Goal: Task Accomplishment & Management: Manage account settings

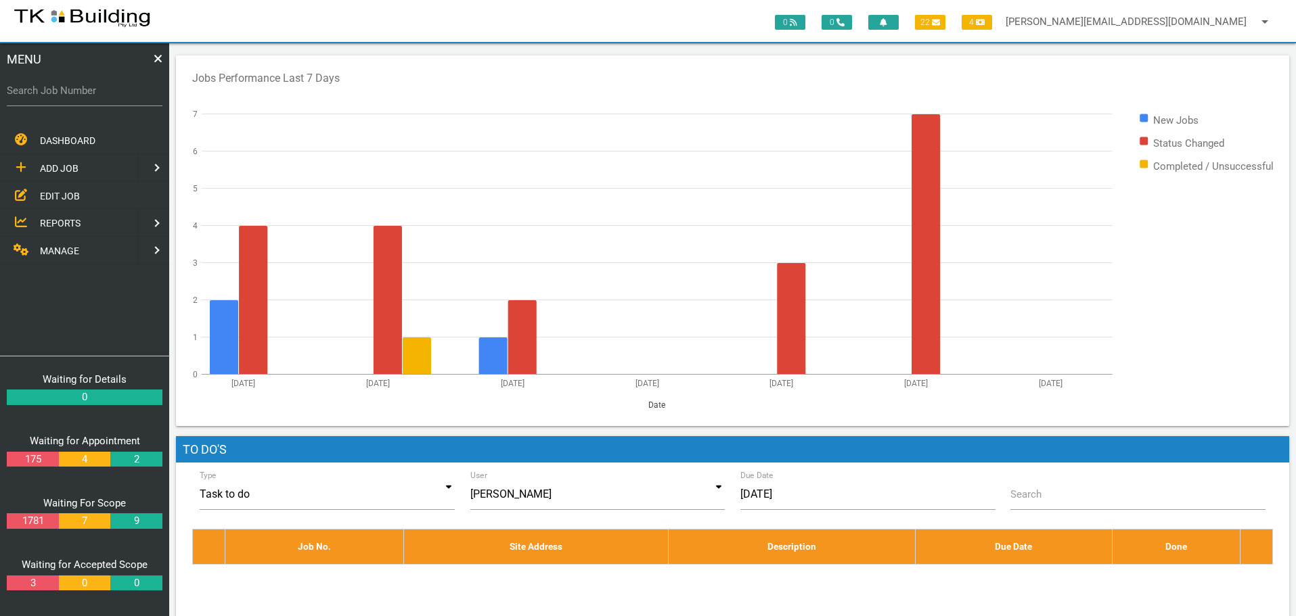
click at [67, 196] on span "EDIT JOB" at bounding box center [60, 195] width 40 height 11
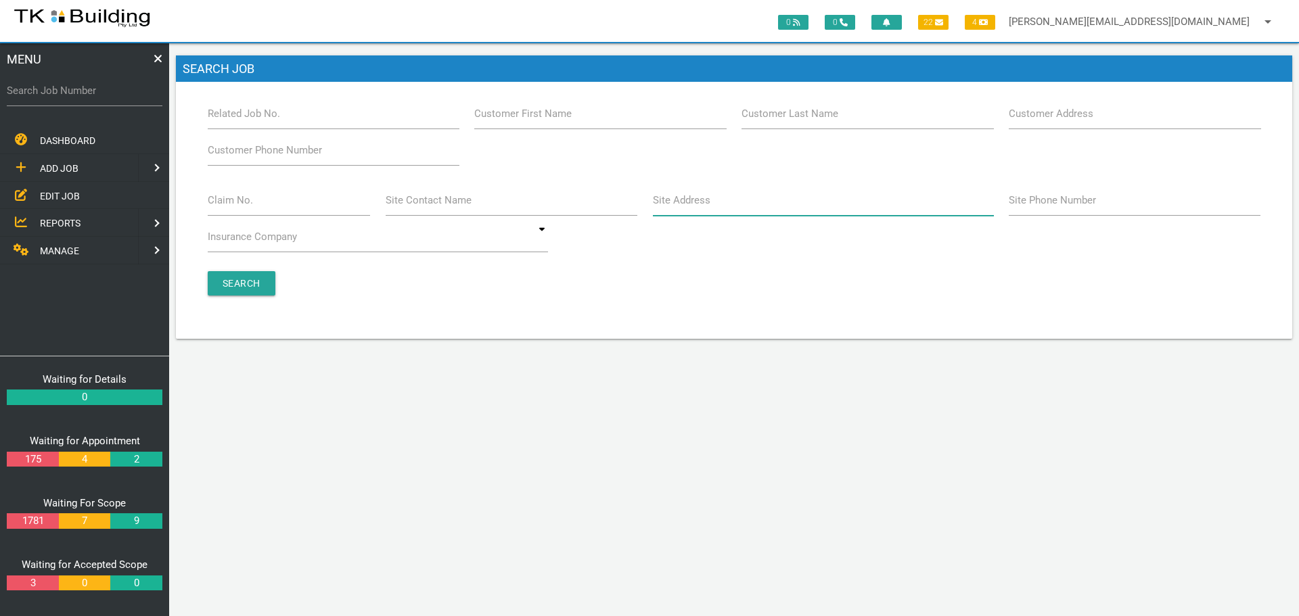
click at [721, 203] on input "Site Address" at bounding box center [823, 200] width 341 height 31
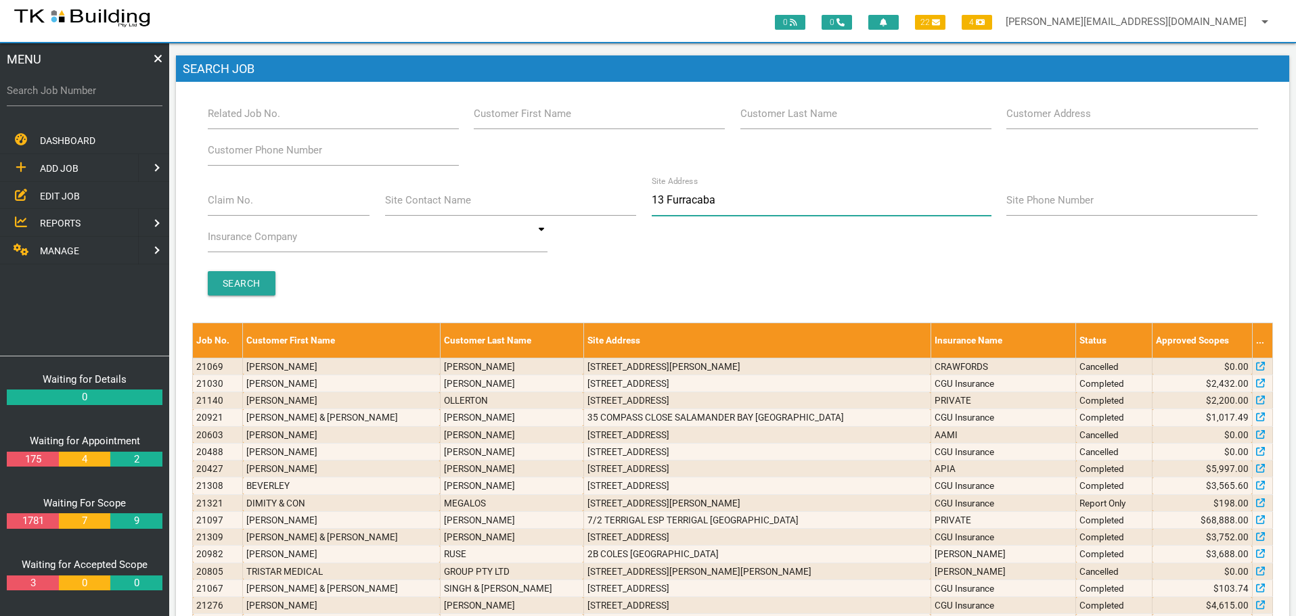
type input "13 Furracabad"
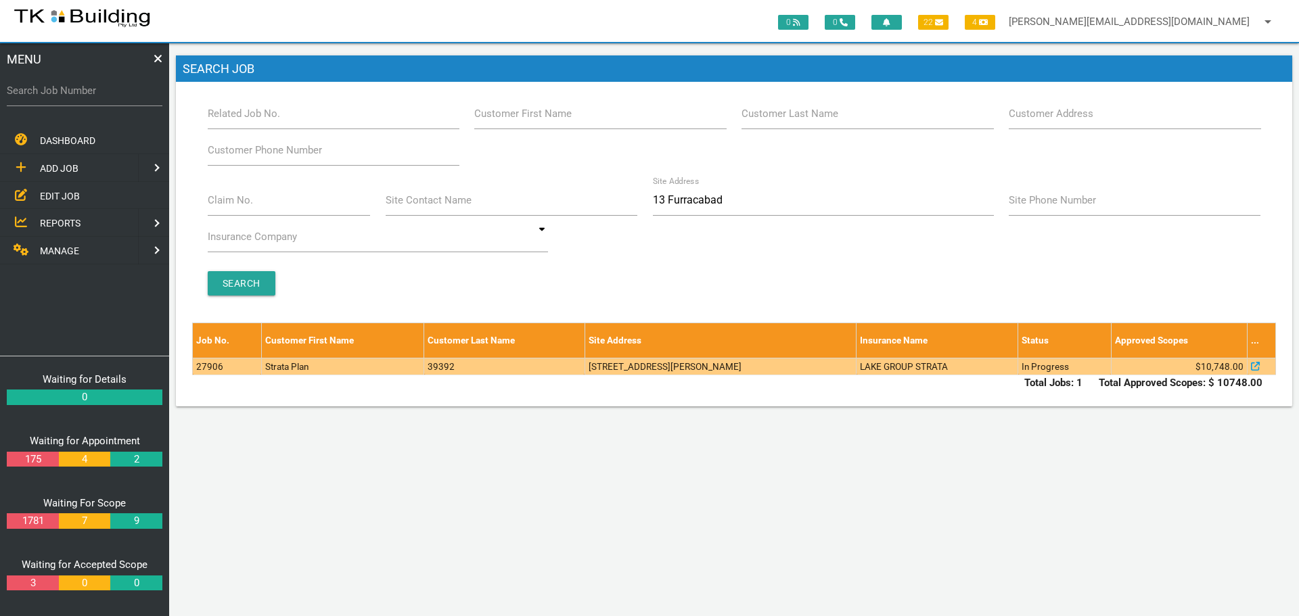
click at [789, 363] on td "1/13 Furracabad Cl, Raymond Terrace NSW 2324, Australia" at bounding box center [720, 366] width 272 height 17
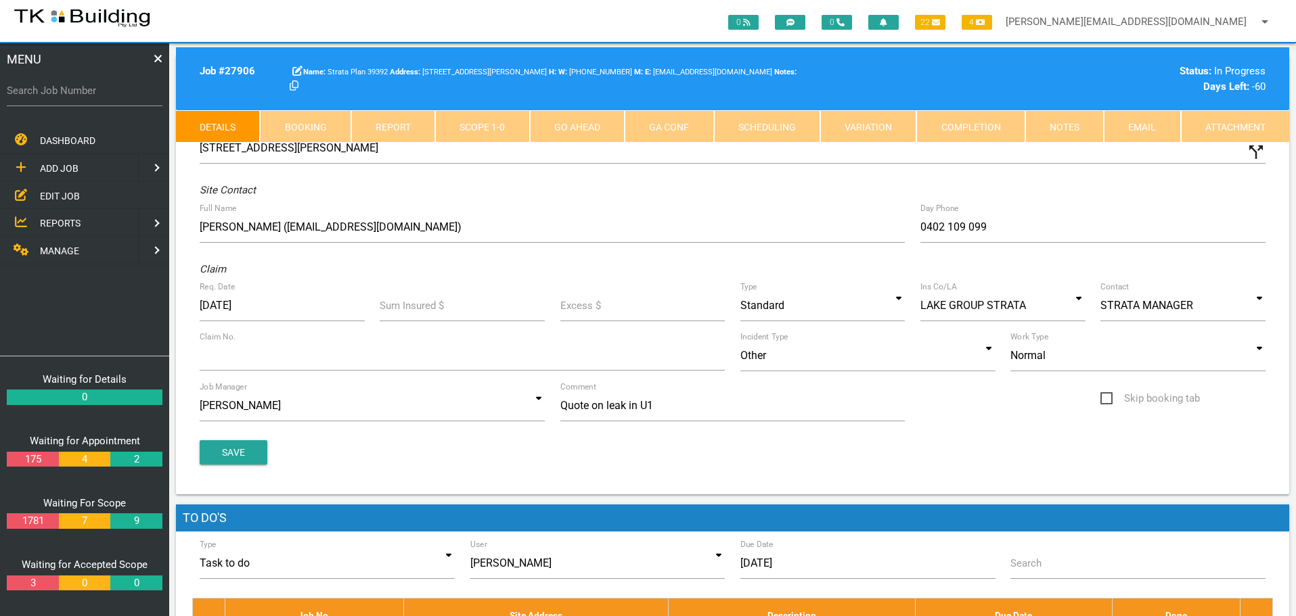
click at [1070, 122] on link "Notes" at bounding box center [1064, 126] width 78 height 32
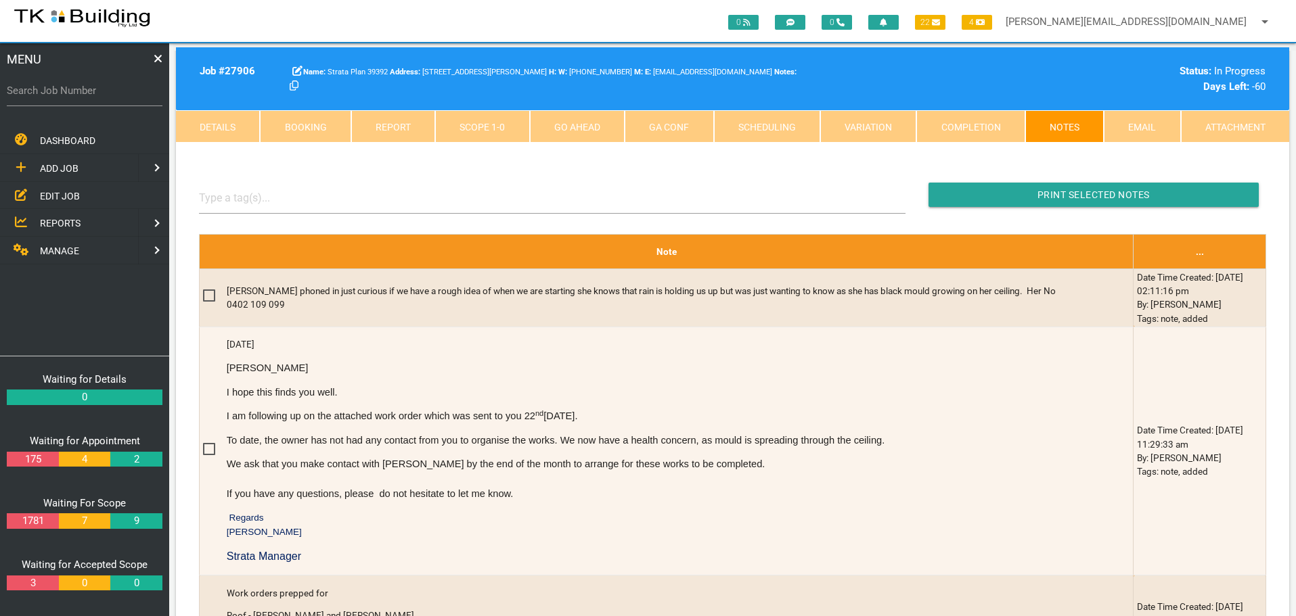
scroll to position [271, 0]
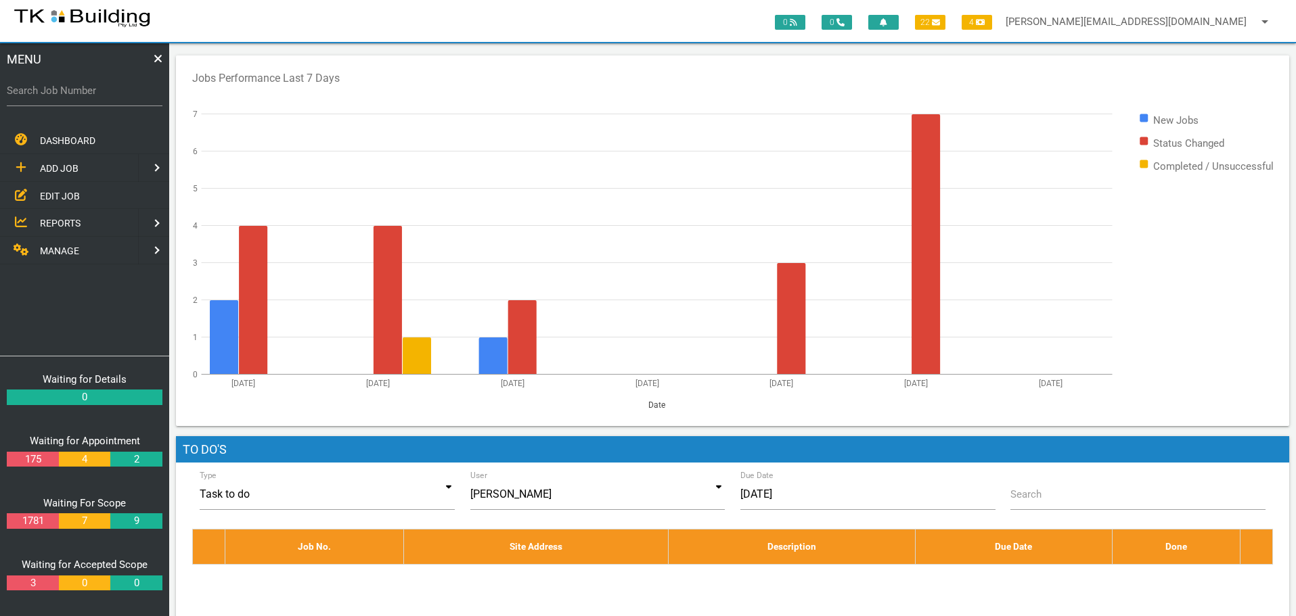
click at [58, 192] on span "EDIT JOB" at bounding box center [60, 195] width 40 height 11
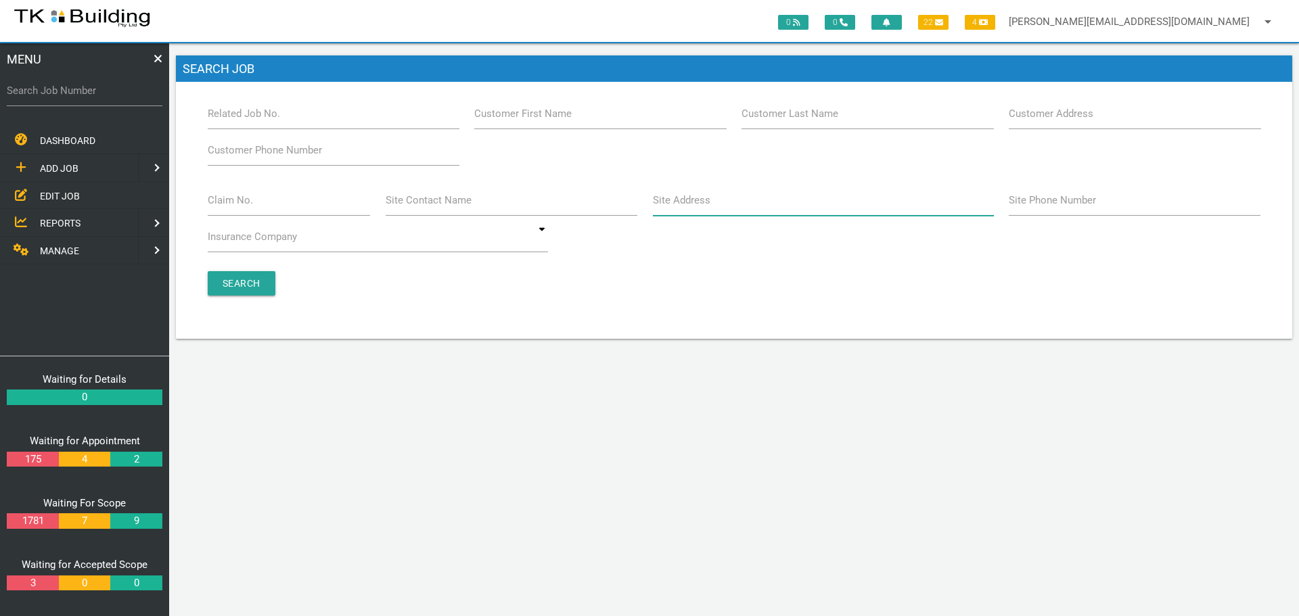
click at [729, 209] on input "Site Address" at bounding box center [823, 200] width 341 height 31
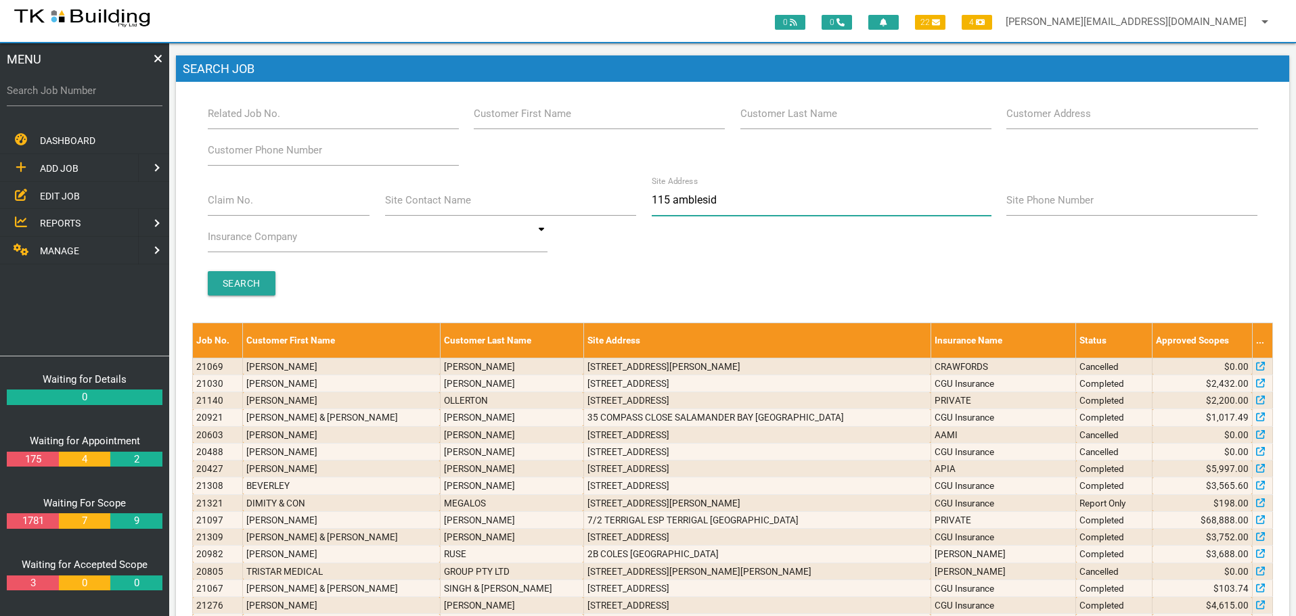
type input "115 ambleside"
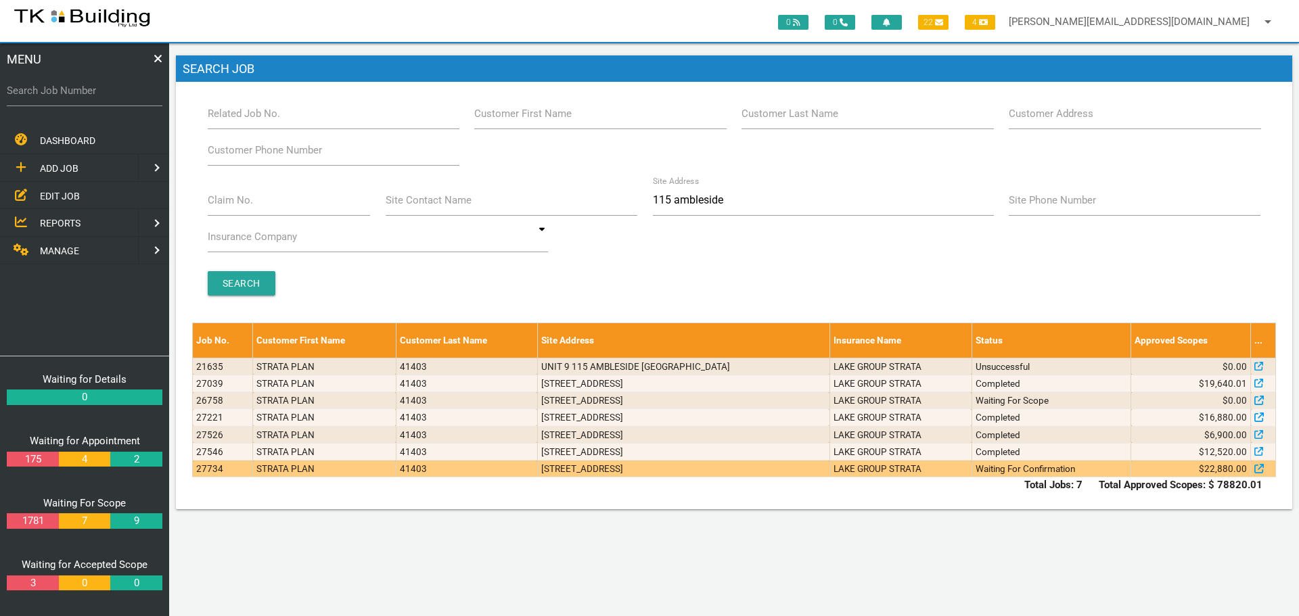
click at [804, 477] on td "4/115 Ambleside Cct, Lakelands NSW 2282, Australia" at bounding box center [683, 469] width 292 height 17
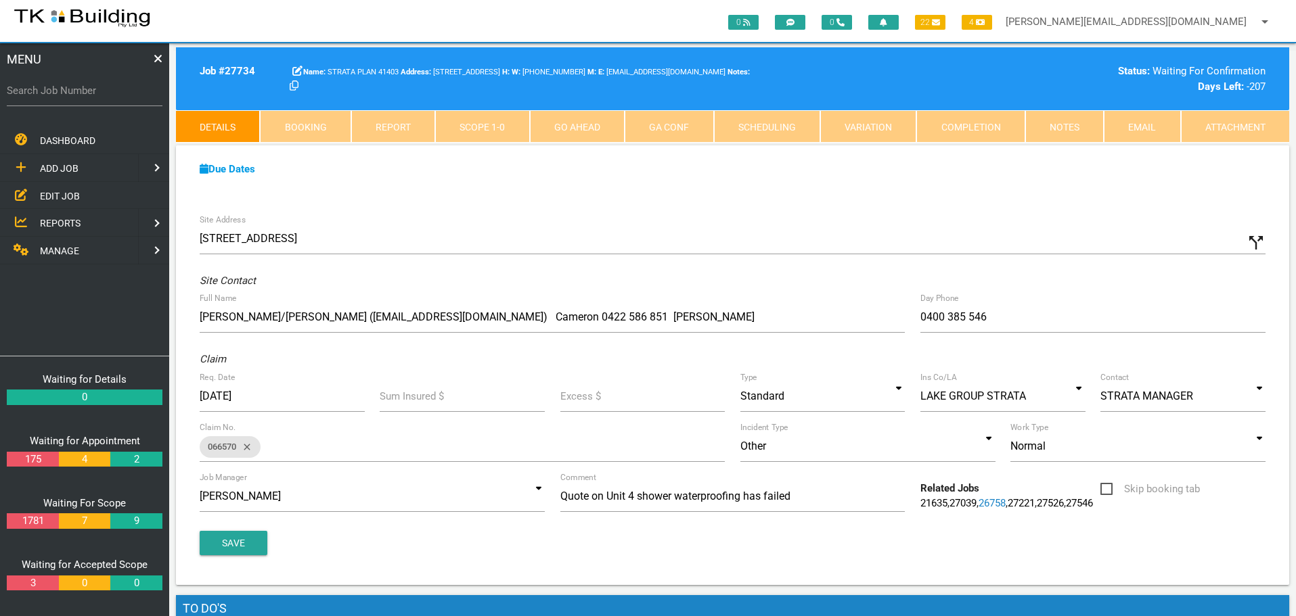
click at [300, 126] on link "Booking" at bounding box center [305, 126] width 91 height 32
select select "7"
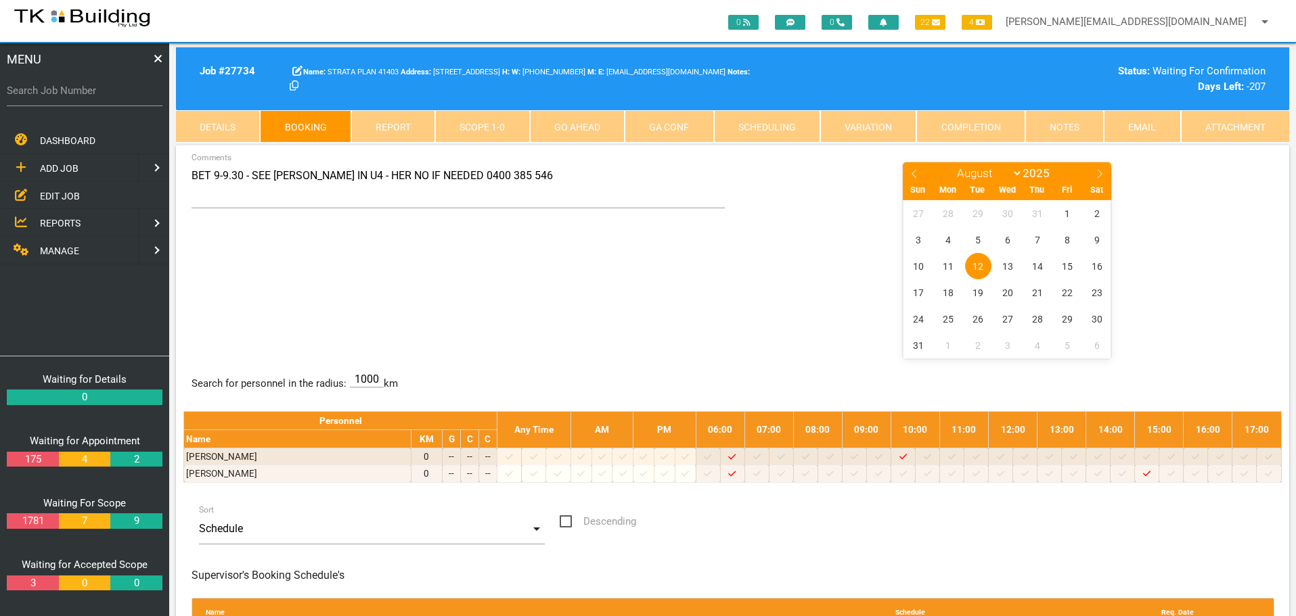
click at [1080, 130] on link "Notes" at bounding box center [1064, 126] width 78 height 32
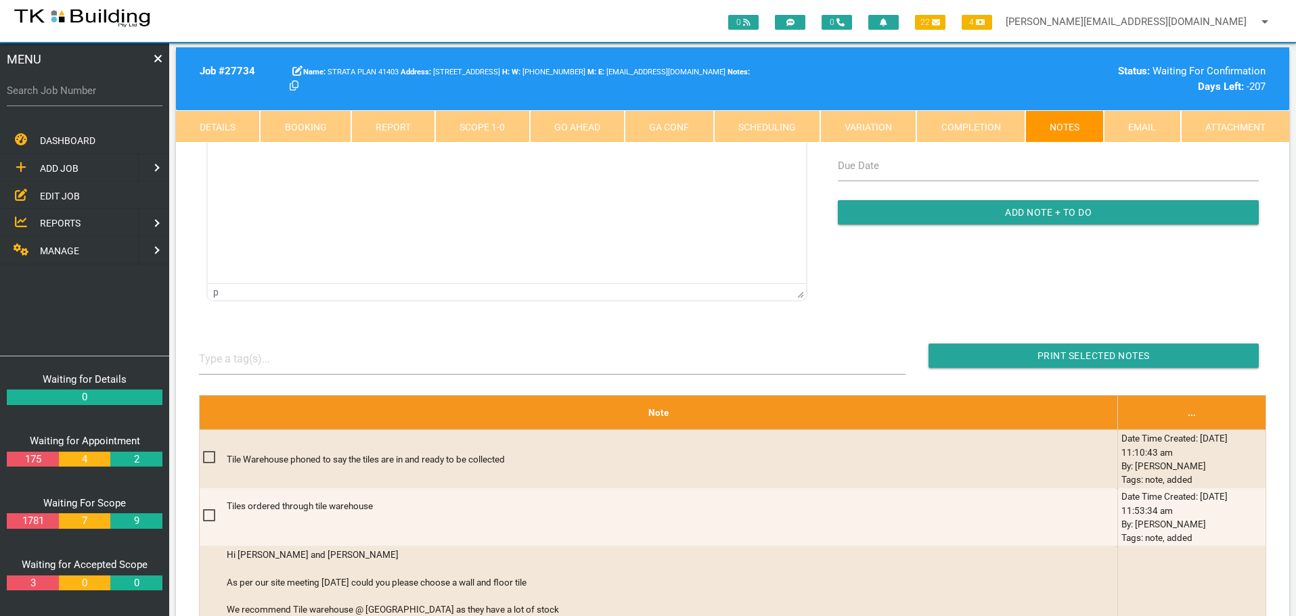
scroll to position [271, 0]
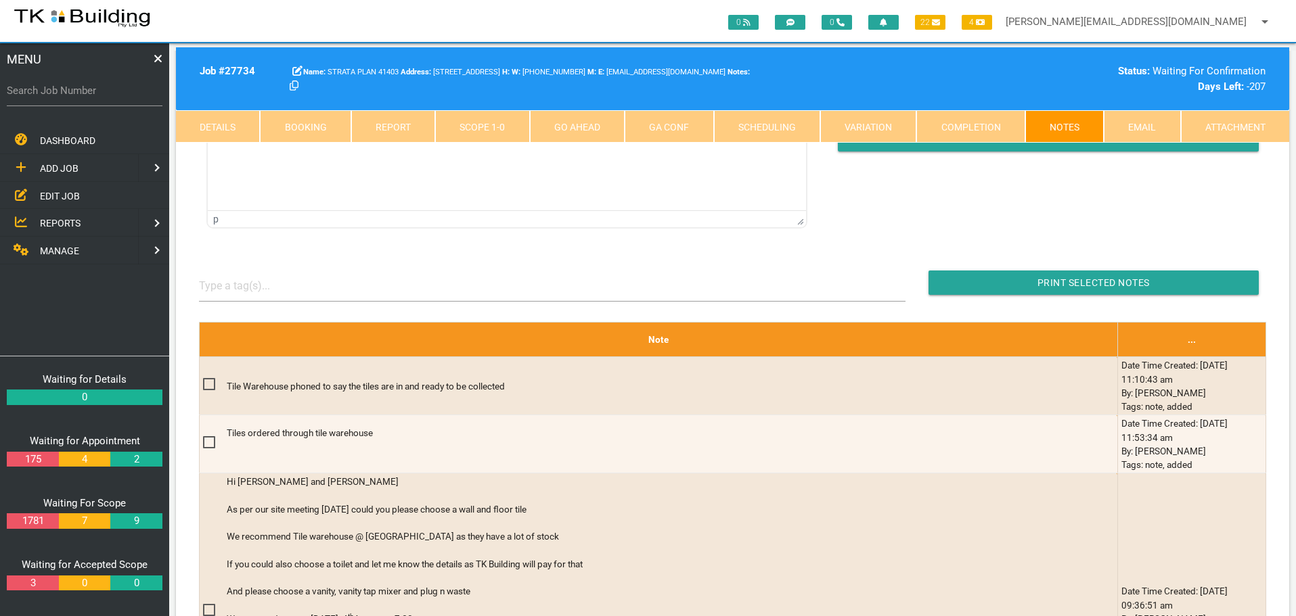
click at [304, 124] on link "Booking" at bounding box center [305, 126] width 91 height 32
select select "7"
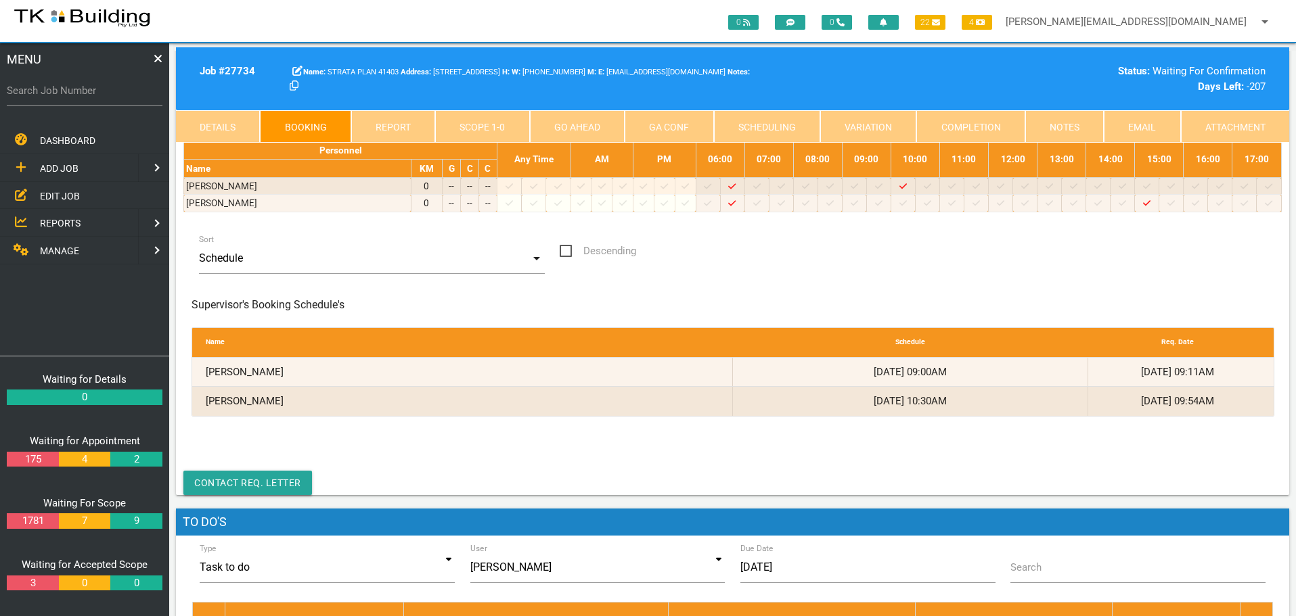
scroll to position [0, 0]
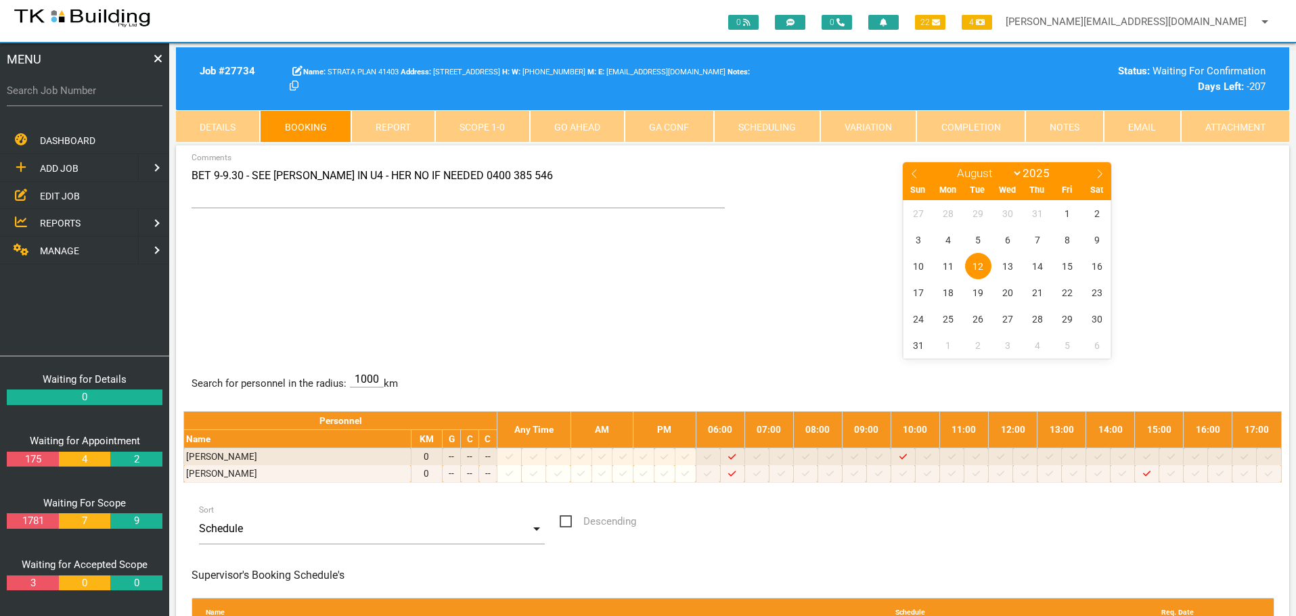
click at [213, 121] on link "Details" at bounding box center [218, 126] width 84 height 32
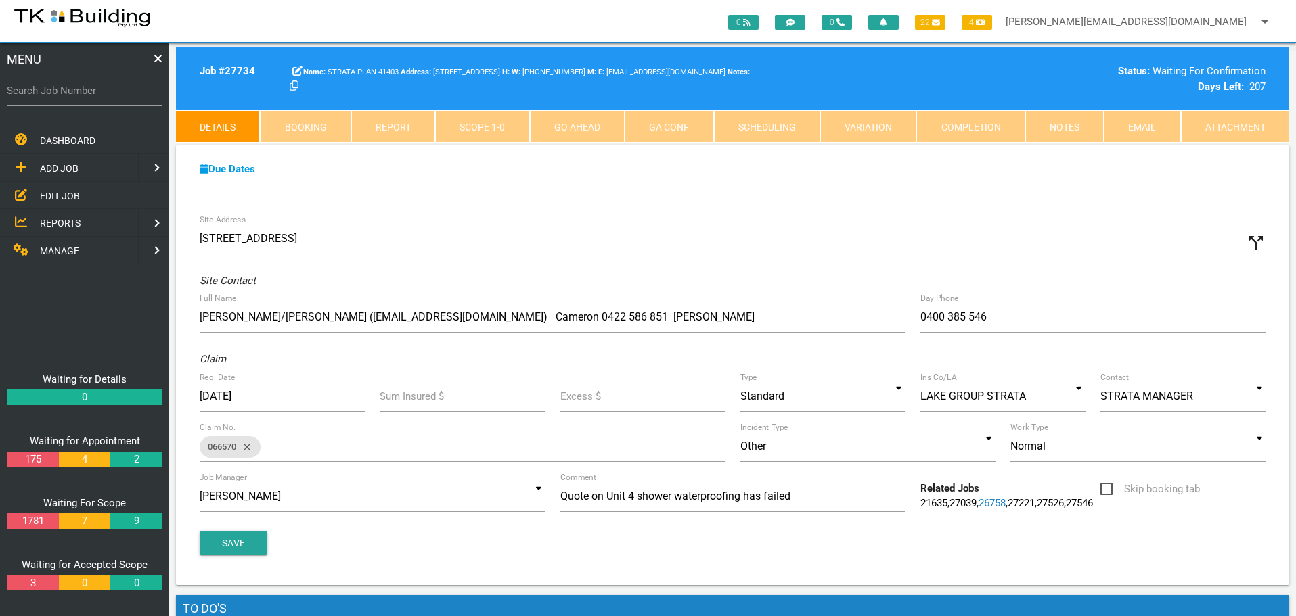
click at [322, 116] on link "Booking" at bounding box center [305, 126] width 91 height 32
select select "7"
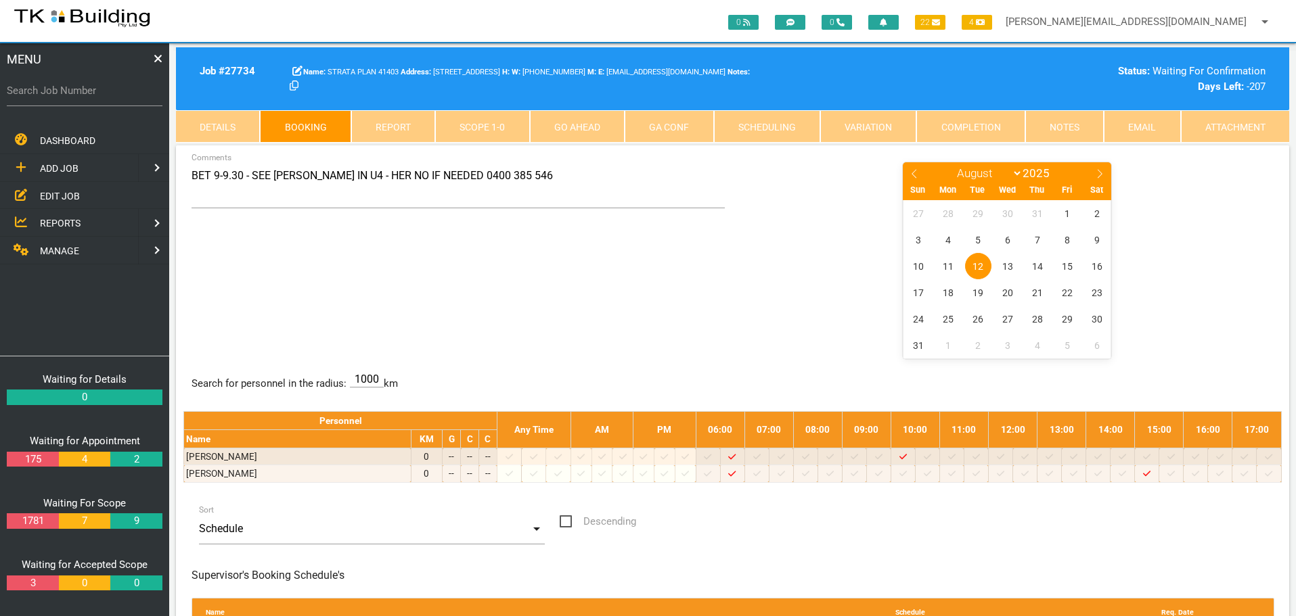
click at [229, 120] on link "Details" at bounding box center [218, 126] width 84 height 32
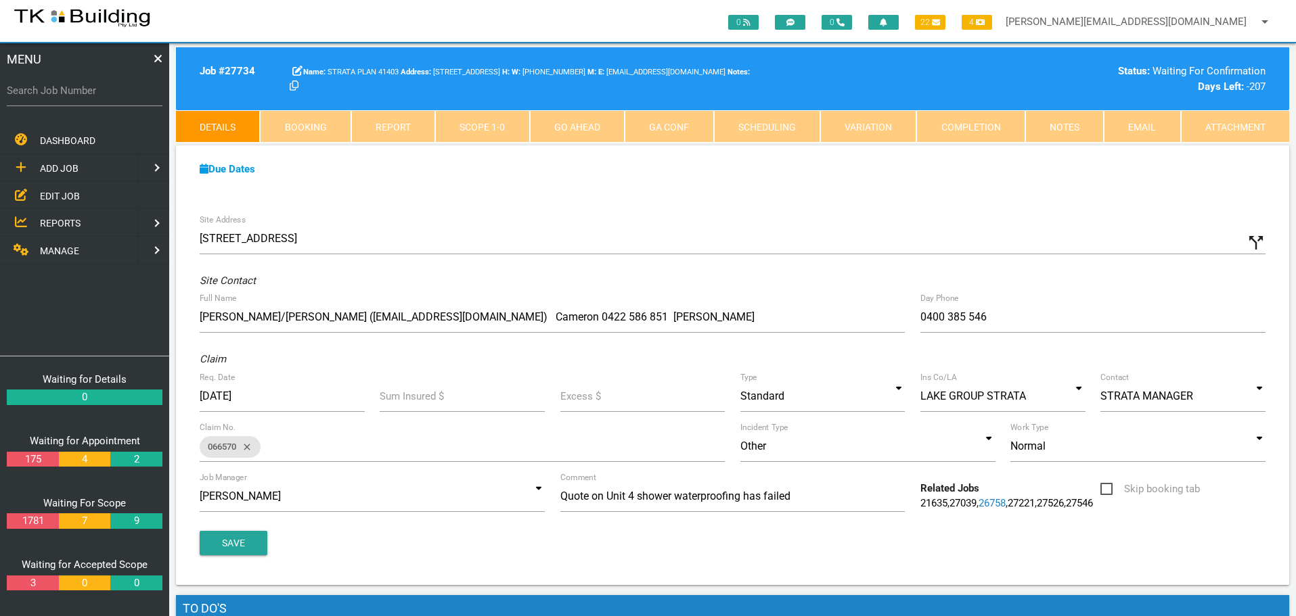
click at [1080, 128] on link "Notes" at bounding box center [1064, 126] width 78 height 32
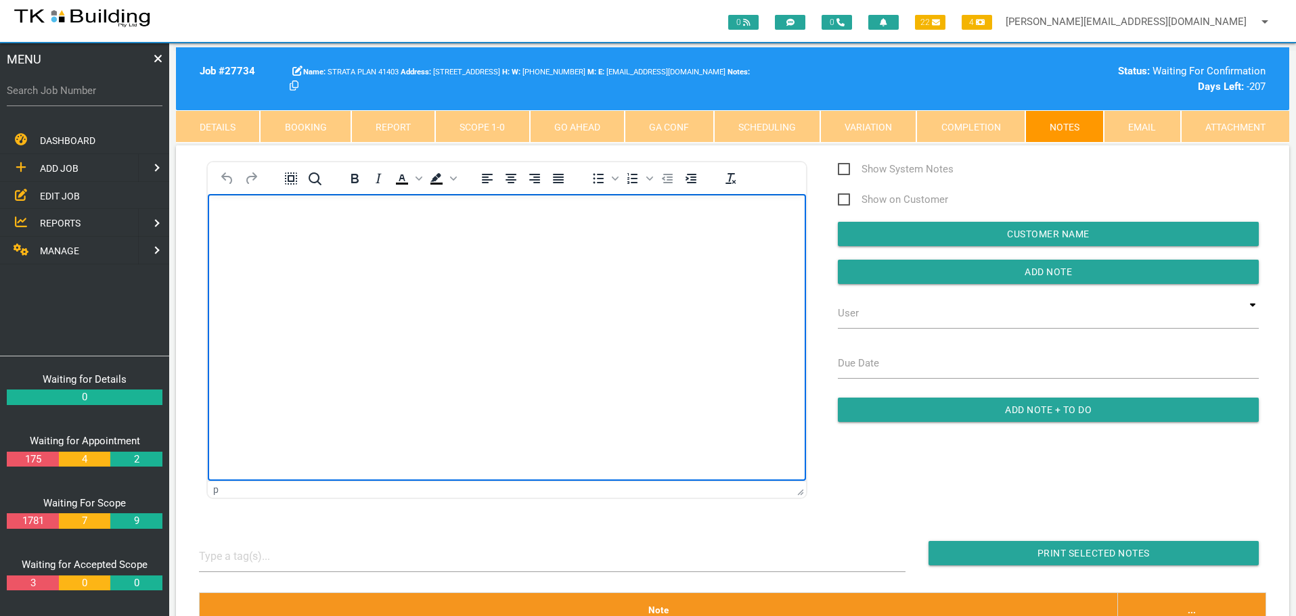
click at [244, 224] on body "Rich Text Area. Press ALT-0 for help." at bounding box center [507, 232] width 598 height 45
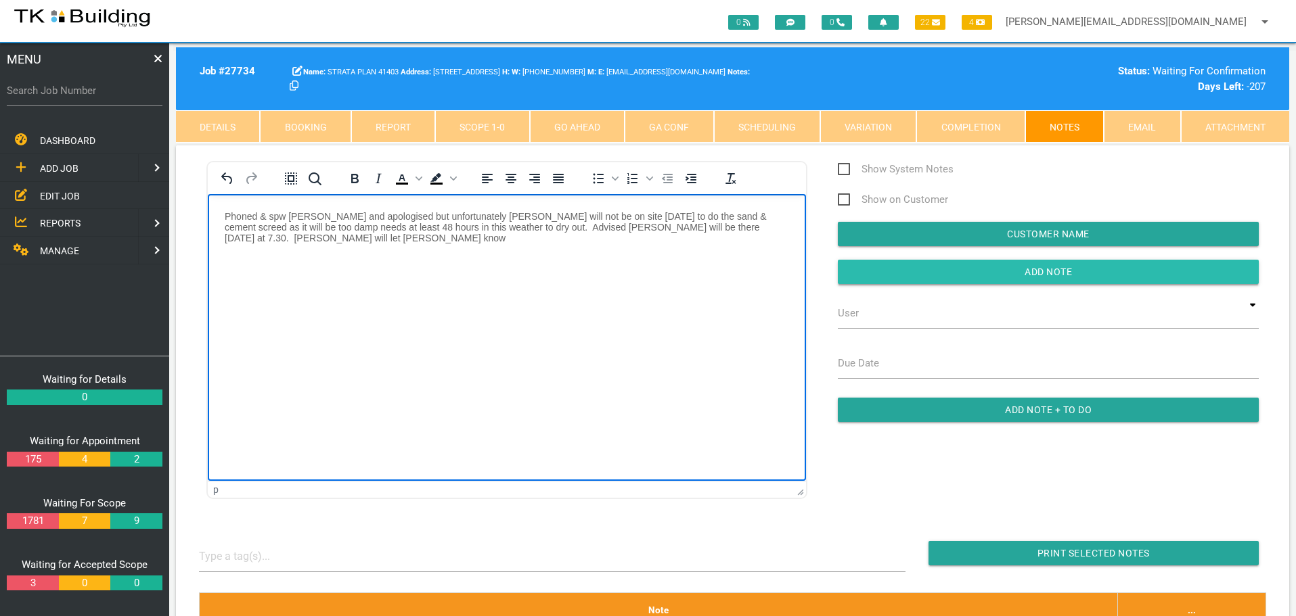
click at [974, 273] on input "Add Note" at bounding box center [1048, 272] width 421 height 24
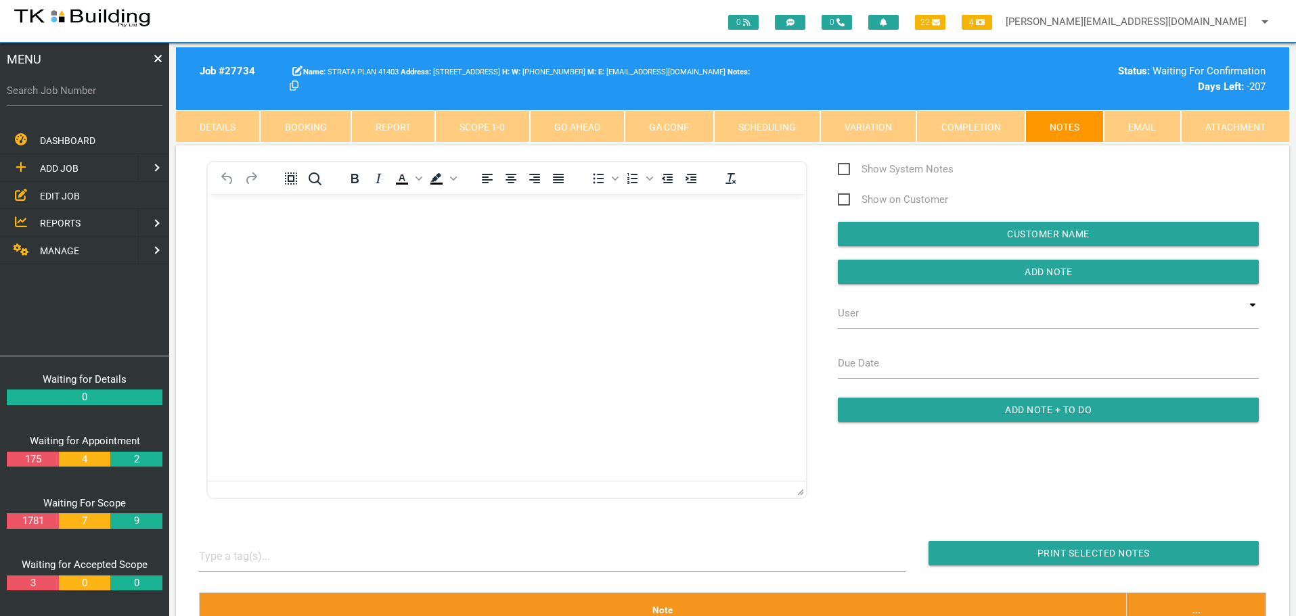
click at [78, 97] on label "Search Job Number" at bounding box center [85, 91] width 156 height 16
click at [78, 97] on input "Search Job Number" at bounding box center [85, 90] width 156 height 31
type input "27598"
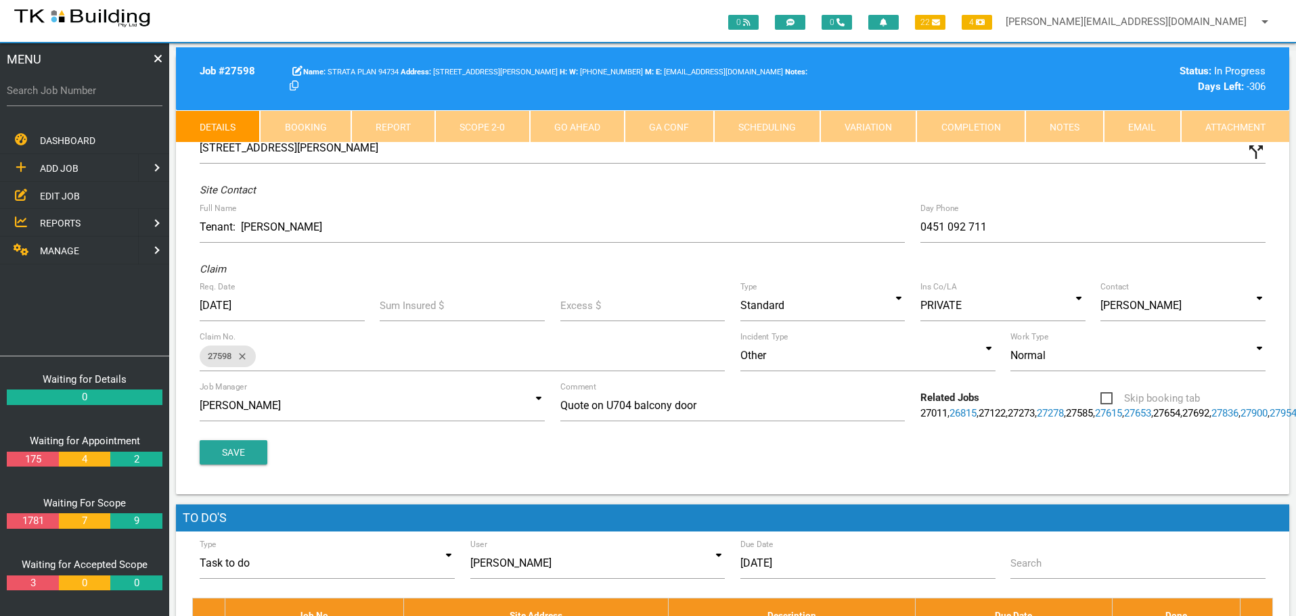
click at [1082, 132] on link "Notes" at bounding box center [1064, 126] width 78 height 32
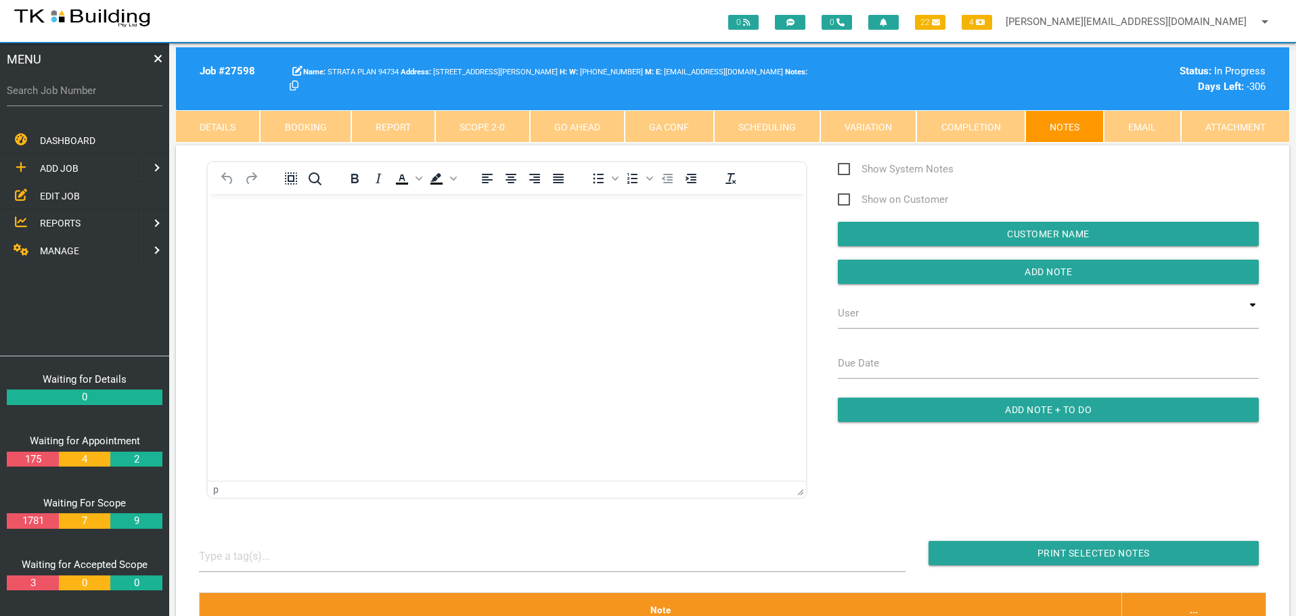
click at [240, 244] on body "Rich Text Area. Press ALT-0 for help." at bounding box center [507, 232] width 598 height 45
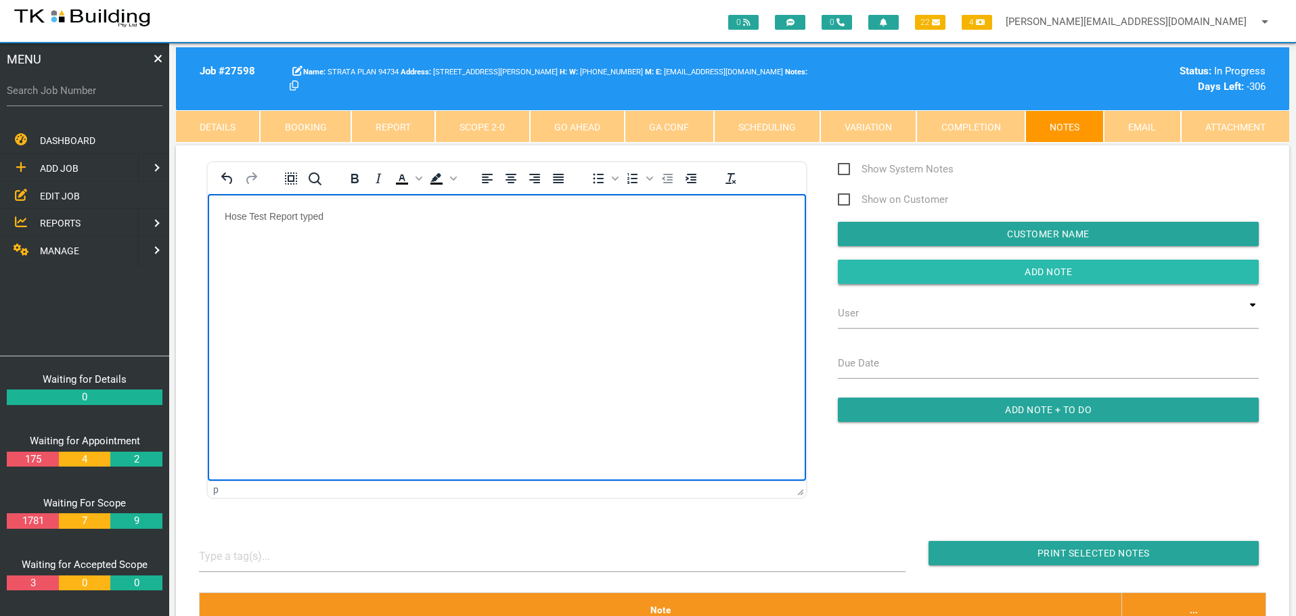
click at [880, 275] on input "button" at bounding box center [1048, 272] width 421 height 24
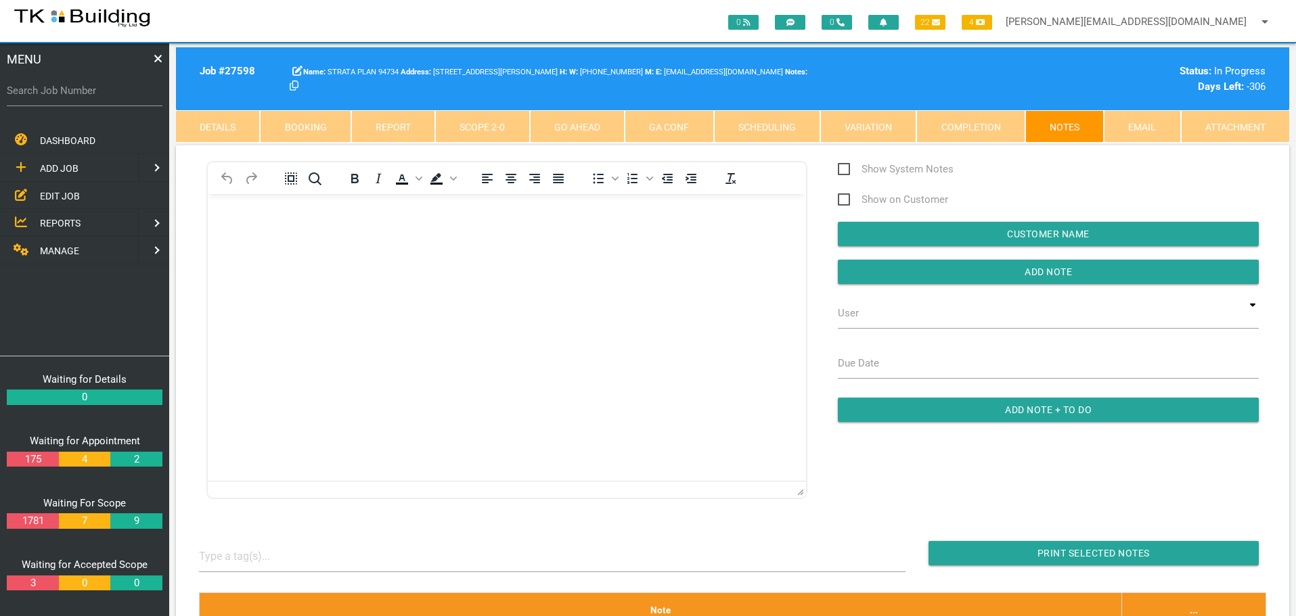
click at [962, 122] on link "Completion" at bounding box center [970, 126] width 108 height 32
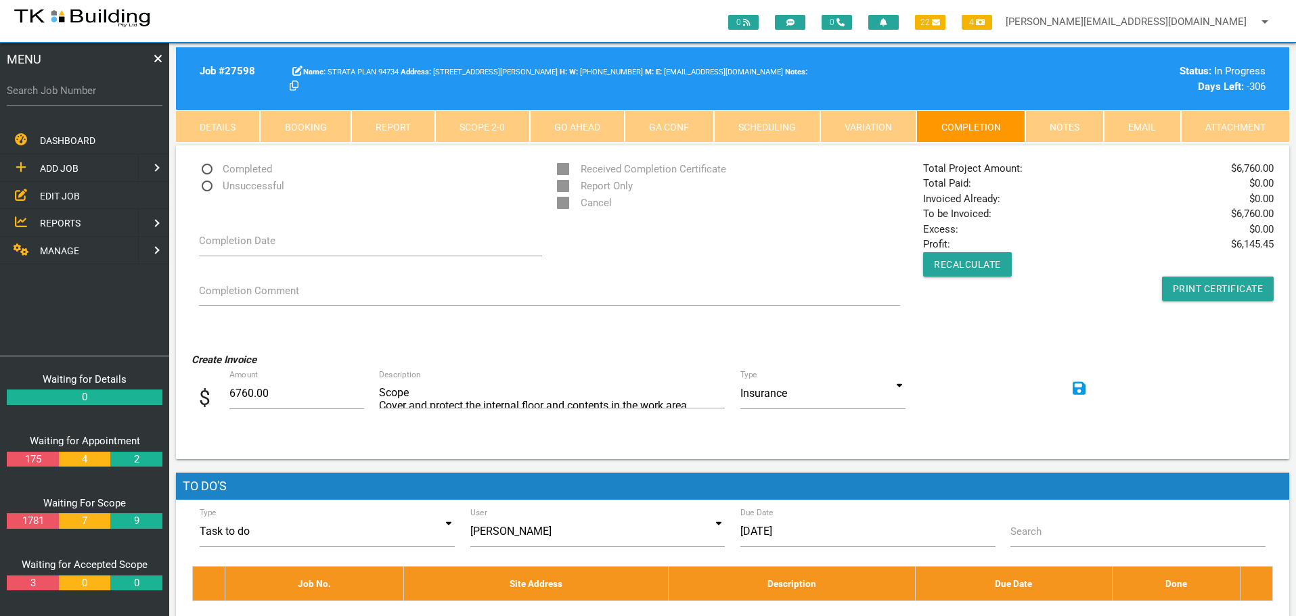
click at [453, 127] on link "Scope 2 - 0" at bounding box center [482, 126] width 94 height 32
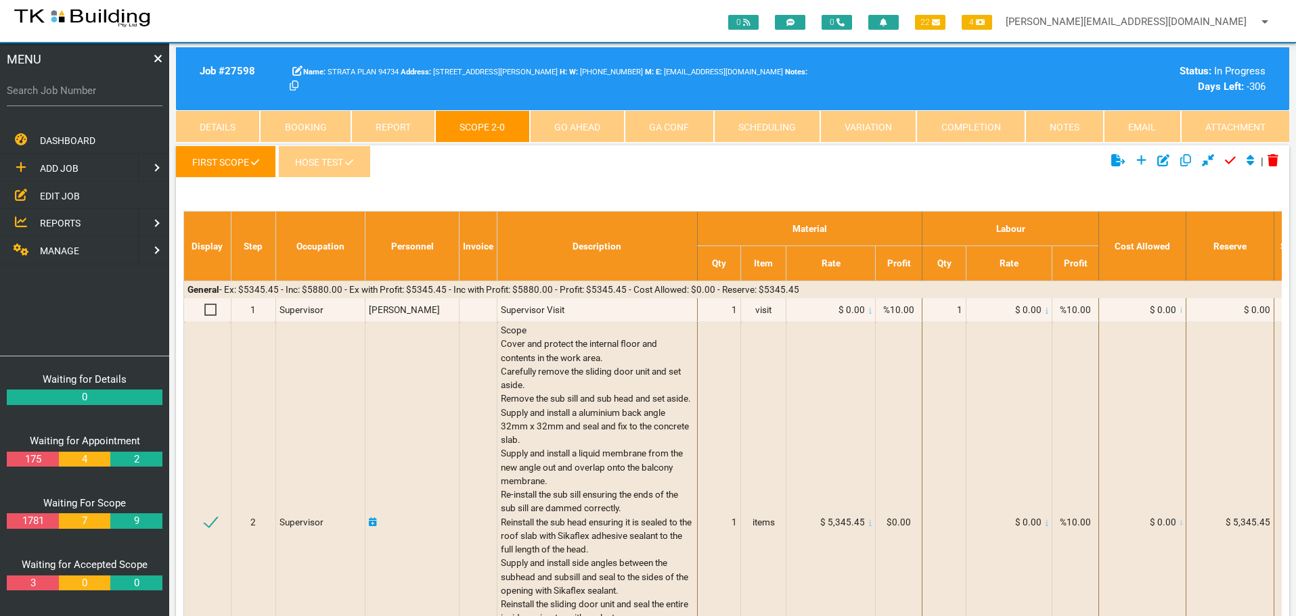
click at [315, 161] on link "Hose Test" at bounding box center [324, 161] width 92 height 32
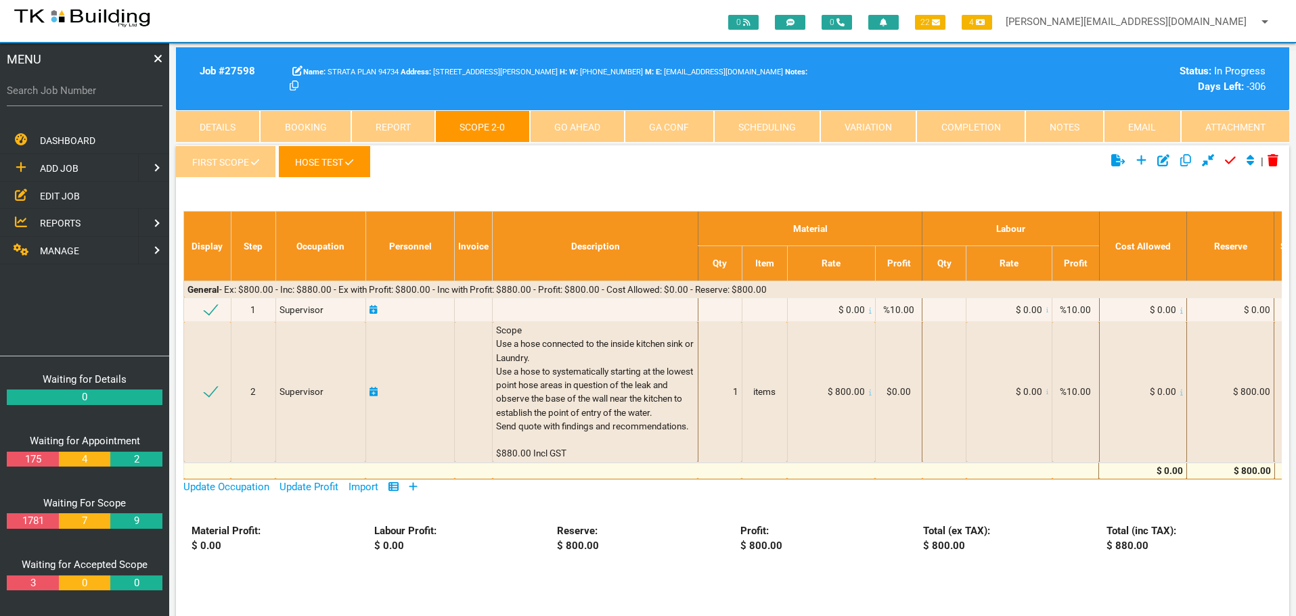
click at [1057, 124] on link "Notes" at bounding box center [1064, 126] width 78 height 32
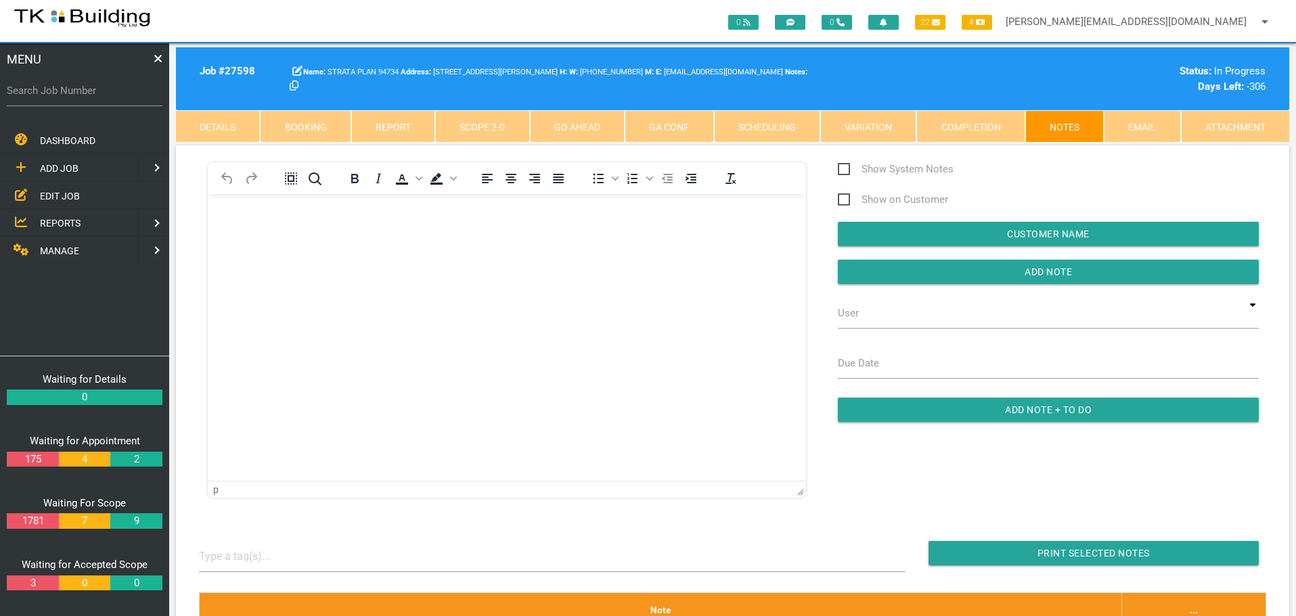
click at [952, 129] on link "Completion" at bounding box center [970, 126] width 108 height 32
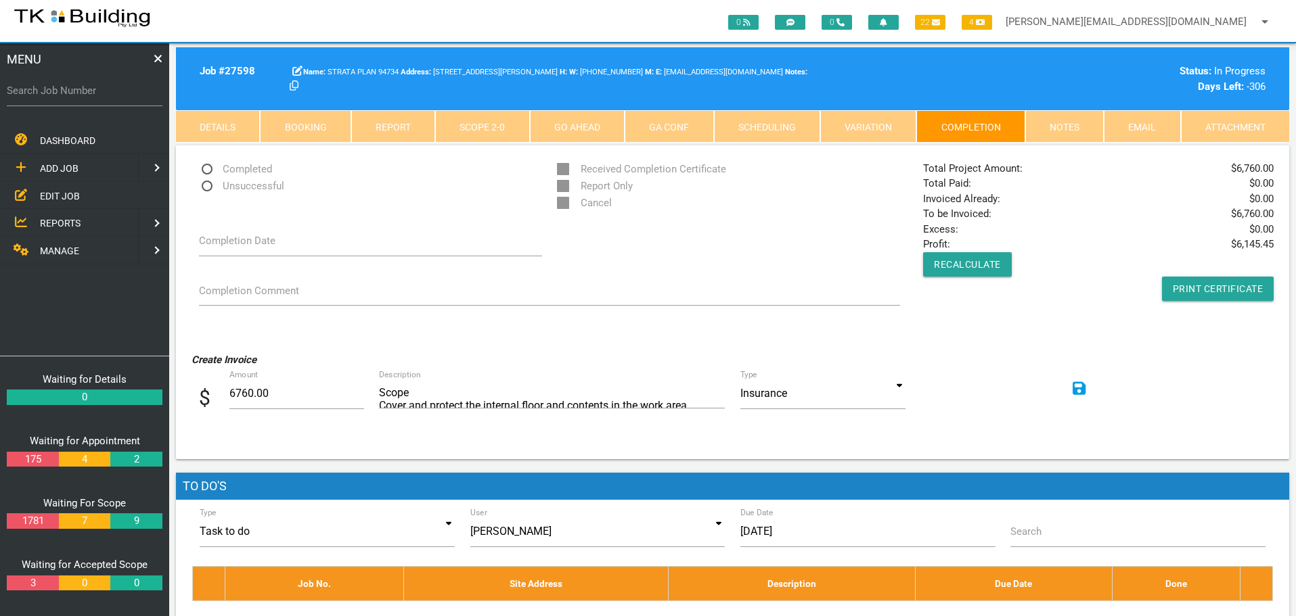
click at [1083, 387] on icon at bounding box center [1079, 389] width 14 height 14
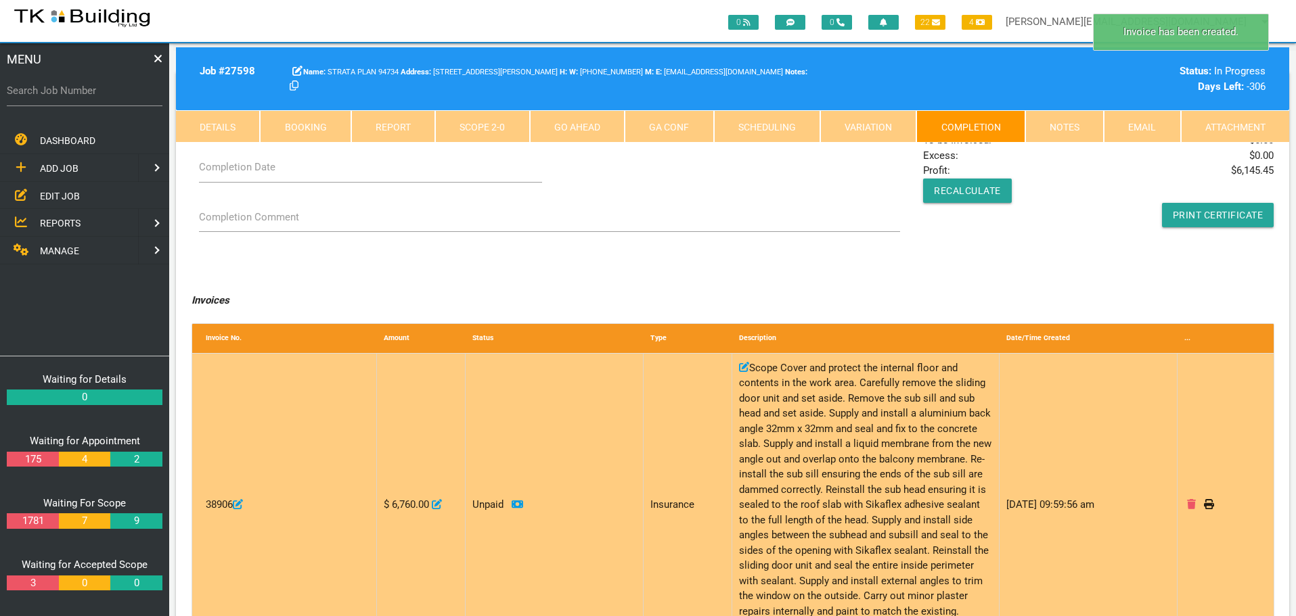
scroll to position [68, 0]
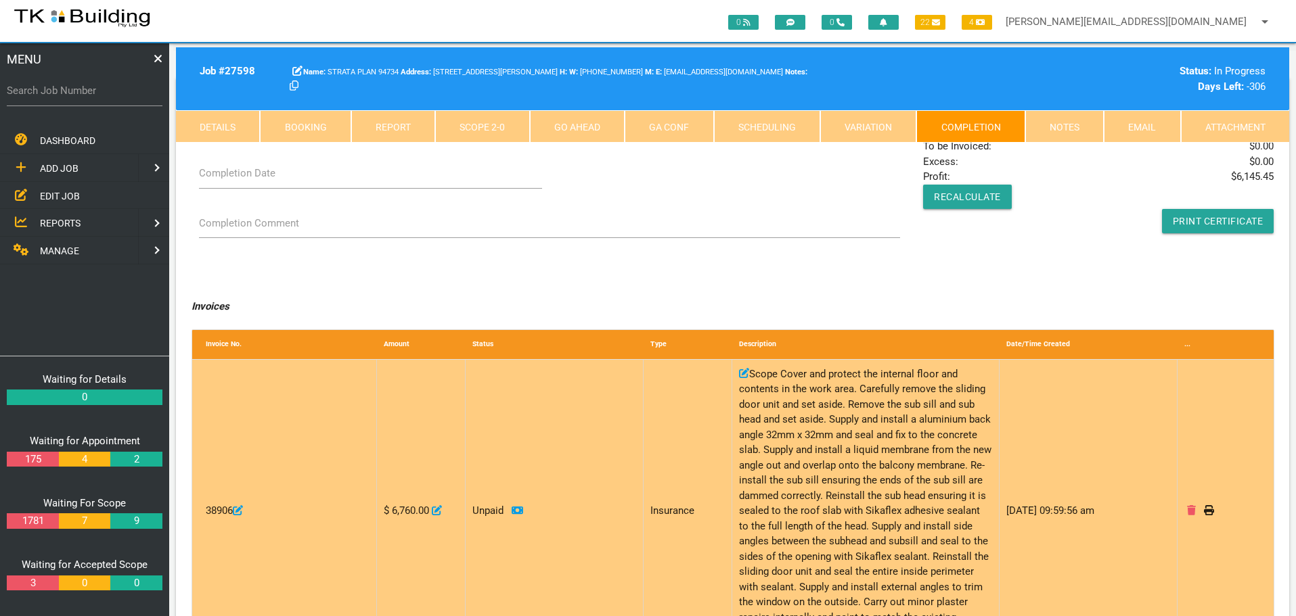
click at [439, 509] on icon at bounding box center [437, 510] width 10 height 10
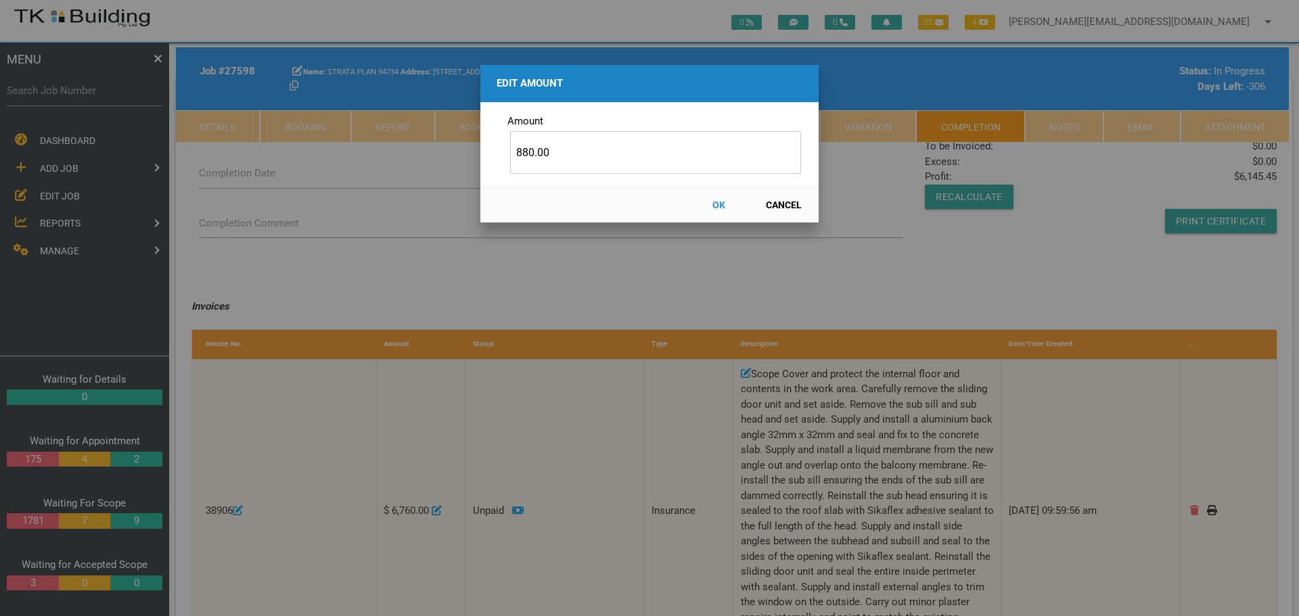
click at [714, 204] on button "OK" at bounding box center [719, 205] width 60 height 24
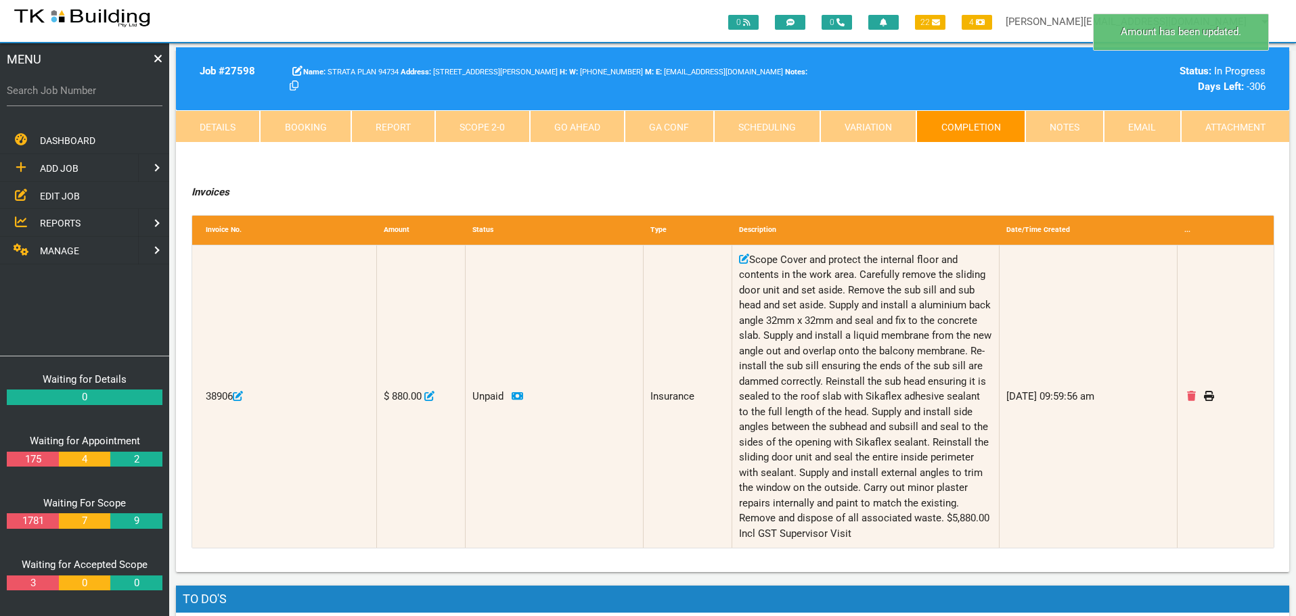
scroll to position [203, 0]
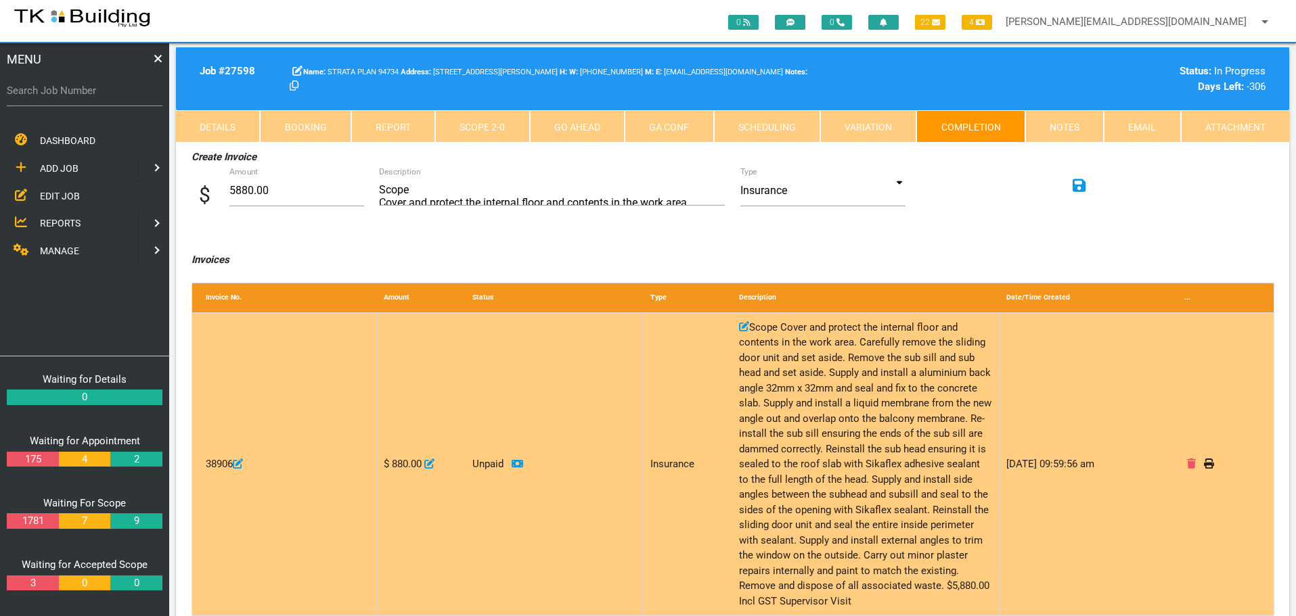
click at [745, 322] on icon at bounding box center [744, 326] width 10 height 10
type input "Scope Cover and protect the internal floor and contents in the work area. Caref…"
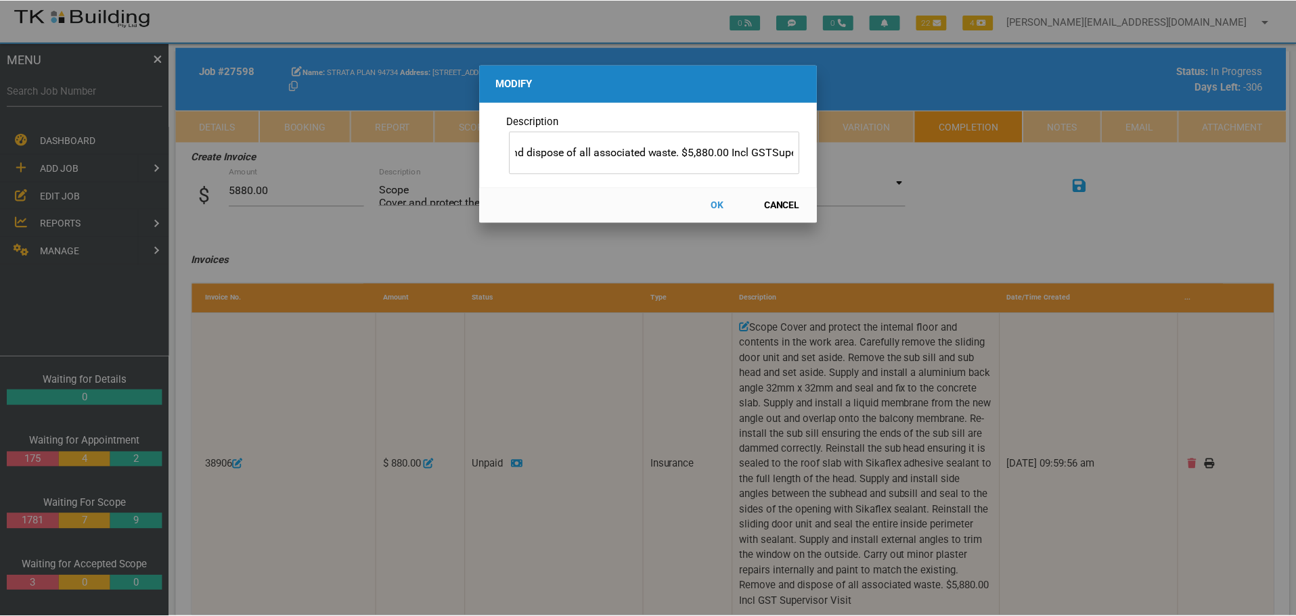
scroll to position [0, 0]
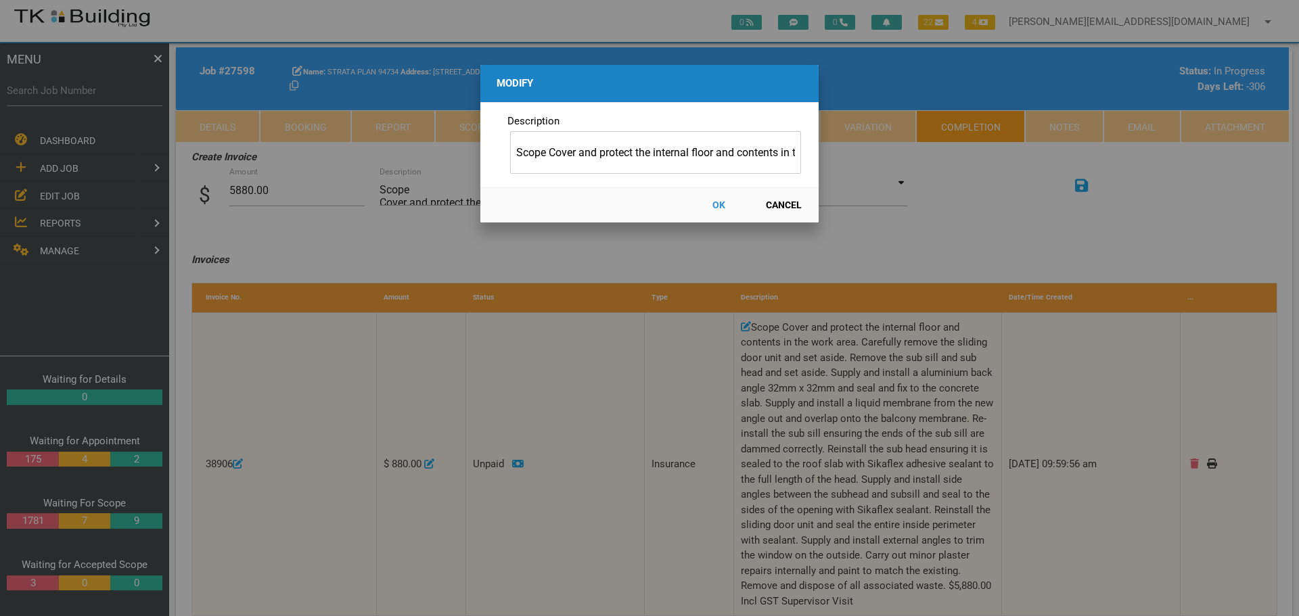
click at [774, 204] on button "Cancel" at bounding box center [784, 205] width 60 height 24
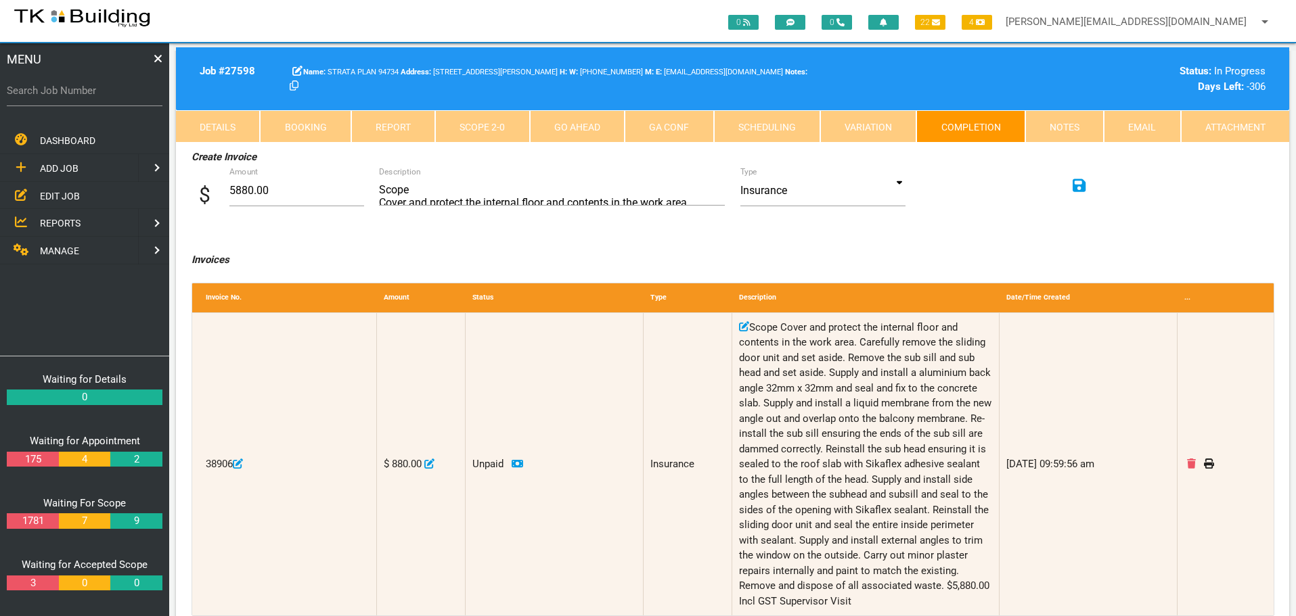
click at [482, 127] on link "Scope 2 - 0" at bounding box center [482, 126] width 94 height 32
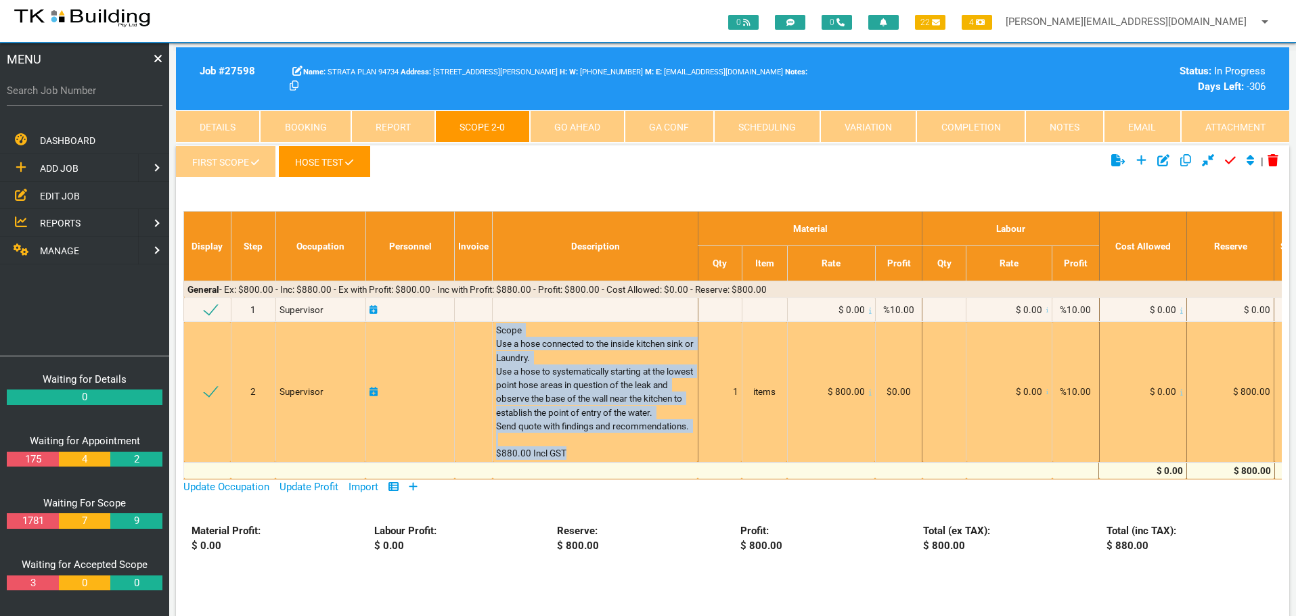
drag, startPoint x: 497, startPoint y: 331, endPoint x: 569, endPoint y: 466, distance: 152.9
click at [569, 461] on div "Scope Use a hose connected to the inside kitchen sink or Laundry. Use a hose to…" at bounding box center [595, 391] width 198 height 137
copy span "Scope Use a hose connected to the inside kitchen sink or Laundry. Use a hose to…"
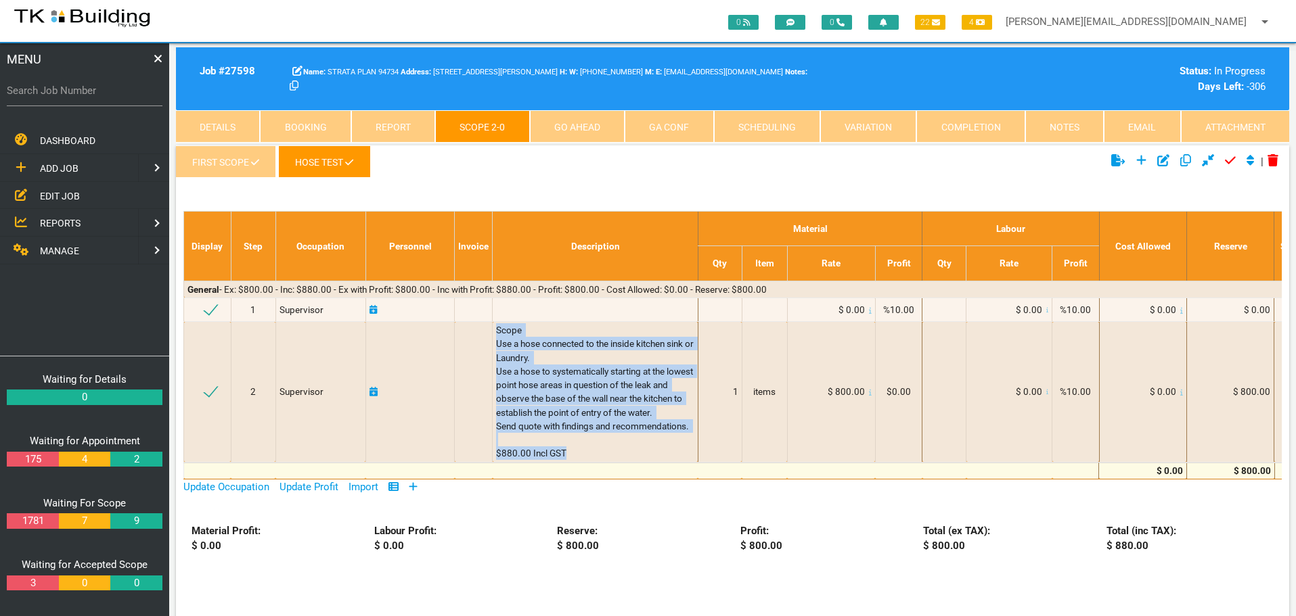
click at [978, 122] on link "Completion" at bounding box center [970, 126] width 108 height 32
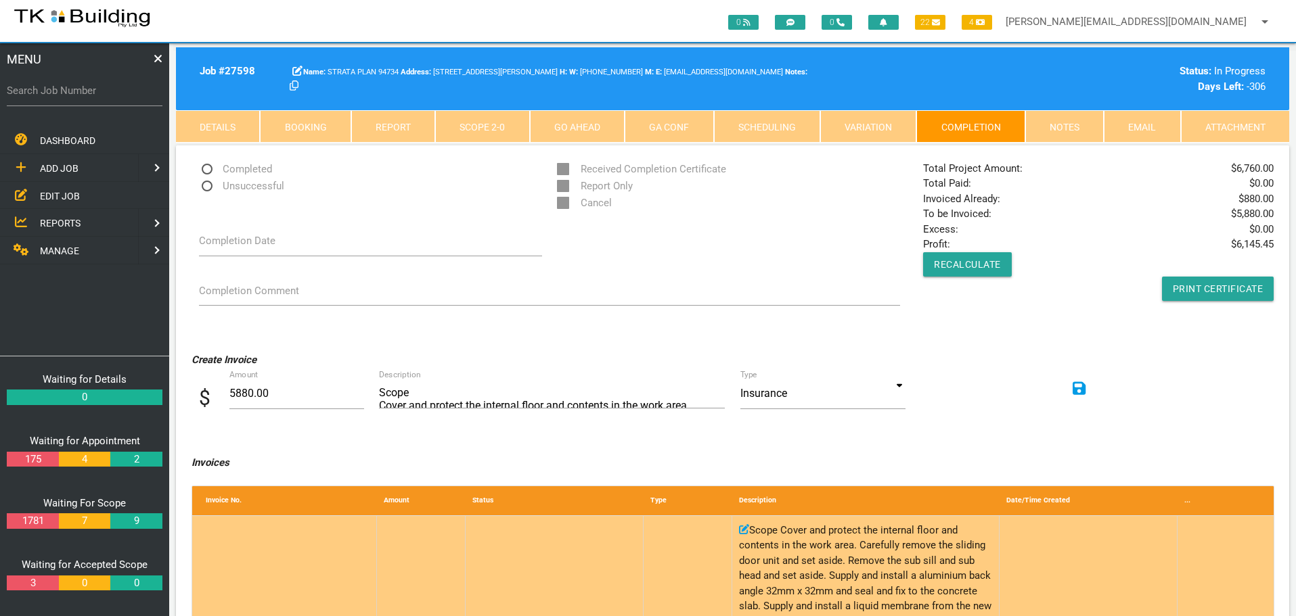
click at [743, 528] on icon at bounding box center [744, 530] width 10 height 10
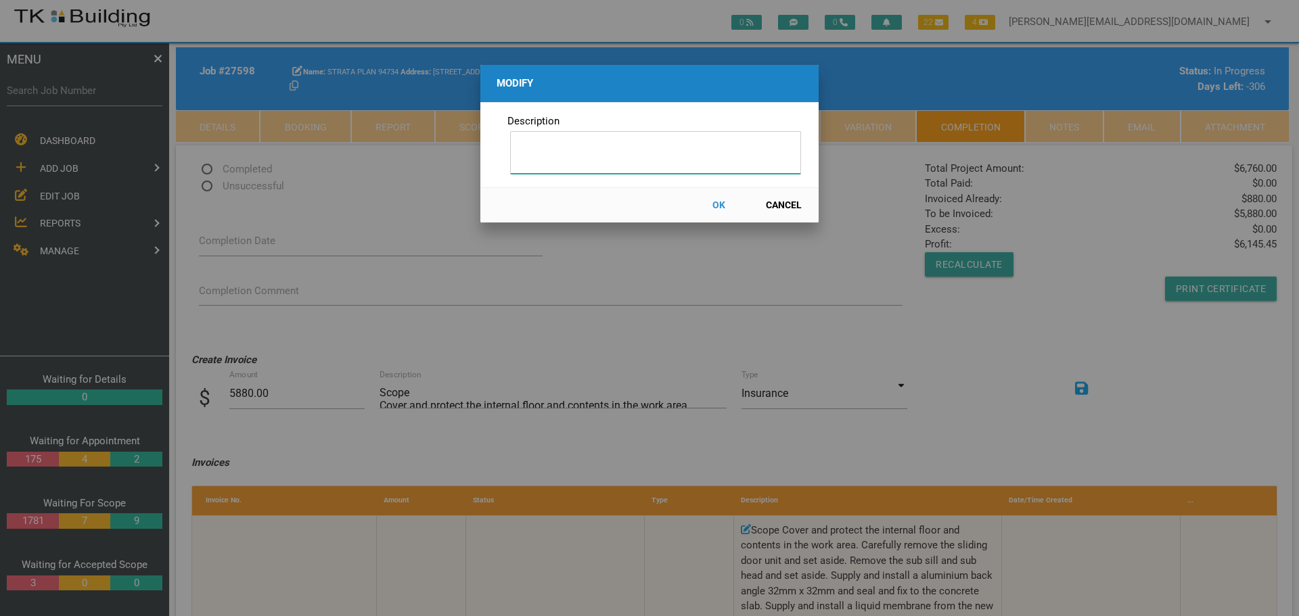
paste input "Scope Use a hose connected to the inside kitchen sink or Laundry. Use a hose to…"
type input "Scope Use a hose connected to the inside kitchen sink or Laundry. Use a hose to…"
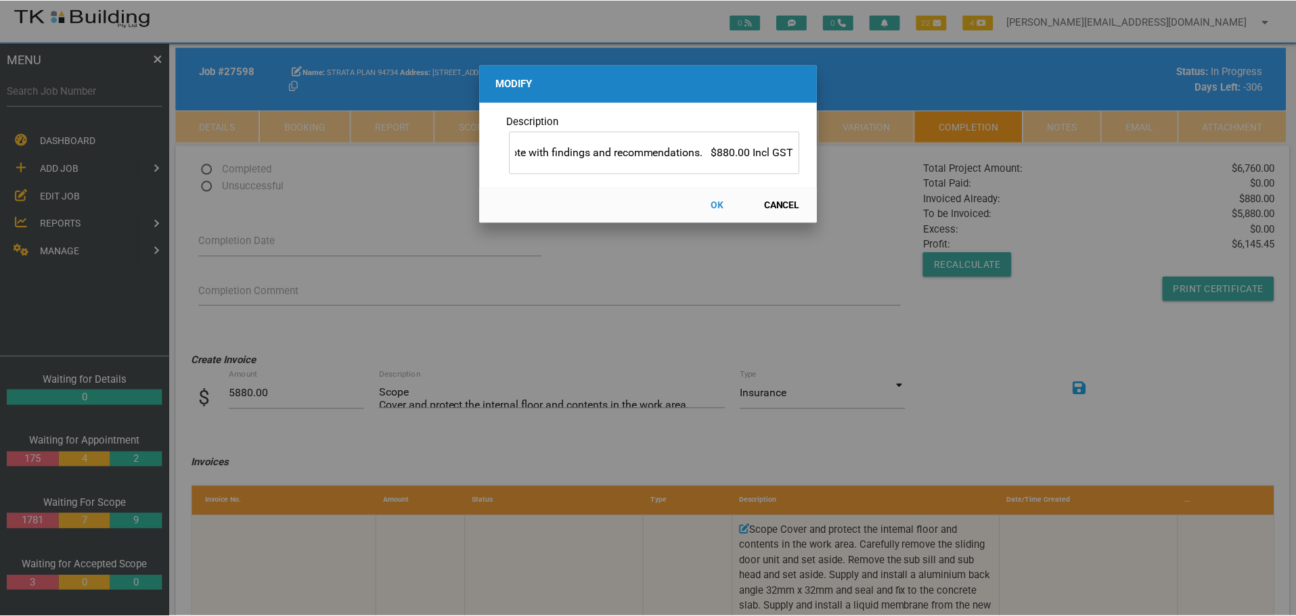
scroll to position [0, 0]
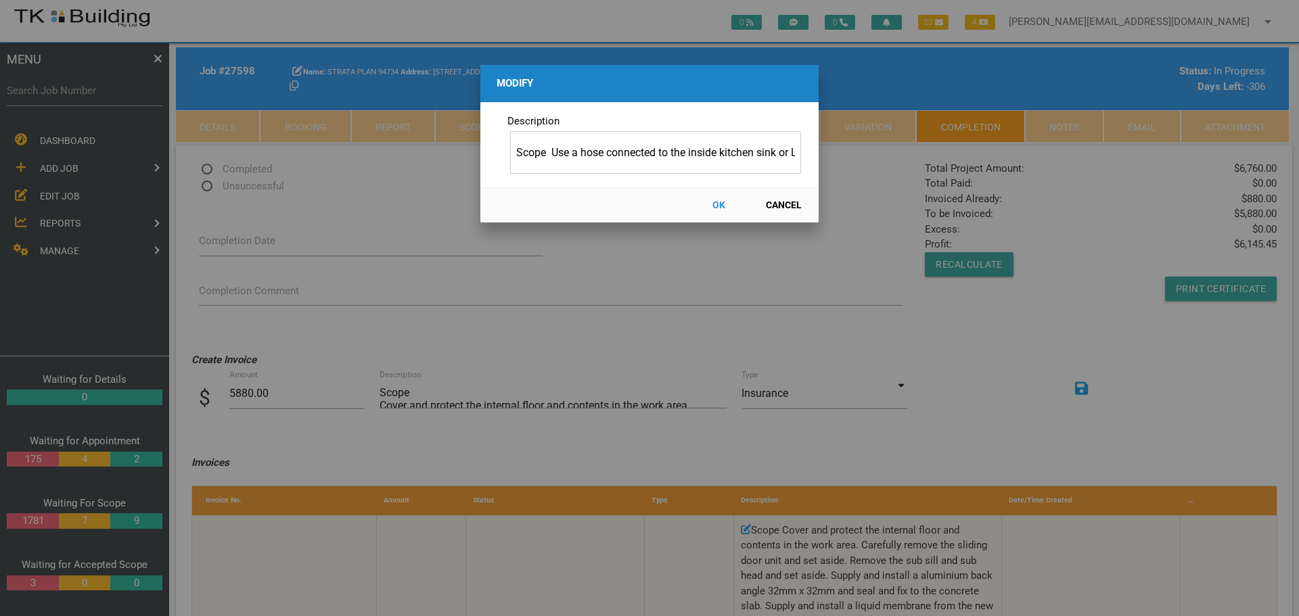
click at [718, 201] on button "OK" at bounding box center [719, 205] width 60 height 24
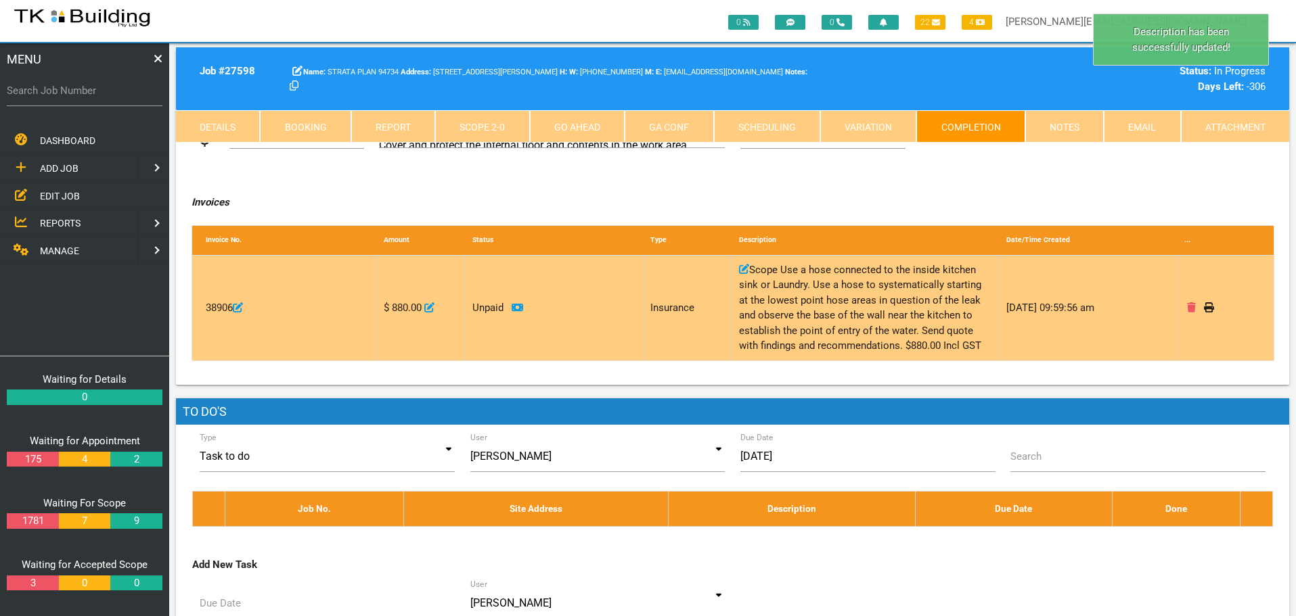
scroll to position [68, 0]
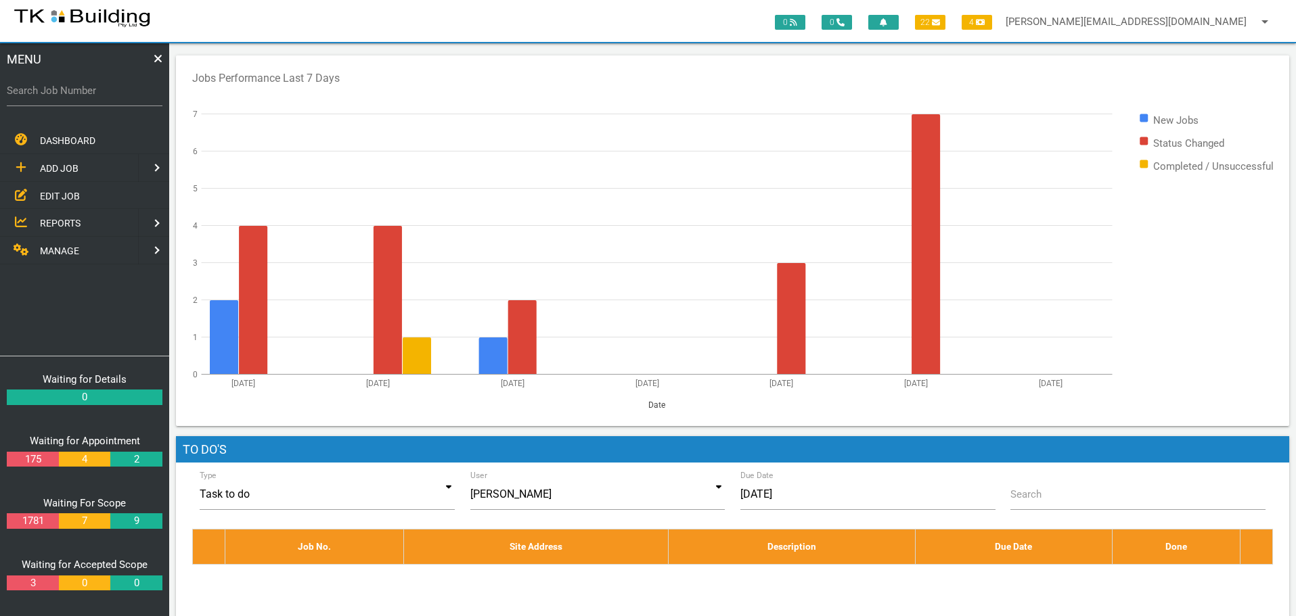
click at [58, 196] on span "EDIT JOB" at bounding box center [60, 195] width 40 height 11
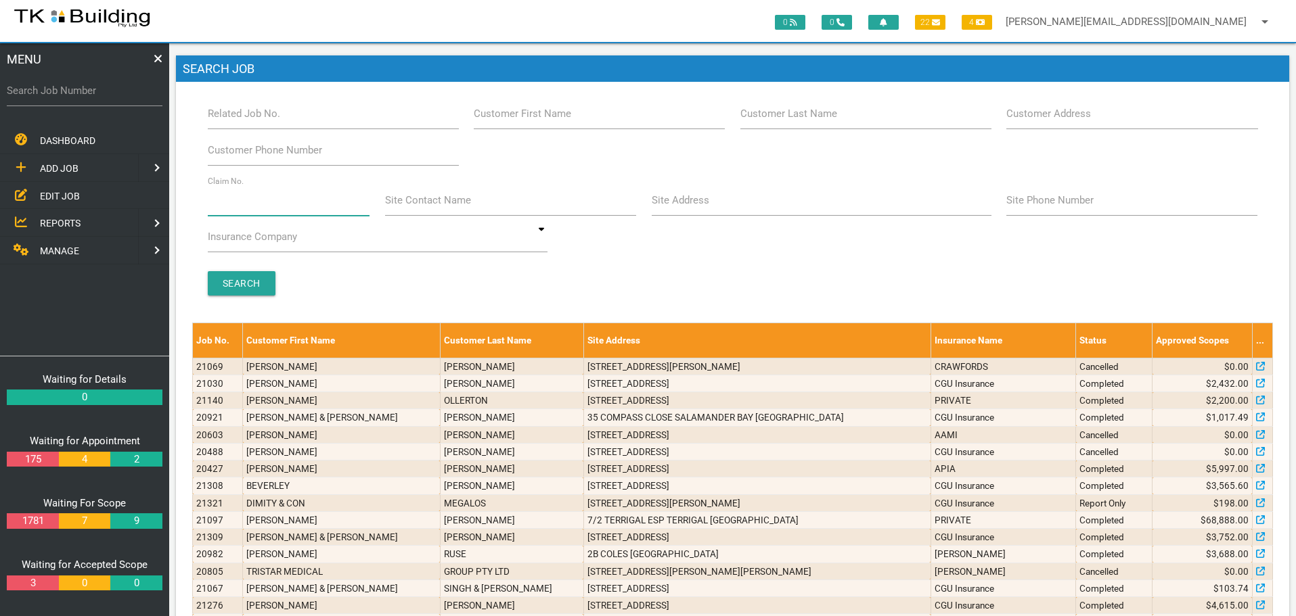
click at [267, 204] on input "Claim No." at bounding box center [289, 200] width 162 height 31
type input "128412"
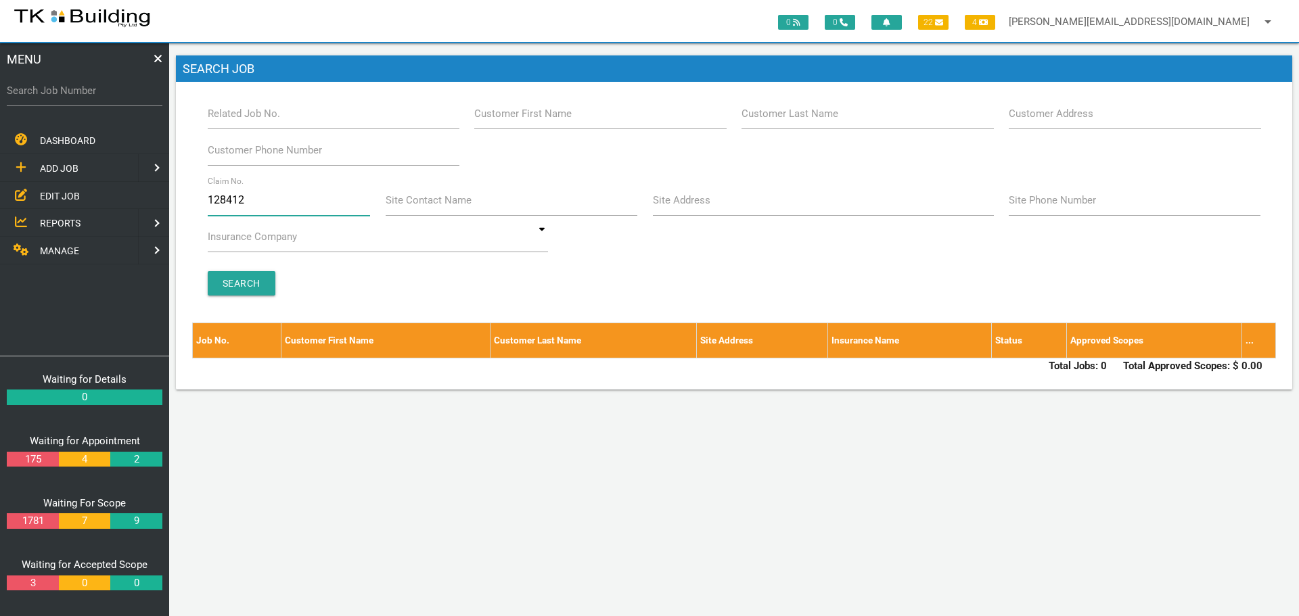
click at [297, 204] on input "128412" at bounding box center [289, 200] width 163 height 31
type input "1"
type input "068554"
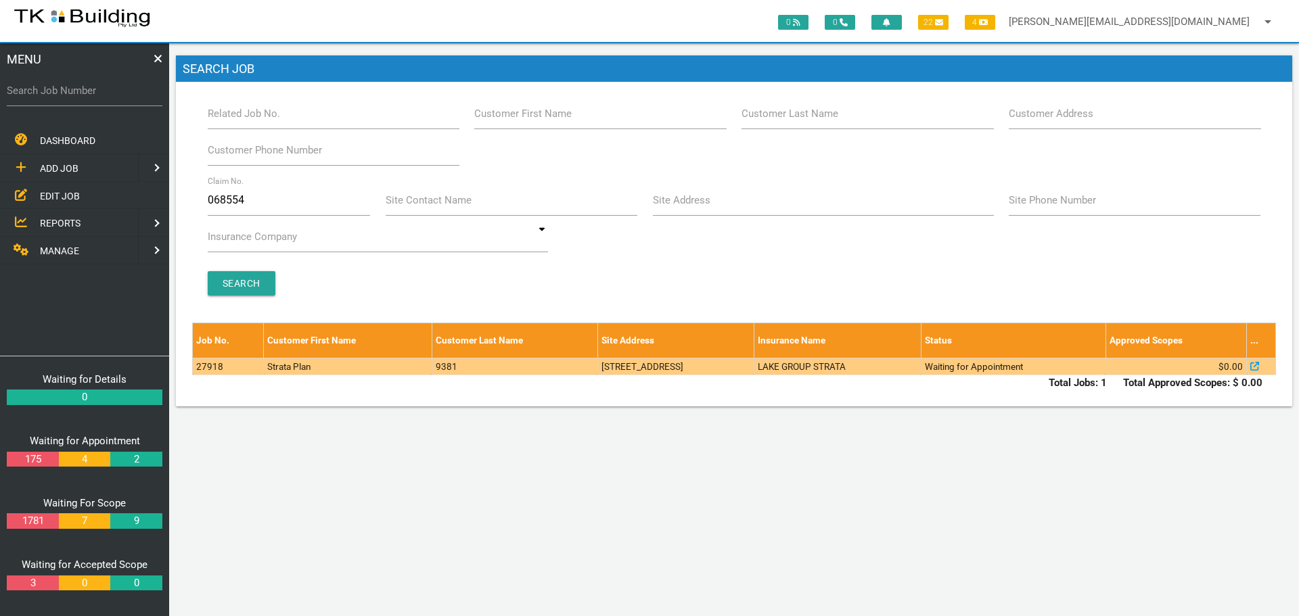
click at [668, 367] on td "5-7 Hall St, Merewether NSW 2291, Australia" at bounding box center [675, 366] width 156 height 17
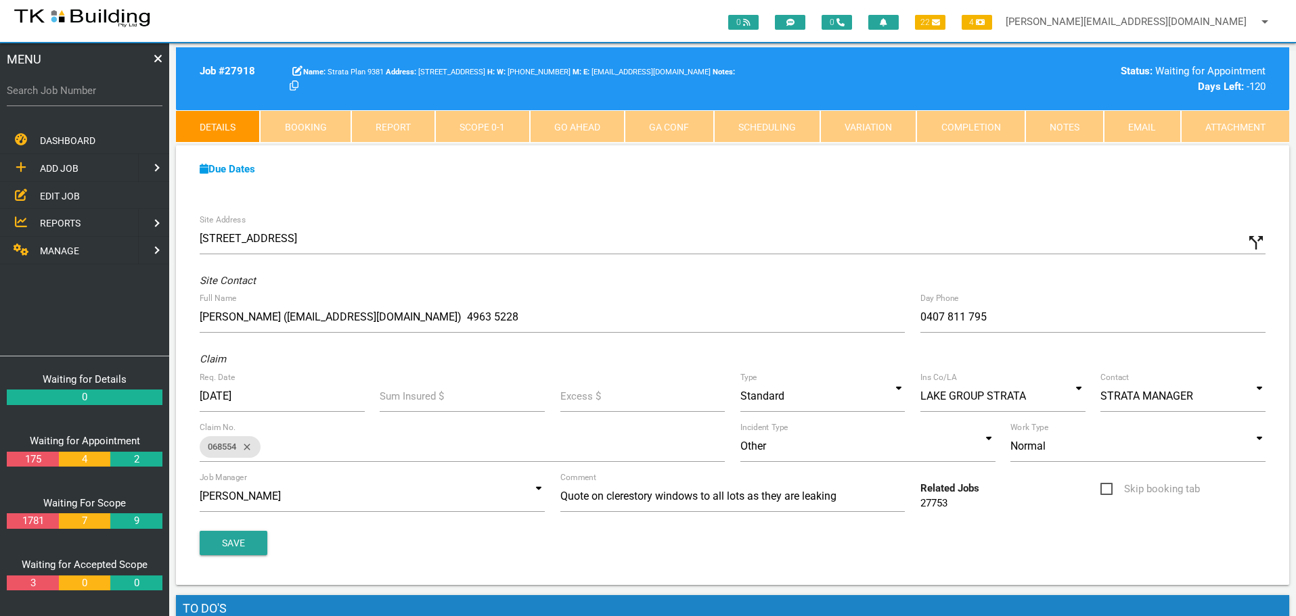
click at [1082, 129] on link "Notes" at bounding box center [1064, 126] width 78 height 32
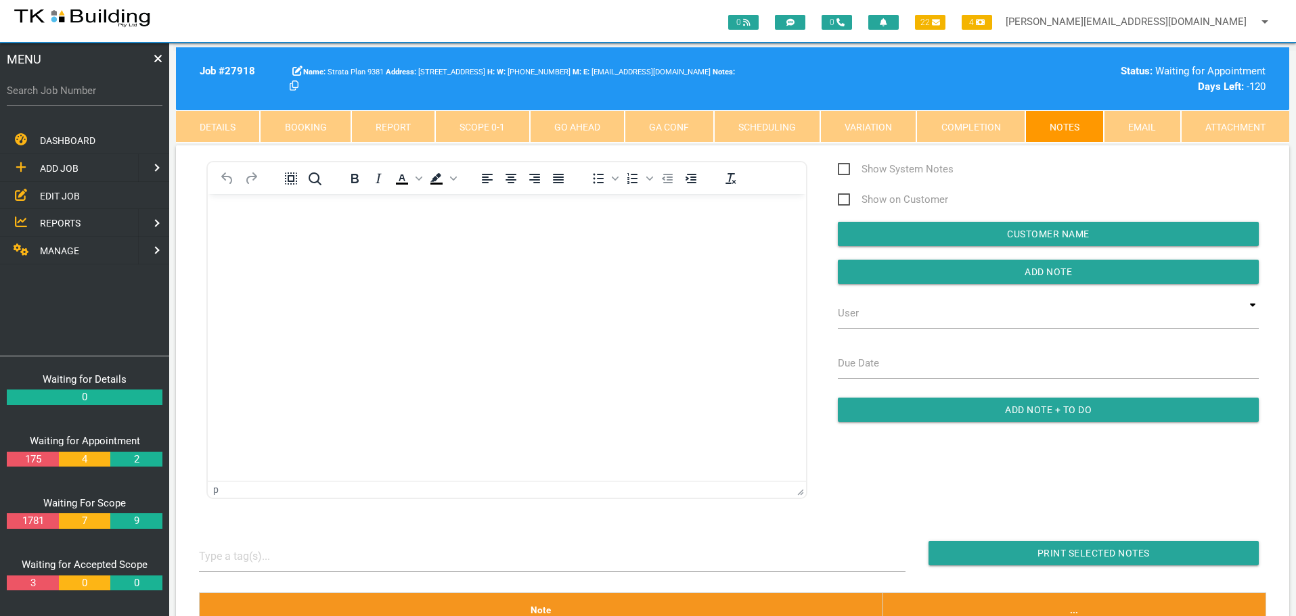
click at [238, 126] on link "Details" at bounding box center [218, 126] width 84 height 32
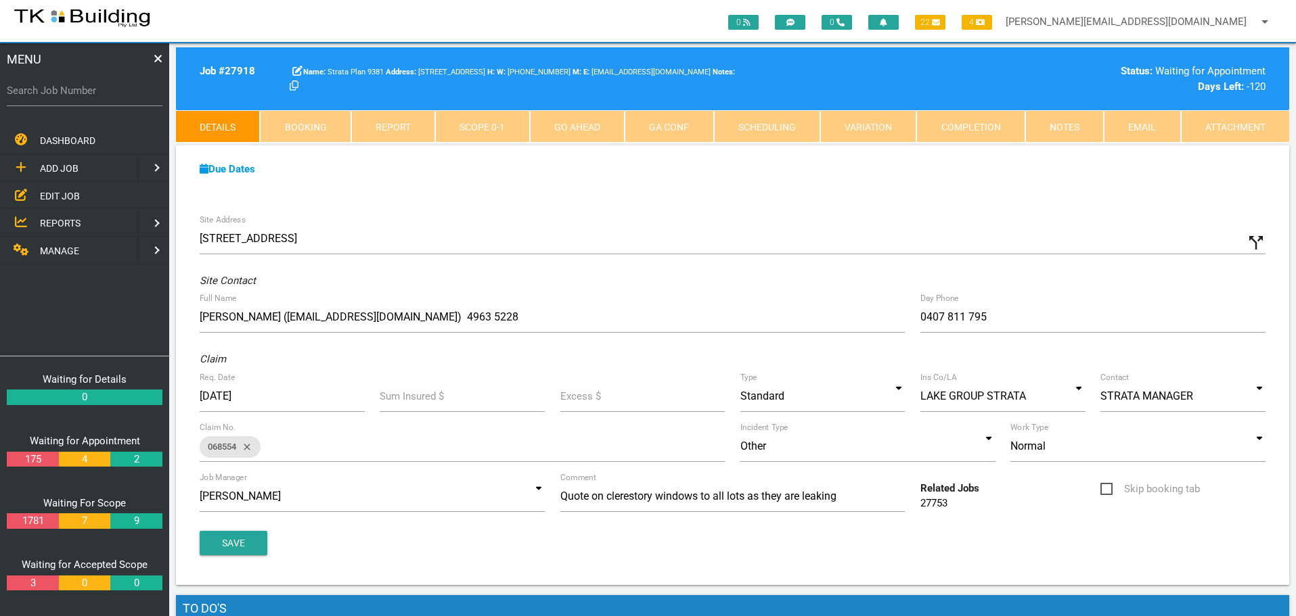
click at [932, 503] on link "27753" at bounding box center [933, 503] width 27 height 12
click at [934, 503] on link "27918" at bounding box center [933, 503] width 27 height 12
click at [249, 444] on icon "close" at bounding box center [244, 447] width 16 height 22
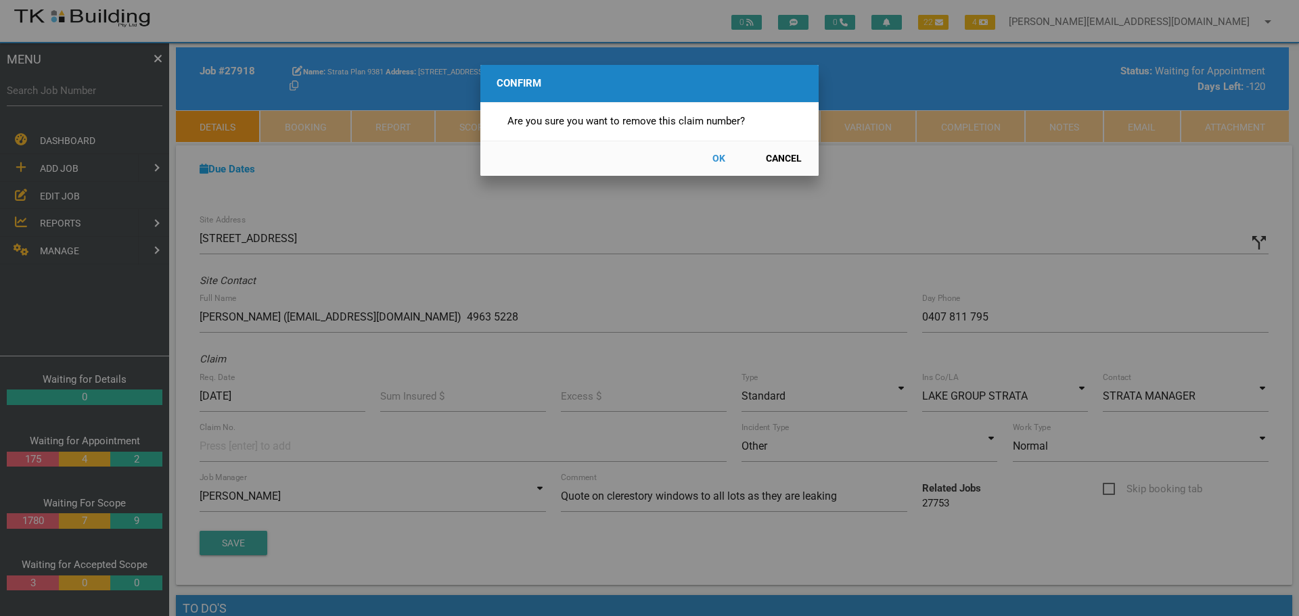
click at [719, 156] on button "OK" at bounding box center [719, 159] width 60 height 24
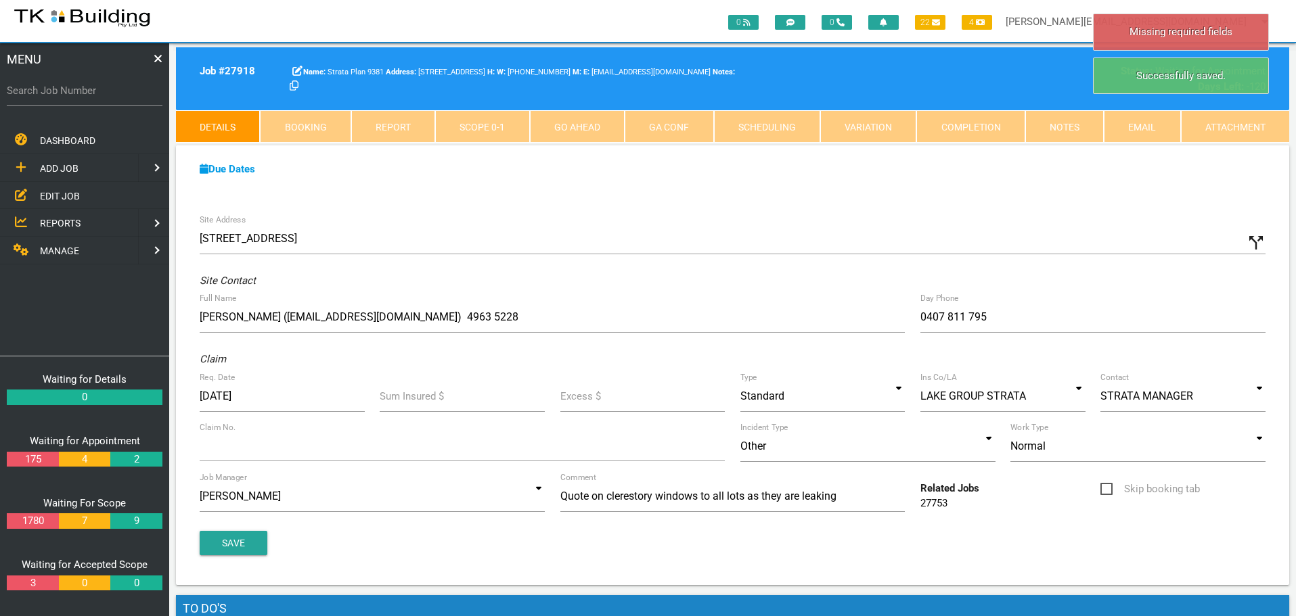
scroll to position [43, 0]
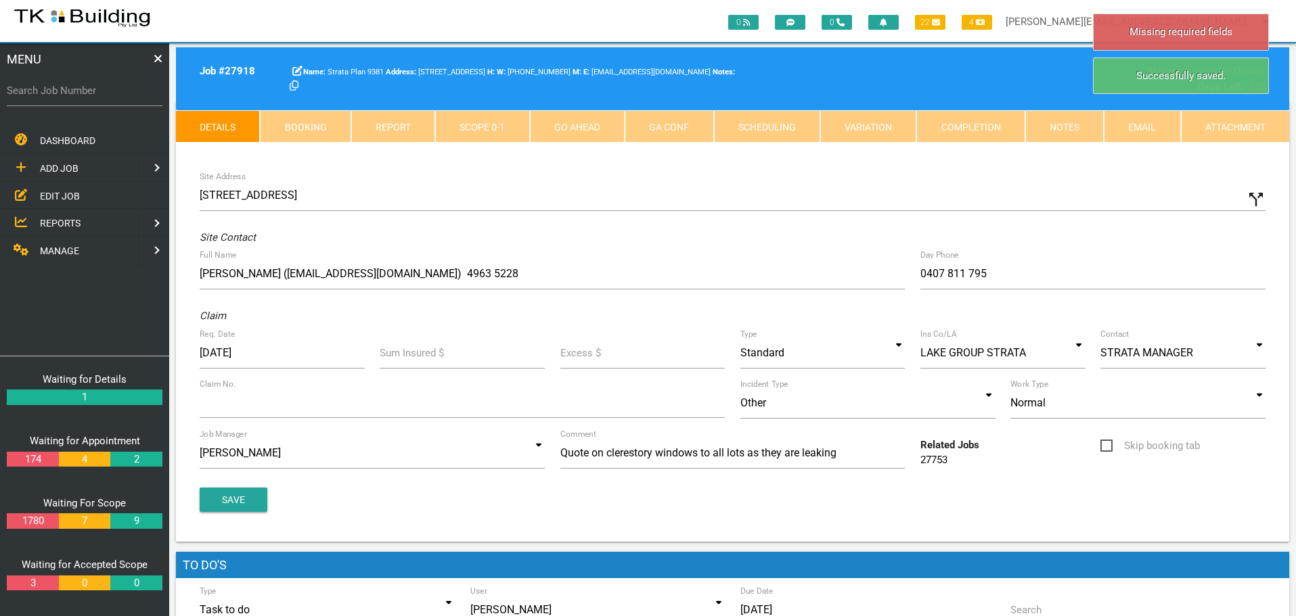
click at [223, 406] on div at bounding box center [462, 403] width 525 height 30
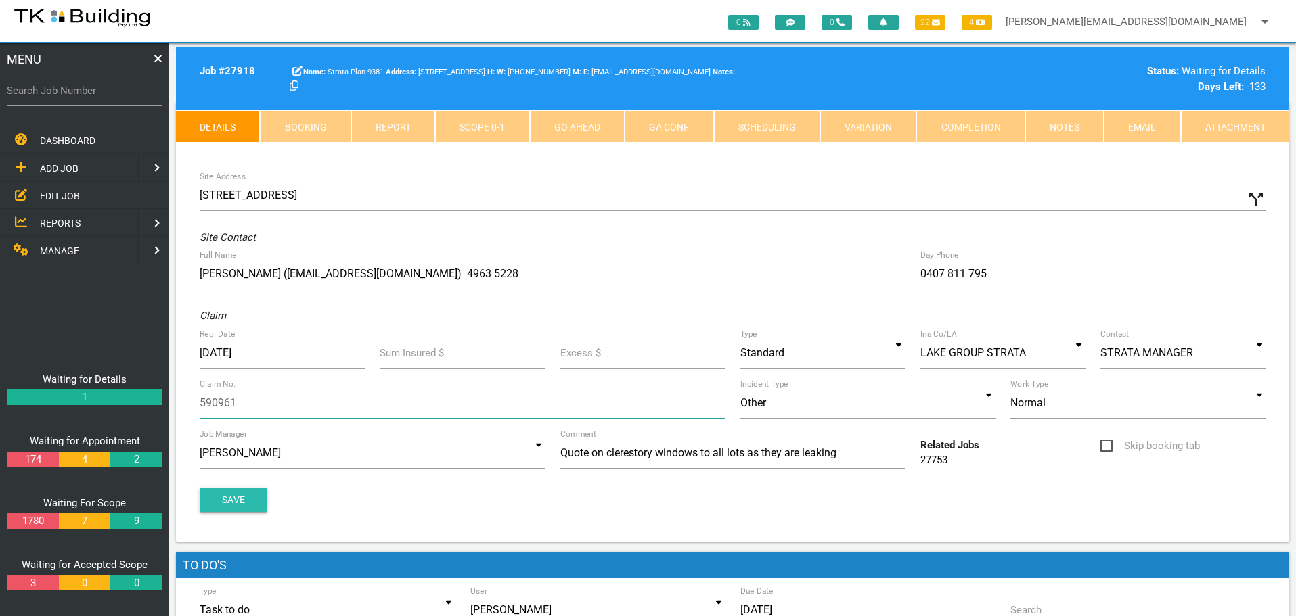
type input "590961"
click at [228, 492] on button "Save" at bounding box center [234, 500] width 68 height 24
click at [223, 502] on button "Save" at bounding box center [234, 500] width 68 height 24
click at [1085, 128] on link "Notes" at bounding box center [1064, 126] width 78 height 32
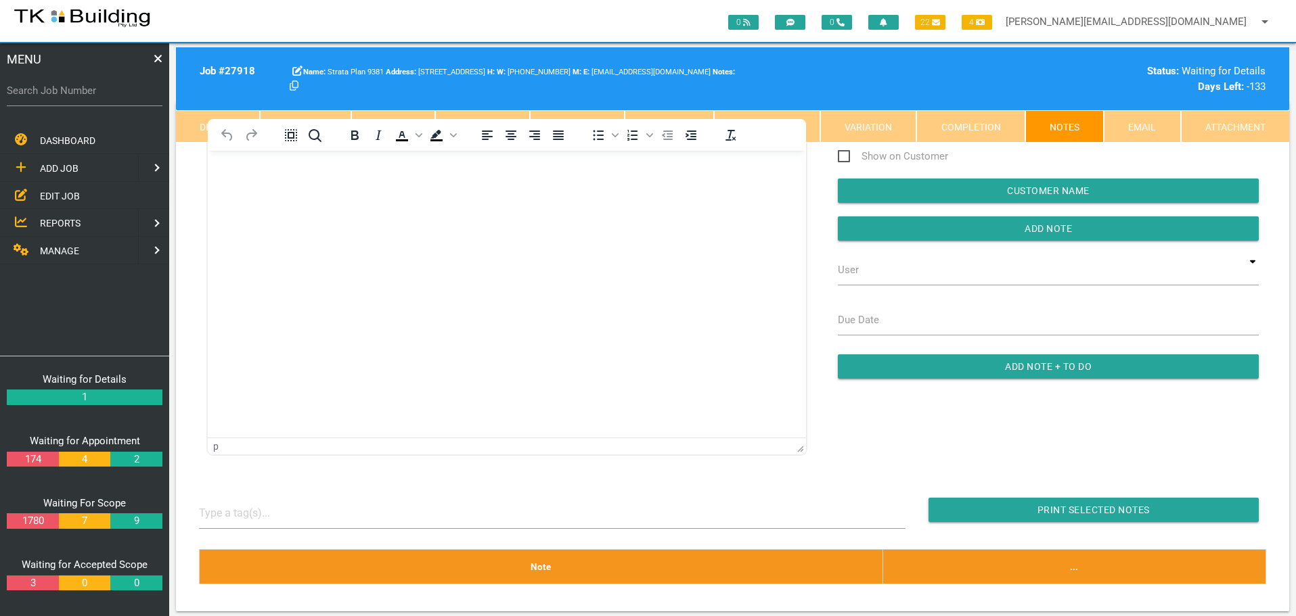
scroll to position [0, 0]
click at [191, 120] on link "Details" at bounding box center [218, 126] width 84 height 32
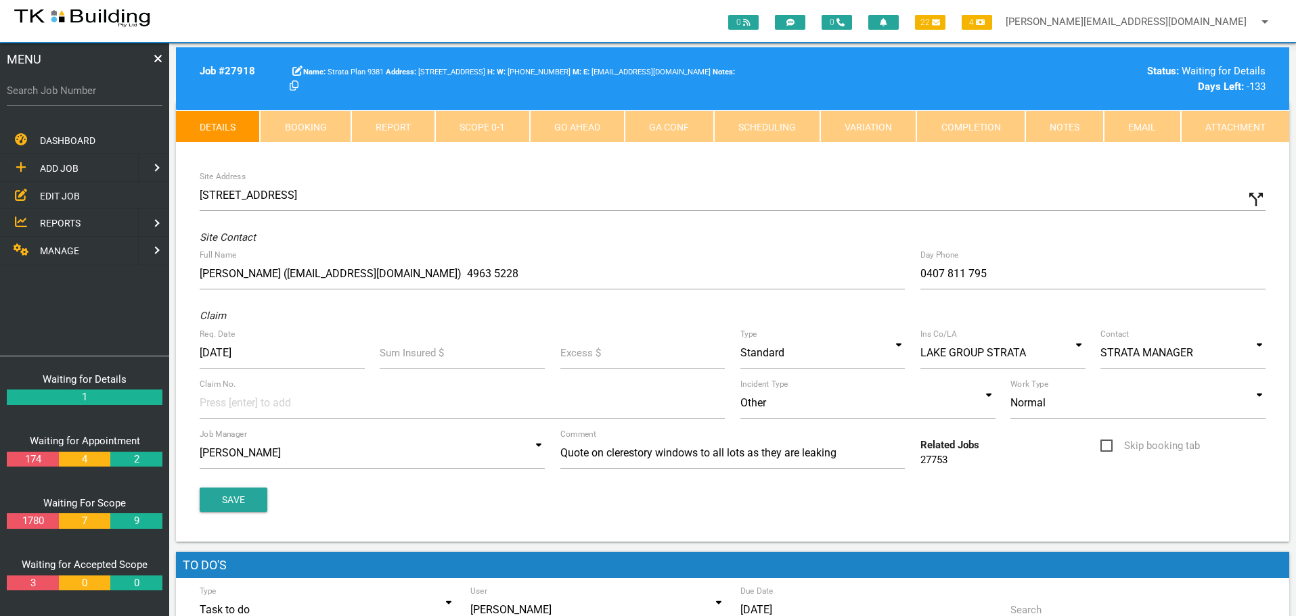
click at [223, 407] on input at bounding box center [250, 403] width 101 height 30
type input "590961"
click at [67, 166] on span "ADD JOB" at bounding box center [59, 168] width 39 height 11
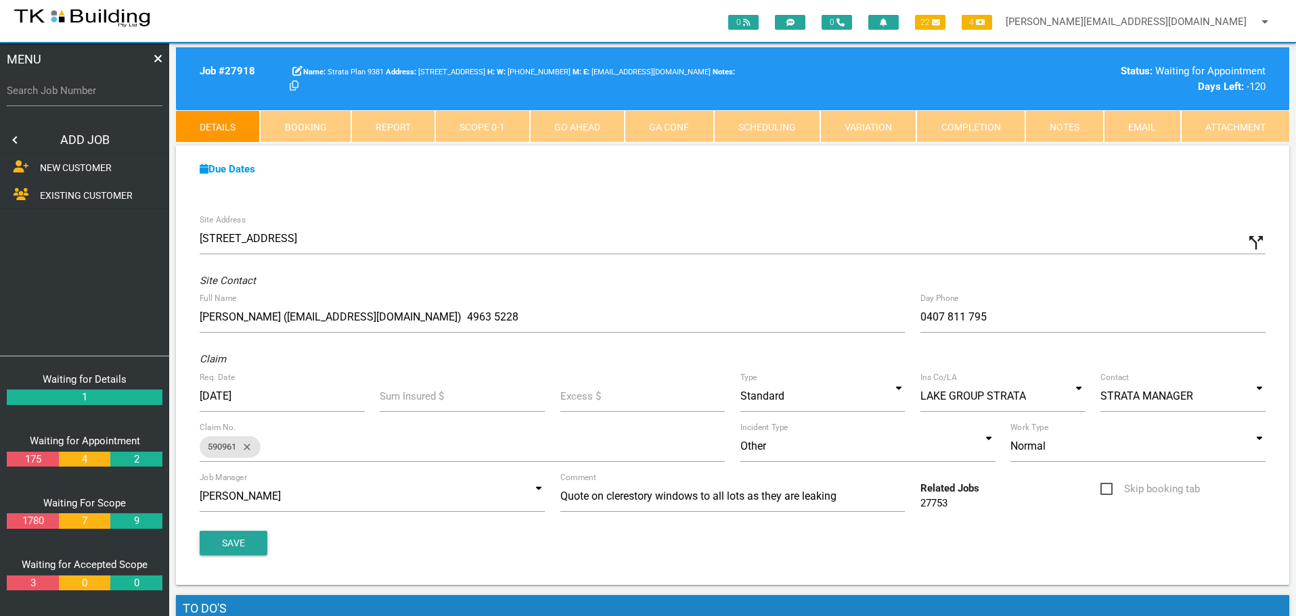
click at [60, 193] on span "EXISTING CUSTOMER" at bounding box center [86, 195] width 93 height 11
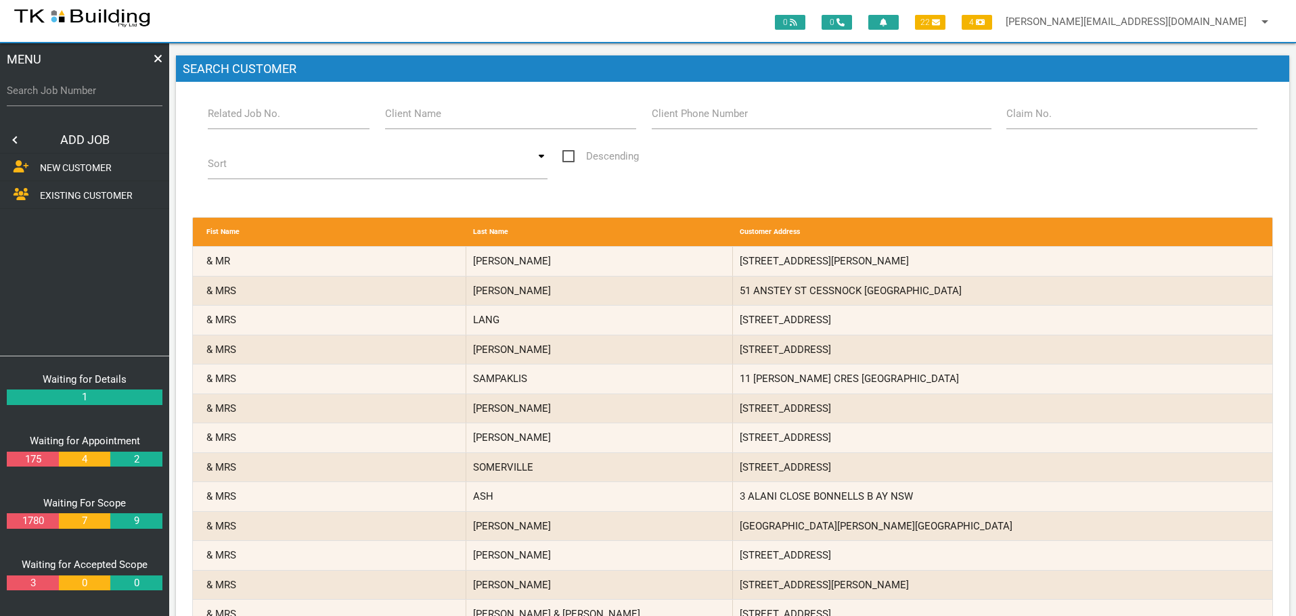
click at [246, 118] on label "Related Job No." at bounding box center [244, 114] width 72 height 16
click at [246, 118] on input "Related Job No." at bounding box center [289, 113] width 162 height 31
type input "27918"
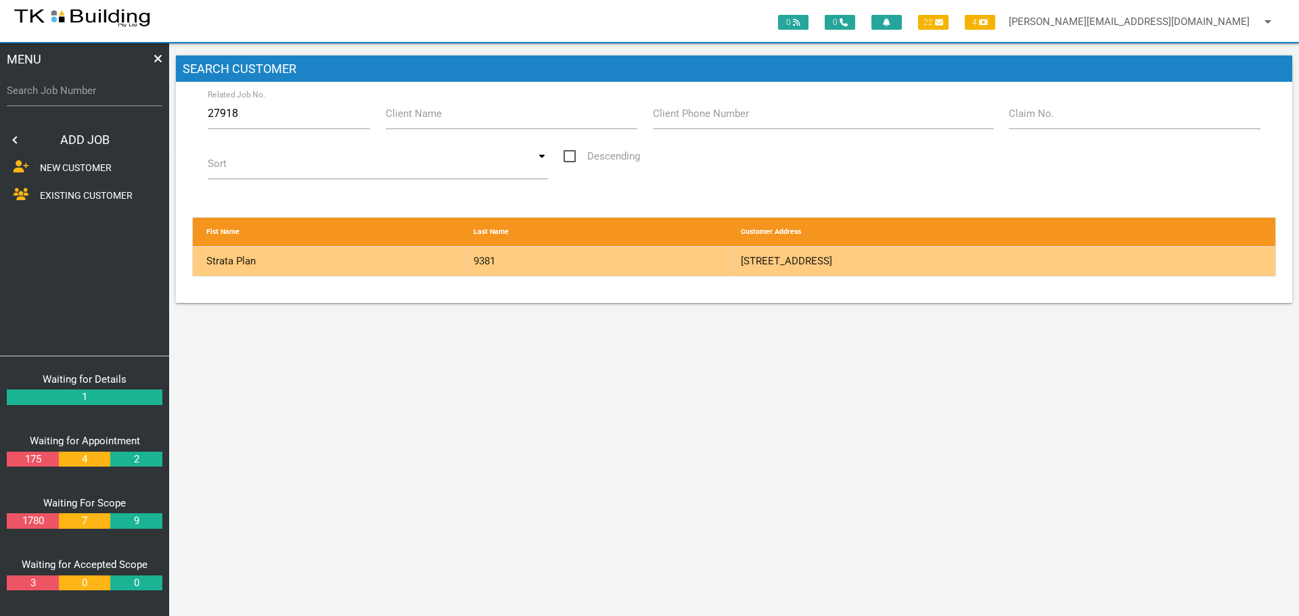
click at [675, 252] on div "9381" at bounding box center [600, 261] width 267 height 29
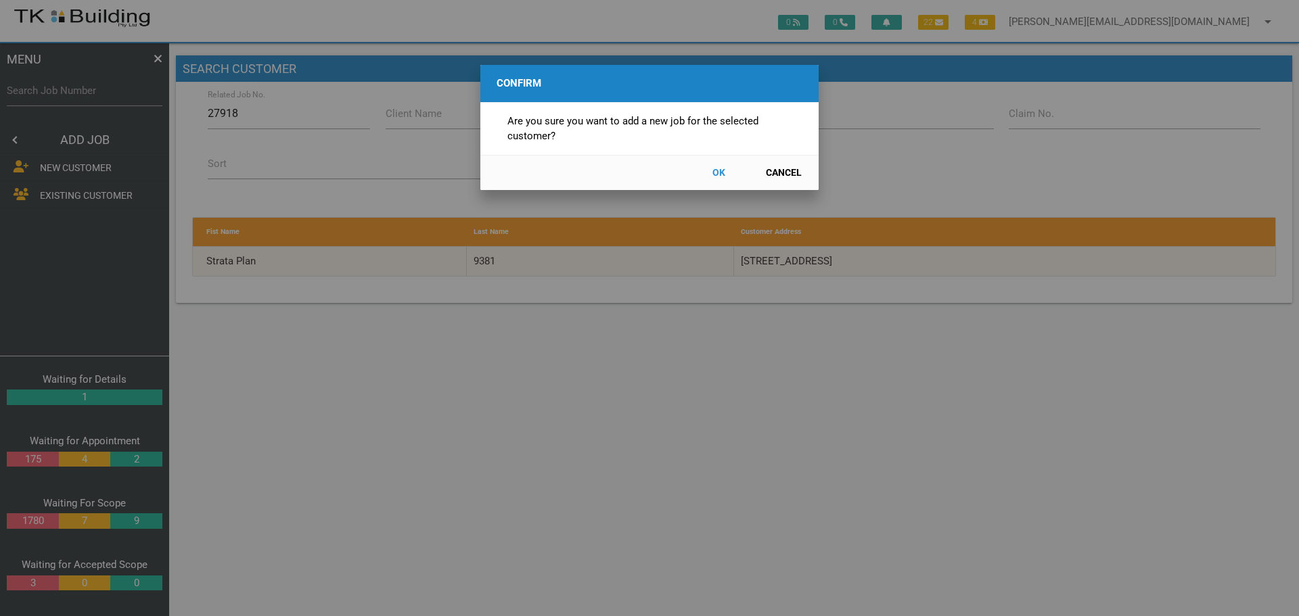
click at [716, 171] on button "OK" at bounding box center [719, 173] width 60 height 24
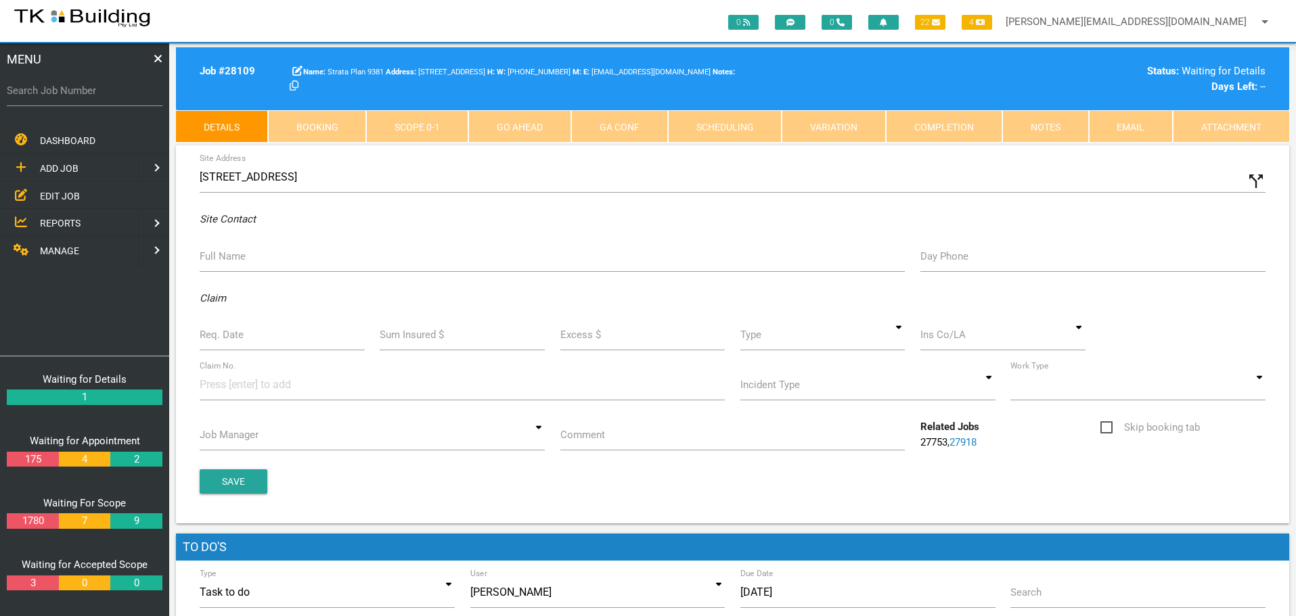
click at [214, 260] on label "Full Name" at bounding box center [223, 257] width 46 height 16
click at [214, 260] on input "Full Name" at bounding box center [552, 256] width 705 height 31
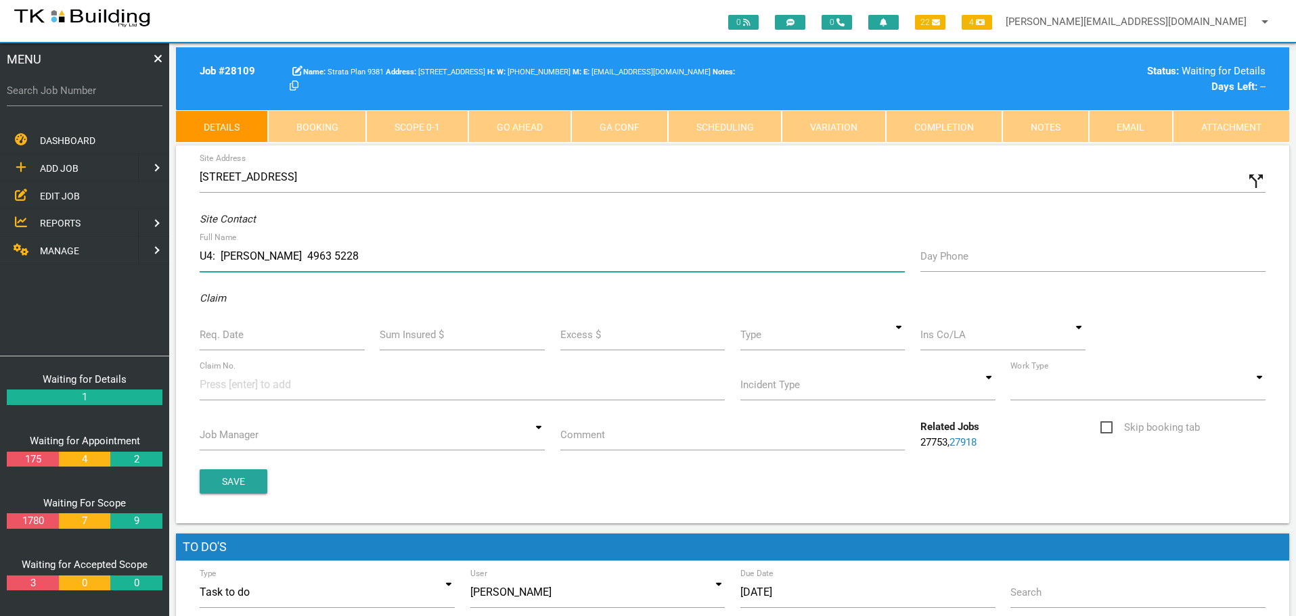
type input "U4: Peter Dwyer 4963 5228"
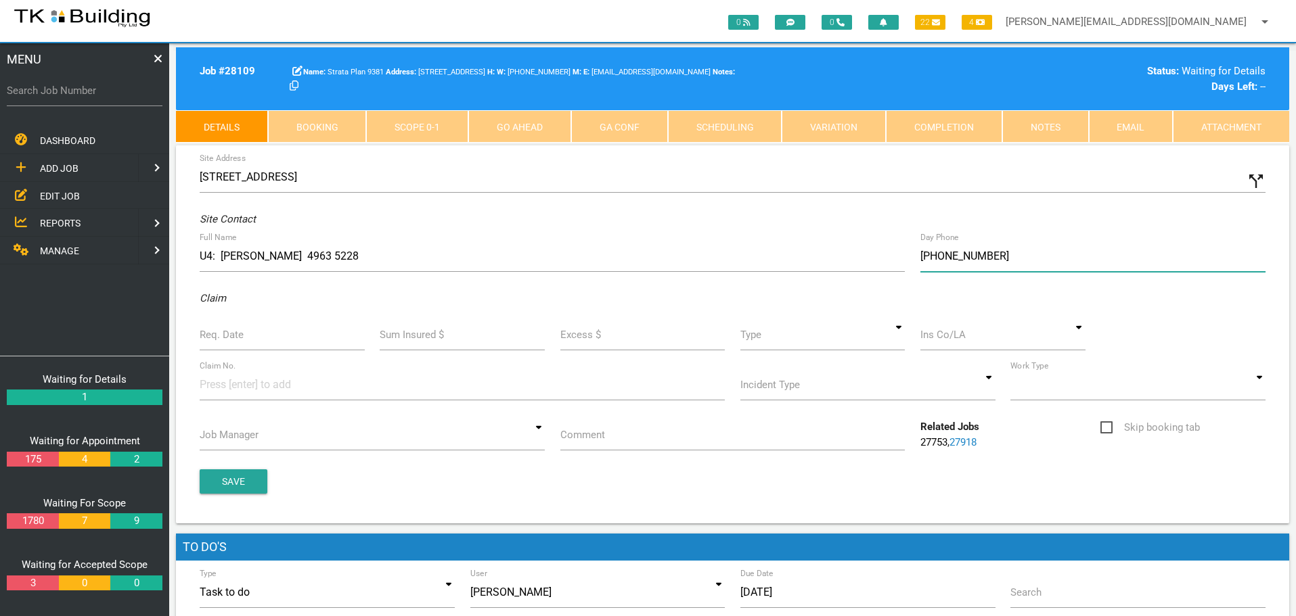
type input "(04) 0781 1795"
click at [227, 337] on label "Req. Date" at bounding box center [222, 335] width 44 height 16
click at [227, 337] on input "Req. Date" at bounding box center [282, 334] width 165 height 31
click at [255, 340] on input "Req. Date" at bounding box center [282, 334] width 165 height 31
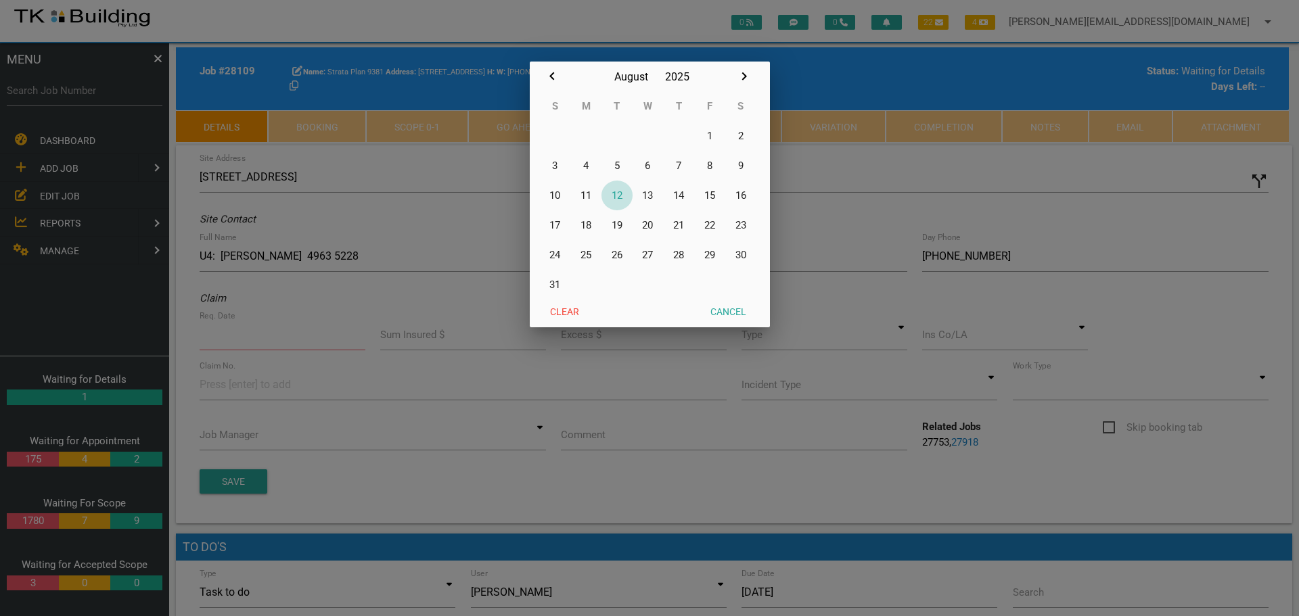
click at [623, 196] on button "12" at bounding box center [616, 196] width 31 height 30
type input "[DATE]"
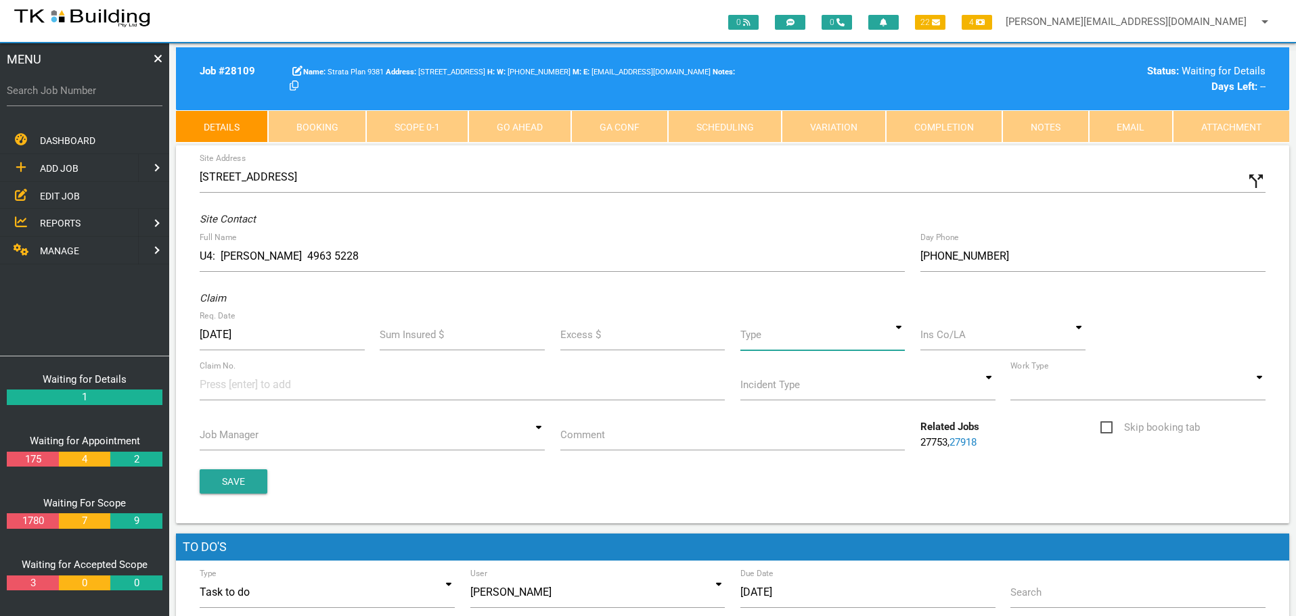
click at [896, 335] on input at bounding box center [822, 334] width 165 height 31
click at [835, 396] on span "Standard" at bounding box center [822, 397] width 165 height 34
type input "Standard"
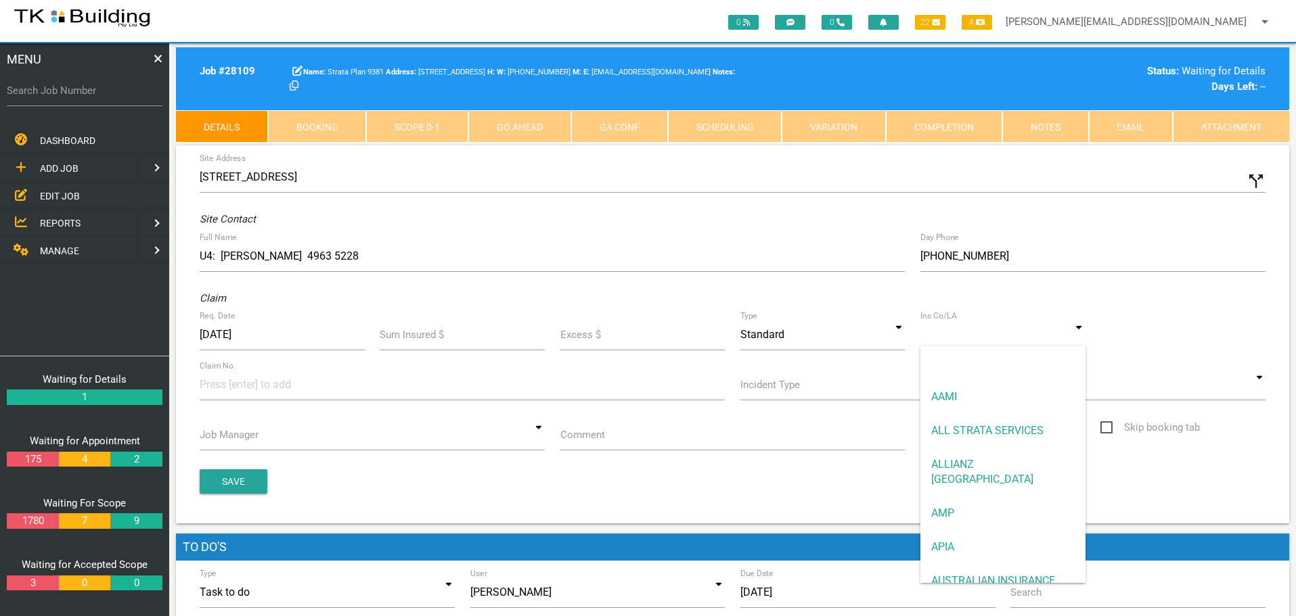
click at [963, 344] on input at bounding box center [1002, 334] width 165 height 31
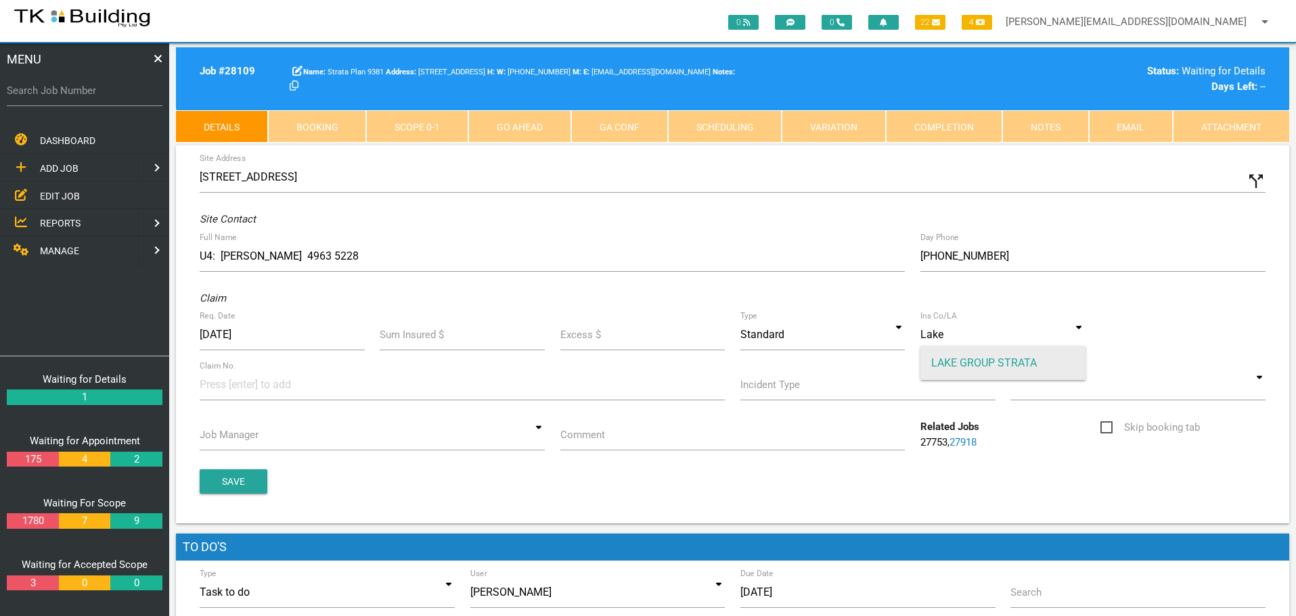
click at [996, 364] on span "LAKE GROUP STRATA" at bounding box center [1002, 363] width 165 height 34
type input "LAKE GROUP STRATA"
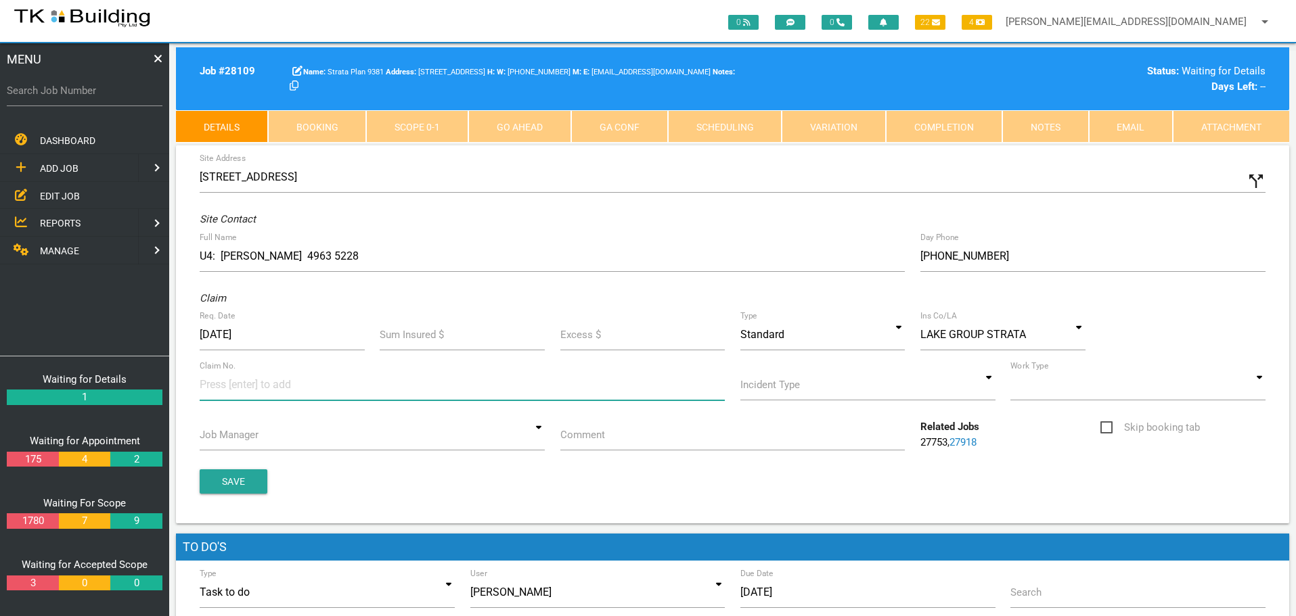
click at [223, 390] on input at bounding box center [250, 384] width 101 height 30
type input "591544"
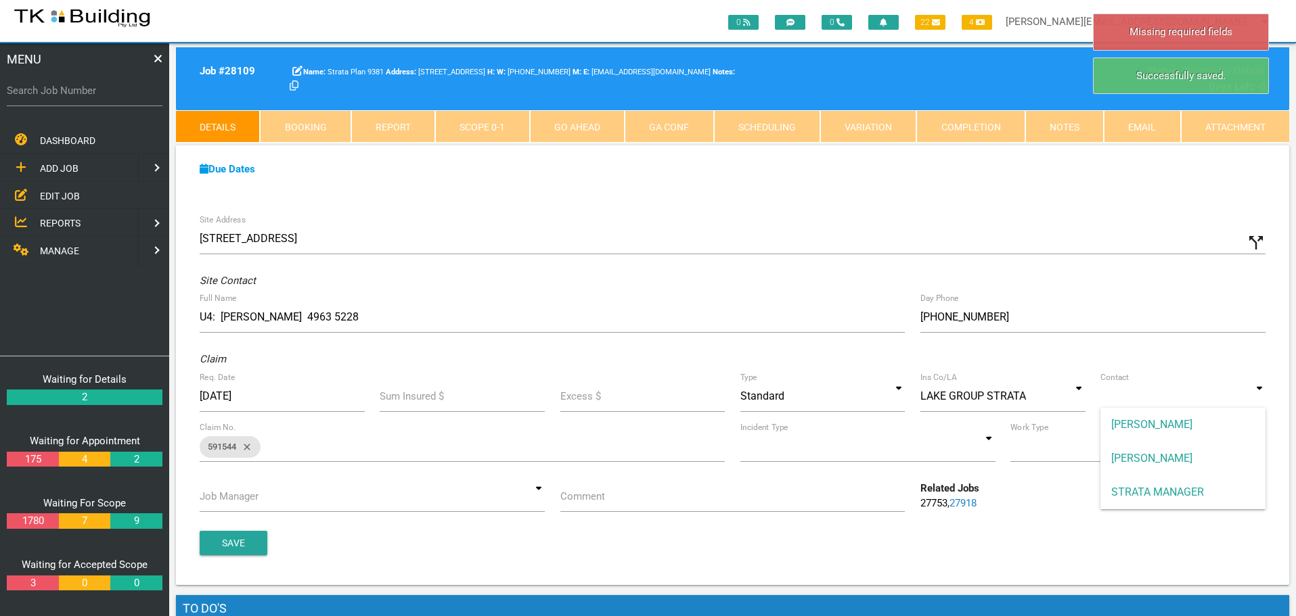
click at [1256, 398] on input at bounding box center [1182, 396] width 165 height 31
drag, startPoint x: 1200, startPoint y: 491, endPoint x: 1191, endPoint y: 495, distance: 10.1
click at [1196, 494] on span "STRATA MANAGER" at bounding box center [1182, 493] width 165 height 34
type input "STRATA MANAGER"
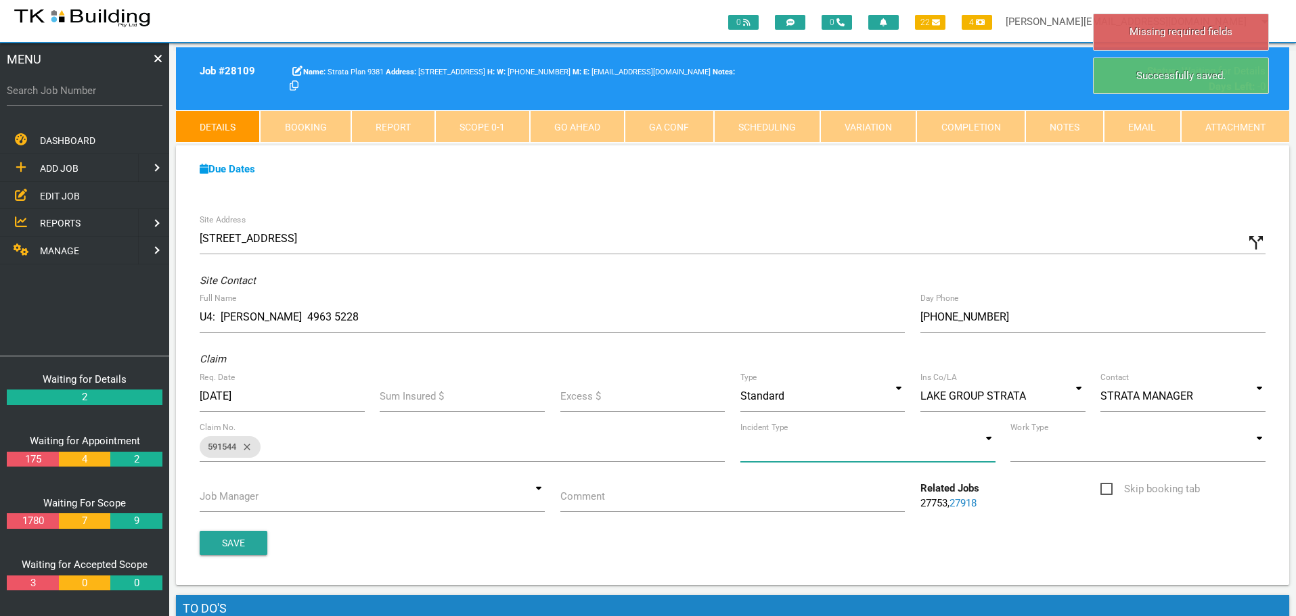
click at [991, 449] on input at bounding box center [867, 446] width 255 height 31
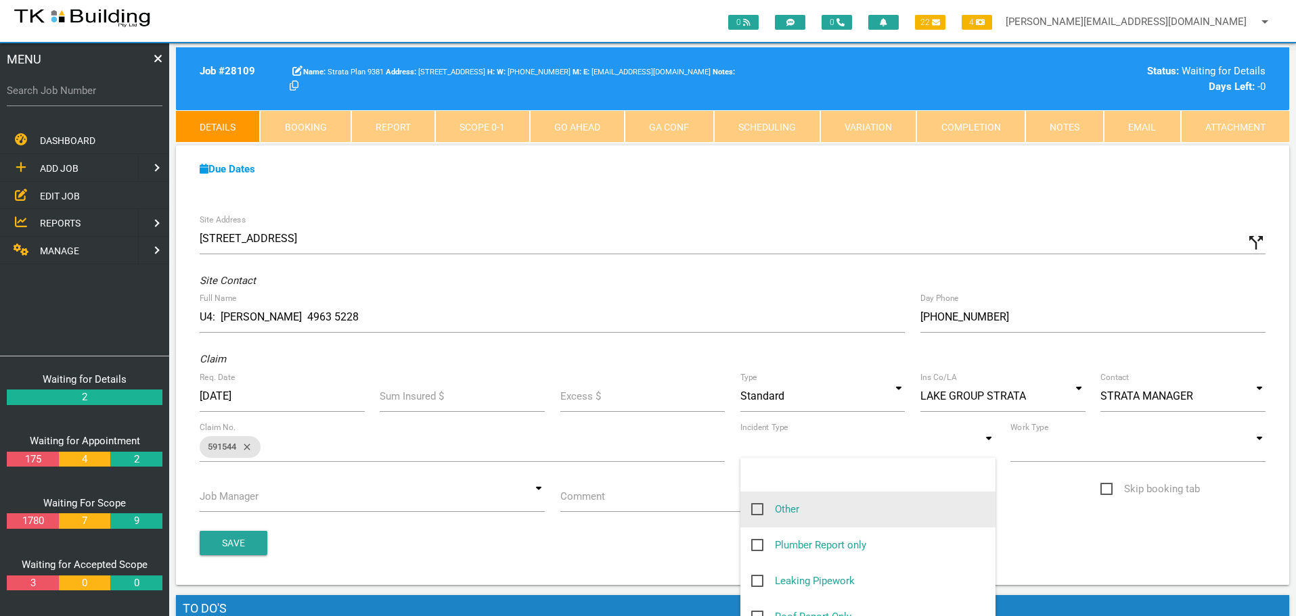
click at [758, 507] on span "Other" at bounding box center [775, 509] width 48 height 17
click at [758, 507] on input "Other" at bounding box center [755, 505] width 9 height 9
checkbox input "true"
type input "Other"
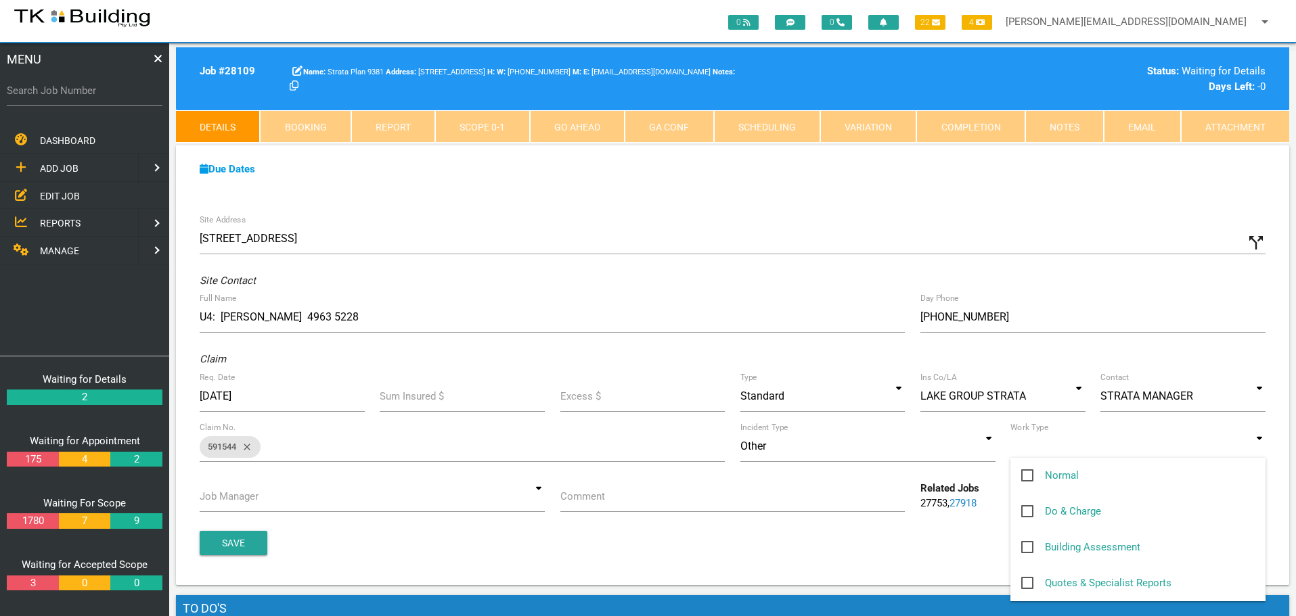
click at [1261, 451] on input at bounding box center [1137, 446] width 255 height 31
click at [1026, 474] on span "Normal" at bounding box center [1050, 475] width 58 height 17
click at [1026, 474] on input "Normal" at bounding box center [1025, 471] width 9 height 9
checkbox input "true"
type input "Normal"
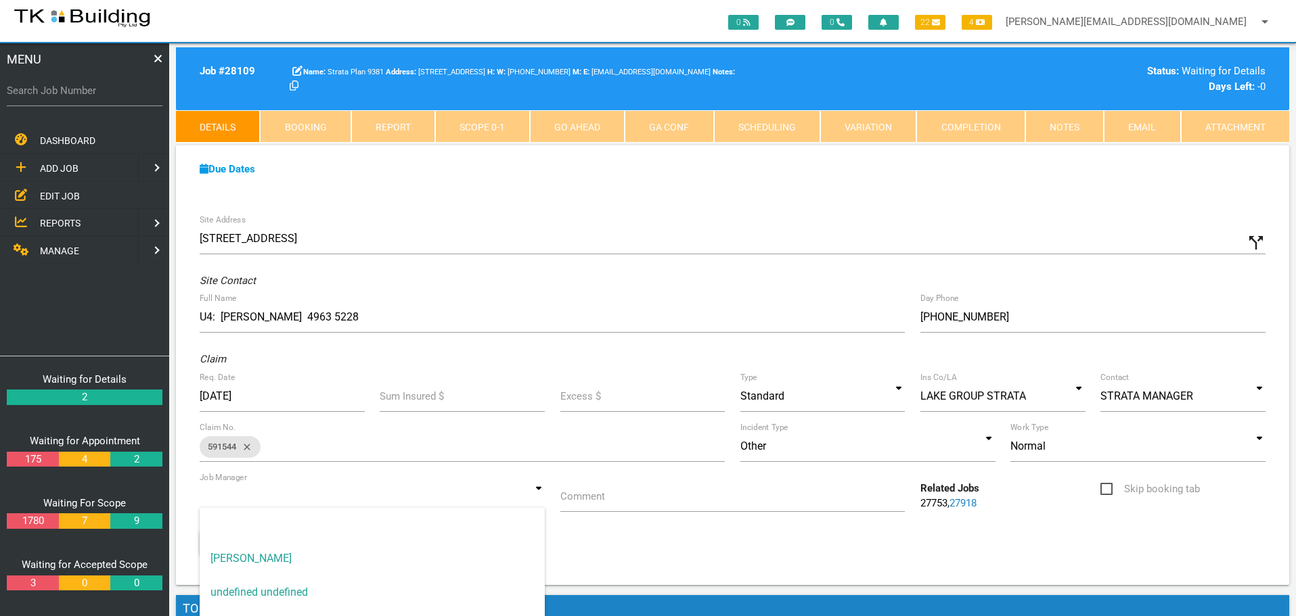
click at [541, 496] on input at bounding box center [372, 496] width 345 height 31
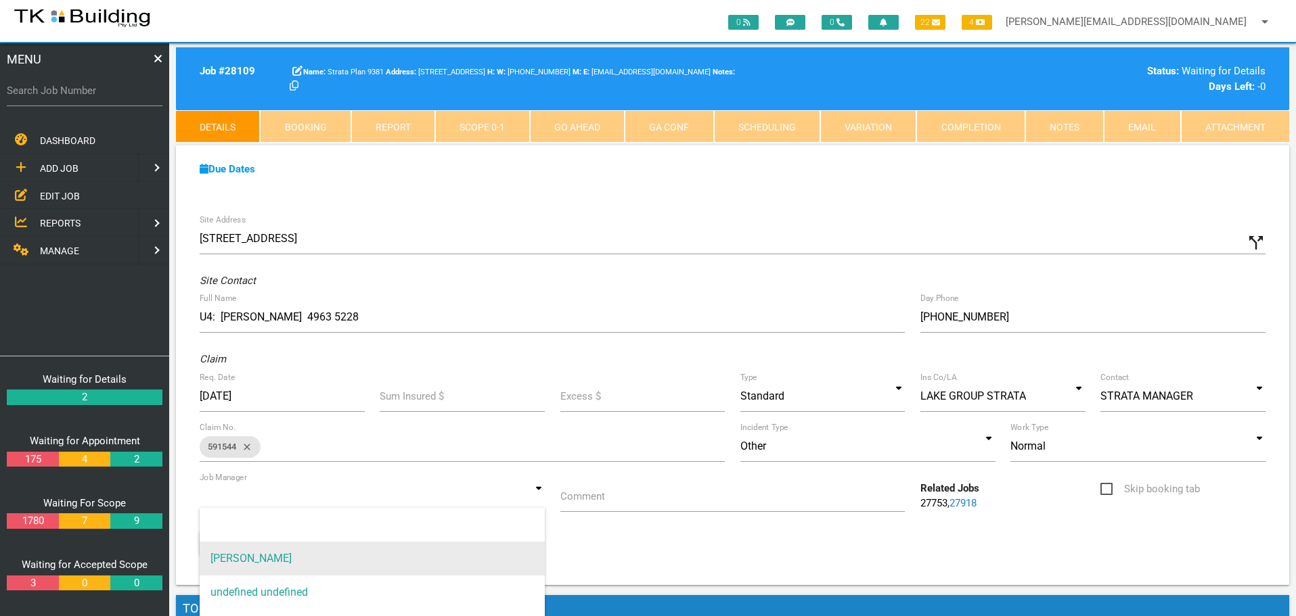
click at [485, 557] on span "[PERSON_NAME]" at bounding box center [372, 559] width 345 height 34
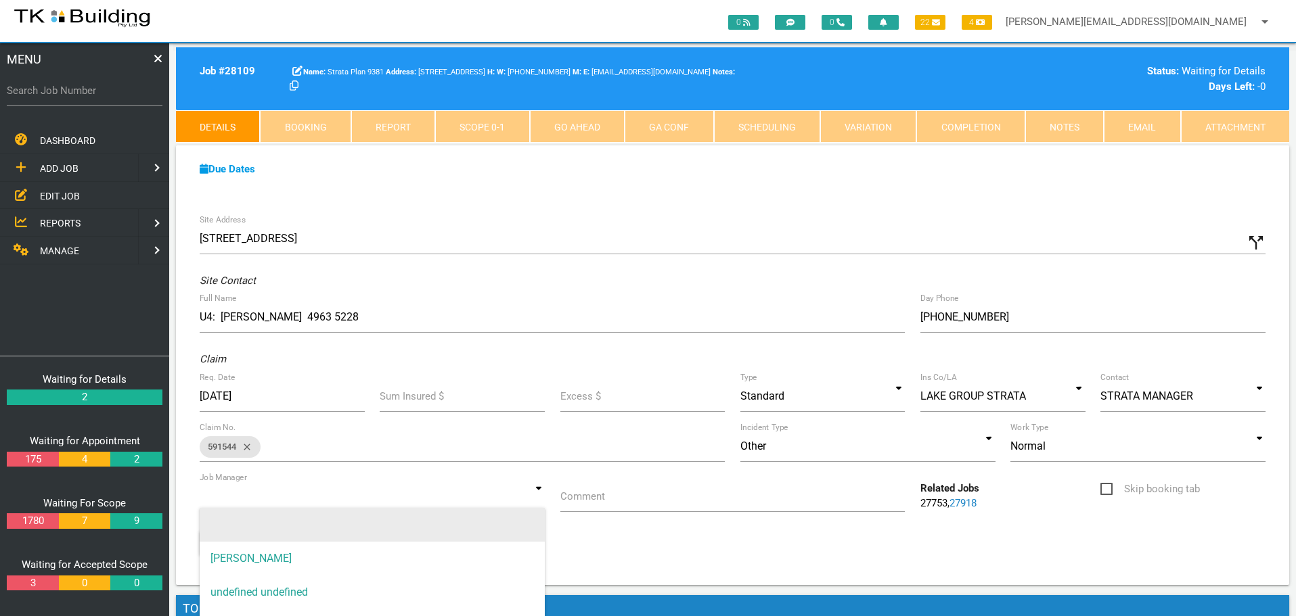
type input "[PERSON_NAME]"
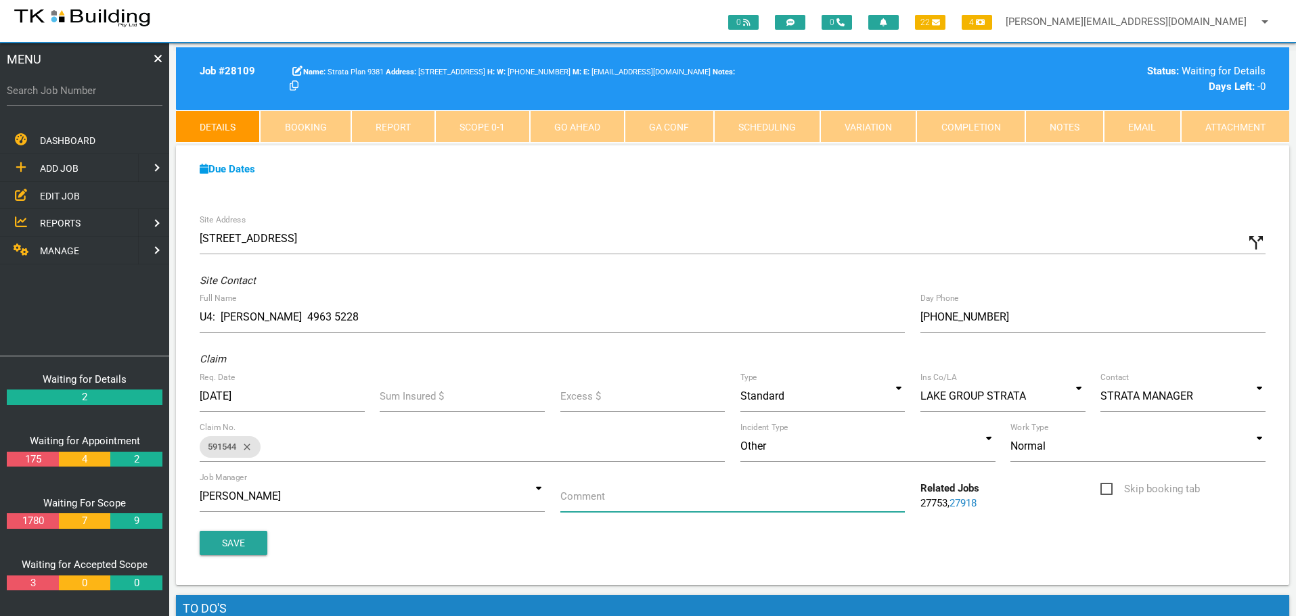
click at [625, 499] on input "Comment" at bounding box center [732, 496] width 345 height 31
type input "Quote on concrete cancer at the property to all 5 units"
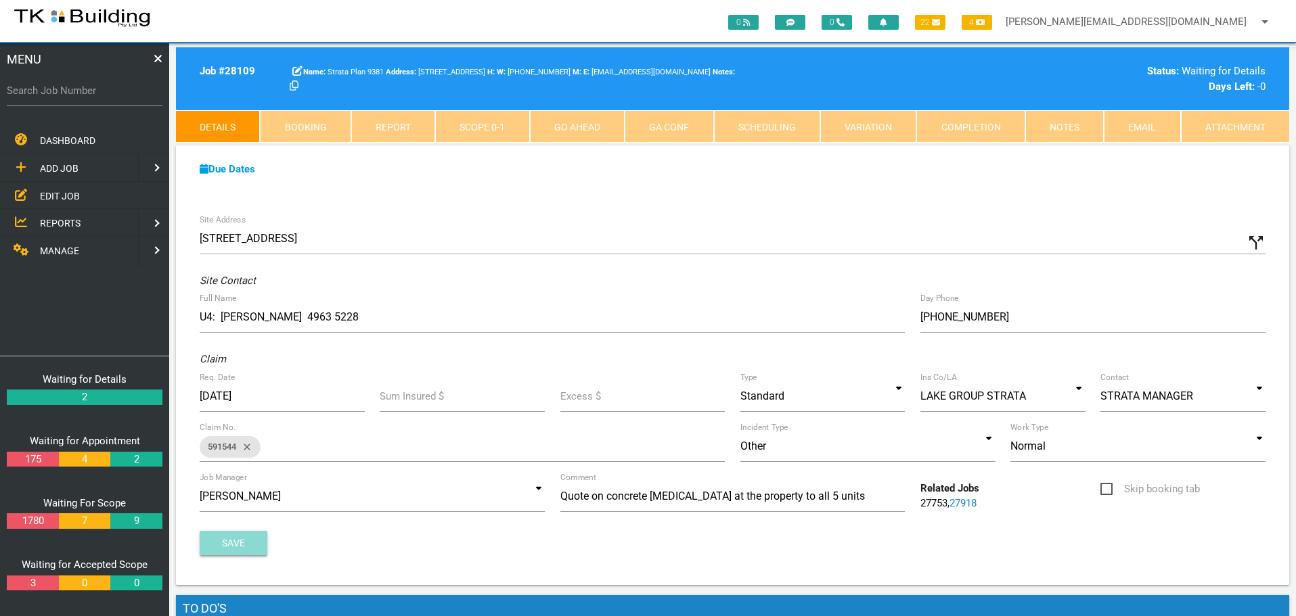
click at [236, 542] on button "Save" at bounding box center [234, 543] width 68 height 24
click at [1064, 127] on link "Notes" at bounding box center [1064, 126] width 78 height 32
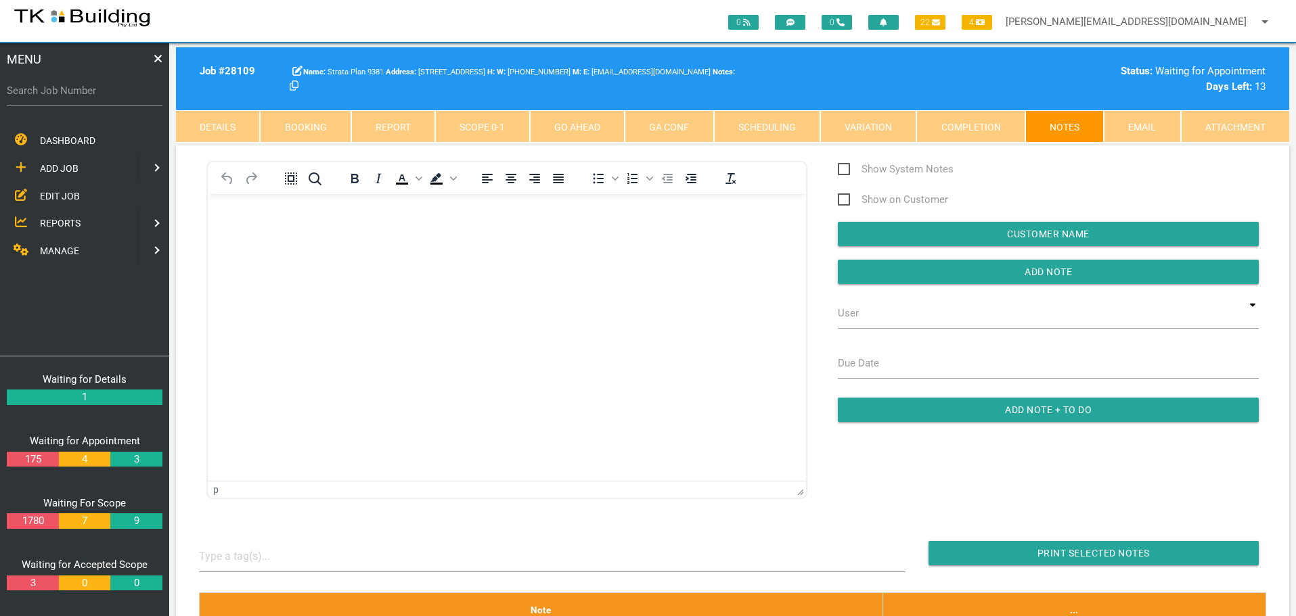
click at [57, 198] on span "EDIT JOB" at bounding box center [60, 195] width 40 height 11
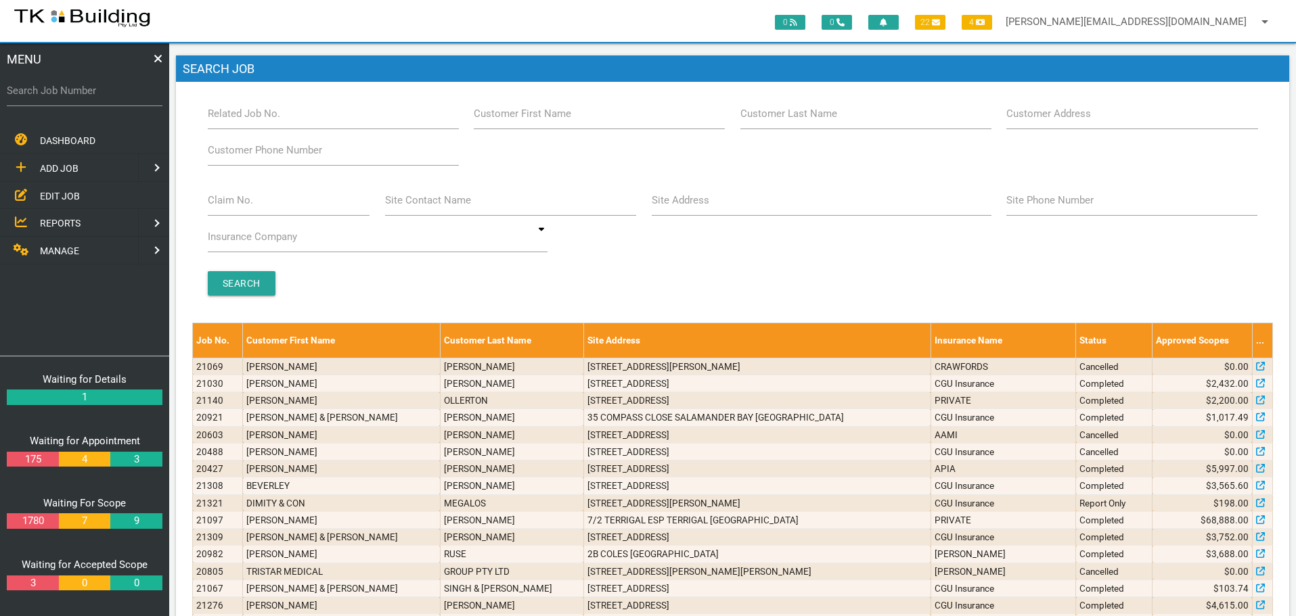
click at [678, 204] on label "Site Address" at bounding box center [680, 201] width 58 height 16
click at [678, 204] on input "Site Address" at bounding box center [821, 200] width 340 height 31
type input "179 mitchell"
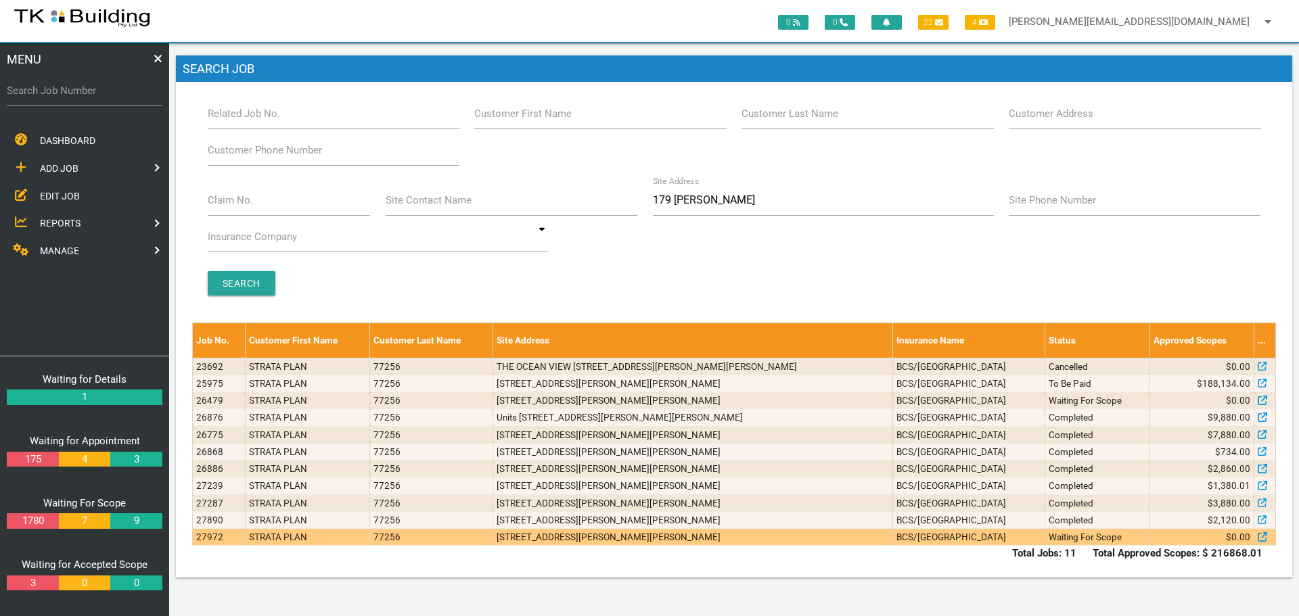
click at [698, 539] on td "4/179 Mitchell St, Stockton NSW 2295, Australia" at bounding box center [693, 537] width 400 height 17
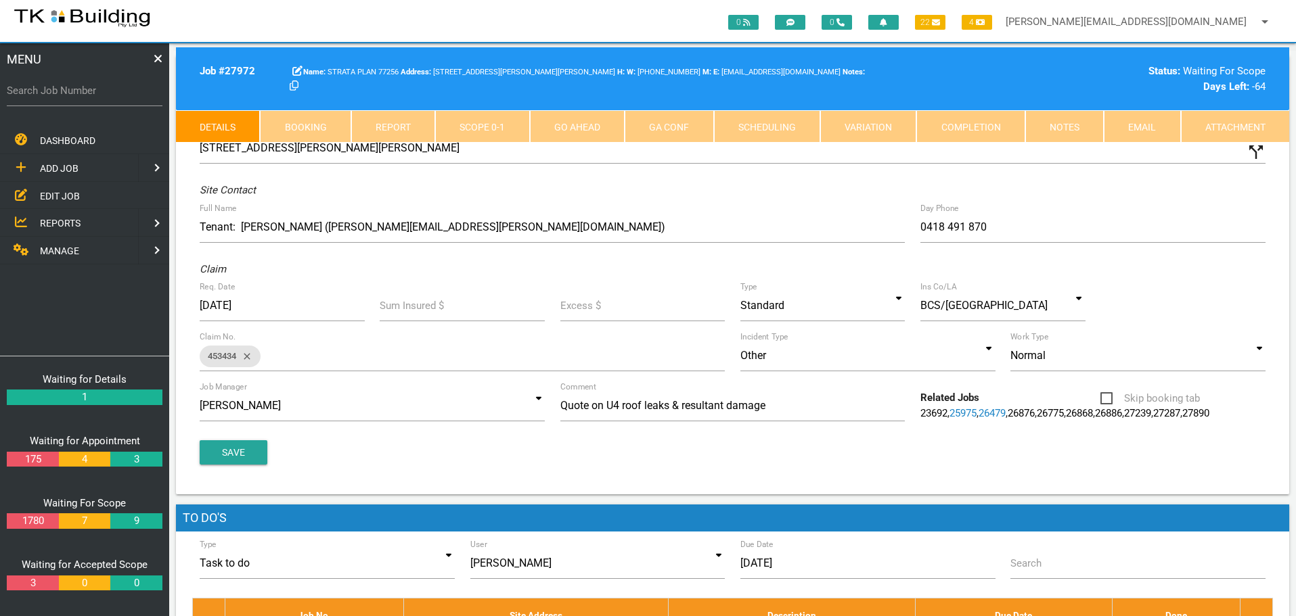
click at [1048, 126] on link "Notes" at bounding box center [1064, 126] width 78 height 32
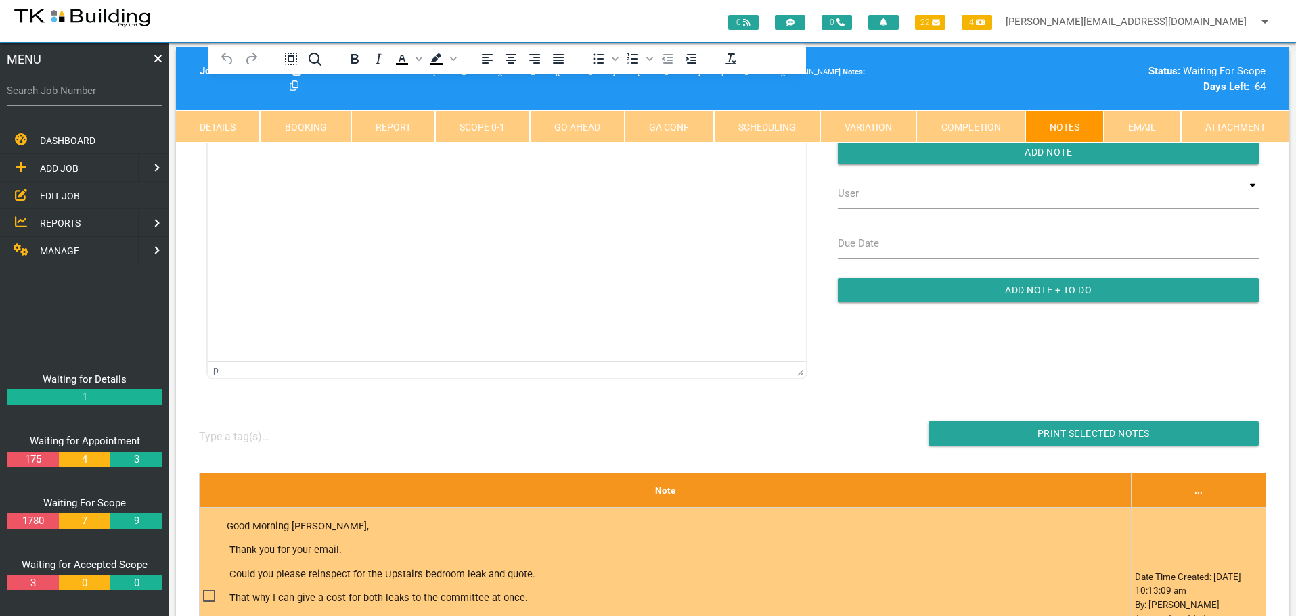
scroll to position [94, 0]
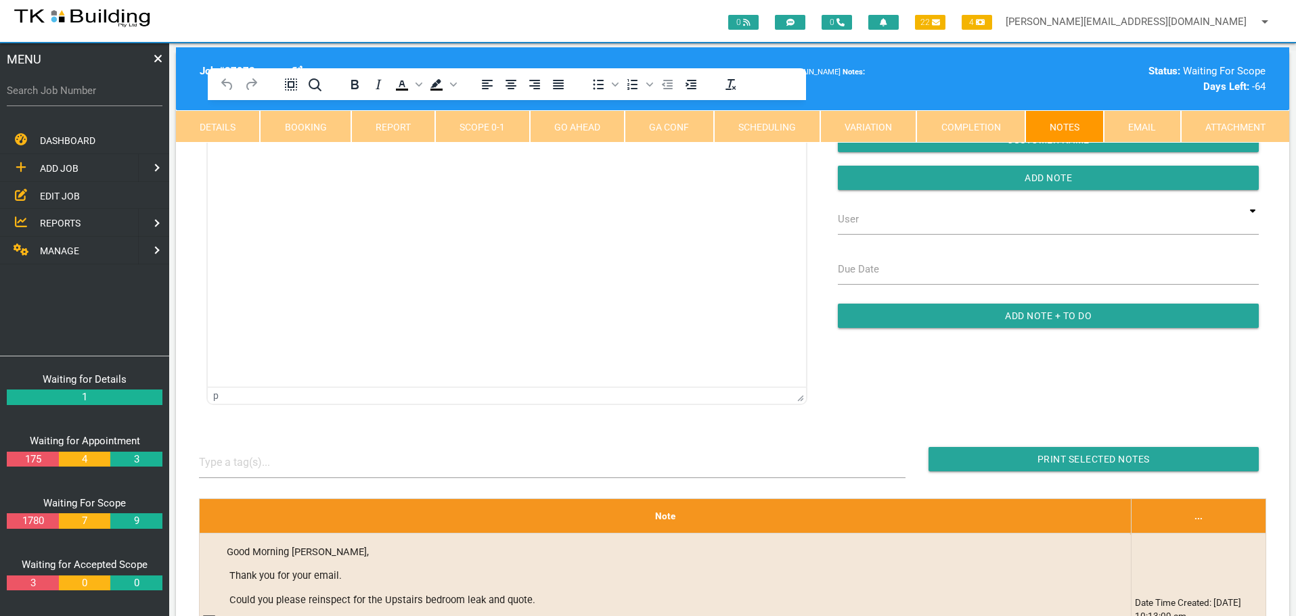
click at [307, 129] on link "Booking" at bounding box center [305, 126] width 91 height 32
select select "7"
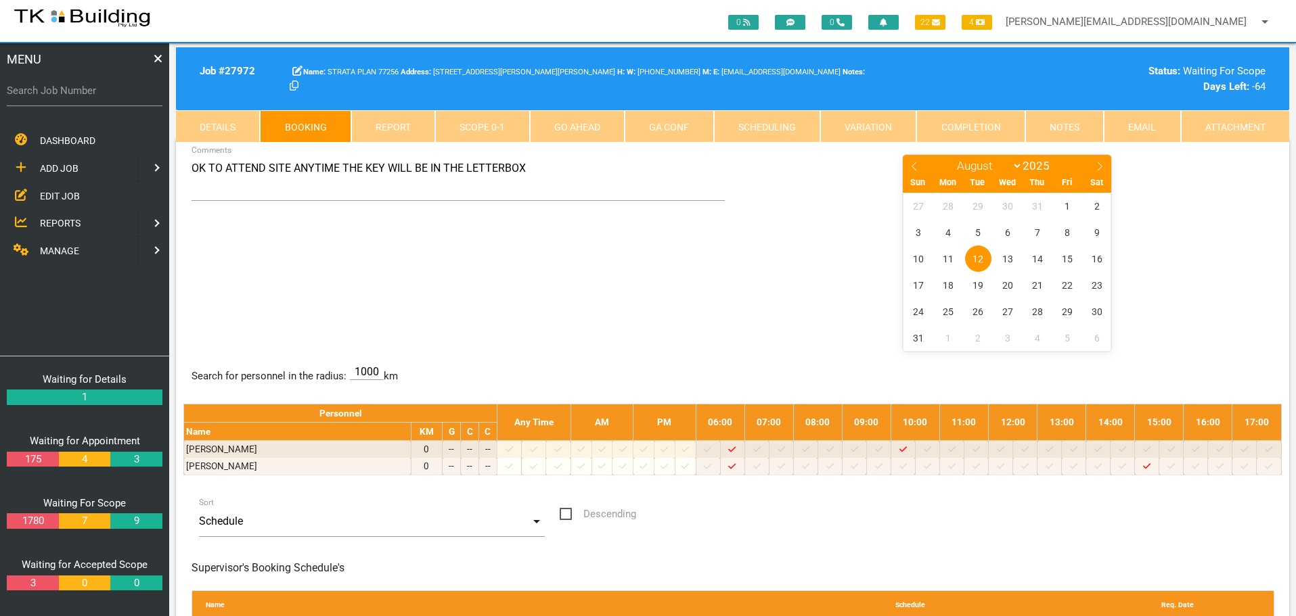
scroll to position [0, 0]
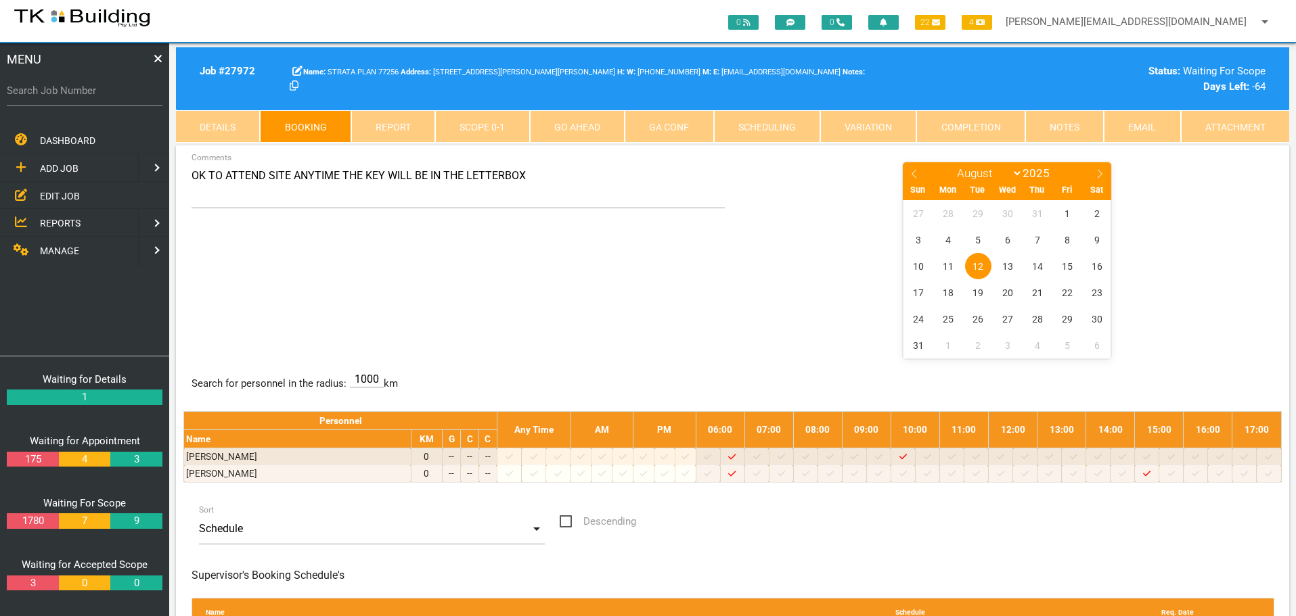
click at [231, 130] on link "Details" at bounding box center [218, 126] width 84 height 32
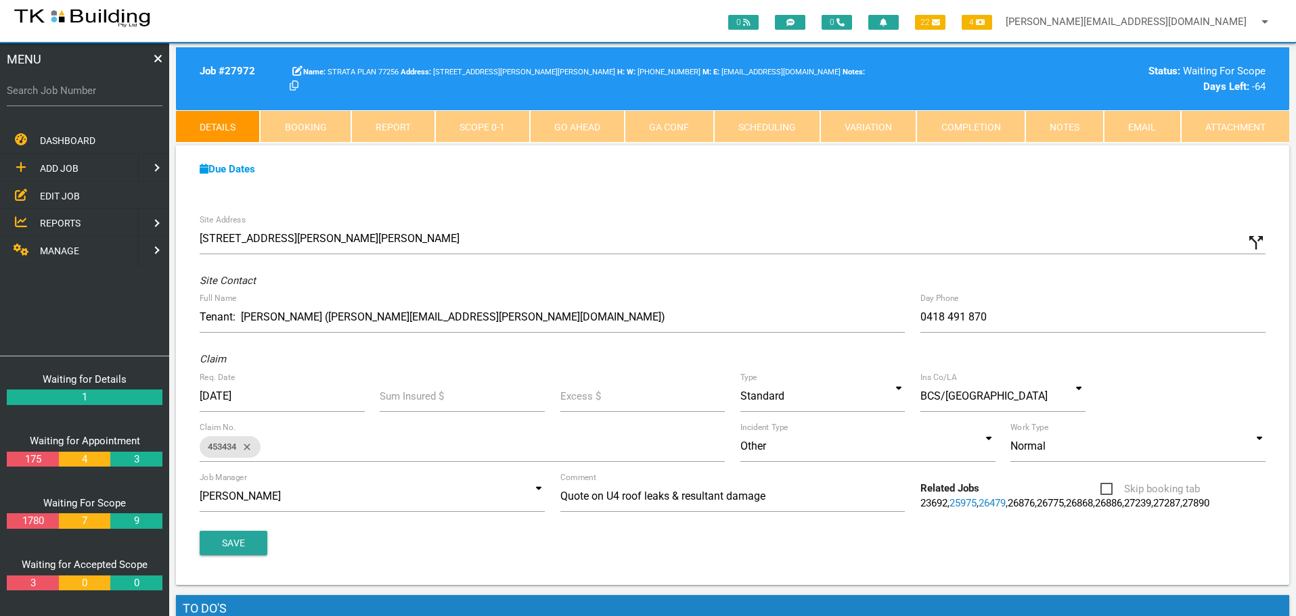
click at [1060, 127] on link "Notes" at bounding box center [1064, 126] width 78 height 32
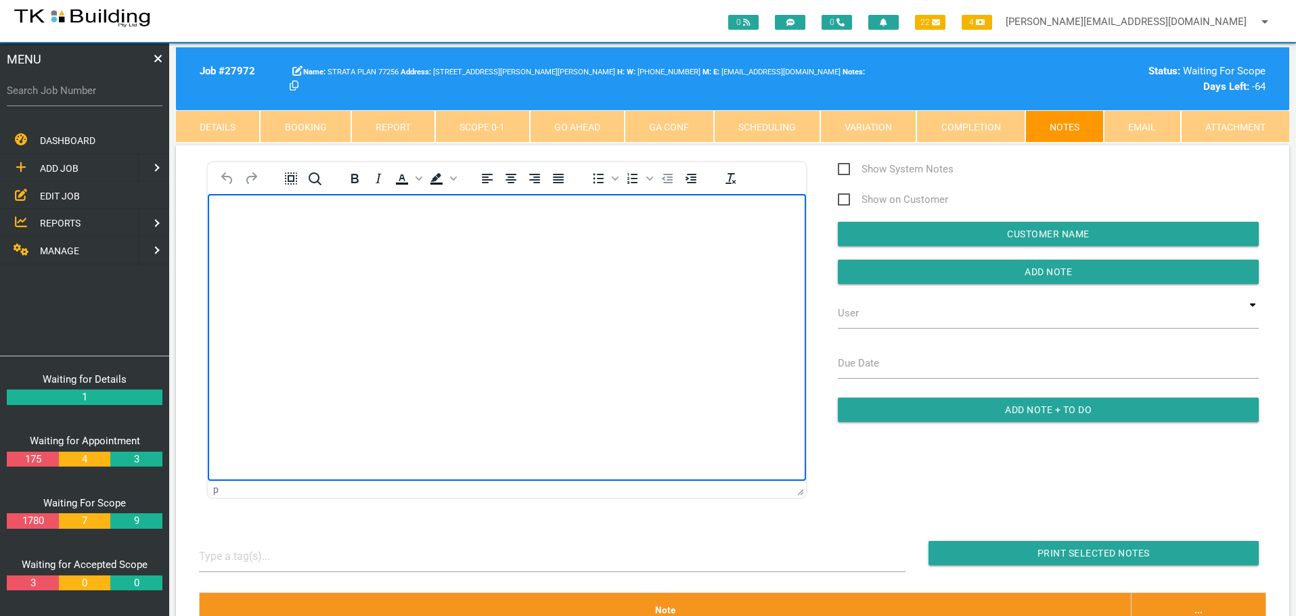
click at [260, 245] on body "Rich Text Area. Press ALT-0 for help." at bounding box center [507, 232] width 598 height 45
click at [235, 214] on p "Rich Text Area. Press ALT-0 for help." at bounding box center [507, 215] width 564 height 11
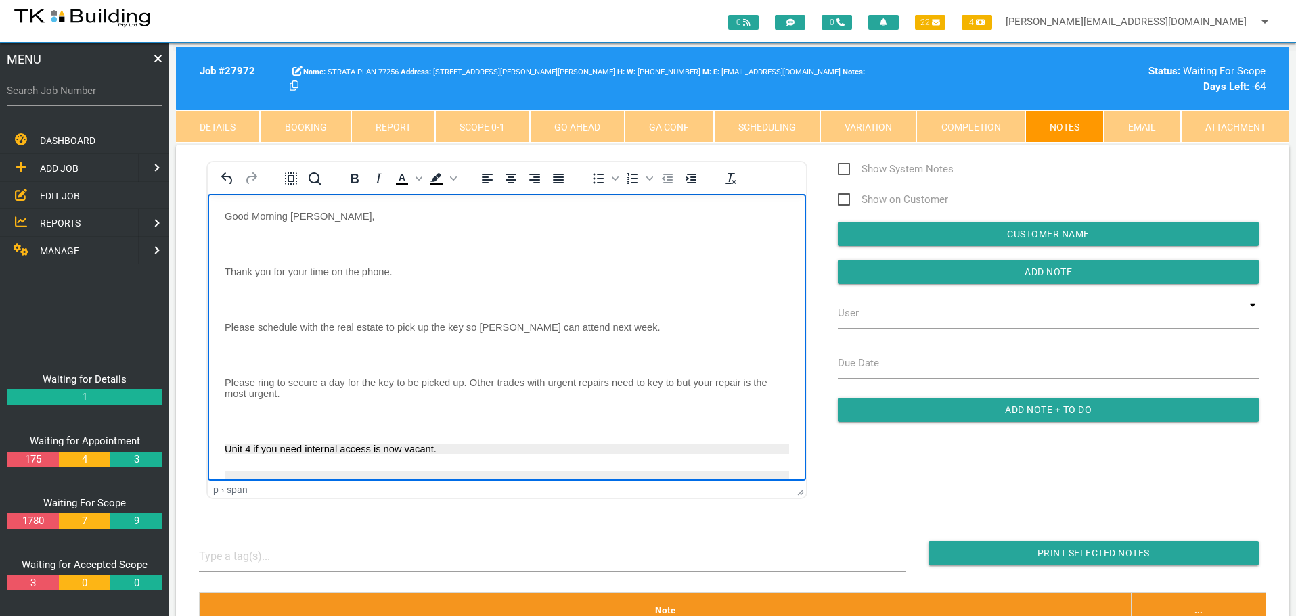
click at [231, 233] on body "Good Morning Sharon, Thank you for your time on the phone. Please schedule with…" at bounding box center [507, 432] width 598 height 445
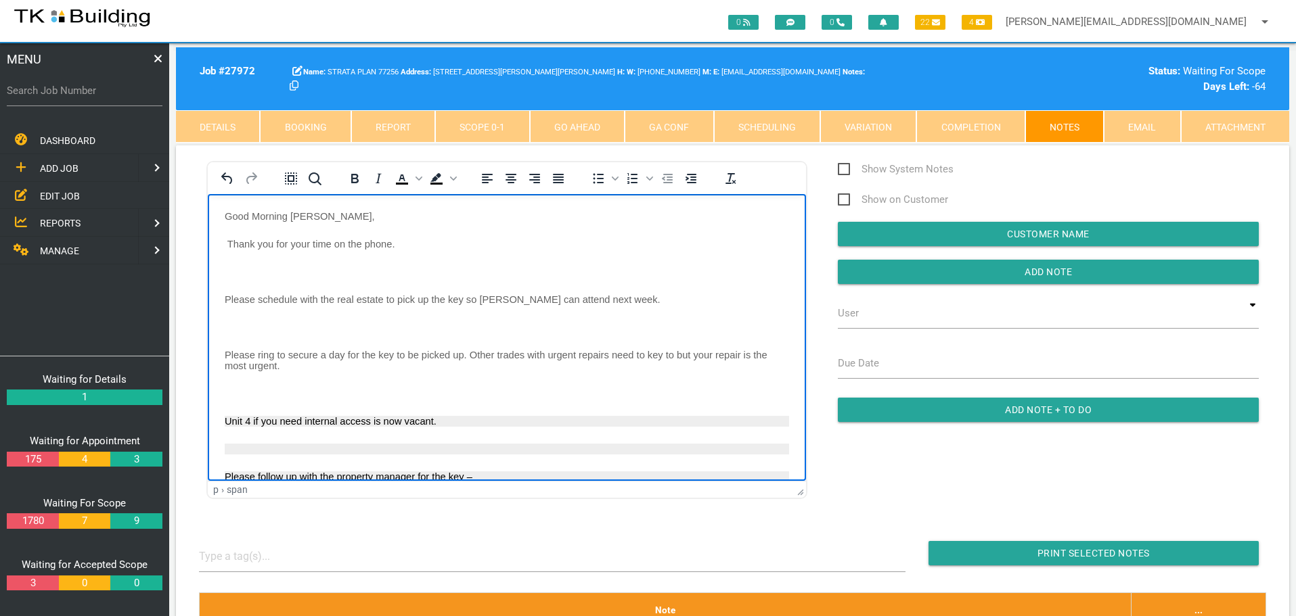
click at [226, 262] on body "Good Morning Sharon, Thank you for your time on the phone. Please schedule with…" at bounding box center [507, 418] width 598 height 417
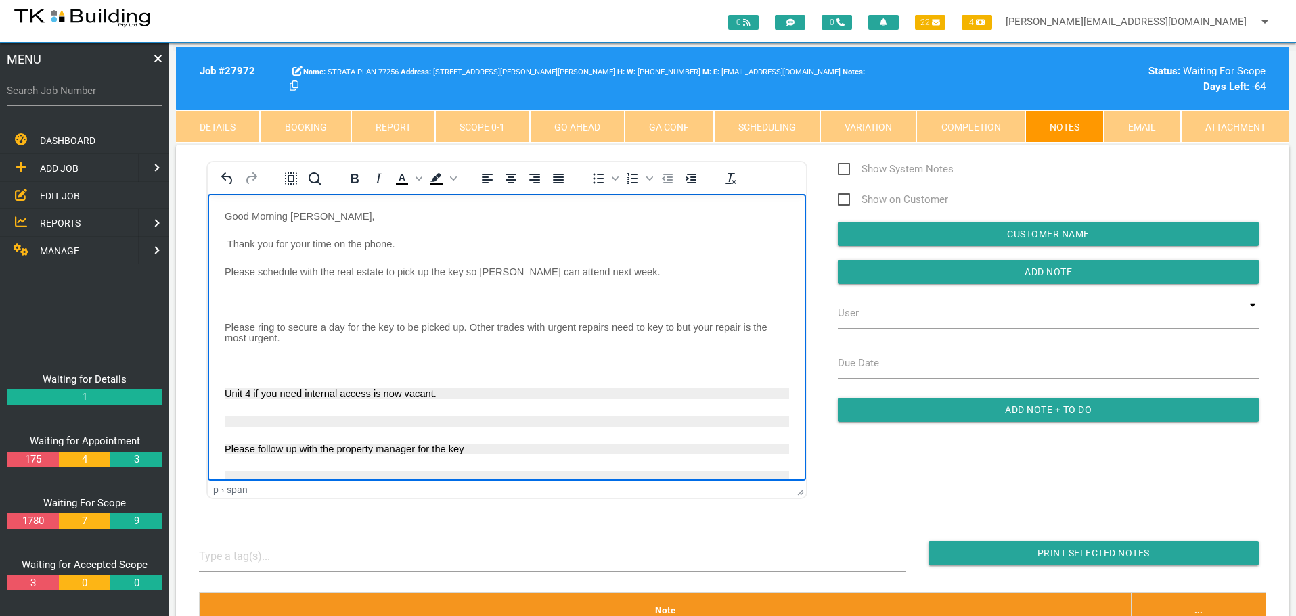
click at [234, 296] on p "Rich Text Area. Press ALT-0 for help." at bounding box center [507, 299] width 564 height 11
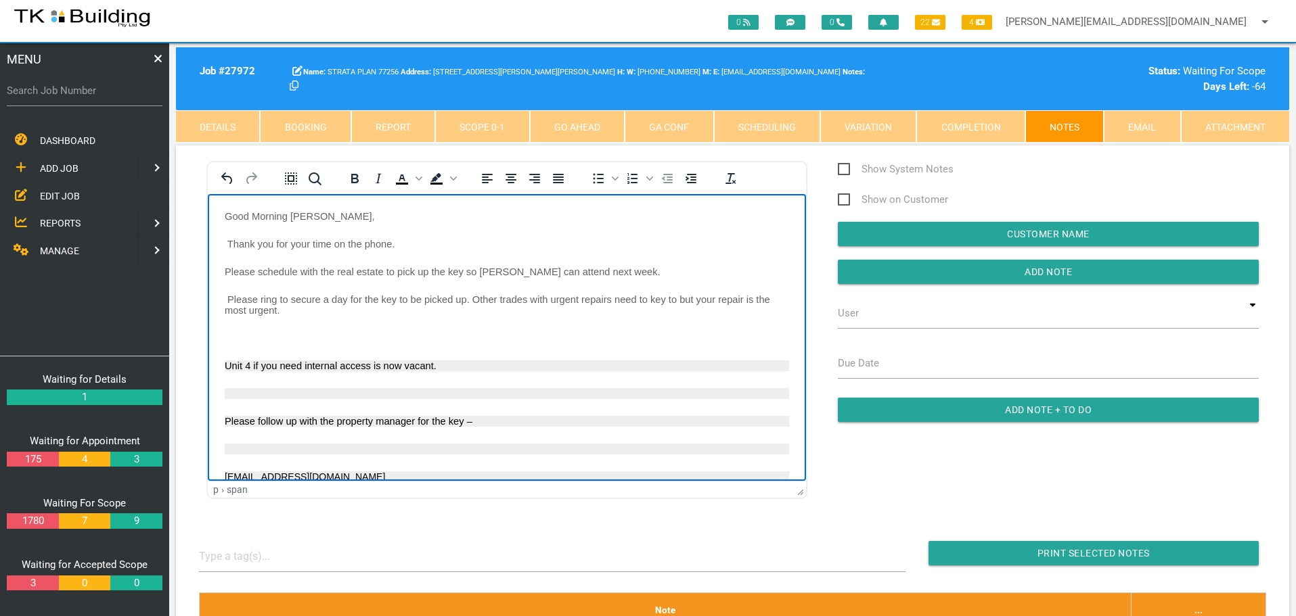
click at [229, 330] on body "Good Morning Sharon, Thank you for your time on the phone. Please schedule with…" at bounding box center [507, 391] width 598 height 362
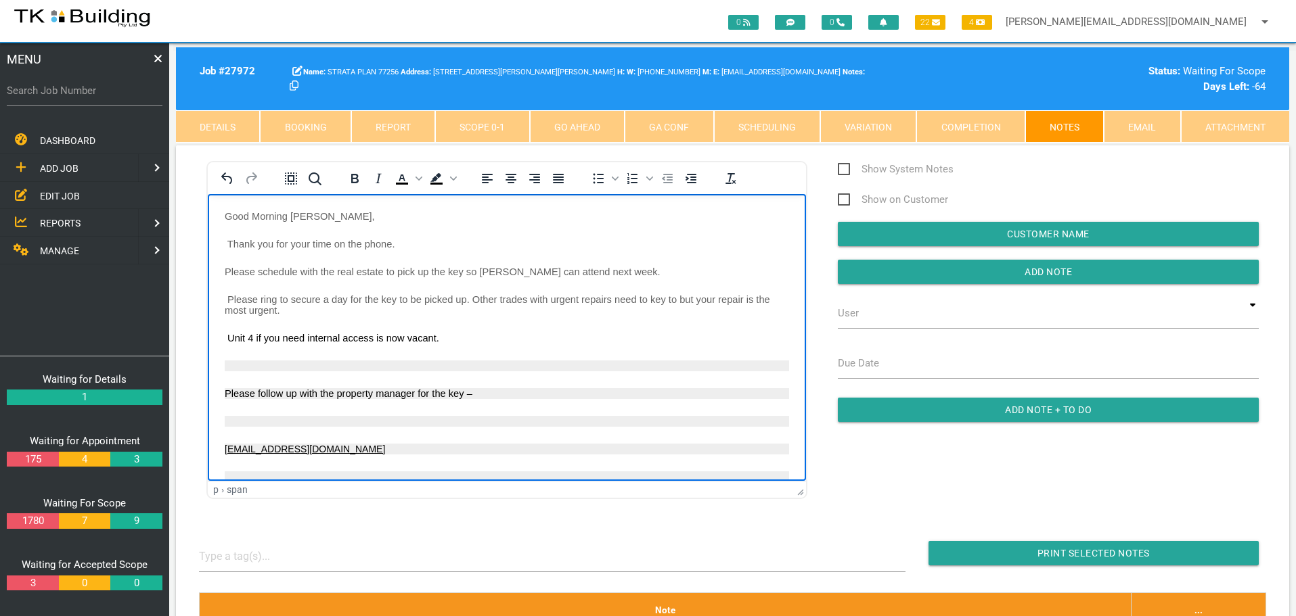
click at [237, 359] on body "Good Morning Sharon, Thank you for your time on the phone. Please schedule with…" at bounding box center [507, 377] width 598 height 334
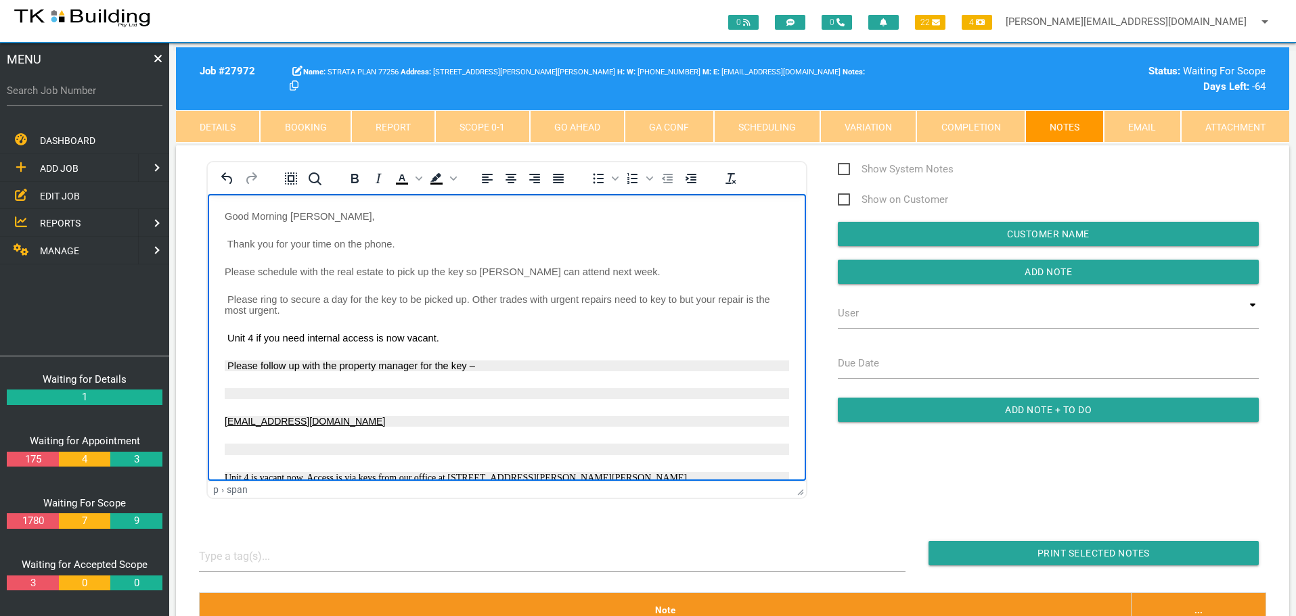
click at [229, 389] on p "Rich Text Area. Press ALT-0 for help." at bounding box center [507, 393] width 564 height 11
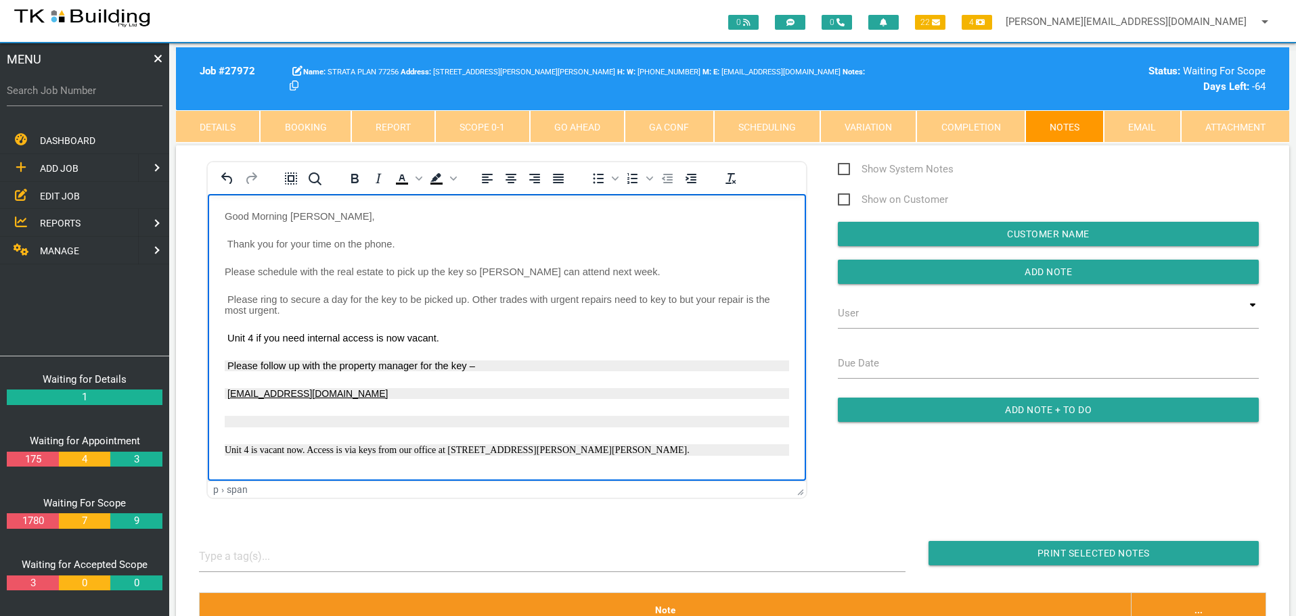
click at [231, 418] on p "Rich Text Area. Press ALT-0 for help." at bounding box center [507, 421] width 564 height 12
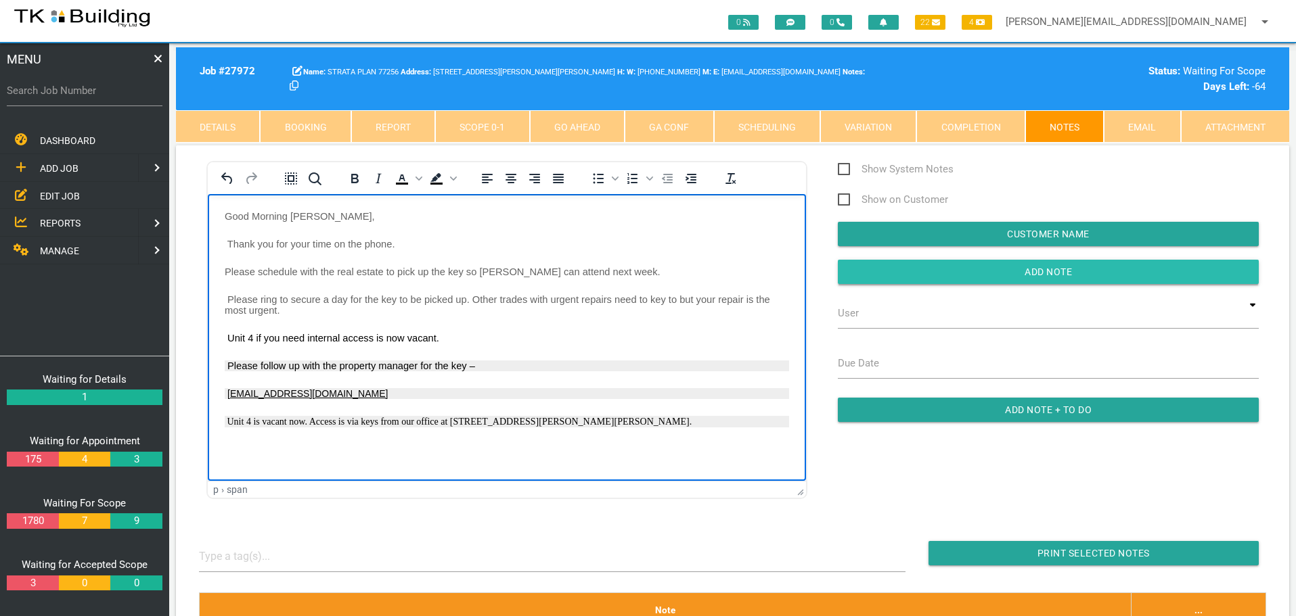
click at [900, 271] on input "Add Note" at bounding box center [1048, 272] width 421 height 24
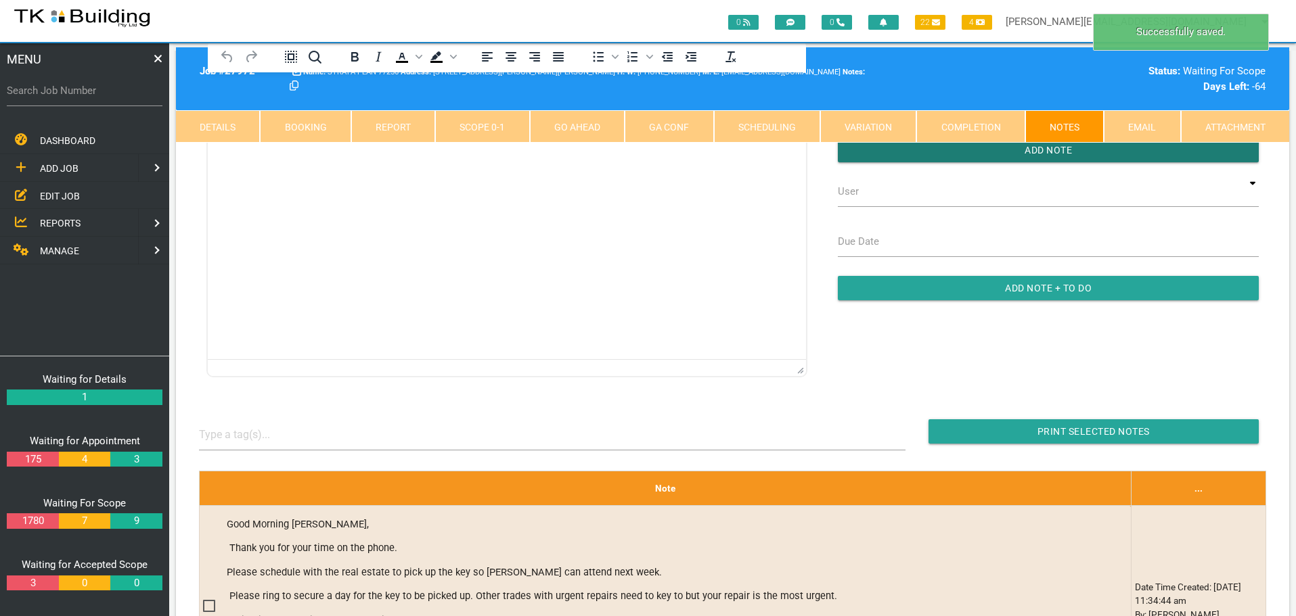
scroll to position [338, 0]
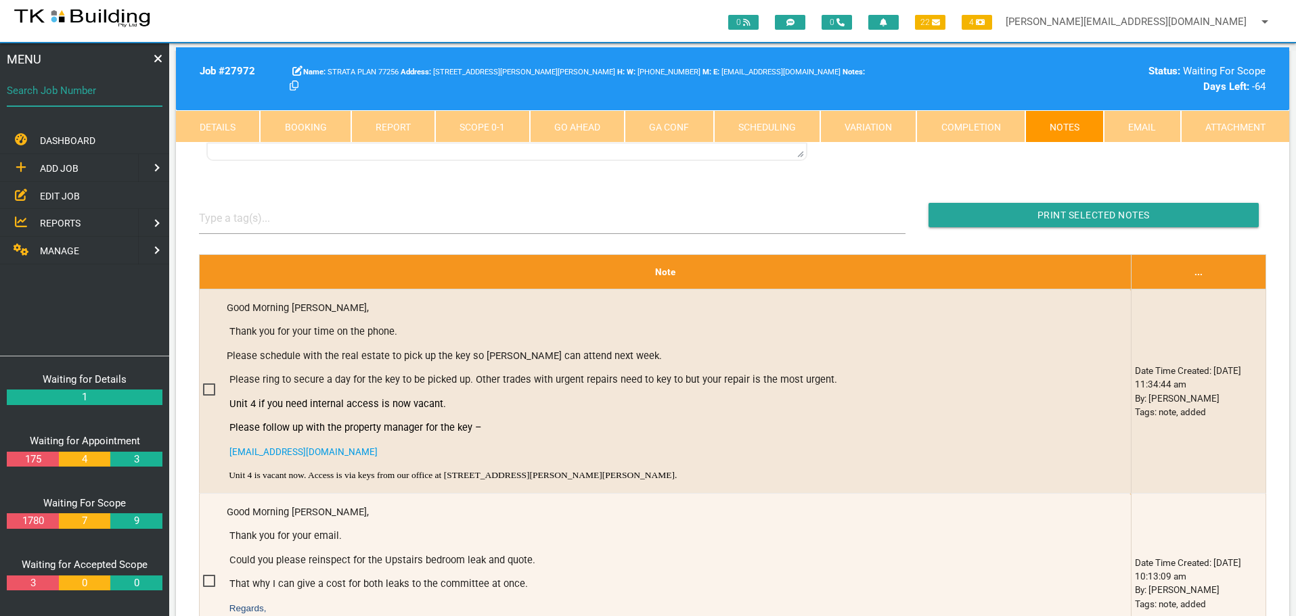
click at [66, 101] on input "Search Job Number" at bounding box center [85, 90] width 156 height 31
type input "27598"
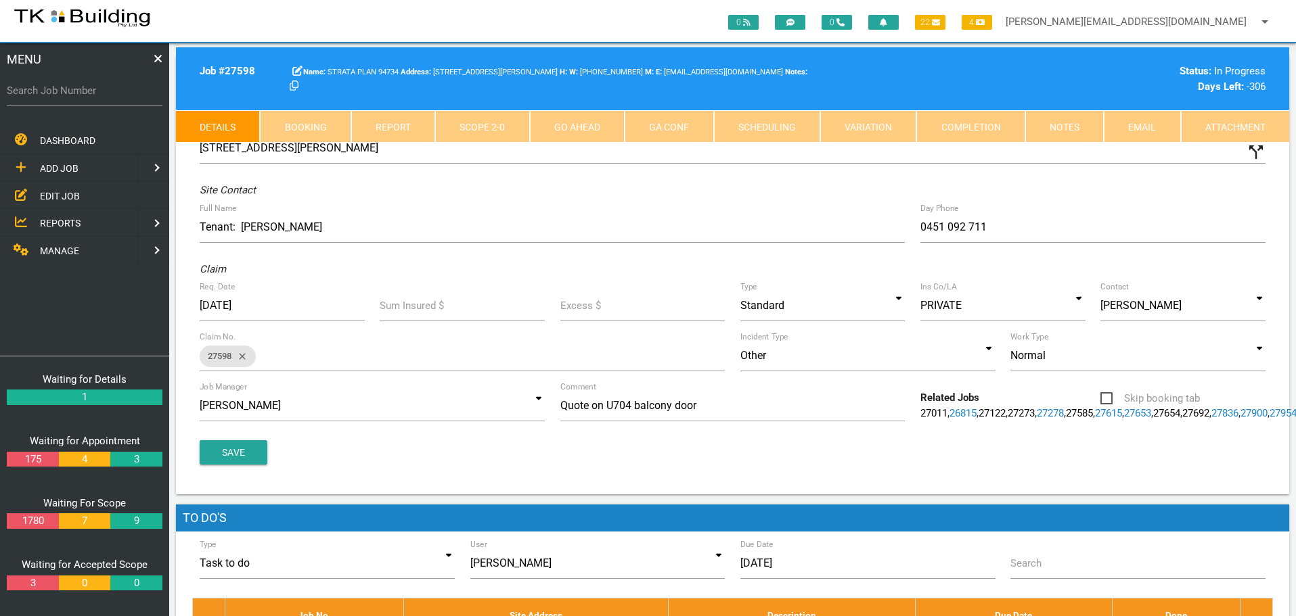
click at [1065, 125] on link "Notes" at bounding box center [1064, 126] width 78 height 32
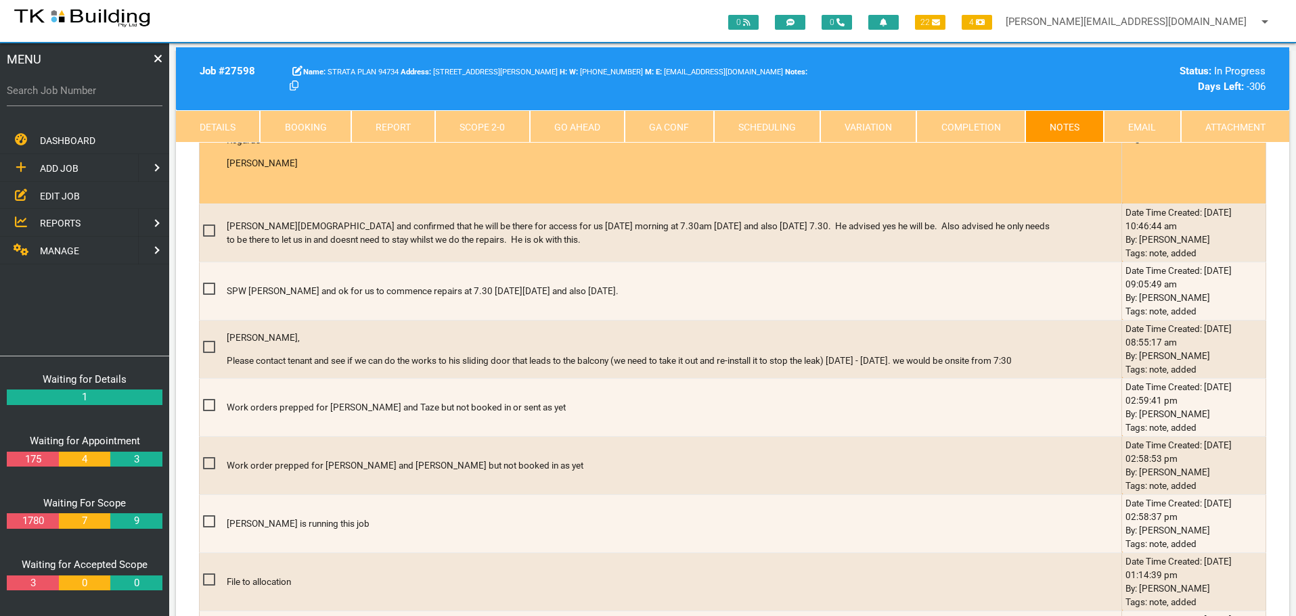
scroll to position [1218, 0]
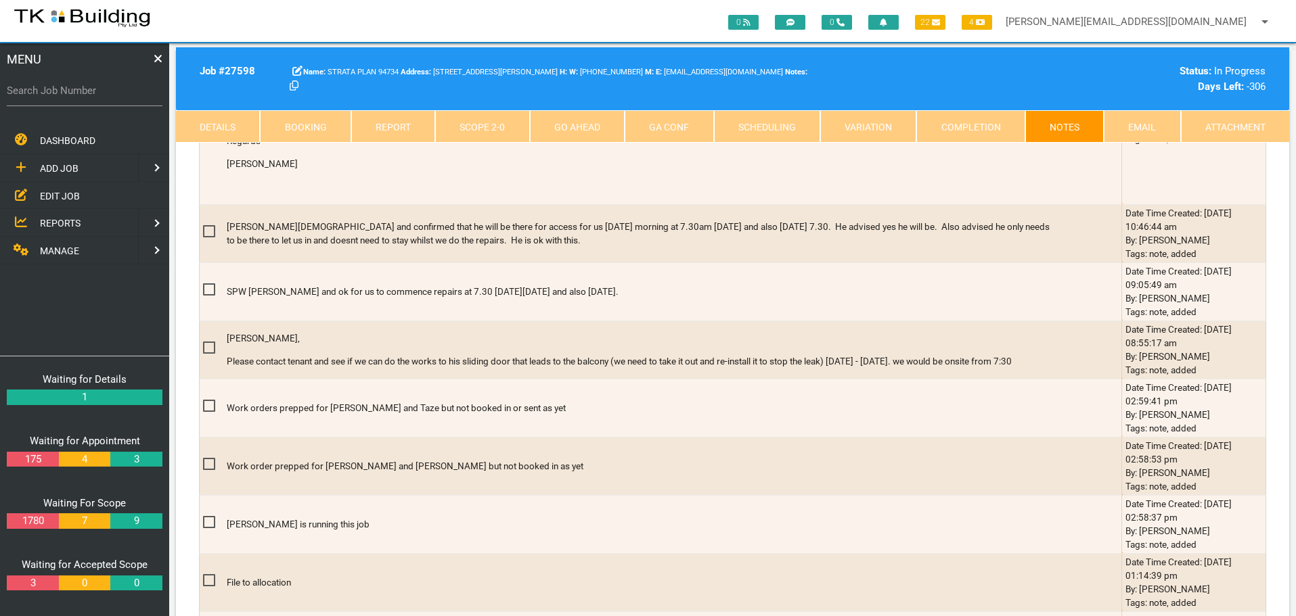
click at [97, 93] on label "Search Job Number" at bounding box center [85, 91] width 156 height 16
click at [97, 93] on input "Search Job Number" at bounding box center [85, 90] width 156 height 31
type input "28086"
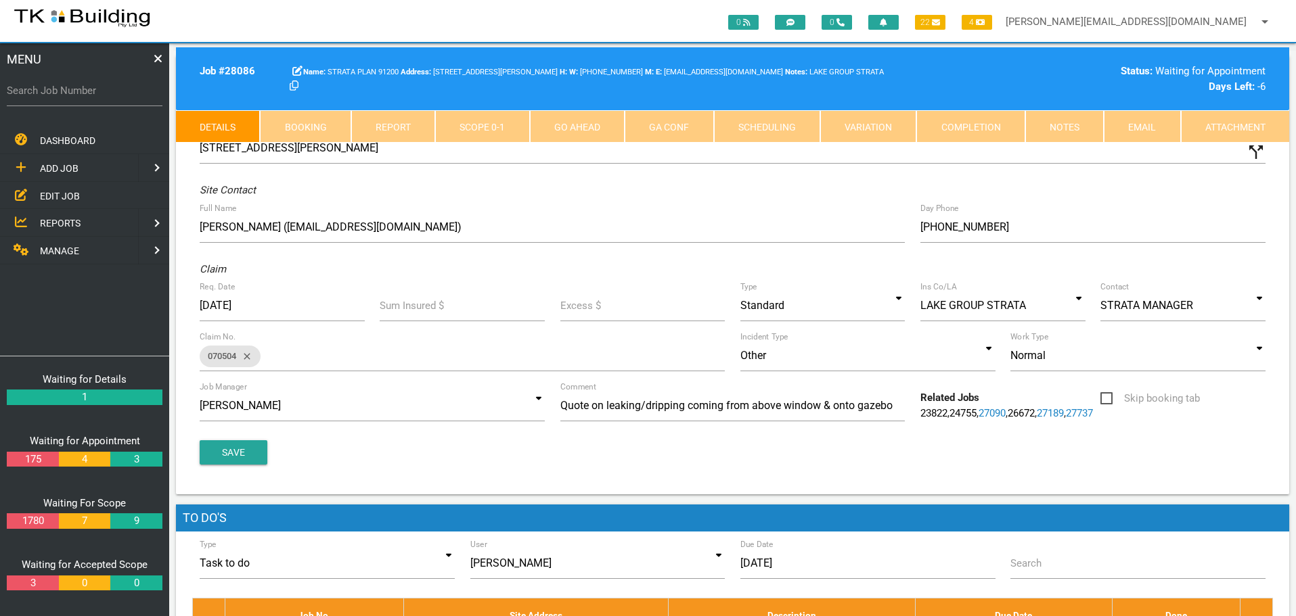
click at [300, 124] on link "Booking" at bounding box center [305, 126] width 91 height 32
select select "7"
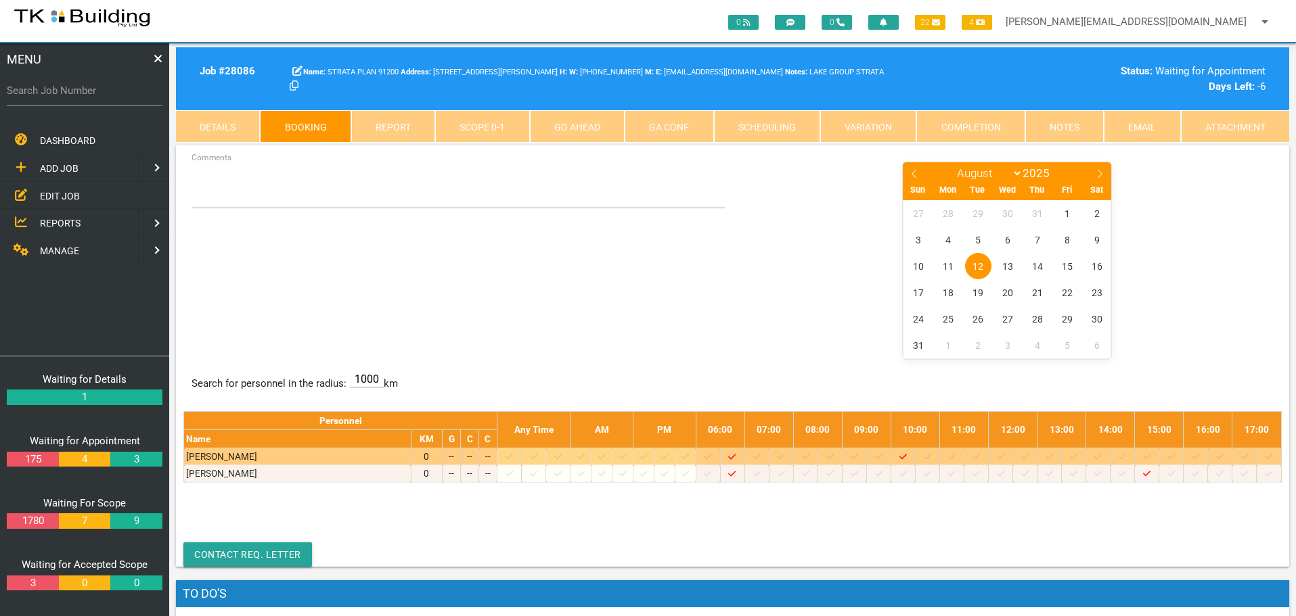
click at [1053, 455] on icon at bounding box center [1048, 457] width 7 height 9
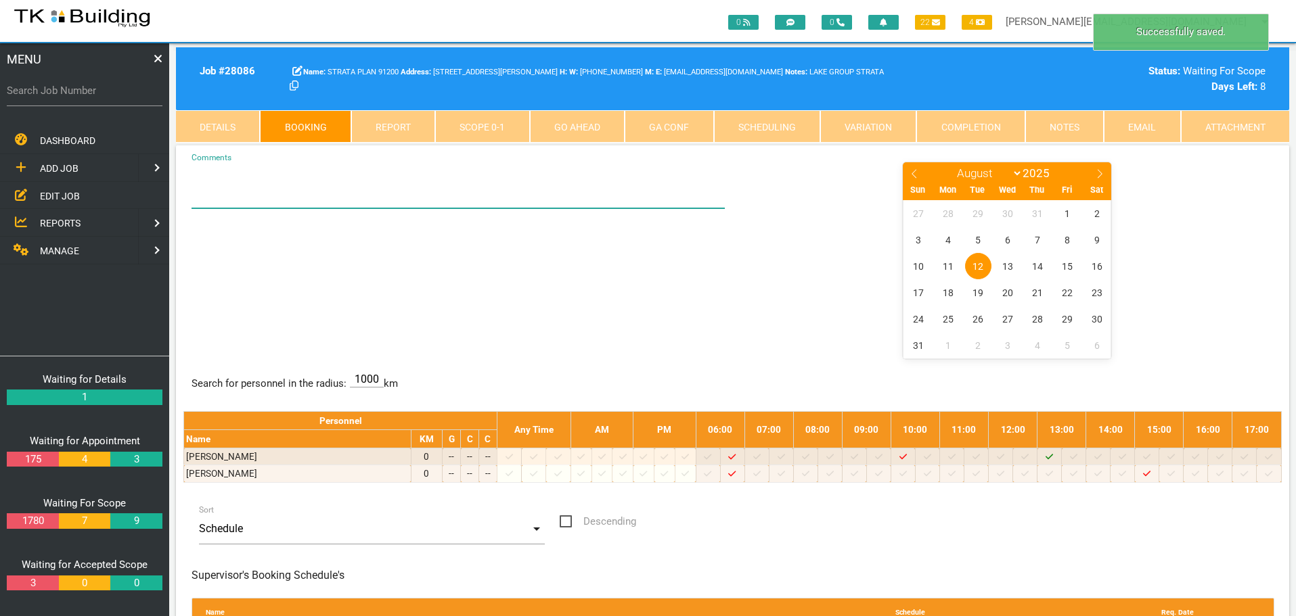
click at [222, 196] on textarea "Comments" at bounding box center [458, 184] width 534 height 47
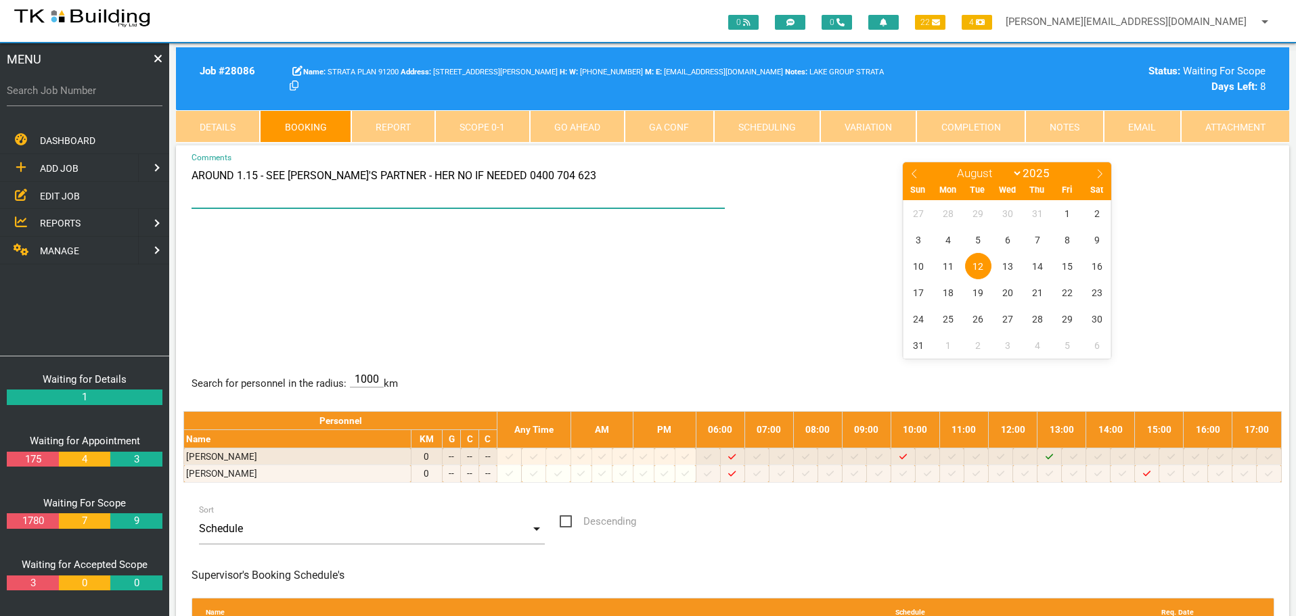
type textarea "AROUND 1.15 - SEE NARELLE'S PARTNER - HER NO IF NEEDED 0400 704 623"
click at [832, 296] on center "January February March April May June July August September October November De…" at bounding box center [1007, 259] width 534 height 197
click at [214, 116] on link "Details" at bounding box center [218, 126] width 84 height 32
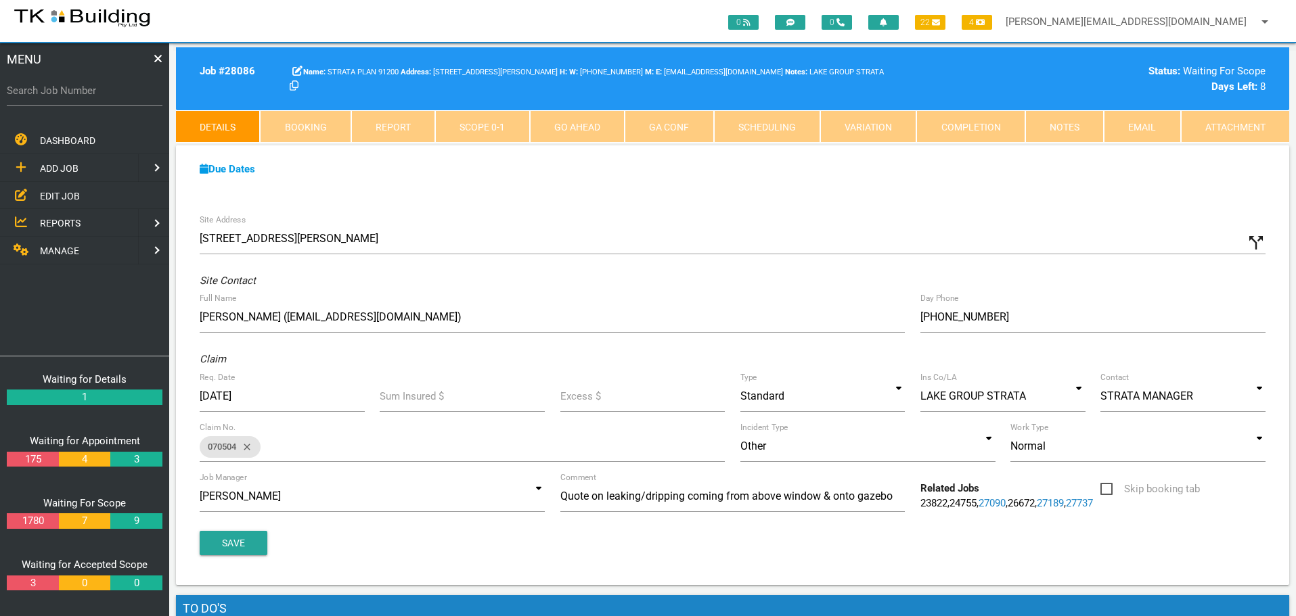
click at [1058, 501] on link "27189" at bounding box center [1049, 503] width 27 height 12
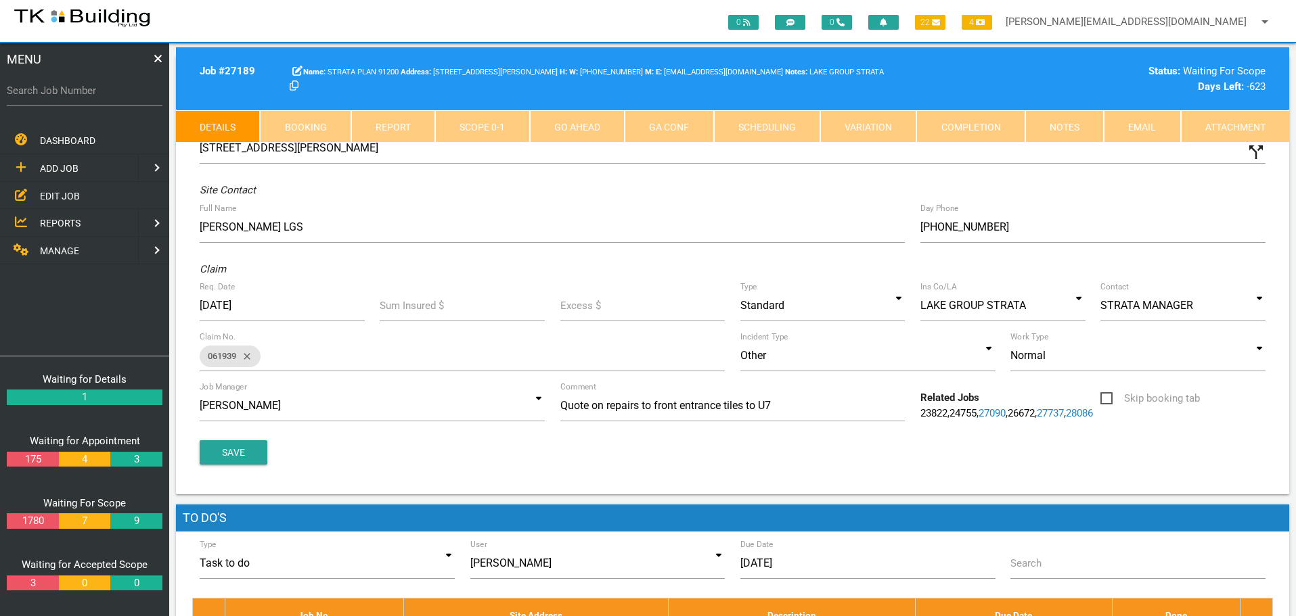
click at [1057, 409] on link "27737" at bounding box center [1049, 413] width 27 height 12
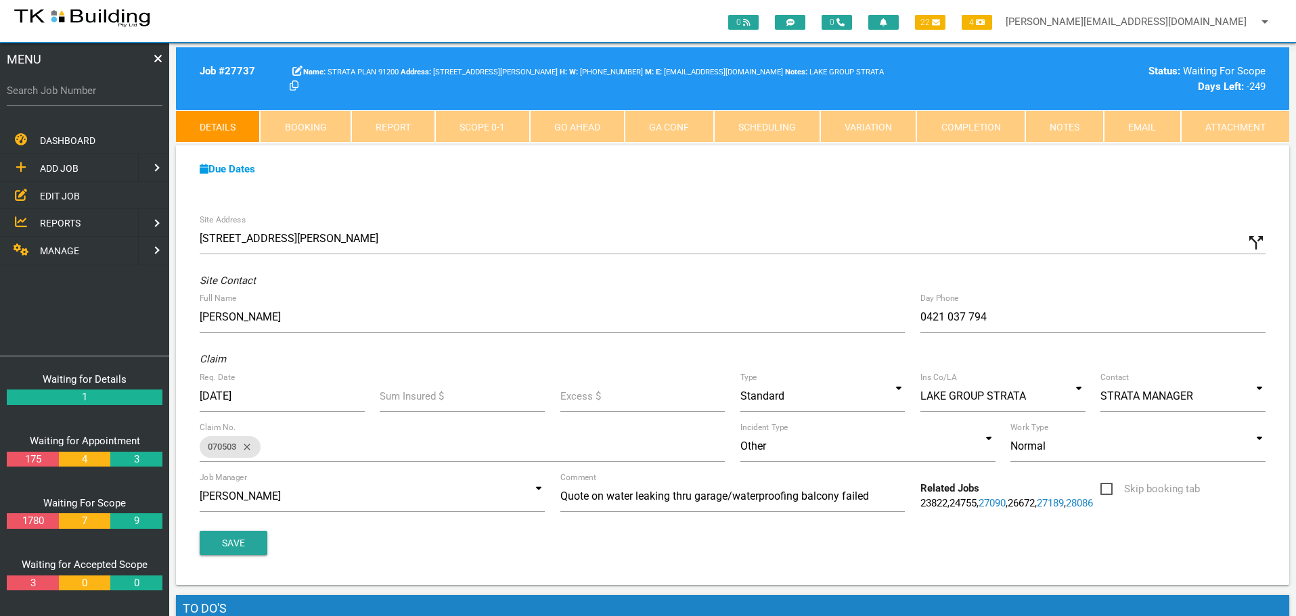
click at [1035, 412] on div "Ins Co/LA LAKE GROUP STRATA AAMI ALL STRATA SERVICES ALLIANZ AUSTRALIA AMP APIA…" at bounding box center [1003, 399] width 180 height 37
click at [1030, 499] on link "26672" at bounding box center [1020, 503] width 27 height 12
click at [996, 505] on link "27090" at bounding box center [991, 503] width 27 height 12
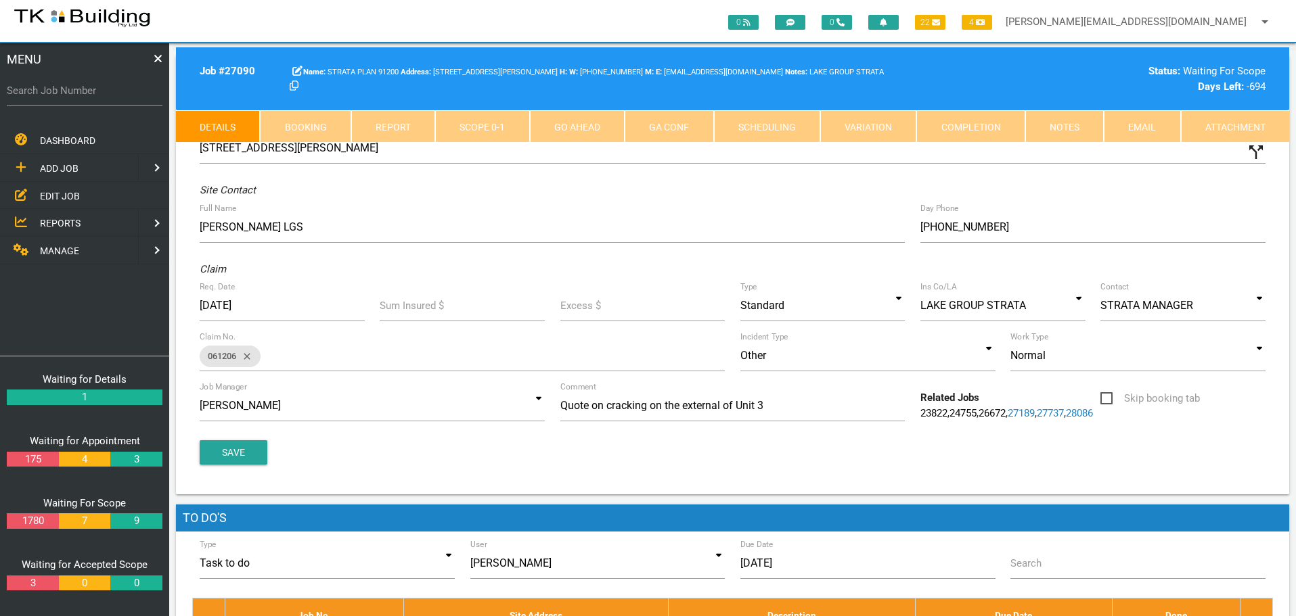
click at [973, 417] on link "24755" at bounding box center [962, 413] width 27 height 12
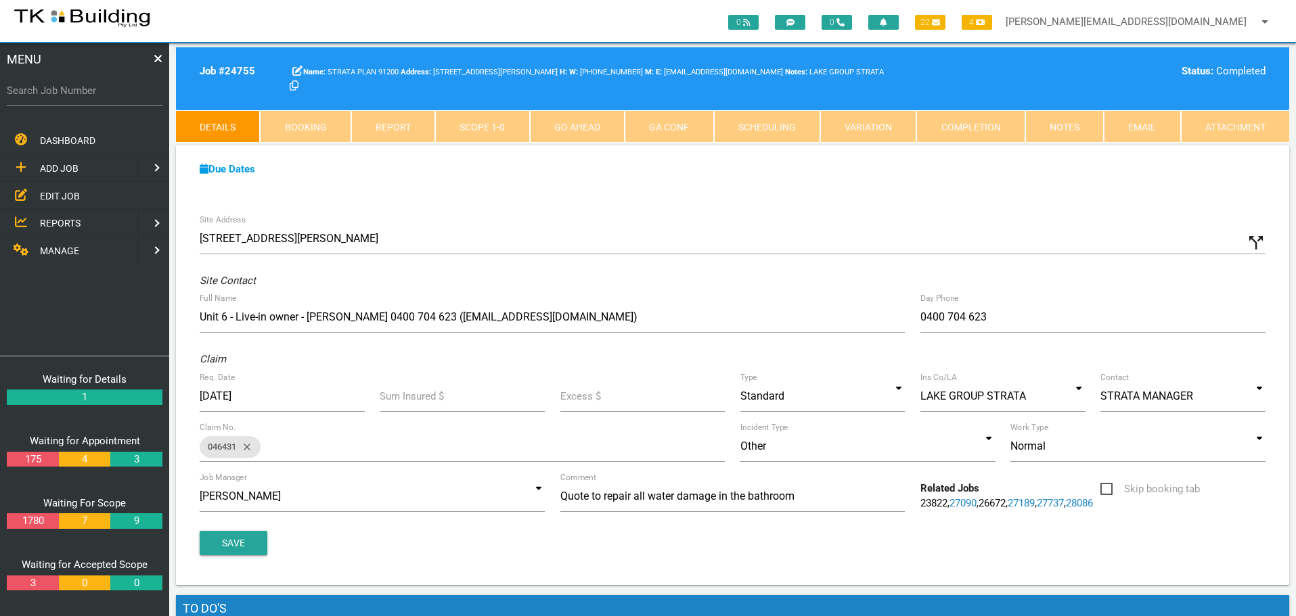
click at [499, 118] on link "Scope 1 - 0" at bounding box center [482, 126] width 94 height 32
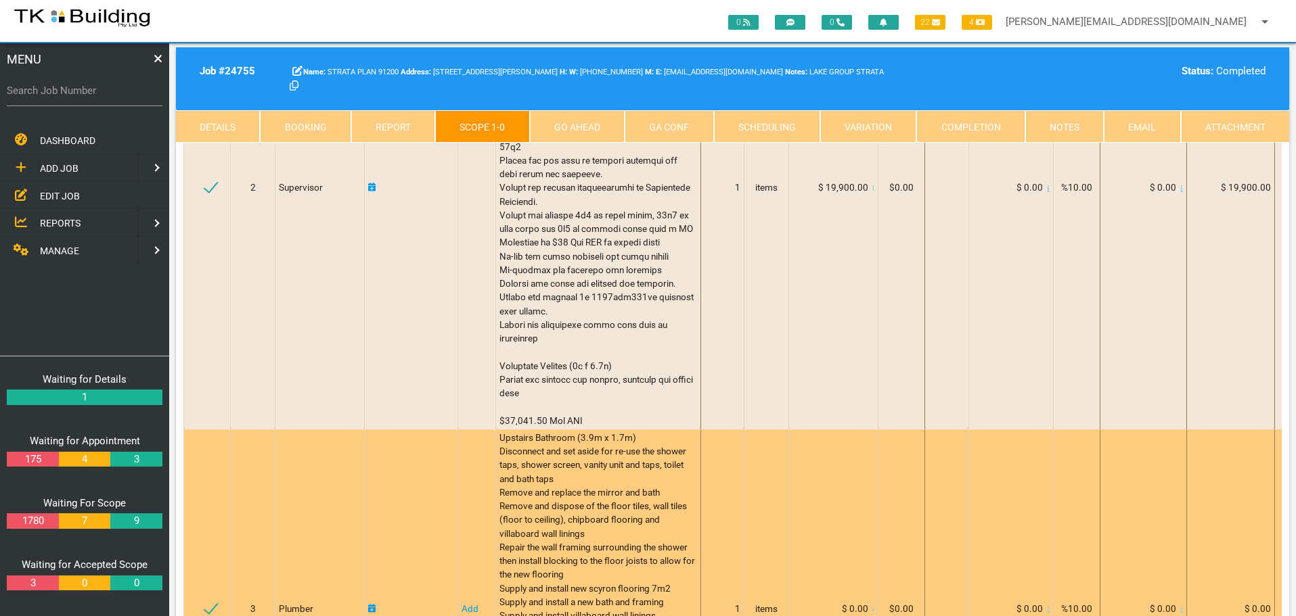
scroll to position [609, 0]
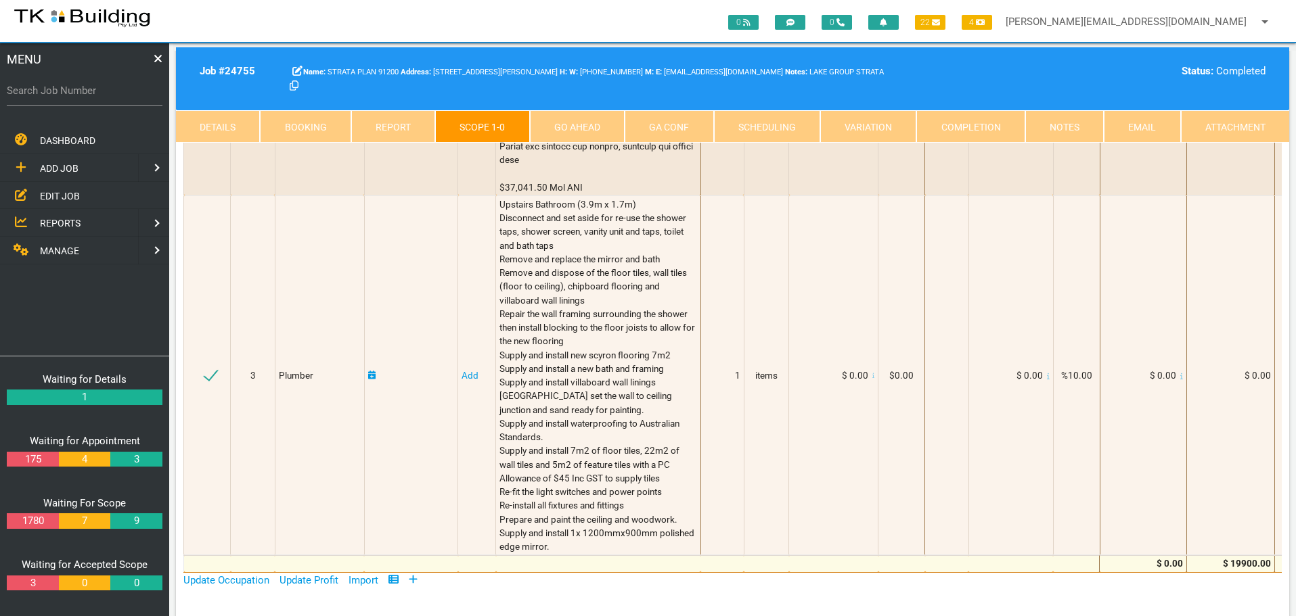
click at [1053, 123] on link "Notes" at bounding box center [1064, 126] width 78 height 32
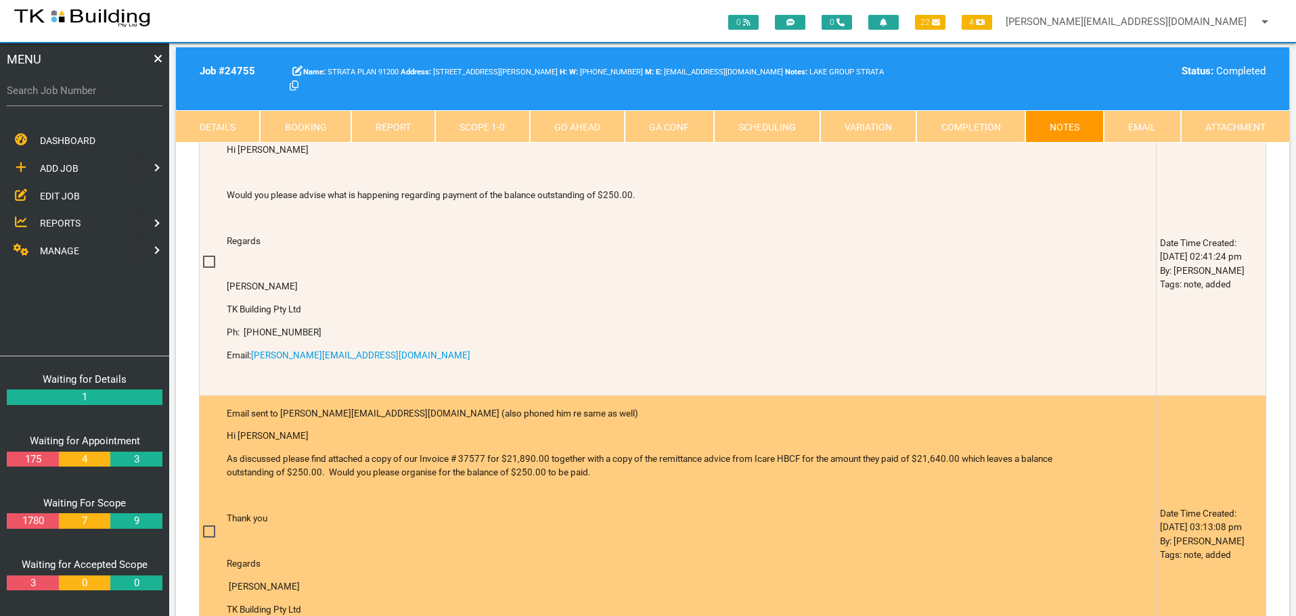
scroll to position [338, 0]
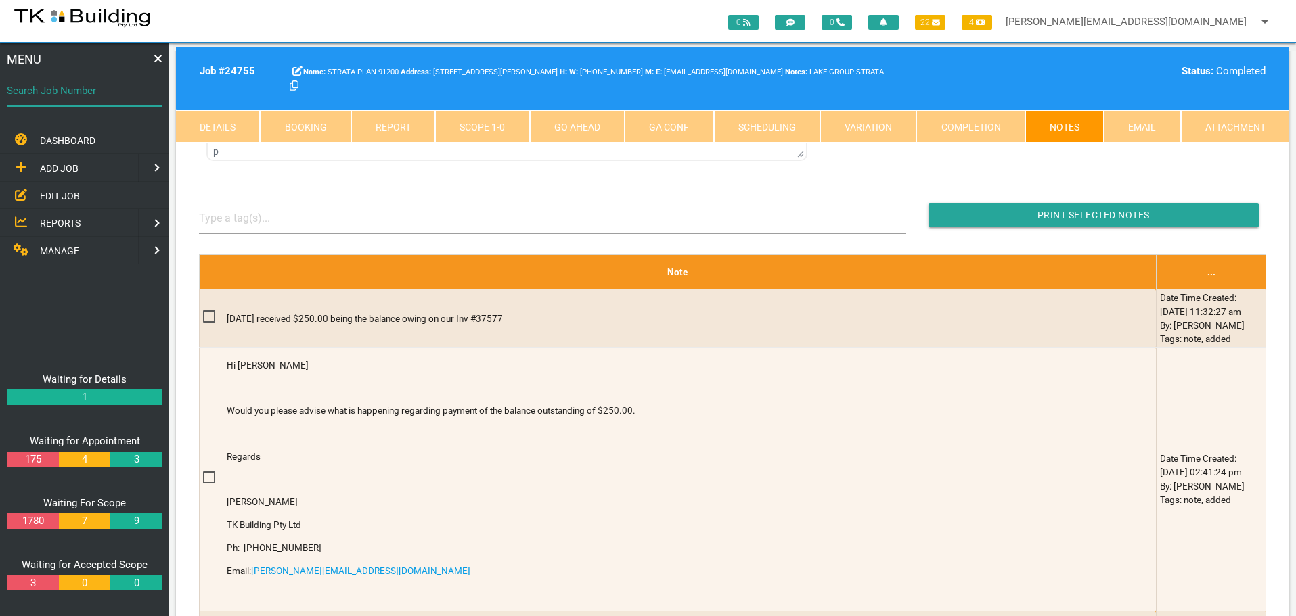
click at [114, 99] on input "Search Job Number" at bounding box center [85, 90] width 156 height 31
type input "27598"
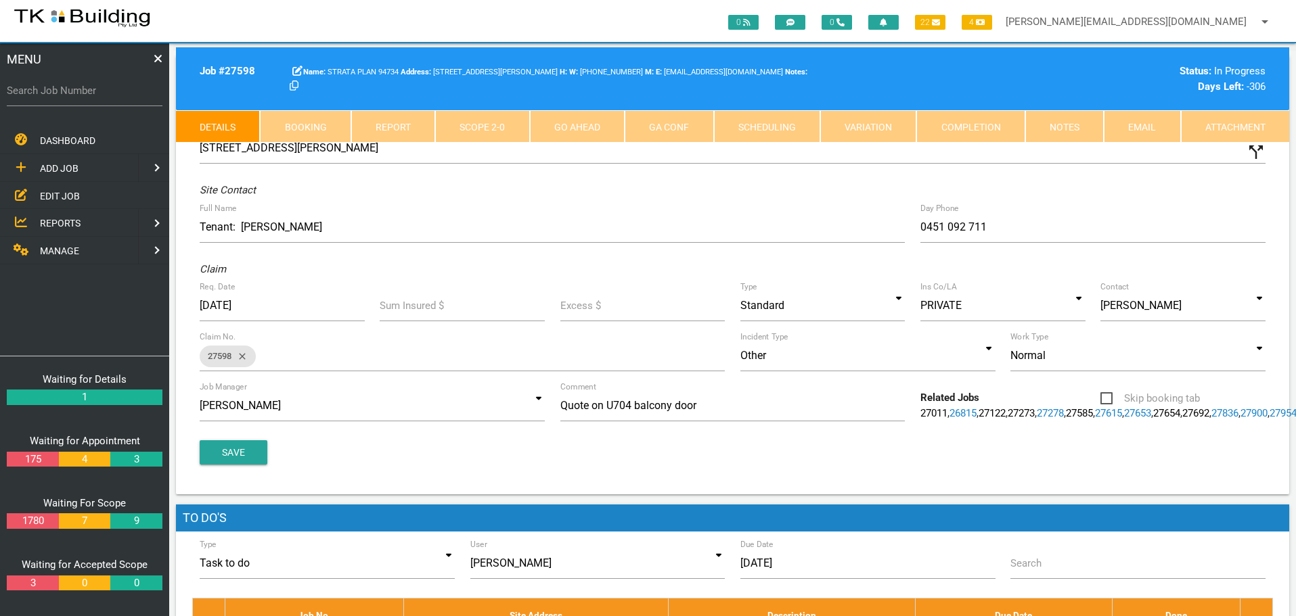
click at [969, 124] on link "Completion" at bounding box center [970, 126] width 108 height 32
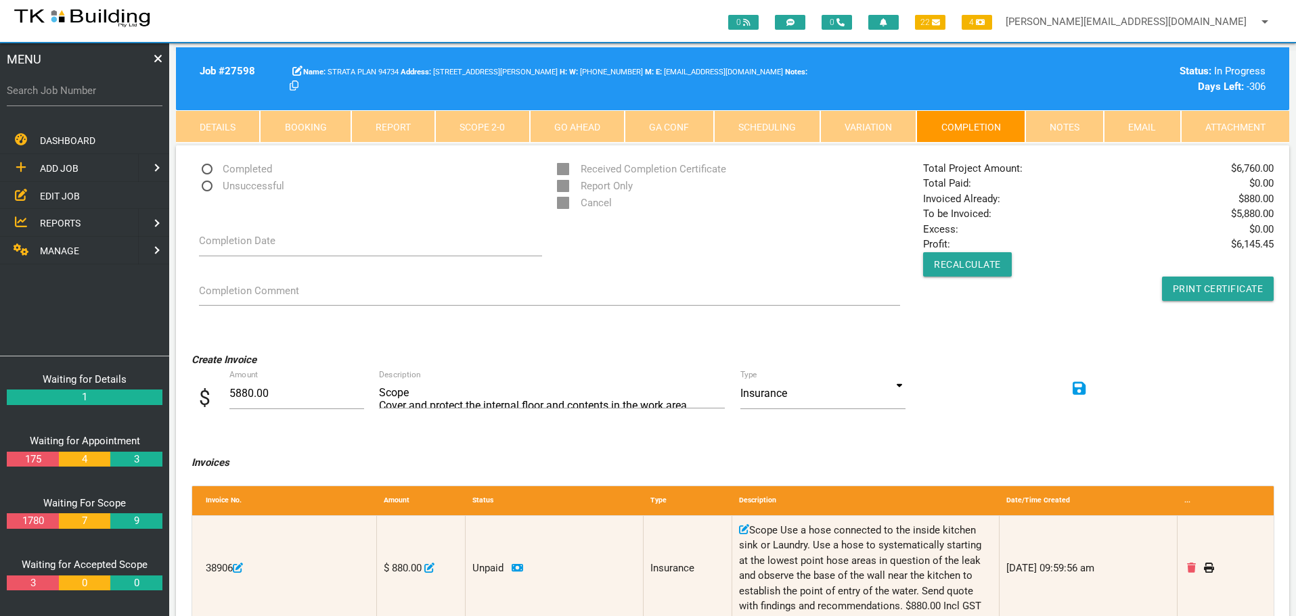
click at [1080, 388] on icon at bounding box center [1079, 389] width 14 height 14
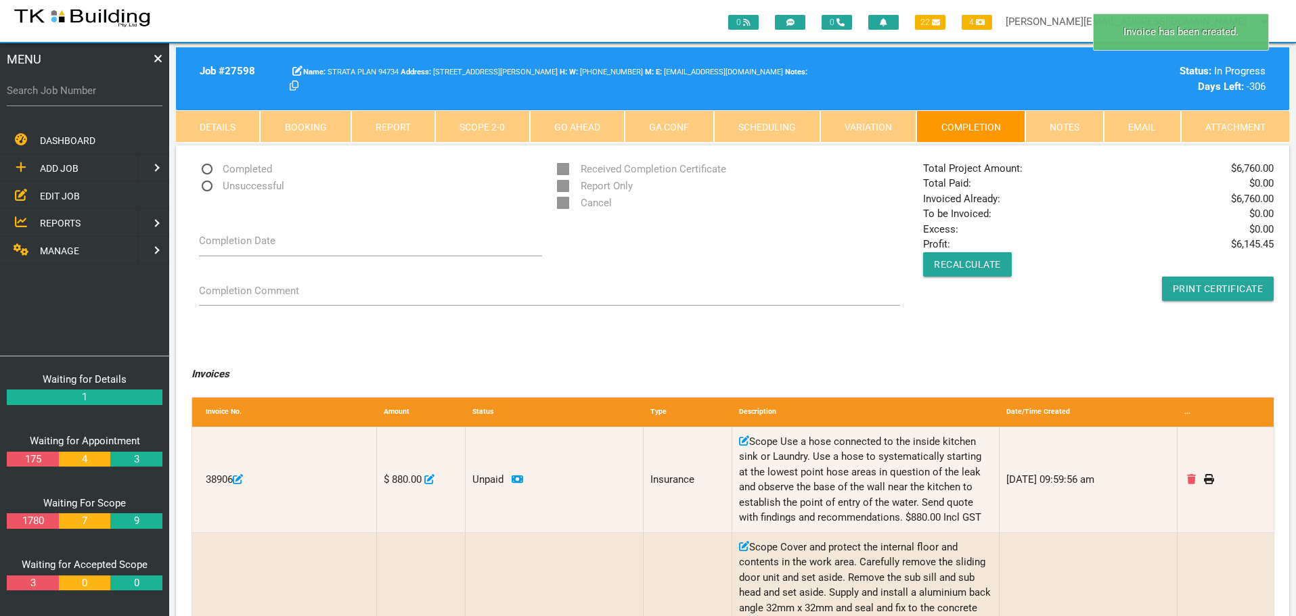
click at [206, 167] on span "Completed" at bounding box center [235, 169] width 73 height 17
click at [206, 167] on input "Completed" at bounding box center [203, 165] width 9 height 9
radio input "true"
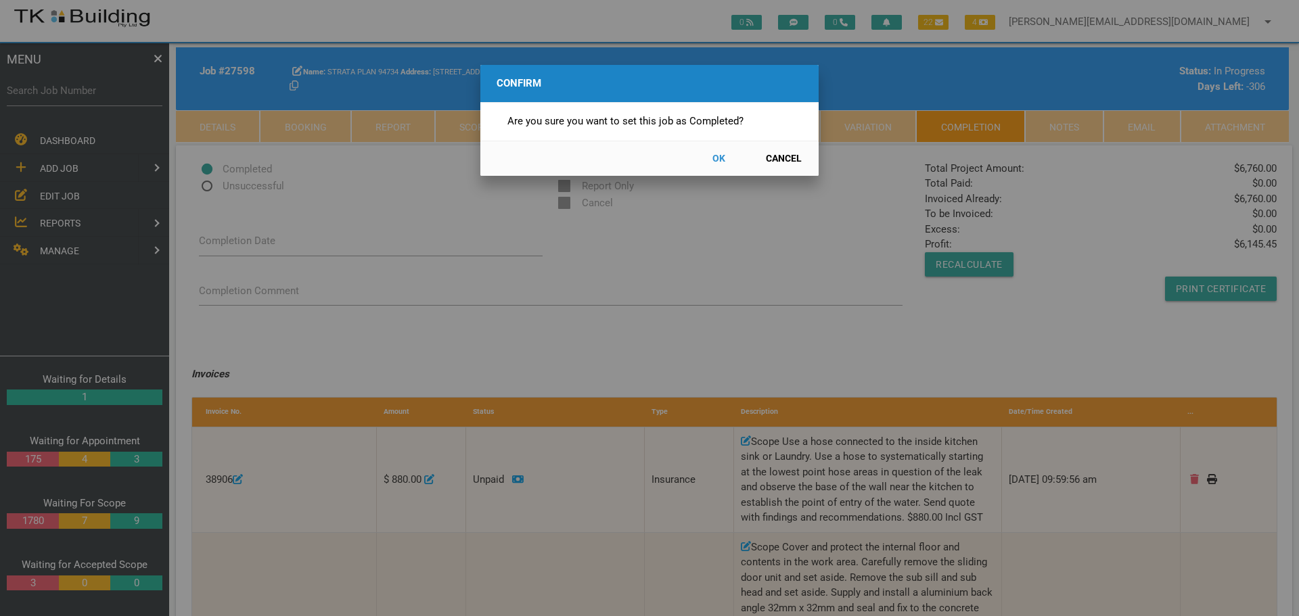
click at [723, 156] on button "OK" at bounding box center [719, 159] width 60 height 24
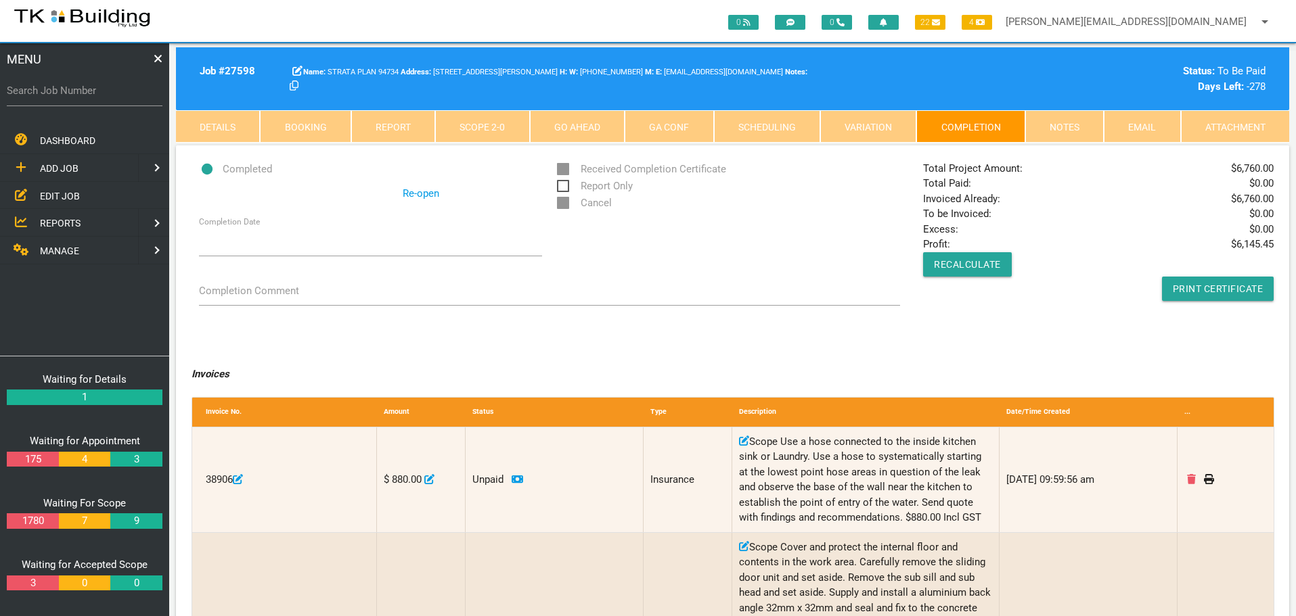
click at [1067, 127] on link "Notes" at bounding box center [1064, 126] width 78 height 32
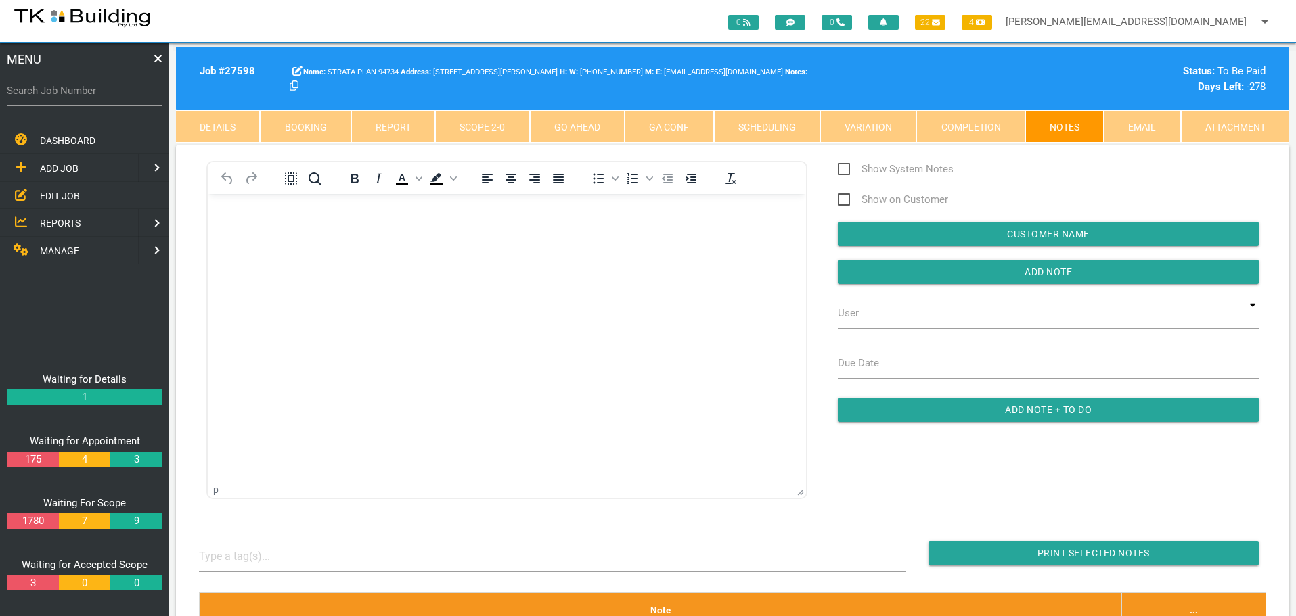
click at [278, 254] on body "Rich Text Area. Press ALT-0 for help." at bounding box center [507, 232] width 598 height 45
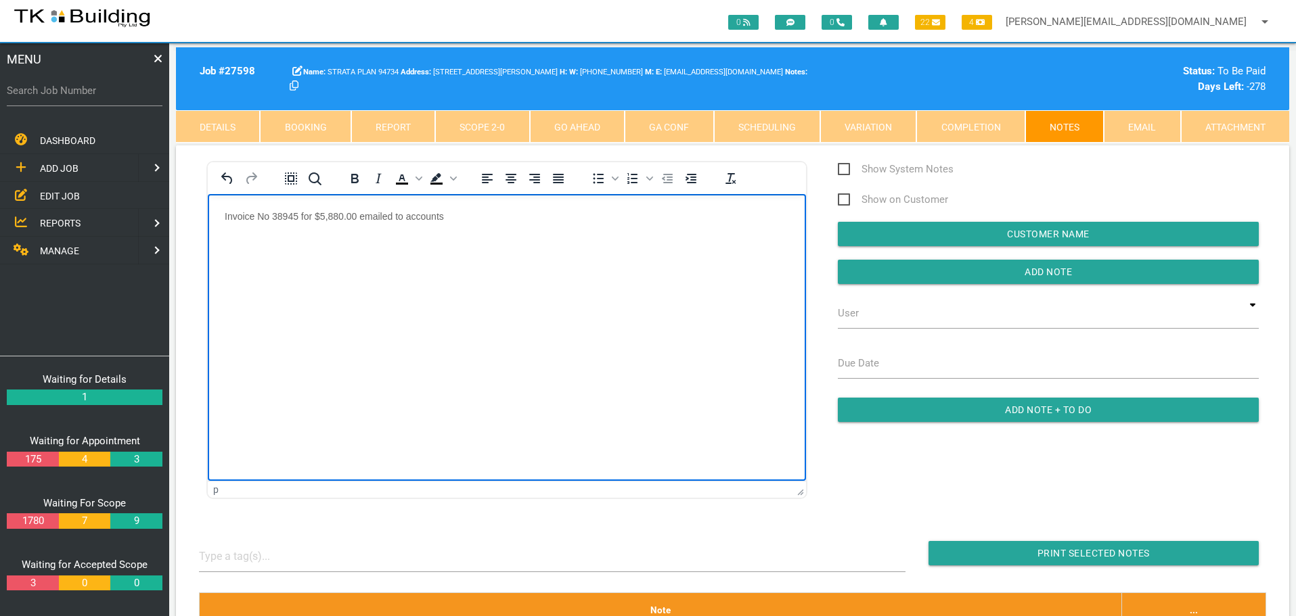
click at [453, 214] on p "Invoice No 38945 for $5,880.00 emailed to accounts" at bounding box center [507, 215] width 564 height 11
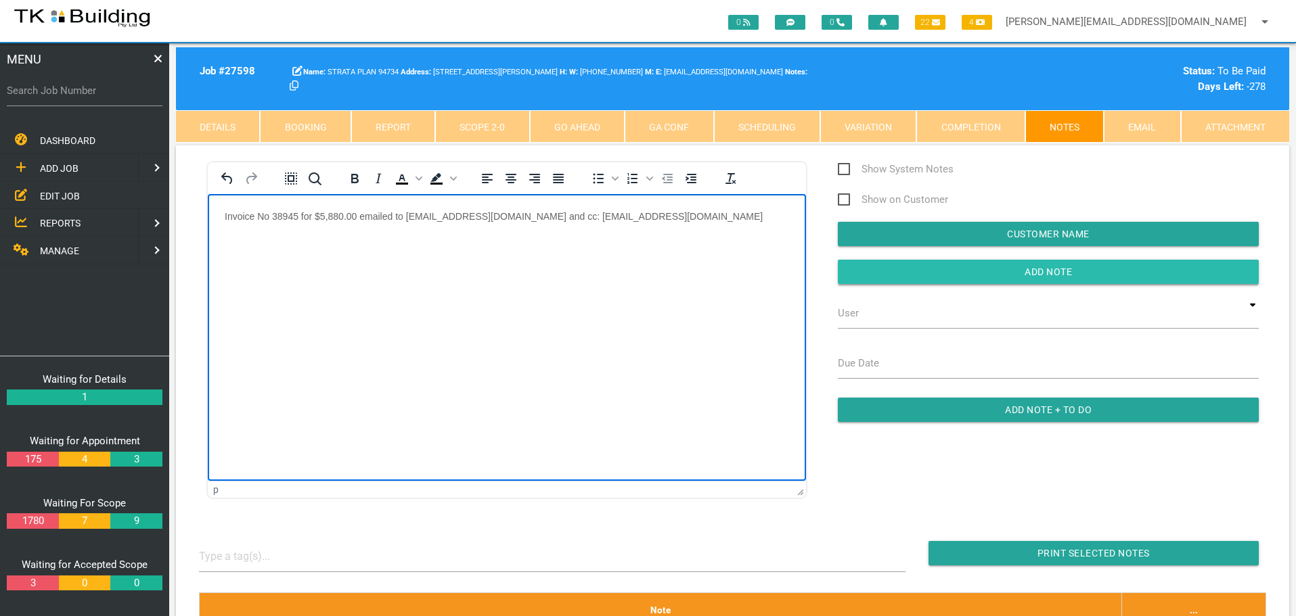
click at [880, 269] on input "Add Note" at bounding box center [1048, 272] width 421 height 24
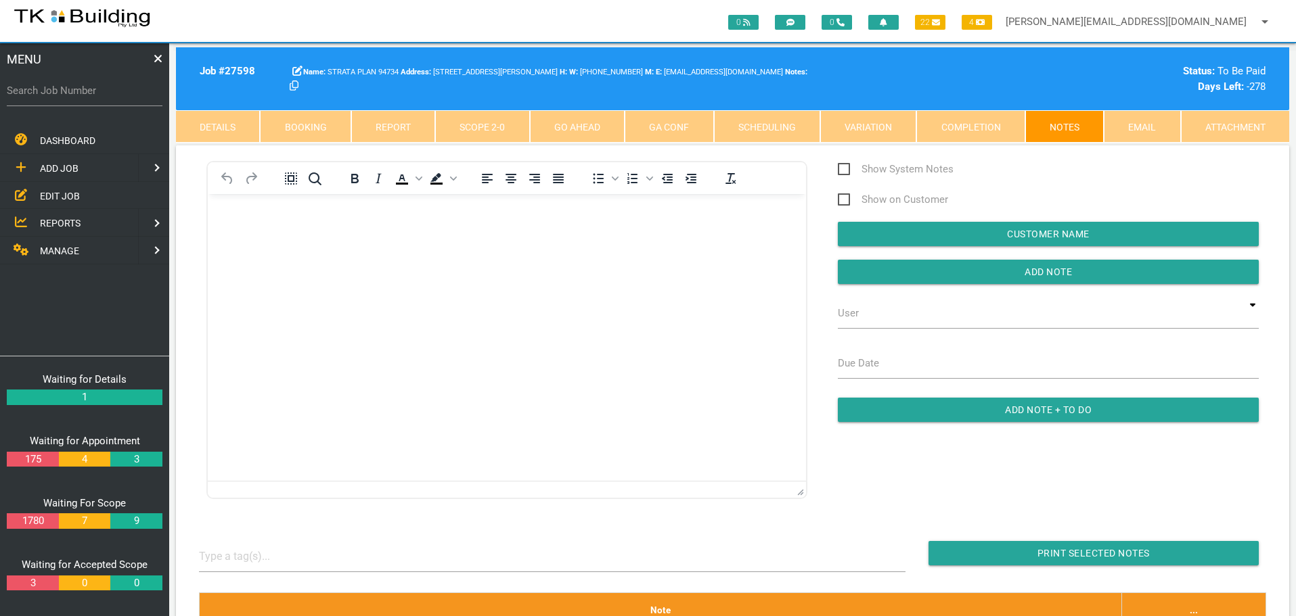
click at [235, 230] on body "Rich Text Area. Press ALT-0 for help." at bounding box center [507, 232] width 598 height 45
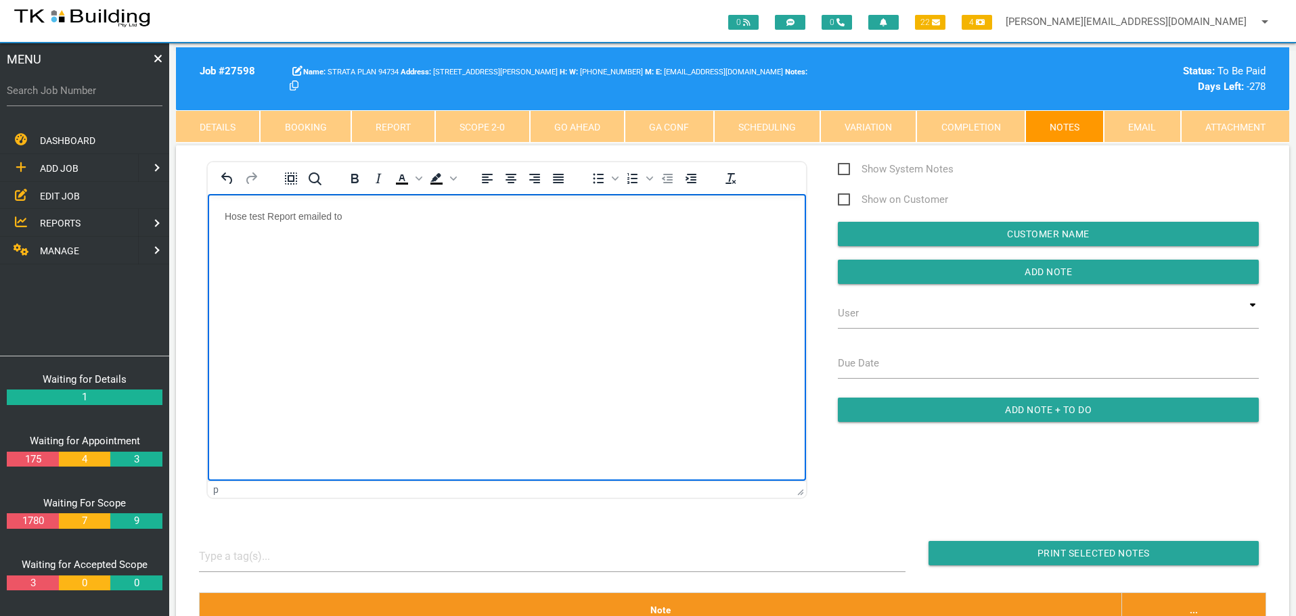
click at [373, 212] on p "Hose test Report emailed to" at bounding box center [507, 215] width 564 height 11
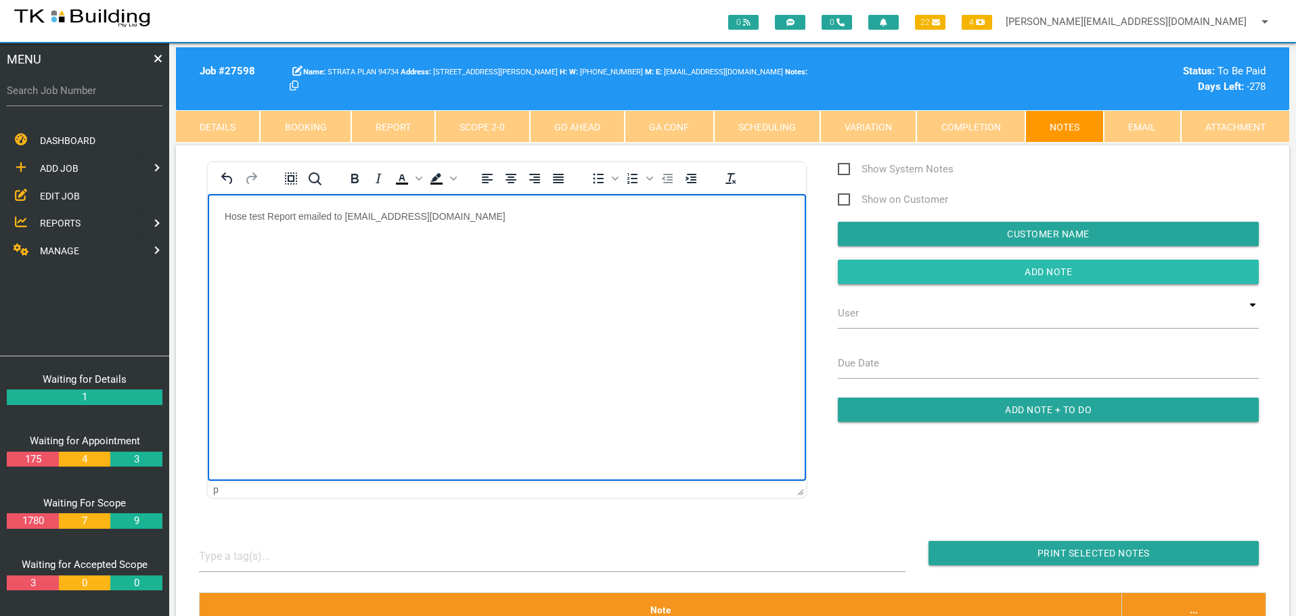
click at [844, 267] on input "Add Note" at bounding box center [1048, 272] width 421 height 24
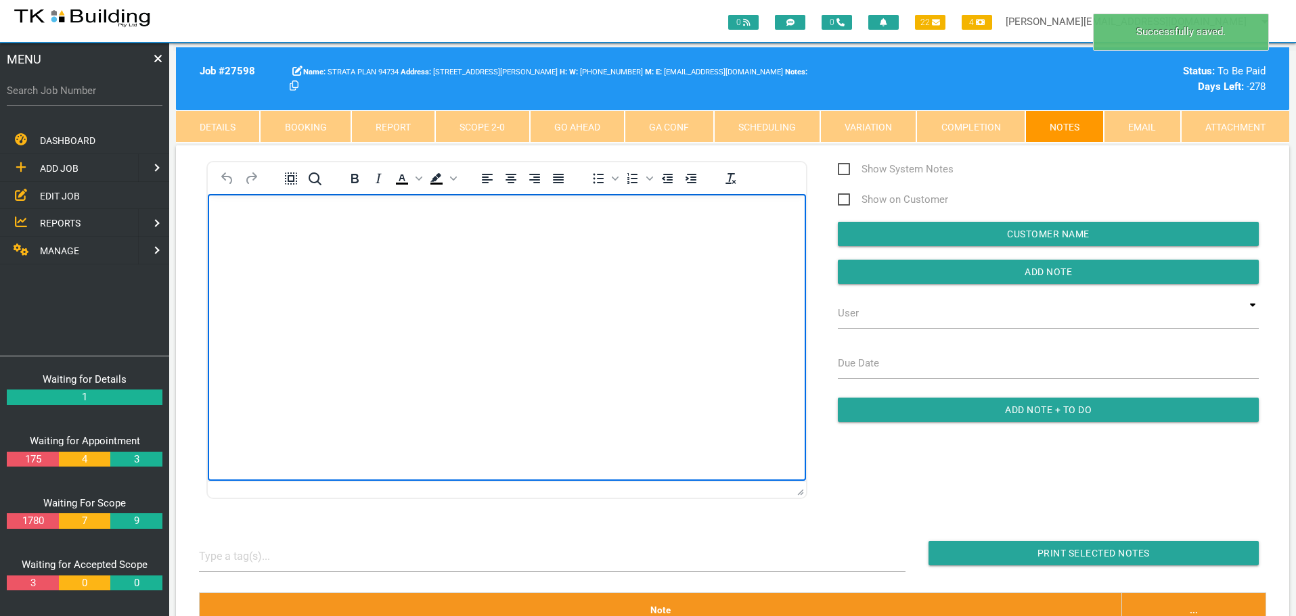
click at [237, 221] on body "Rich Text Area. Press ALT-0 for help." at bounding box center [507, 232] width 598 height 45
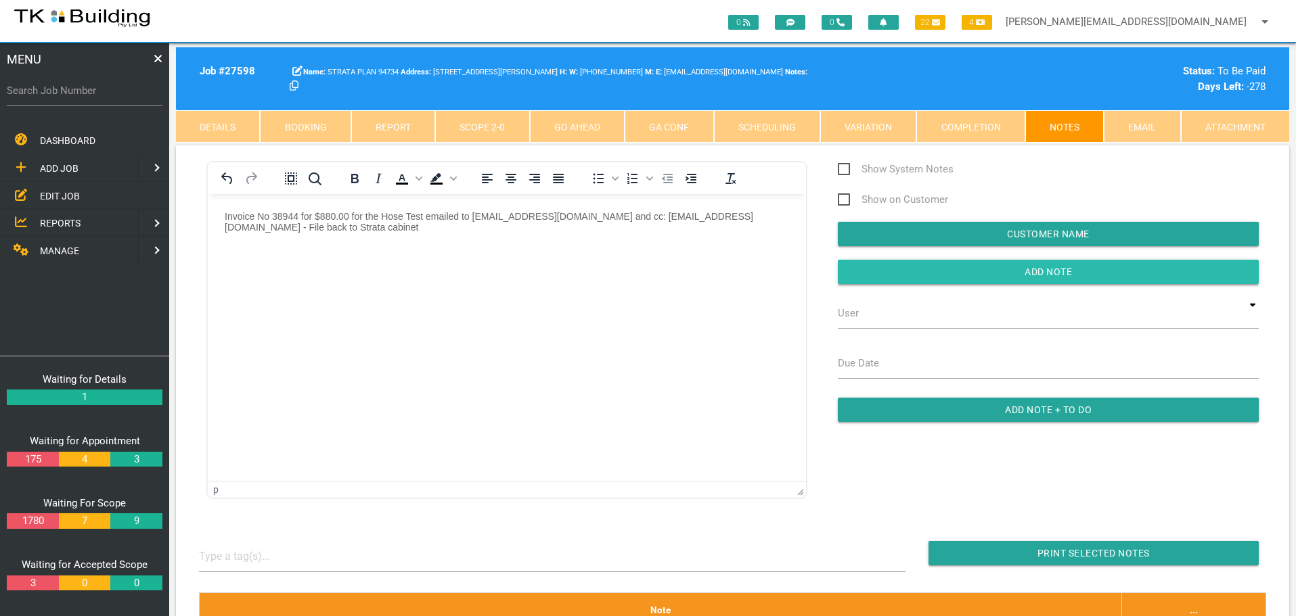
click at [844, 267] on input "button" at bounding box center [1048, 272] width 421 height 24
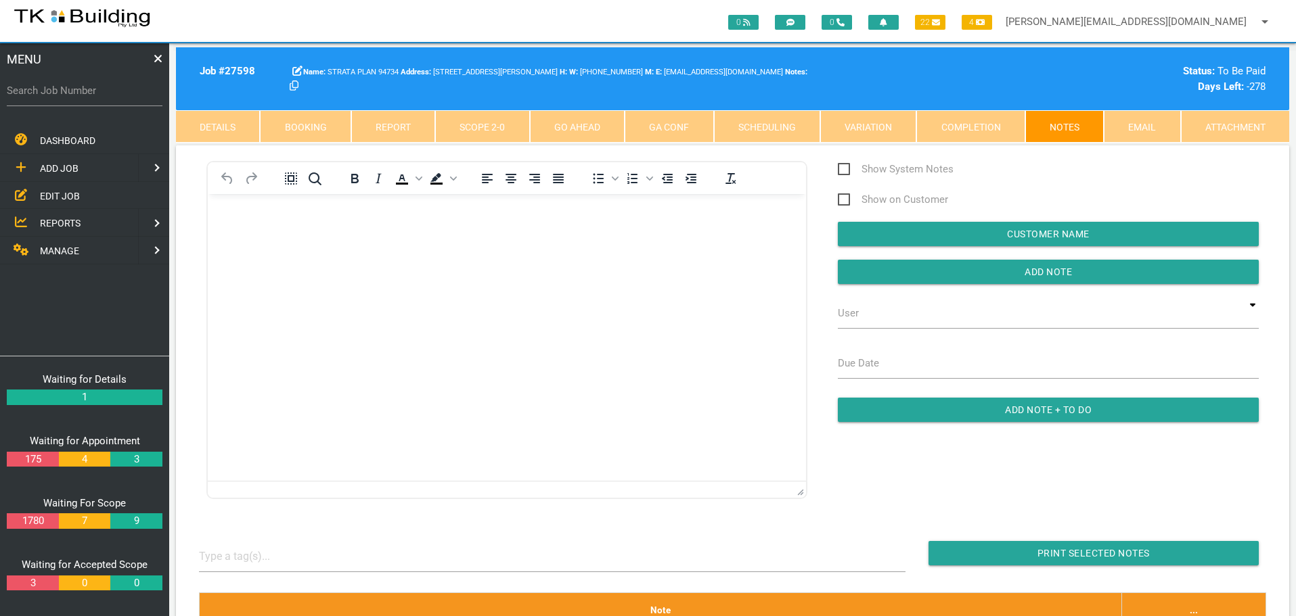
click at [239, 192] on div "To open the popup, press Shift+Enter To open the popup, press Shift+Enter To op…" at bounding box center [507, 178] width 598 height 32
click at [411, 209] on html at bounding box center [507, 224] width 598 height 62
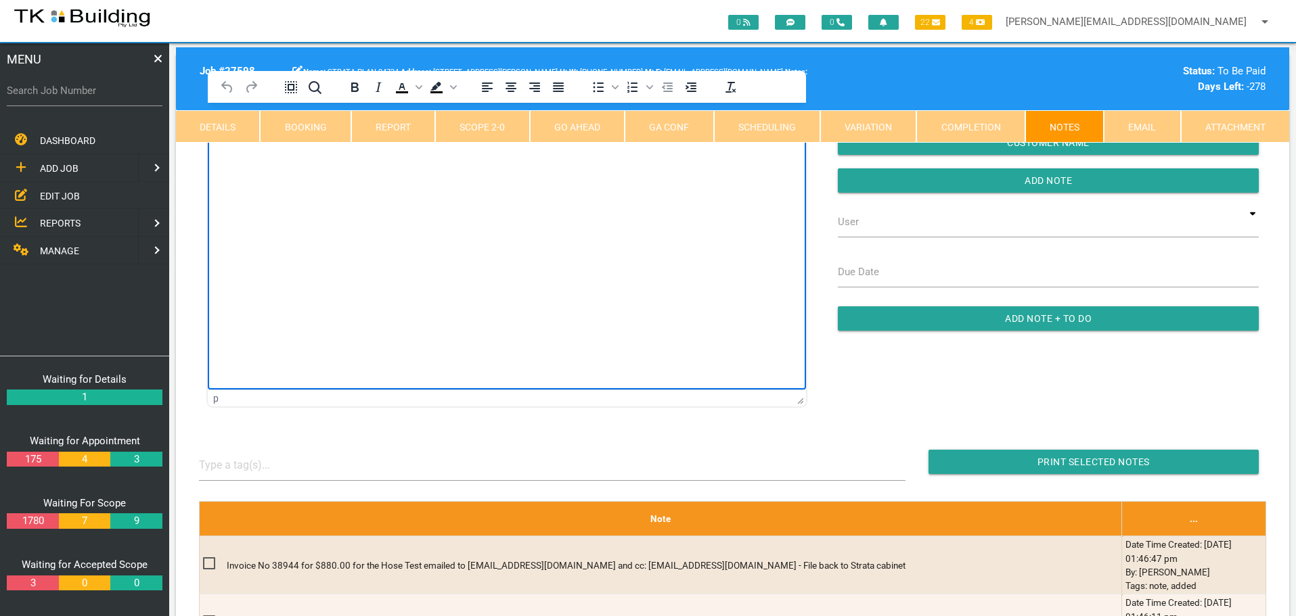
scroll to position [338, 0]
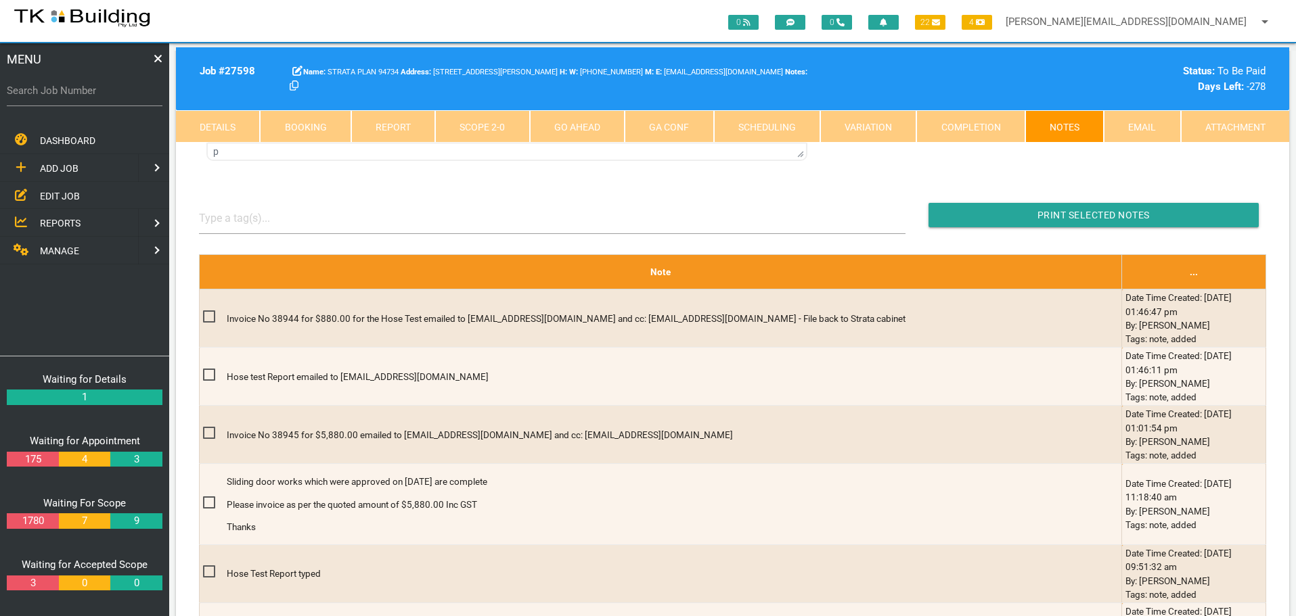
click at [61, 223] on span "REPORTS" at bounding box center [60, 223] width 41 height 11
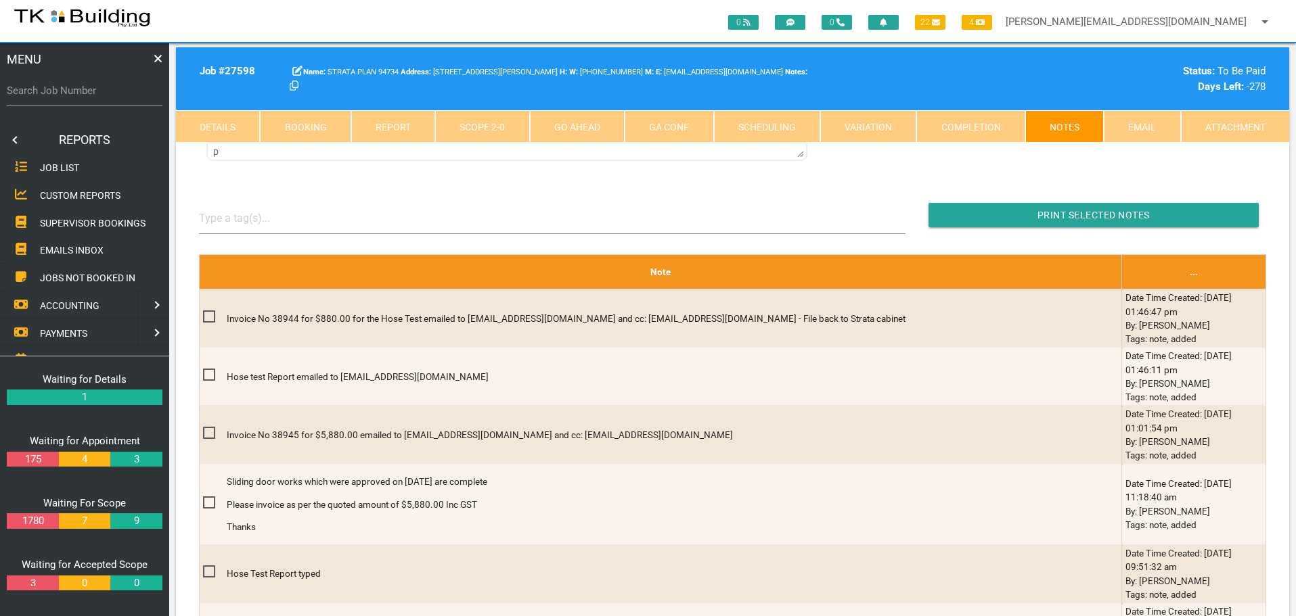
scroll to position [0, 0]
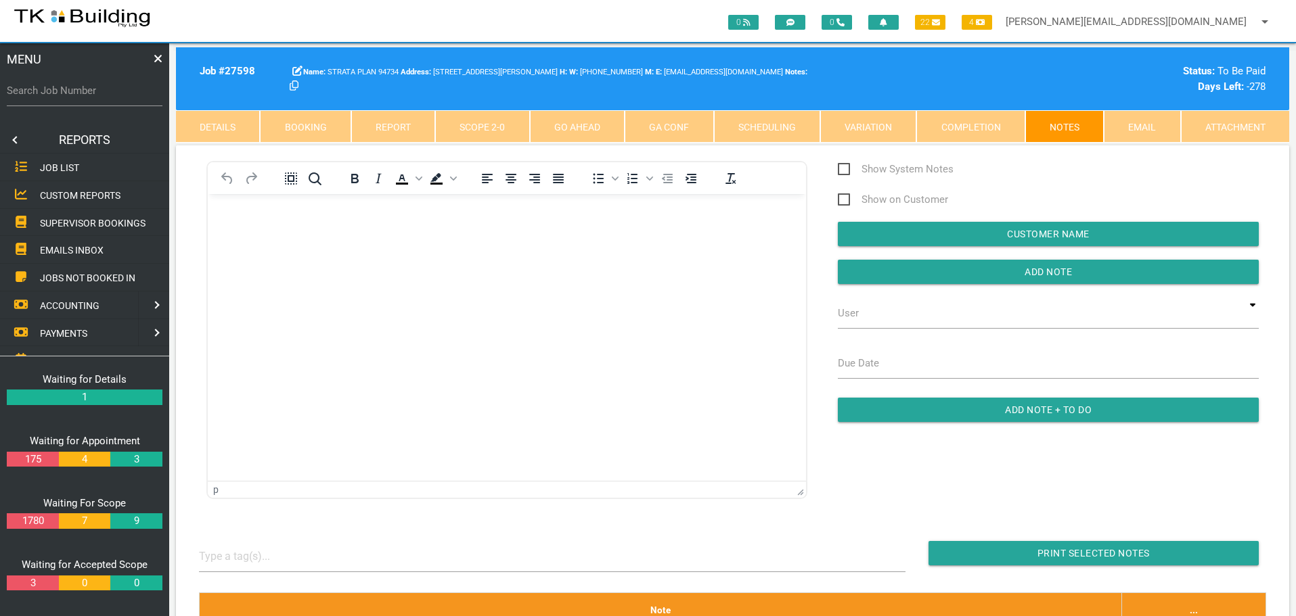
click at [62, 223] on span "SUPERVISOR BOOKINGS" at bounding box center [93, 222] width 106 height 11
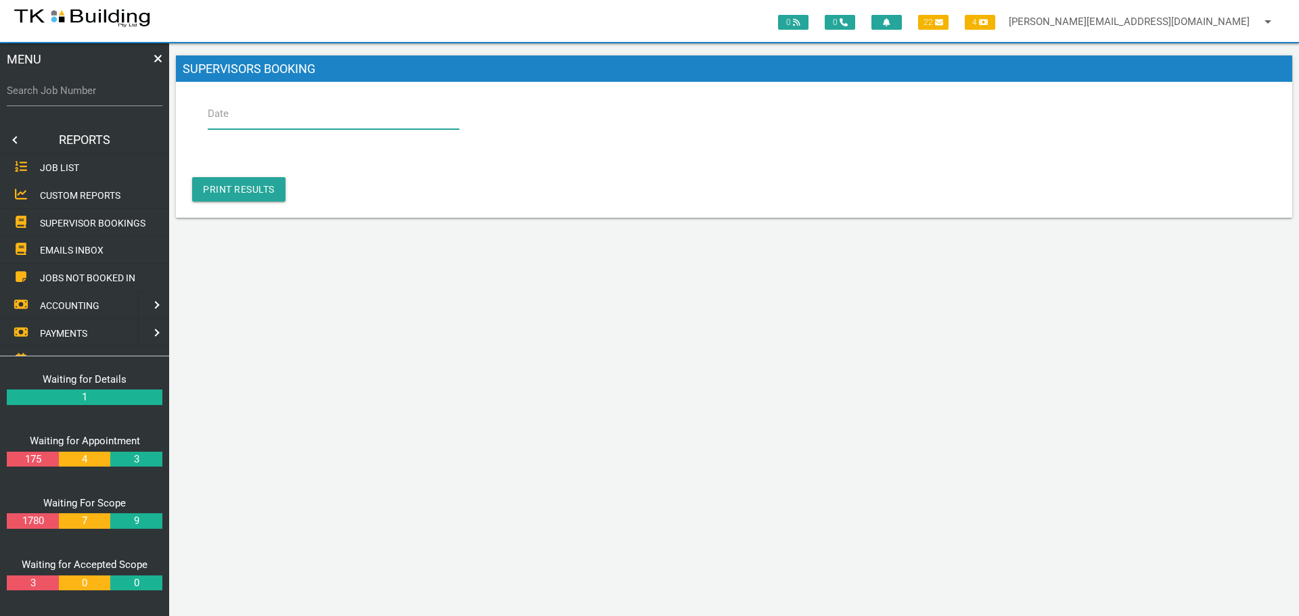
click at [310, 121] on input "Date" at bounding box center [334, 113] width 252 height 31
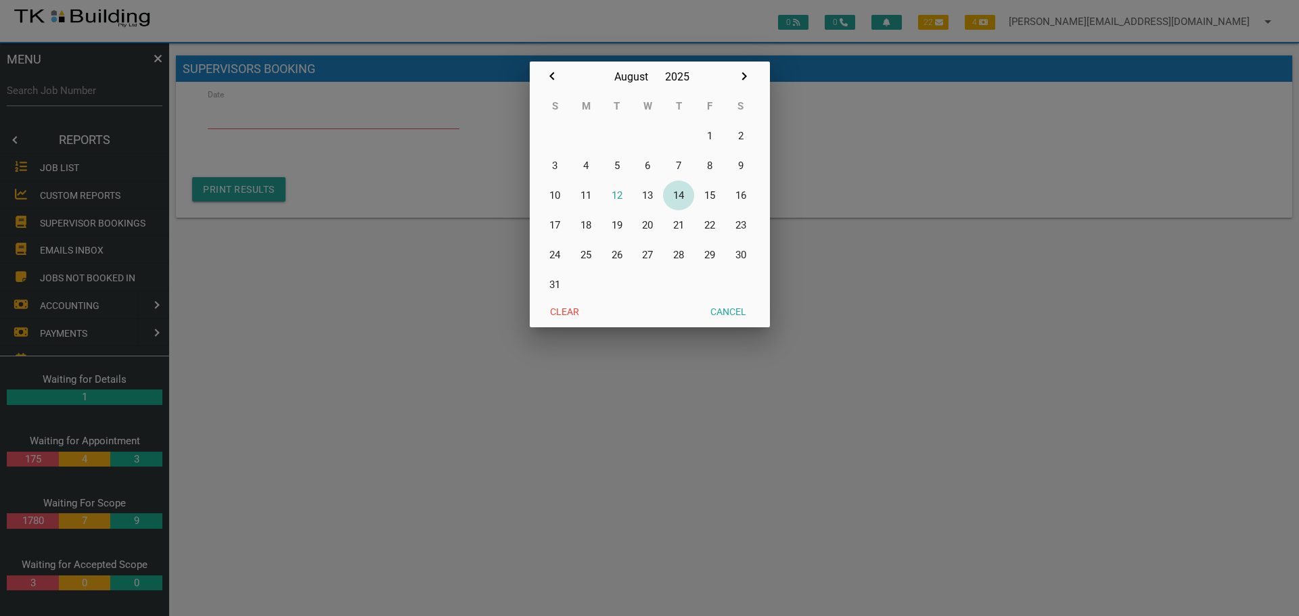
click at [681, 194] on button "14" at bounding box center [678, 196] width 31 height 30
type input "14/08/2025"
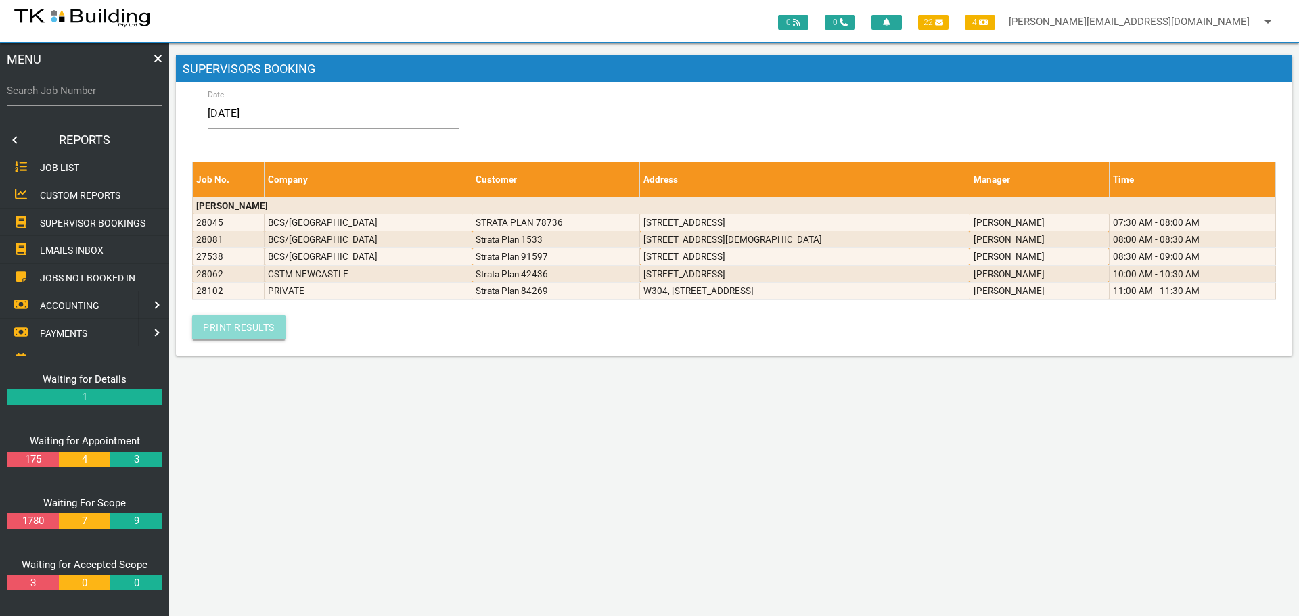
click at [256, 327] on link "Print Results" at bounding box center [238, 327] width 93 height 24
click at [14, 139] on link at bounding box center [13, 140] width 27 height 27
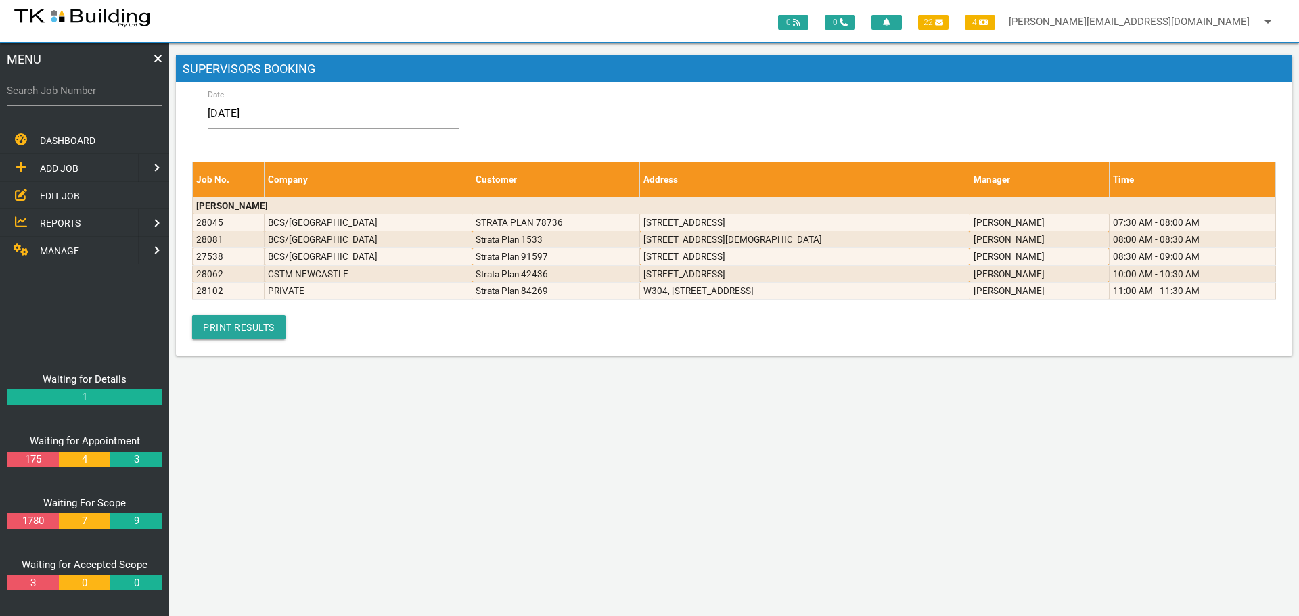
click at [57, 193] on span "EDIT JOB" at bounding box center [60, 195] width 40 height 11
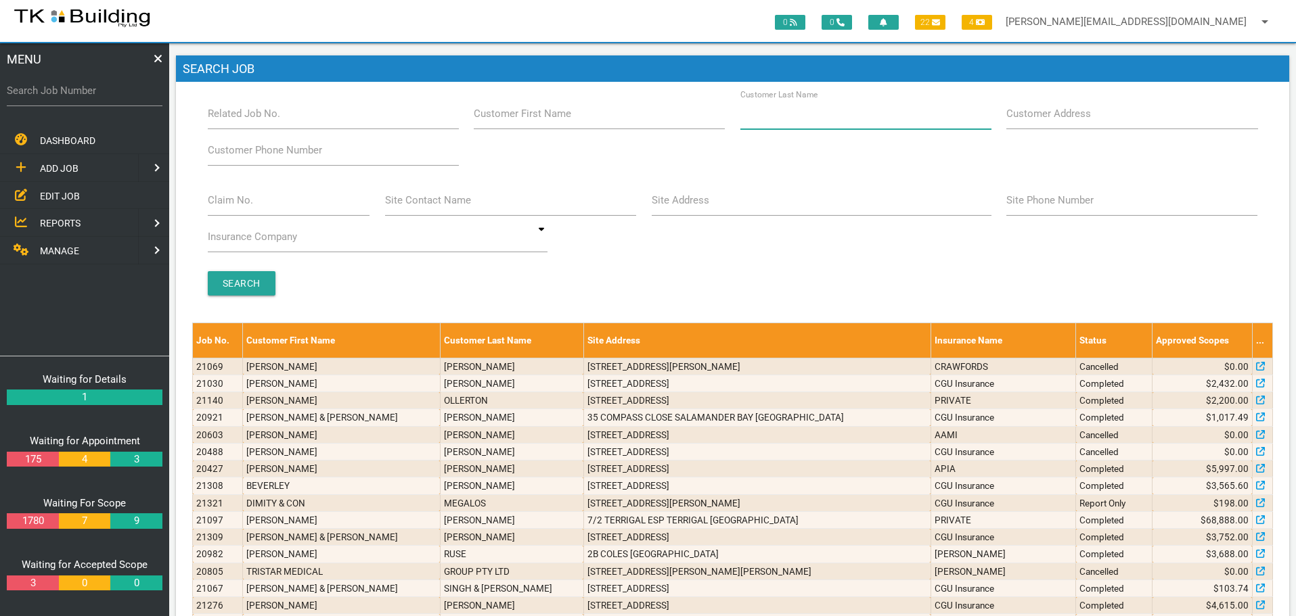
click at [806, 122] on input "Customer Last Name" at bounding box center [865, 113] width 251 height 31
type input "76011"
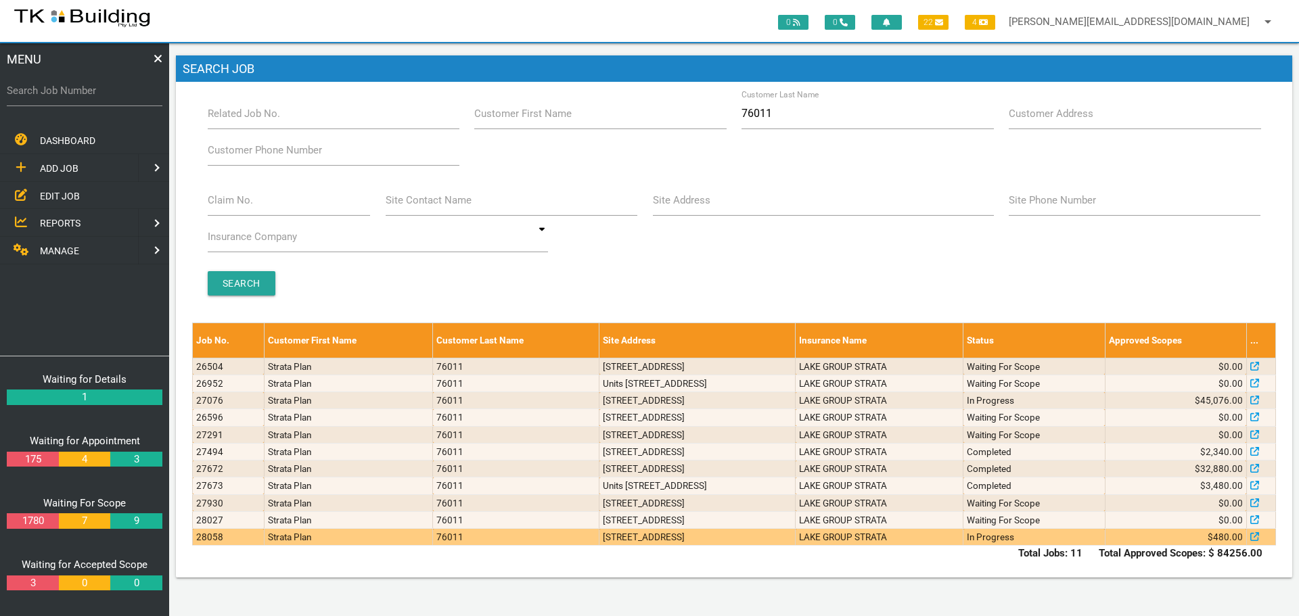
click at [796, 541] on td "4406/25 Beresford St, Newcastle West NSW 2302, Australia" at bounding box center [697, 537] width 196 height 17
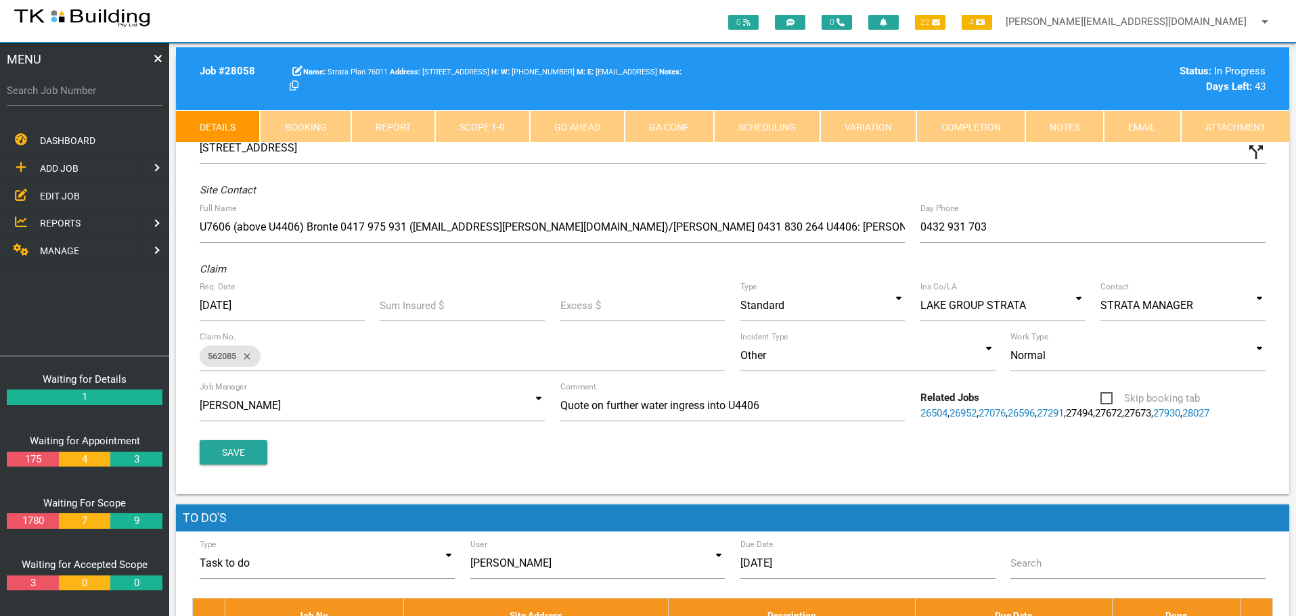
click at [1053, 120] on link "Notes" at bounding box center [1064, 126] width 78 height 32
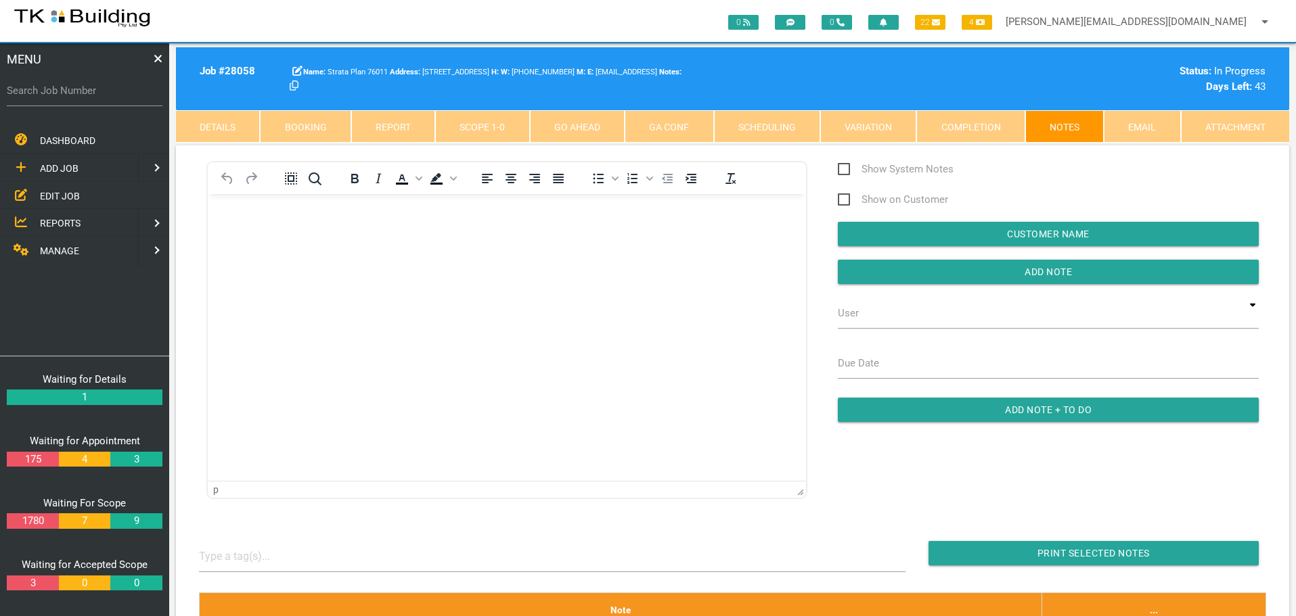
click at [84, 398] on link "1" at bounding box center [85, 398] width 156 height 16
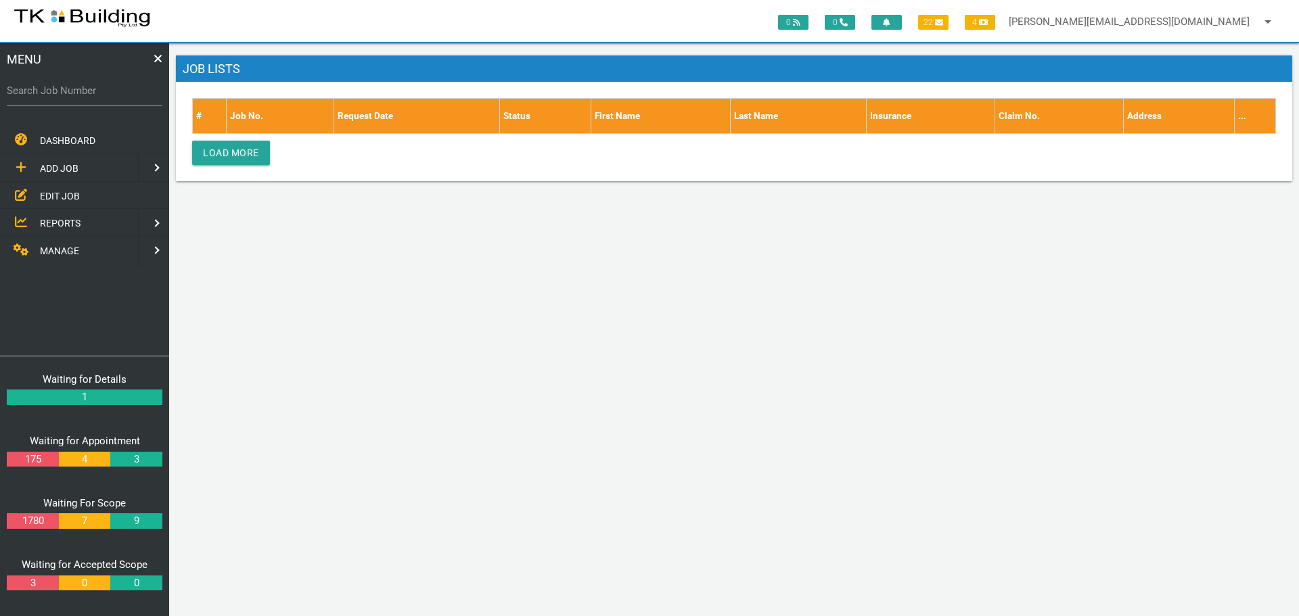
click at [54, 196] on span "EDIT JOB" at bounding box center [60, 195] width 40 height 11
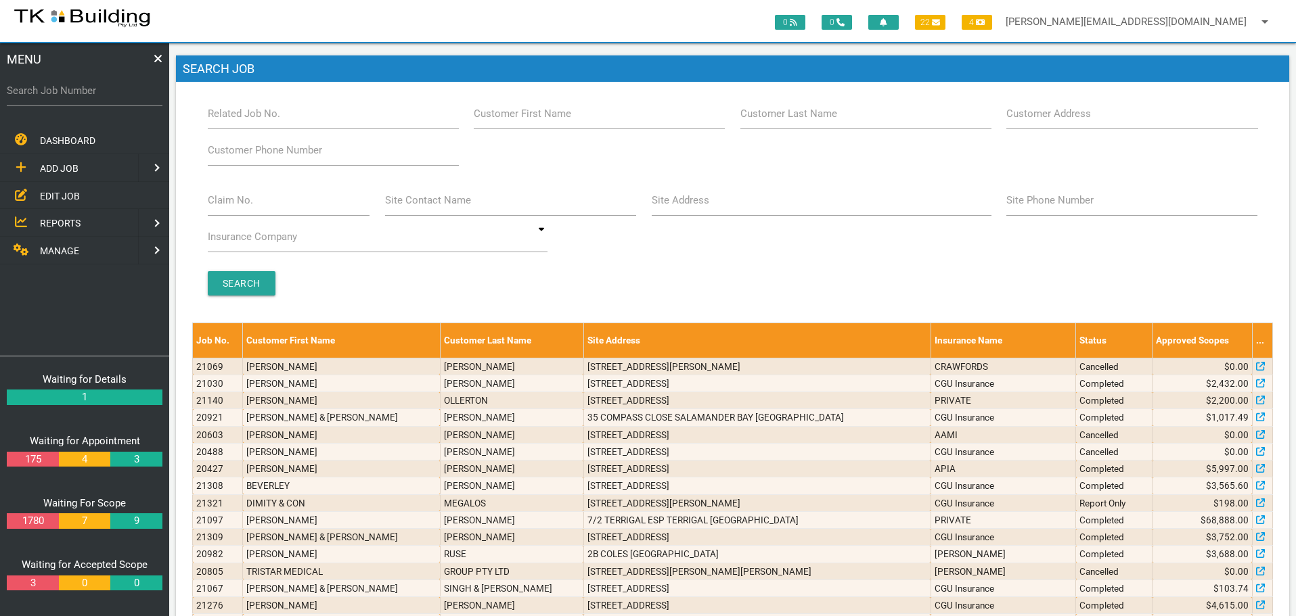
click at [102, 97] on label "Search Job Number" at bounding box center [85, 91] width 156 height 16
click at [102, 97] on input "Search Job Number" at bounding box center [85, 90] width 156 height 31
type input "27972"
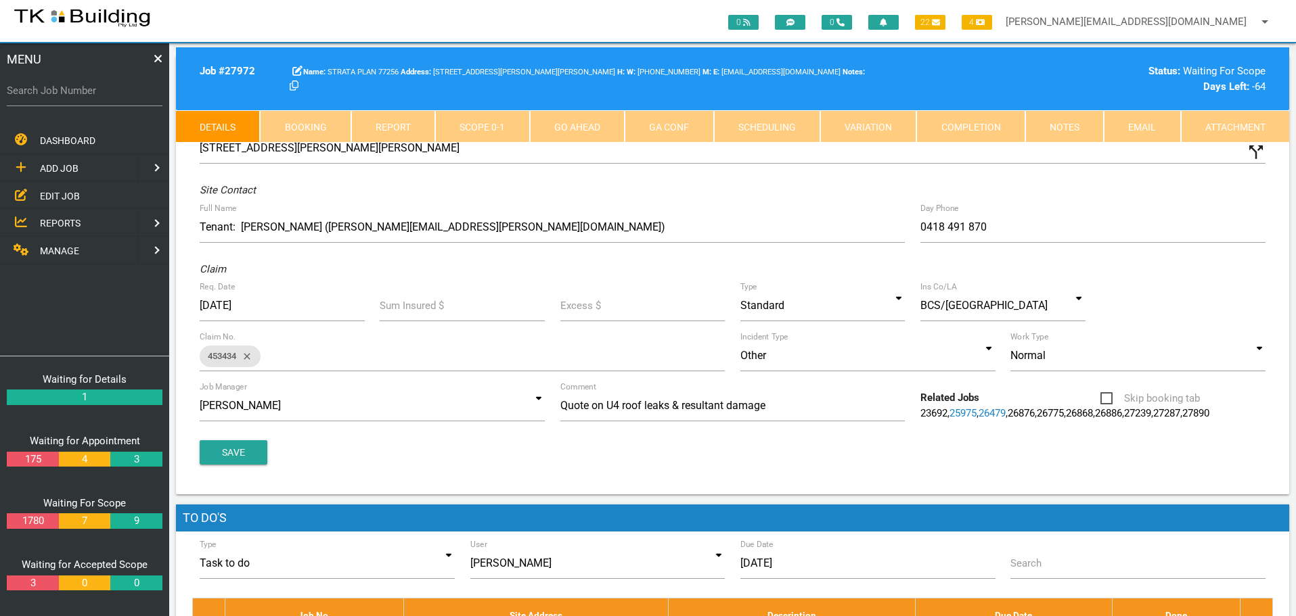
click at [316, 120] on link "Booking" at bounding box center [305, 126] width 91 height 32
select select "7"
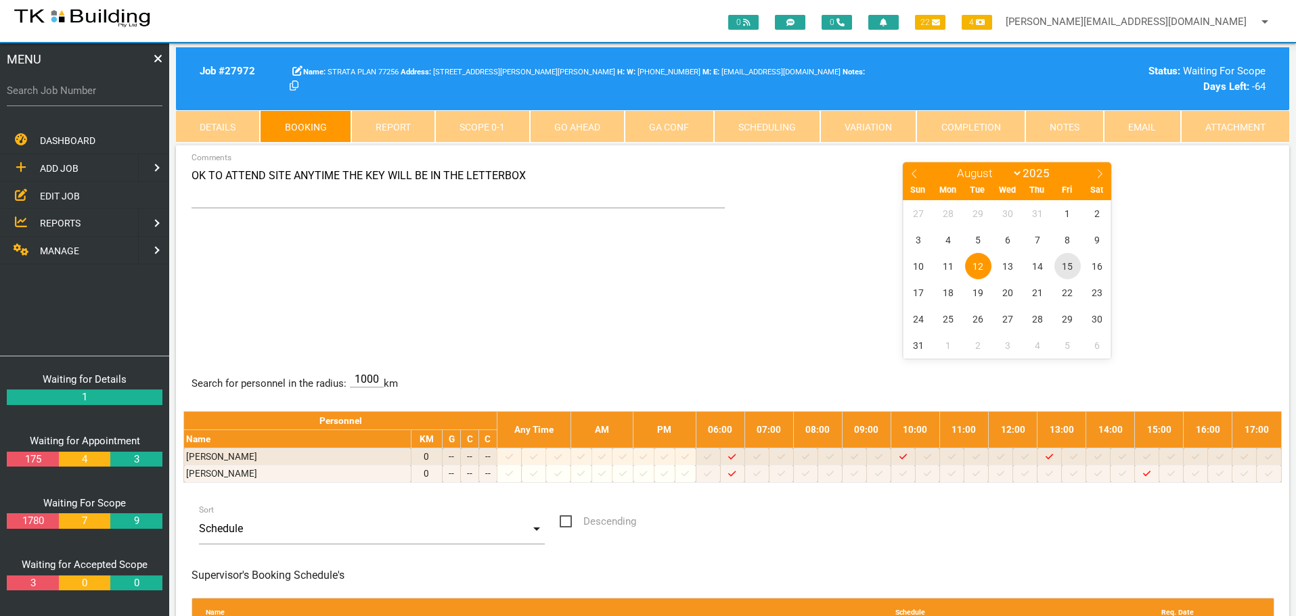
click at [1065, 269] on span "15" at bounding box center [1067, 266] width 26 height 26
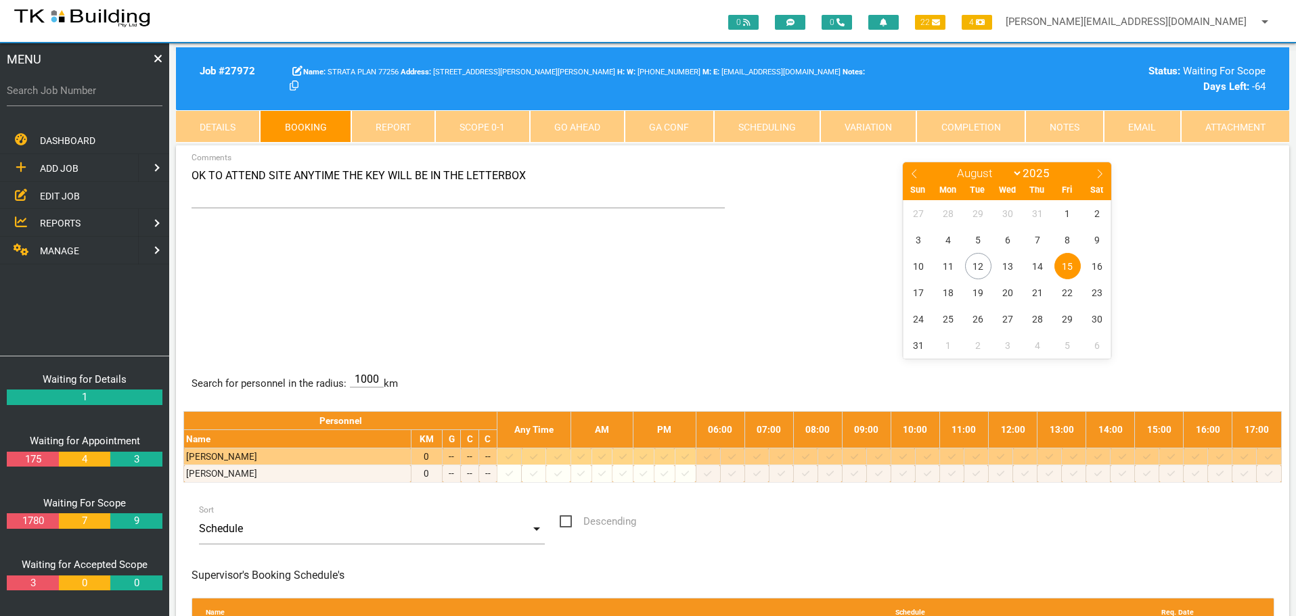
click at [858, 456] on icon at bounding box center [853, 457] width 7 height 9
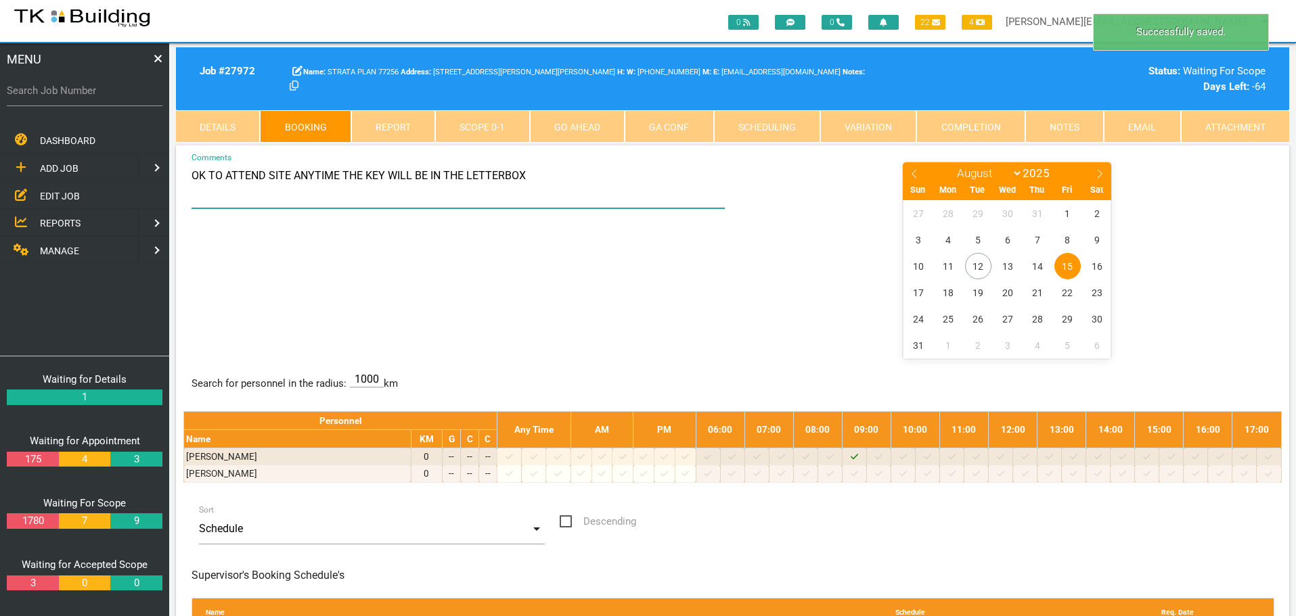
drag, startPoint x: 194, startPoint y: 175, endPoint x: 631, endPoint y: 160, distance: 437.3
click at [631, 160] on div "OK TO ATTEND SITE ANYTIME THE KEY WILL BE IN THE LETTERBOX Comments January Feb…" at bounding box center [732, 455] width 1113 height 620
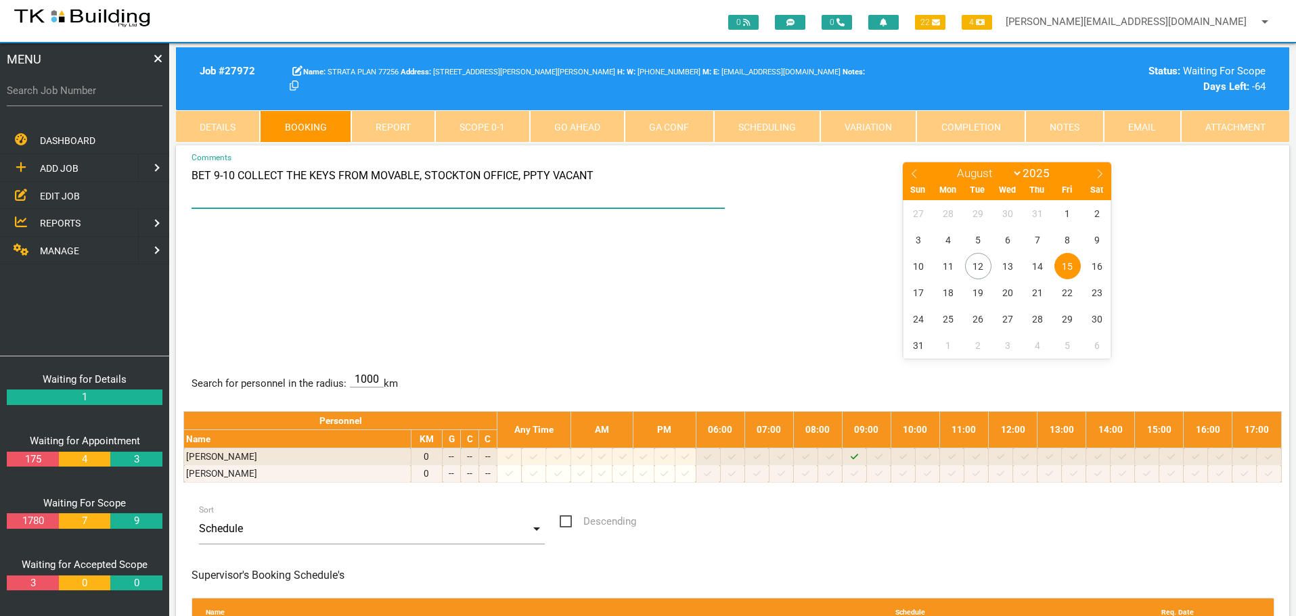
click at [417, 176] on textarea "BET 9-10 COLLECT THE KEYS FROM MOVABLE, STOCKTON OFFICE, PPTY VACANT" at bounding box center [458, 184] width 534 height 47
type textarea "BET 9-10 COLLECT THE KEYS FROM MOVABLE, 49 MITCHELL ST, STOCKTON OFFICE, PPTY V…"
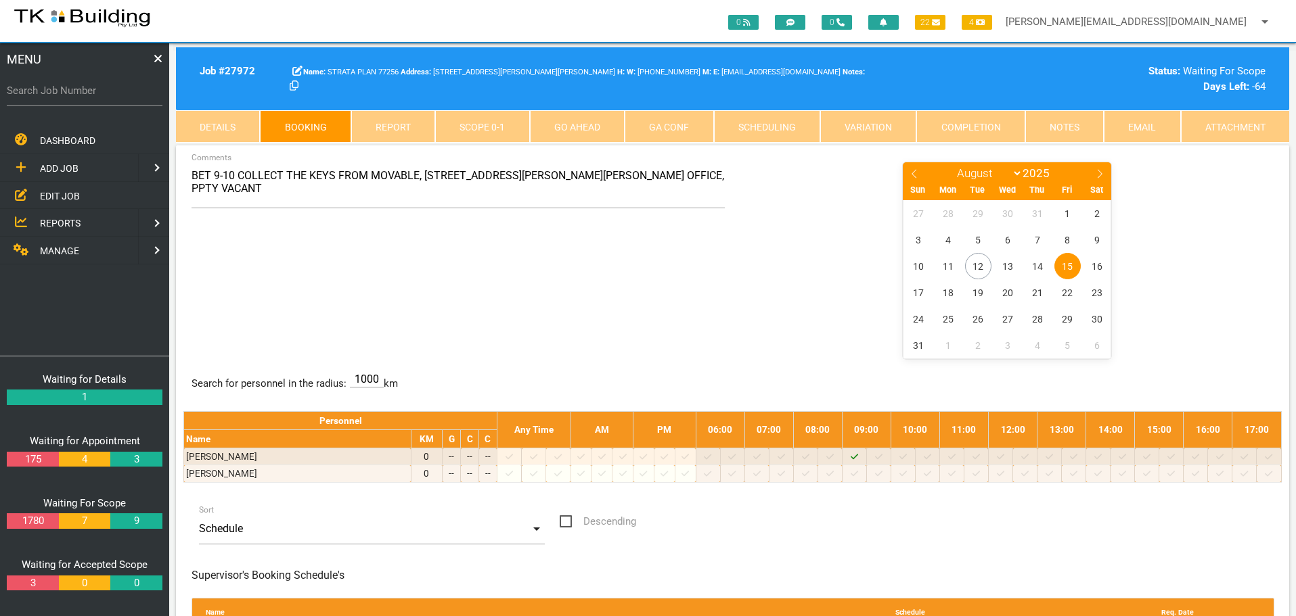
click at [580, 295] on div "BET 9-10 COLLECT THE KEYS FROM MOVABLE, 49 MITCHELL ST, STOCKTON OFFICE, PPTY V…" at bounding box center [732, 259] width 1098 height 197
click at [76, 100] on input "Search Job Number" at bounding box center [85, 90] width 156 height 31
type input "27799"
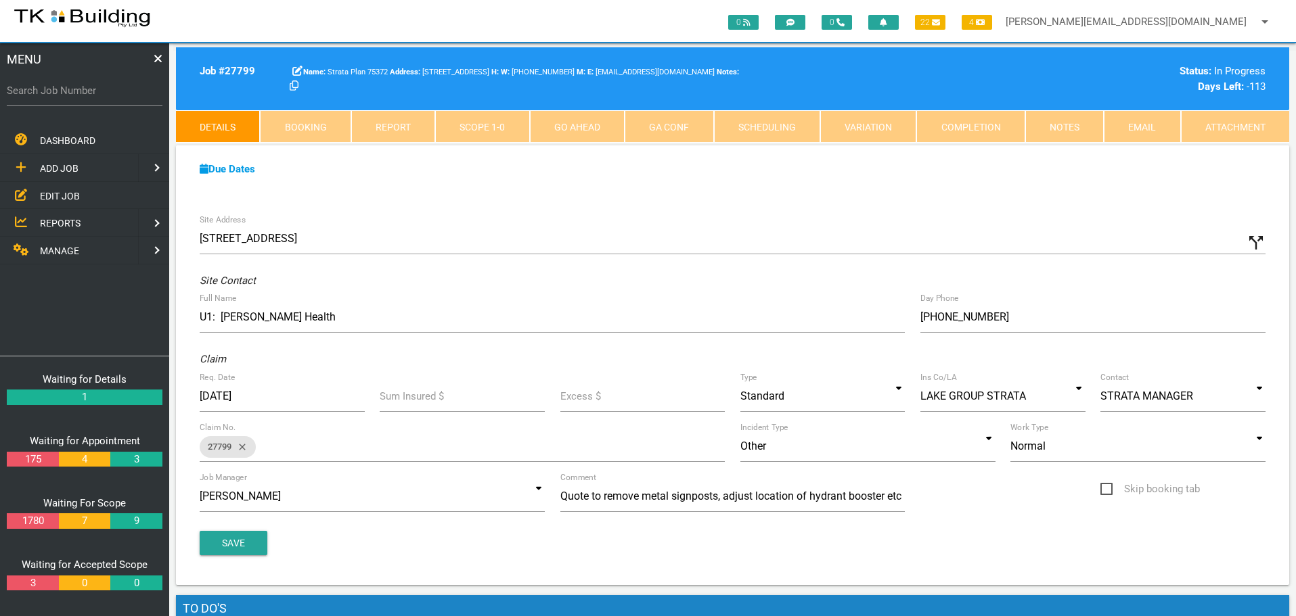
click at [77, 97] on label "Search Job Number" at bounding box center [85, 91] width 156 height 16
click at [77, 97] on input "Search Job Number" at bounding box center [85, 90] width 156 height 31
type input "12990"
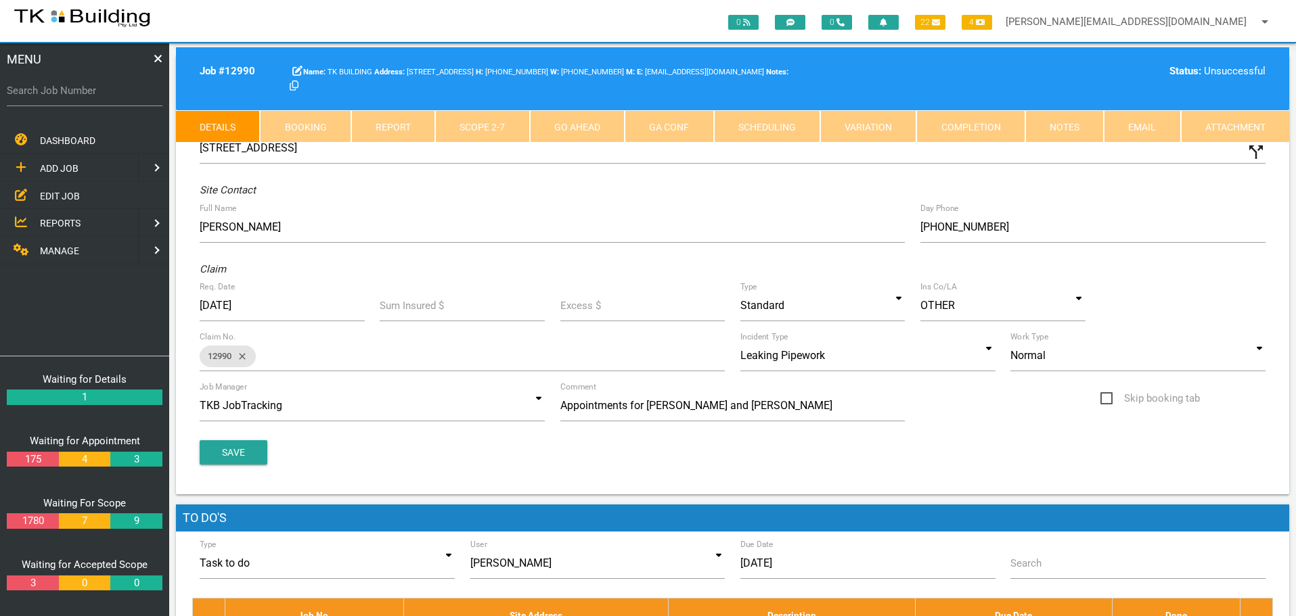
click at [311, 126] on link "Booking" at bounding box center [305, 126] width 91 height 32
select select "7"
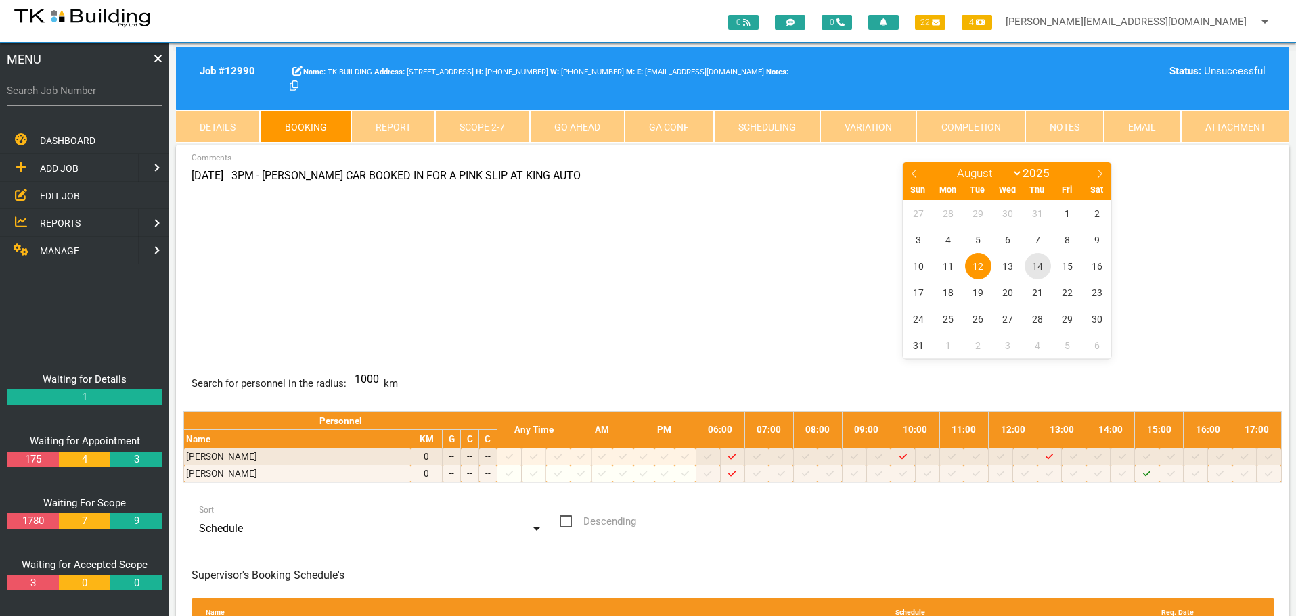
click at [1036, 265] on span "14" at bounding box center [1037, 266] width 26 height 26
drag, startPoint x: 192, startPoint y: 173, endPoint x: 208, endPoint y: 177, distance: 16.6
click at [208, 177] on textarea "12/8 3PM - CHANDLERS CAR BOOKED IN FOR A PINK SLIP AT KING AUTO" at bounding box center [458, 192] width 534 height 62
click at [198, 174] on textarea "12/8 3PM - CHANDLERS CAR BOOKED IN FOR A PINK SLIP AT KING AUTO" at bounding box center [458, 192] width 534 height 62
click at [225, 174] on textarea "14/8 3PM - CHANDLERS CAR BOOKED IN FOR A PINK SLIP AT KING AUTO" at bounding box center [458, 192] width 534 height 62
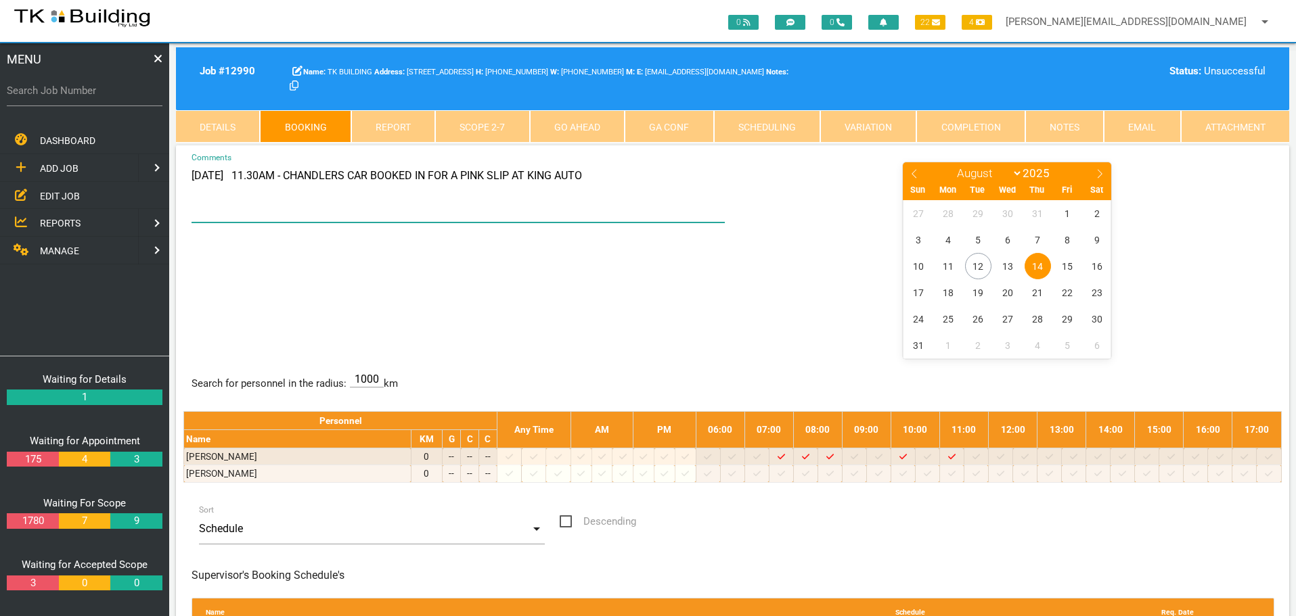
click at [277, 177] on textarea "14/8 11.30AM - CHANDLERS CAR BOOKED IN FOR A PINK SLIP AT KING AUTO" at bounding box center [458, 192] width 534 height 62
type textarea "14/8 11.30AM - TOYOTA HILUX CAR BOOKED IN FOR A PINK SLIP AT KING AUTO"
click at [1038, 266] on span "14" at bounding box center [1037, 266] width 26 height 26
click at [1039, 265] on span "14" at bounding box center [1037, 266] width 26 height 26
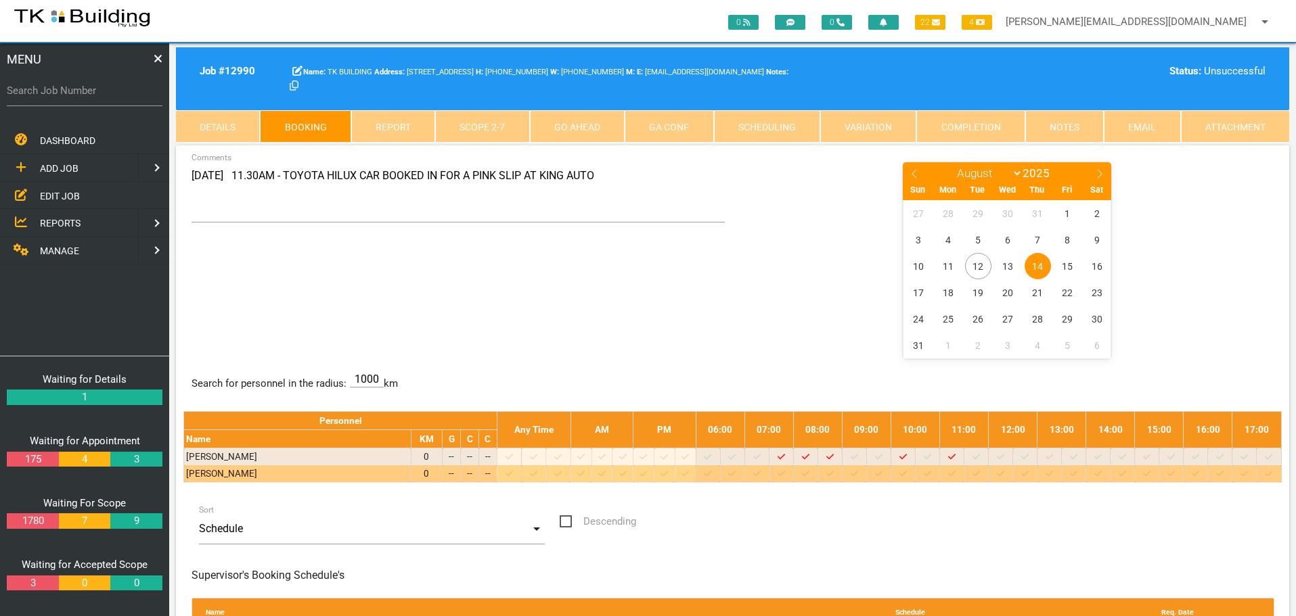
click at [980, 473] on icon at bounding box center [975, 473] width 7 height 9
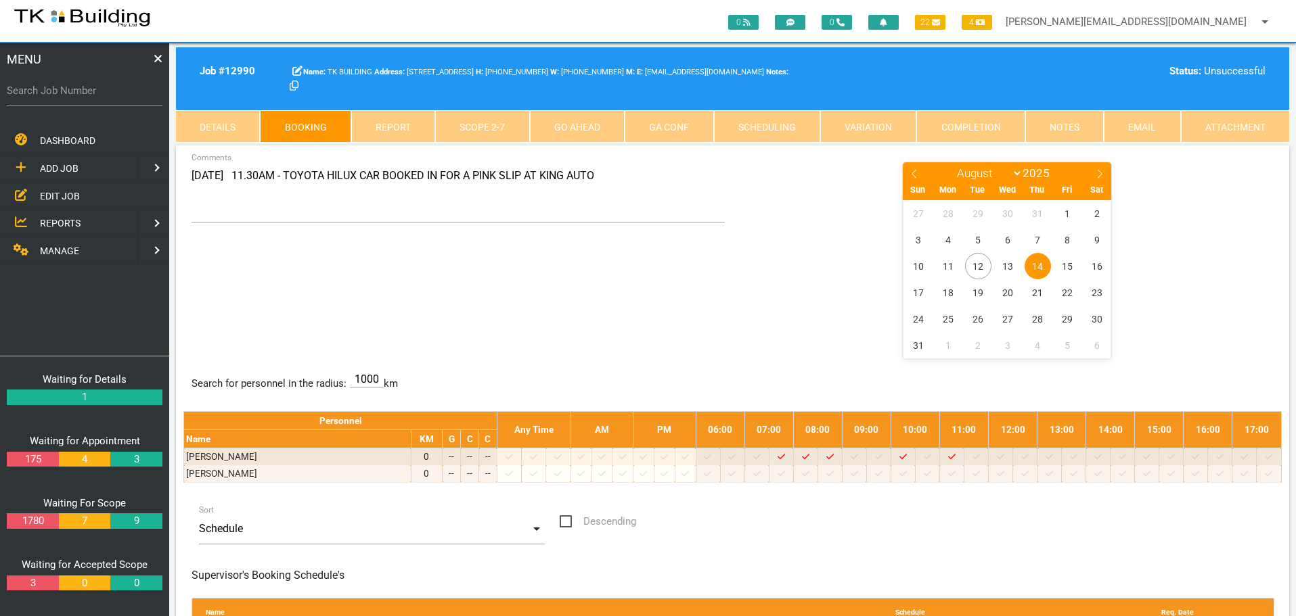
click at [1039, 262] on span "14" at bounding box center [1037, 266] width 26 height 26
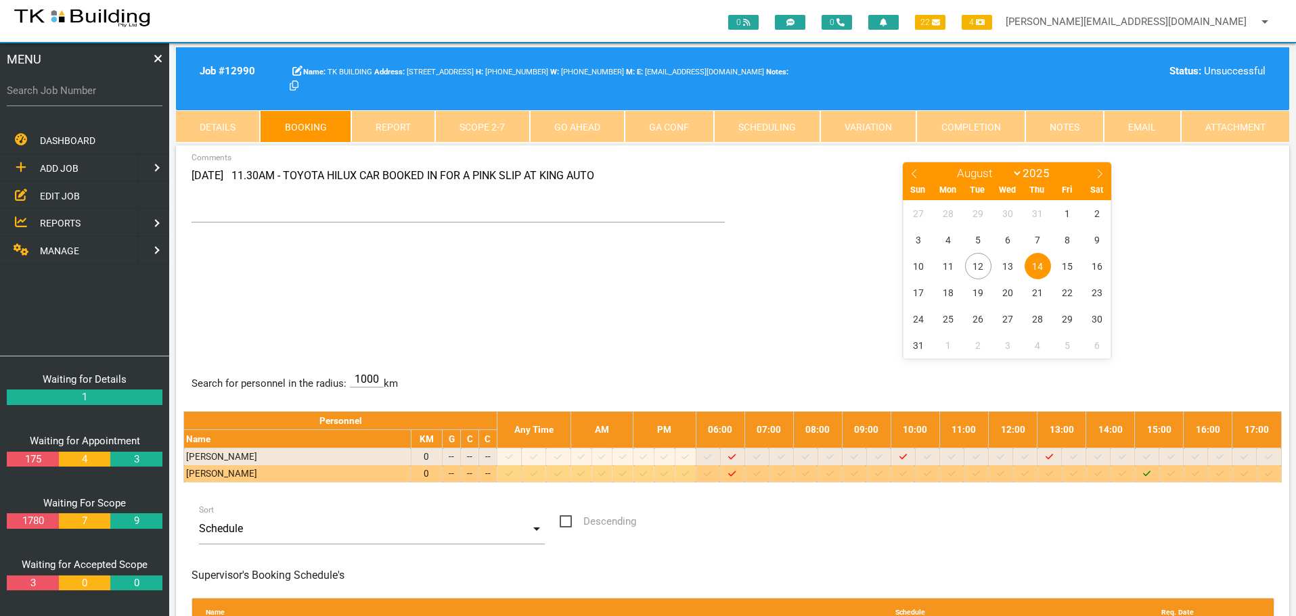
click at [980, 474] on icon at bounding box center [975, 473] width 7 height 9
click at [1038, 265] on span "14" at bounding box center [1037, 266] width 26 height 26
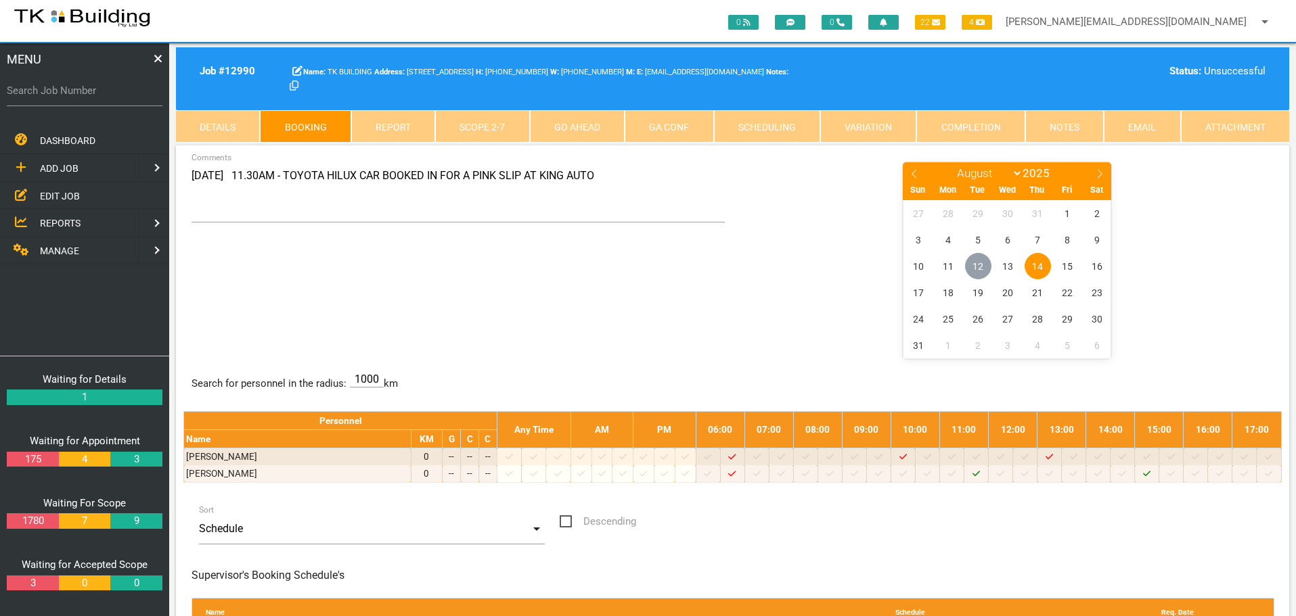
click at [973, 264] on span "12" at bounding box center [978, 266] width 26 height 26
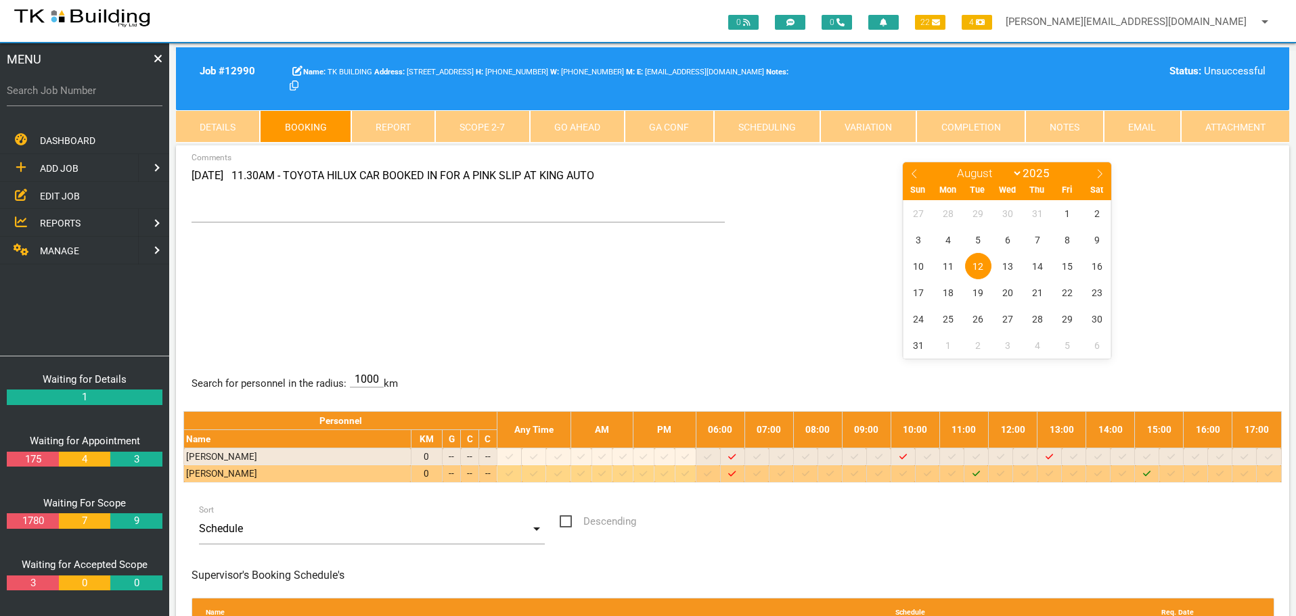
click at [980, 472] on icon "Job: 12990 Scope: 03/11/2010 Suburb: Boolaroo Customer: TK BUILDING" at bounding box center [975, 473] width 7 height 9
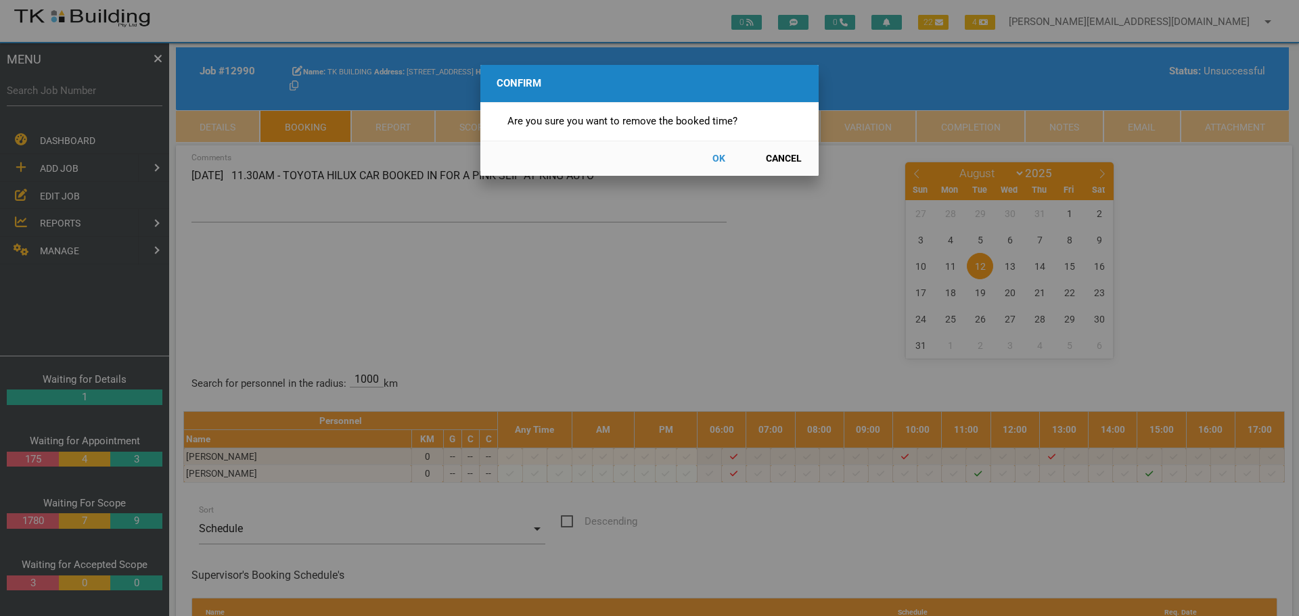
click at [717, 158] on button "OK" at bounding box center [719, 159] width 60 height 24
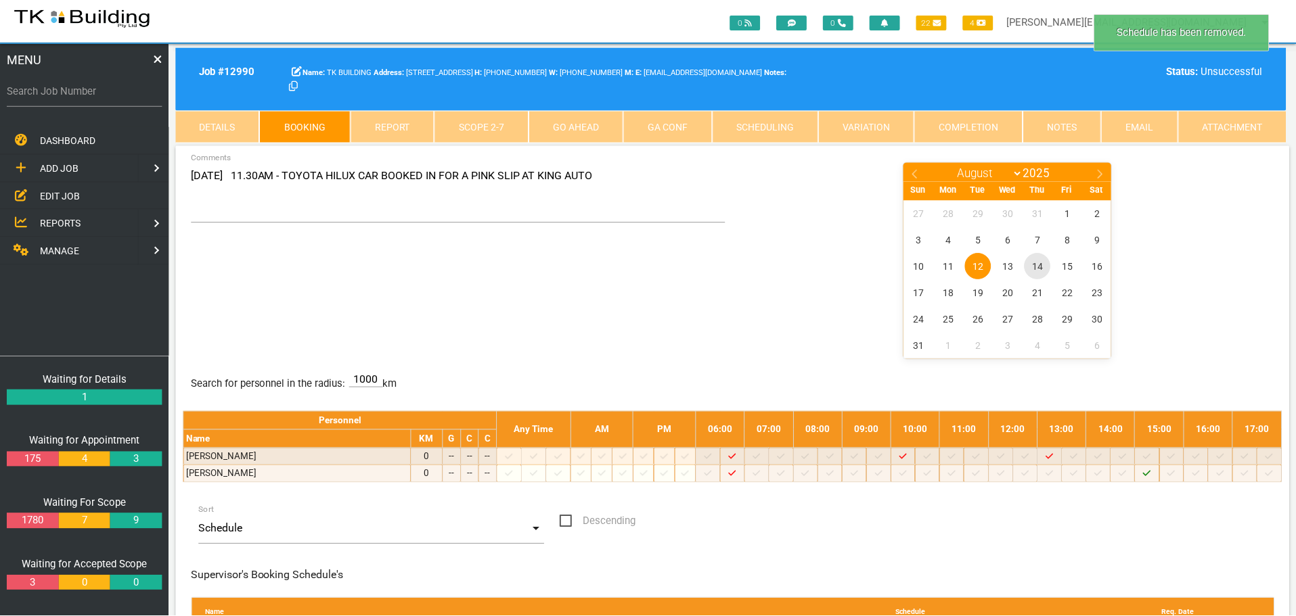
scroll to position [43, 0]
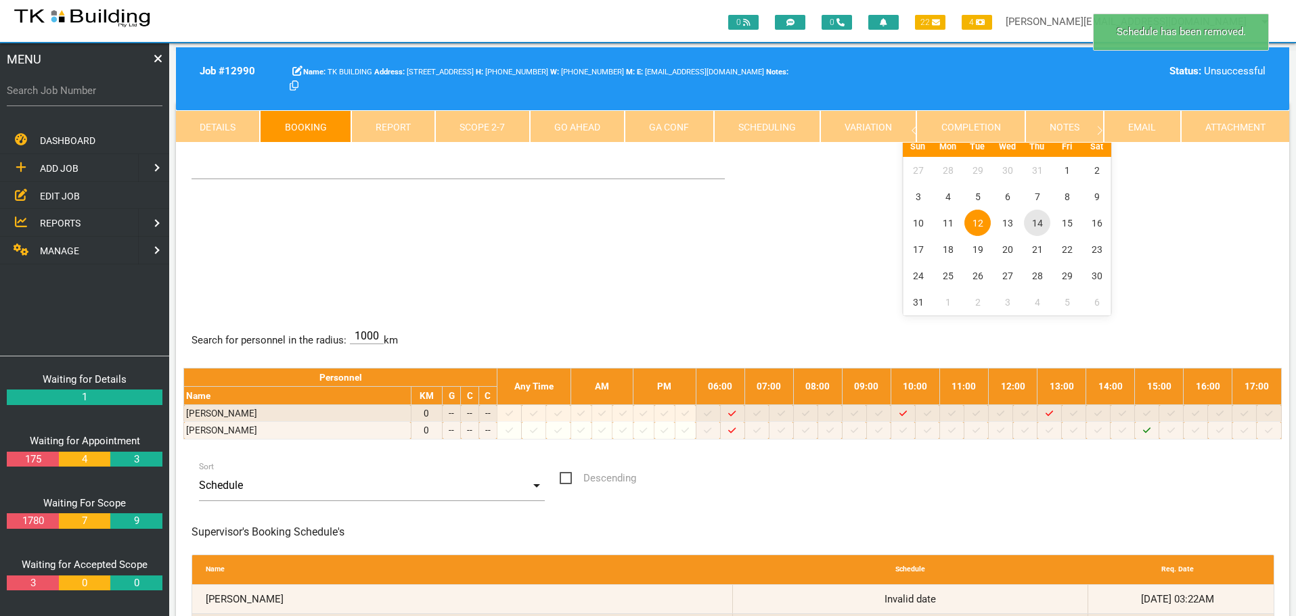
click at [1036, 221] on span "14" at bounding box center [1037, 223] width 26 height 26
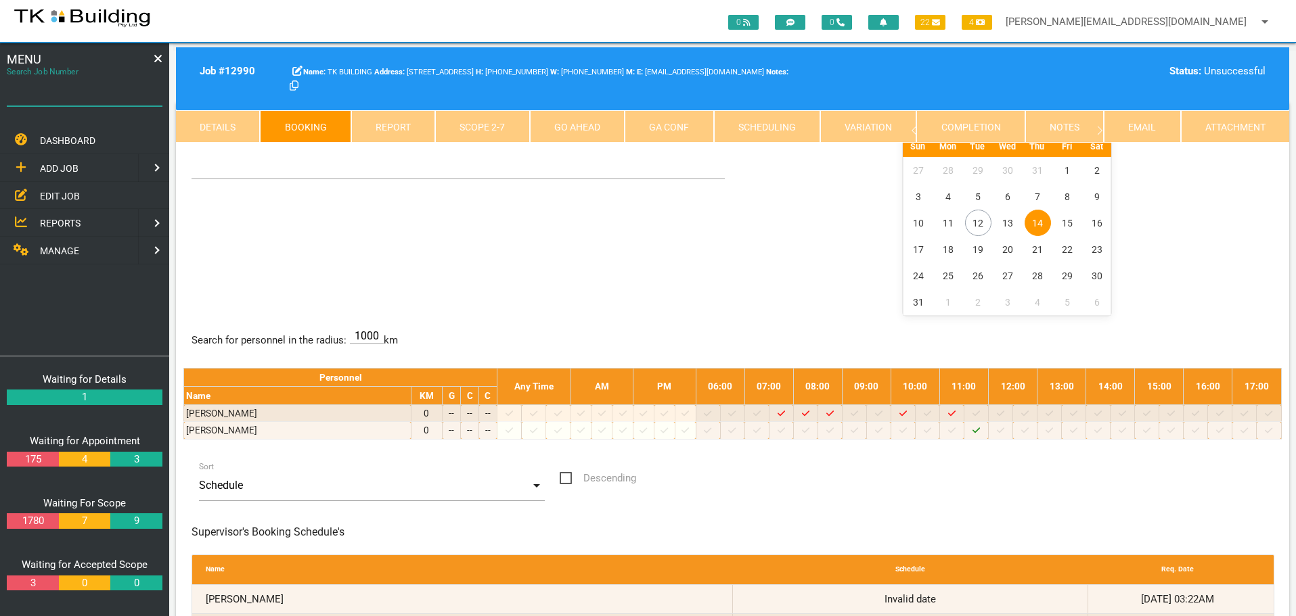
click at [74, 102] on input "Search Job Number" at bounding box center [85, 90] width 156 height 31
type input "27938"
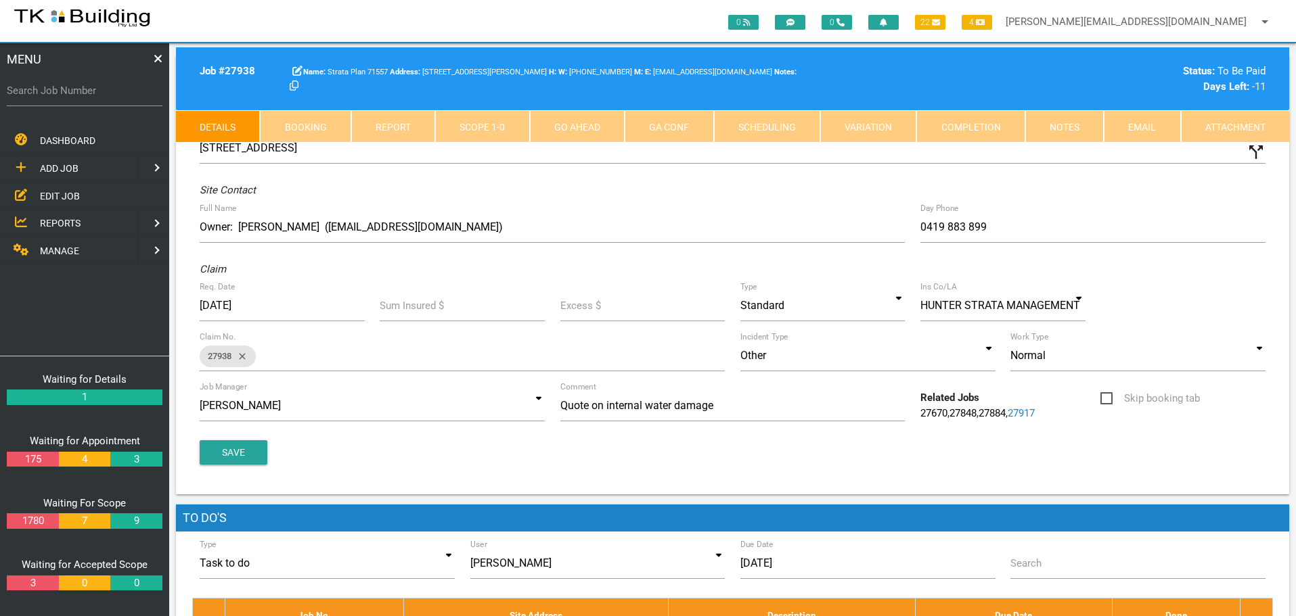
click at [296, 124] on link "Booking" at bounding box center [305, 126] width 91 height 32
select select "7"
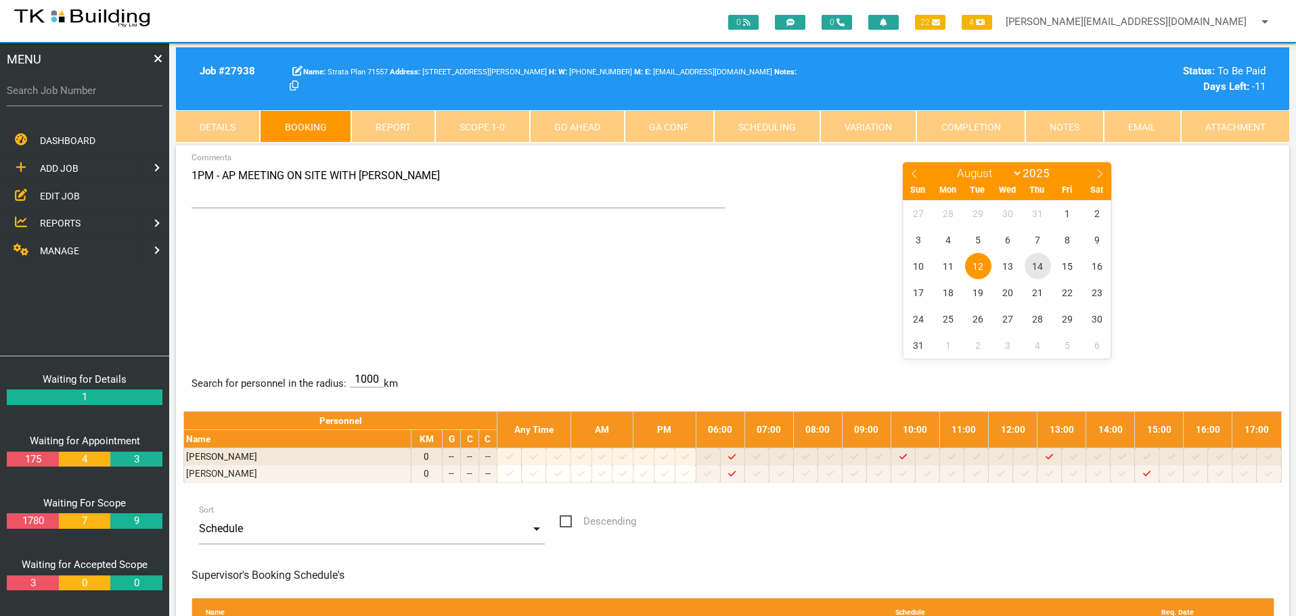
click at [1038, 267] on span "14" at bounding box center [1037, 266] width 26 height 26
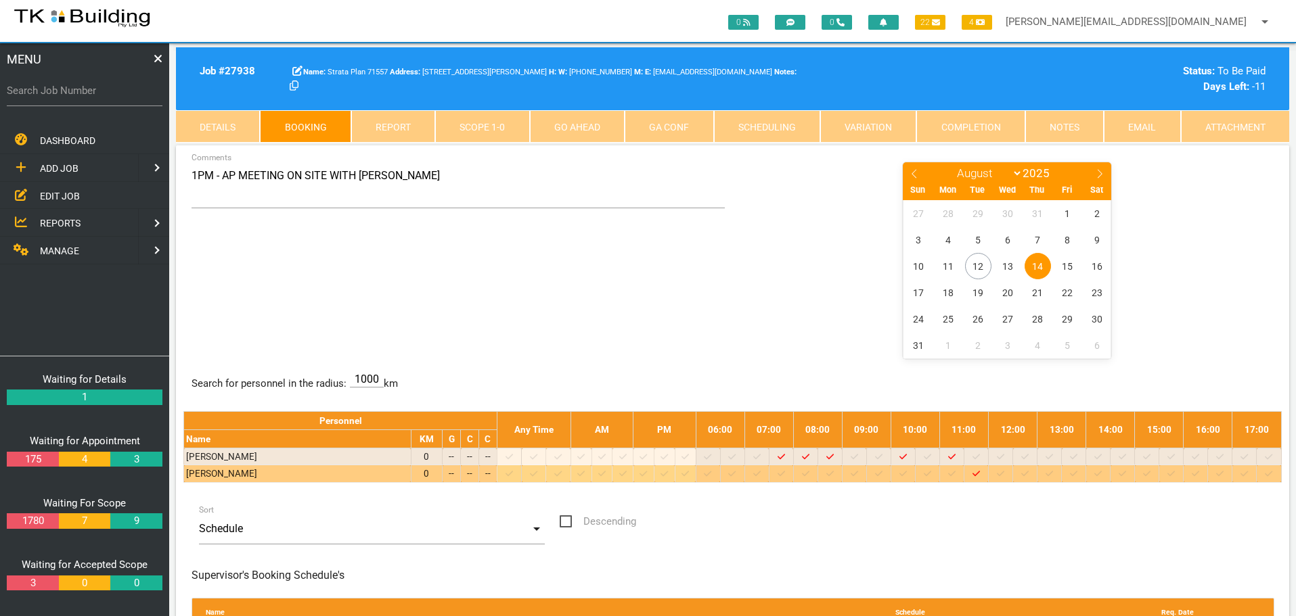
click at [561, 472] on icon at bounding box center [557, 473] width 7 height 9
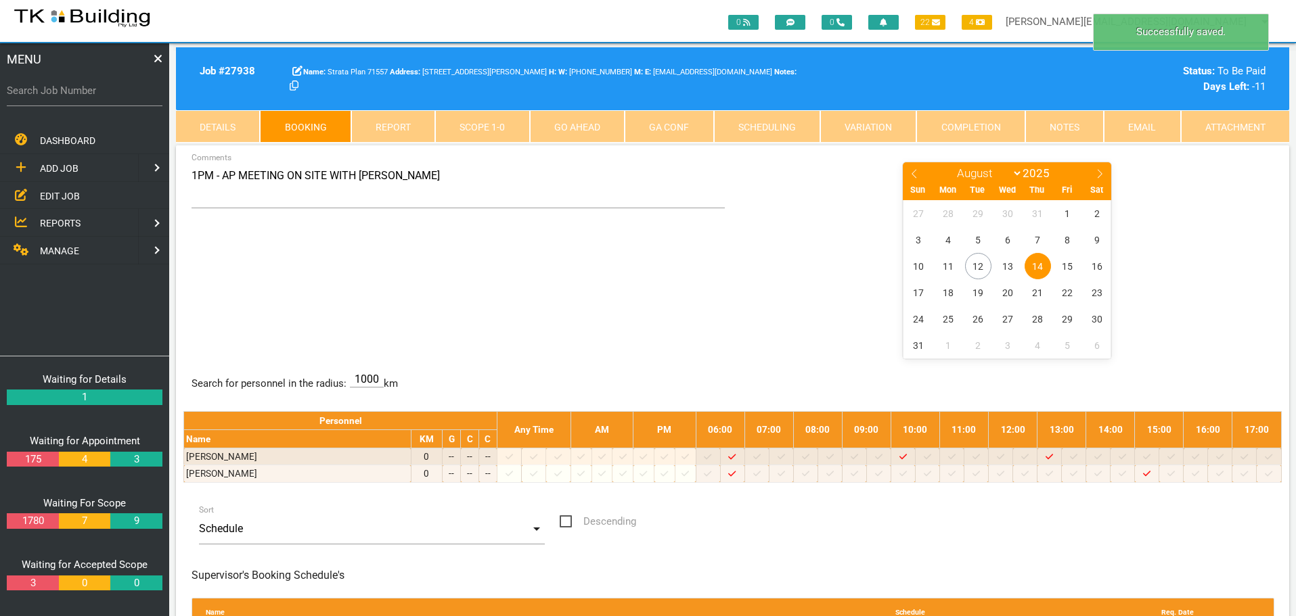
click at [1040, 266] on span "14" at bounding box center [1037, 266] width 26 height 26
click at [1078, 126] on link "Notes" at bounding box center [1064, 126] width 78 height 32
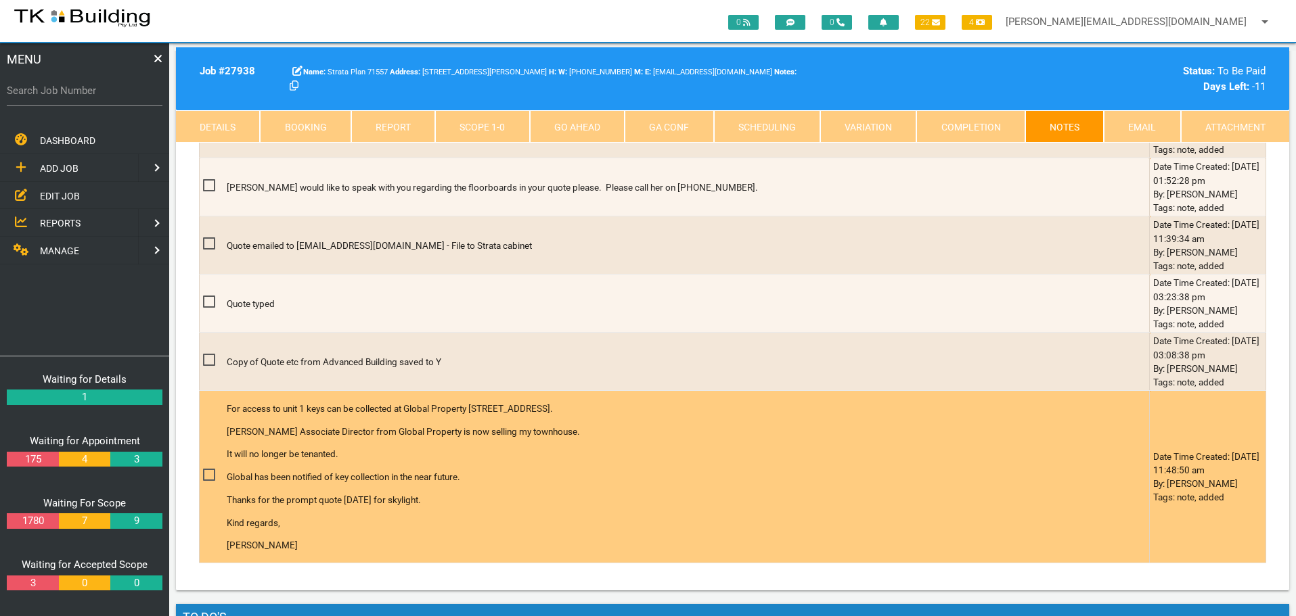
scroll to position [2300, 0]
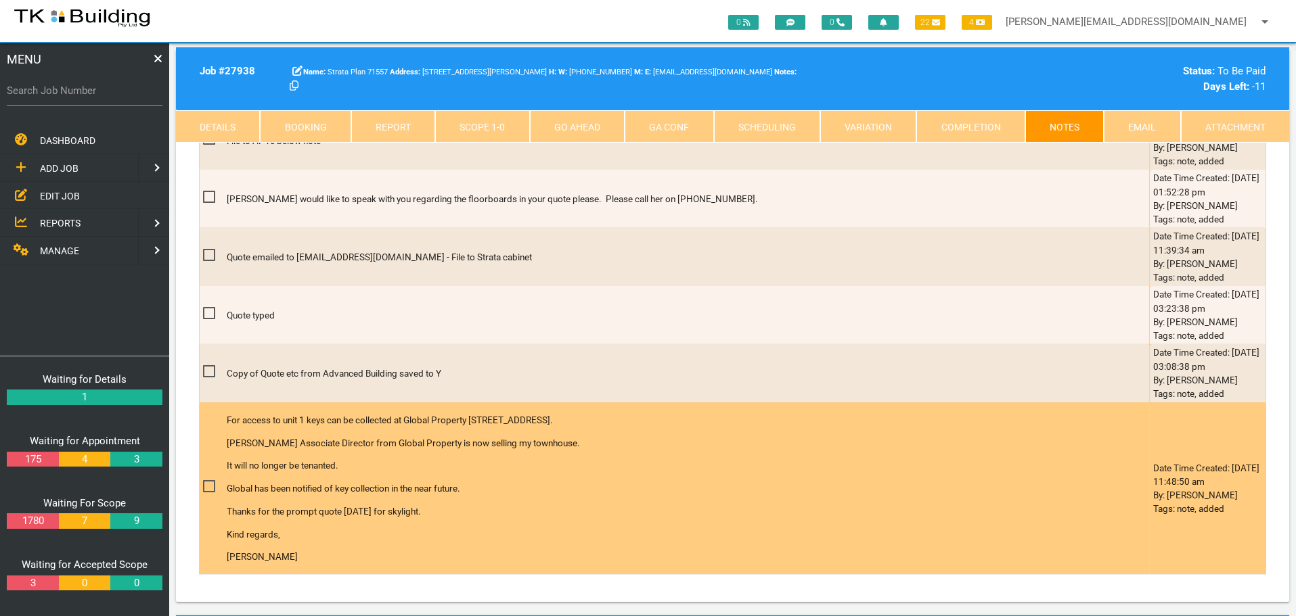
drag, startPoint x: 405, startPoint y: 419, endPoint x: 581, endPoint y: 426, distance: 176.7
click at [581, 426] on p "For access to unit 1 keys can be collected at Global Property 7a/87 King St War…" at bounding box center [651, 420] width 848 height 14
copy p "Global Property 7a/87 King St Warners Bay."
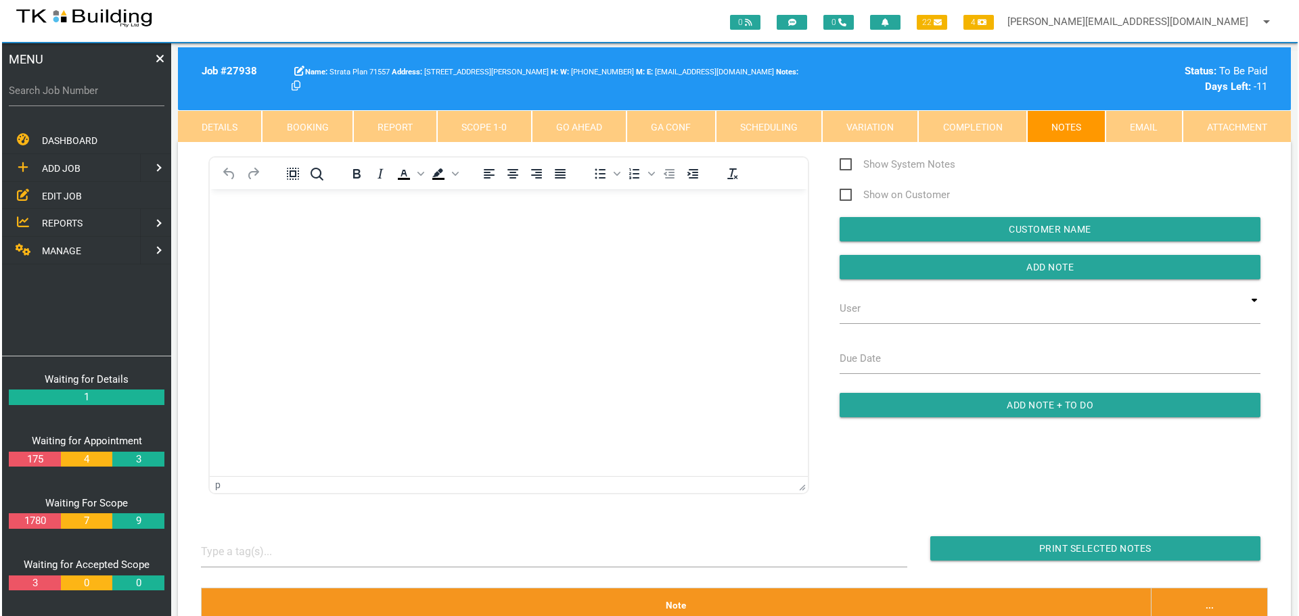
scroll to position [0, 0]
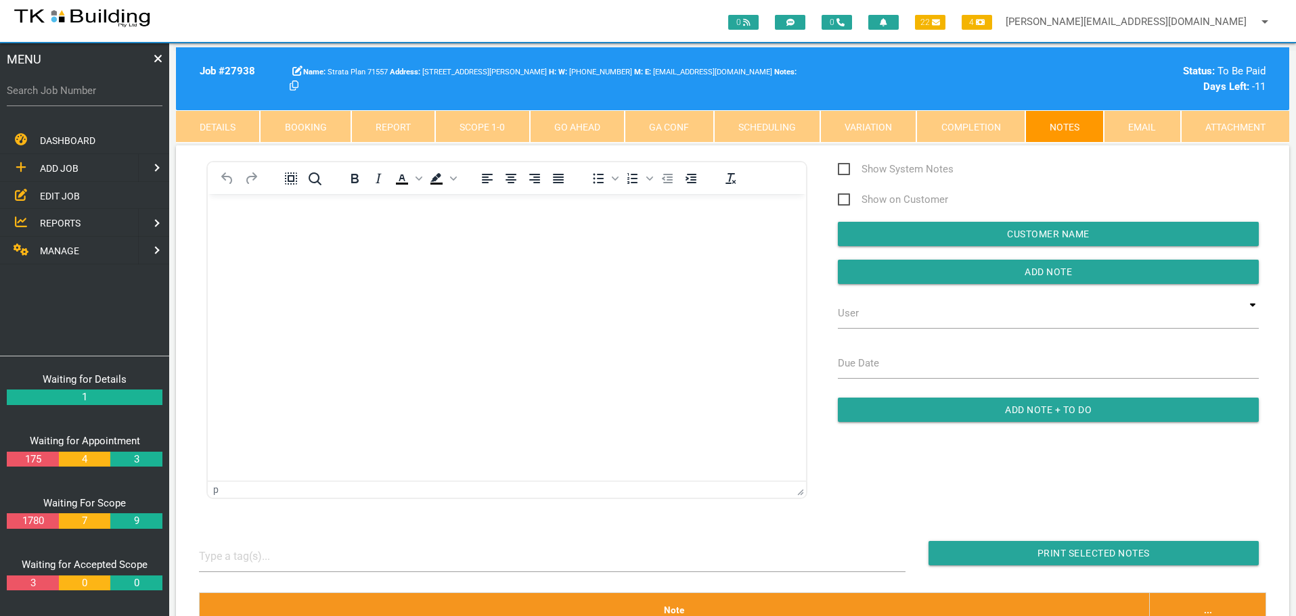
click at [327, 127] on link "Booking" at bounding box center [305, 126] width 91 height 32
select select "7"
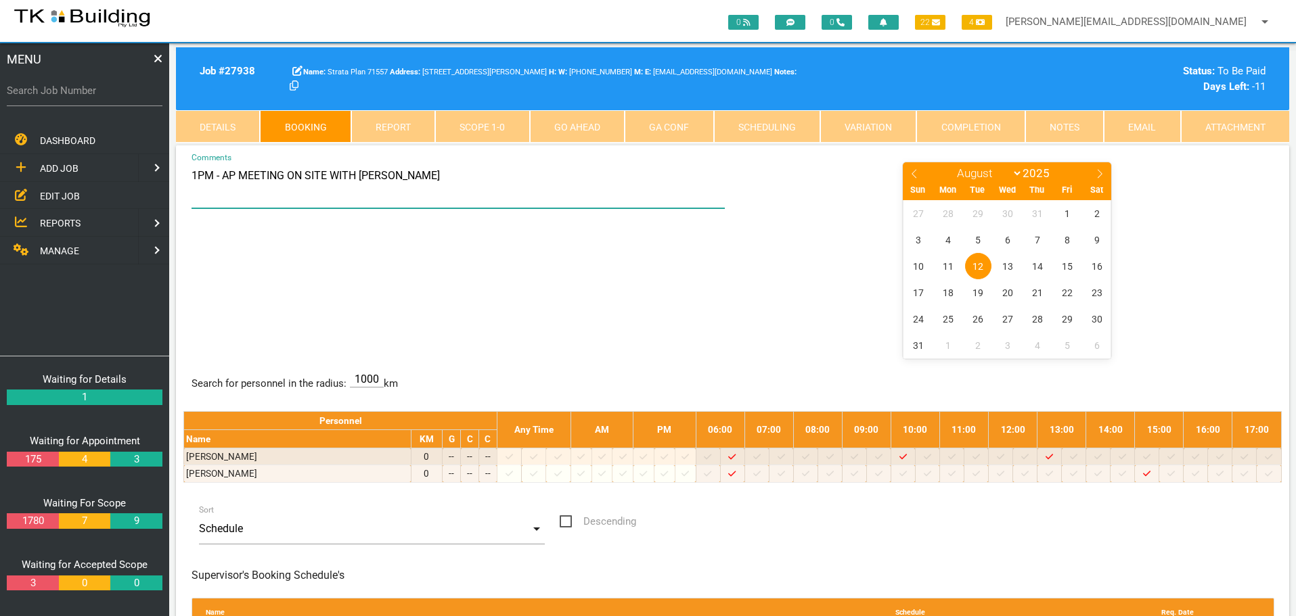
drag, startPoint x: 225, startPoint y: 175, endPoint x: 435, endPoint y: 181, distance: 209.8
click at [435, 181] on textarea "1PM - AP MEETING ON SITE WITH ALISON" at bounding box center [458, 184] width 534 height 47
type textarea "1"
paste textarea "Global Property 7a/87 King St Warners Bay."
click at [474, 277] on div "AS TO DROP THE KEYS BACK TO Global Property 7a/87 King St Warners Bay. Comments…" at bounding box center [732, 259] width 1098 height 197
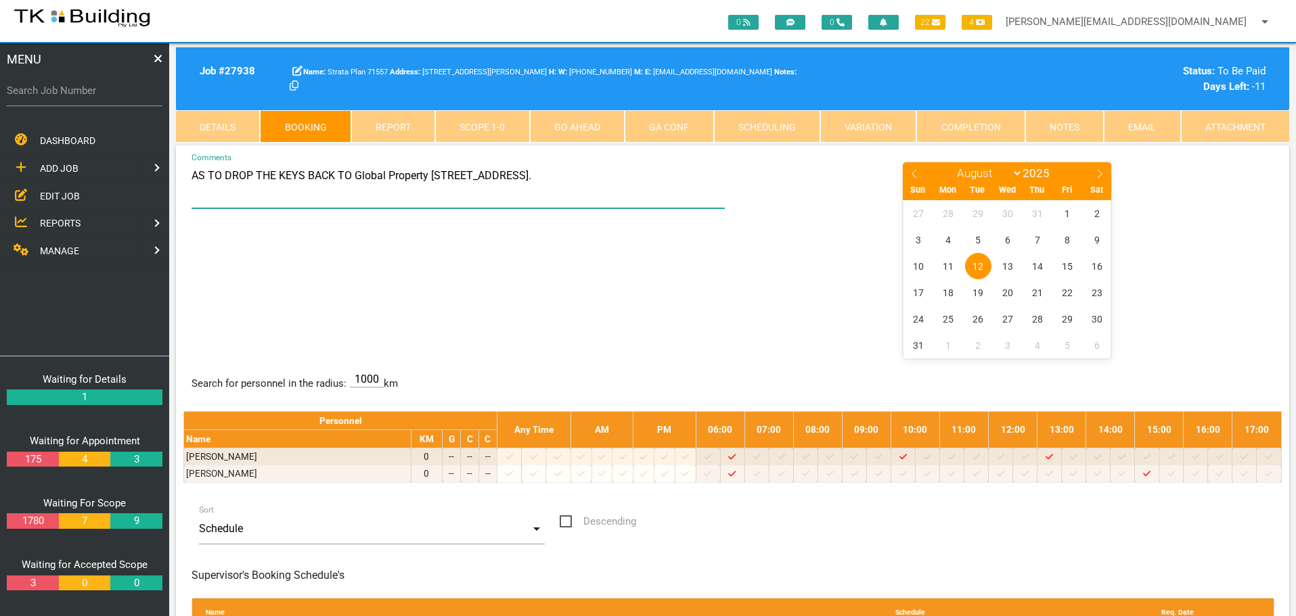
click at [347, 177] on textarea "AS TO DROP THE KEYS BACK TO Global Property 7a/87 King St Warners Bay." at bounding box center [458, 184] width 534 height 47
click at [479, 177] on textarea "AS TO DROP THE KEYS BACK TO GLOBAL PROPERTY 7a/87 King St Warners Bay." at bounding box center [458, 184] width 534 height 47
type textarea "AS TO DROP THE KEYS BACK TO GLOBAL PROPERTY 7a/87 KING ST, WARNERS BAY"
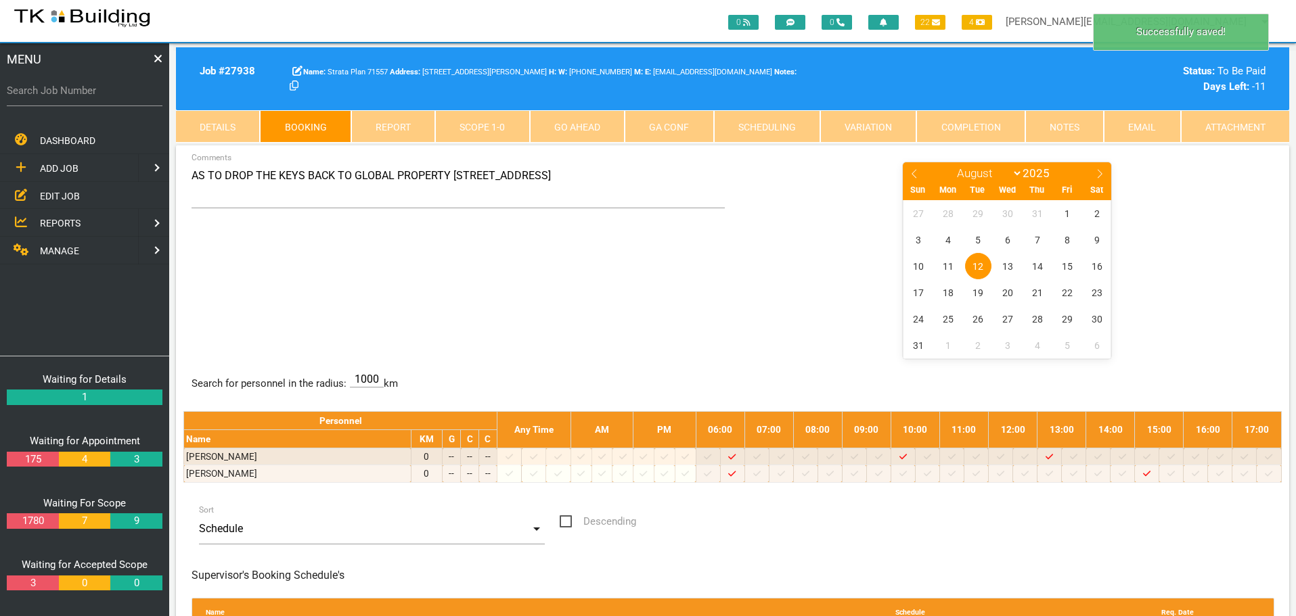
drag, startPoint x: 668, startPoint y: 300, endPoint x: 536, endPoint y: 304, distance: 132.0
click at [668, 302] on div "AS TO DROP THE KEYS BACK TO GLOBAL PROPERTY 7a/87 KING ST, WARNERS BAY Comments…" at bounding box center [732, 259] width 1098 height 197
click at [68, 224] on span "REPORTS" at bounding box center [60, 223] width 41 height 11
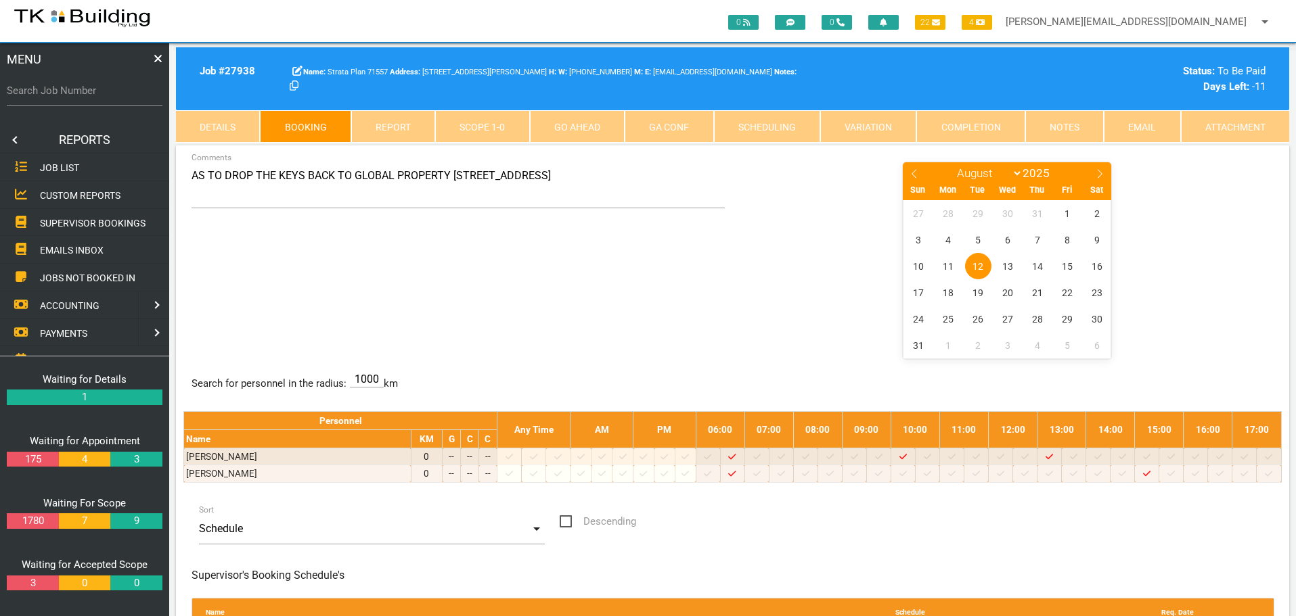
click at [68, 224] on span "SUPERVISOR BOOKINGS" at bounding box center [93, 222] width 106 height 11
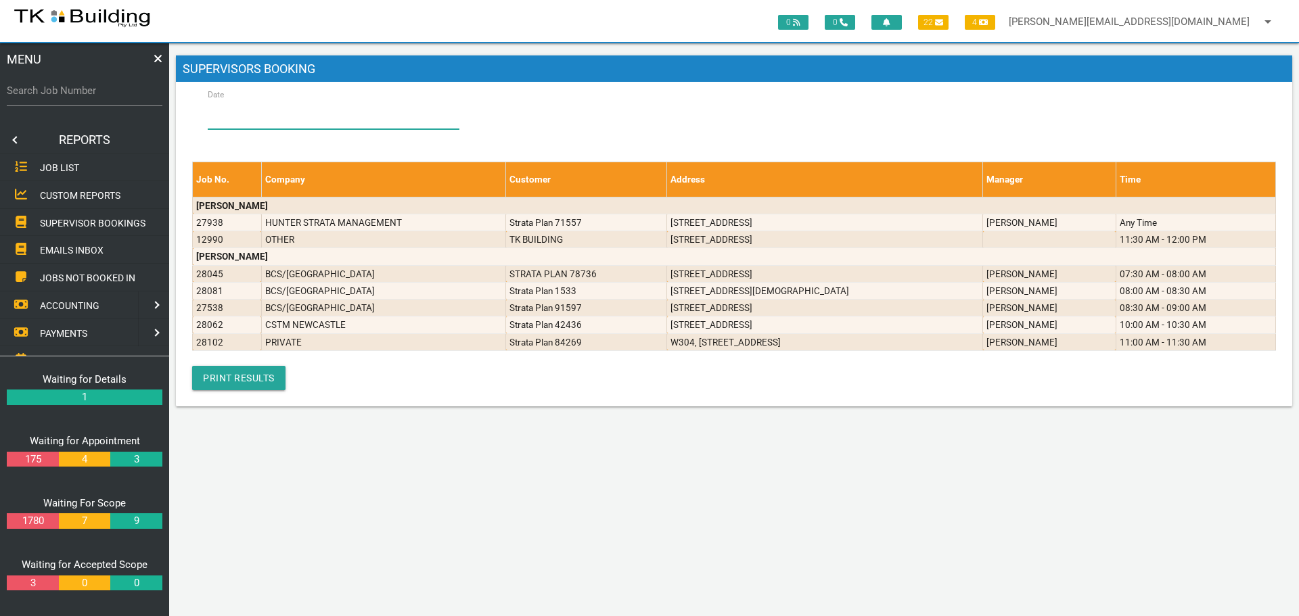
click at [266, 114] on input "Date" at bounding box center [334, 113] width 252 height 31
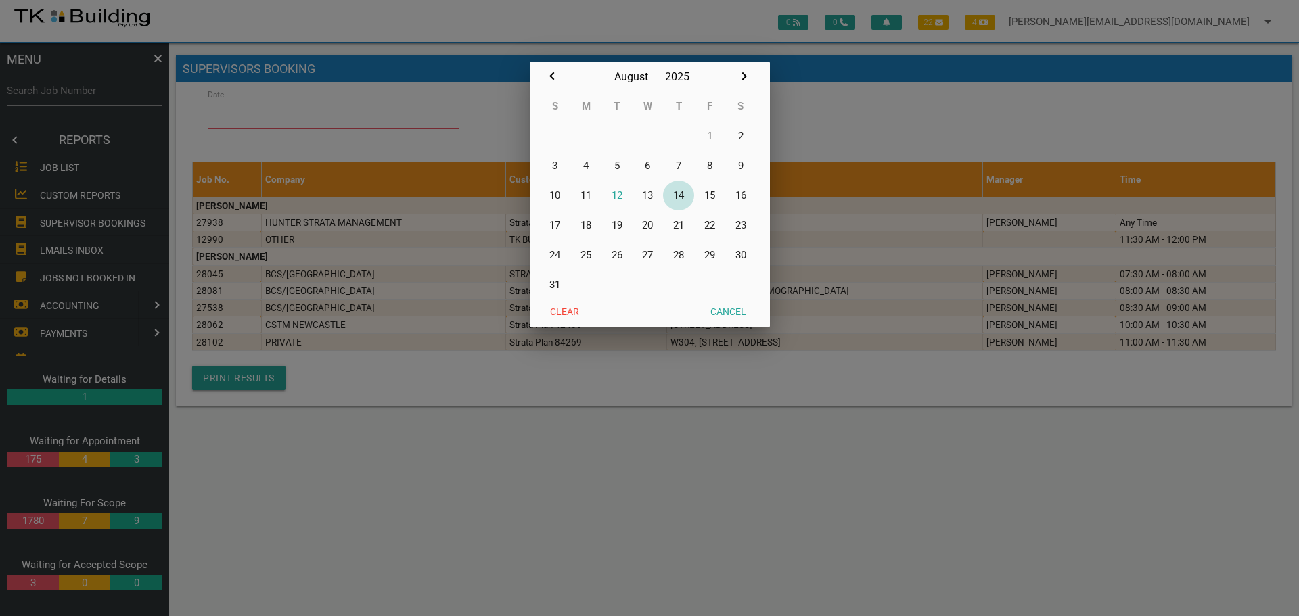
click at [678, 196] on button "14" at bounding box center [678, 196] width 31 height 30
type input "14/08/2025"
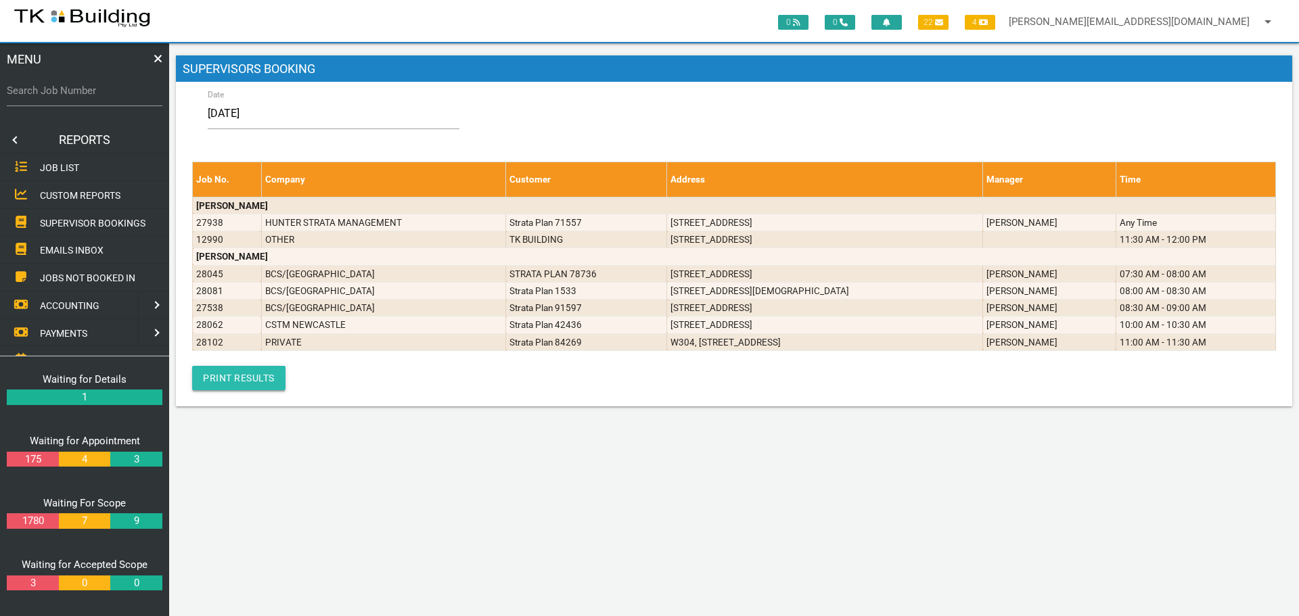
click at [244, 372] on link "Print Results" at bounding box center [238, 378] width 93 height 24
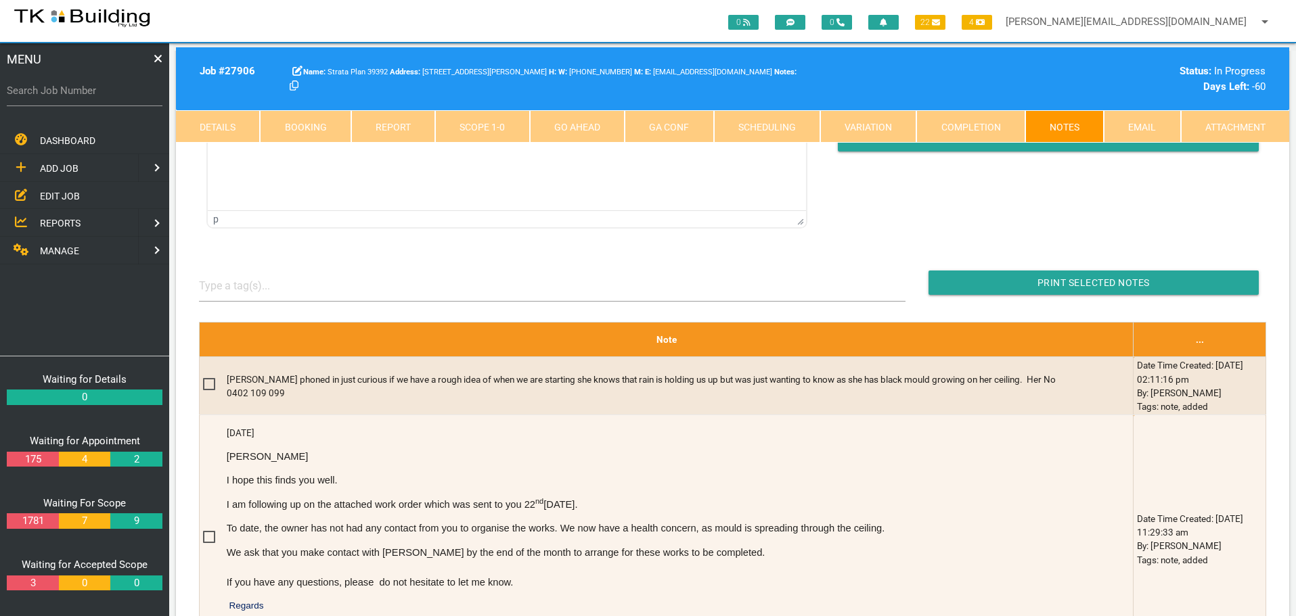
click at [66, 95] on label "Search Job Number" at bounding box center [85, 91] width 156 height 16
click at [66, 95] on input "Search Job Number" at bounding box center [85, 90] width 156 height 31
type input "28043"
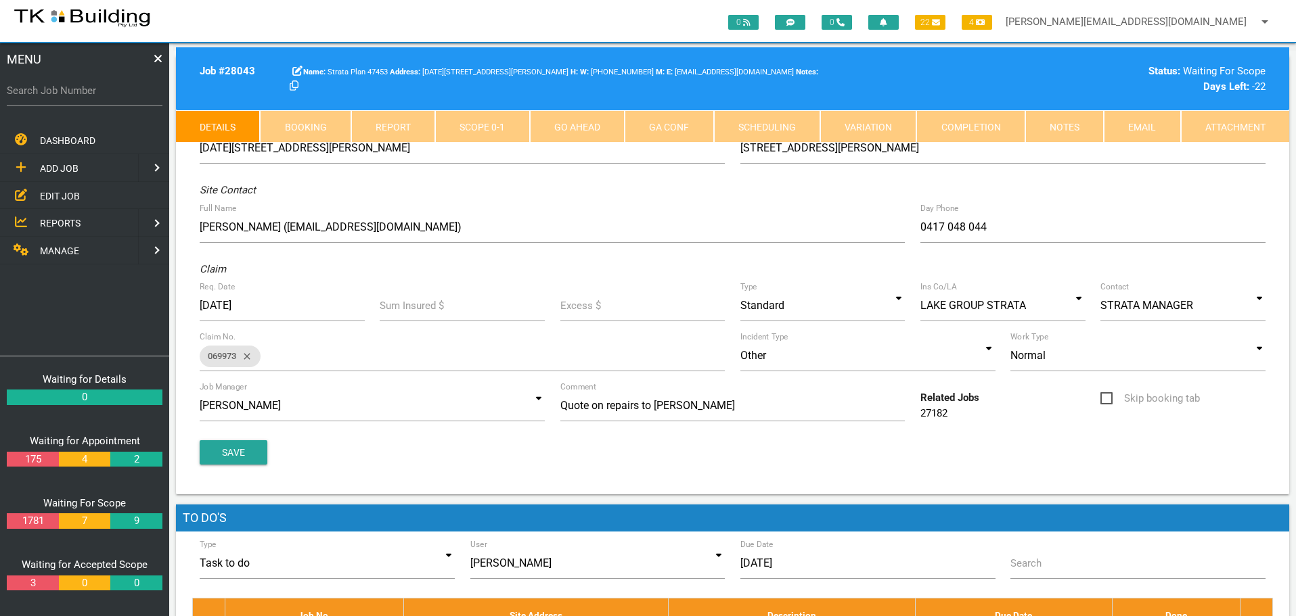
click at [1065, 127] on link "Notes" at bounding box center [1064, 126] width 78 height 32
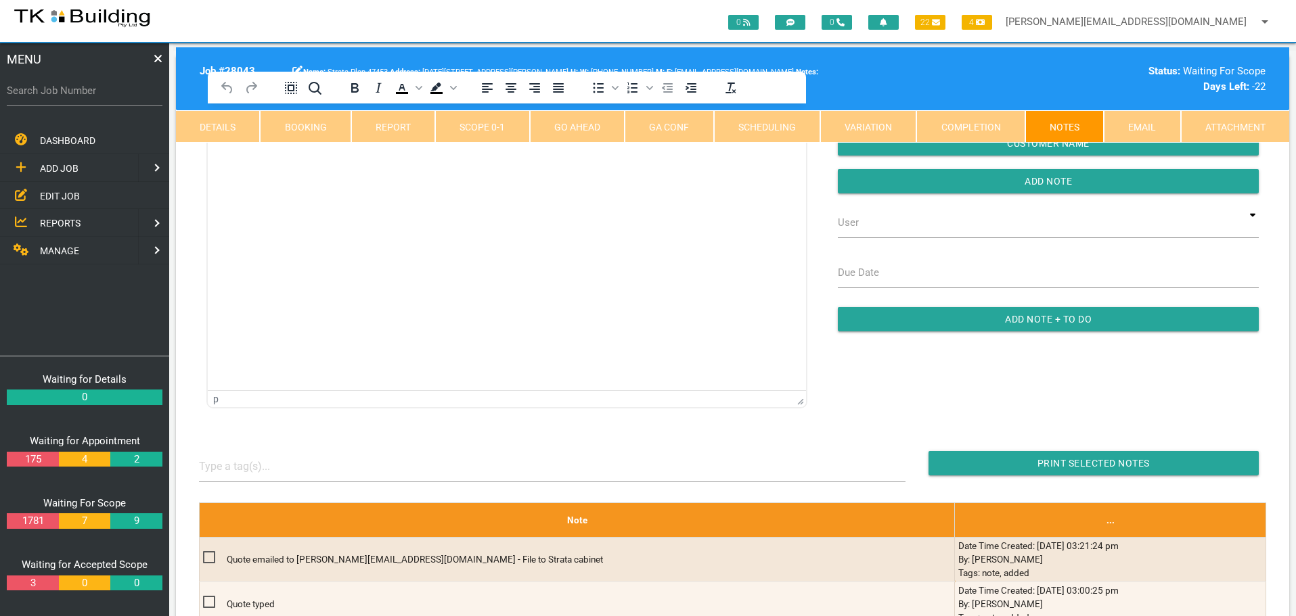
click at [367, 165] on html at bounding box center [507, 135] width 598 height 62
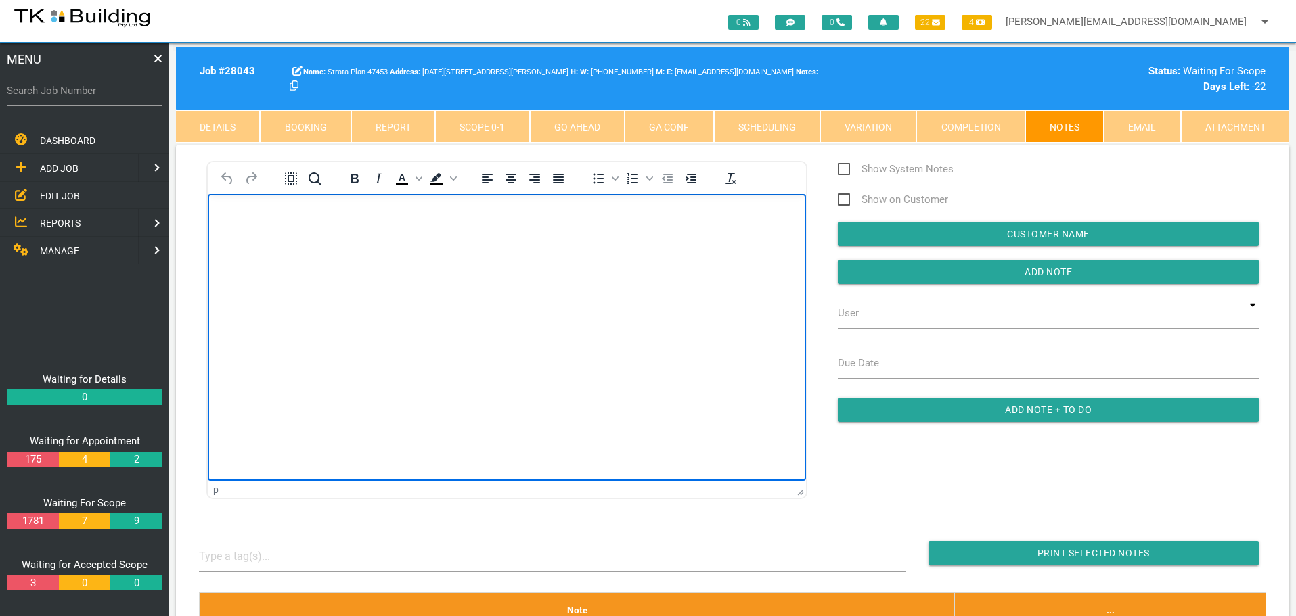
click at [260, 223] on body "Rich Text Area. Press ALT-0 for help." at bounding box center [507, 232] width 598 height 45
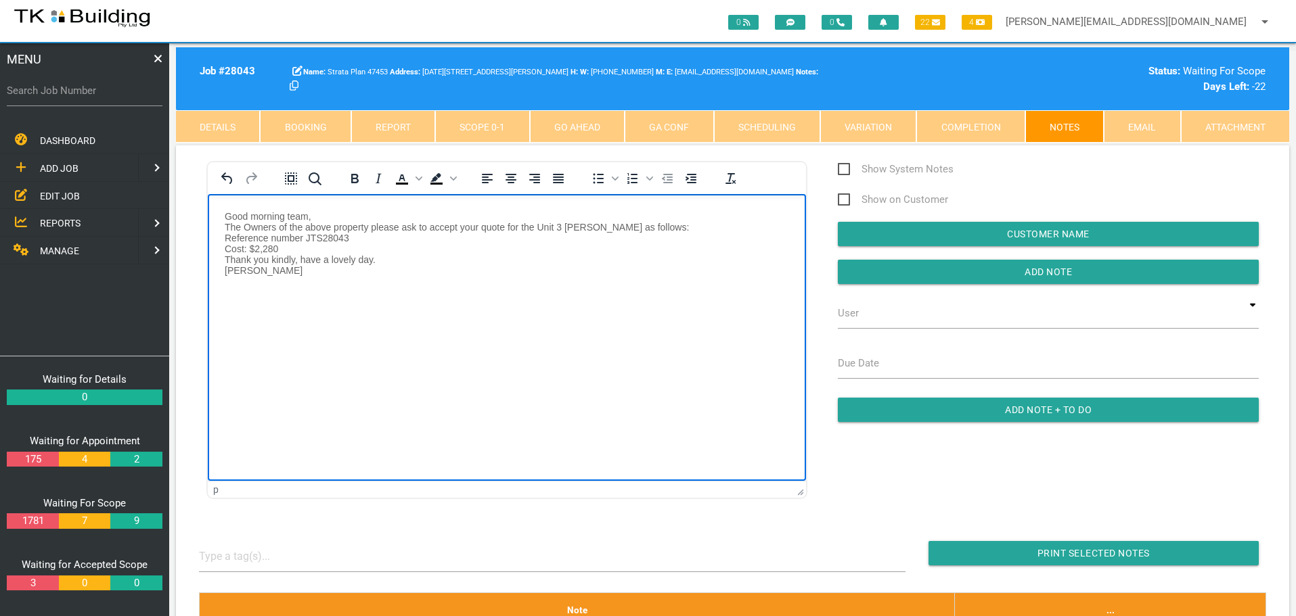
click at [221, 215] on body "Good morning team, The Owners of the above property please ask to accept your q…" at bounding box center [507, 259] width 598 height 99
paste body "Rich Text Area. Press ALT-0 for help."
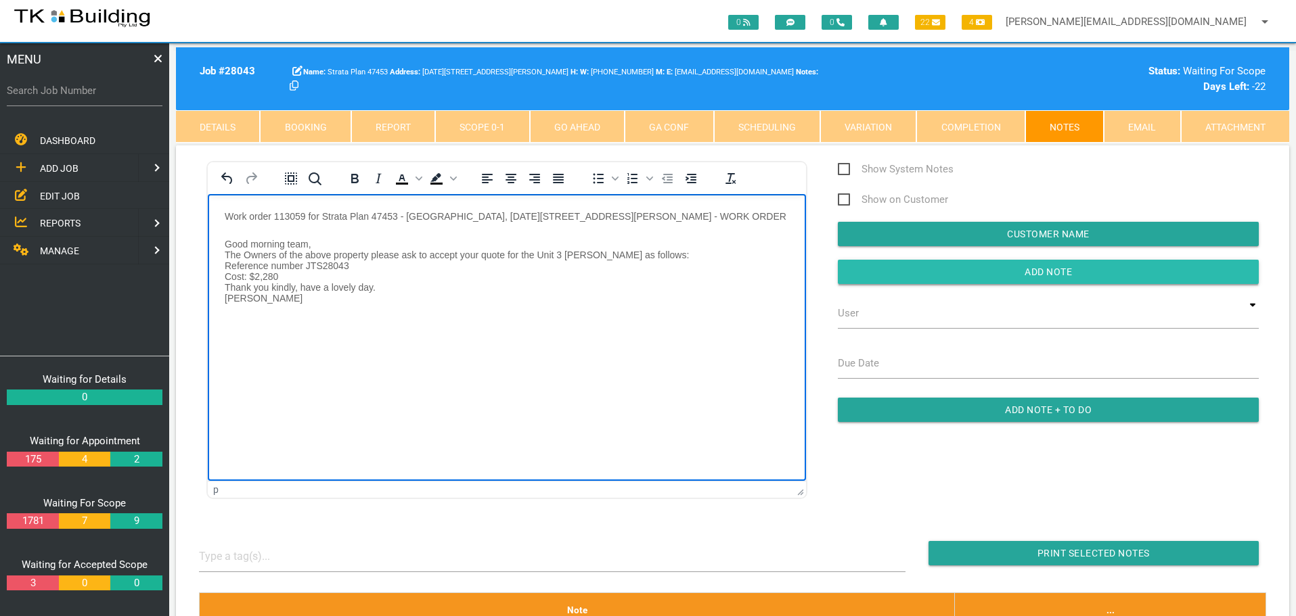
click at [874, 275] on input "Add Note" at bounding box center [1048, 272] width 421 height 24
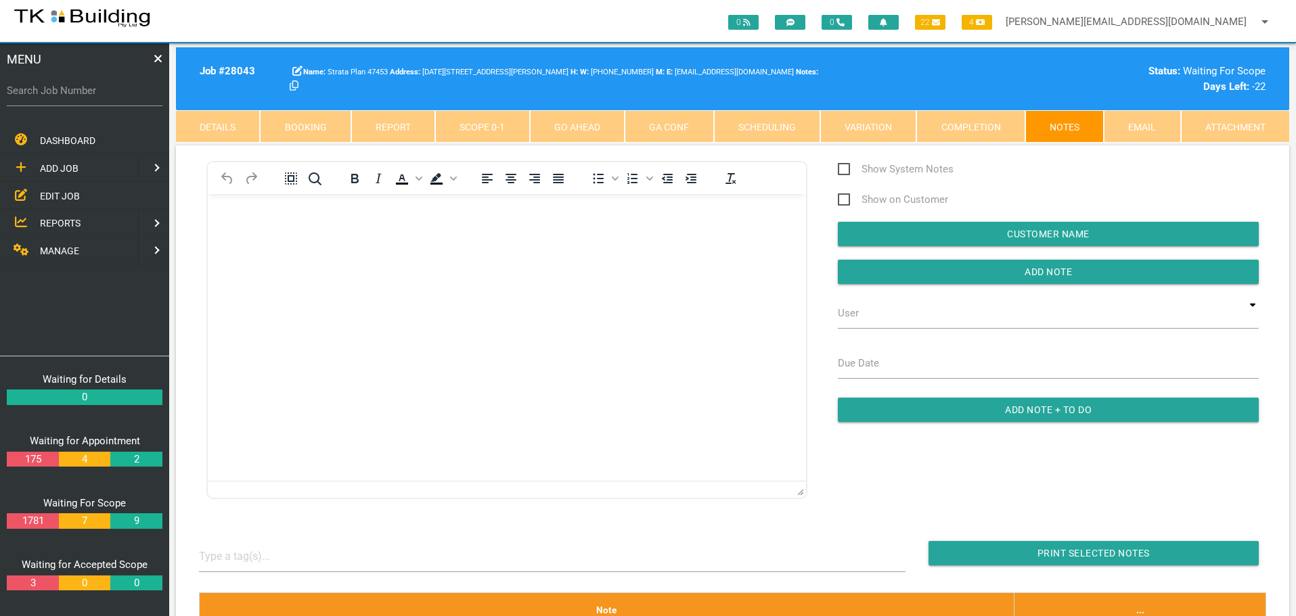
drag, startPoint x: 482, startPoint y: 124, endPoint x: 481, endPoint y: 144, distance: 19.7
click at [482, 127] on link "Scope 0 - 1" at bounding box center [482, 126] width 94 height 32
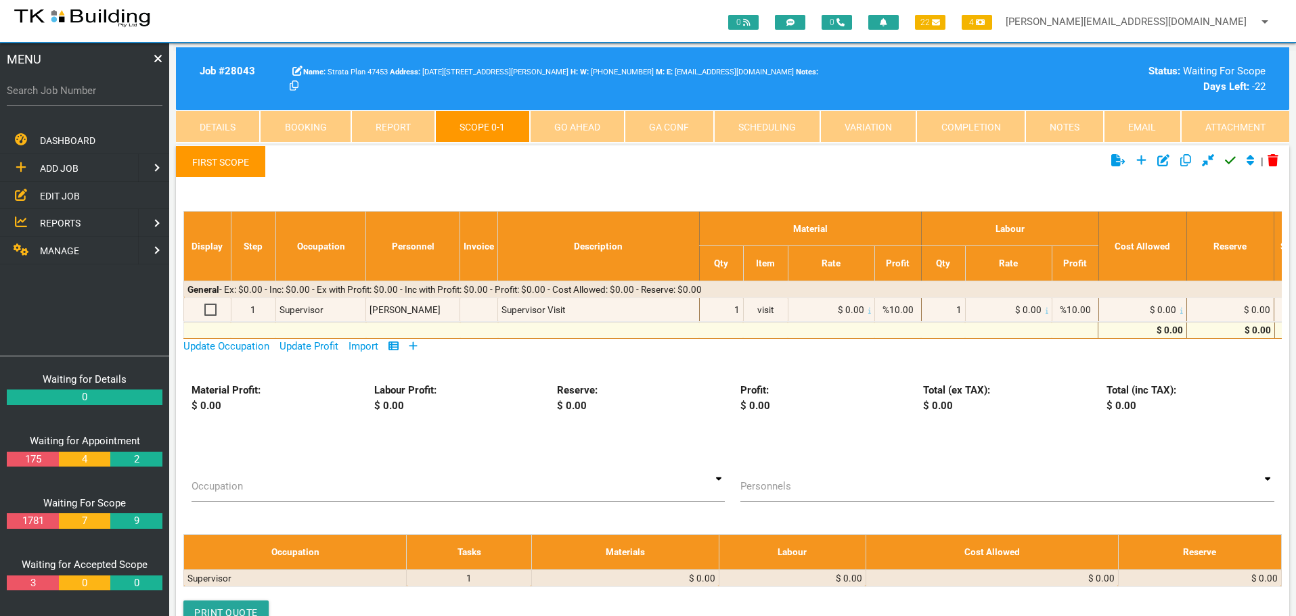
click at [414, 345] on icon at bounding box center [413, 346] width 9 height 10
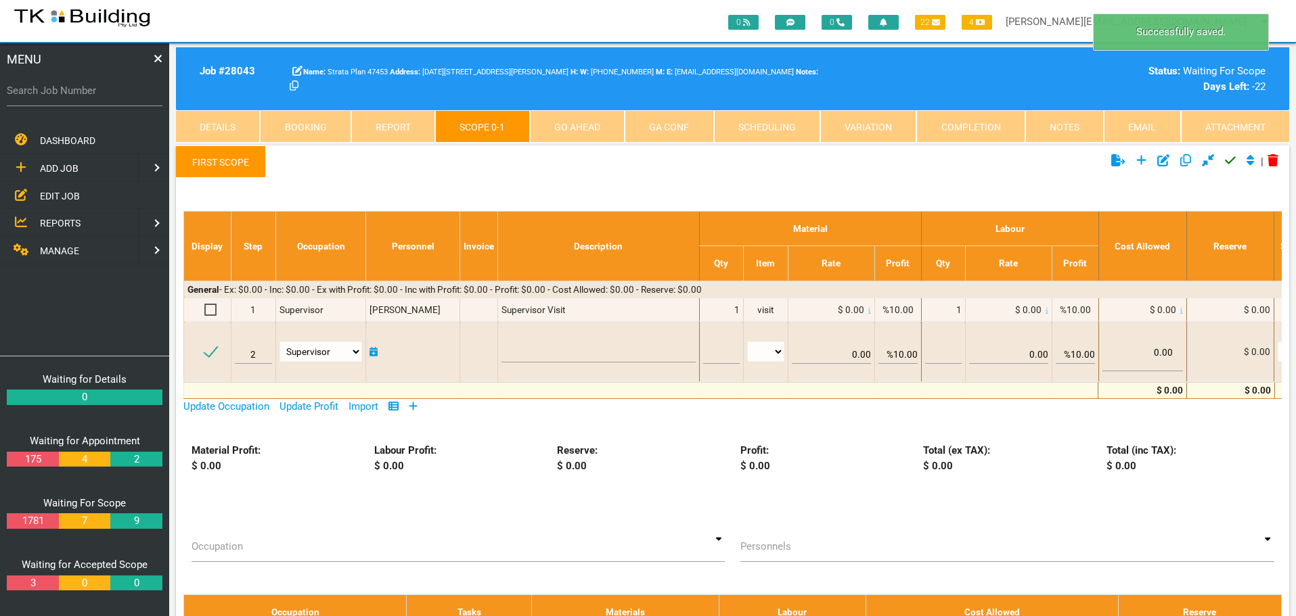
click at [240, 161] on link "First Scope" at bounding box center [221, 161] width 90 height 32
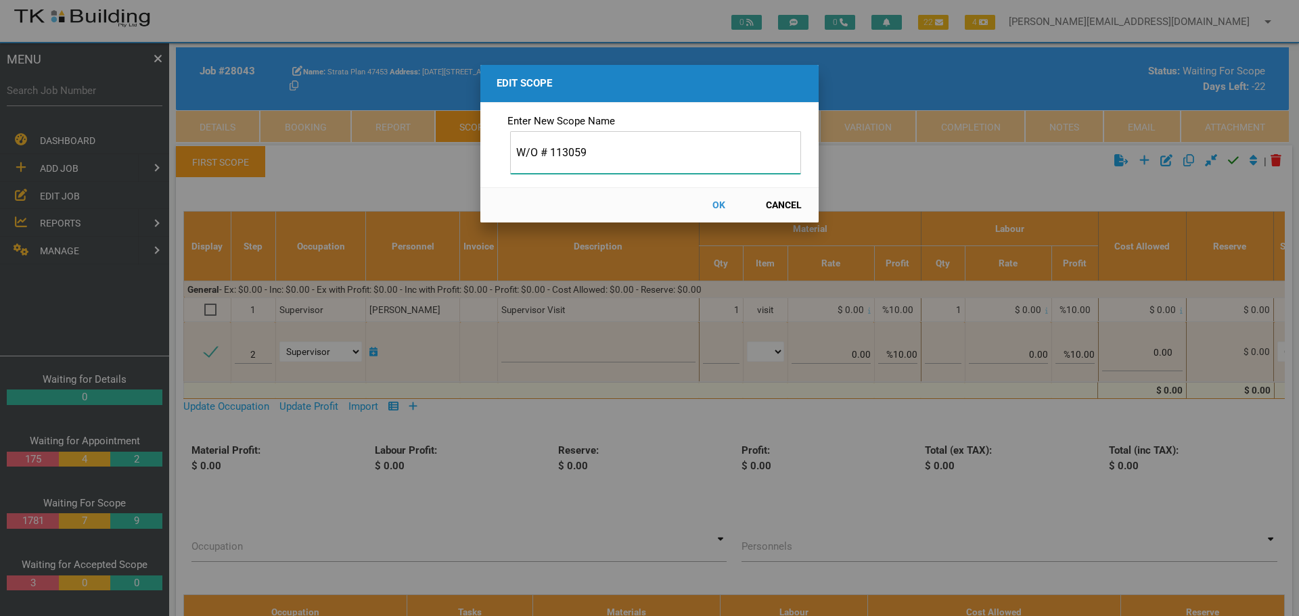
type input "W/O # 113059"
drag, startPoint x: 722, startPoint y: 202, endPoint x: 583, endPoint y: 200, distance: 138.7
click at [712, 204] on button "OK" at bounding box center [719, 205] width 60 height 24
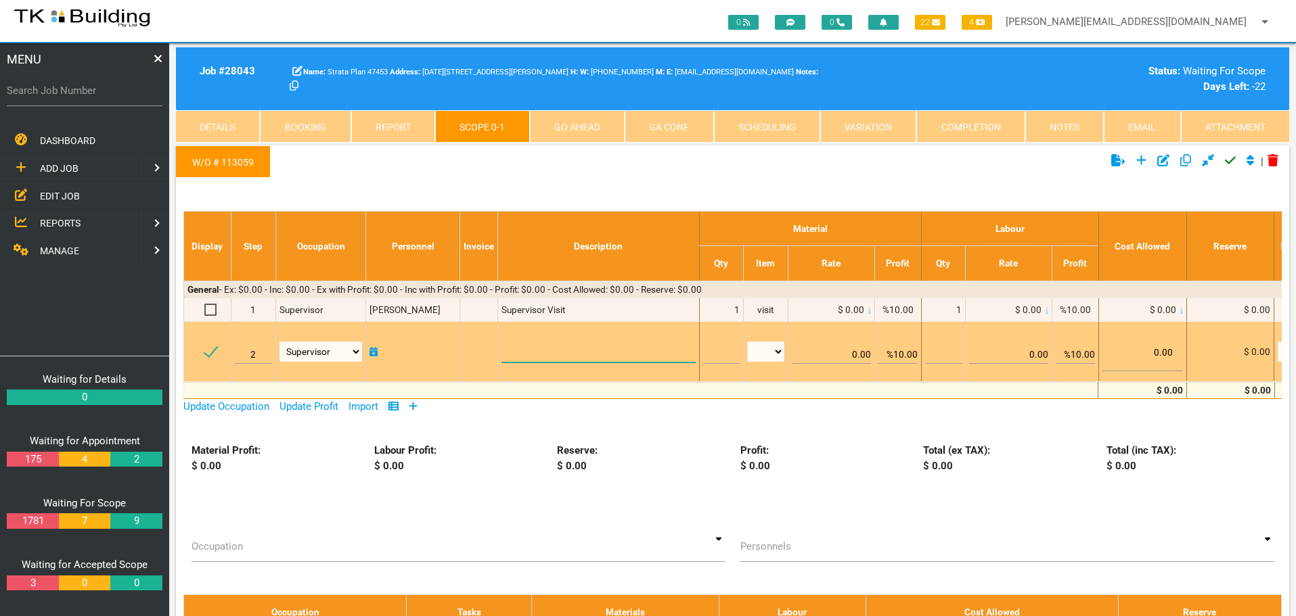
click at [532, 350] on textarea at bounding box center [597, 347] width 193 height 30
paste textarea "Scope of Works Front porch eaves to Unit 3 Remove and dispose of the 2 damaged …"
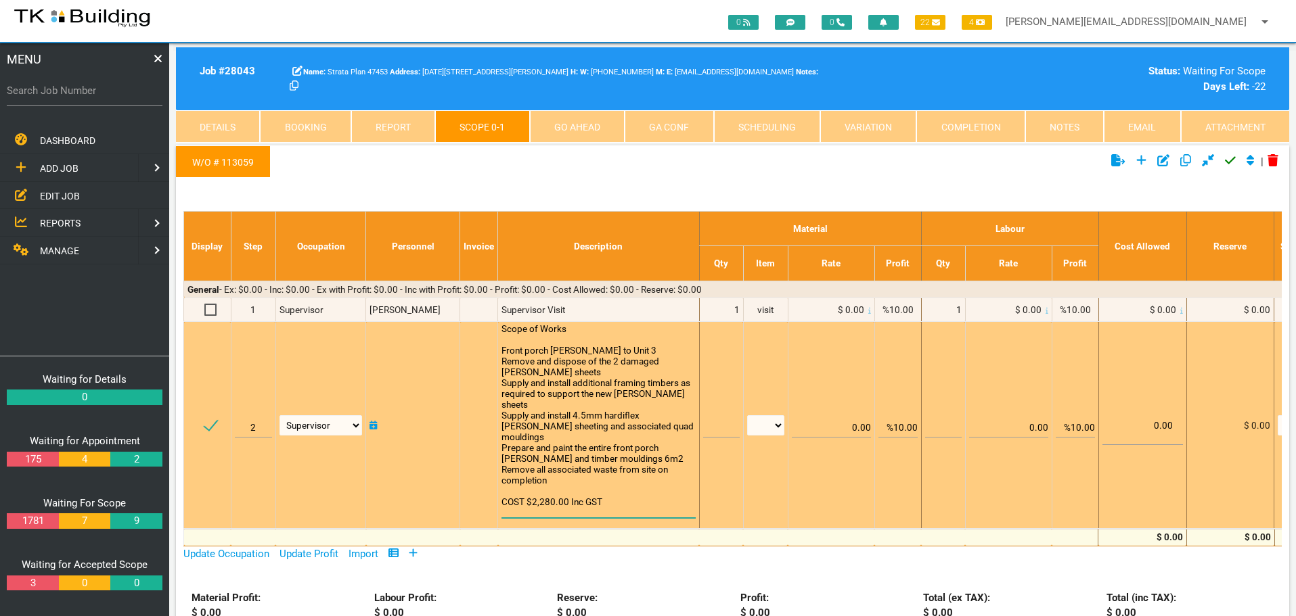
scroll to position [1, 0]
type textarea "Scope of Works Front porch eaves to Unit 3 Remove and dispose of the 2 damaged …"
click at [715, 426] on input "text" at bounding box center [721, 422] width 37 height 32
type input "1"
click at [775, 425] on select "patch hrs m3 m2 items LM m" at bounding box center [765, 425] width 37 height 20
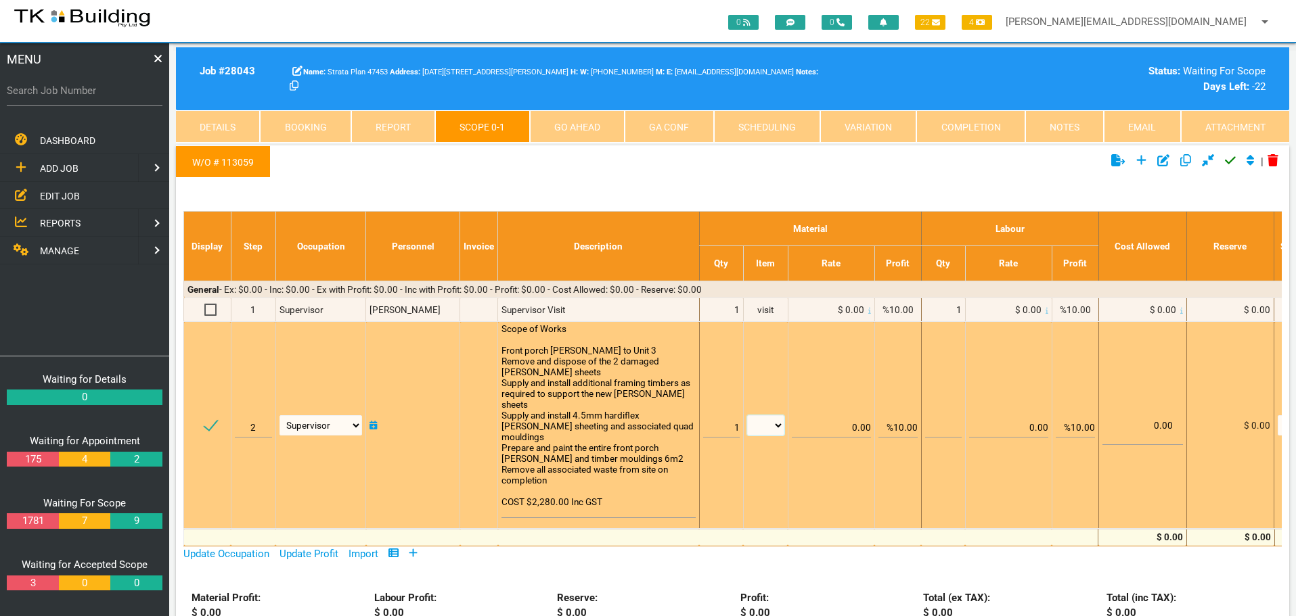
select select "items"
click at [747, 415] on select "patch hrs m3 m2 items LM m" at bounding box center [765, 425] width 37 height 20
click at [899, 426] on input "%10.00" at bounding box center [897, 422] width 39 height 32
type input "0.00"
click at [867, 348] on td "0.00" at bounding box center [830, 425] width 87 height 207
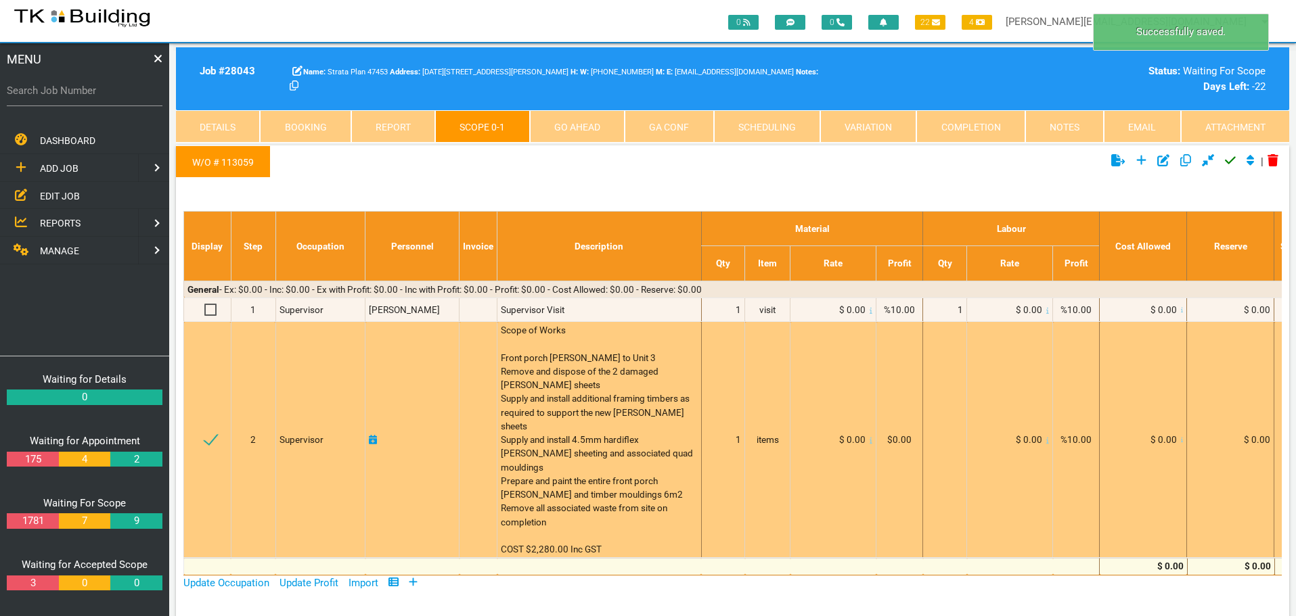
click at [869, 437] on icon at bounding box center [870, 440] width 3 height 7
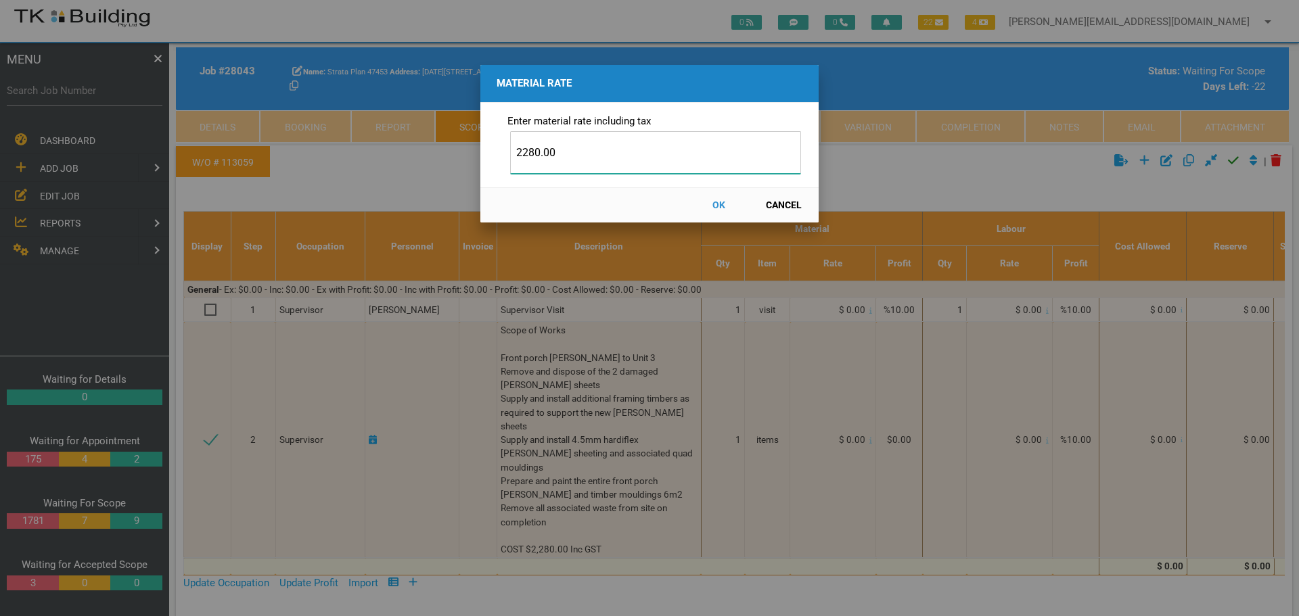
type input "2280.00"
click at [723, 204] on button "OK" at bounding box center [719, 205] width 60 height 24
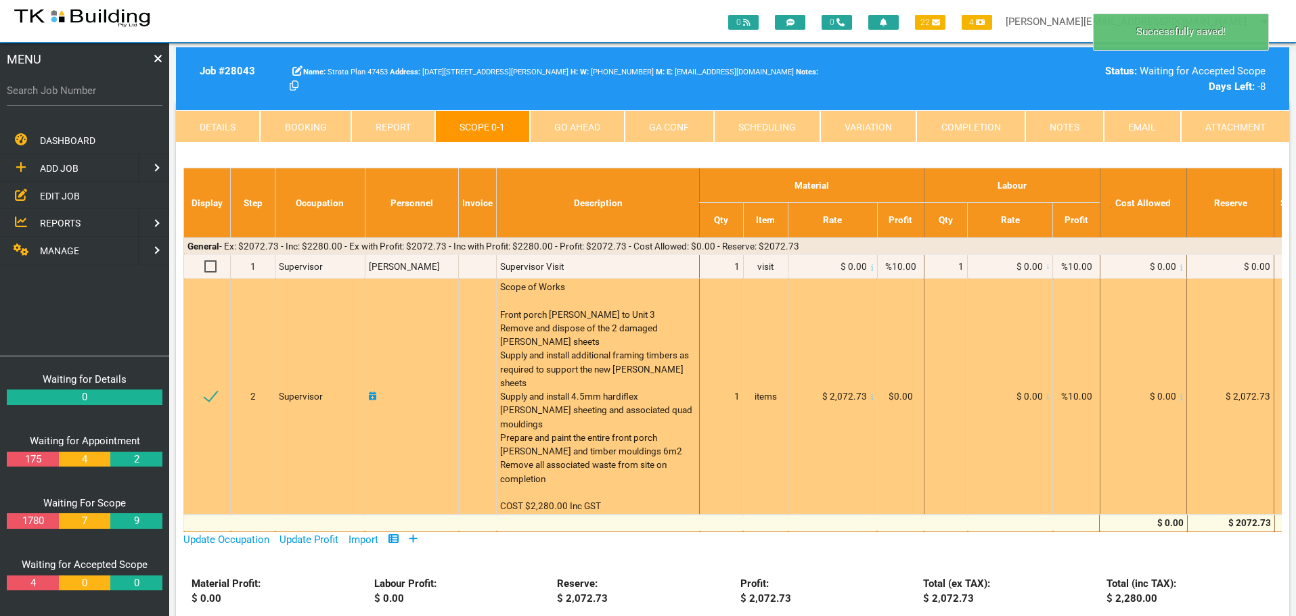
scroll to position [0, 0]
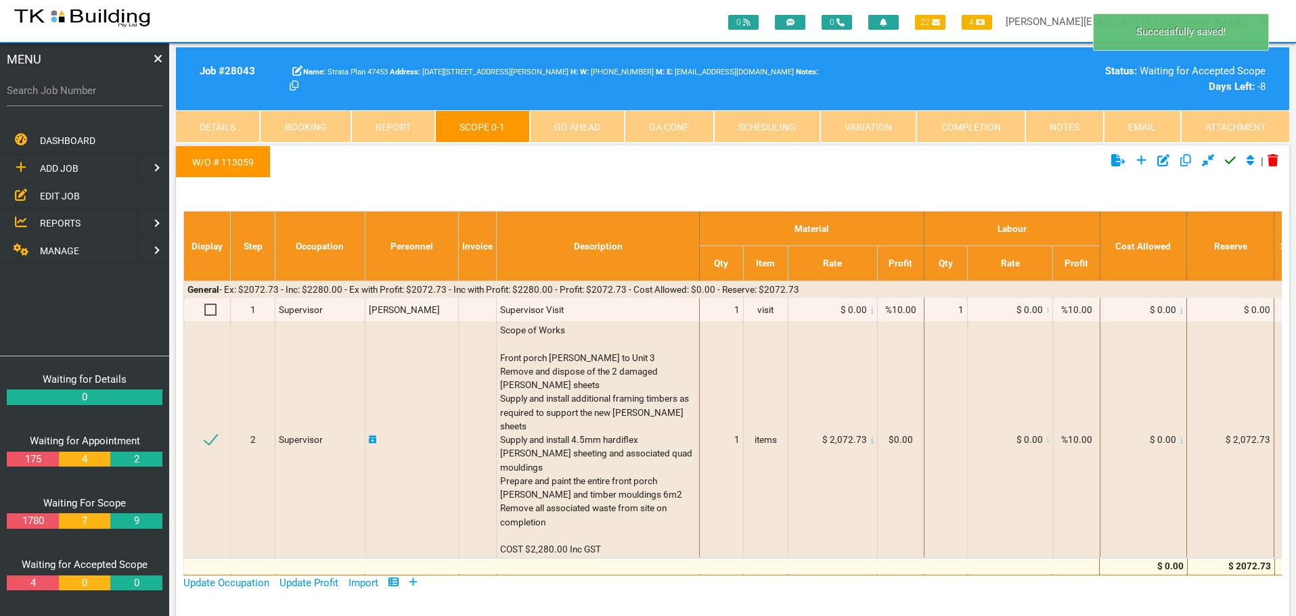
click at [1226, 159] on icon "Click to approve current scope" at bounding box center [1229, 160] width 11 height 12
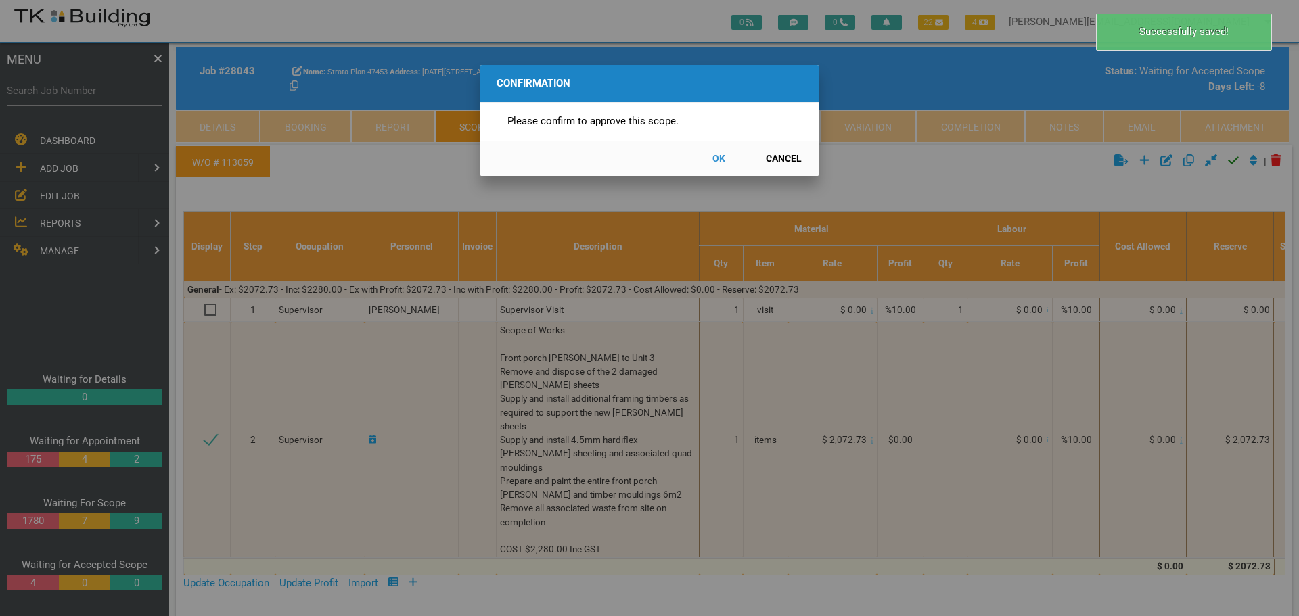
click at [721, 157] on button "OK" at bounding box center [719, 159] width 60 height 24
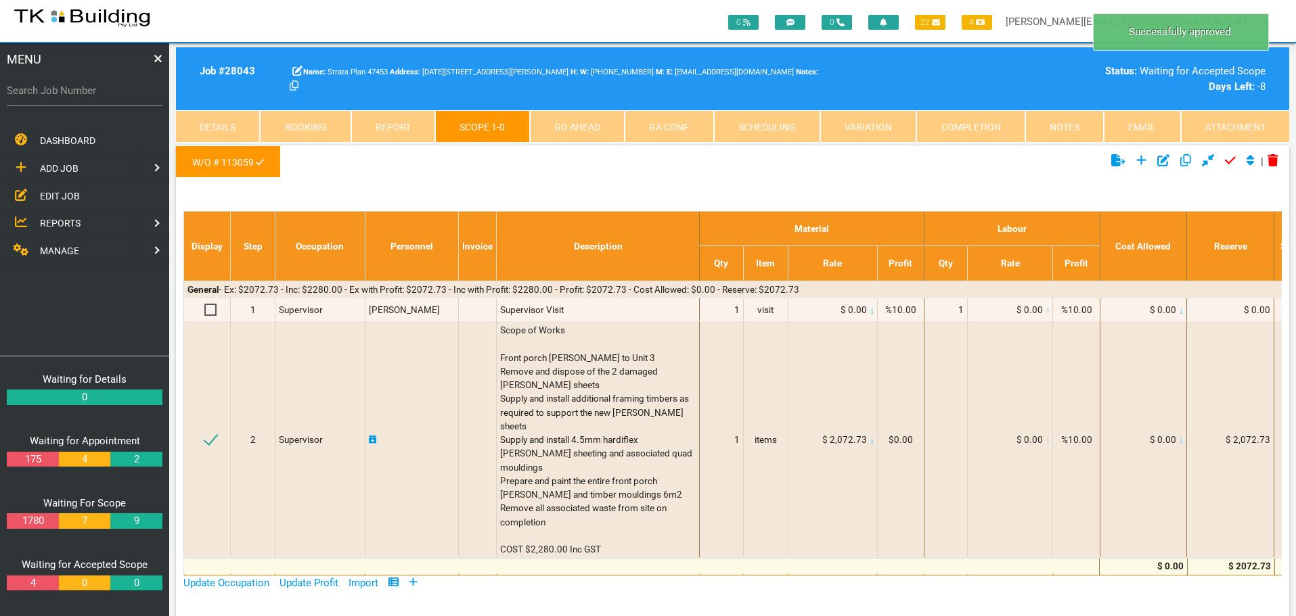
scroll to position [43, 0]
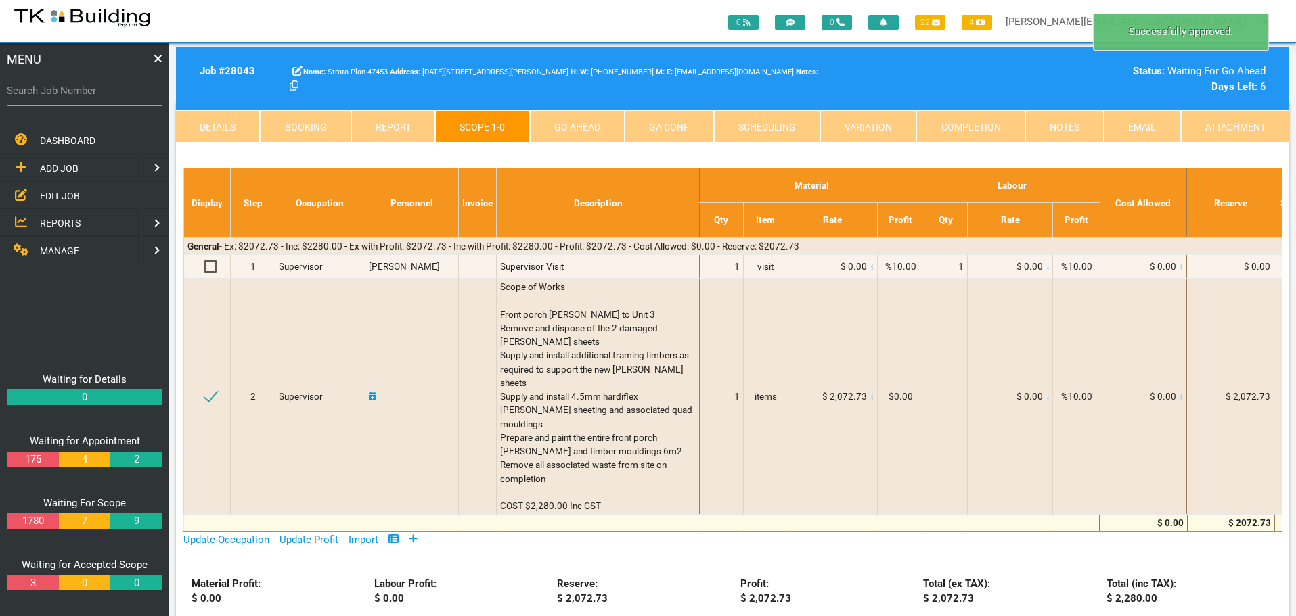
click at [577, 124] on link "Go Ahead" at bounding box center [577, 126] width 95 height 32
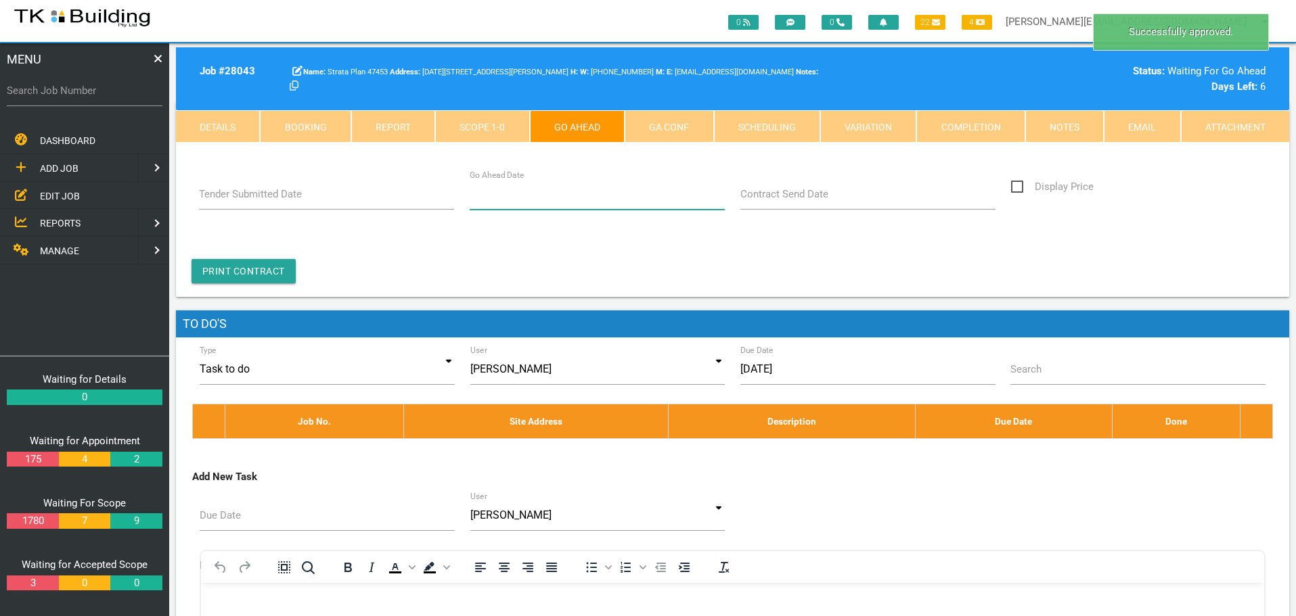
click at [545, 200] on input "Go Ahead Date" at bounding box center [597, 194] width 256 height 31
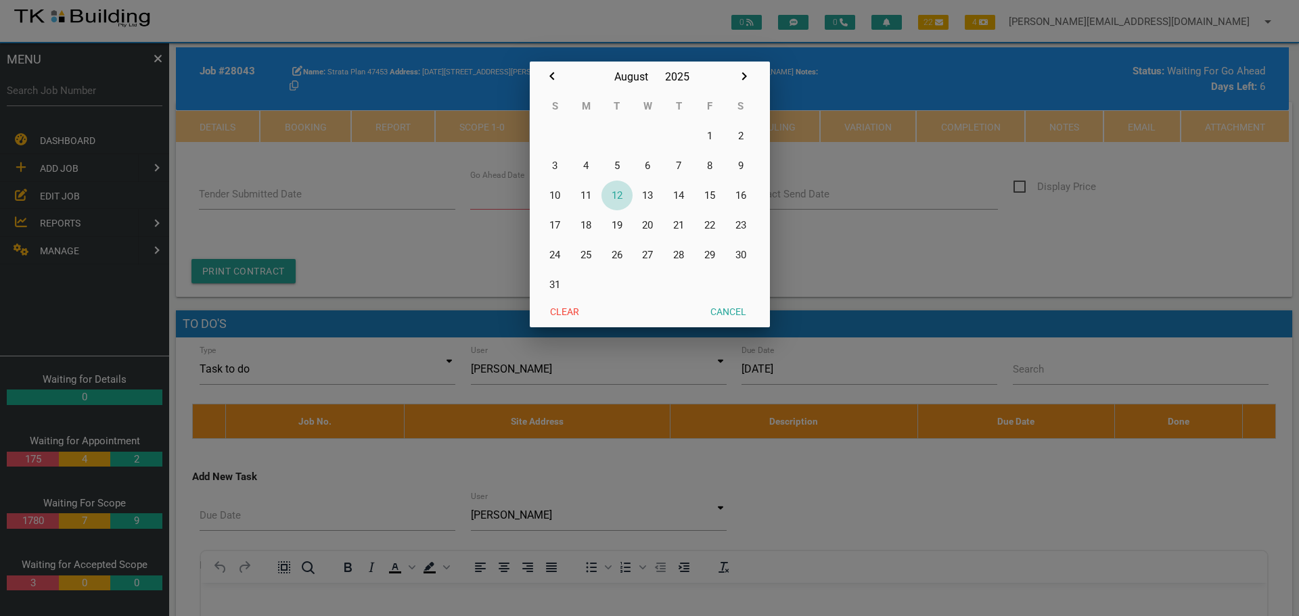
click at [615, 193] on button "12" at bounding box center [616, 196] width 31 height 30
type input "[DATE]"
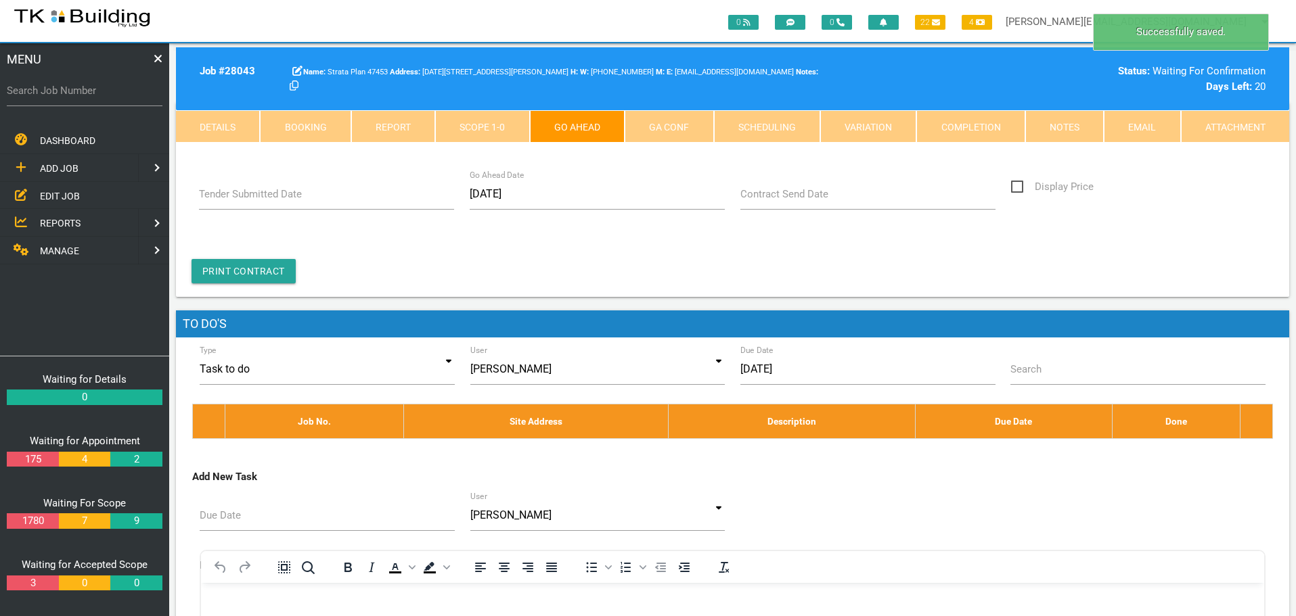
click at [781, 198] on label "Contract Send Date" at bounding box center [784, 195] width 88 height 16
click at [781, 198] on input "Contract Send Date" at bounding box center [868, 194] width 256 height 31
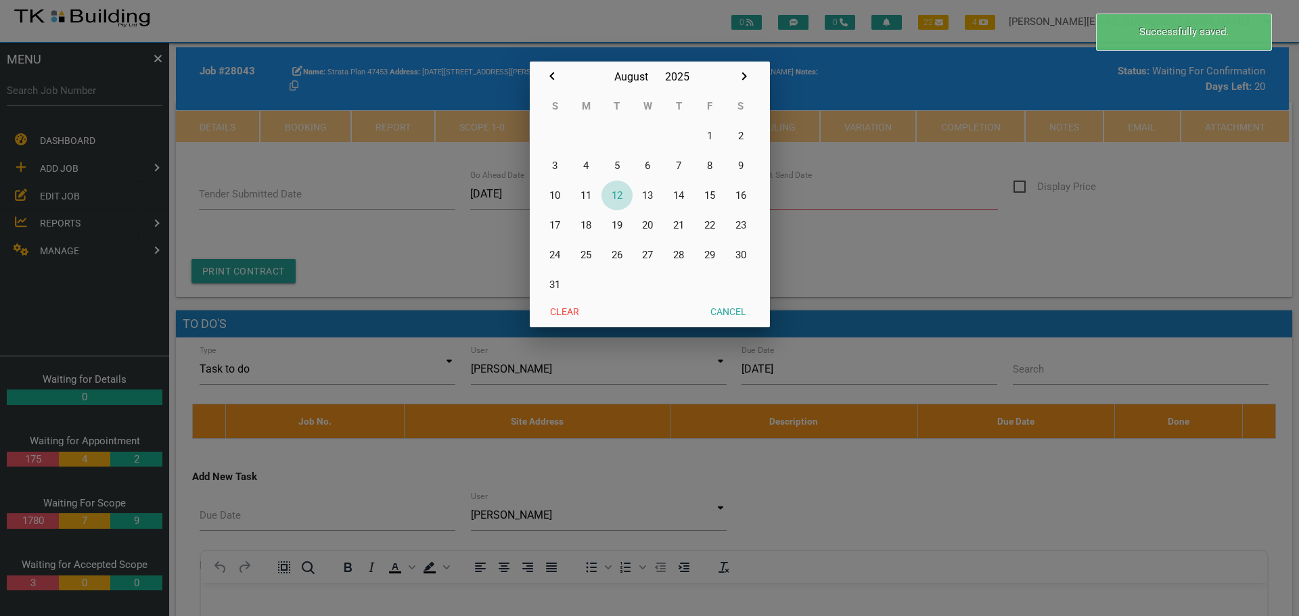
click at [619, 191] on button "12" at bounding box center [616, 196] width 31 height 30
type input "[DATE]"
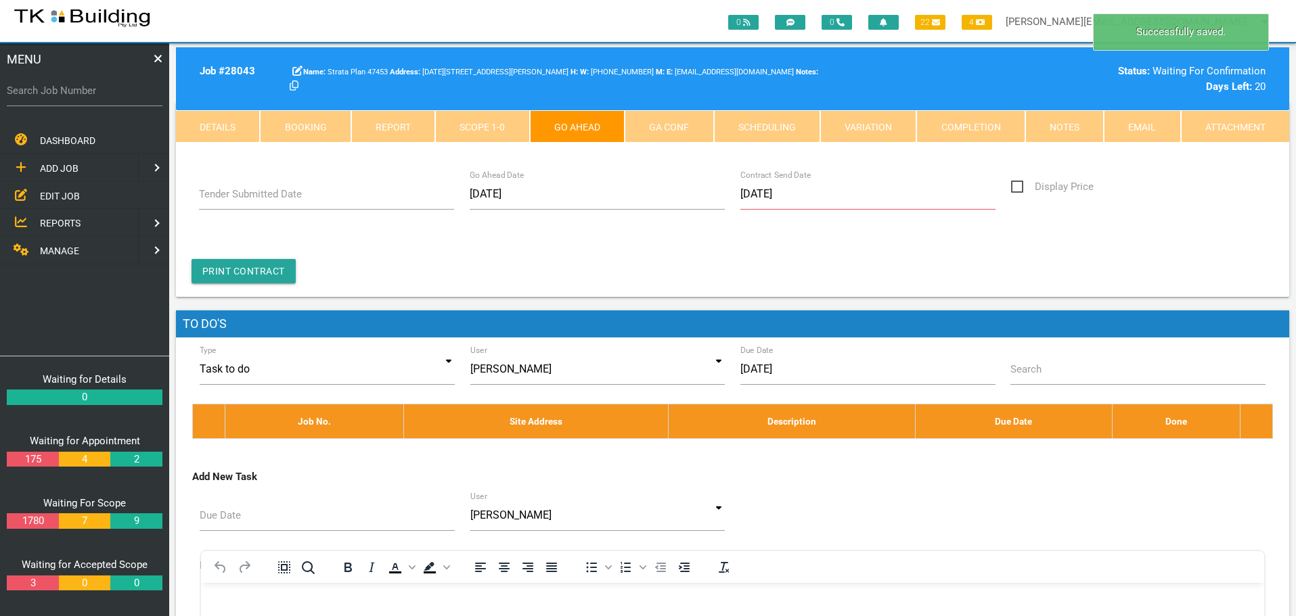
click at [684, 122] on link "GA Conf" at bounding box center [668, 126] width 89 height 32
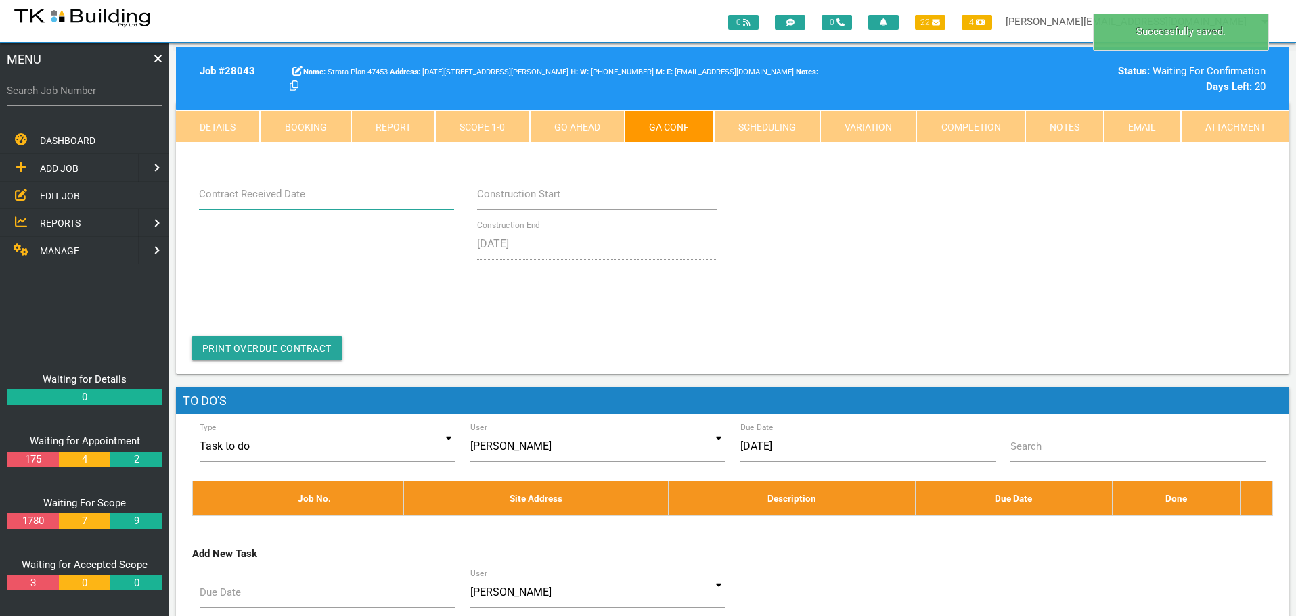
click at [304, 202] on input "Contract Received Date" at bounding box center [327, 194] width 256 height 31
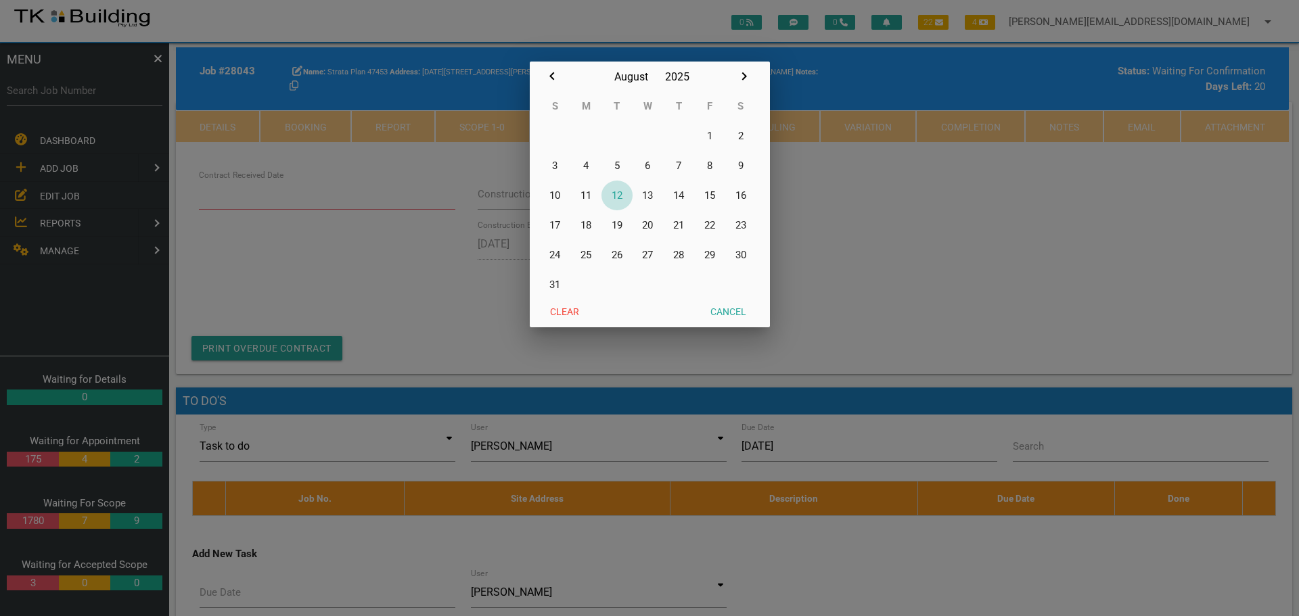
click at [617, 193] on button "12" at bounding box center [616, 196] width 31 height 30
type input "[DATE]"
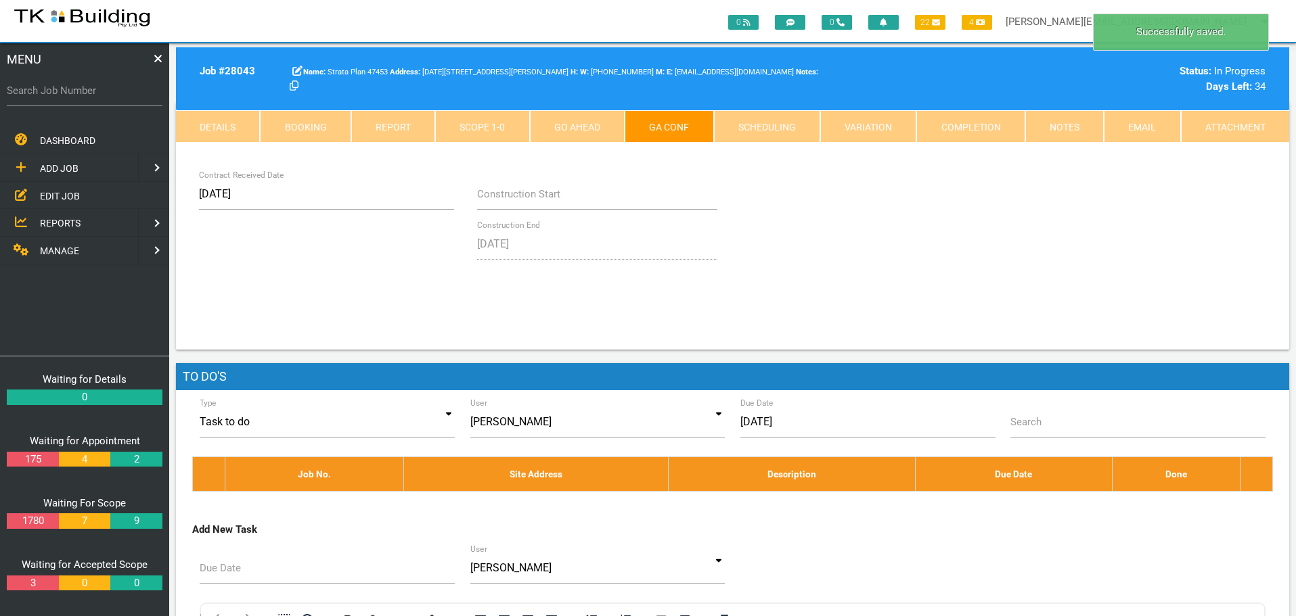
click at [1074, 120] on link "Notes" at bounding box center [1064, 126] width 78 height 32
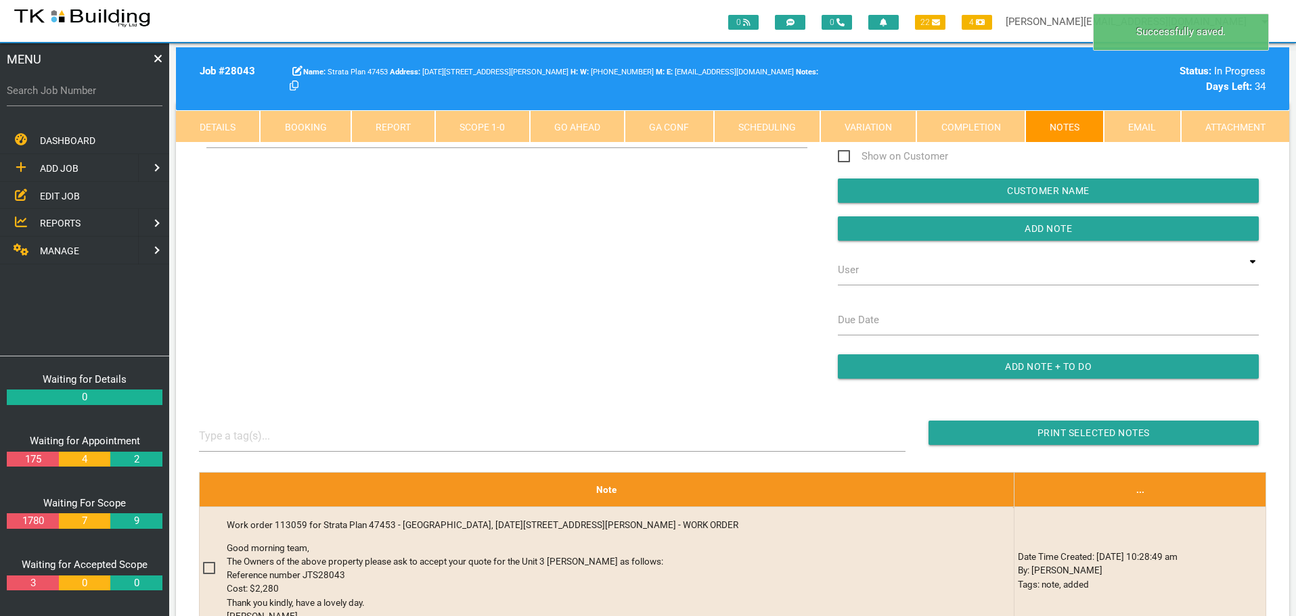
click at [306, 212] on div "Show System Notes Show on Customer Customer Name Add Note User TKB JobTracking …" at bounding box center [732, 255] width 1082 height 275
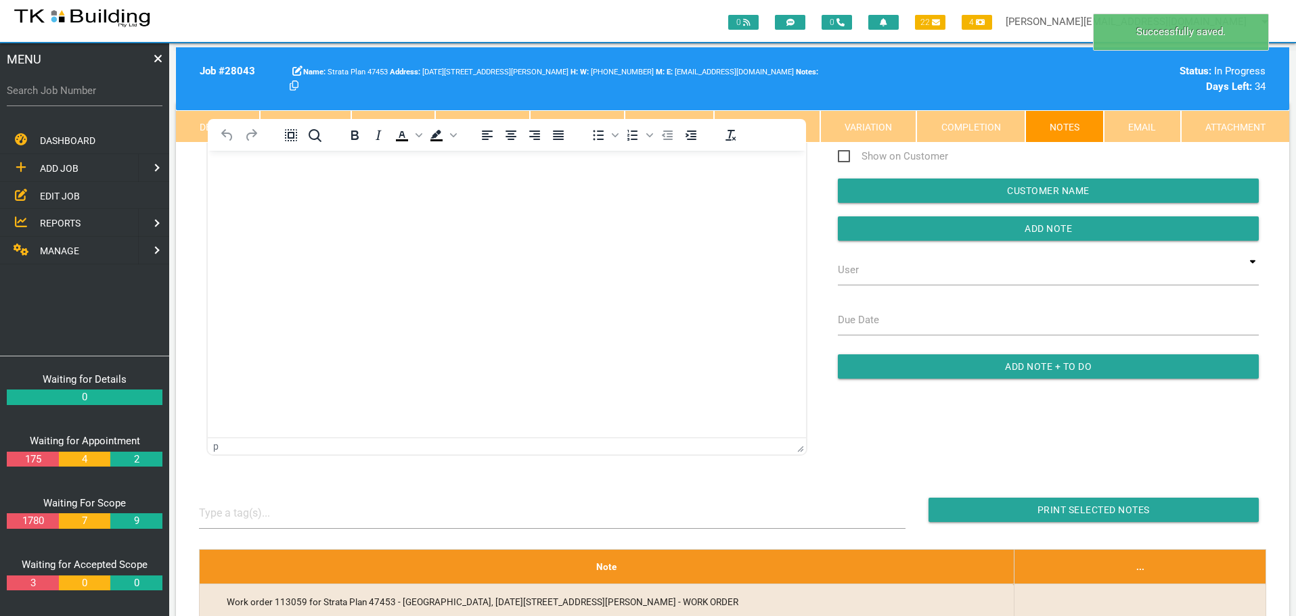
scroll to position [0, 0]
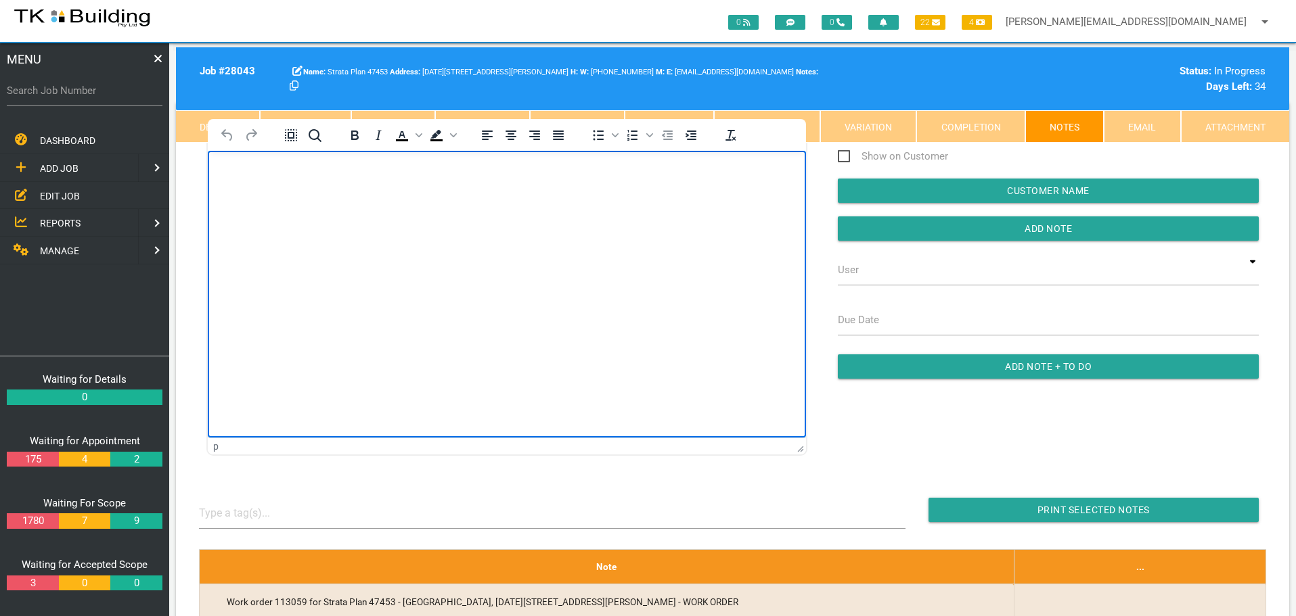
click at [313, 185] on body "Rich Text Area. Press ALT-0 for help." at bounding box center [507, 189] width 598 height 45
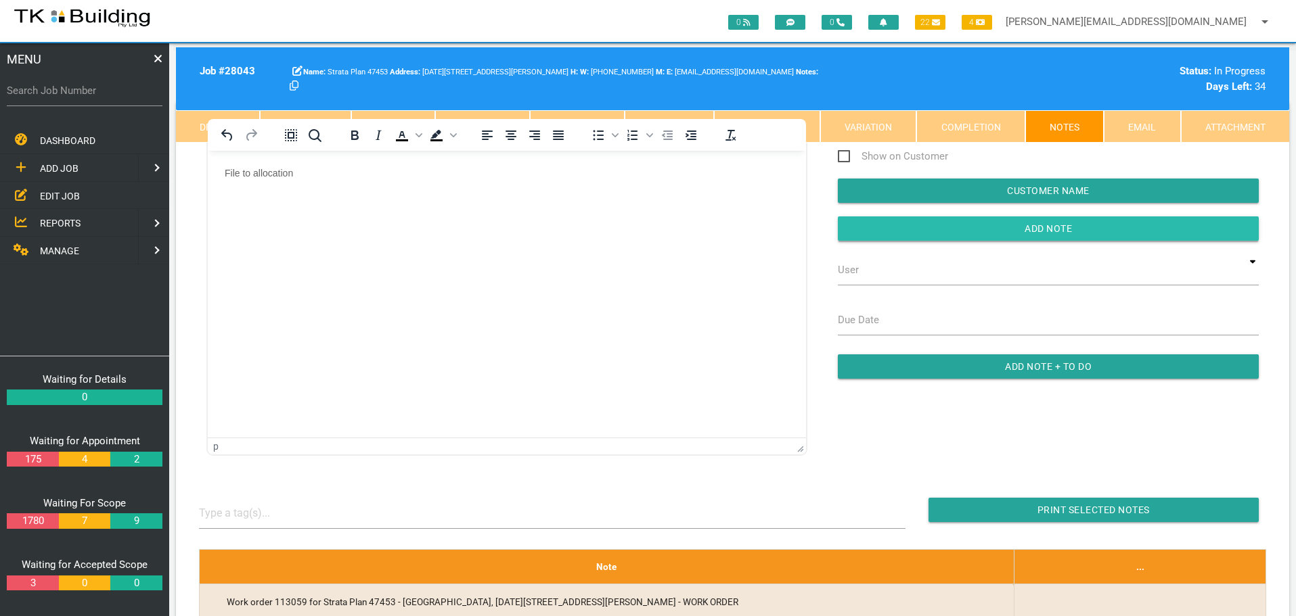
click at [865, 231] on input "button" at bounding box center [1048, 228] width 421 height 24
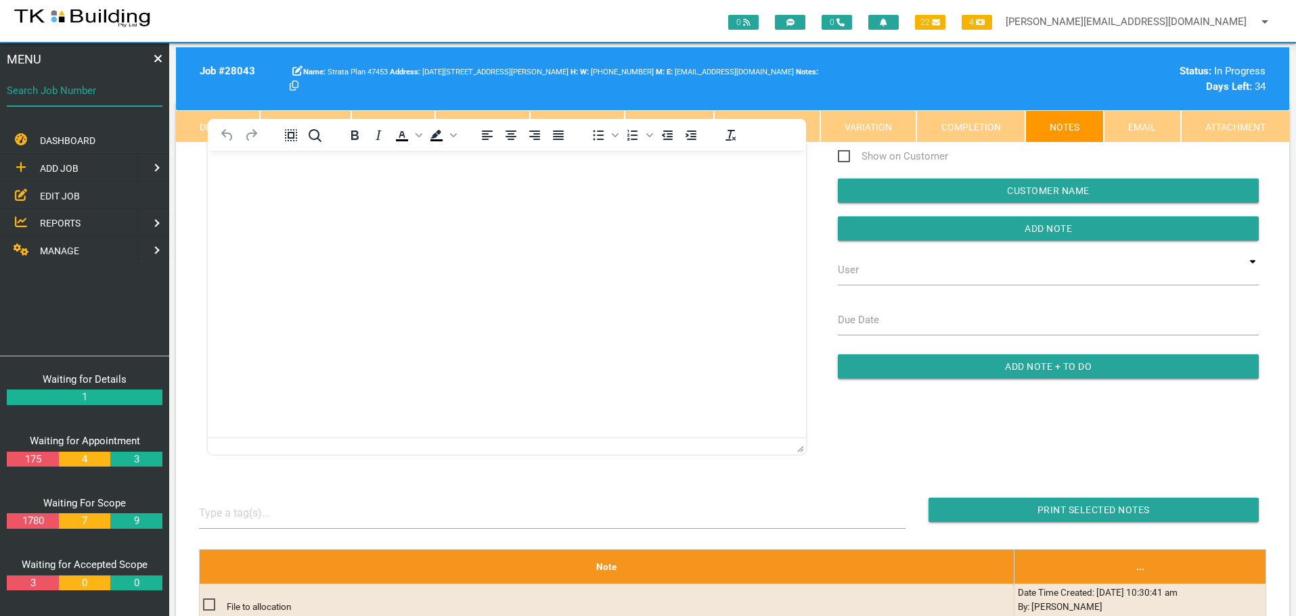
click at [74, 106] on input "Search Job Number" at bounding box center [85, 90] width 156 height 31
type input "27598"
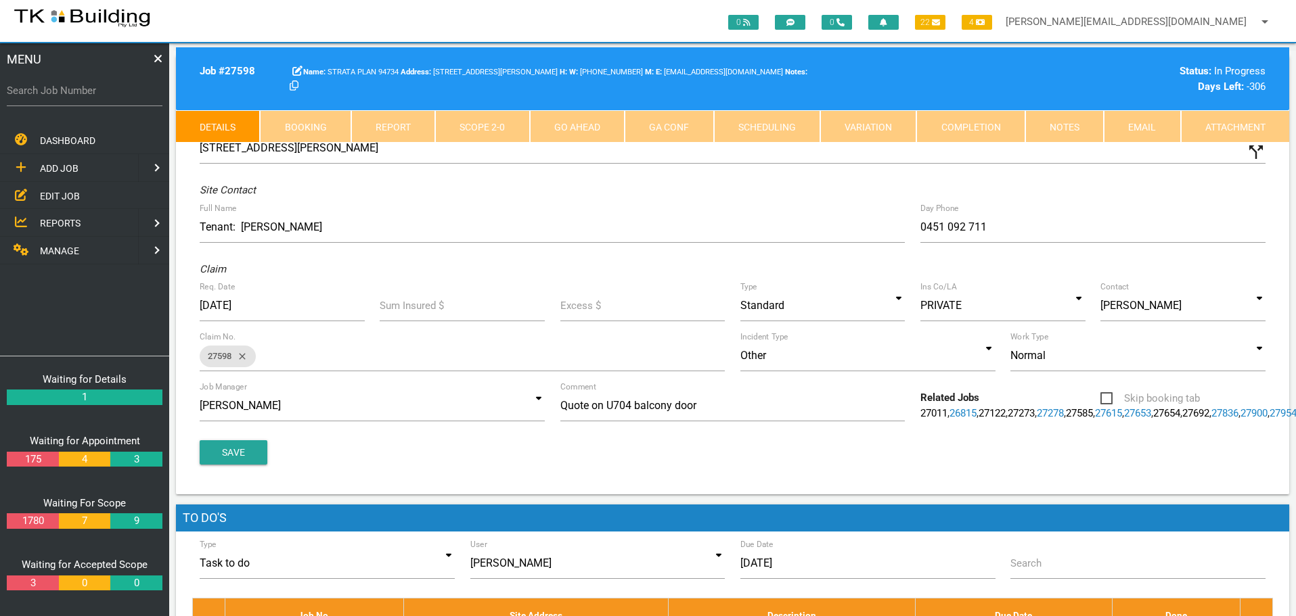
click at [1072, 122] on link "Notes" at bounding box center [1064, 126] width 78 height 32
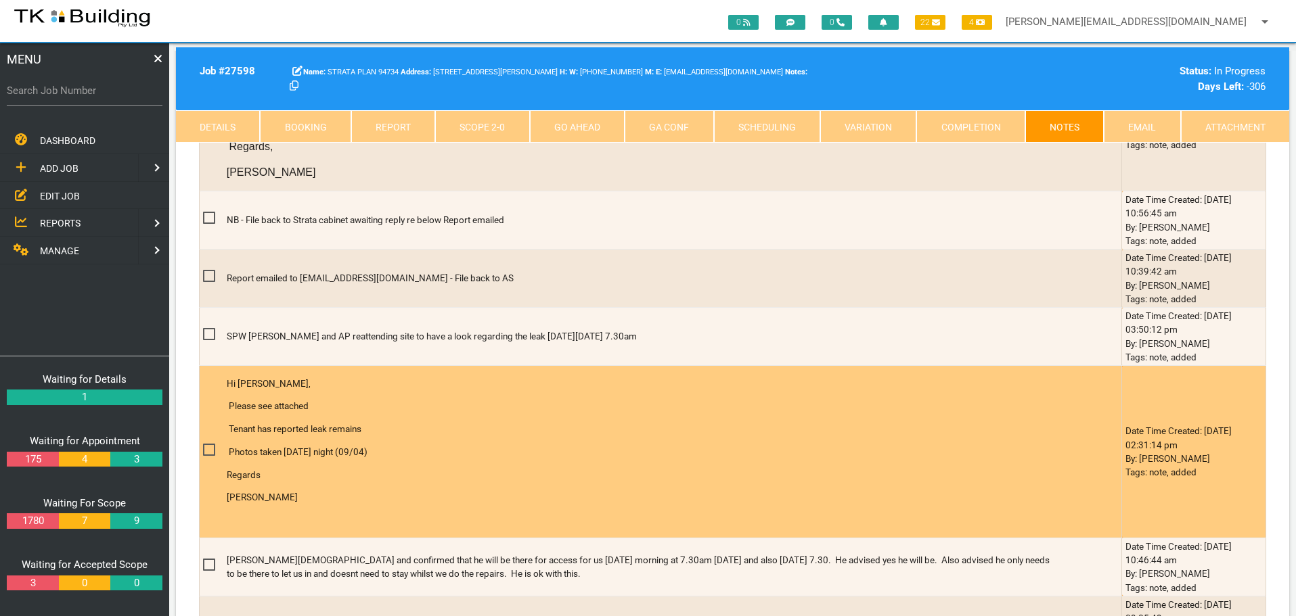
scroll to position [947, 0]
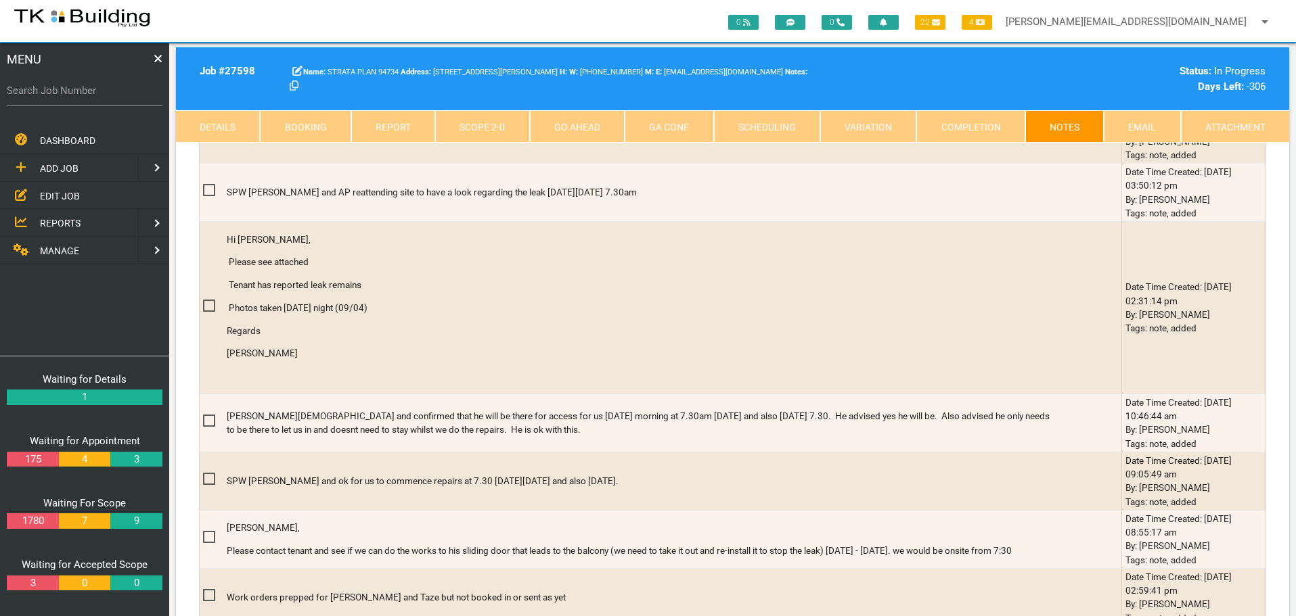
click at [957, 129] on link "Completion" at bounding box center [970, 126] width 108 height 32
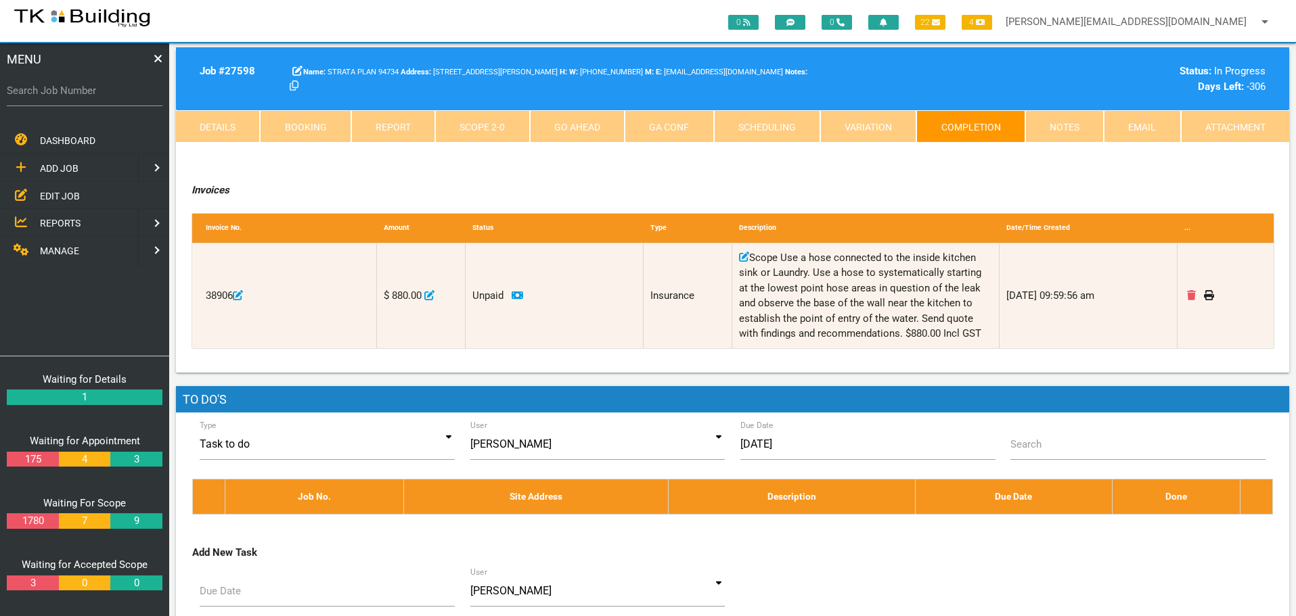
scroll to position [193, 0]
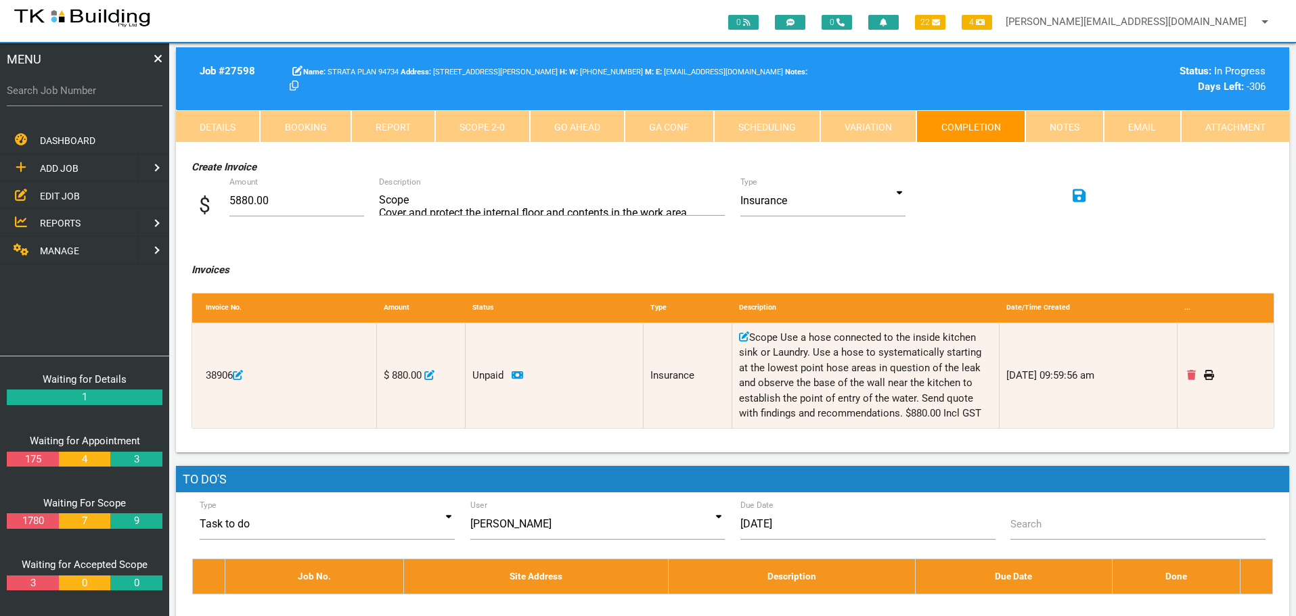
click at [62, 219] on span "REPORTS" at bounding box center [60, 223] width 41 height 11
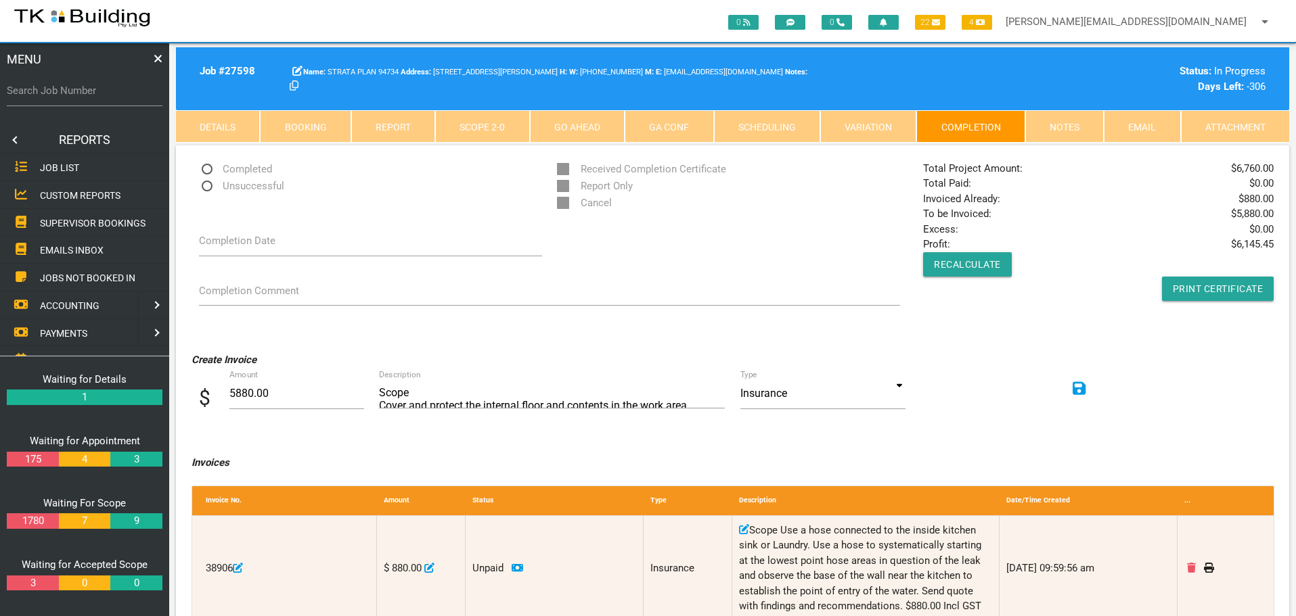
click at [84, 229] on link "SUPERVISOR BOOKINGS" at bounding box center [84, 223] width 175 height 28
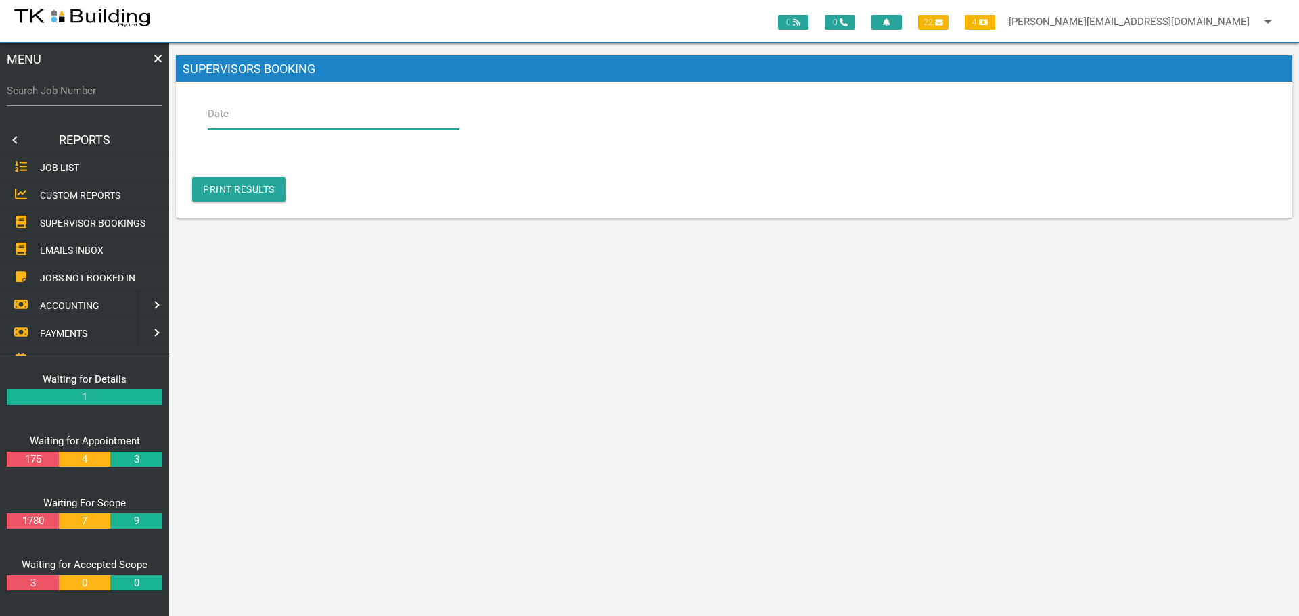
click at [279, 116] on input "Date" at bounding box center [334, 113] width 252 height 31
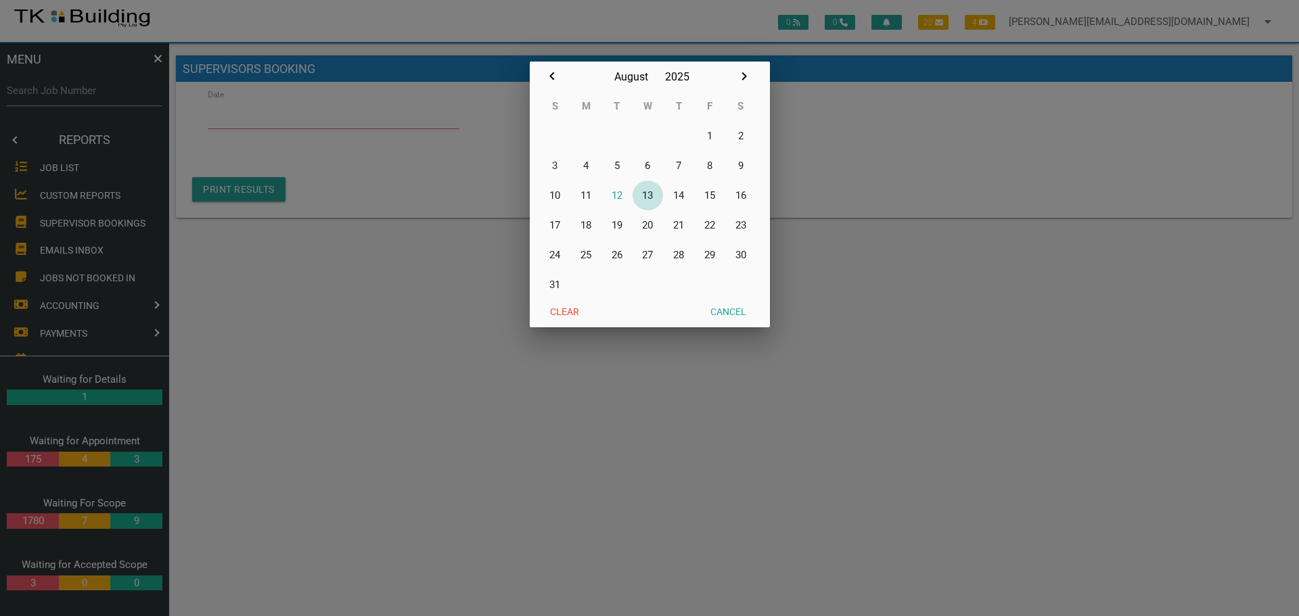
click at [651, 193] on button "13" at bounding box center [648, 196] width 31 height 30
type input "13/08/2025"
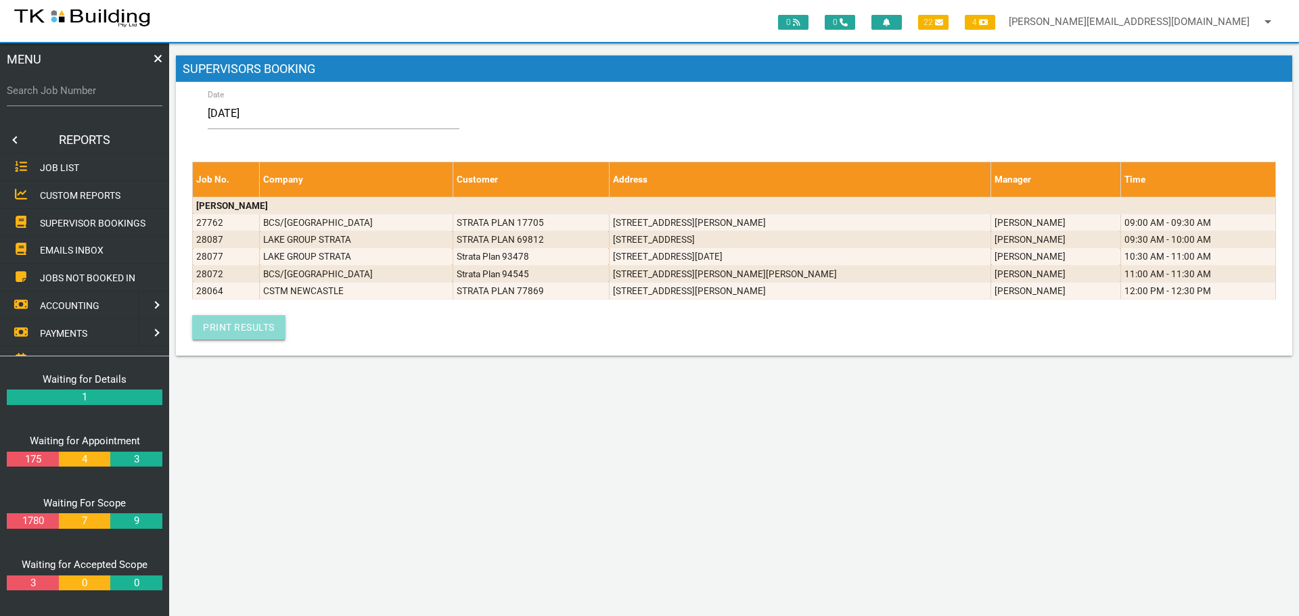
click at [249, 330] on link "Print Results" at bounding box center [238, 327] width 93 height 24
click at [34, 99] on input "Search Job Number" at bounding box center [85, 90] width 156 height 31
type input "27682"
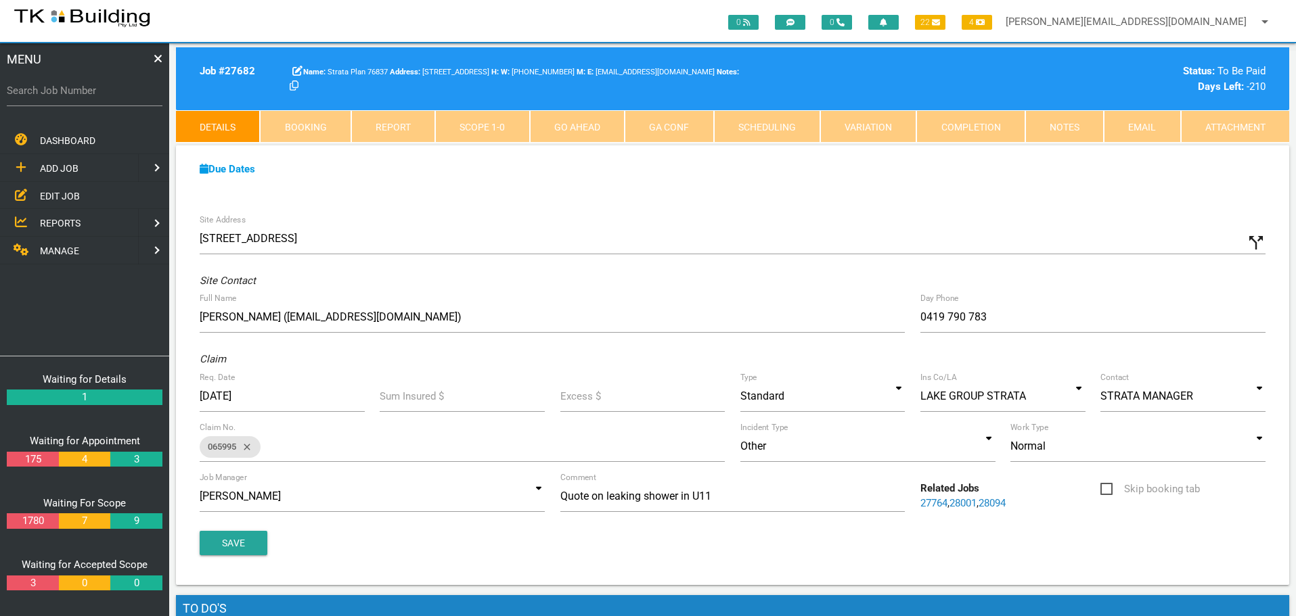
click at [1059, 129] on link "Notes" at bounding box center [1064, 126] width 78 height 32
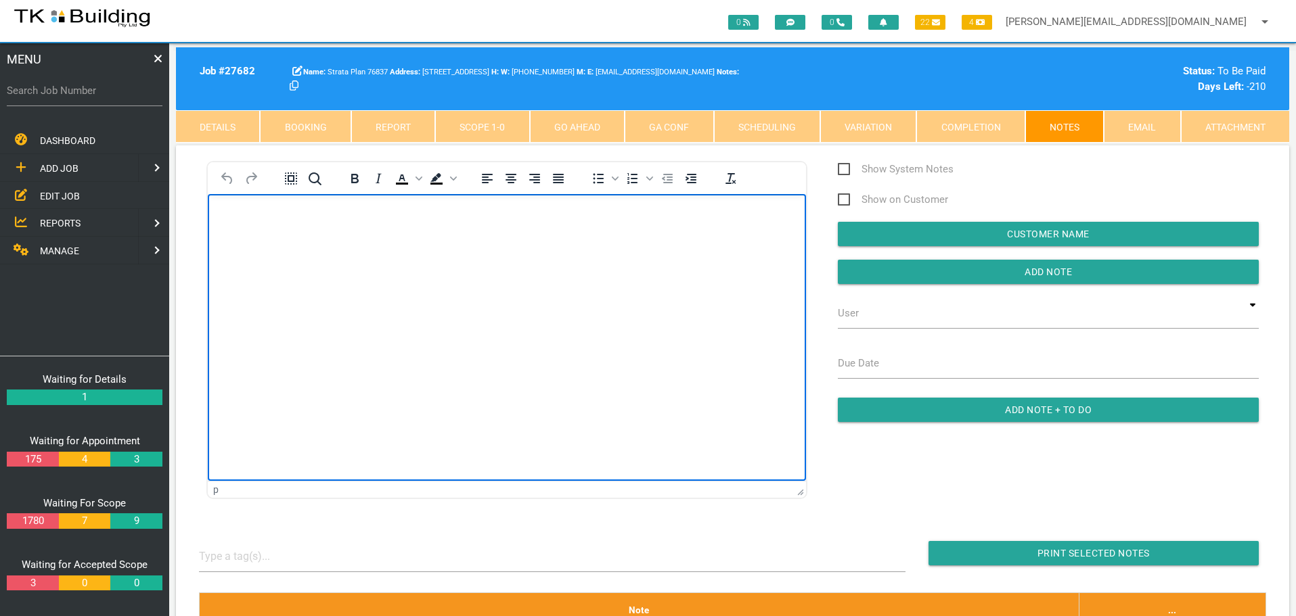
click at [235, 222] on body "Rich Text Area. Press ALT-0 for help." at bounding box center [507, 232] width 598 height 45
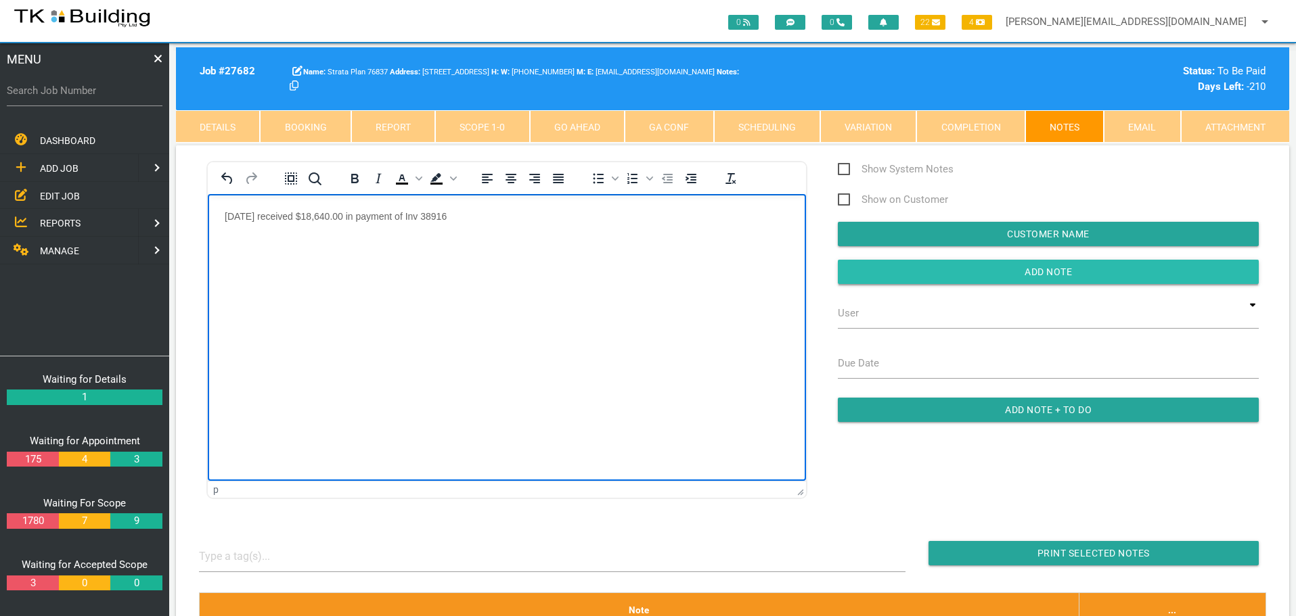
click at [906, 277] on input "Add Note" at bounding box center [1048, 272] width 421 height 24
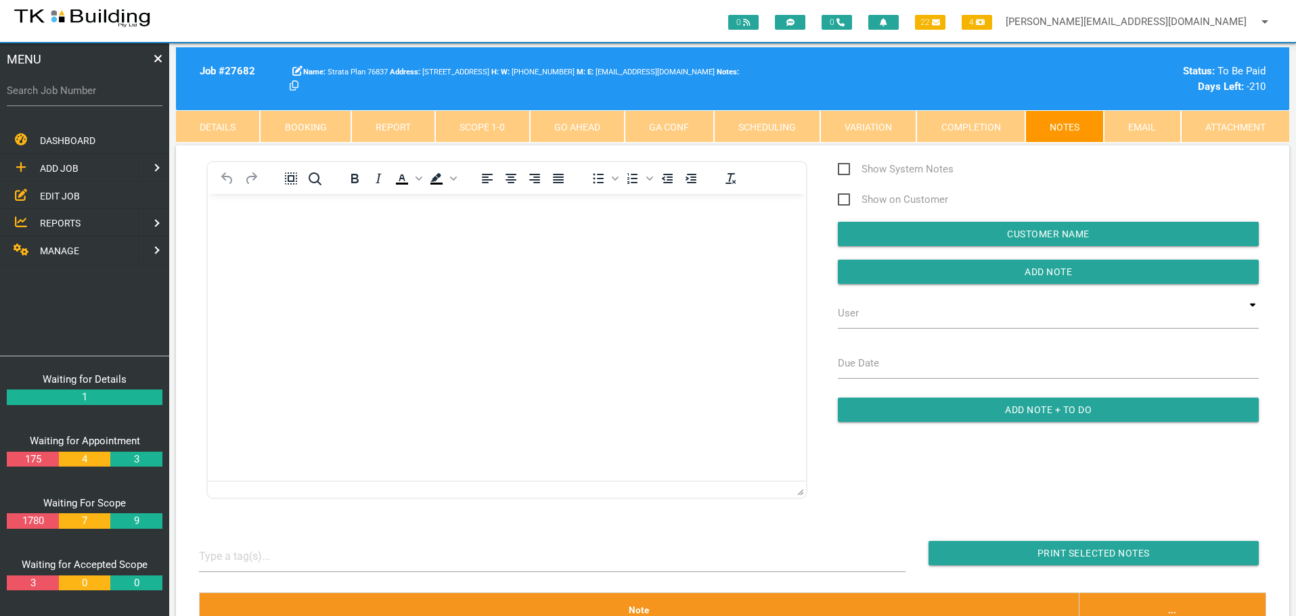
click at [70, 252] on span "MANAGE" at bounding box center [59, 251] width 39 height 11
click at [72, 193] on span "INSURANCE" at bounding box center [65, 195] width 51 height 11
click at [69, 220] on span "RECEIVE PAYMENT" at bounding box center [80, 222] width 81 height 11
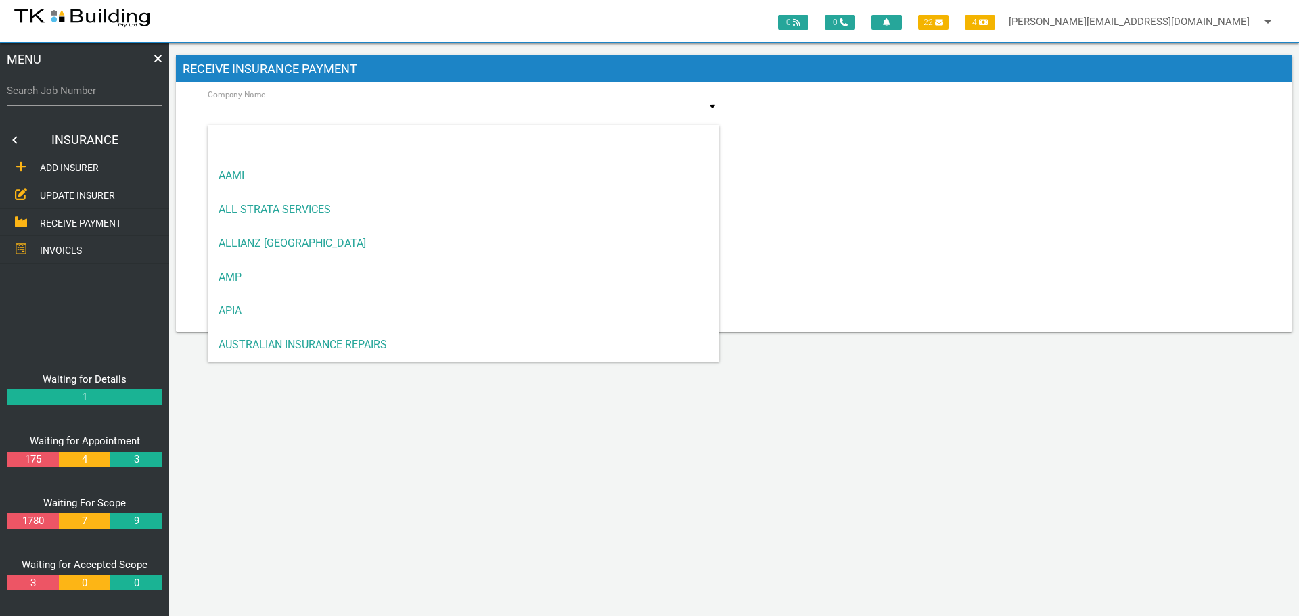
click at [325, 117] on input at bounding box center [463, 113] width 511 height 31
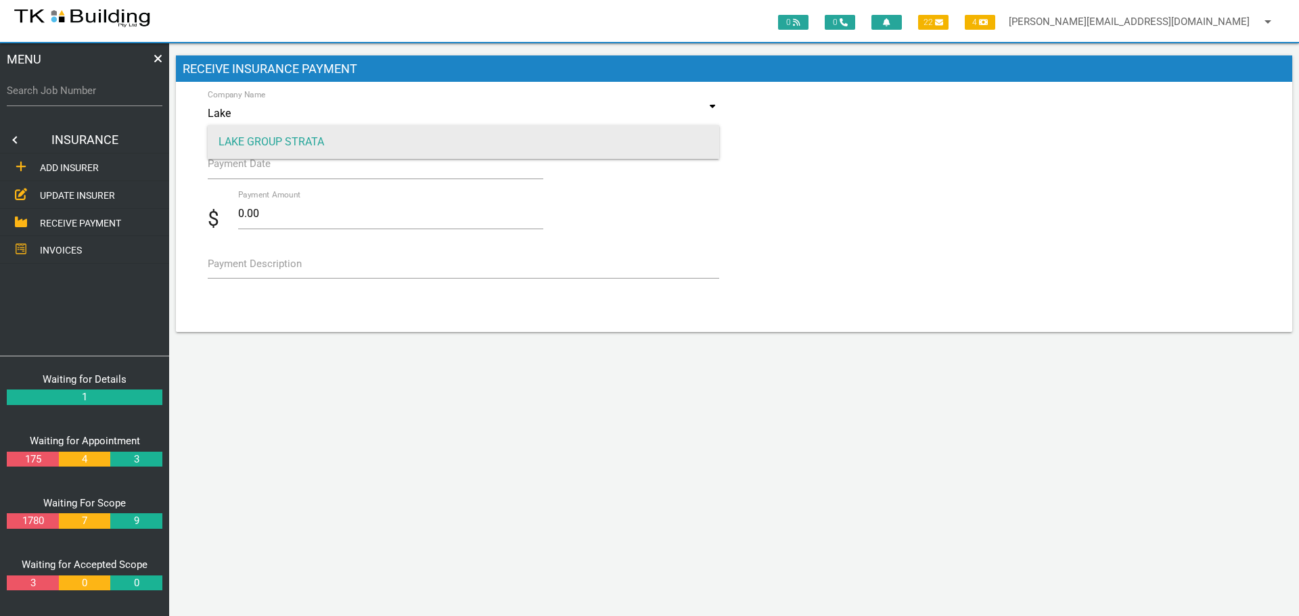
type input "Lake"
click at [250, 141] on span "LAKE GROUP STRATA" at bounding box center [463, 142] width 511 height 34
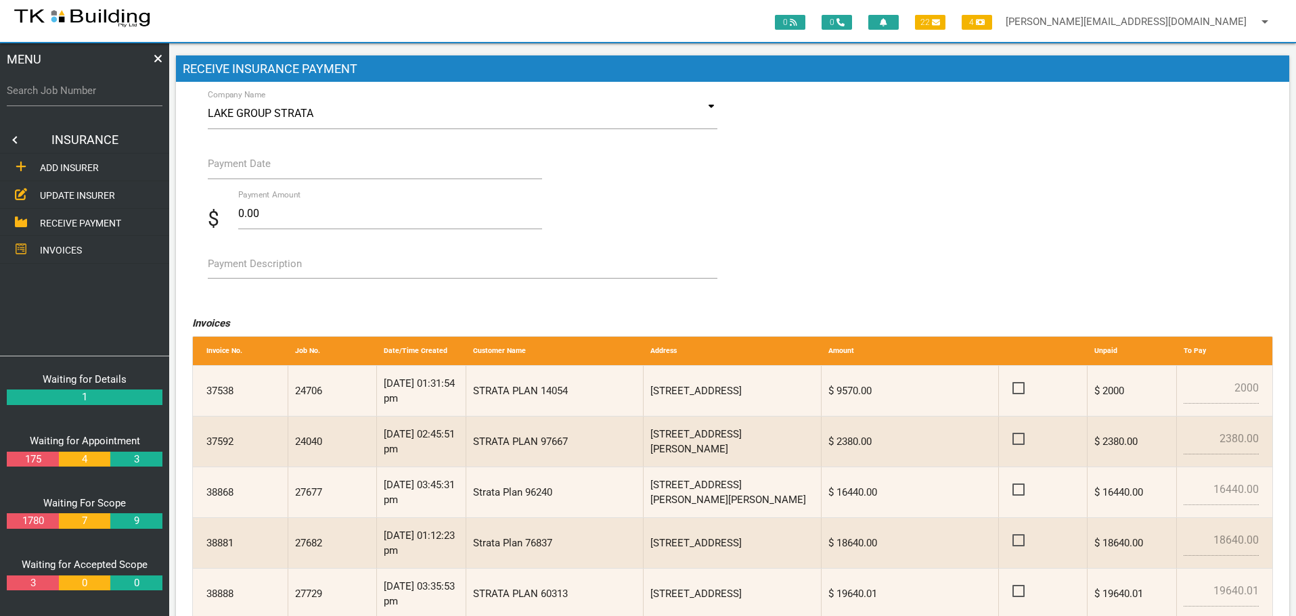
click at [242, 170] on label "Payment Date" at bounding box center [239, 164] width 63 height 16
click at [242, 170] on input "Payment Date" at bounding box center [375, 163] width 335 height 31
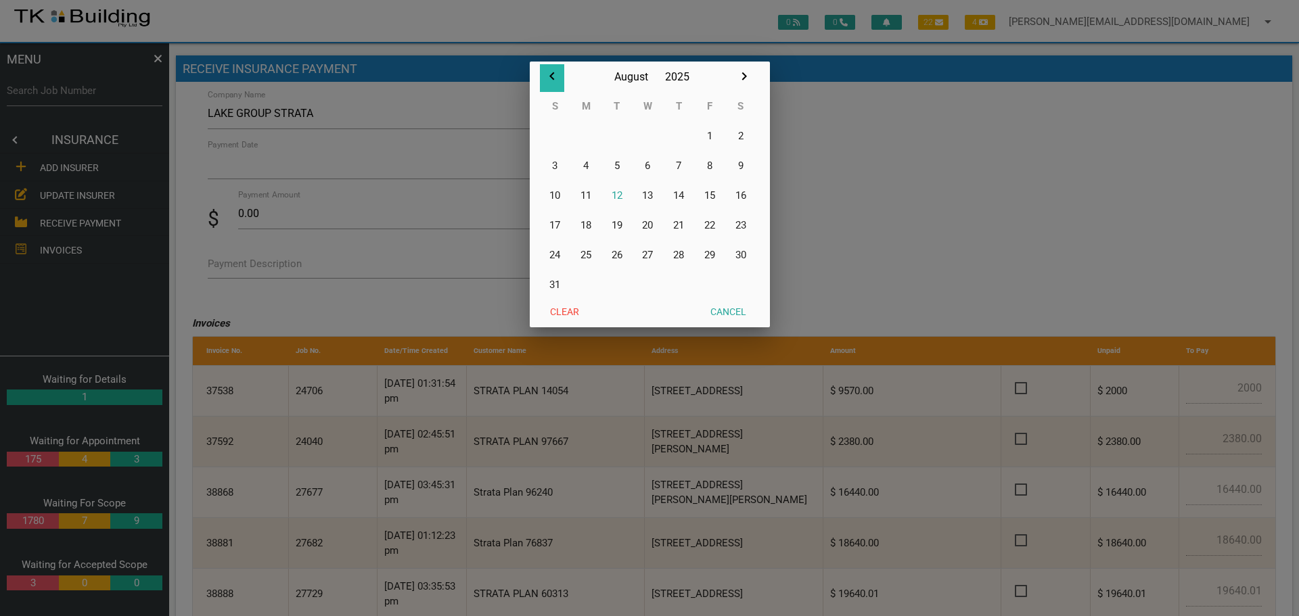
click at [551, 74] on icon "button" at bounding box center [551, 76] width 5 height 8
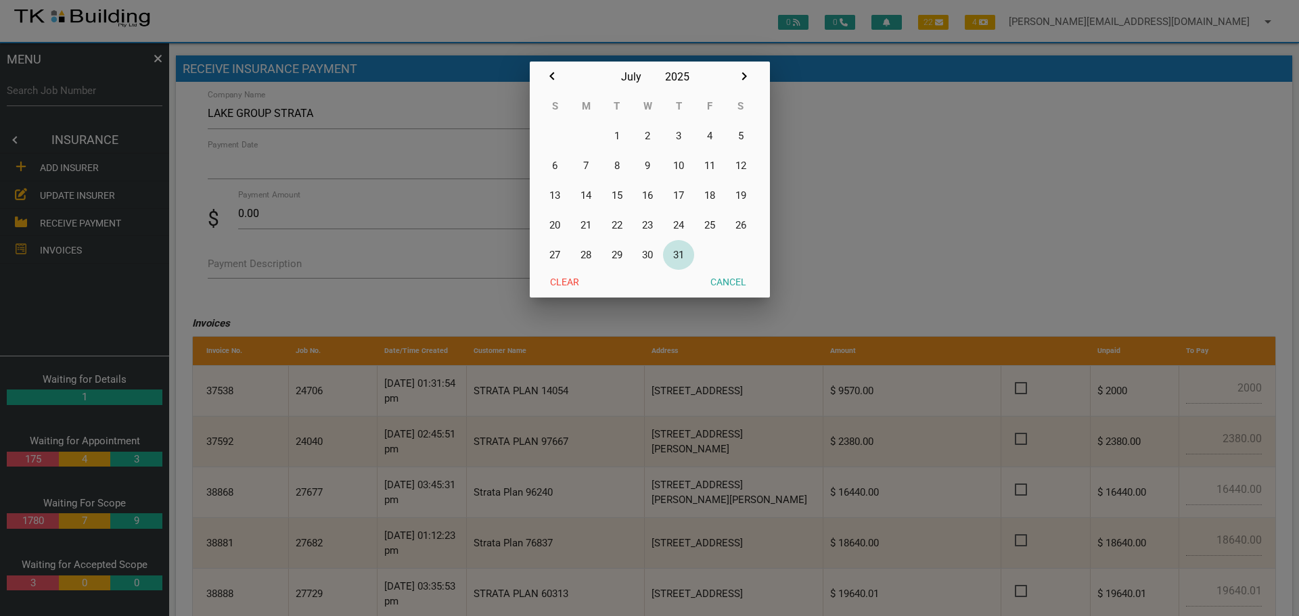
click at [675, 252] on button "31" at bounding box center [678, 255] width 31 height 30
type input "31/07/2025"
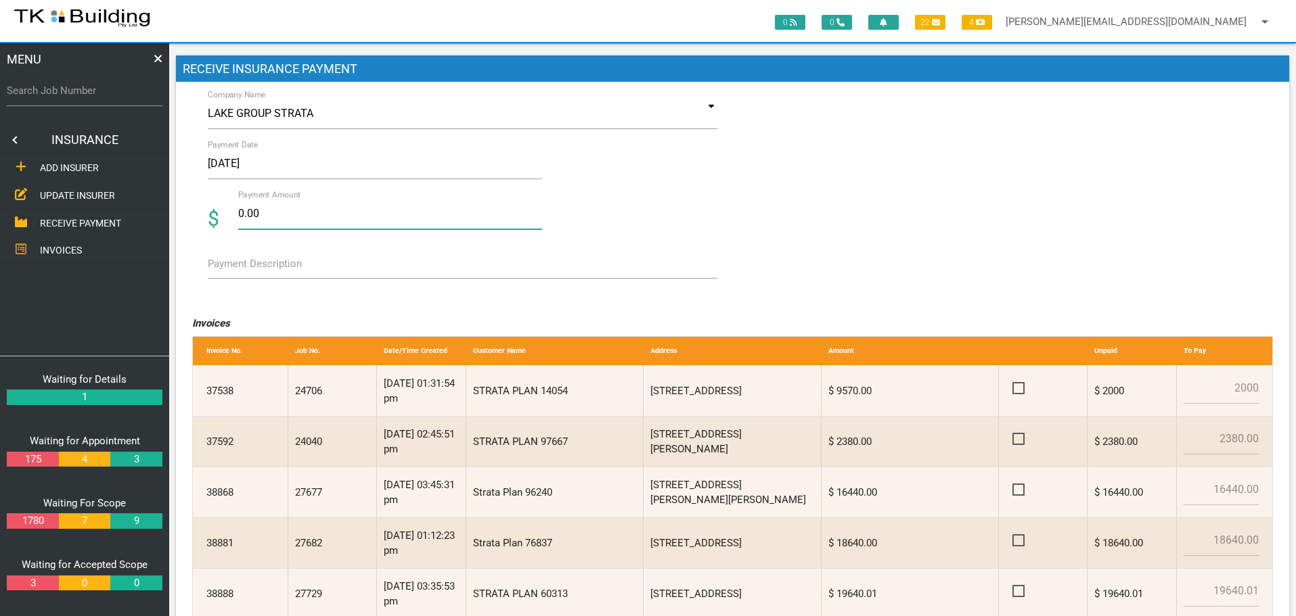
click at [275, 216] on input "0.00" at bounding box center [390, 213] width 304 height 31
type input "0"
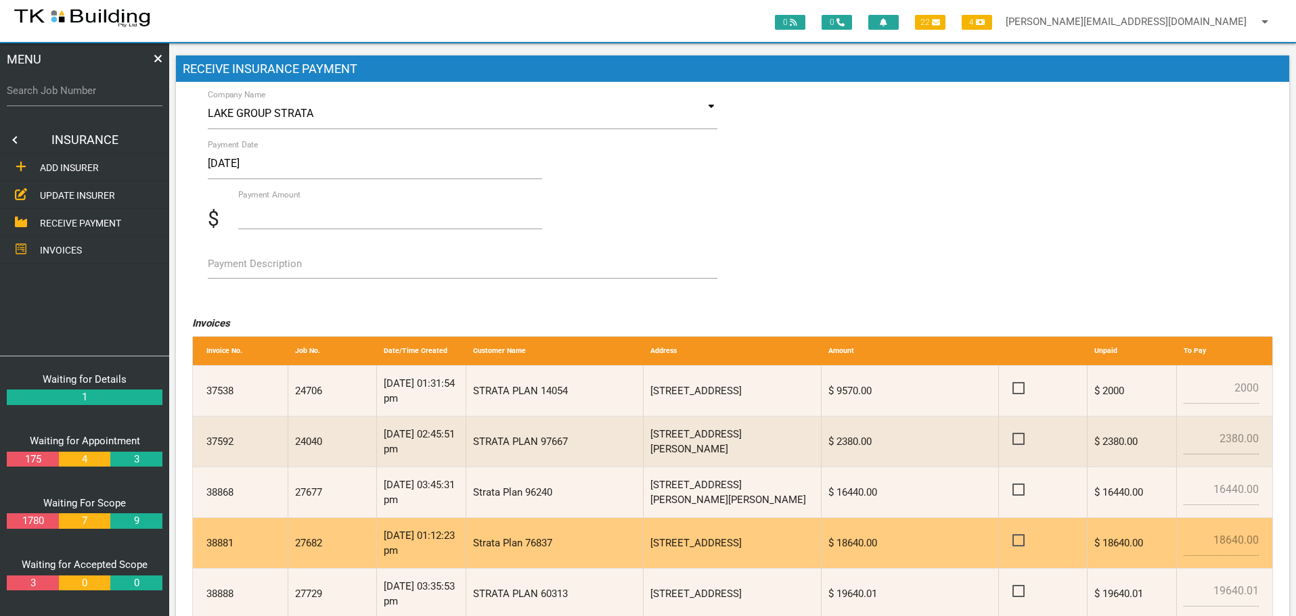
click at [1015, 541] on span at bounding box center [1024, 540] width 24 height 17
click at [1015, 541] on input "checkbox" at bounding box center [1016, 536] width 9 height 9
checkbox input "true"
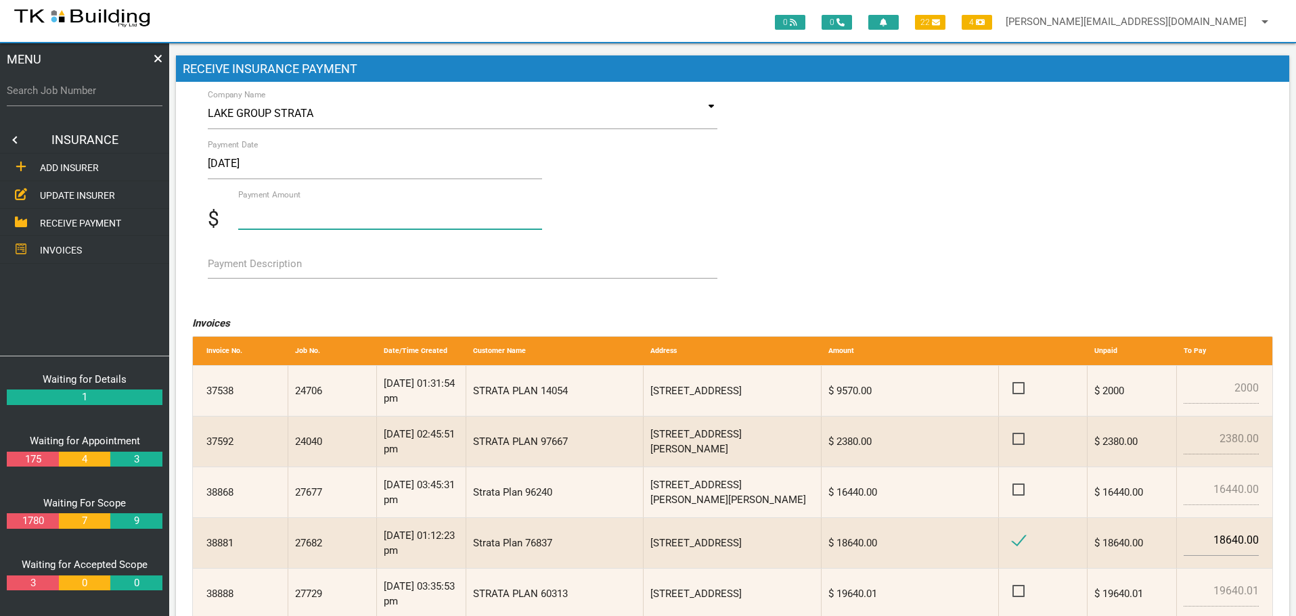
click at [258, 221] on input "Payment Amount" at bounding box center [390, 213] width 304 height 31
type input "18640.00"
click at [283, 168] on input "31/07/2025" at bounding box center [375, 163] width 335 height 31
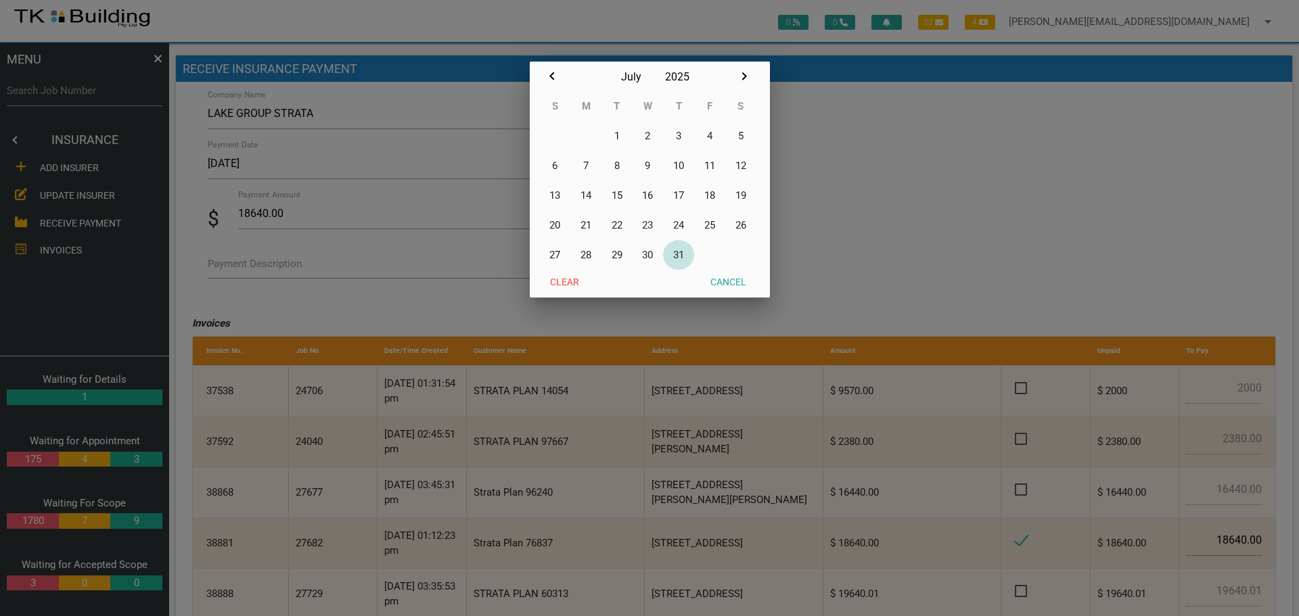
click at [680, 251] on button "31" at bounding box center [678, 255] width 31 height 30
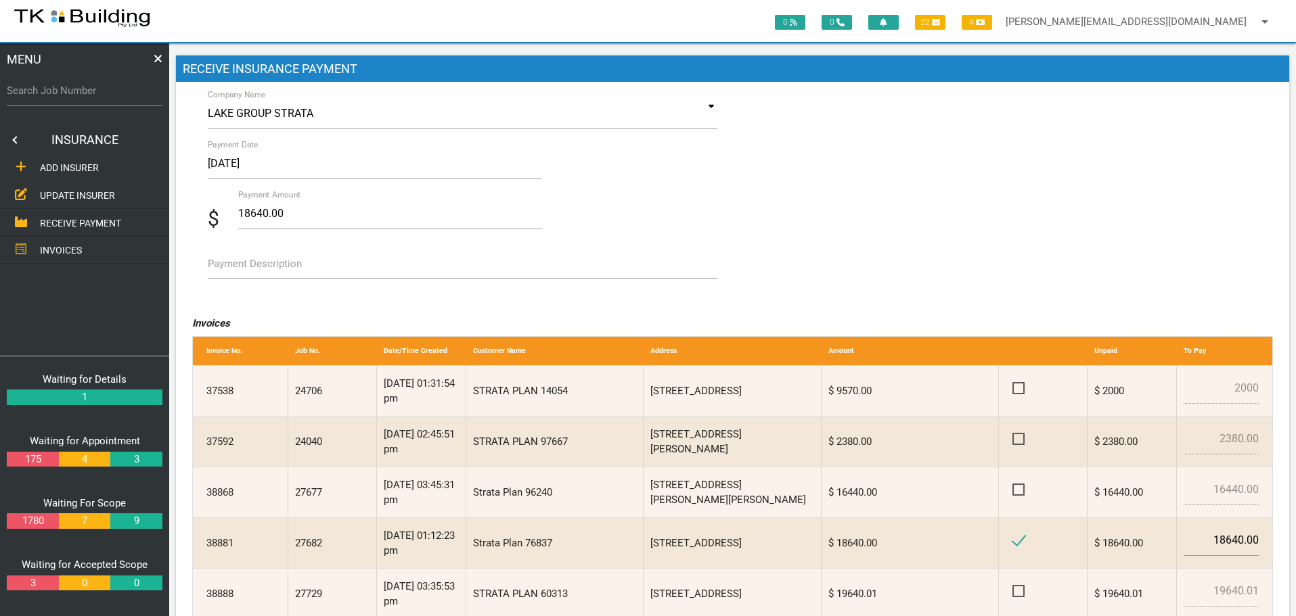
click at [253, 265] on label "Payment Description" at bounding box center [255, 264] width 94 height 16
click at [253, 265] on textarea "Payment Description" at bounding box center [463, 263] width 510 height 30
type textarea "Inv 38881"
click at [397, 294] on div "Company Name LAKE GROUP STRATA AAMI ALL STRATA SERVICES ALLIANZ AUSTRALIA AMP A…" at bounding box center [462, 200] width 541 height 204
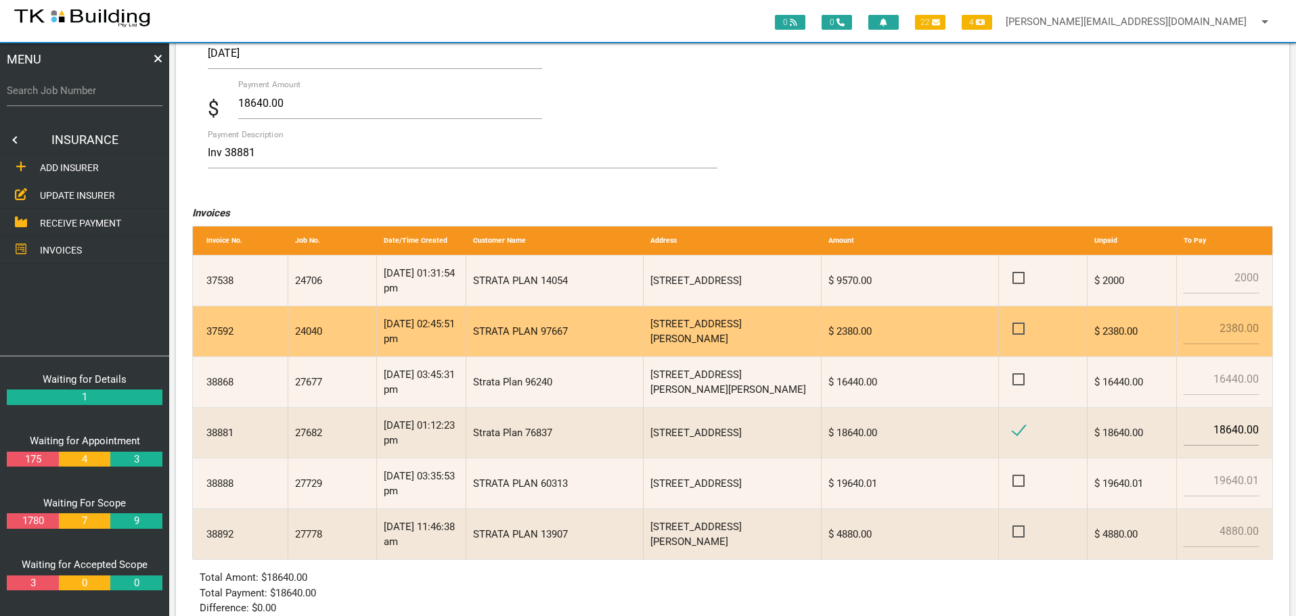
scroll to position [196, 0]
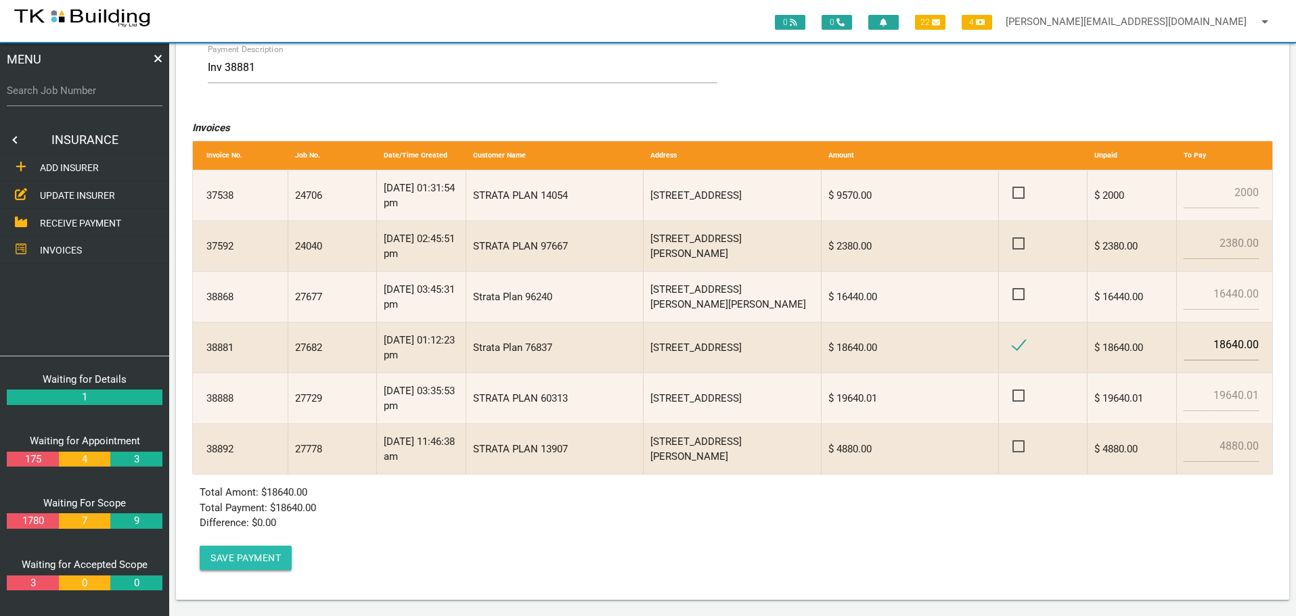
click at [247, 555] on button "Save Payment" at bounding box center [246, 558] width 92 height 24
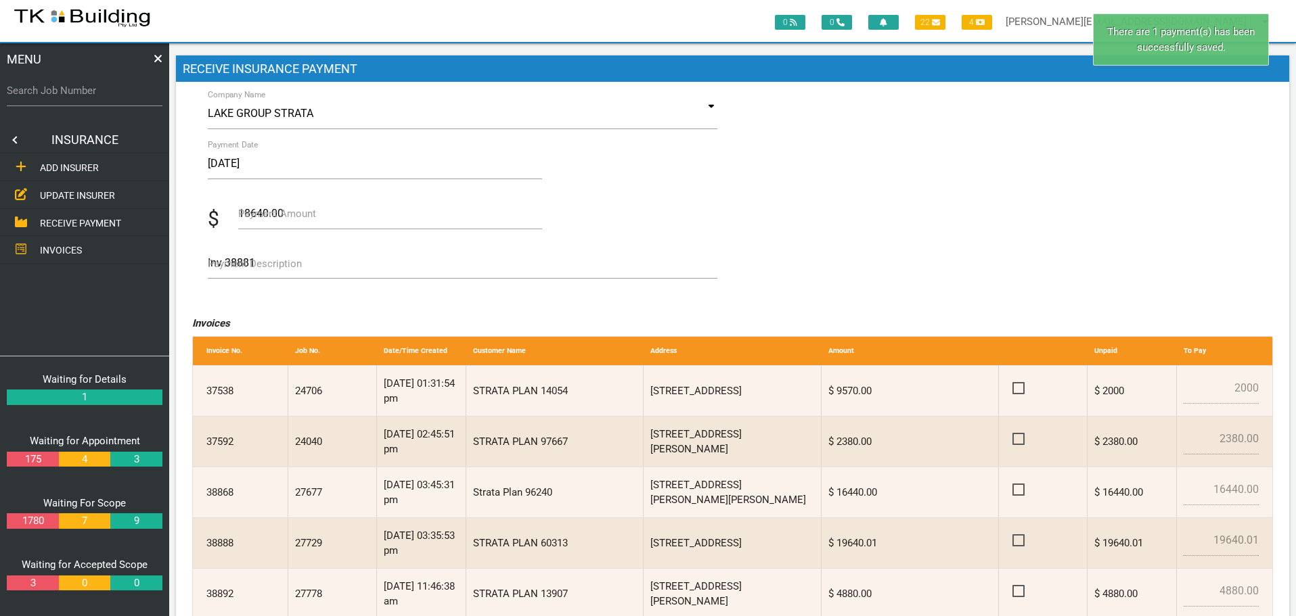
click at [60, 97] on label "Search Job Number" at bounding box center [85, 91] width 156 height 16
click at [60, 97] on input "Search Job Number" at bounding box center [85, 90] width 156 height 31
type input "27682"
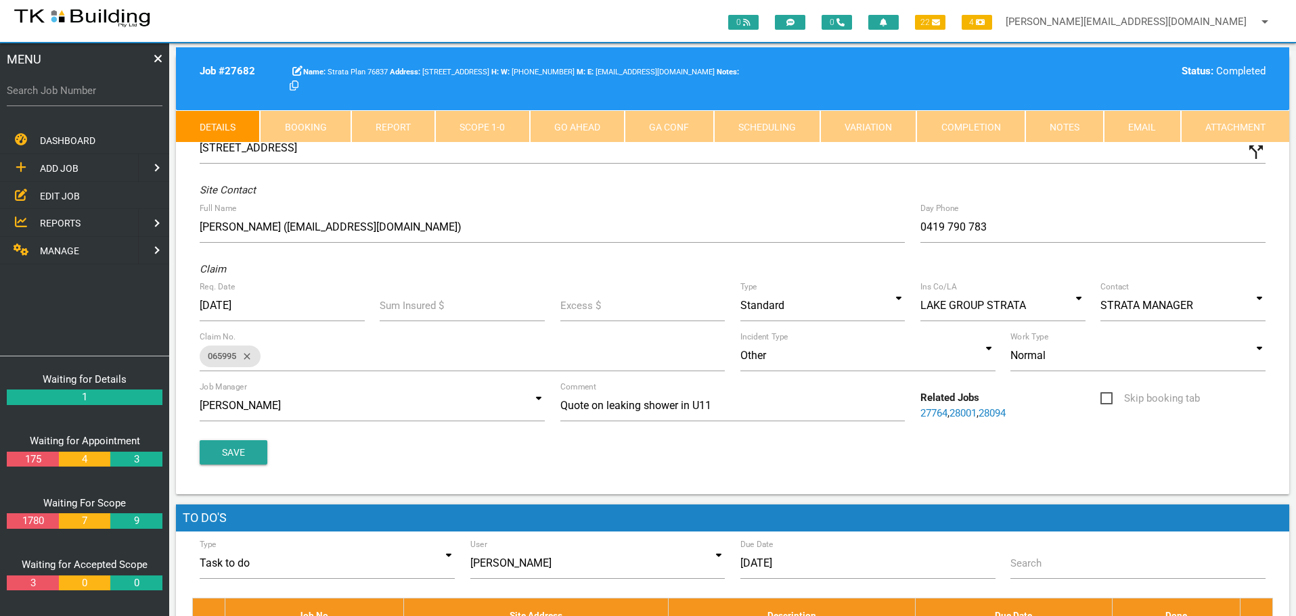
click at [990, 122] on link "Completion" at bounding box center [970, 126] width 108 height 32
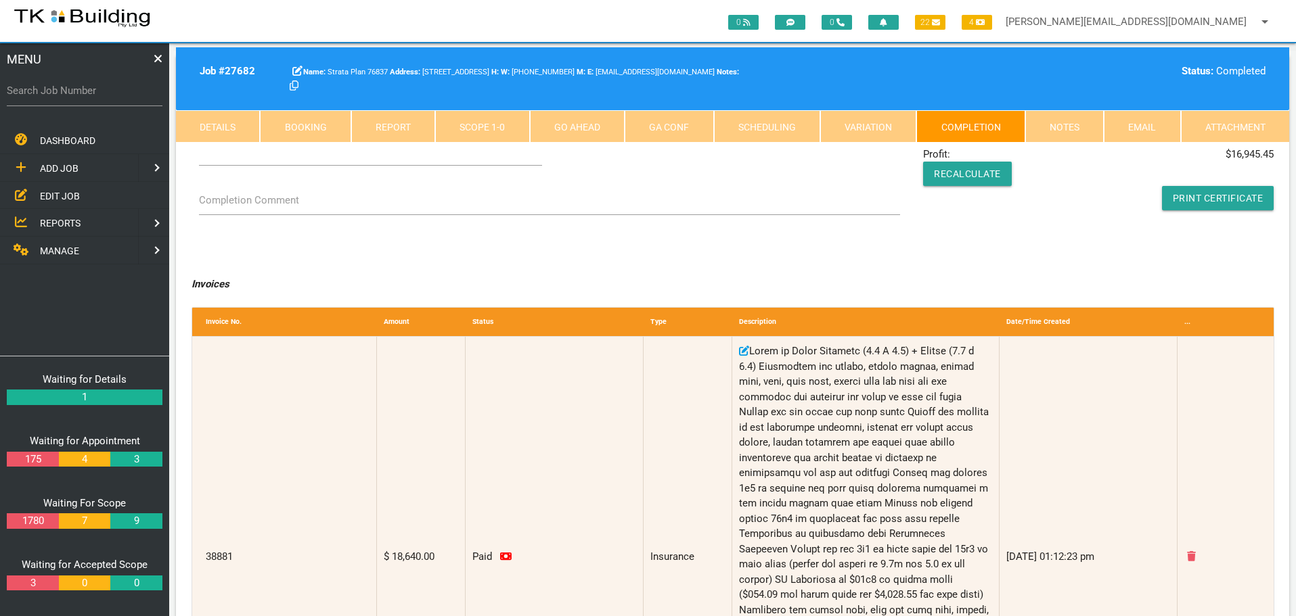
click at [1073, 120] on link "Notes" at bounding box center [1064, 126] width 78 height 32
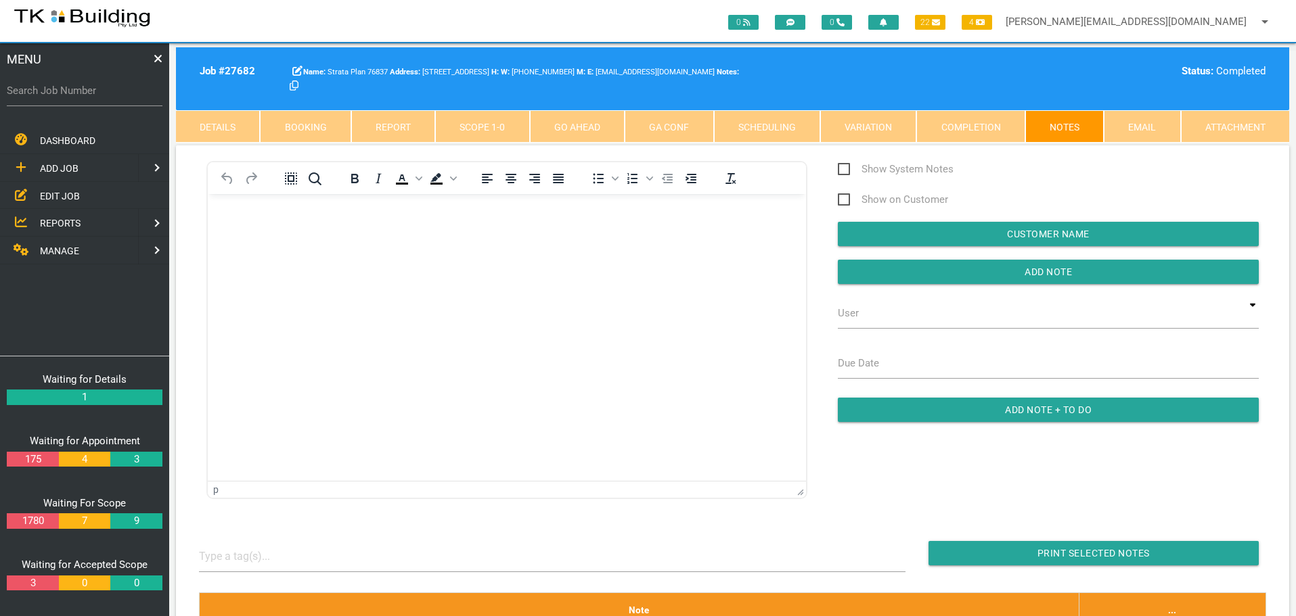
click at [85, 95] on label "Search Job Number" at bounding box center [85, 91] width 156 height 16
click at [85, 95] on input "Search Job Number" at bounding box center [85, 90] width 156 height 31
type input "27484"
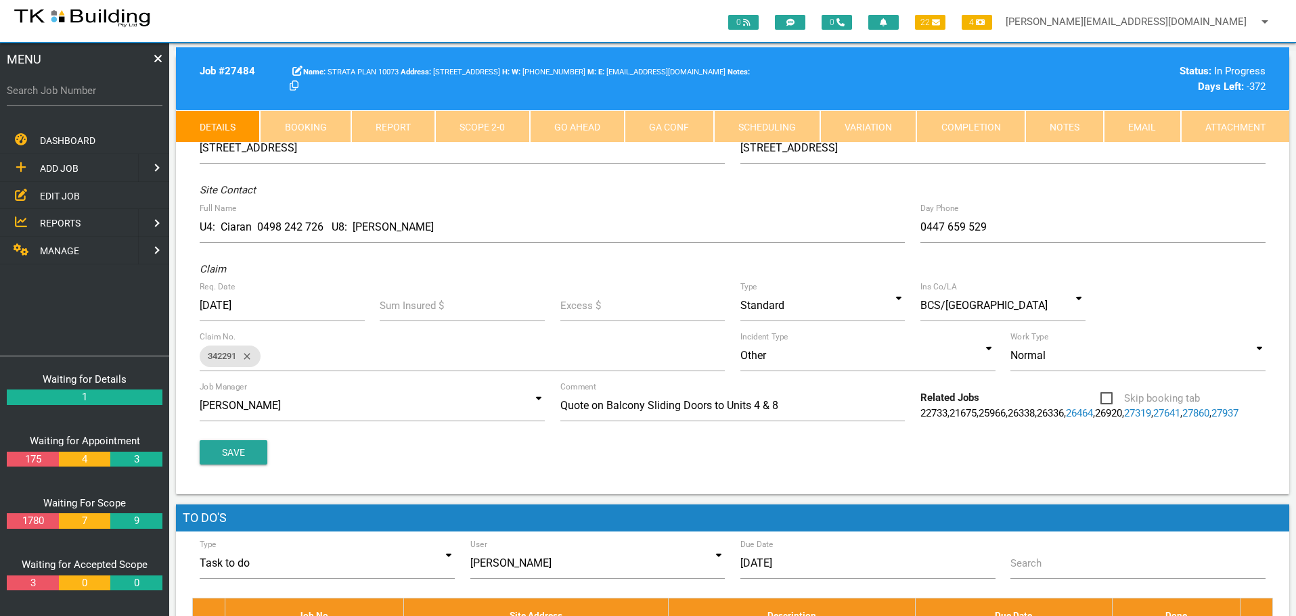
click at [494, 127] on link "Scope 2 - 0" at bounding box center [482, 126] width 94 height 32
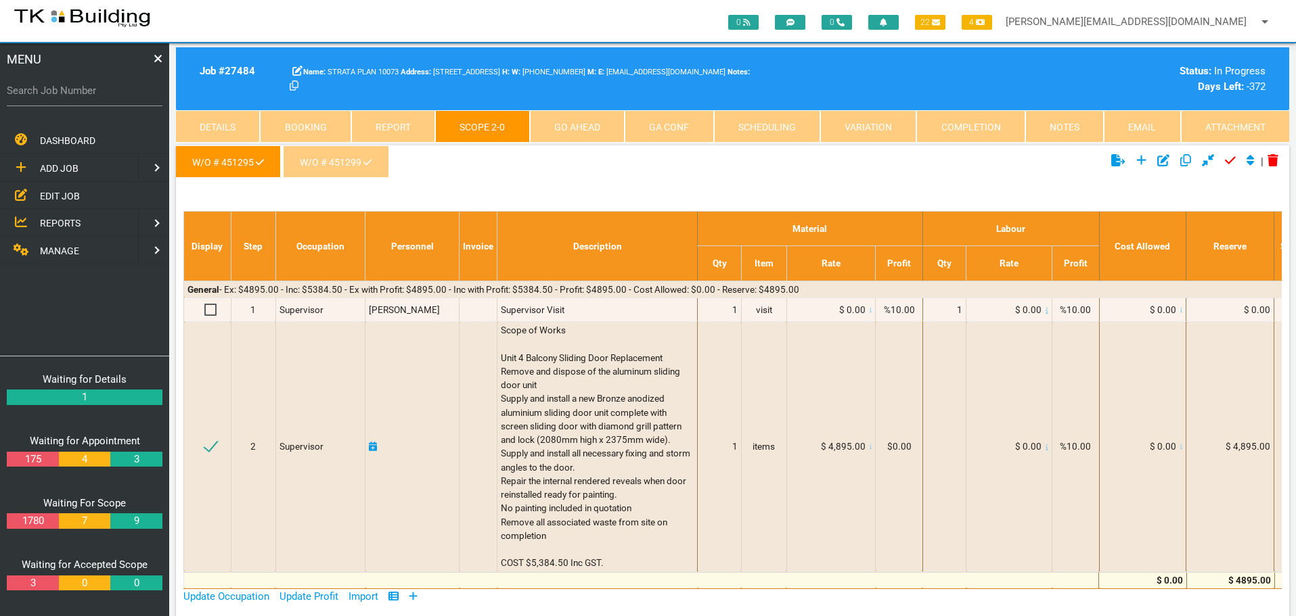
click at [1067, 128] on link "Notes" at bounding box center [1064, 126] width 78 height 32
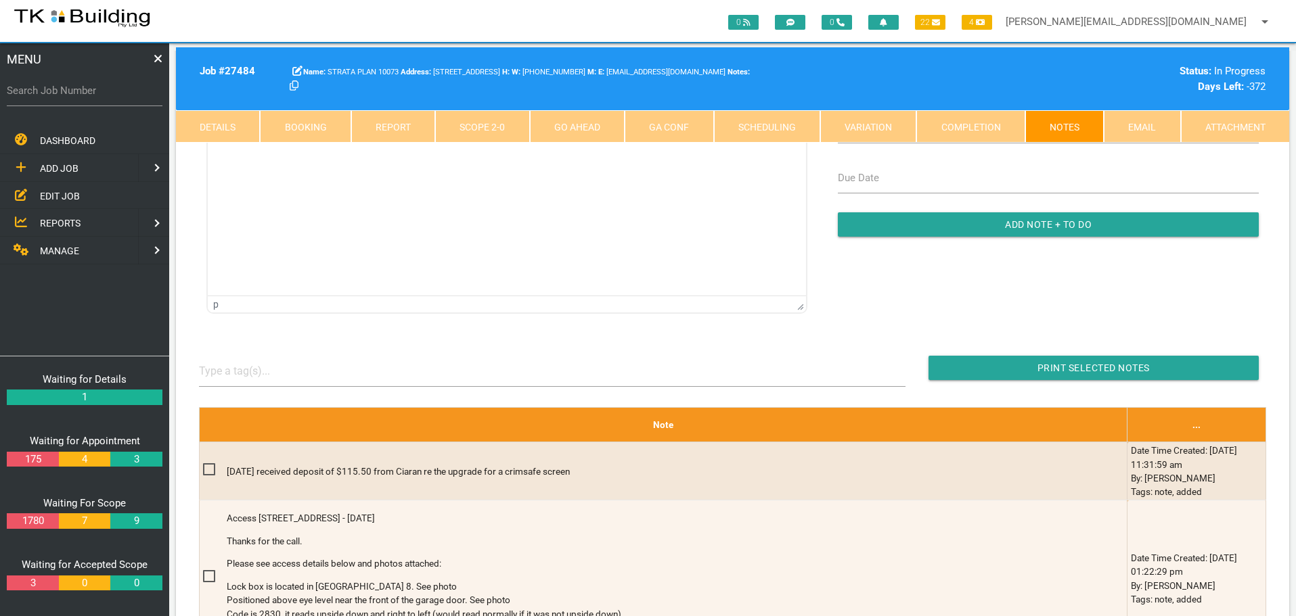
scroll to position [203, 0]
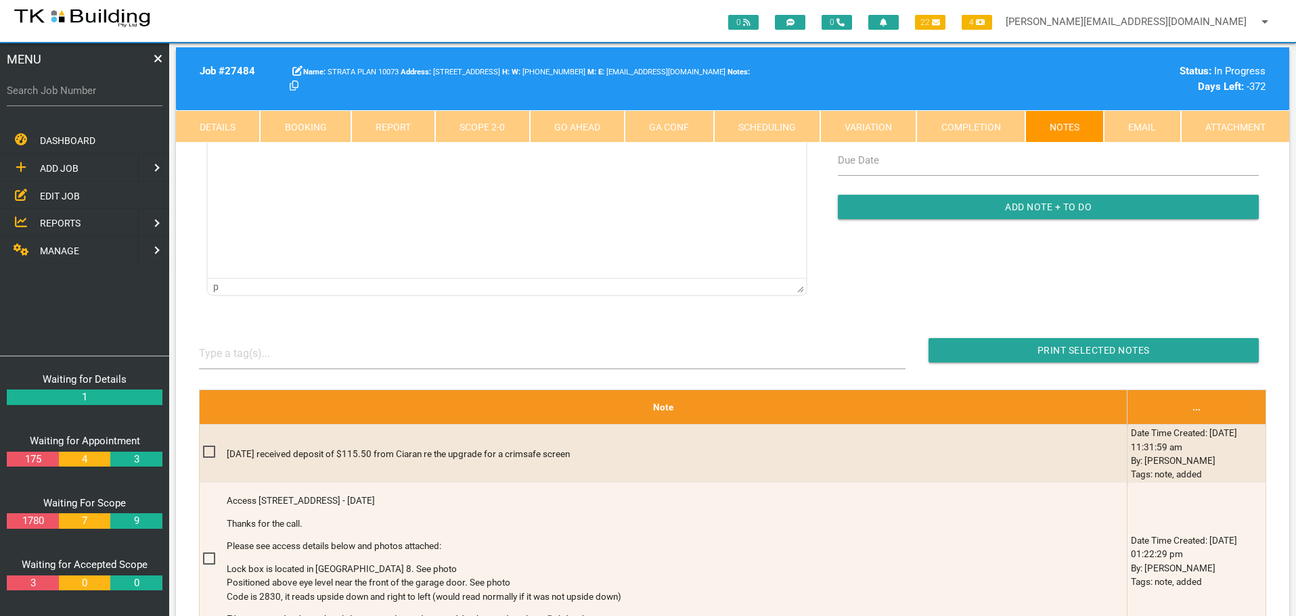
click at [469, 130] on link "Scope 2 - 0" at bounding box center [482, 126] width 94 height 32
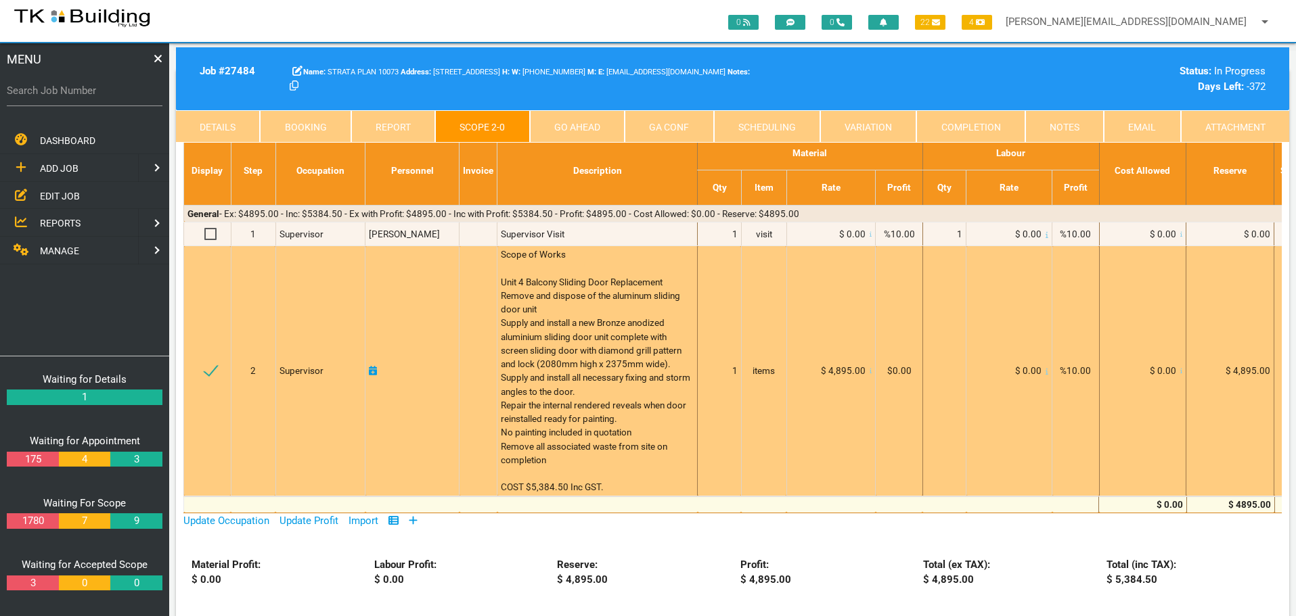
scroll to position [0, 0]
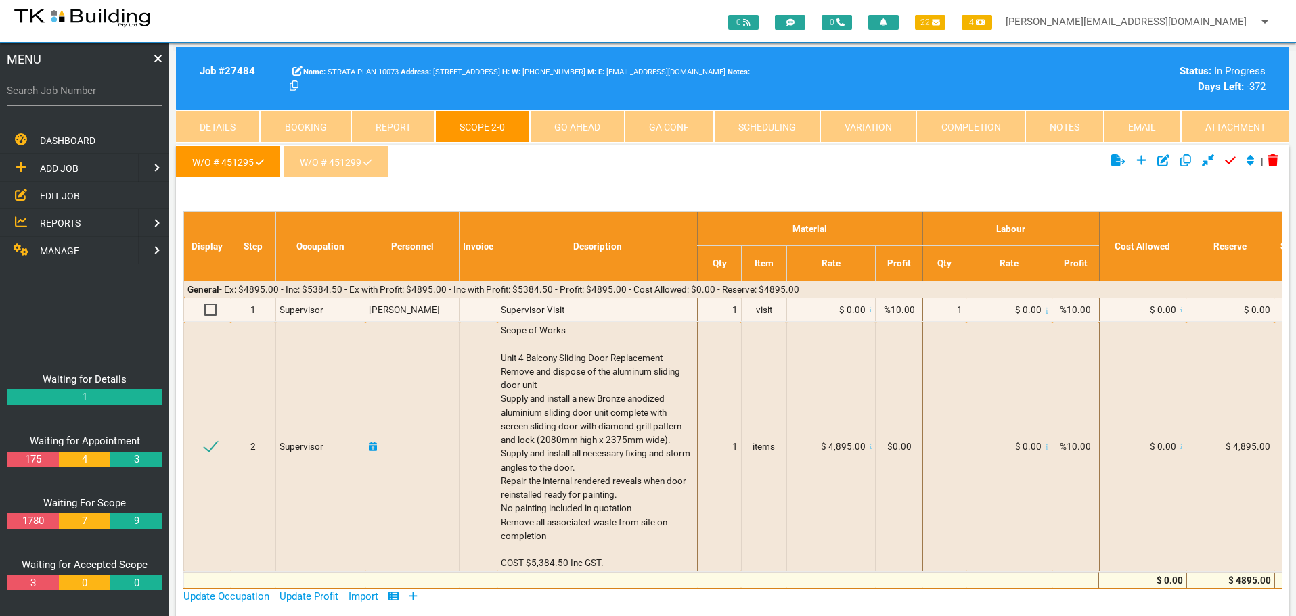
click at [229, 123] on link "Details" at bounding box center [218, 126] width 84 height 32
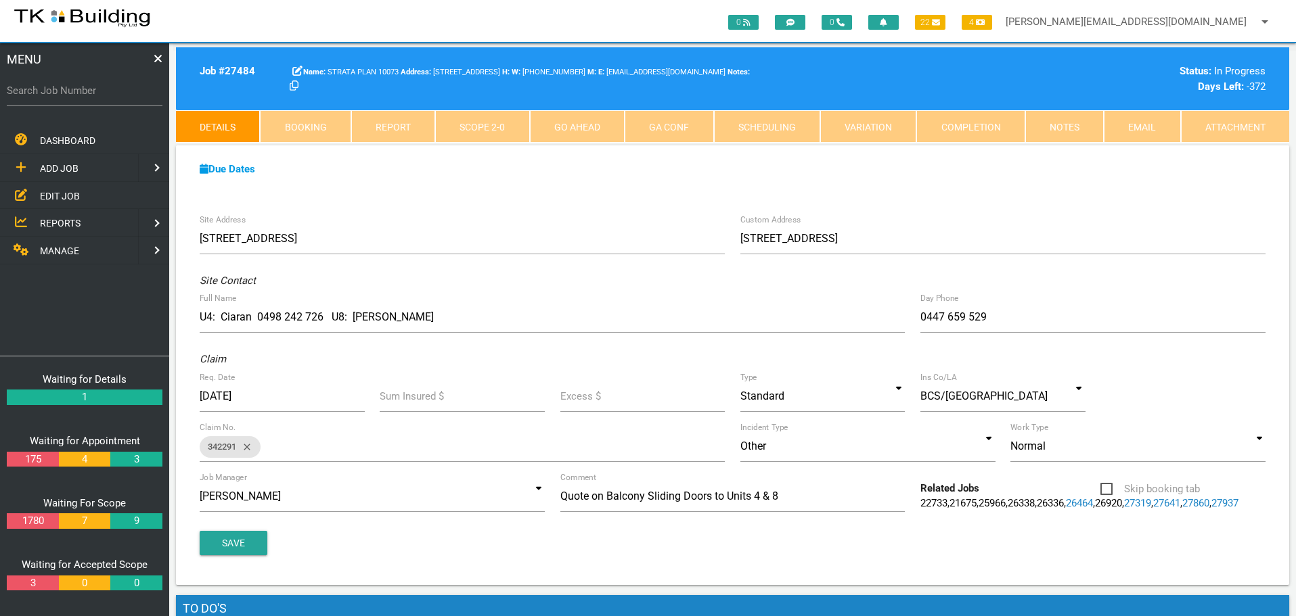
click at [1065, 124] on link "Notes" at bounding box center [1064, 126] width 78 height 32
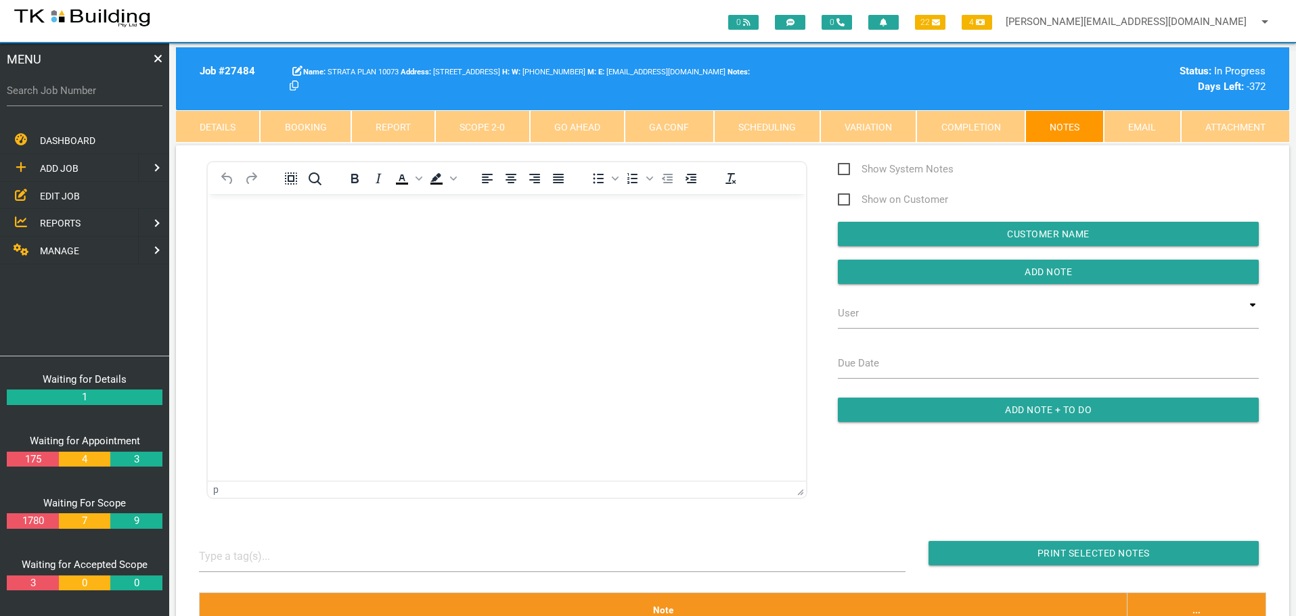
click at [476, 132] on link "Scope 2 - 0" at bounding box center [482, 126] width 94 height 32
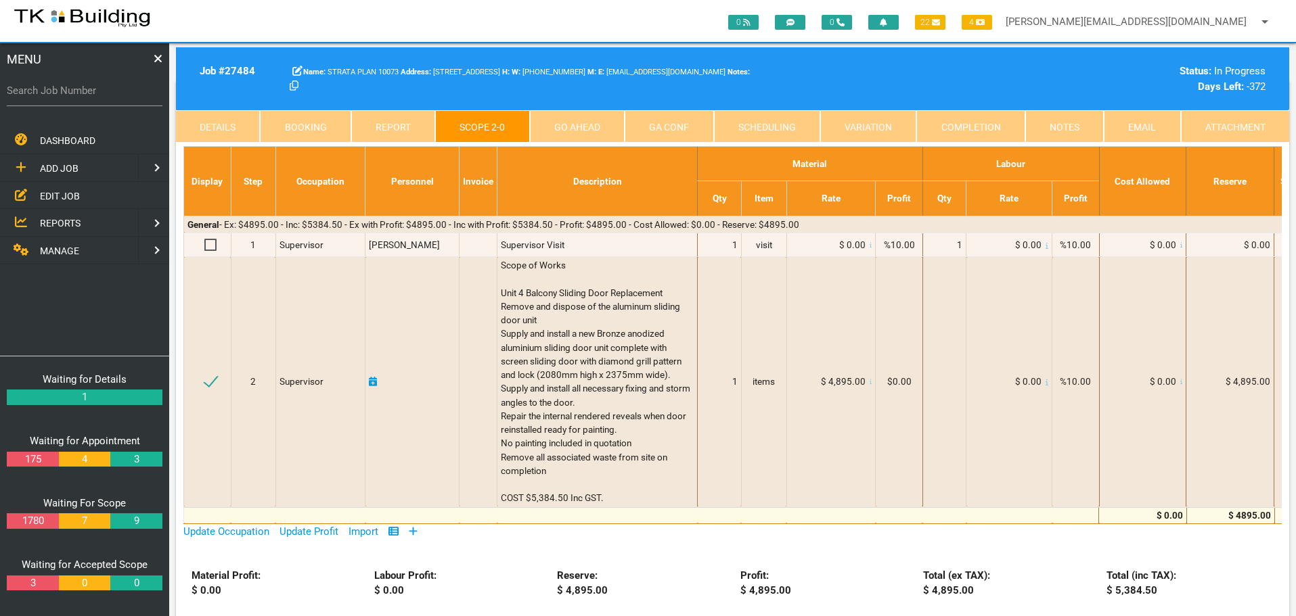
scroll to position [203, 0]
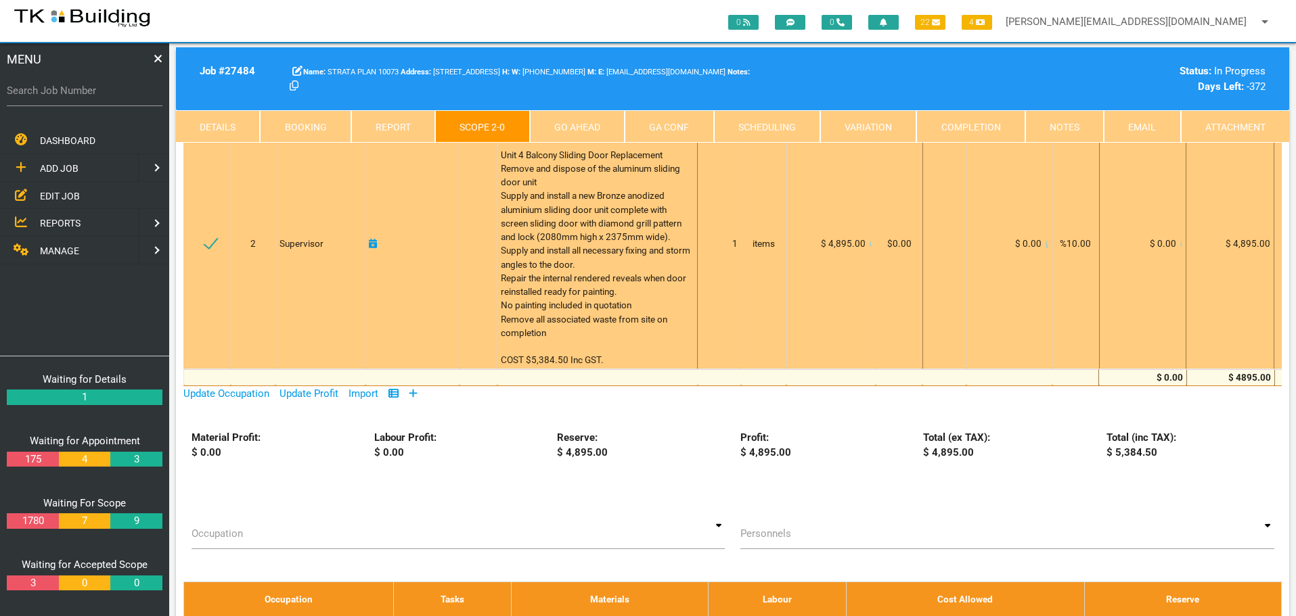
click at [568, 333] on div "Scope of Works Unit 4 Balcony Sliding Door Replacement Remove and dispose of th…" at bounding box center [597, 243] width 193 height 247
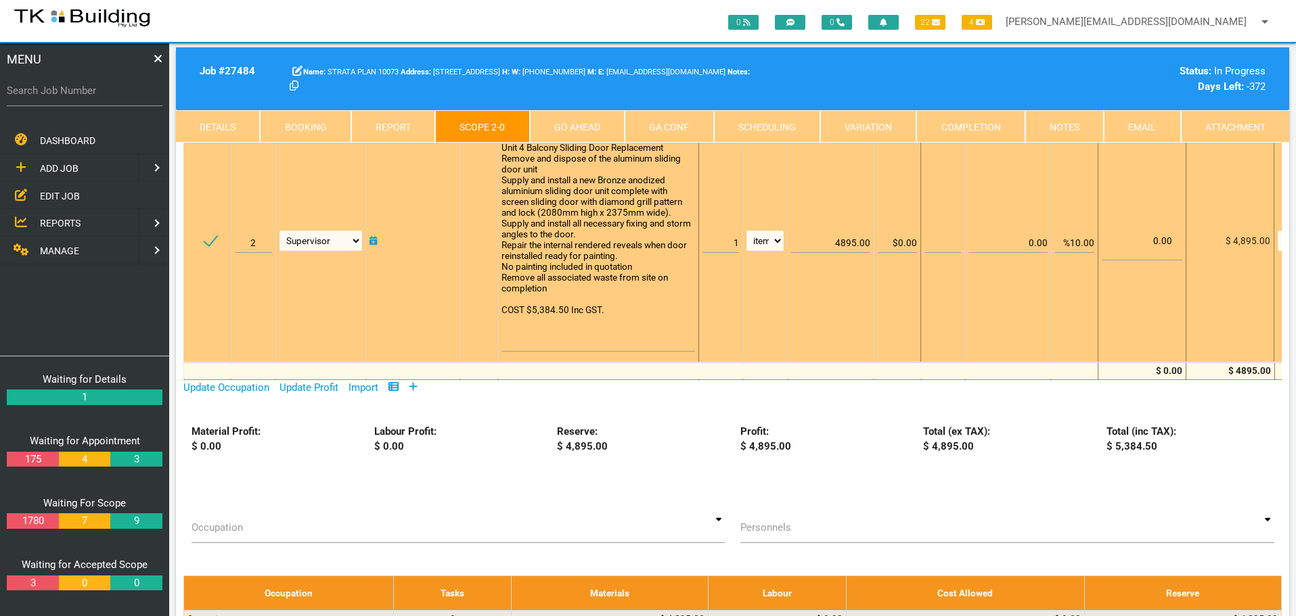
click at [622, 334] on textarea "Scope of Works Unit 4 Balcony Sliding Door Replacement Remove and dispose of th…" at bounding box center [597, 235] width 193 height 231
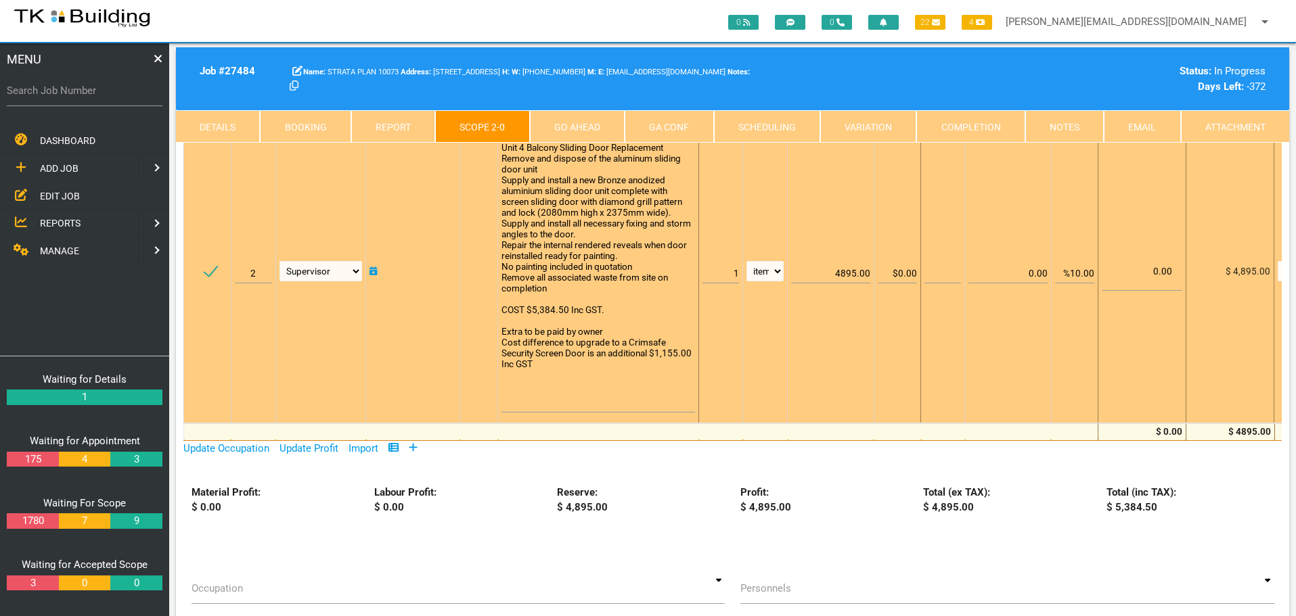
scroll to position [1, 0]
type textarea "Scope of Works Unit 4 Balcony Sliding Door Replacement Remove and dispose of th…"
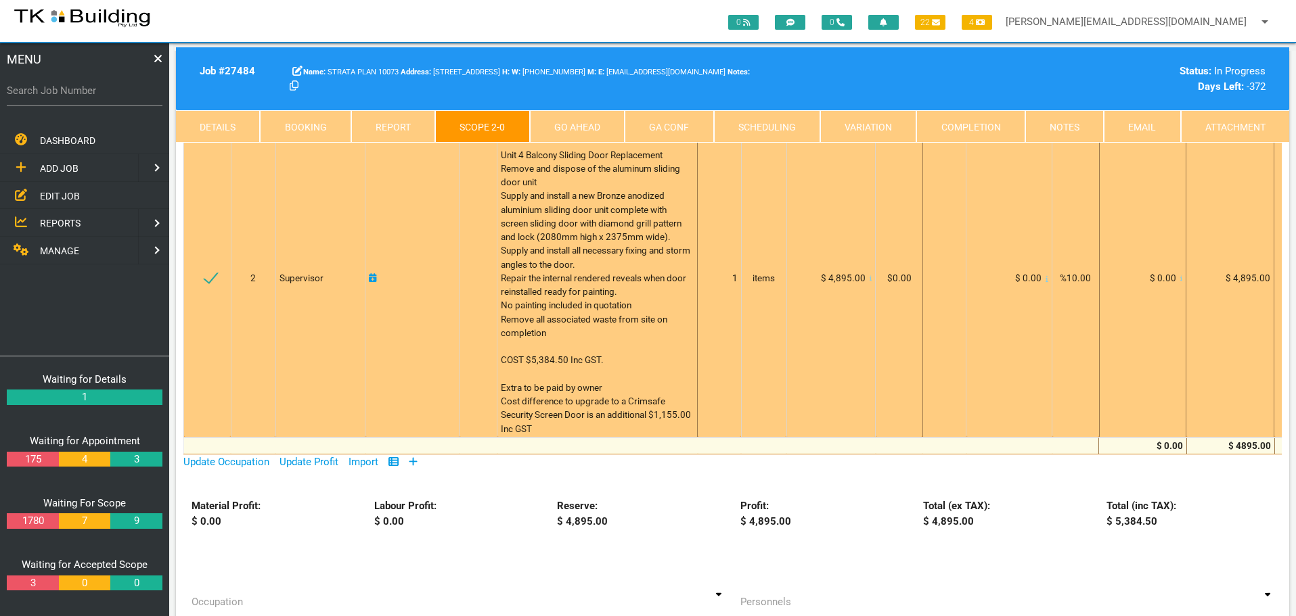
click at [869, 279] on icon at bounding box center [870, 278] width 3 height 7
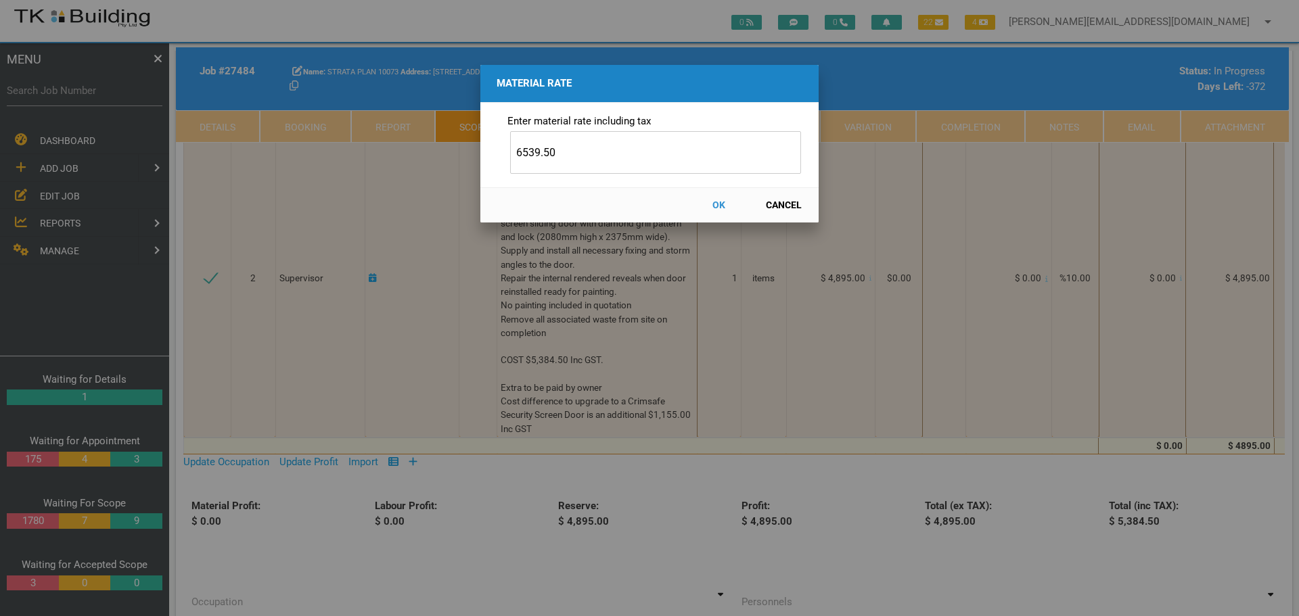
click at [714, 199] on button "OK" at bounding box center [719, 205] width 60 height 24
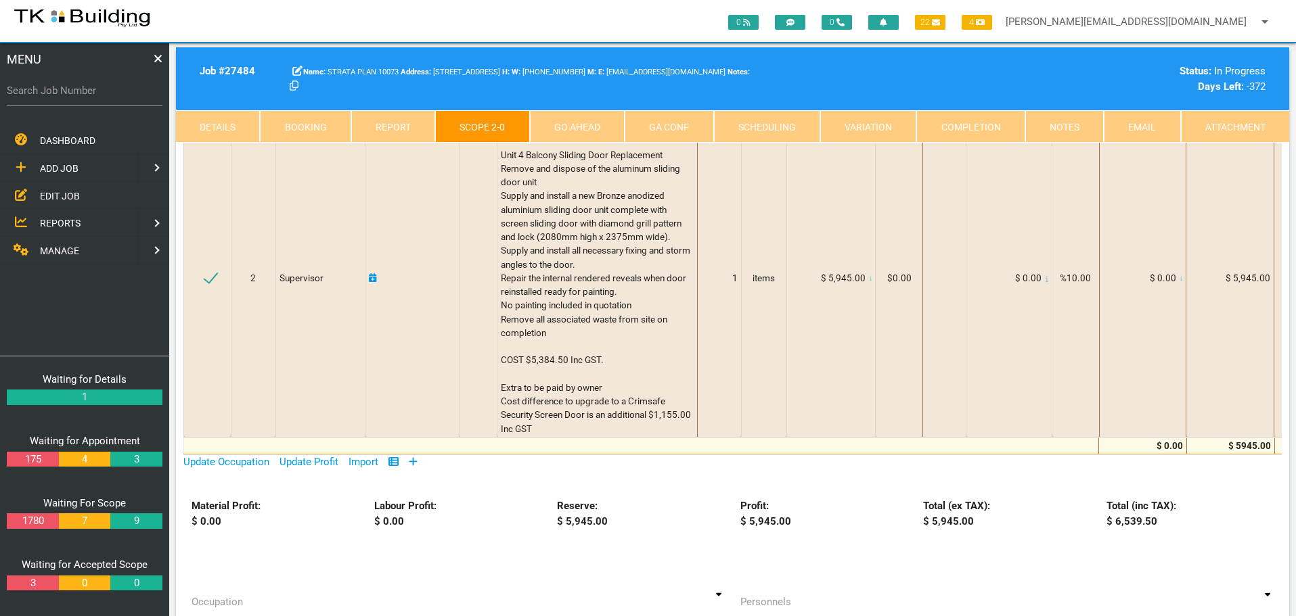
click at [990, 120] on link "Completion" at bounding box center [970, 126] width 108 height 32
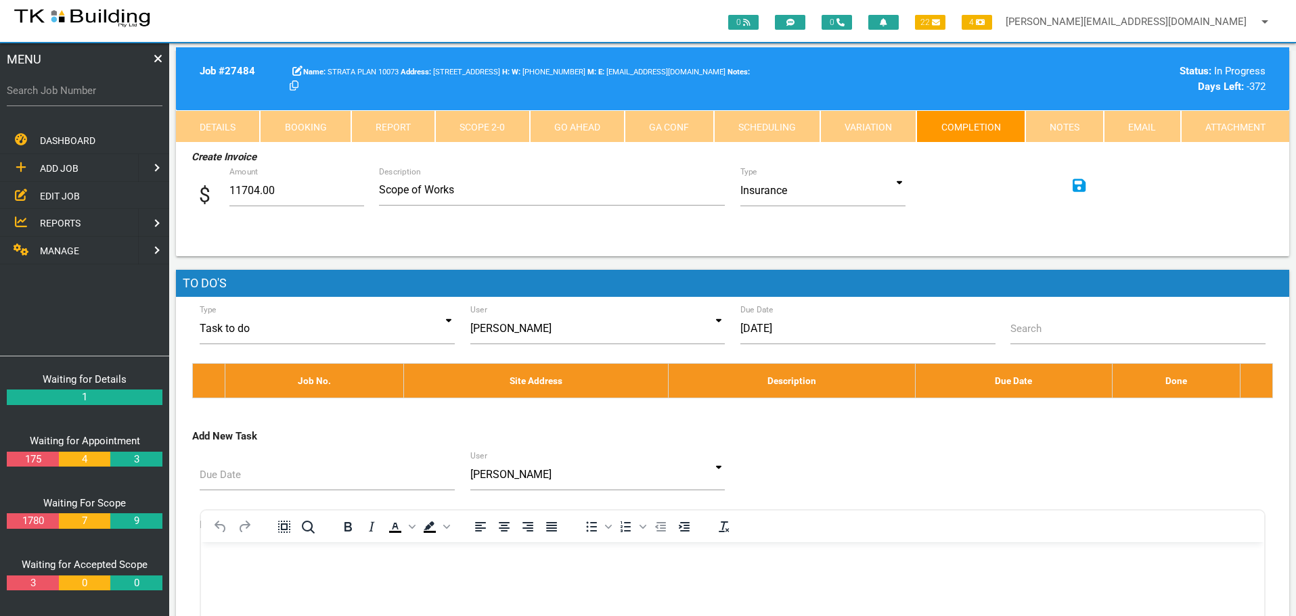
scroll to position [0, 0]
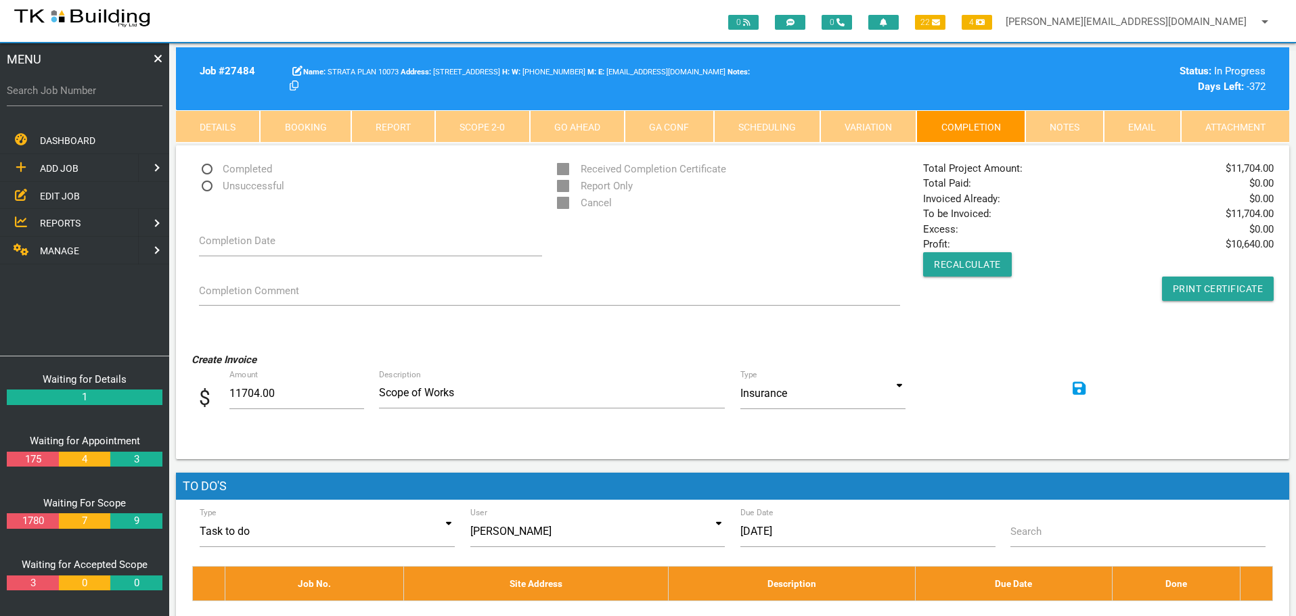
click at [1078, 390] on icon at bounding box center [1079, 389] width 14 height 16
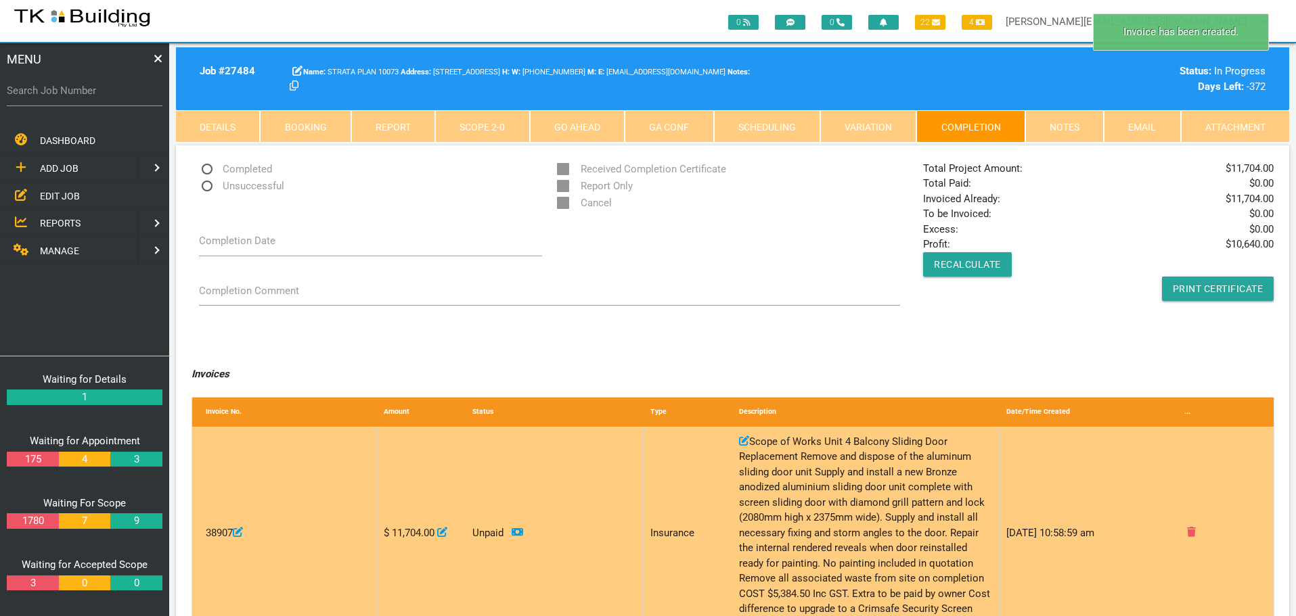
click at [446, 533] on icon at bounding box center [442, 533] width 10 height 10
type input "11704"
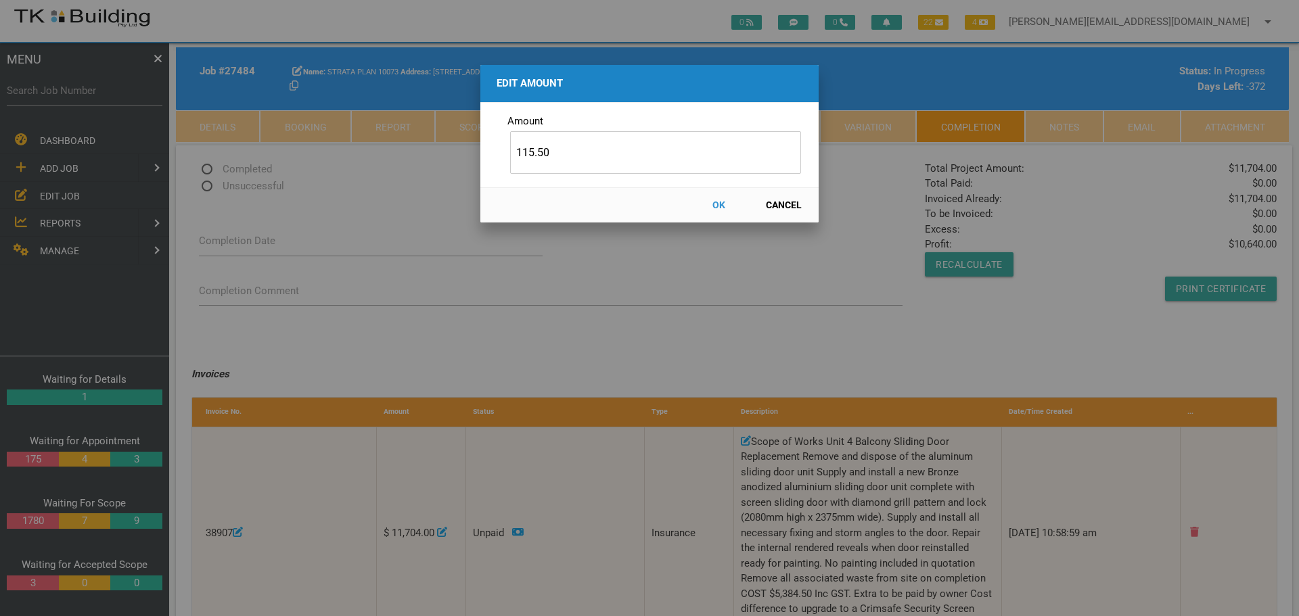
click at [718, 204] on button "OK" at bounding box center [719, 205] width 60 height 24
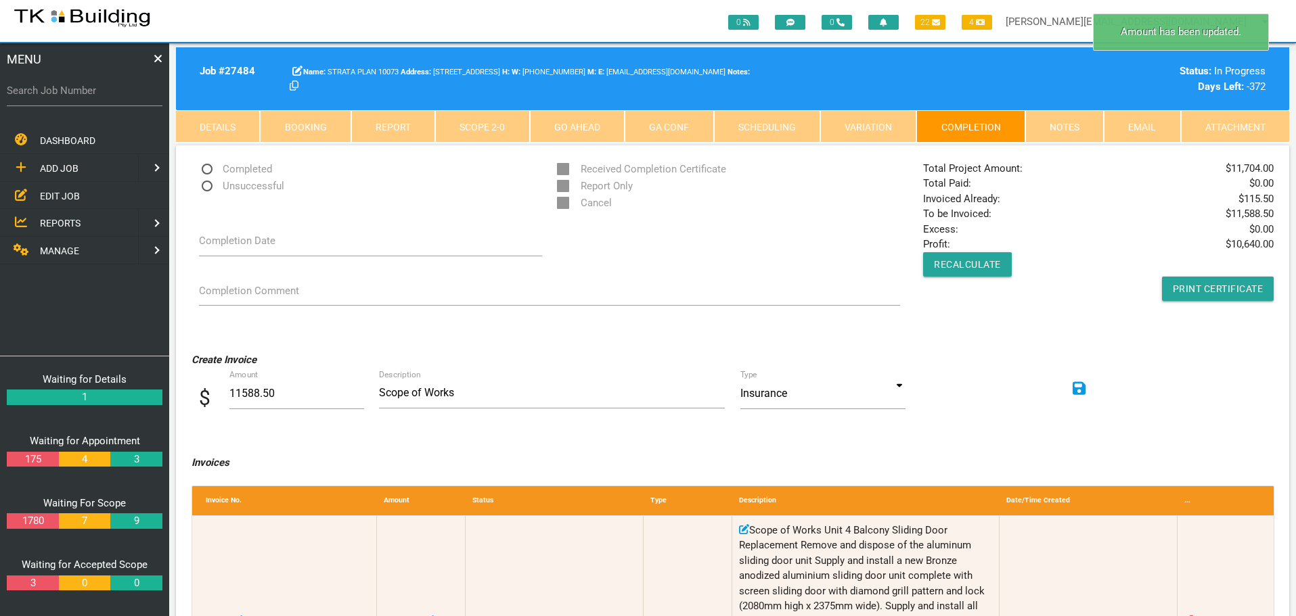
click at [469, 122] on link "Scope 2 - 0" at bounding box center [482, 126] width 94 height 32
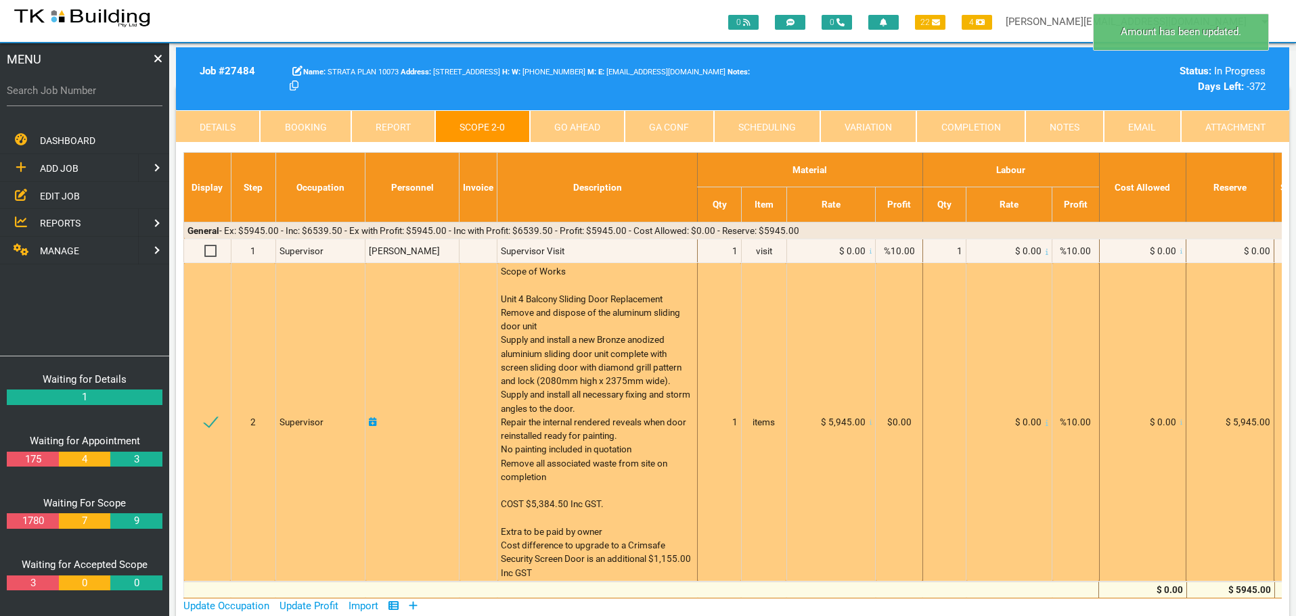
scroll to position [135, 0]
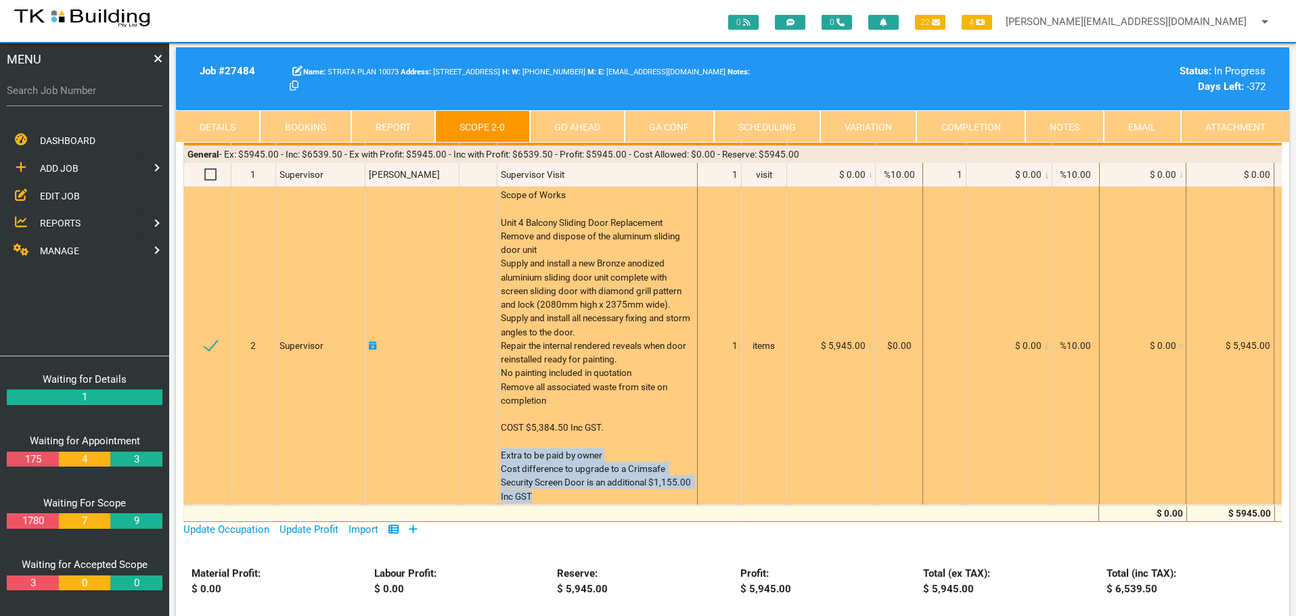
drag, startPoint x: 497, startPoint y: 453, endPoint x: 528, endPoint y: 494, distance: 51.3
click at [528, 494] on div "Scope of Works Unit 4 Balcony Sliding Door Replacement Remove and dispose of th…" at bounding box center [597, 345] width 193 height 315
copy span "Extra to be paid by owner Cost difference to upgrade to a Crimsafe Security Scr…"
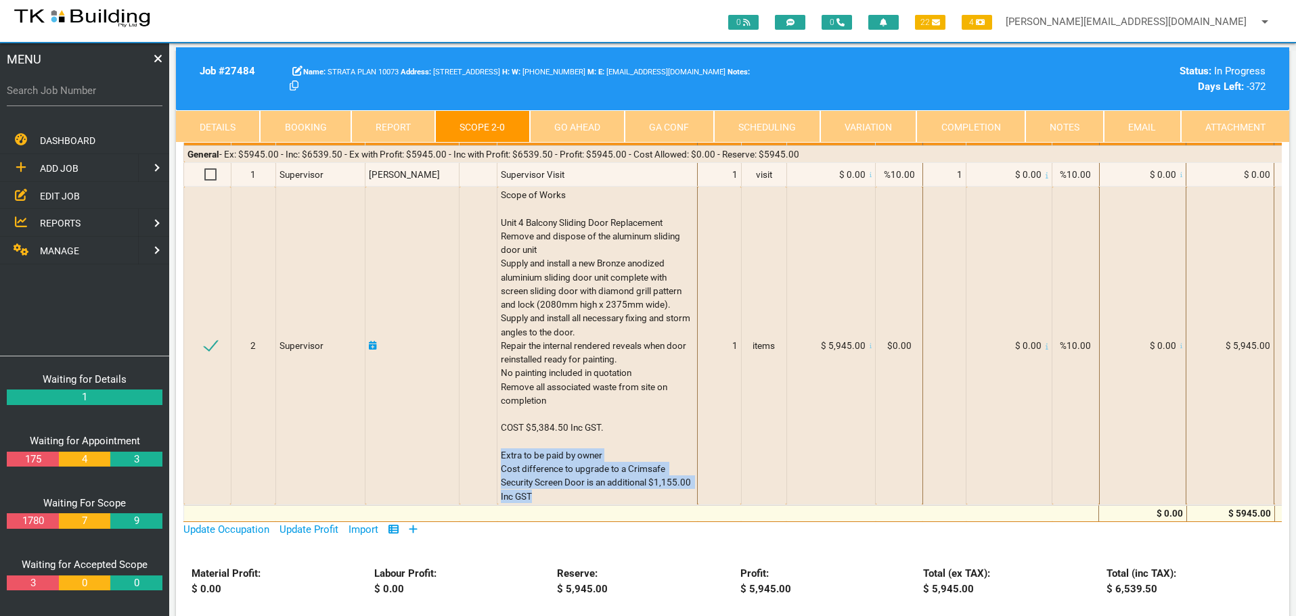
click at [996, 128] on link "Completion" at bounding box center [970, 126] width 108 height 32
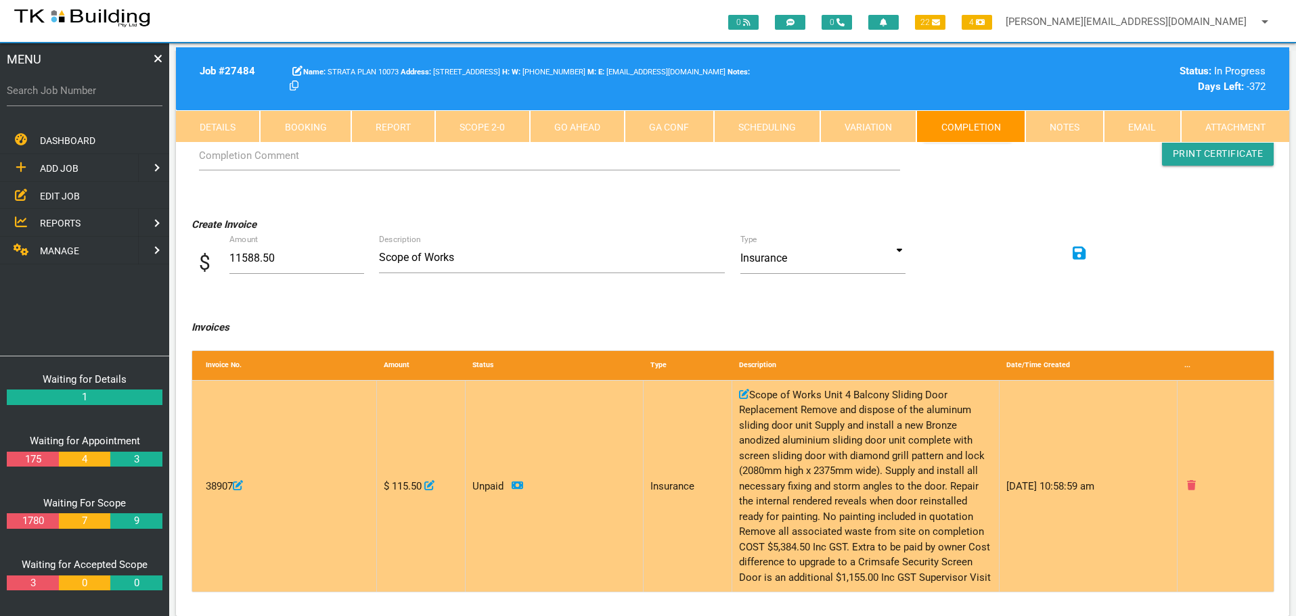
click at [746, 394] on icon at bounding box center [744, 395] width 10 height 10
type input "Scope of WorksUnit 4 Balcony Sliding Door Replacement Remove and dispose of the…"
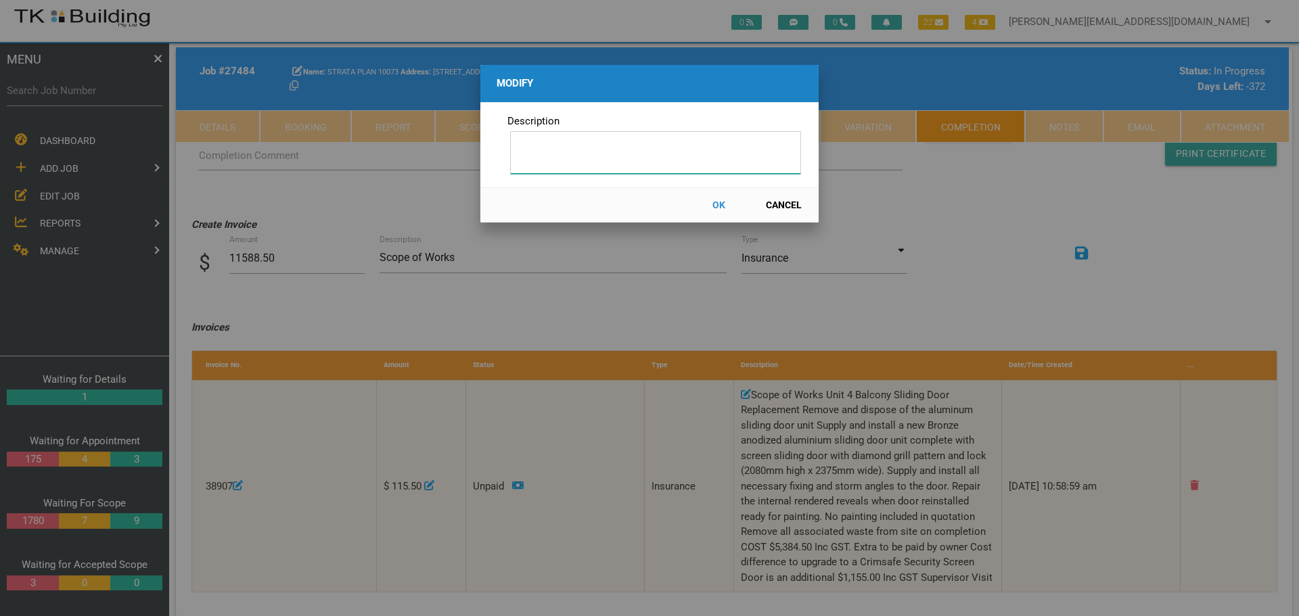
scroll to position [0, 0]
paste input "Extra to be paid by owner Cost difference to upgrade to a Crimsafe Security Scr…"
type input "E"
type input "10% Deposit payable by U4 re upgrade to crinsafe security screen door $115.50"
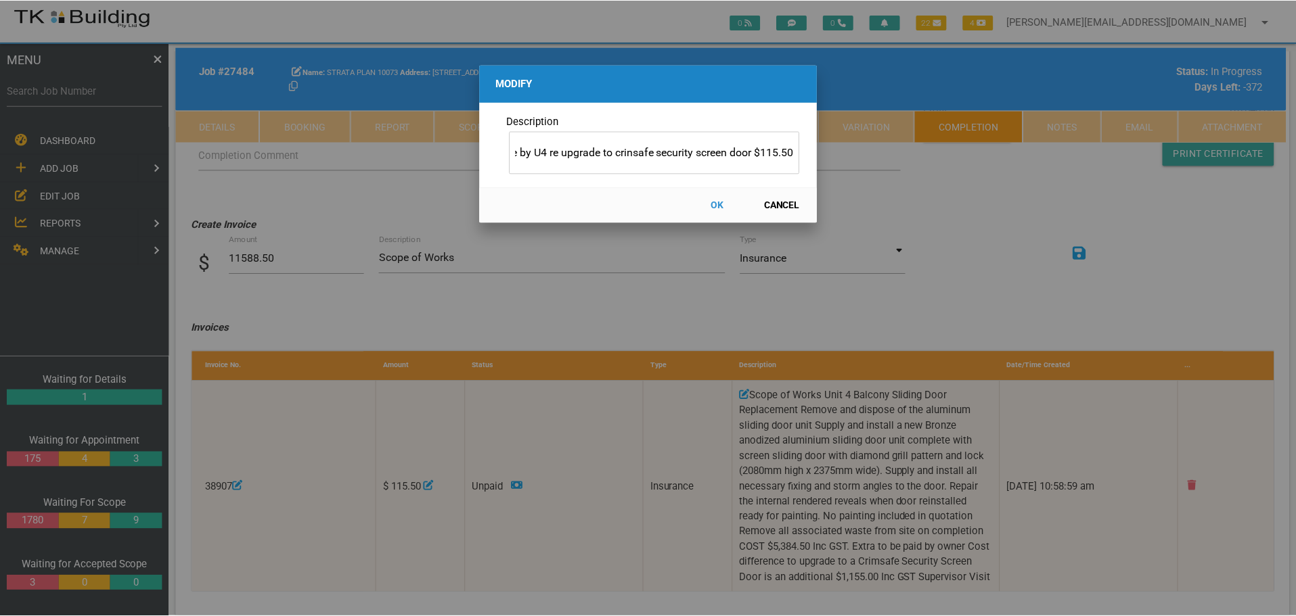
scroll to position [0, 0]
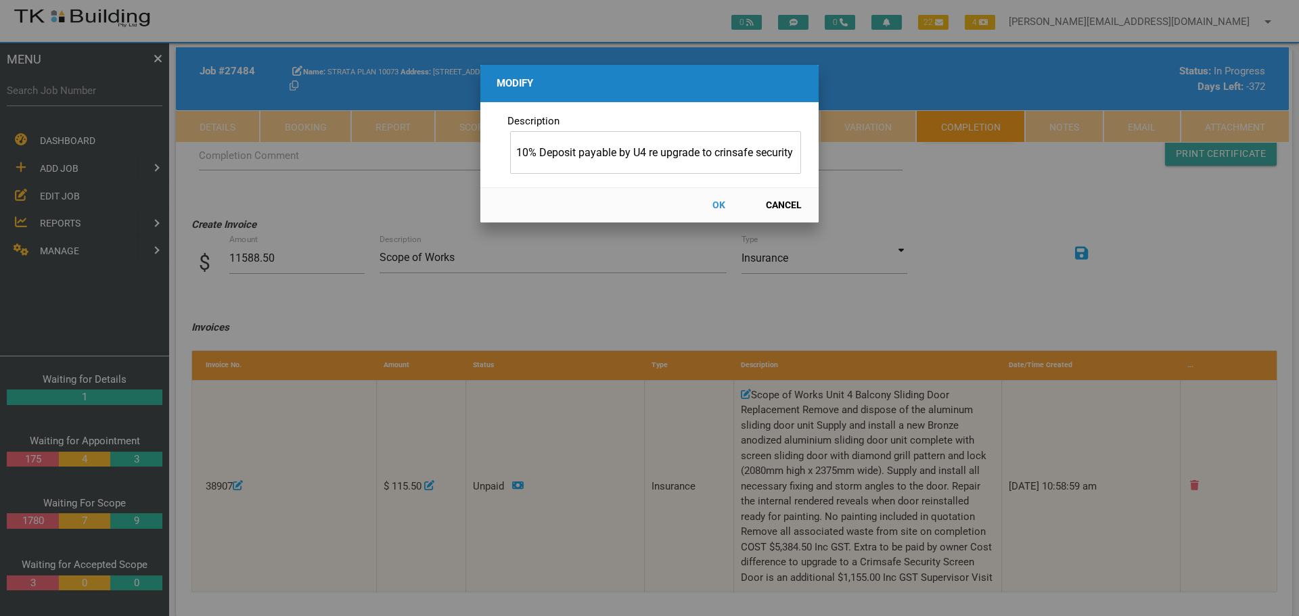
click at [719, 200] on button "OK" at bounding box center [719, 205] width 60 height 24
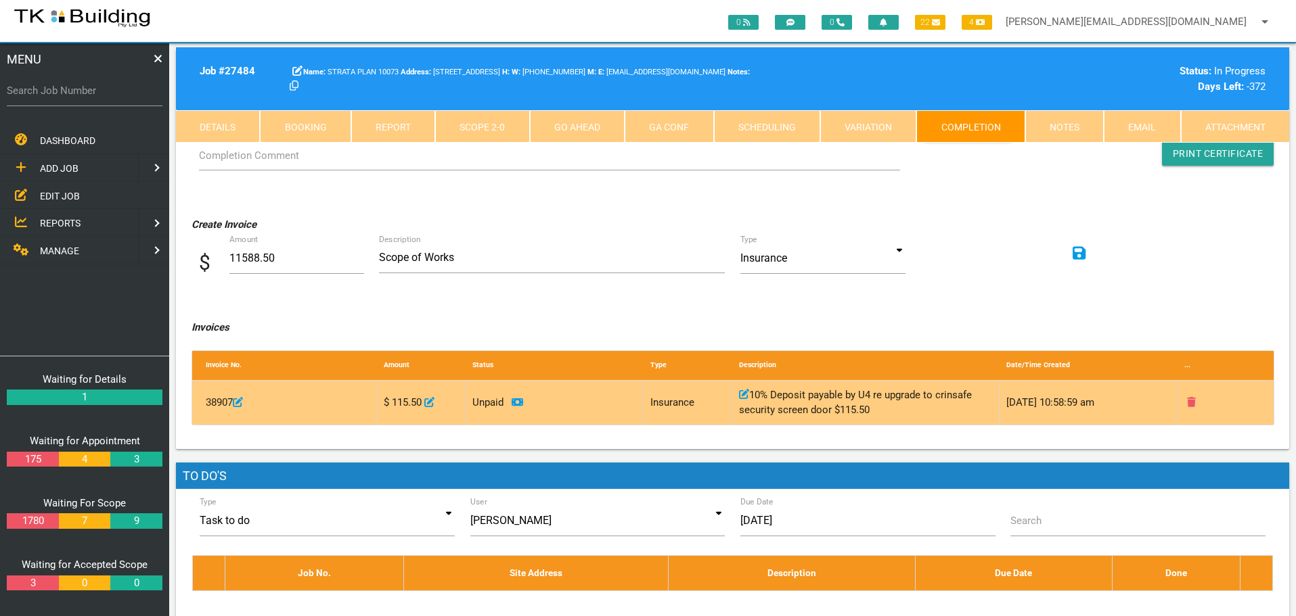
click at [746, 394] on icon at bounding box center [744, 395] width 10 height 10
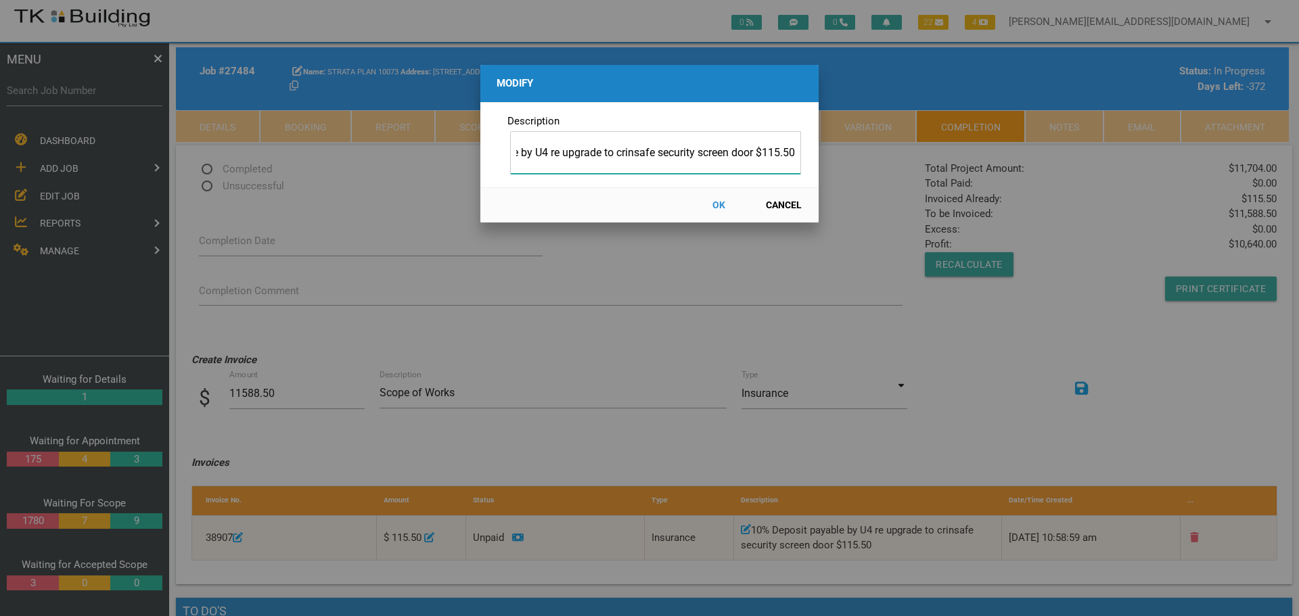
scroll to position [135, 0]
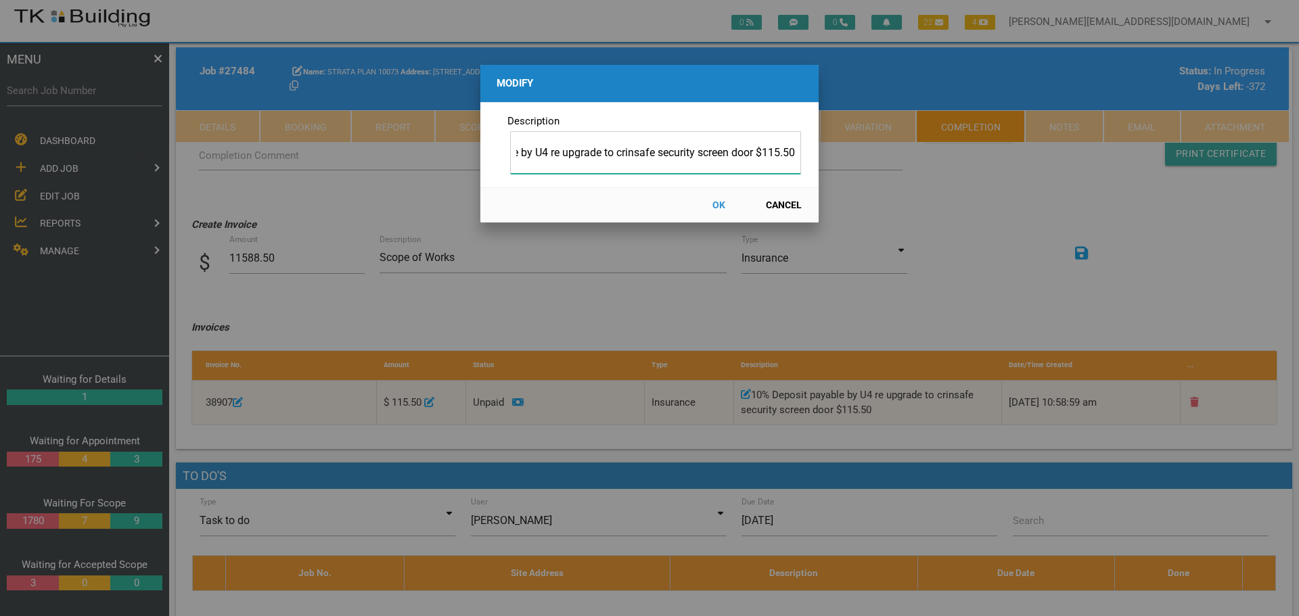
click at [633, 153] on input "10% Deposit payable by U4 re upgrade to crinsafe security screen door $115.50" at bounding box center [655, 152] width 291 height 43
type input "10% Deposit payable by U4 re upgrade to crimsafe security screen door $115.50"
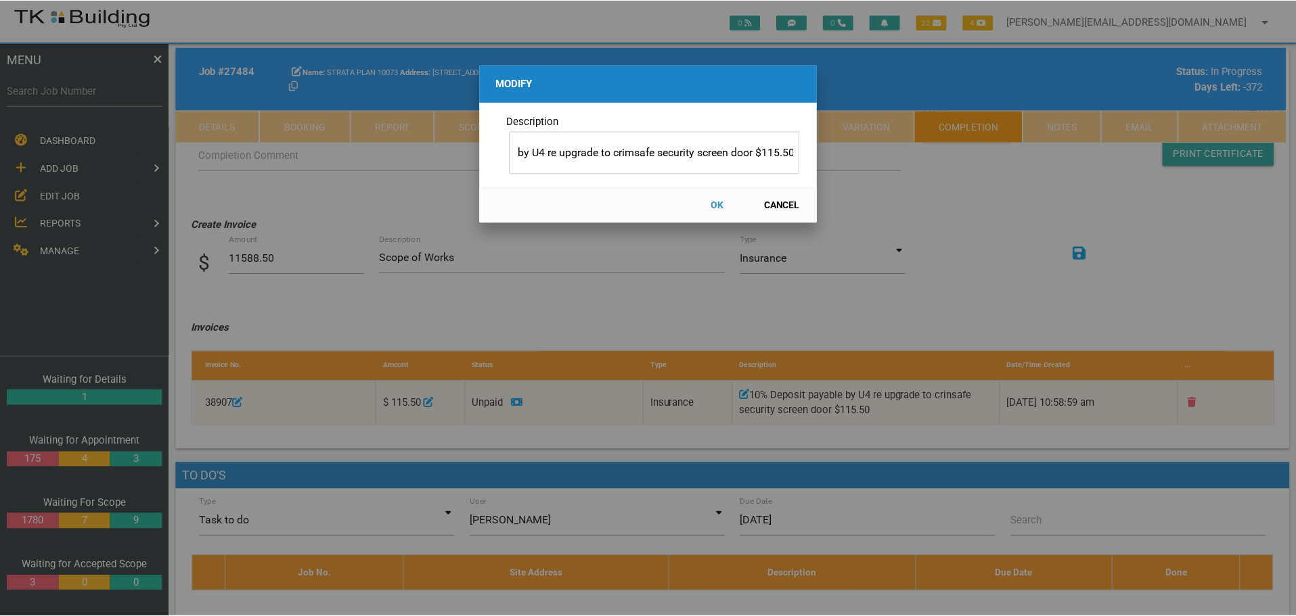
scroll to position [0, 0]
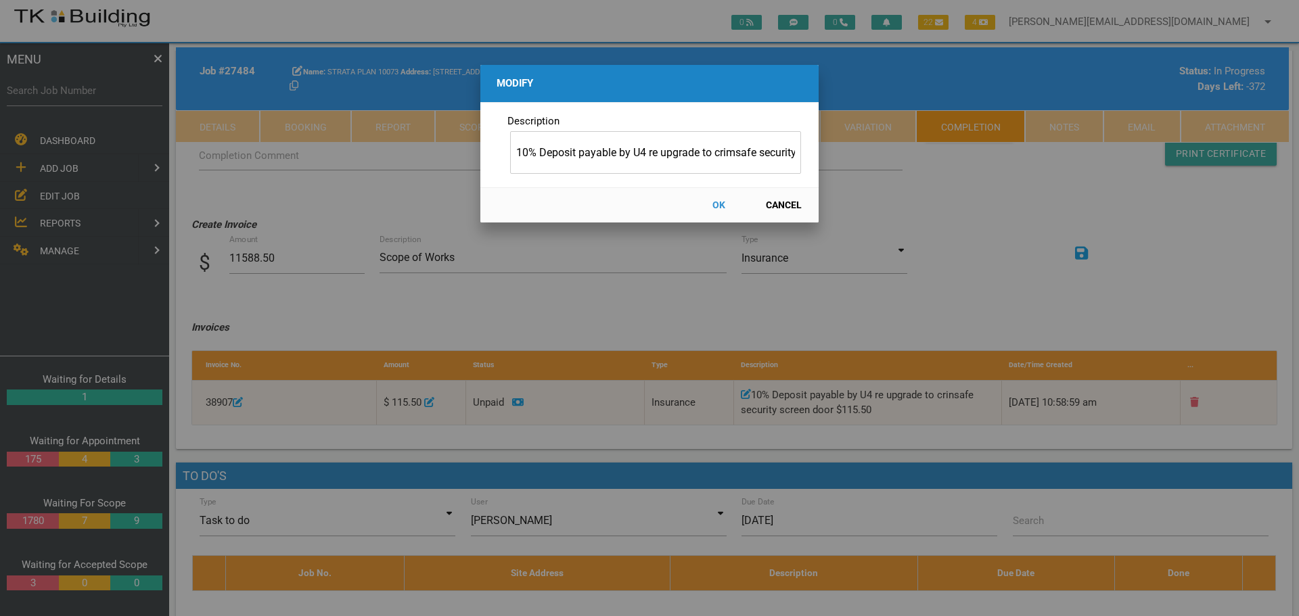
click at [713, 203] on button "OK" at bounding box center [719, 205] width 60 height 24
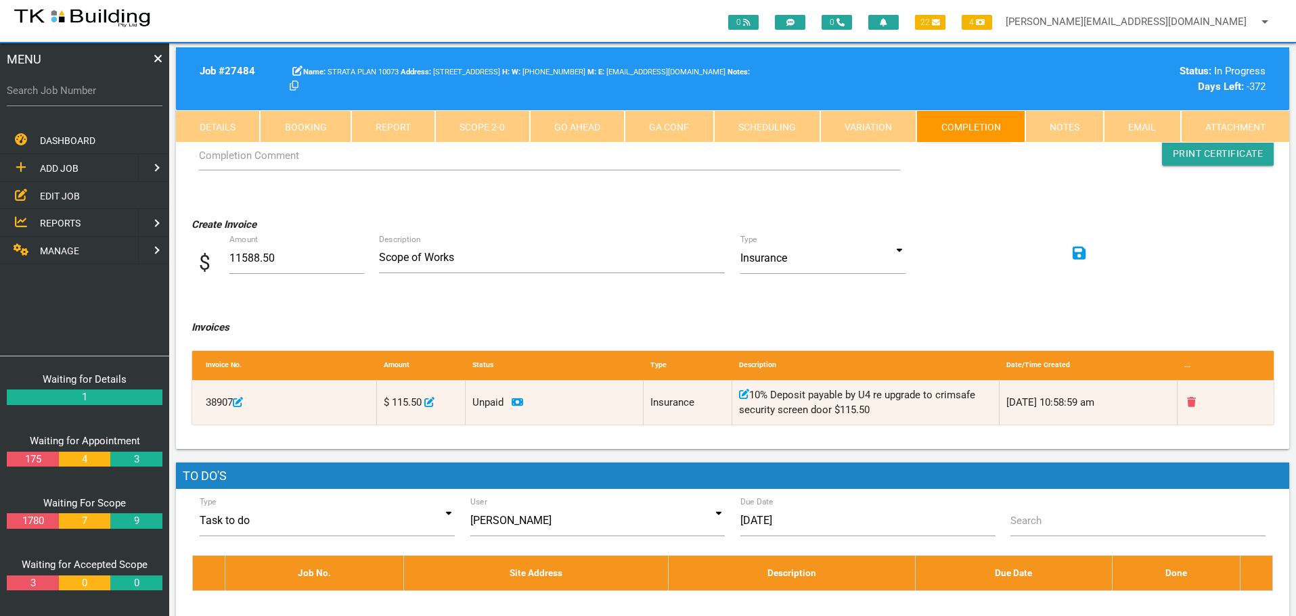
click at [60, 249] on span "MANAGE" at bounding box center [59, 251] width 39 height 11
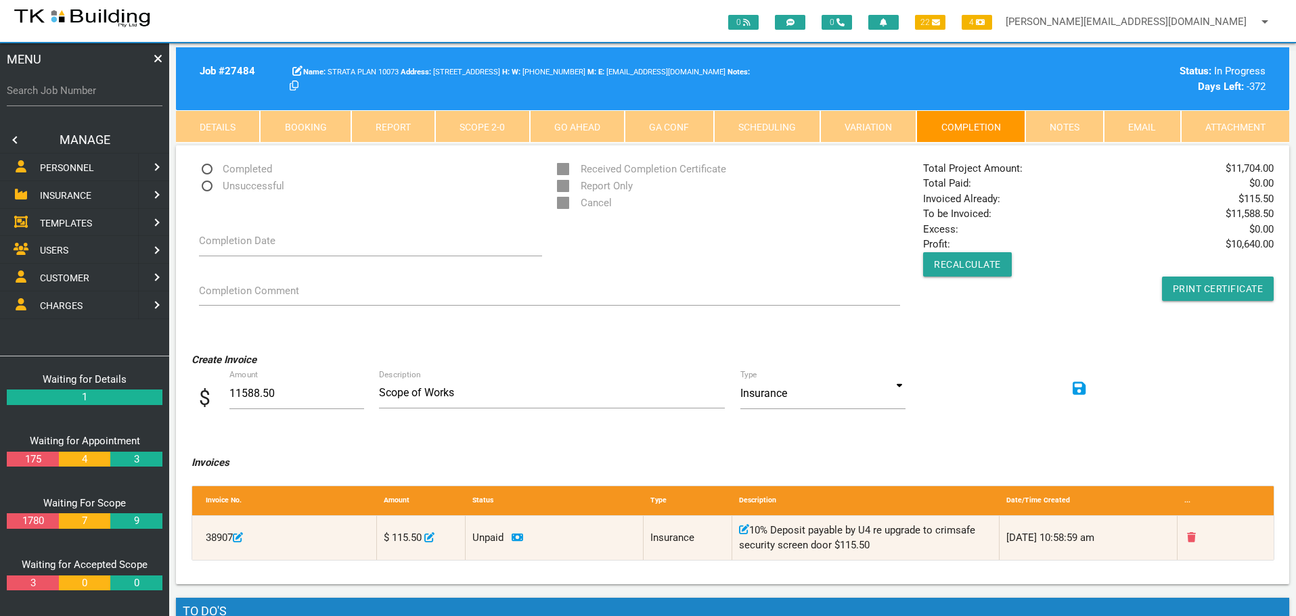
click at [69, 195] on span "INSURANCE" at bounding box center [65, 195] width 51 height 11
click at [62, 226] on span "RECEIVE PAYMENT" at bounding box center [80, 222] width 81 height 11
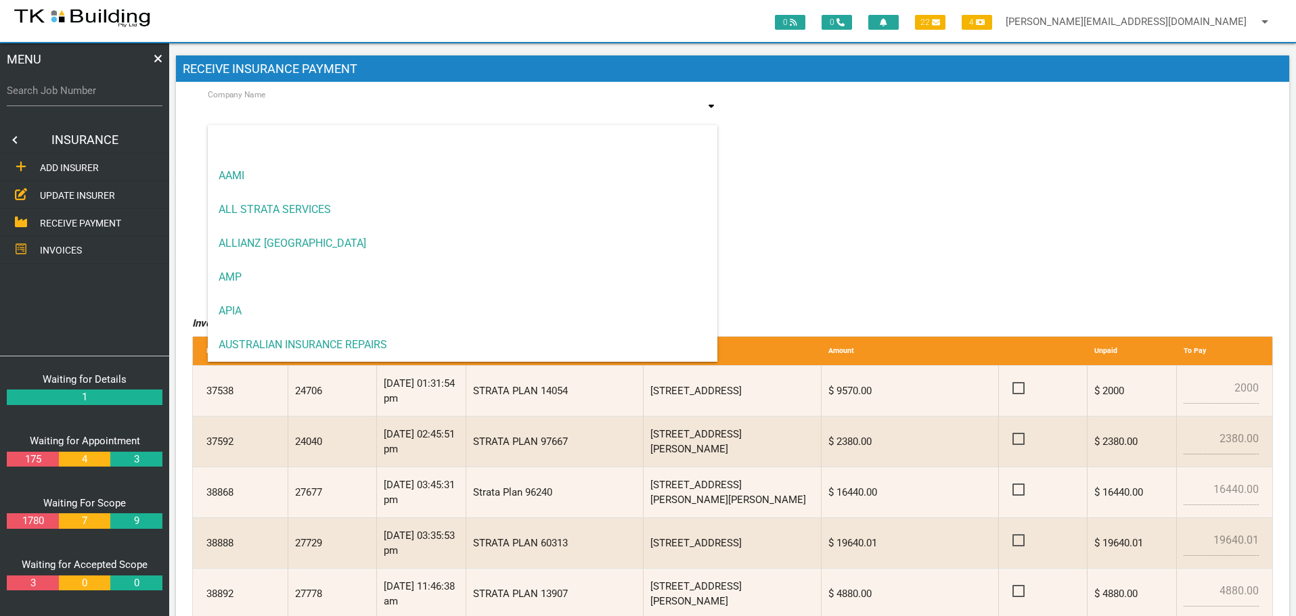
click at [348, 116] on input at bounding box center [463, 113] width 510 height 31
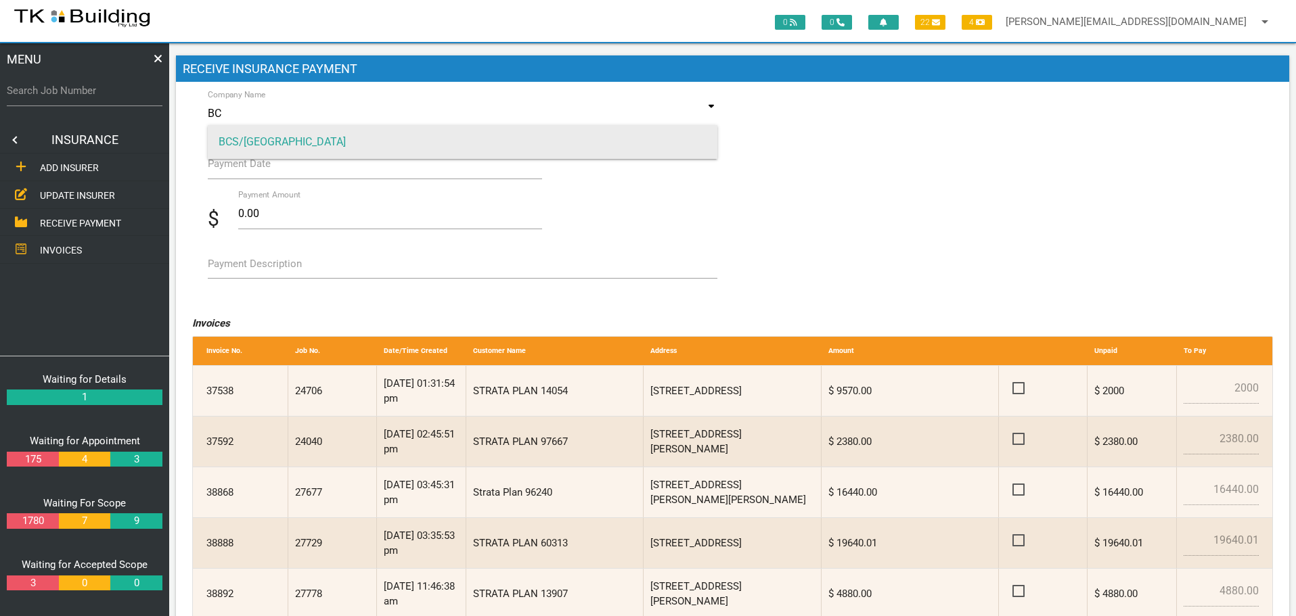
type input "BC"
click at [228, 141] on span "BCS/MONTEATH" at bounding box center [463, 142] width 510 height 34
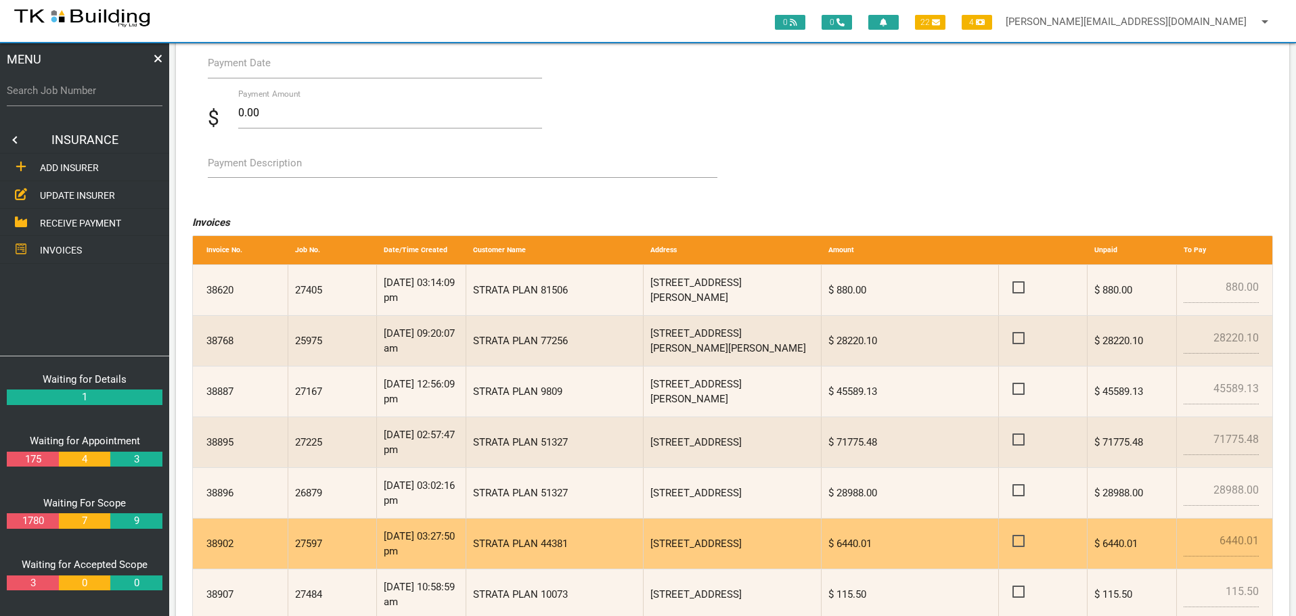
scroll to position [246, 0]
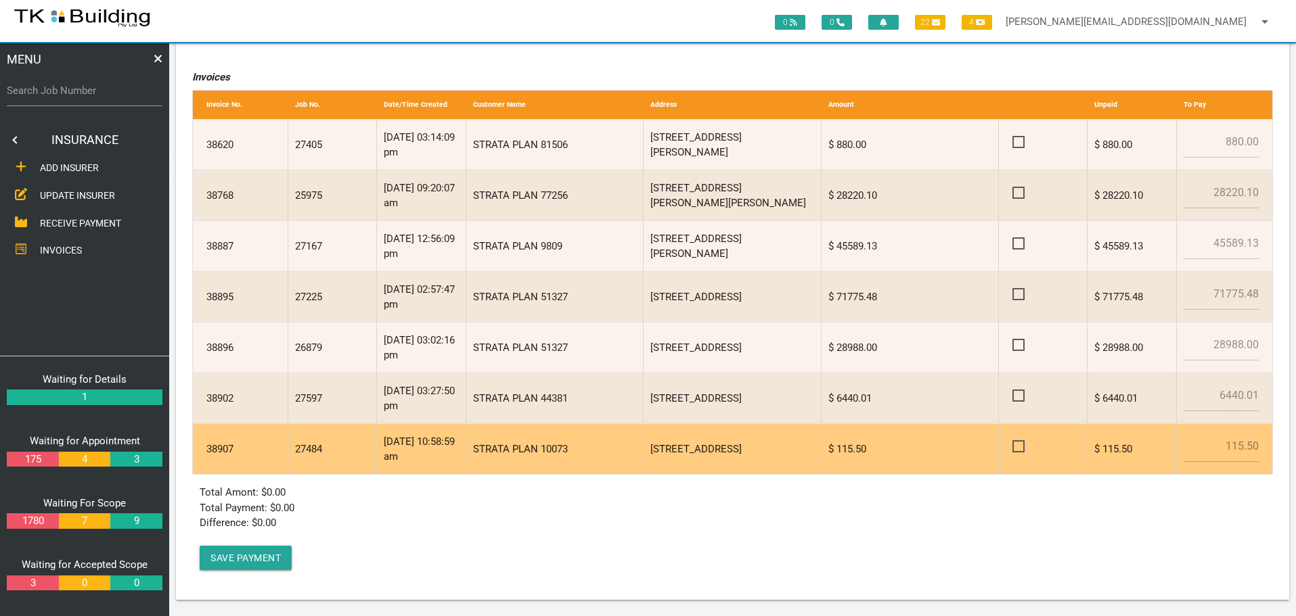
click at [1016, 446] on span at bounding box center [1024, 446] width 24 height 17
click at [1016, 446] on input "checkbox" at bounding box center [1016, 442] width 9 height 9
checkbox input "true"
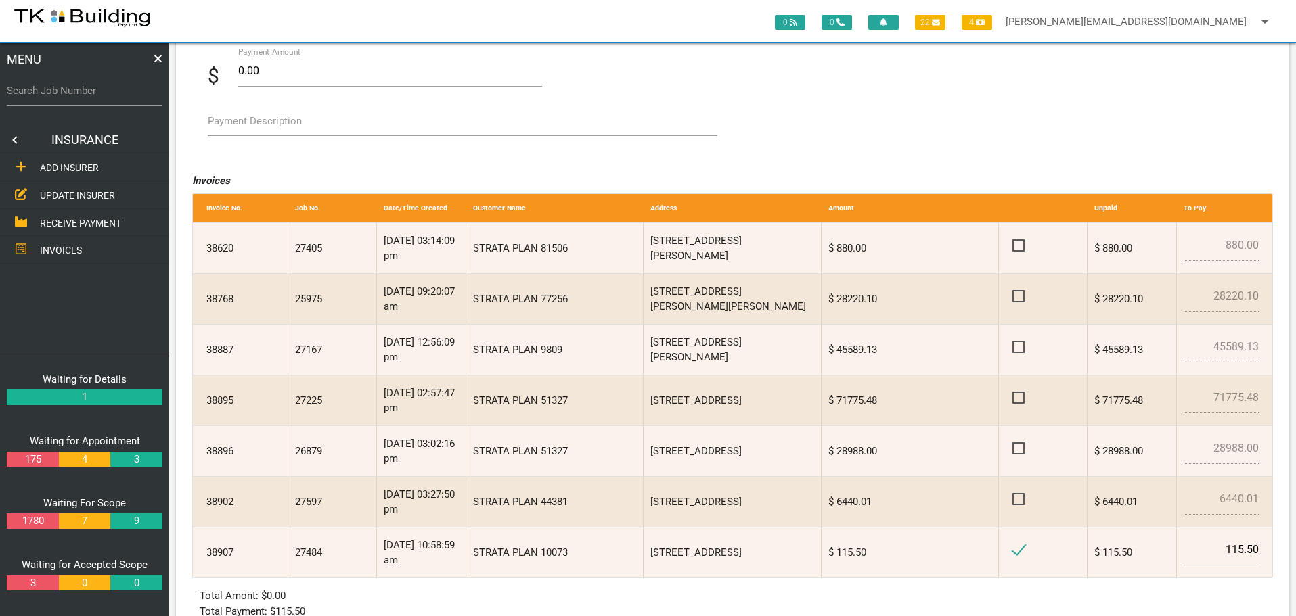
scroll to position [0, 0]
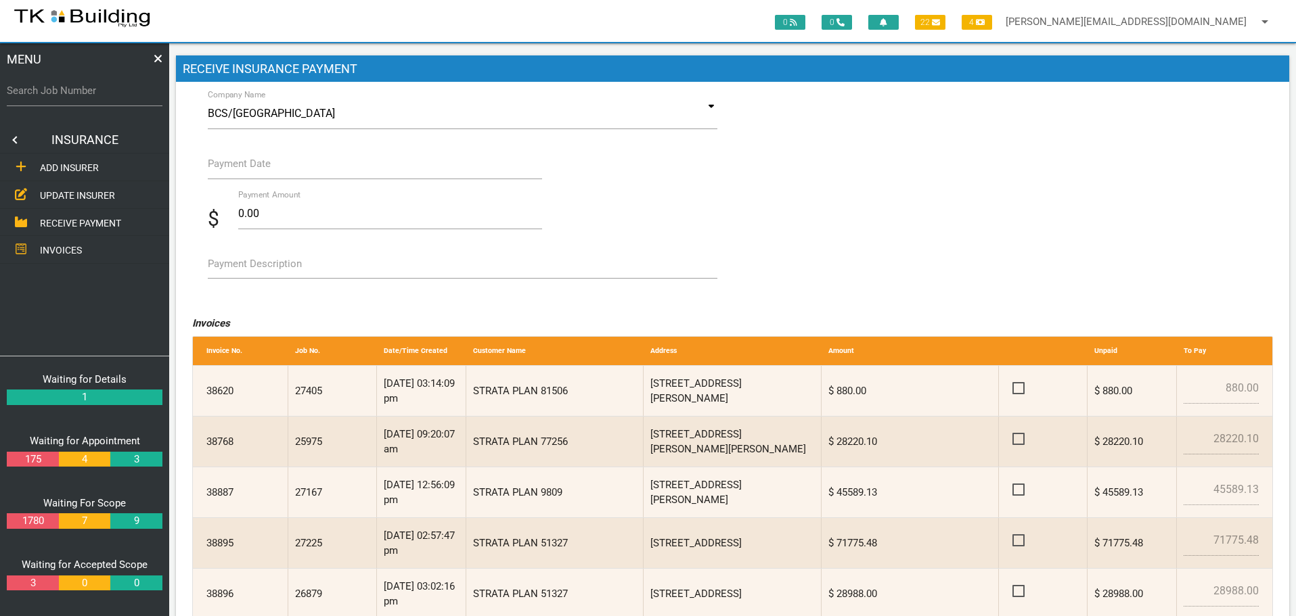
click at [252, 269] on label "Payment Description" at bounding box center [255, 264] width 94 height 16
click at [252, 269] on textarea "Payment Description" at bounding box center [463, 263] width 510 height 30
type textarea "Inv 38907"
click at [231, 168] on label "Payment Date" at bounding box center [239, 164] width 63 height 16
click at [231, 168] on input "Payment Date" at bounding box center [375, 163] width 335 height 31
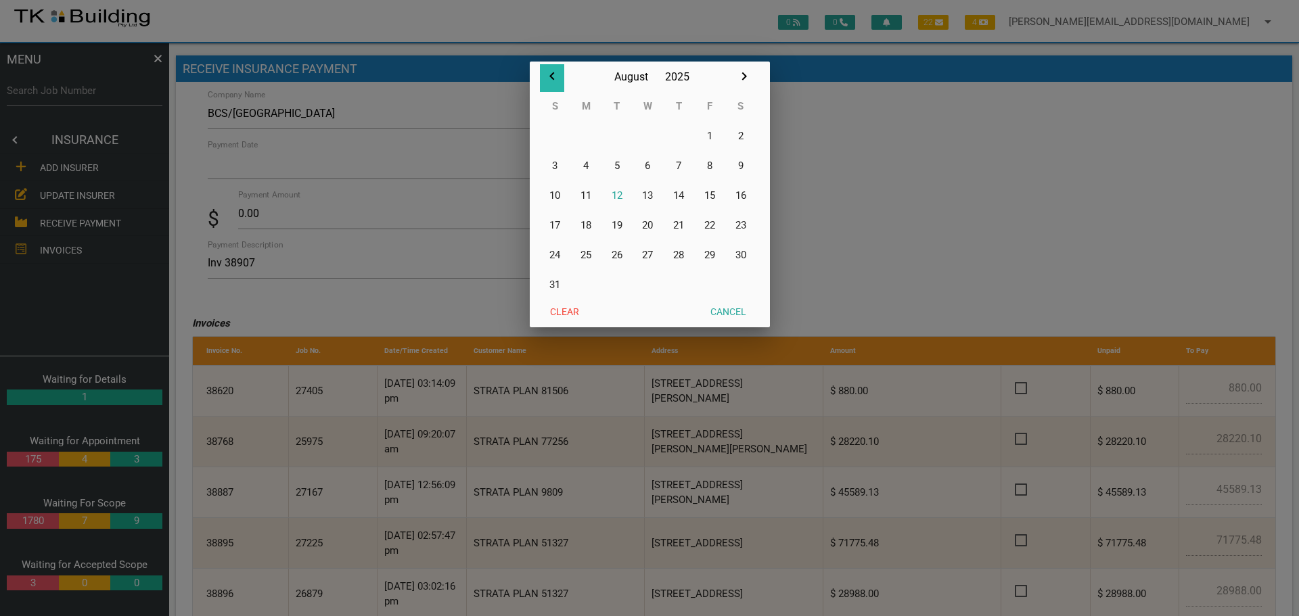
click at [553, 74] on icon "button" at bounding box center [551, 76] width 5 height 8
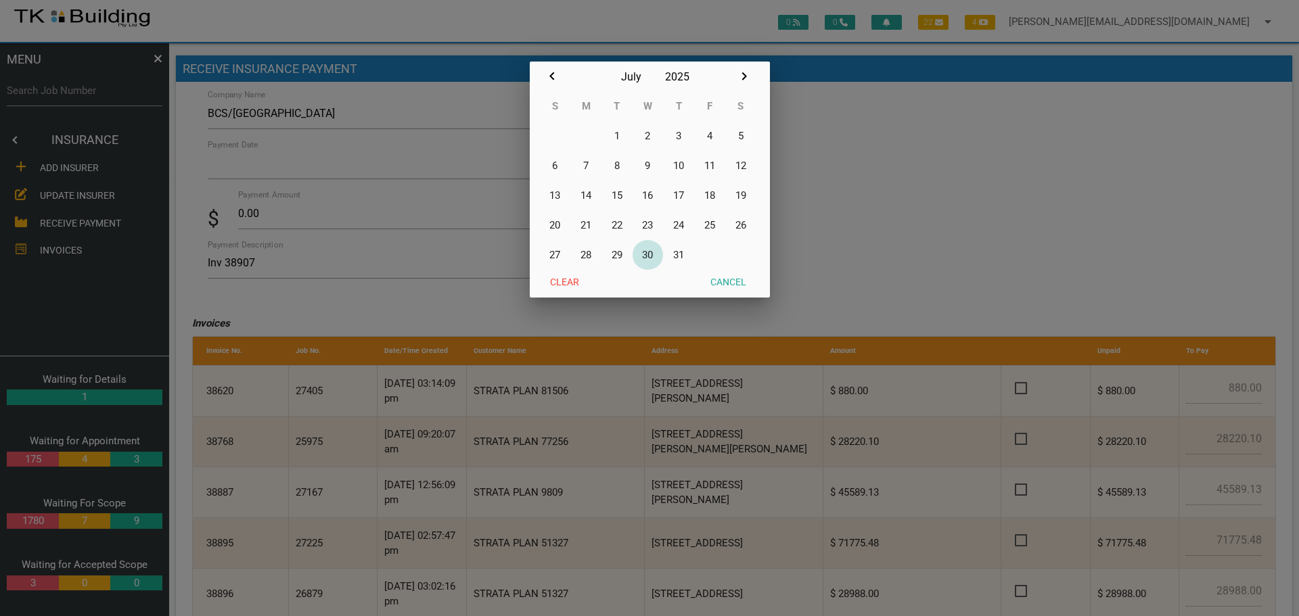
click at [645, 252] on button "30" at bounding box center [648, 255] width 31 height 30
type input "30/07/2025"
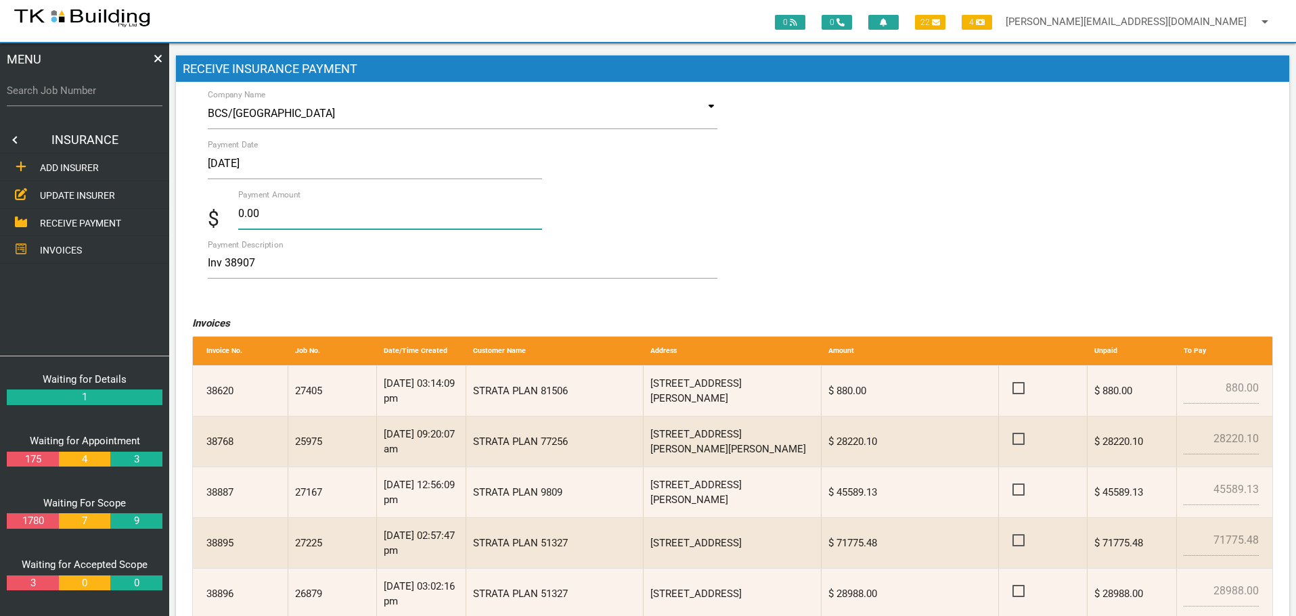
click at [269, 217] on input "0.00" at bounding box center [390, 213] width 304 height 31
type input "0"
type input "115.50"
click at [375, 271] on textarea "Inv 38907" at bounding box center [463, 263] width 510 height 30
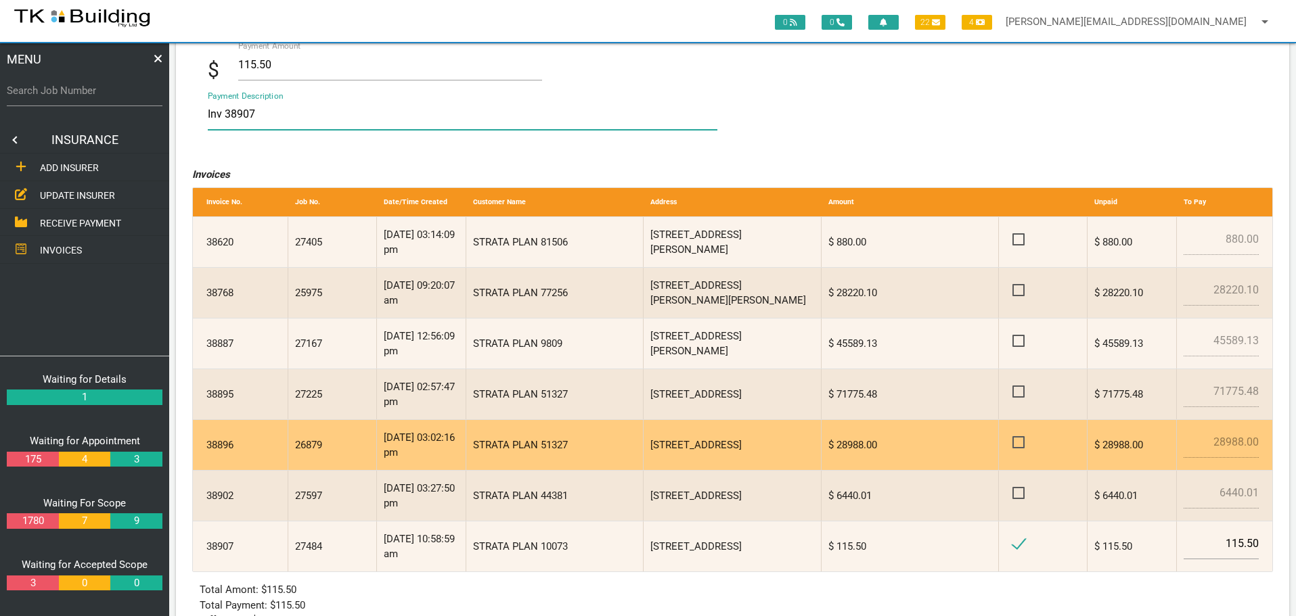
scroll to position [246, 0]
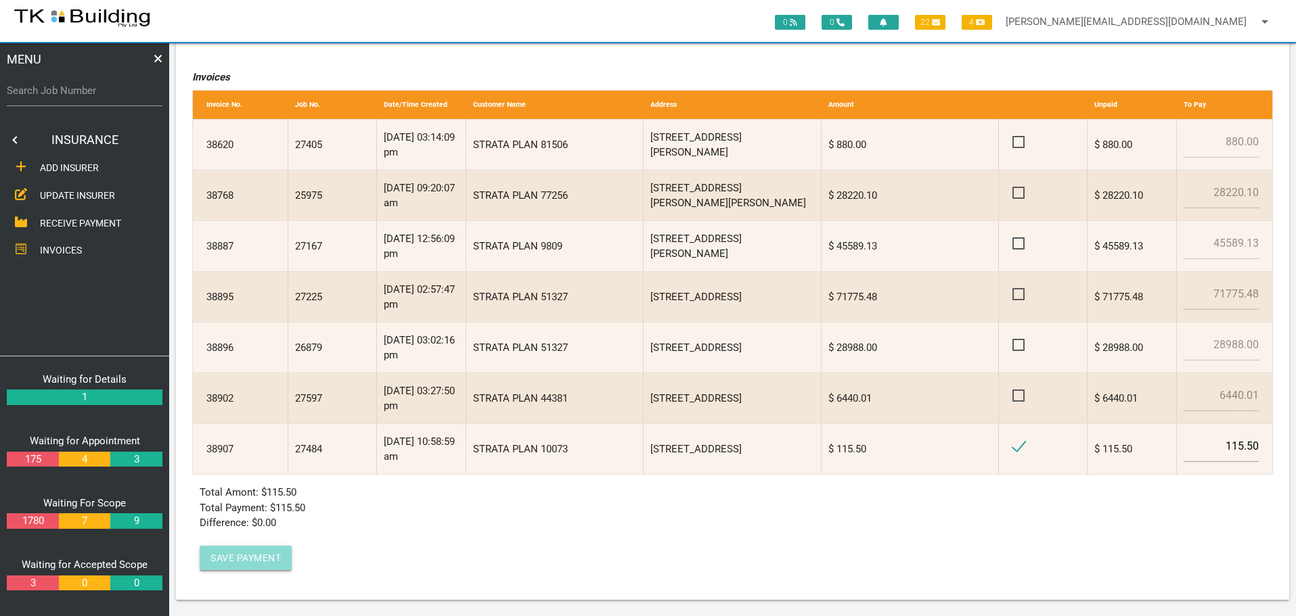
click at [238, 557] on button "Save Payment" at bounding box center [246, 558] width 92 height 24
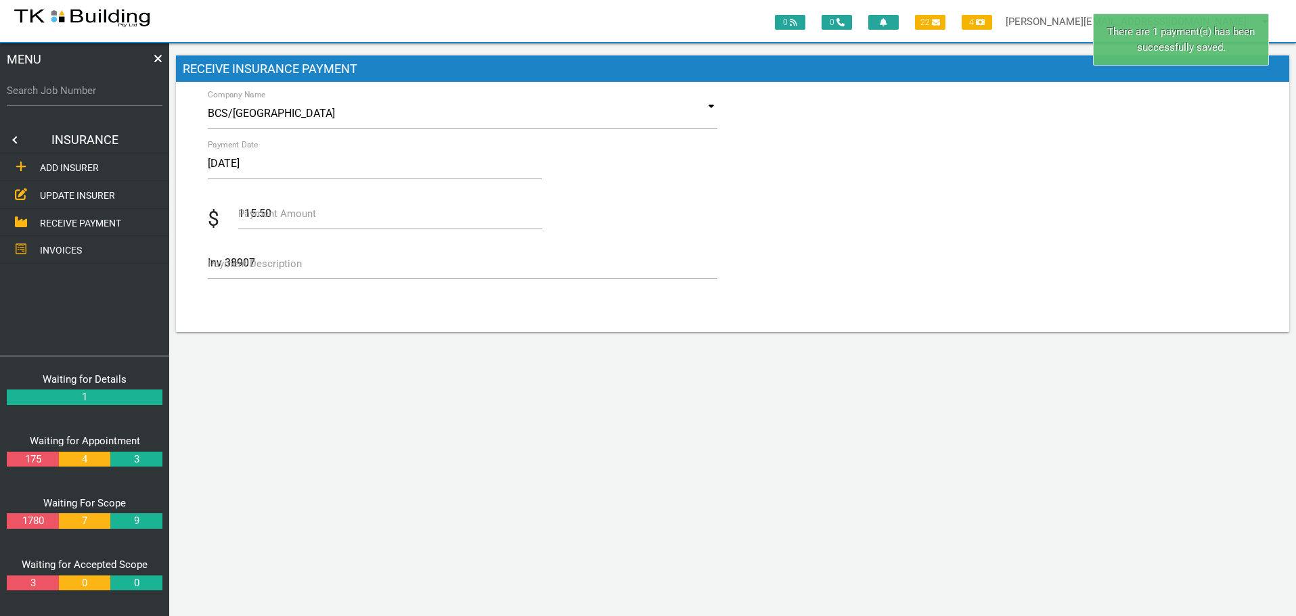
scroll to position [0, 0]
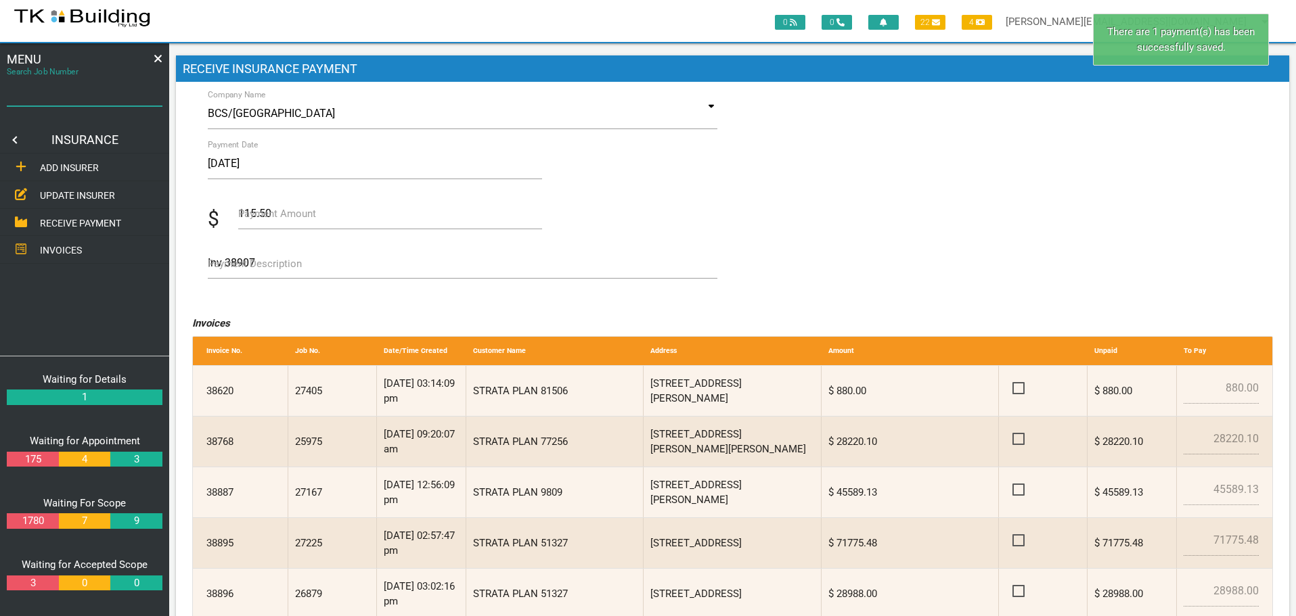
click at [68, 99] on input "Search Job Number" at bounding box center [85, 90] width 156 height 31
type input "27484"
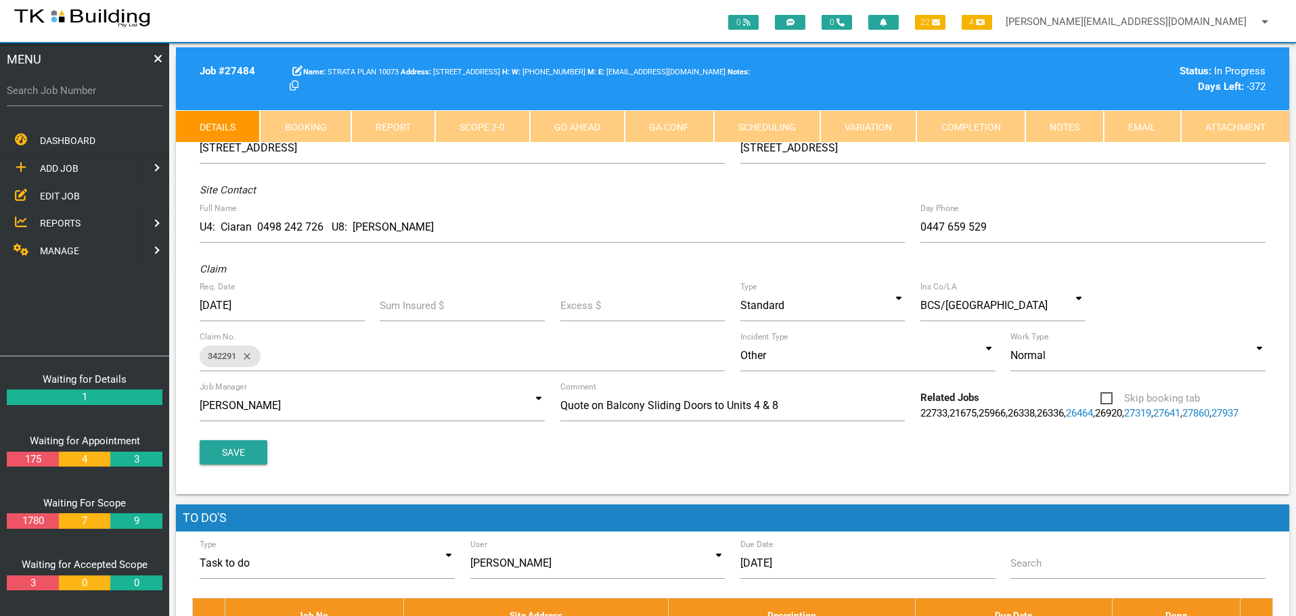
click at [1005, 129] on link "Completion" at bounding box center [970, 126] width 108 height 32
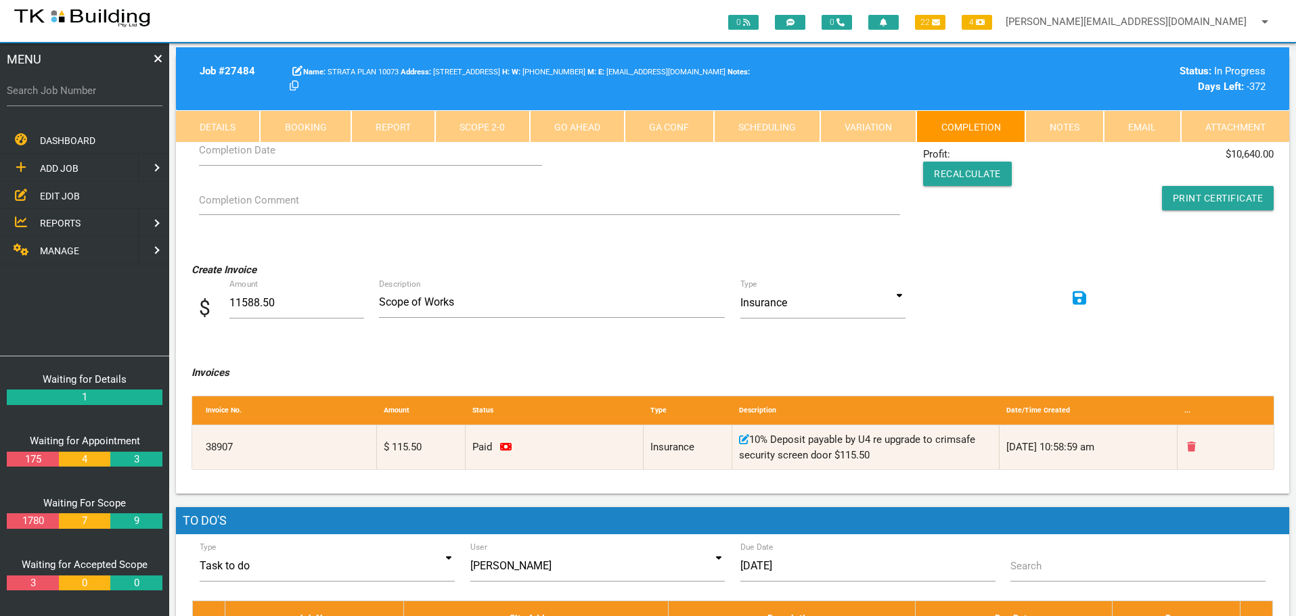
click at [1072, 131] on link "Notes" at bounding box center [1064, 126] width 78 height 32
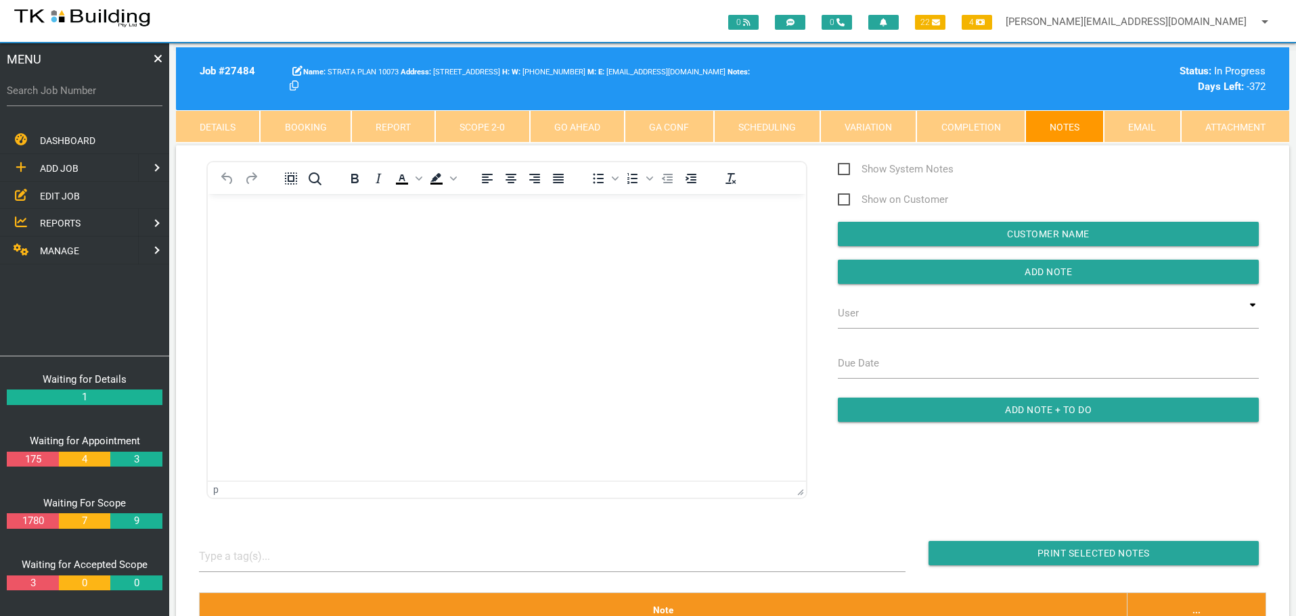
click at [69, 97] on label "Search Job Number" at bounding box center [85, 91] width 156 height 16
click at [69, 97] on input "Search Job Number" at bounding box center [85, 90] width 156 height 31
type input "27884"
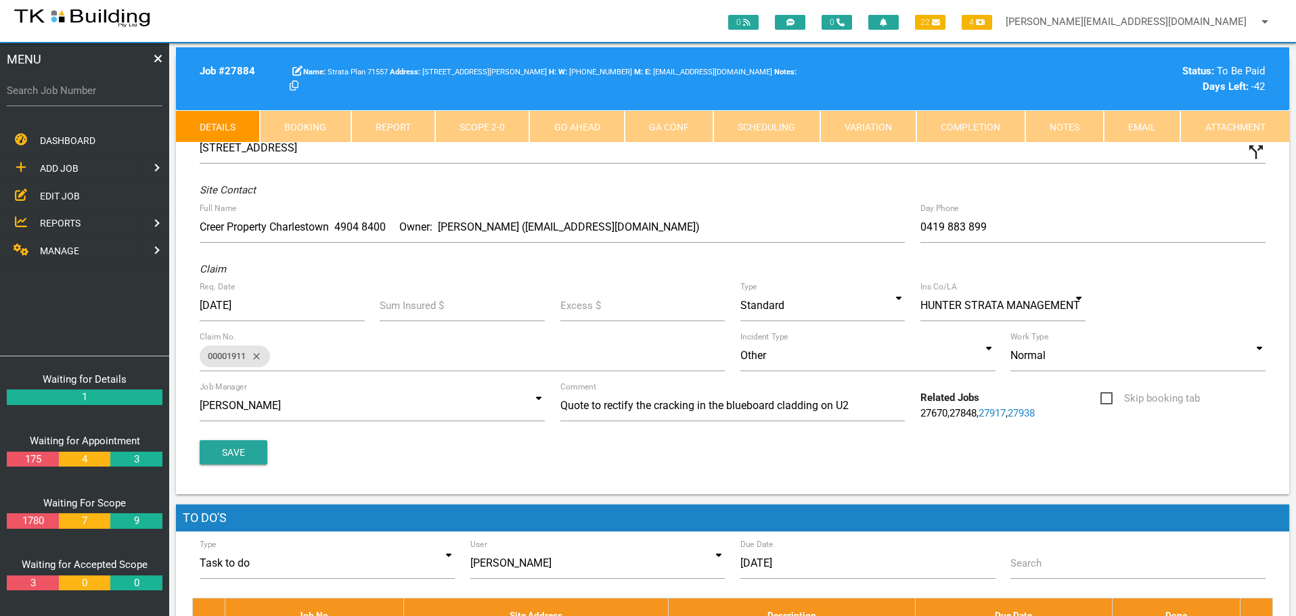
click at [980, 131] on link "Completion" at bounding box center [970, 126] width 108 height 32
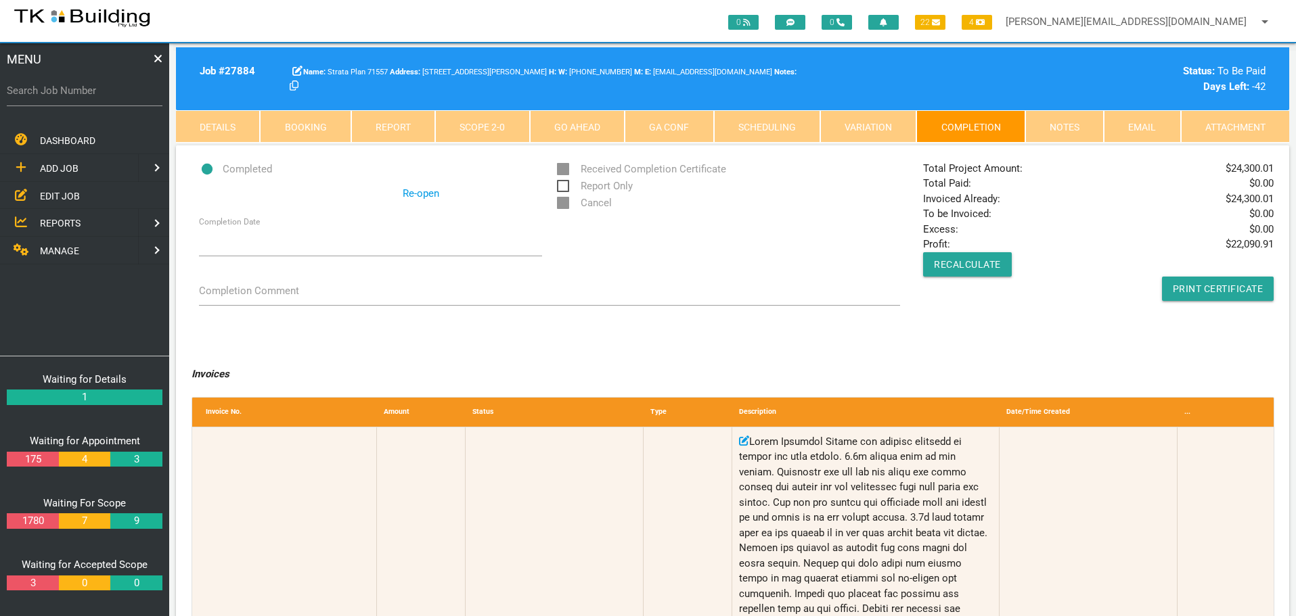
click at [1057, 124] on link "Notes" at bounding box center [1064, 126] width 78 height 32
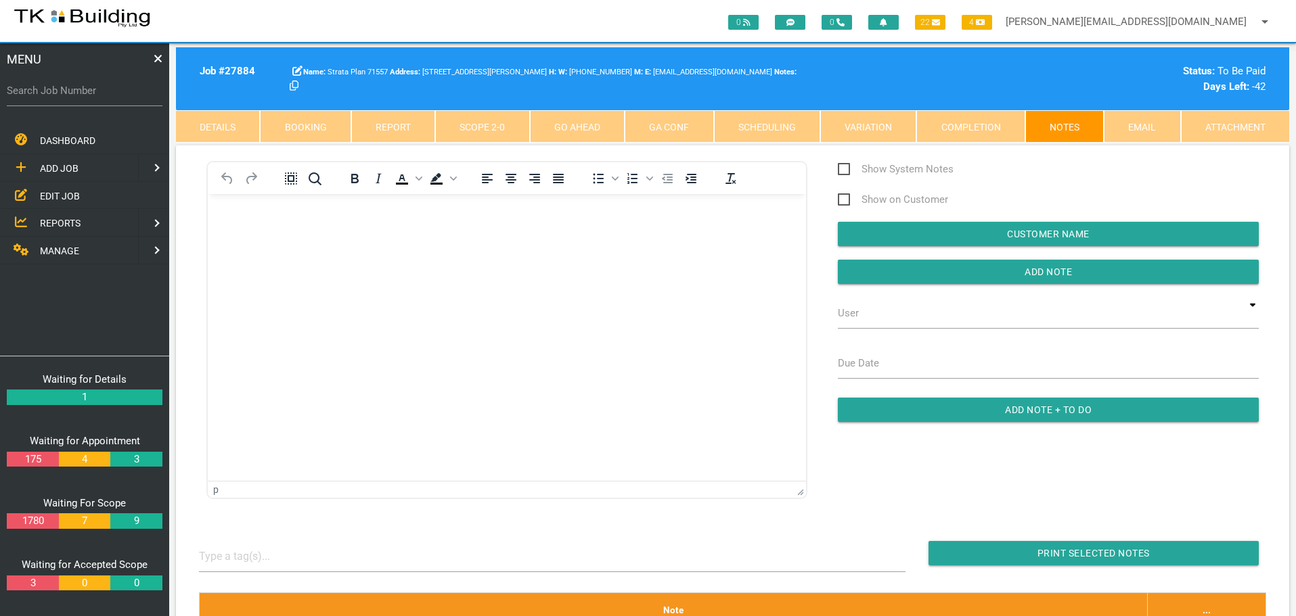
click at [242, 239] on body "Rich Text Area. Press ALT-0 for help." at bounding box center [507, 232] width 598 height 45
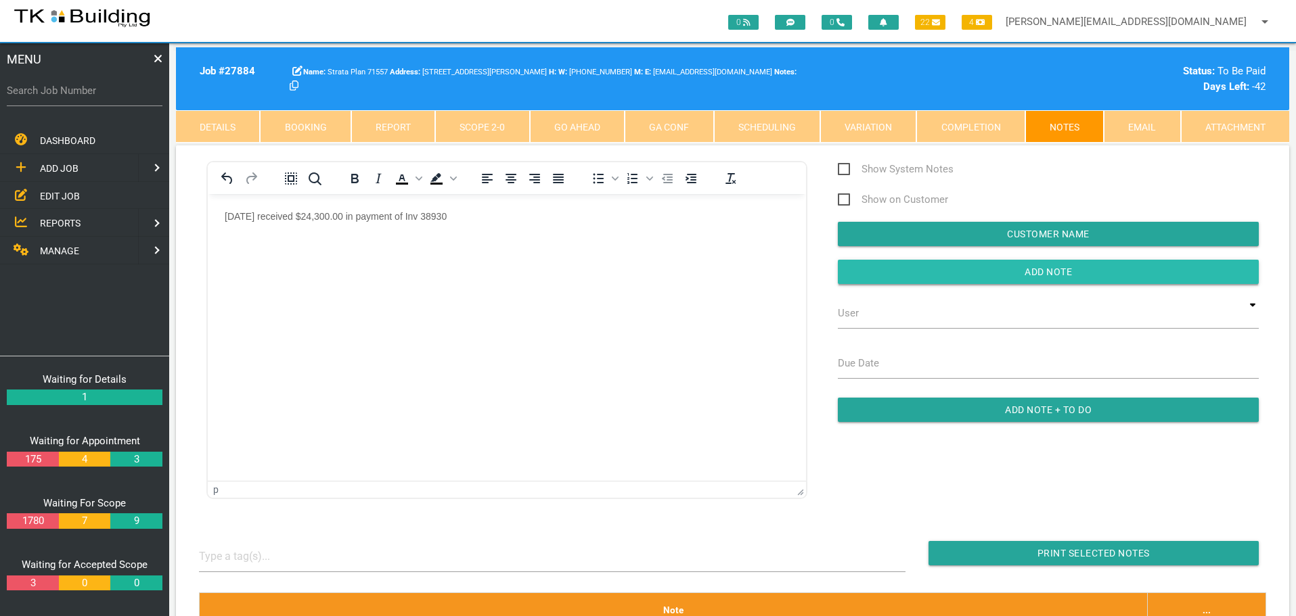
click at [855, 270] on input "button" at bounding box center [1048, 272] width 421 height 24
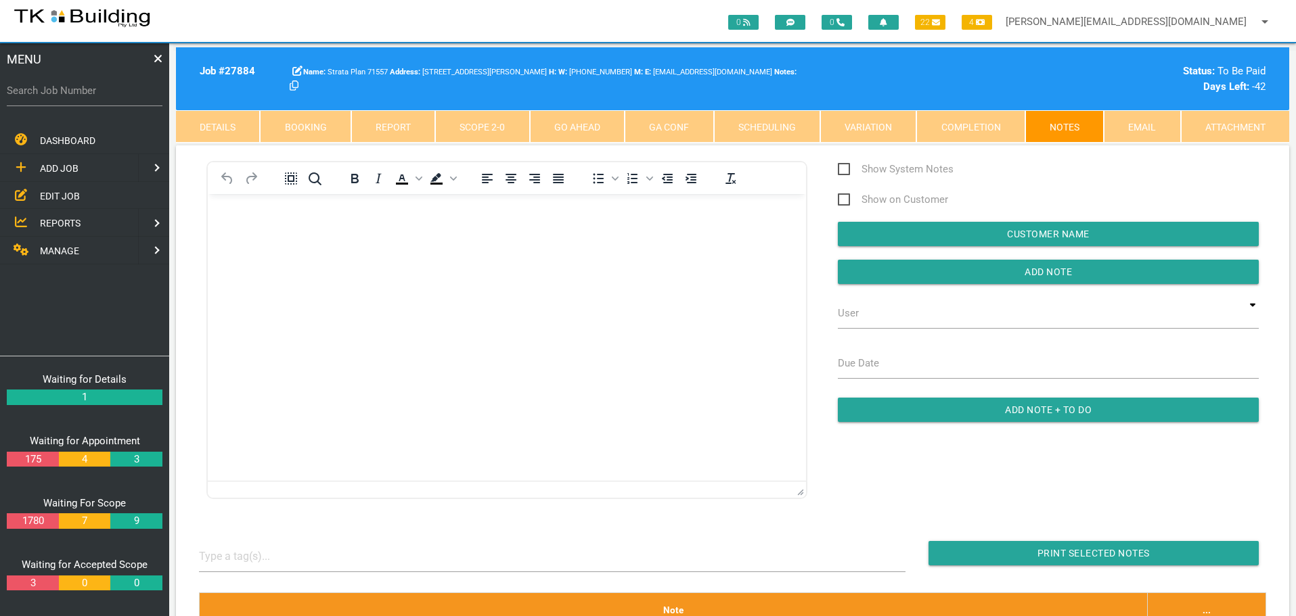
click at [73, 252] on span "MANAGE" at bounding box center [59, 251] width 39 height 11
click at [70, 195] on span "INSURANCE" at bounding box center [65, 195] width 51 height 11
click at [66, 219] on span "RECEIVE PAYMENT" at bounding box center [80, 222] width 81 height 11
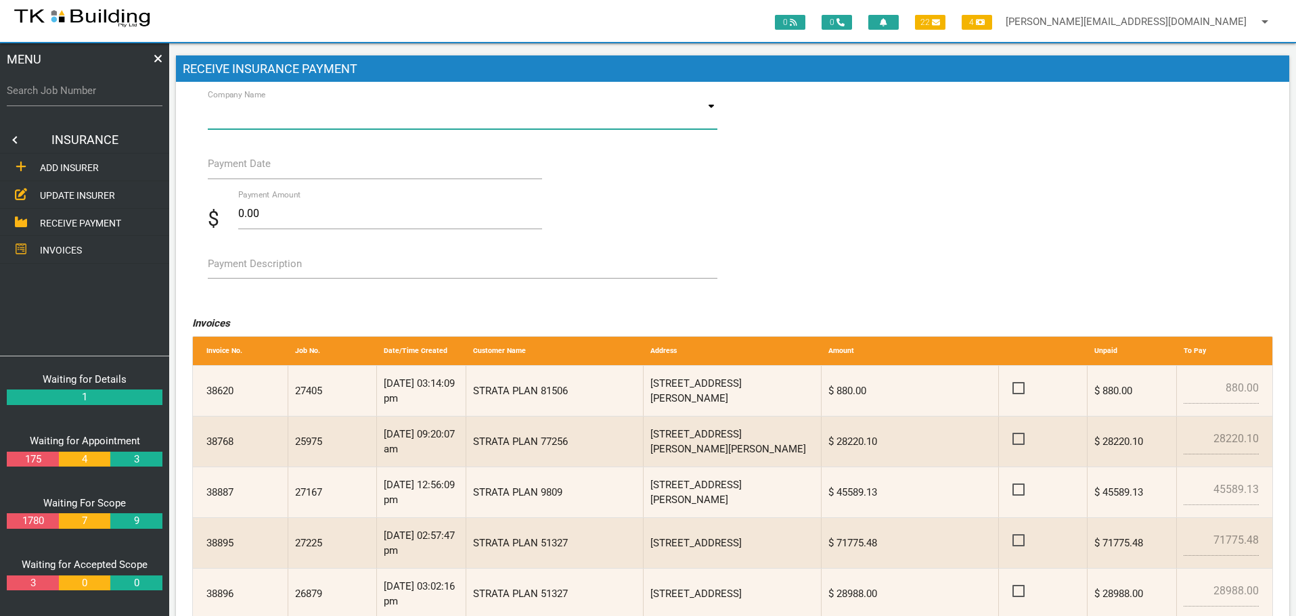
click at [312, 113] on input at bounding box center [463, 113] width 510 height 31
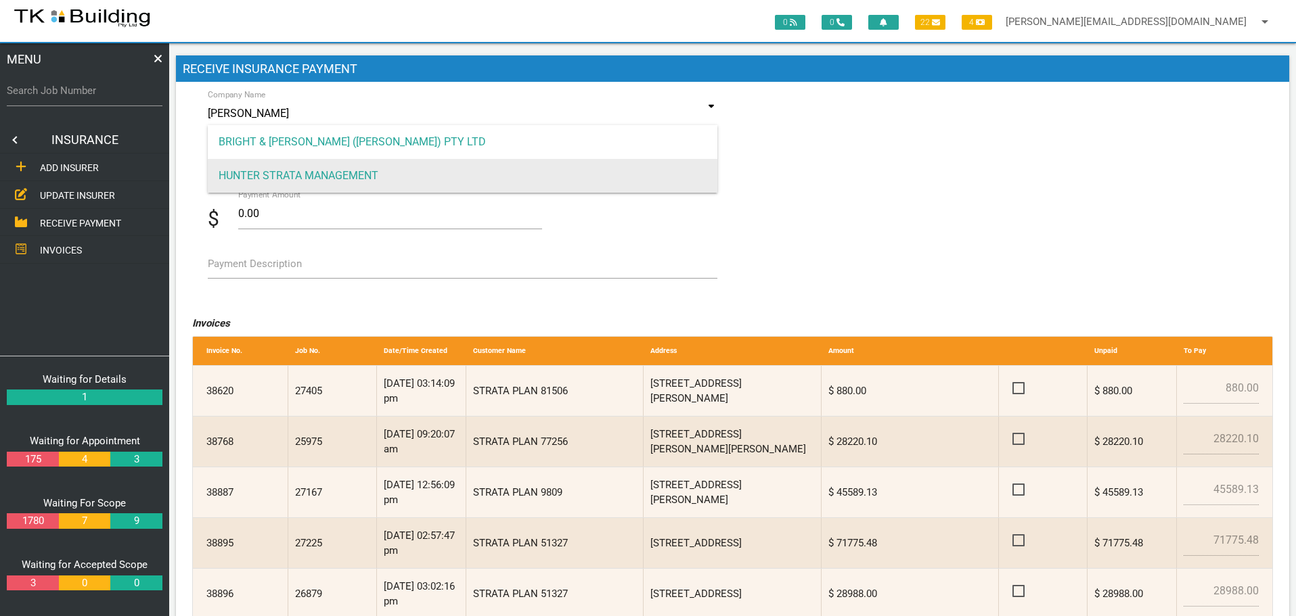
type input "Hunt"
click at [295, 172] on span "HUNTER STRATA MANAGEMENT" at bounding box center [463, 176] width 510 height 34
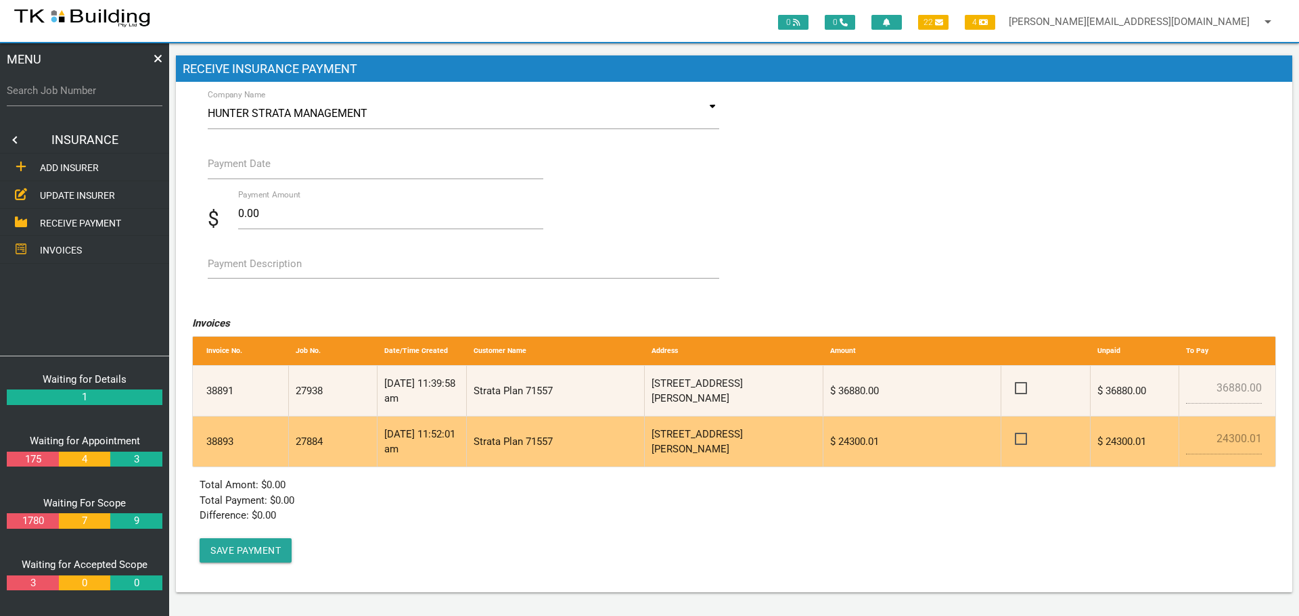
click at [1023, 439] on span at bounding box center [1027, 439] width 24 height 17
click at [1023, 439] on input "checkbox" at bounding box center [1019, 435] width 9 height 9
checkbox input "true"
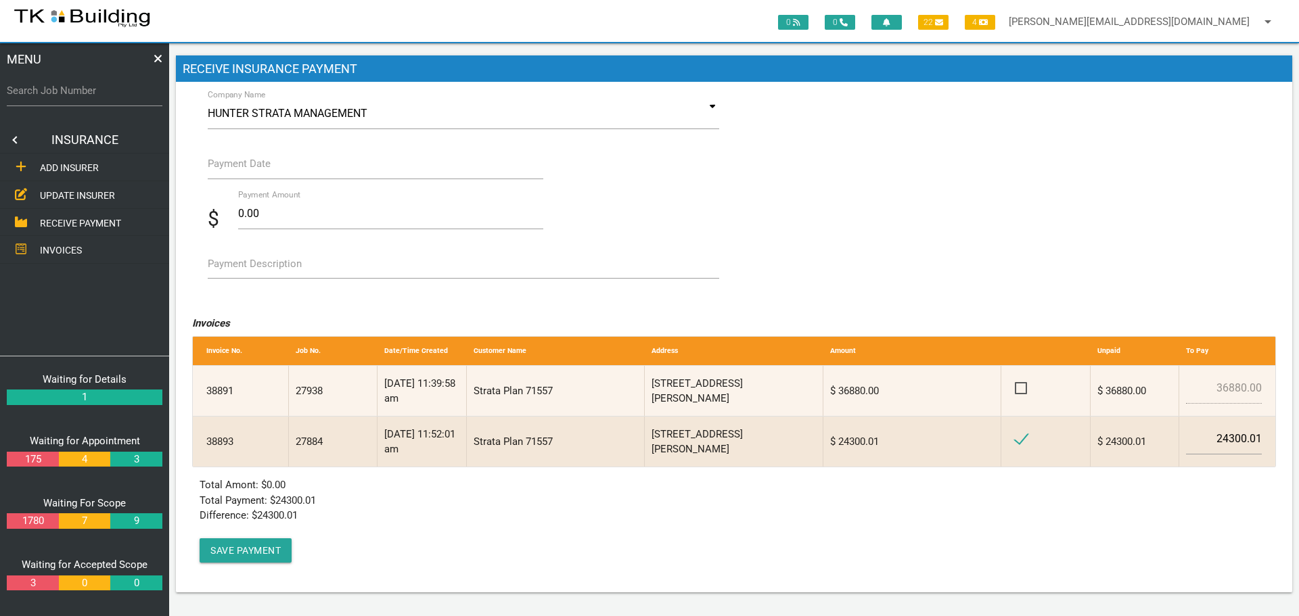
click at [254, 267] on label "Payment Description" at bounding box center [255, 264] width 94 height 16
click at [254, 267] on textarea "Payment Description" at bounding box center [463, 263] width 511 height 30
type textarea "Inv 38893"
click at [232, 168] on label "Payment Date" at bounding box center [239, 164] width 63 height 16
click at [232, 168] on input "Payment Date" at bounding box center [376, 163] width 336 height 31
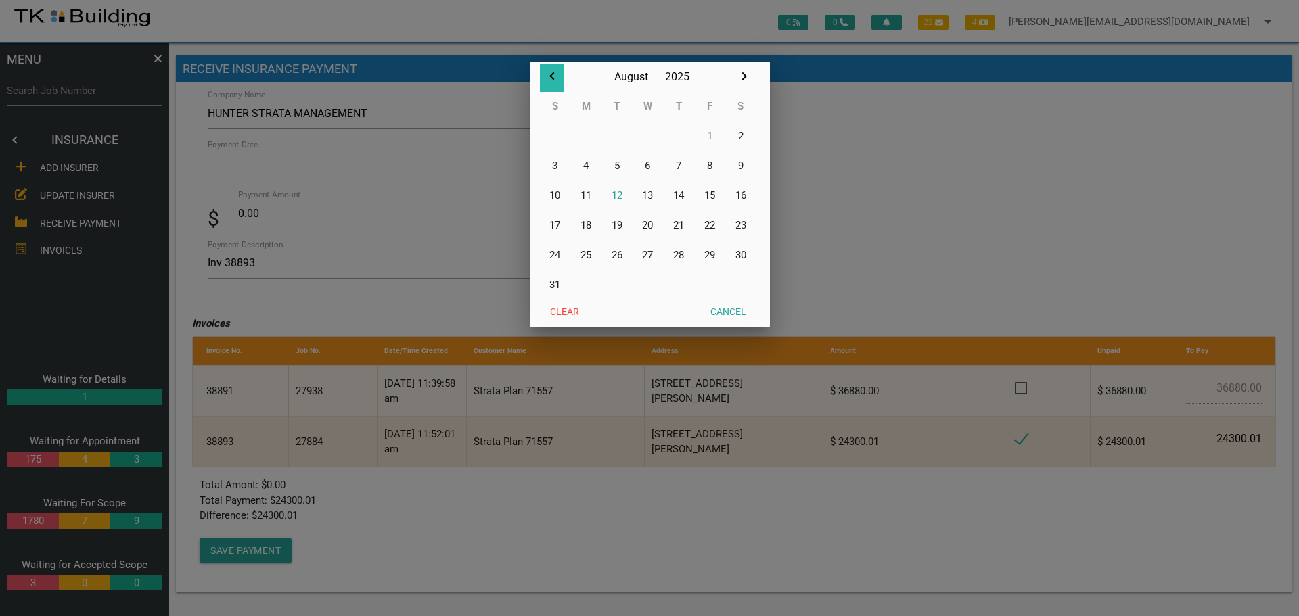
click at [554, 76] on icon "button" at bounding box center [552, 76] width 16 height 16
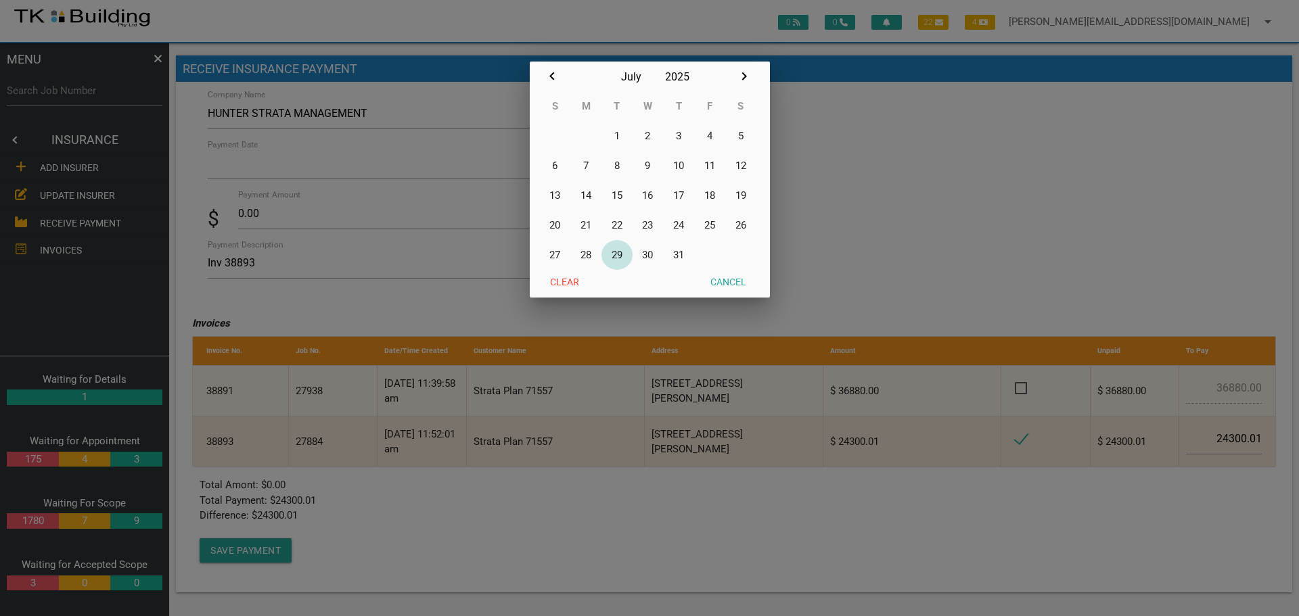
click at [614, 257] on button "29" at bounding box center [616, 255] width 31 height 30
type input "29/07/2025"
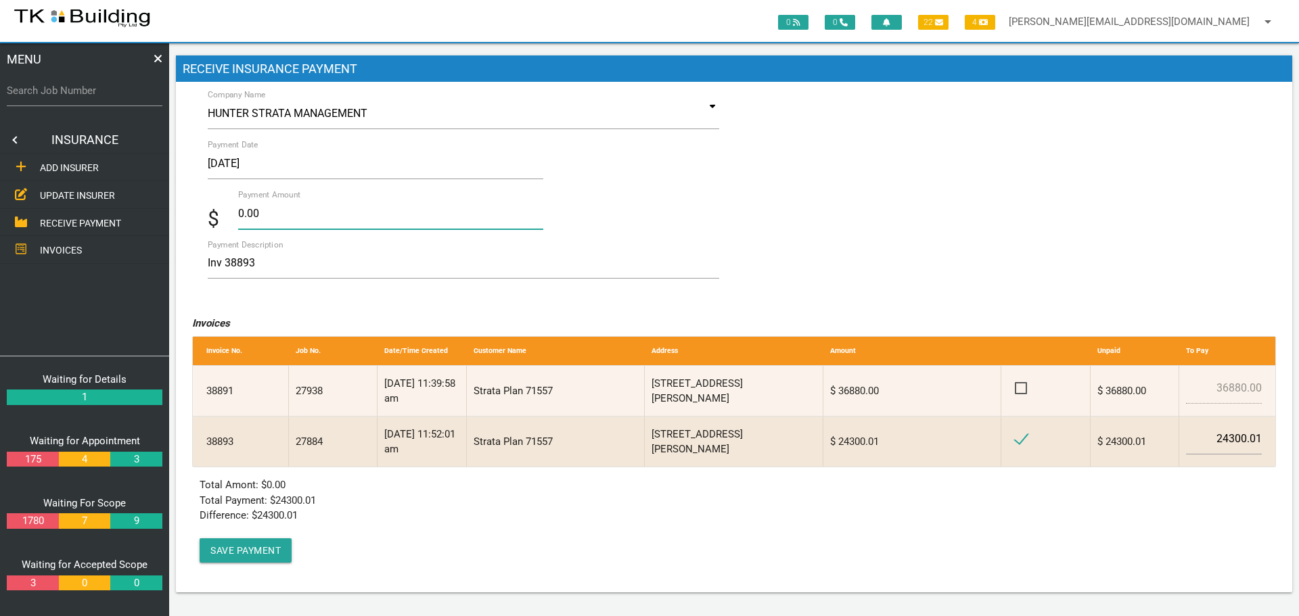
click at [284, 215] on input "0.00" at bounding box center [390, 213] width 305 height 31
type input "0"
type input "24300.01"
click at [333, 269] on textarea "Inv 38893" at bounding box center [463, 263] width 511 height 30
click at [237, 555] on button "Save Payment" at bounding box center [246, 550] width 92 height 24
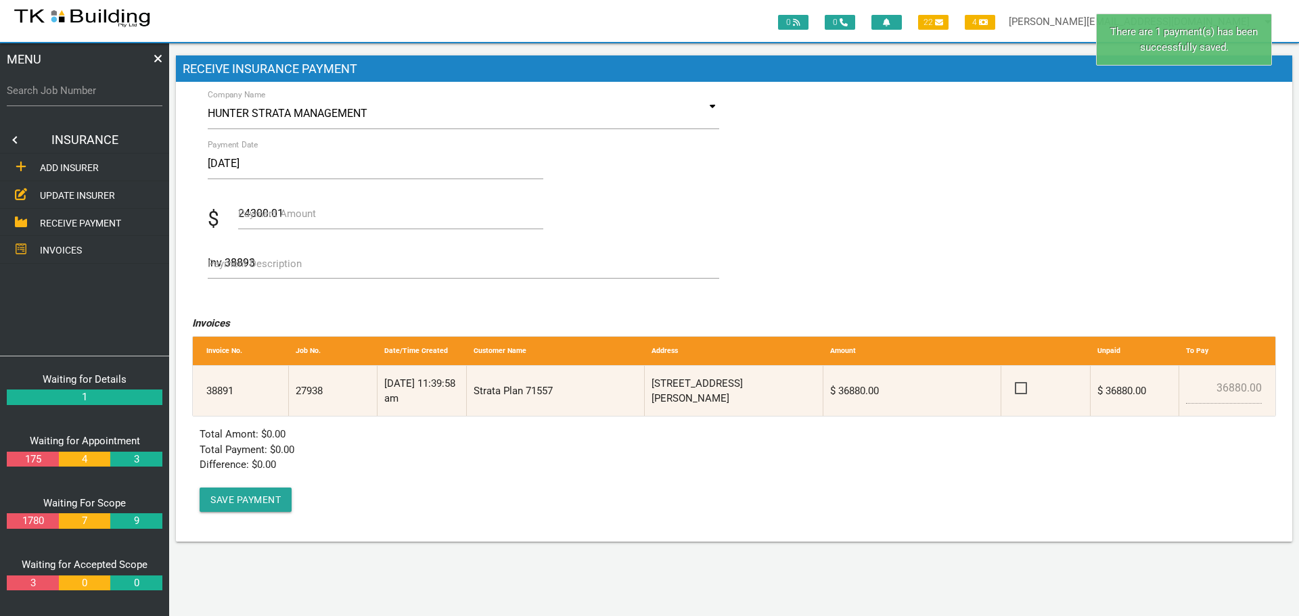
click at [64, 97] on label "Search Job Number" at bounding box center [85, 91] width 156 height 16
click at [64, 97] on input "Search Job Number" at bounding box center [85, 90] width 156 height 31
type input "27884"
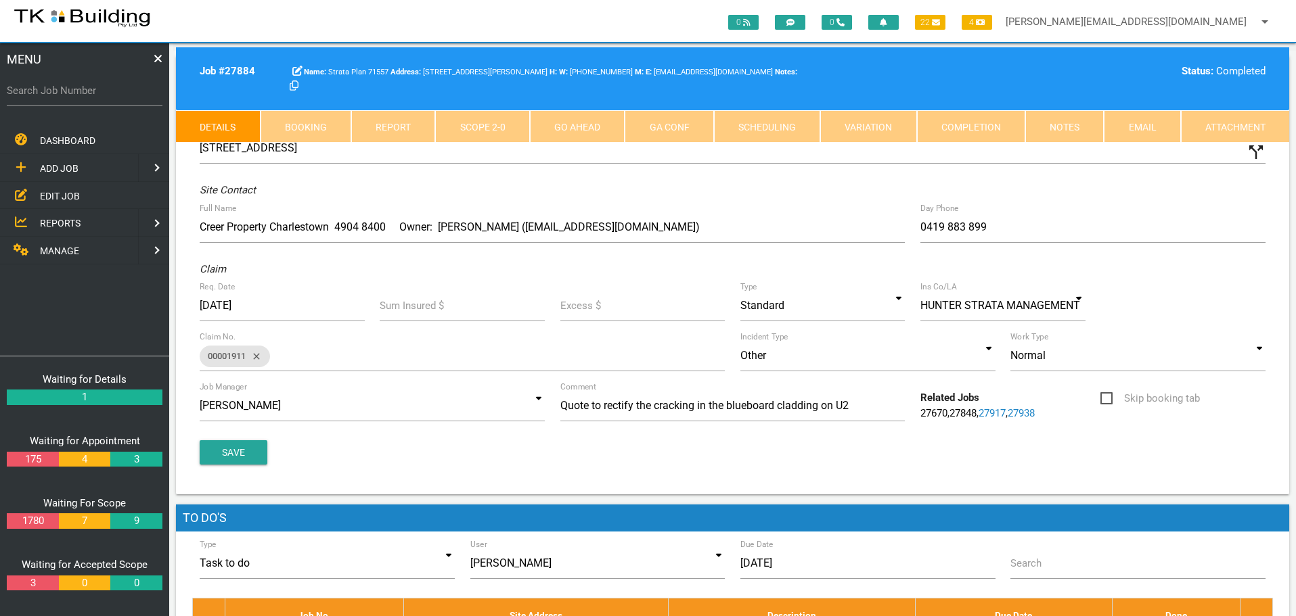
click at [964, 132] on link "Completion" at bounding box center [970, 126] width 108 height 32
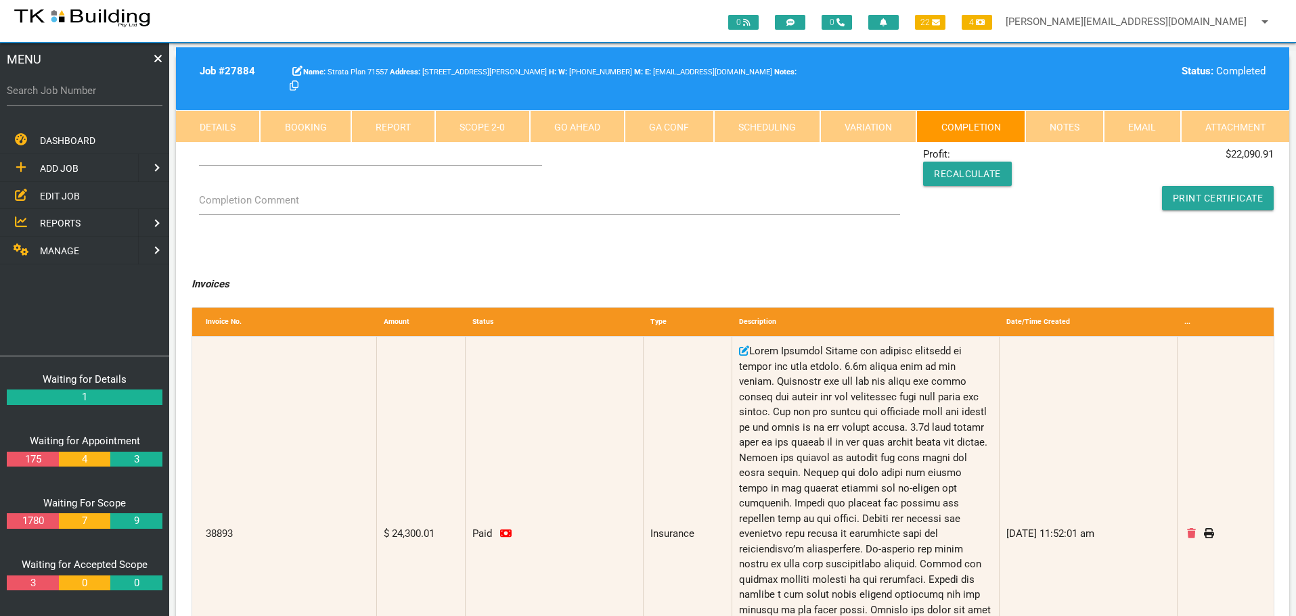
click at [1070, 127] on link "Notes" at bounding box center [1064, 126] width 78 height 32
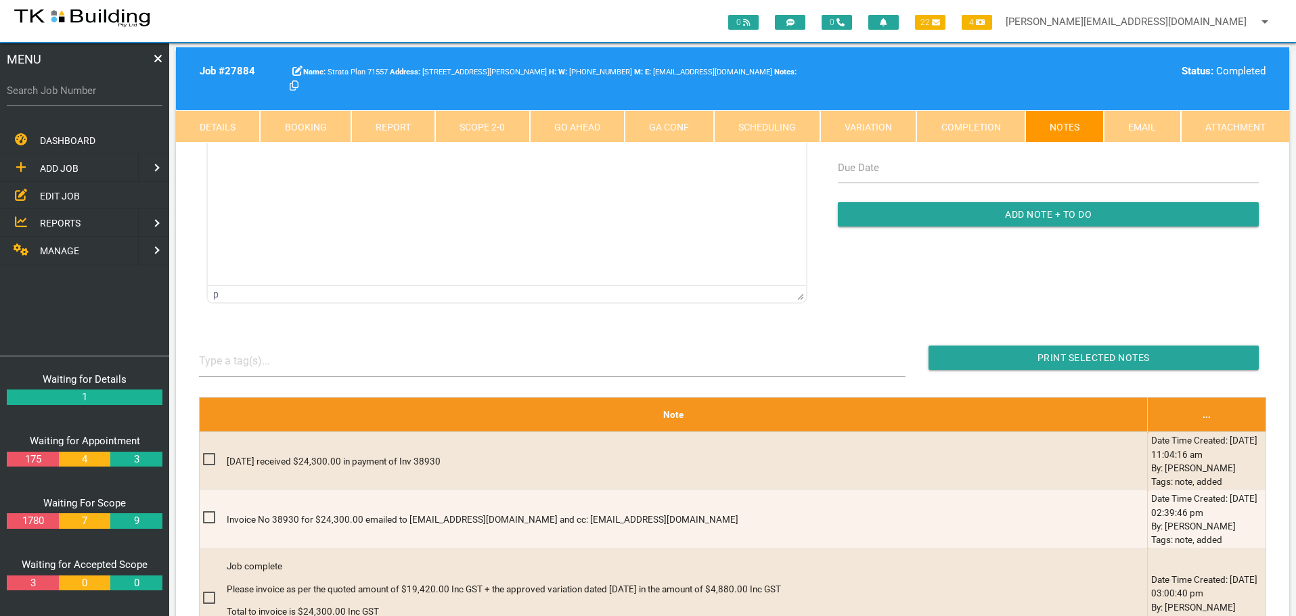
scroll to position [203, 0]
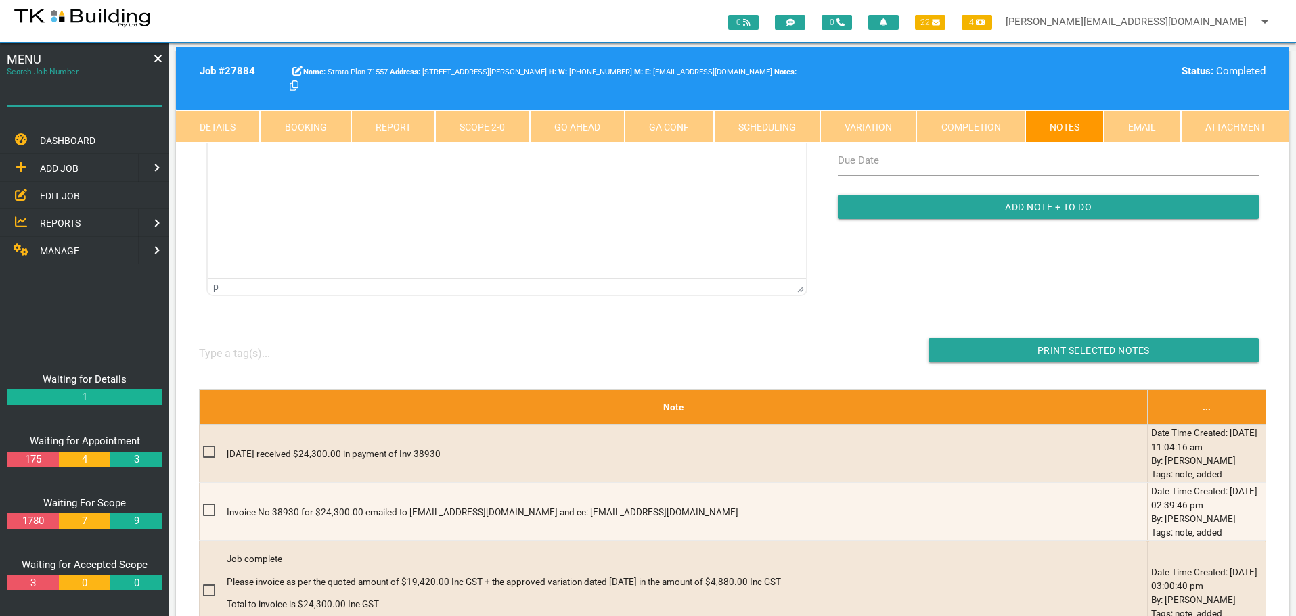
click at [65, 106] on input "Search Job Number" at bounding box center [85, 90] width 156 height 31
type input "27909"
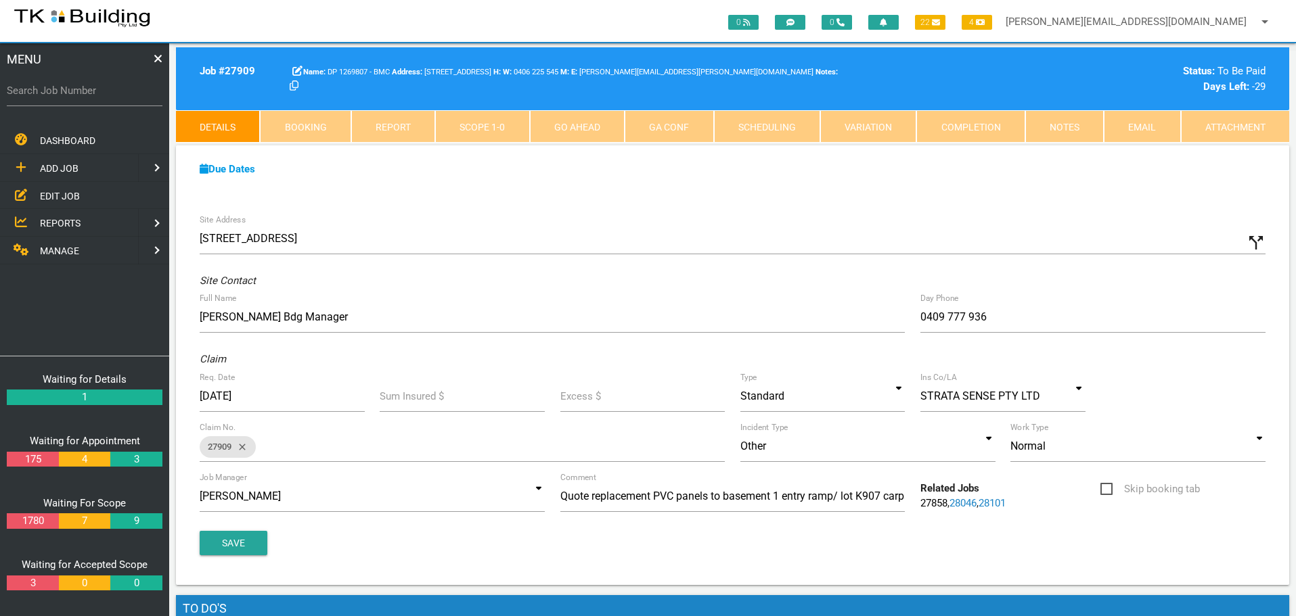
click at [1072, 129] on link "Notes" at bounding box center [1064, 126] width 78 height 32
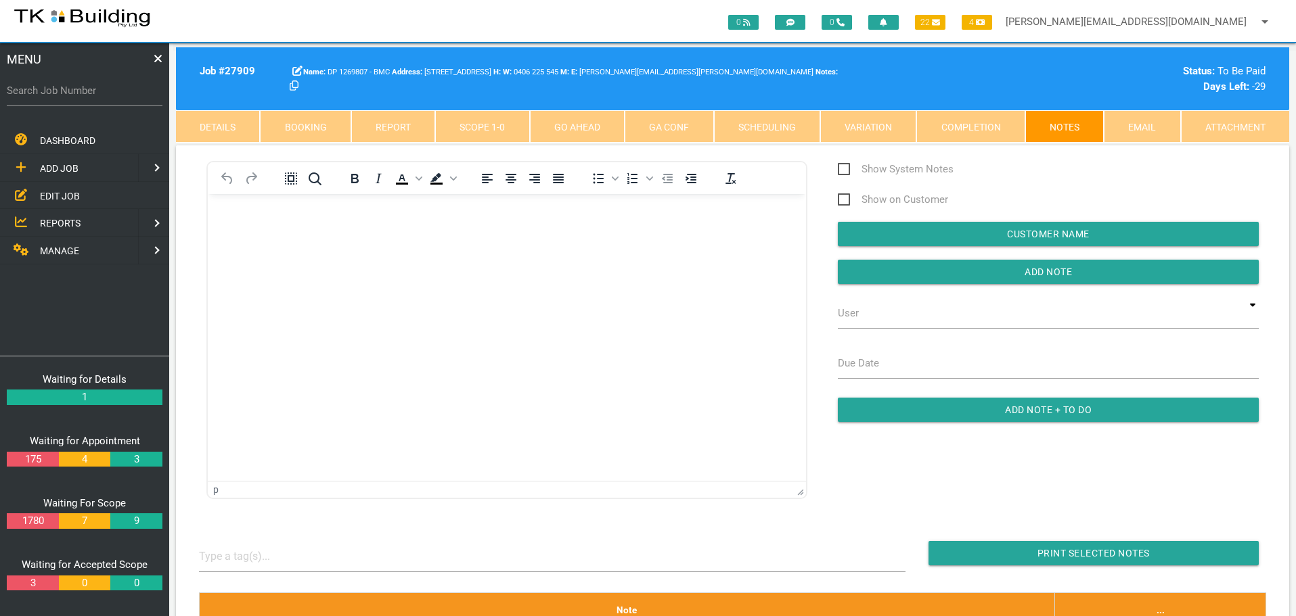
click at [252, 243] on body "Rich Text Area. Press ALT-0 for help." at bounding box center [507, 232] width 598 height 45
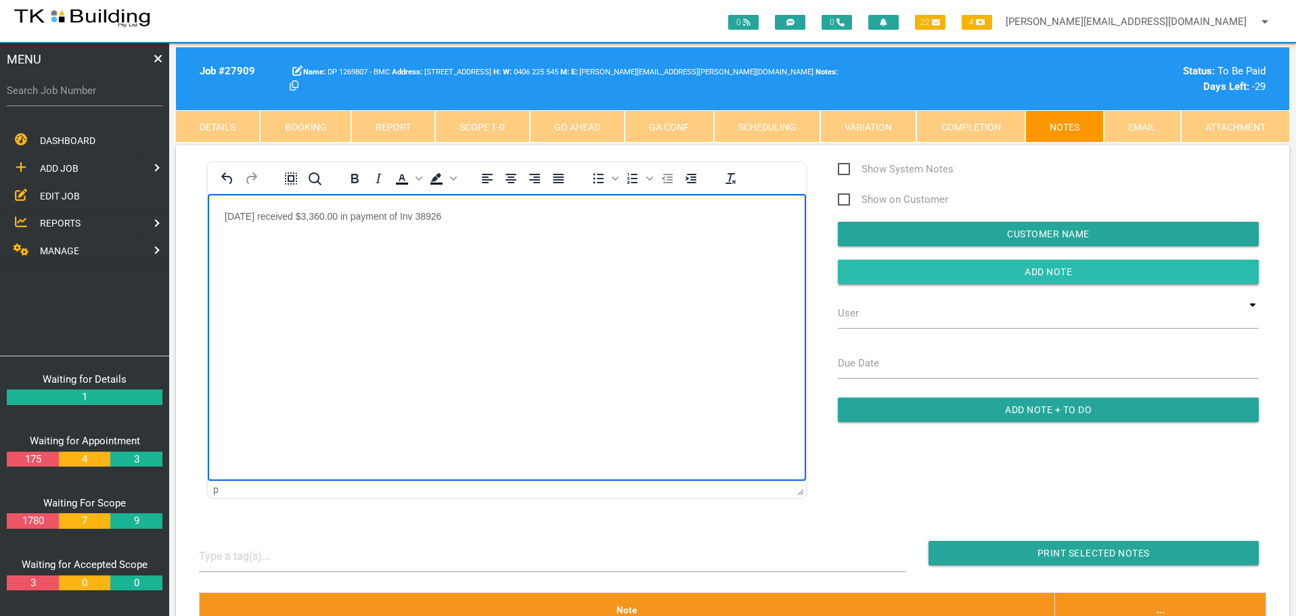
click at [866, 273] on input "Add Note" at bounding box center [1048, 272] width 421 height 24
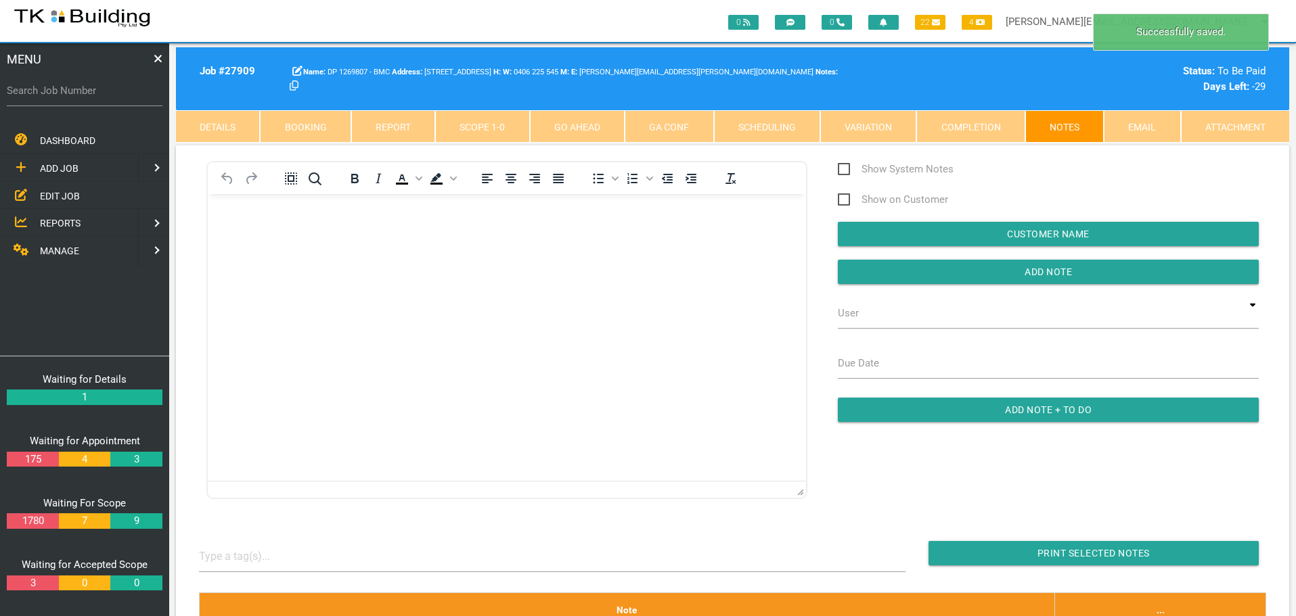
click at [79, 247] on span "MANAGE" at bounding box center [59, 251] width 39 height 11
click at [80, 196] on span "INSURANCE" at bounding box center [65, 195] width 51 height 11
click at [95, 224] on span "RECEIVE PAYMENT" at bounding box center [80, 222] width 81 height 11
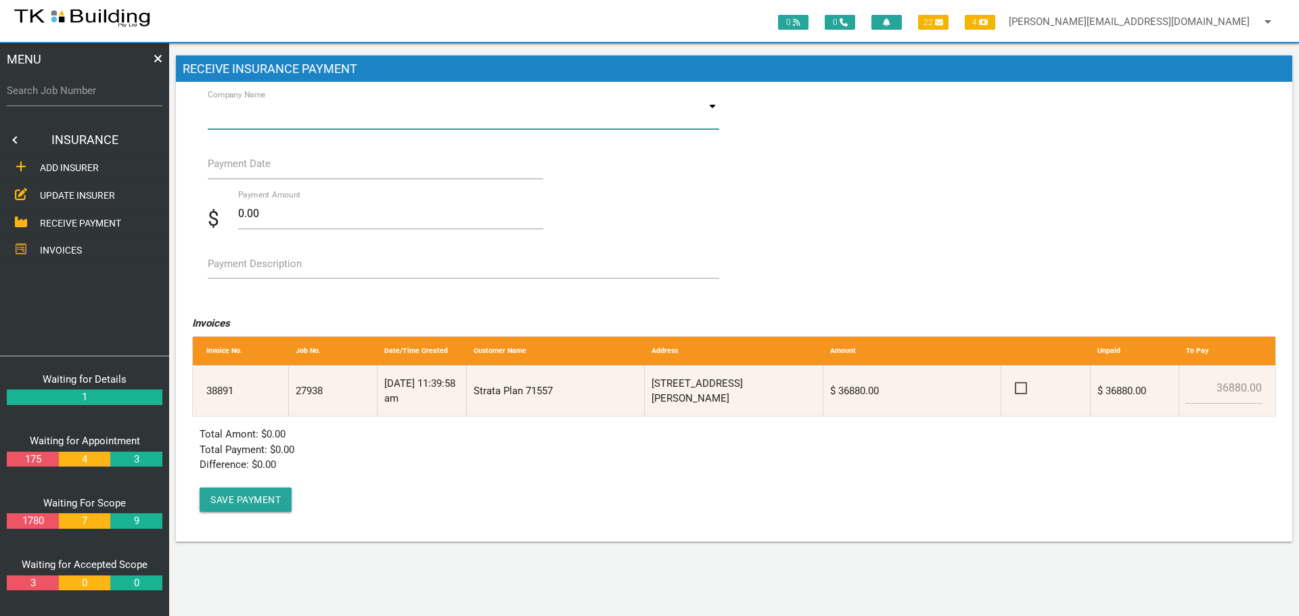
click at [403, 110] on input at bounding box center [463, 113] width 511 height 31
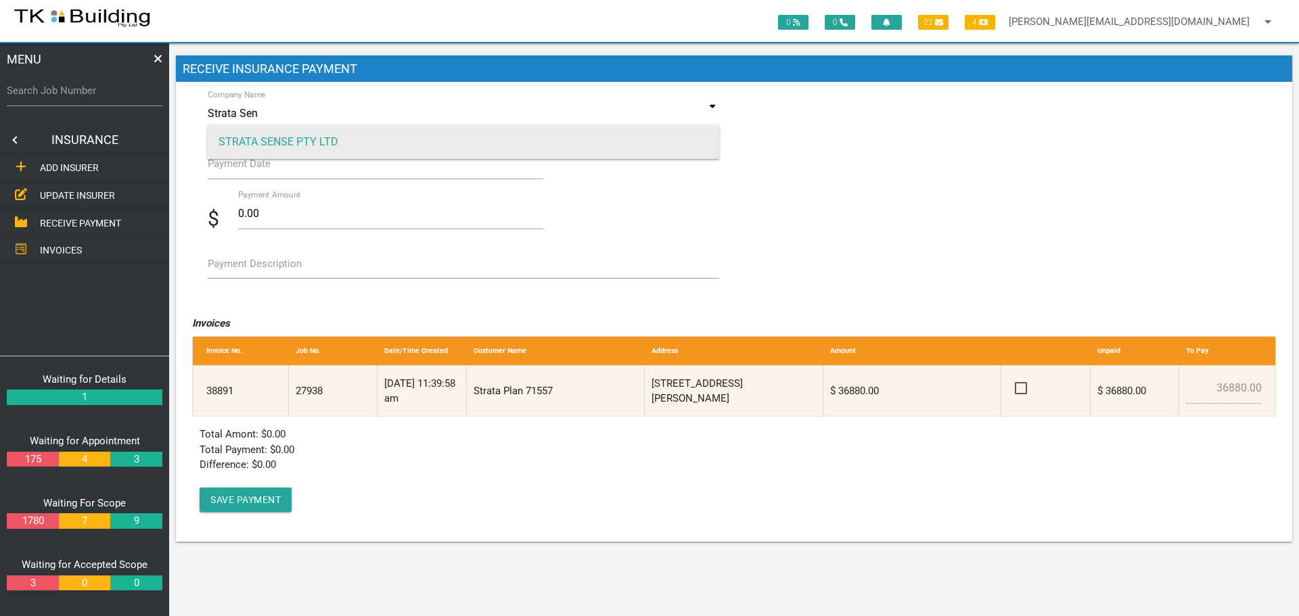
type input "Strata Sen"
click at [300, 139] on span "STRATA SENSE PTY LTD" at bounding box center [463, 142] width 511 height 34
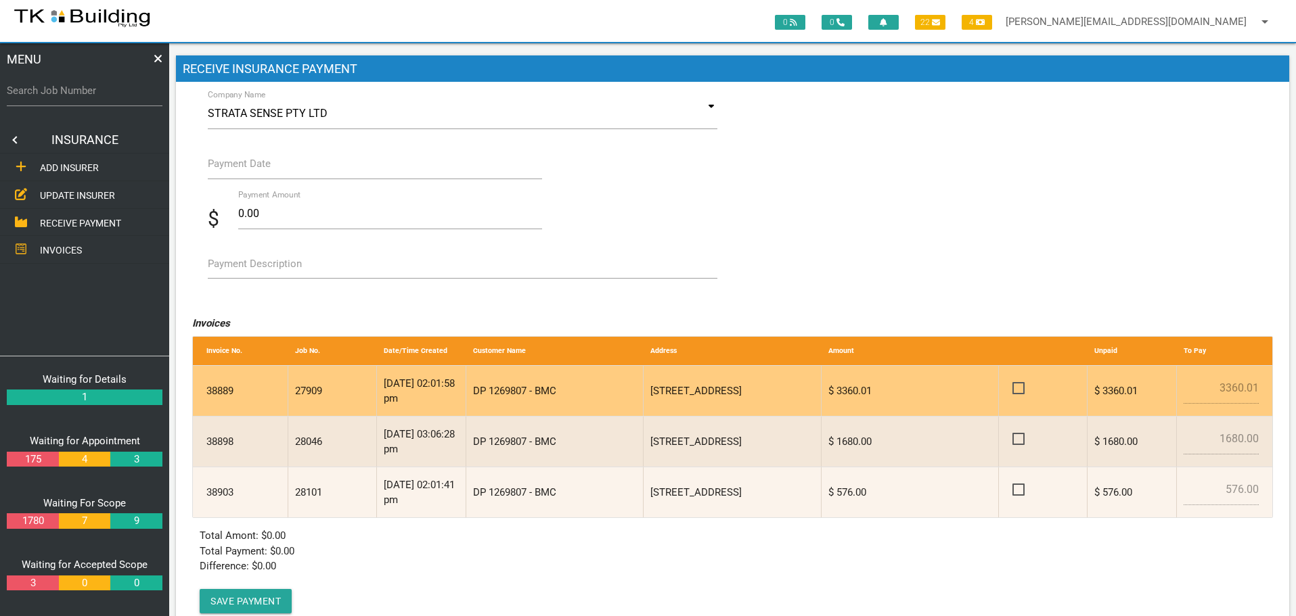
click at [1022, 386] on span at bounding box center [1024, 388] width 24 height 17
click at [1021, 386] on input "checkbox" at bounding box center [1016, 384] width 9 height 9
checkbox input "true"
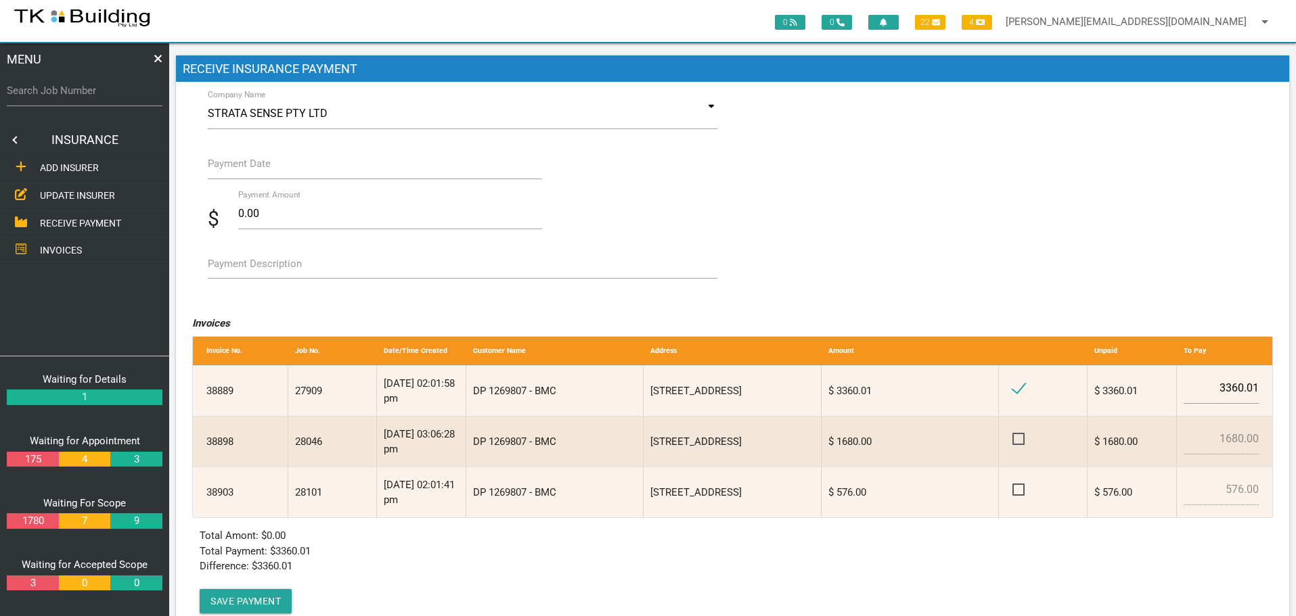
click at [240, 266] on label "Payment Description" at bounding box center [255, 264] width 94 height 16
click at [240, 266] on textarea "Payment Description" at bounding box center [463, 263] width 510 height 30
type textarea "Inv 38889"
click at [257, 172] on input "Payment Date" at bounding box center [375, 163] width 335 height 31
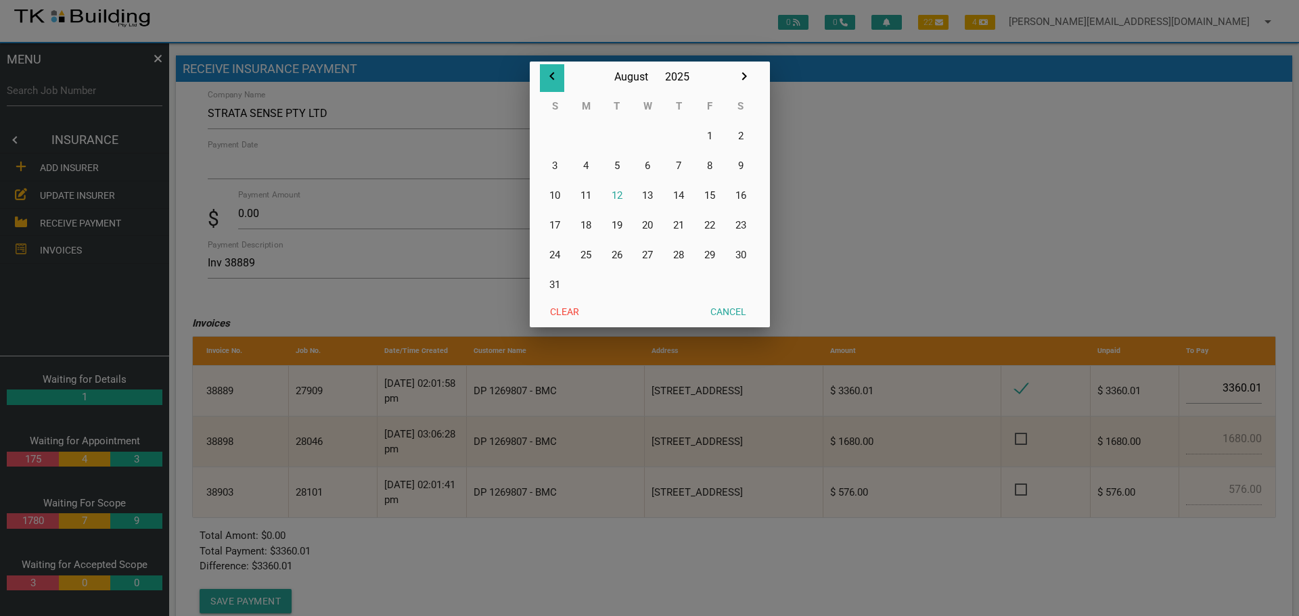
click at [550, 76] on icon "button" at bounding box center [551, 76] width 5 height 8
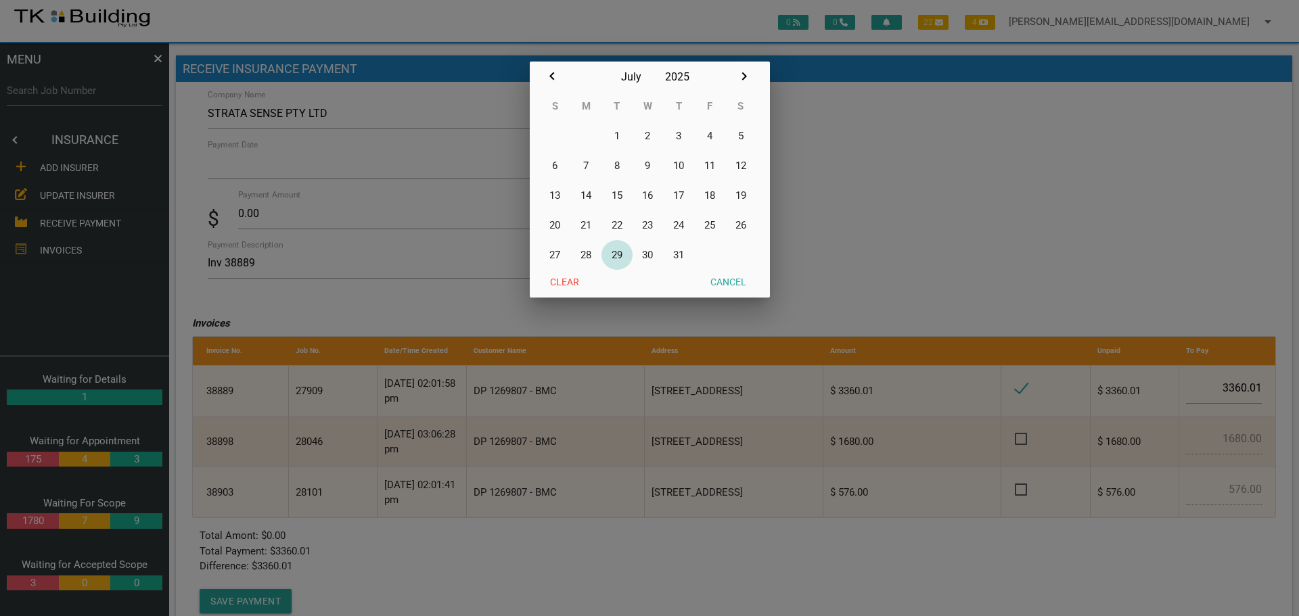
click at [617, 257] on button "29" at bounding box center [616, 255] width 31 height 30
type input "29/07/2025"
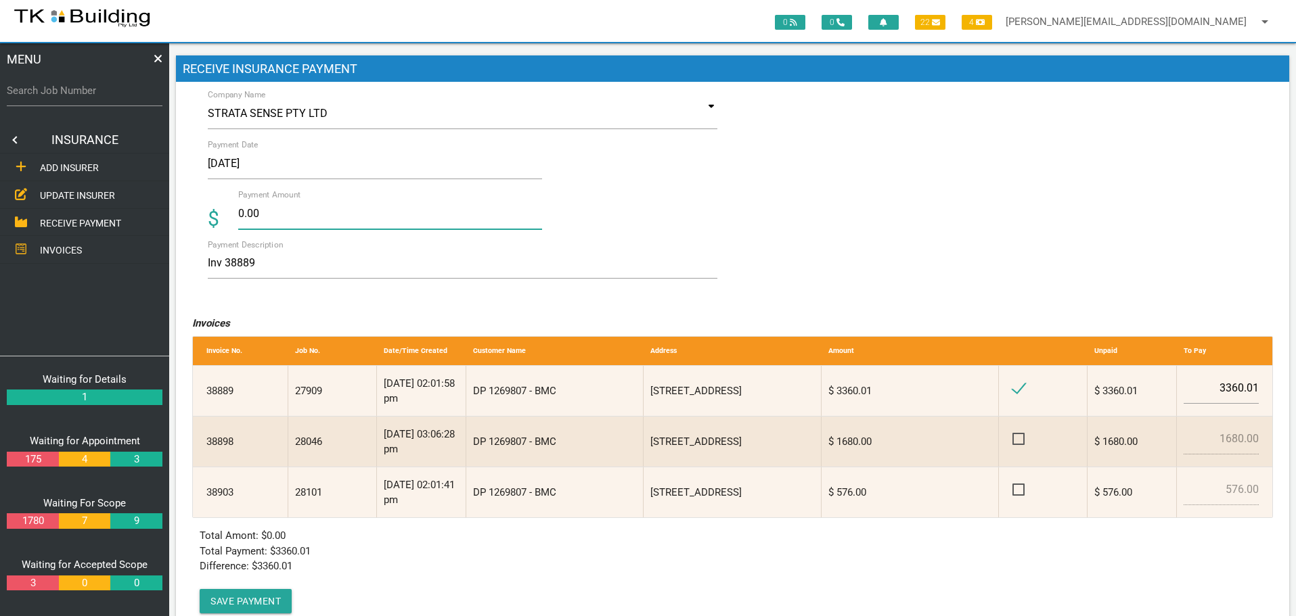
click at [273, 217] on input "0.00" at bounding box center [390, 213] width 304 height 31
type input "0"
type input "3360.00"
click at [461, 264] on textarea "Inv 38889" at bounding box center [463, 263] width 510 height 30
click at [248, 599] on button "Save Payment" at bounding box center [246, 601] width 92 height 24
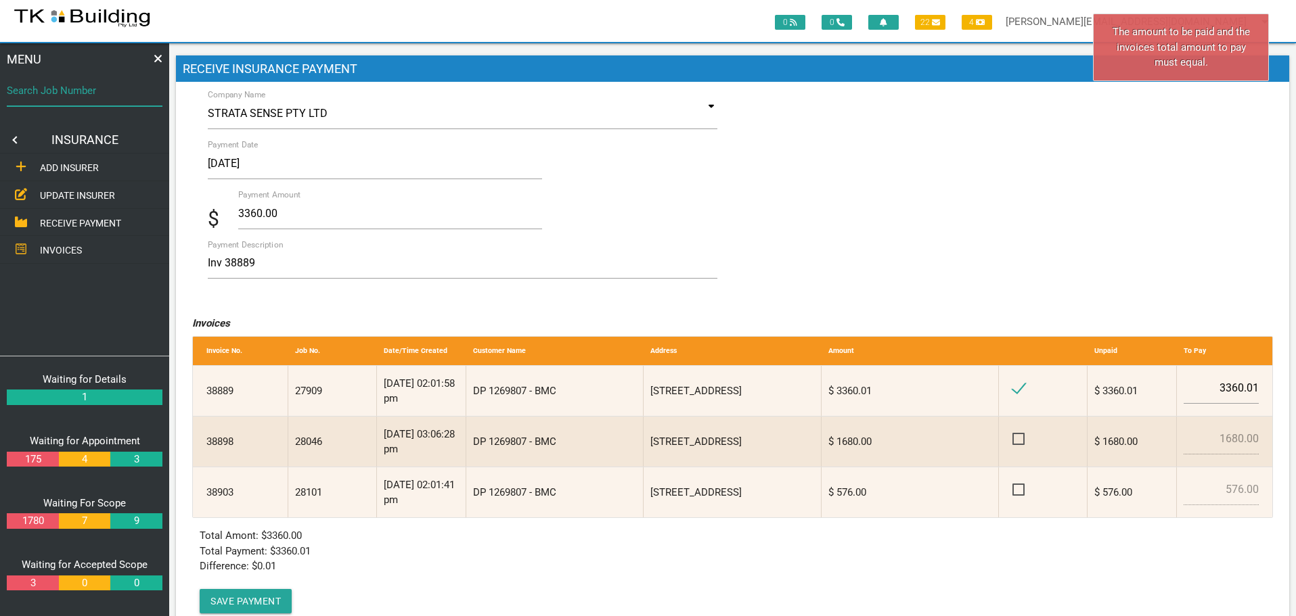
click at [35, 99] on input "Search Job Number" at bounding box center [85, 90] width 156 height 31
type input "27909"
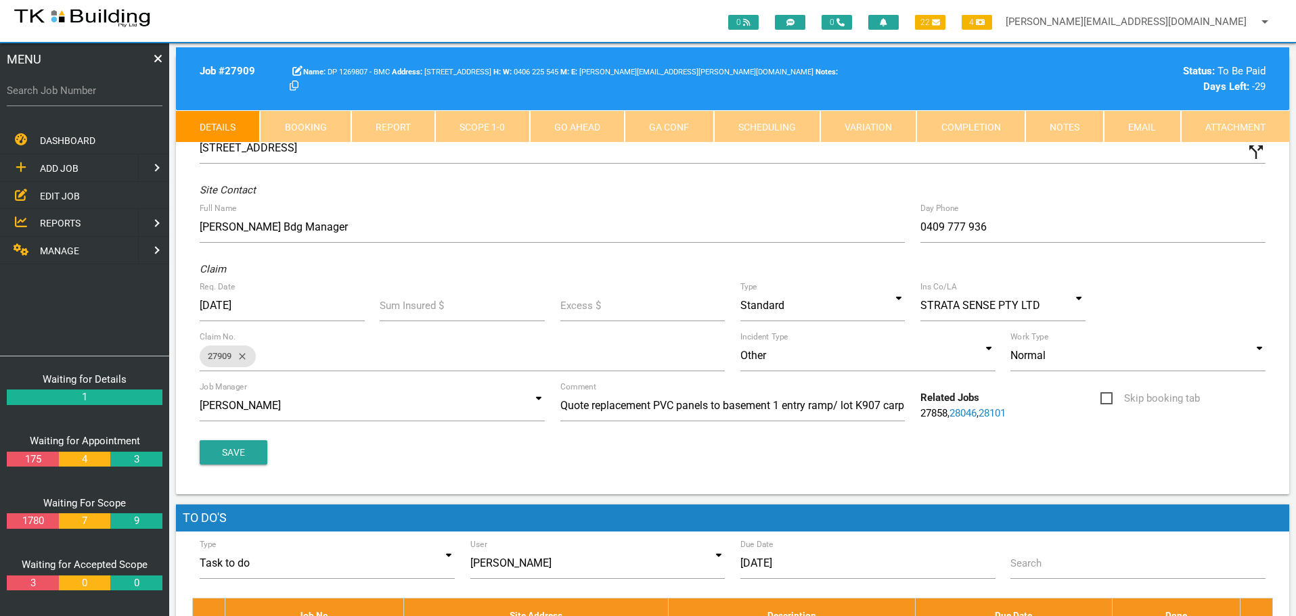
click at [1051, 127] on link "Notes" at bounding box center [1064, 126] width 78 height 32
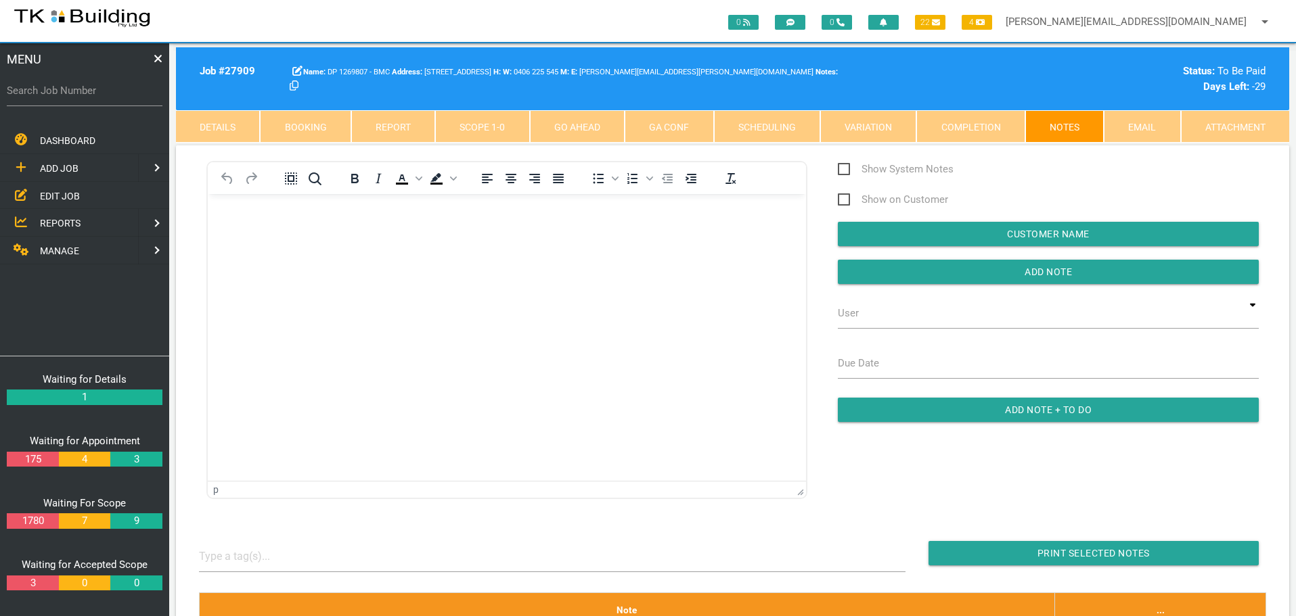
click at [969, 127] on link "Completion" at bounding box center [970, 126] width 108 height 32
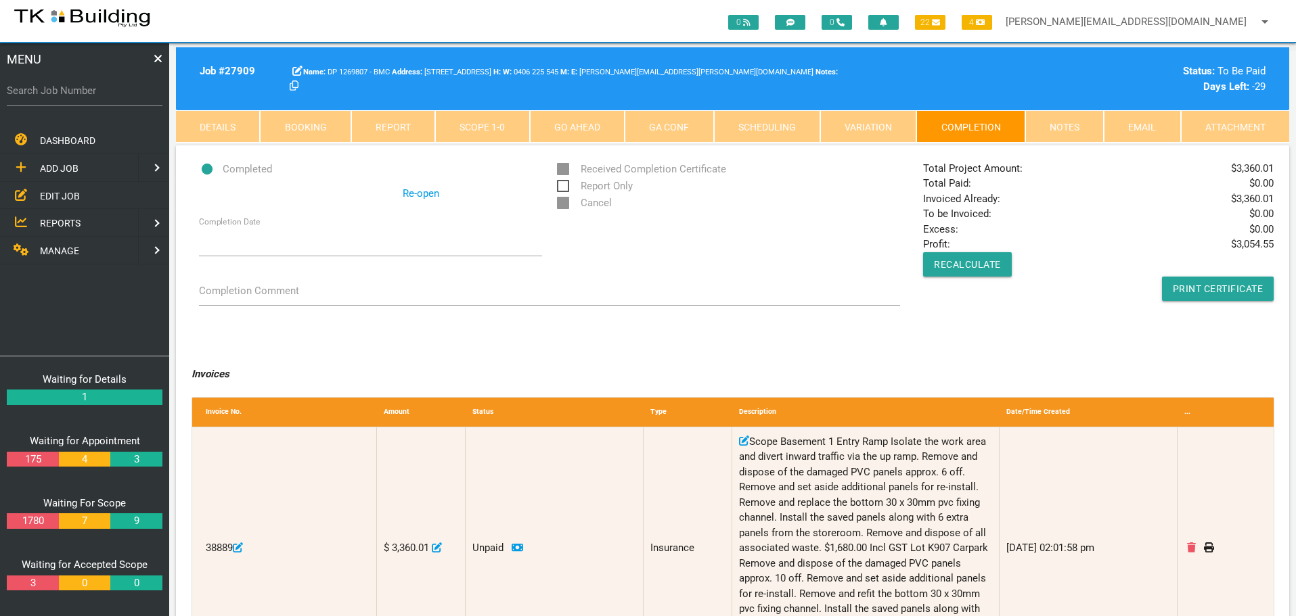
click at [57, 251] on span "MANAGE" at bounding box center [59, 251] width 39 height 11
click at [60, 192] on span "INSURANCE" at bounding box center [65, 195] width 51 height 11
click at [58, 221] on span "RECEIVE PAYMENT" at bounding box center [80, 222] width 81 height 11
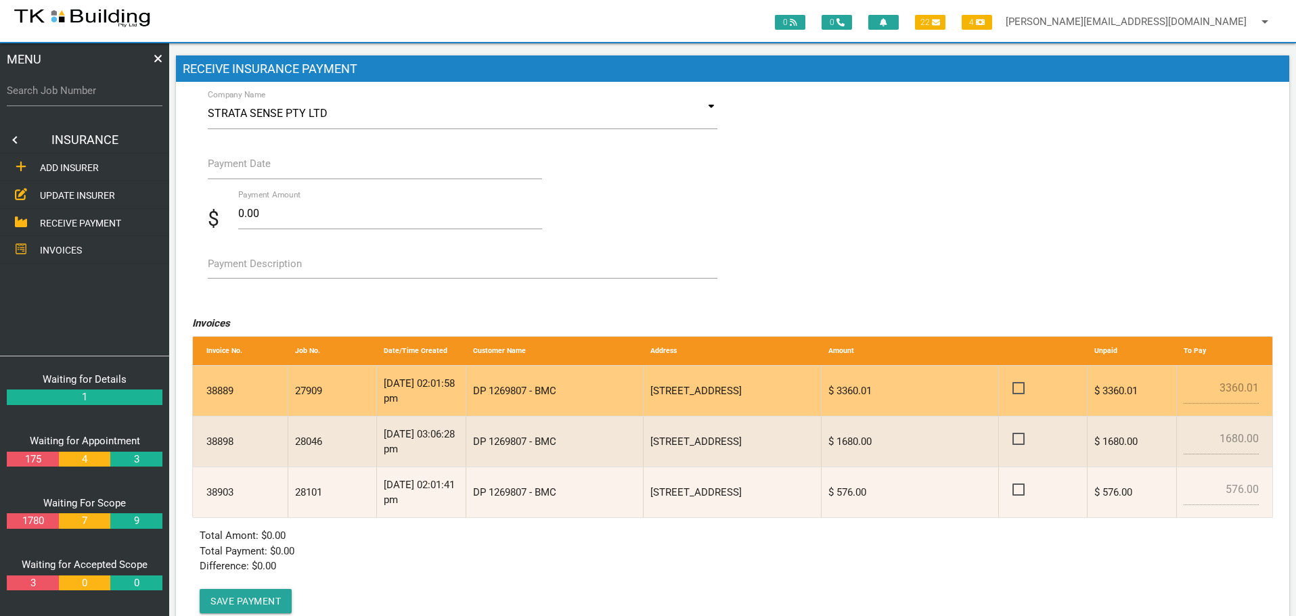
click at [1015, 385] on span at bounding box center [1024, 388] width 24 height 17
click at [1015, 385] on input "checkbox" at bounding box center [1016, 384] width 9 height 9
checkbox input "true"
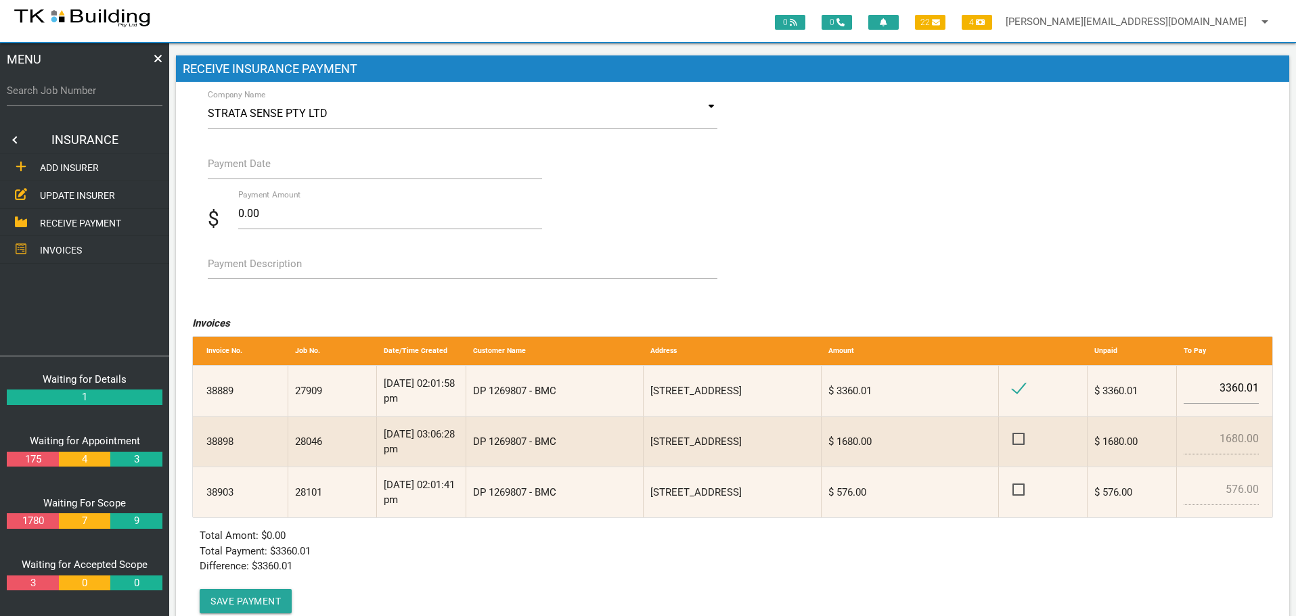
click at [243, 271] on label "Payment Description" at bounding box center [255, 264] width 94 height 16
click at [243, 271] on textarea "Payment Description" at bounding box center [463, 263] width 510 height 30
type textarea "Inv 38889"
click at [229, 173] on input "Payment Date" at bounding box center [375, 163] width 335 height 31
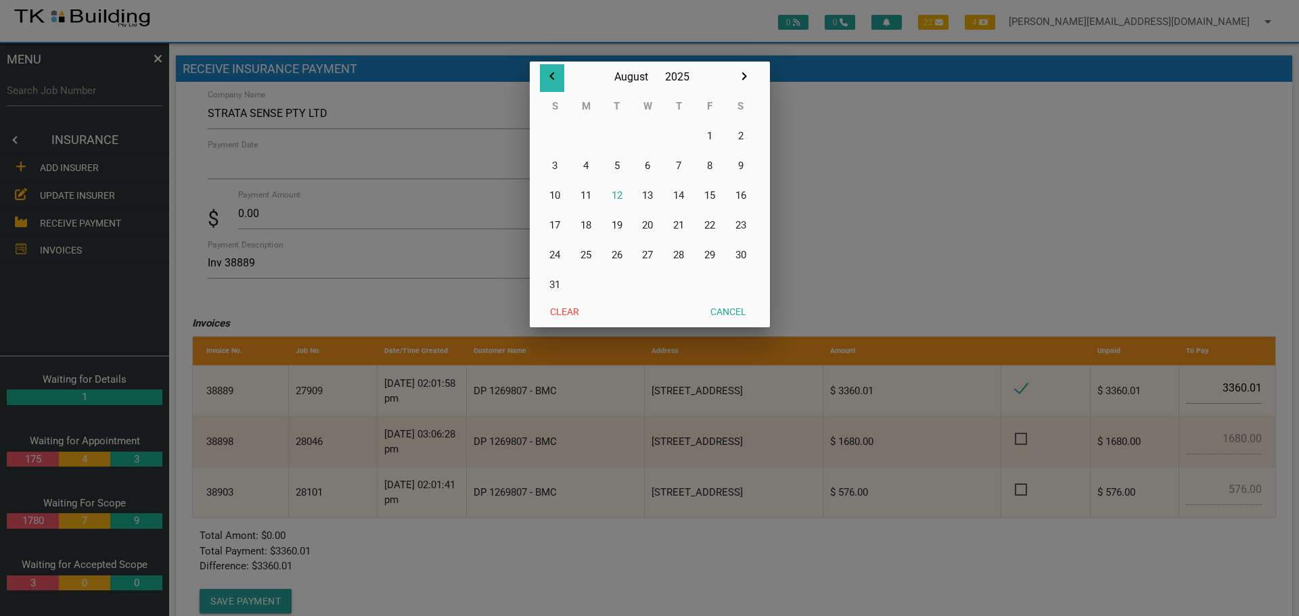
click at [551, 76] on icon "button" at bounding box center [552, 76] width 16 height 16
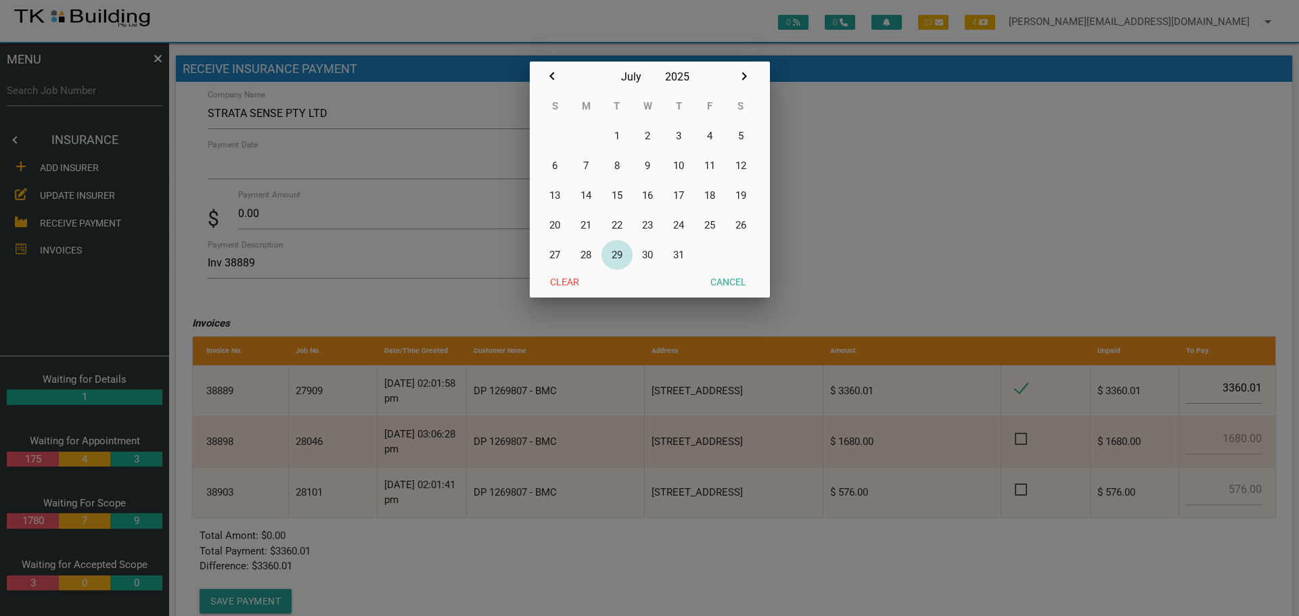
click at [614, 254] on button "29" at bounding box center [616, 255] width 31 height 30
type input "29/07/2025"
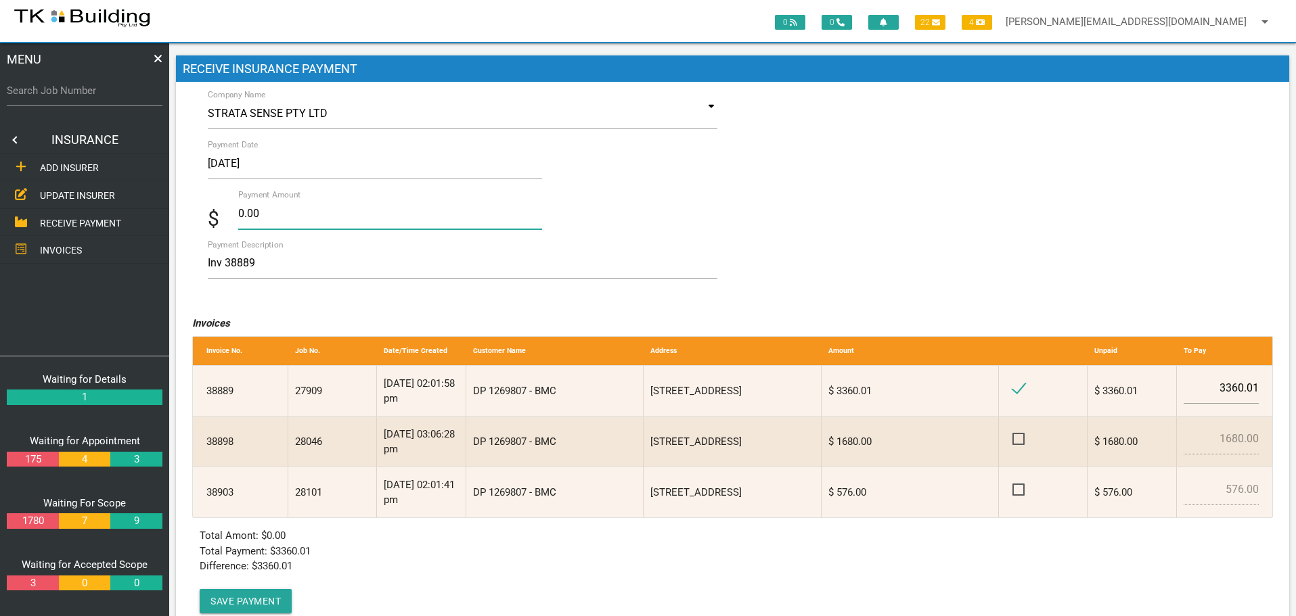
click at [279, 216] on input "0.00" at bounding box center [390, 213] width 304 height 31
type input "0"
type input "3360.01"
click at [352, 265] on textarea "Inv 38889" at bounding box center [463, 263] width 510 height 30
click at [231, 600] on button "Save Payment" at bounding box center [246, 601] width 92 height 24
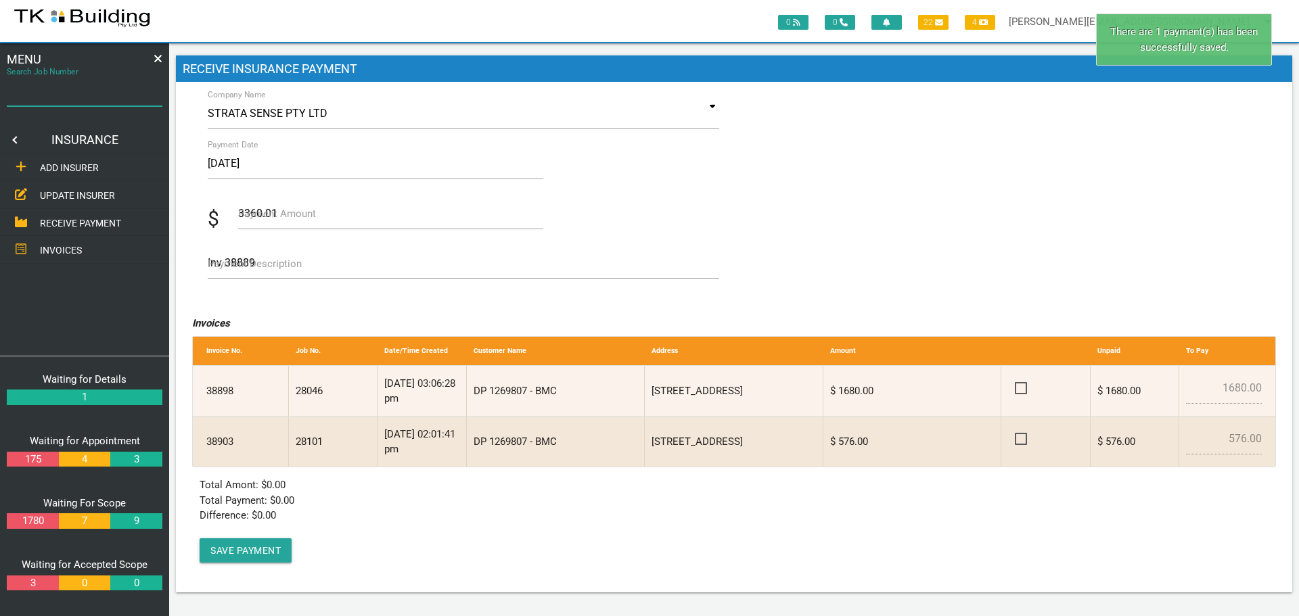
click at [57, 100] on input "Search Job Number" at bounding box center [85, 90] width 156 height 31
type input "27909"
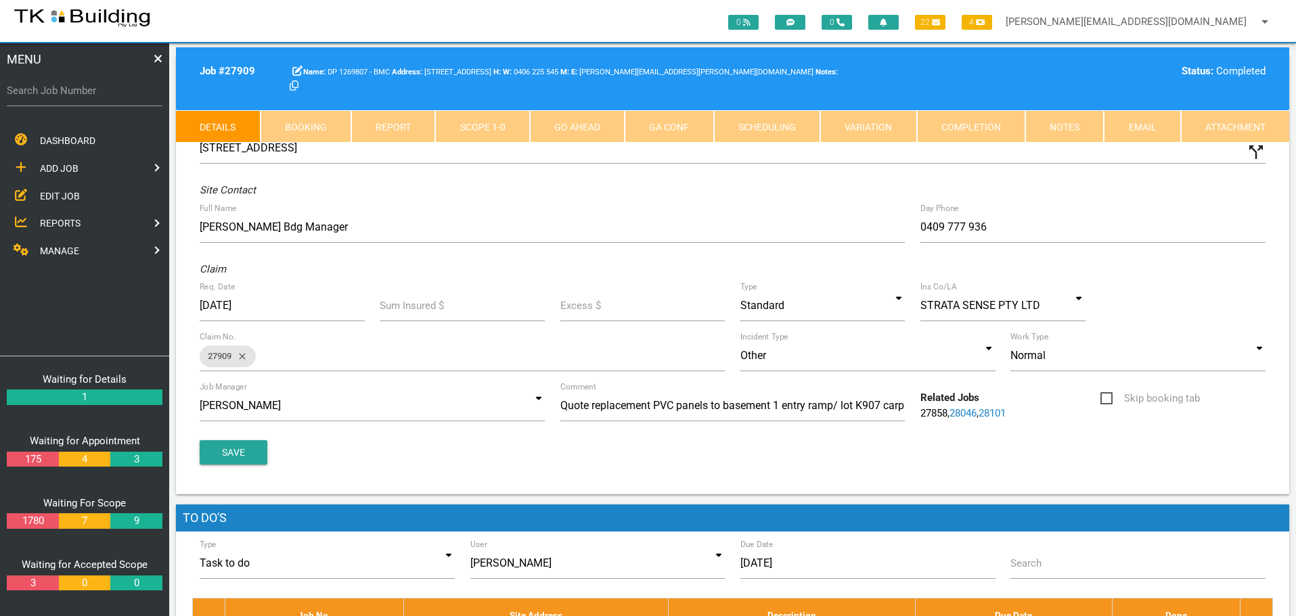
click at [997, 116] on link "Completion" at bounding box center [970, 126] width 108 height 32
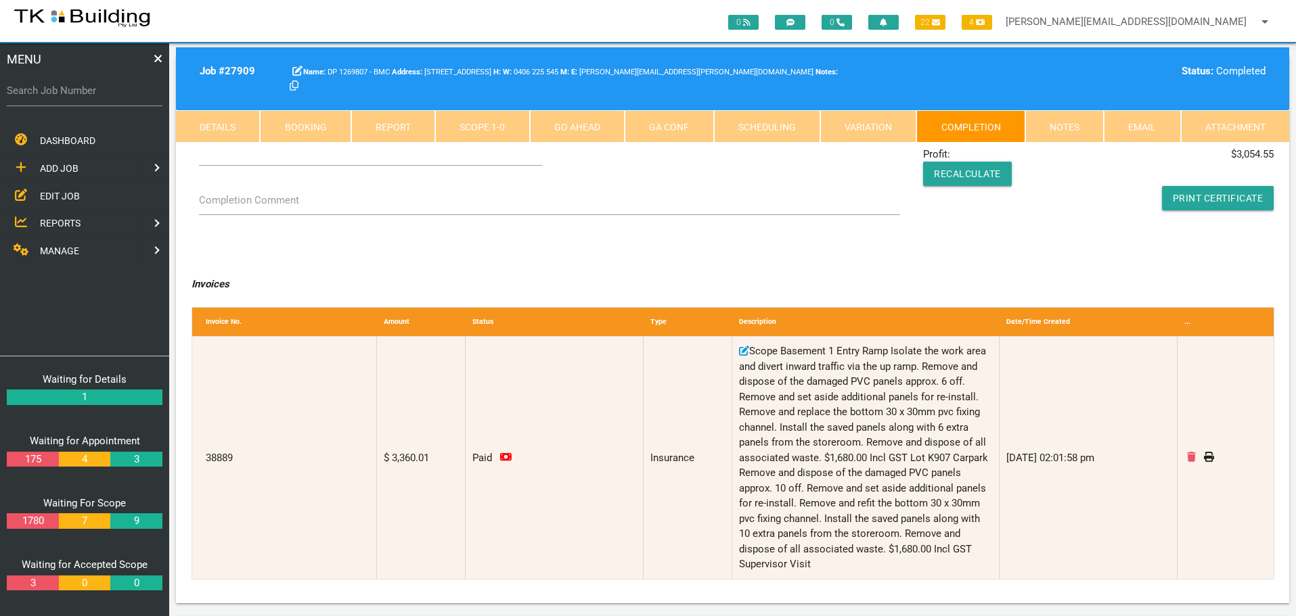
click at [1076, 121] on link "Notes" at bounding box center [1064, 126] width 78 height 32
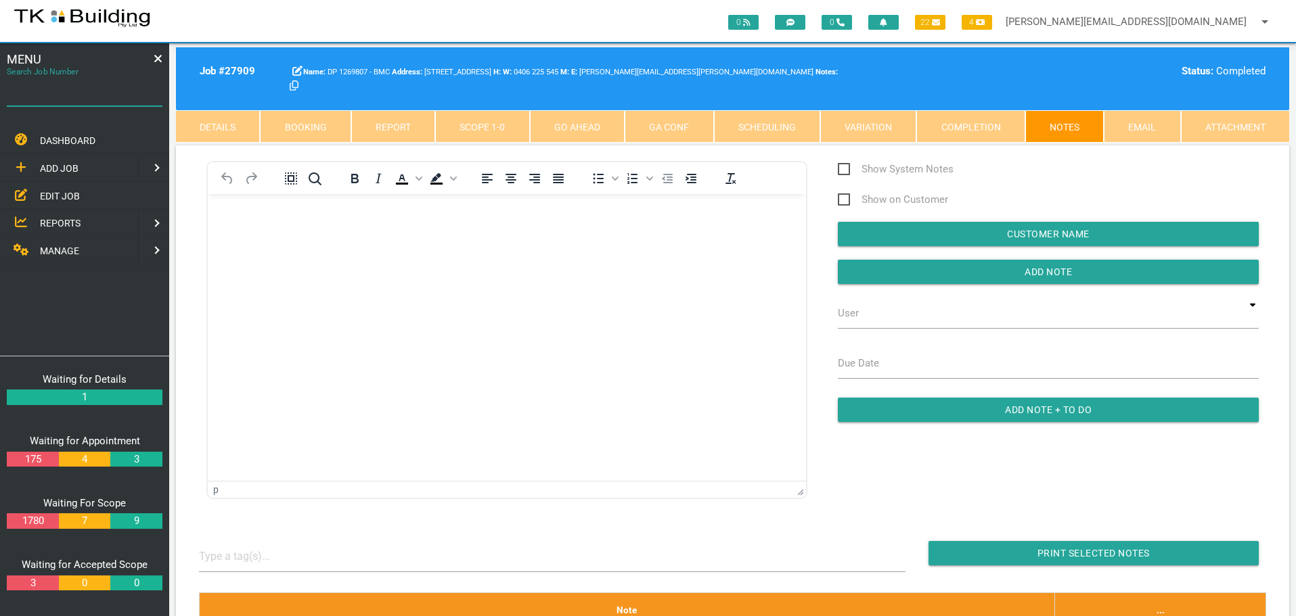
click at [97, 100] on input "Search Job Number" at bounding box center [85, 90] width 156 height 31
type input "27938"
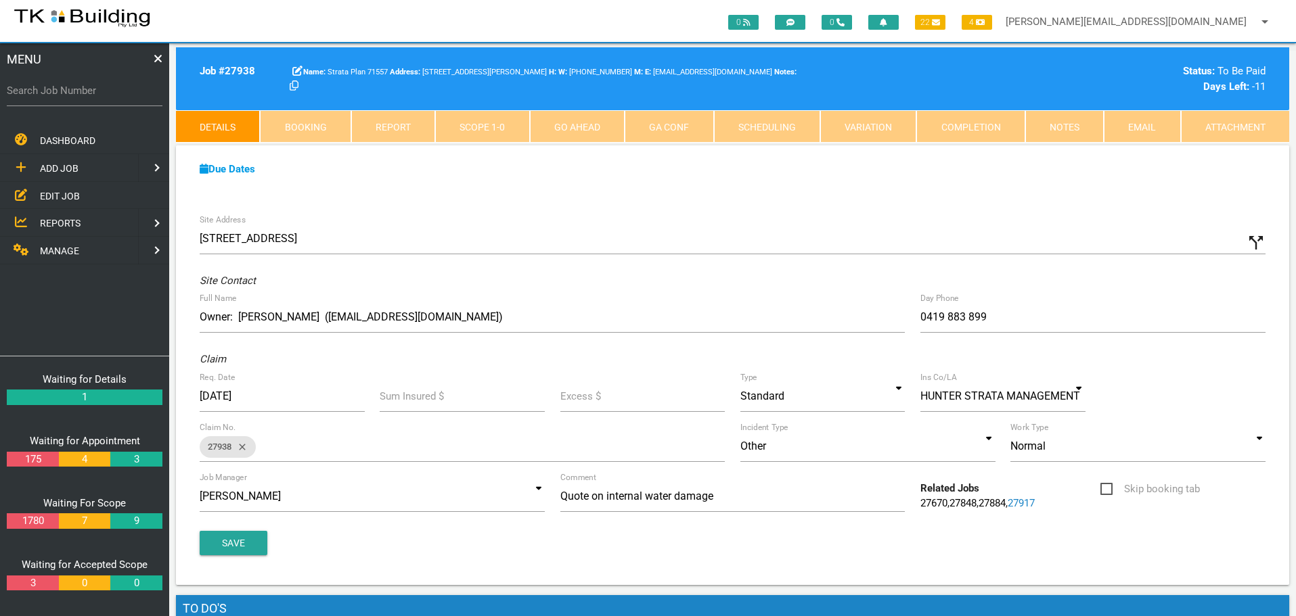
click at [990, 124] on link "Completion" at bounding box center [970, 126] width 108 height 32
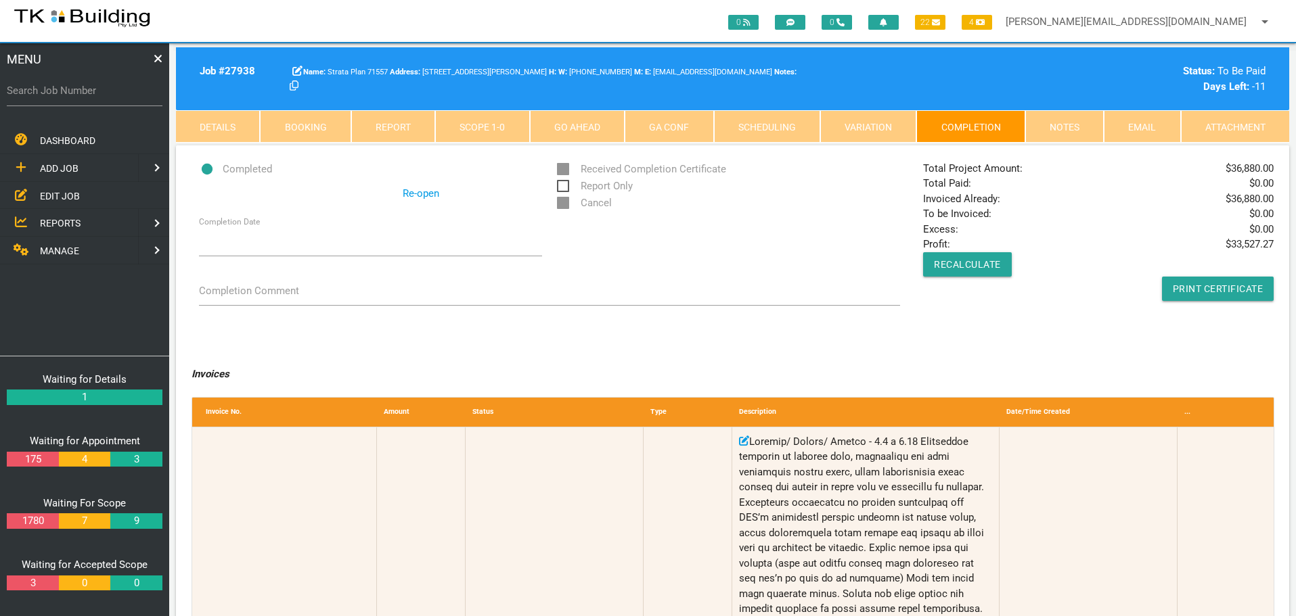
drag, startPoint x: 1057, startPoint y: 124, endPoint x: 1049, endPoint y: 136, distance: 15.0
click at [1057, 124] on link "Notes" at bounding box center [1064, 126] width 78 height 32
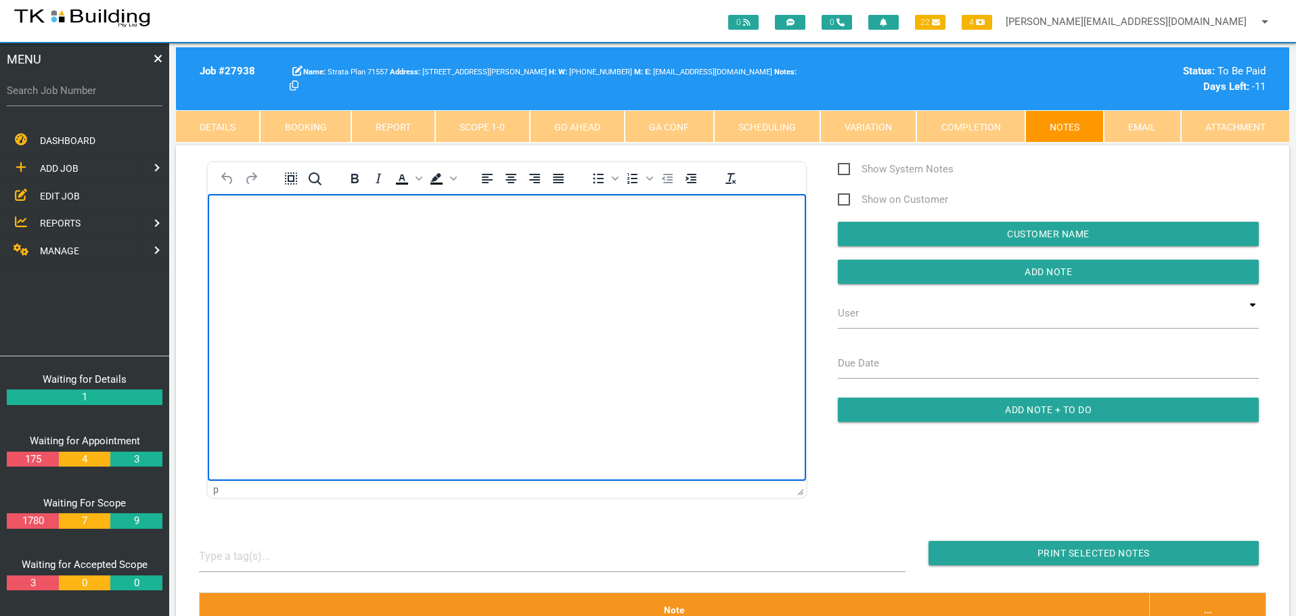
click at [223, 214] on body "Rich Text Area. Press ALT-0 for help." at bounding box center [507, 232] width 598 height 45
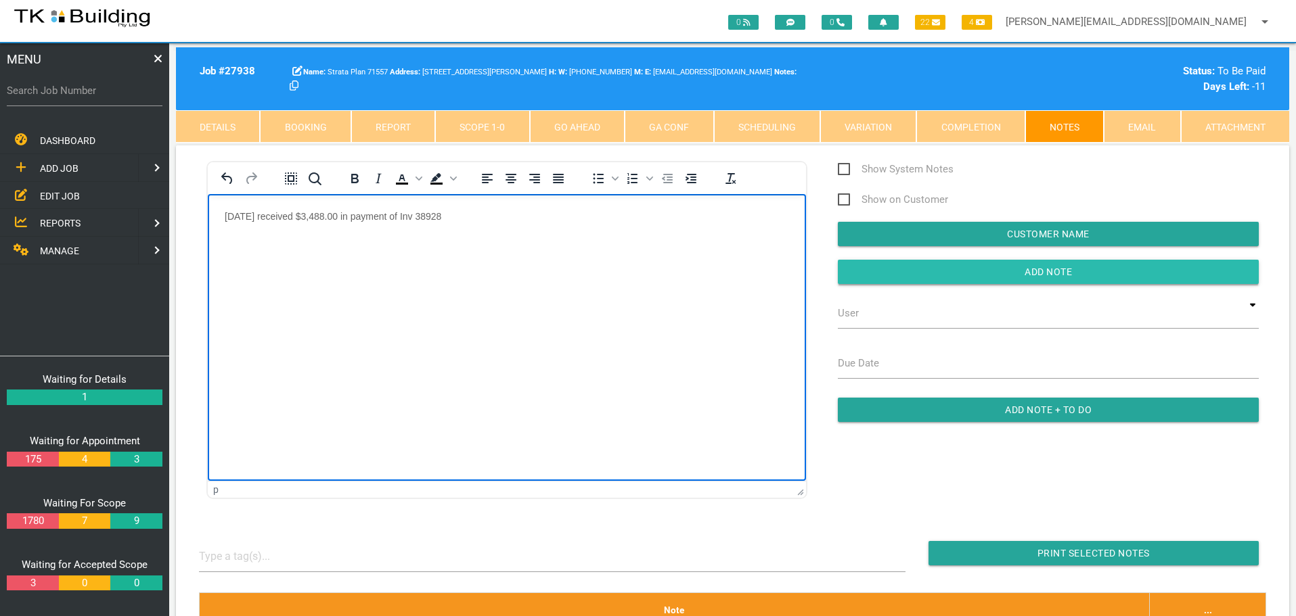
click at [879, 269] on input "Add Note" at bounding box center [1048, 272] width 421 height 24
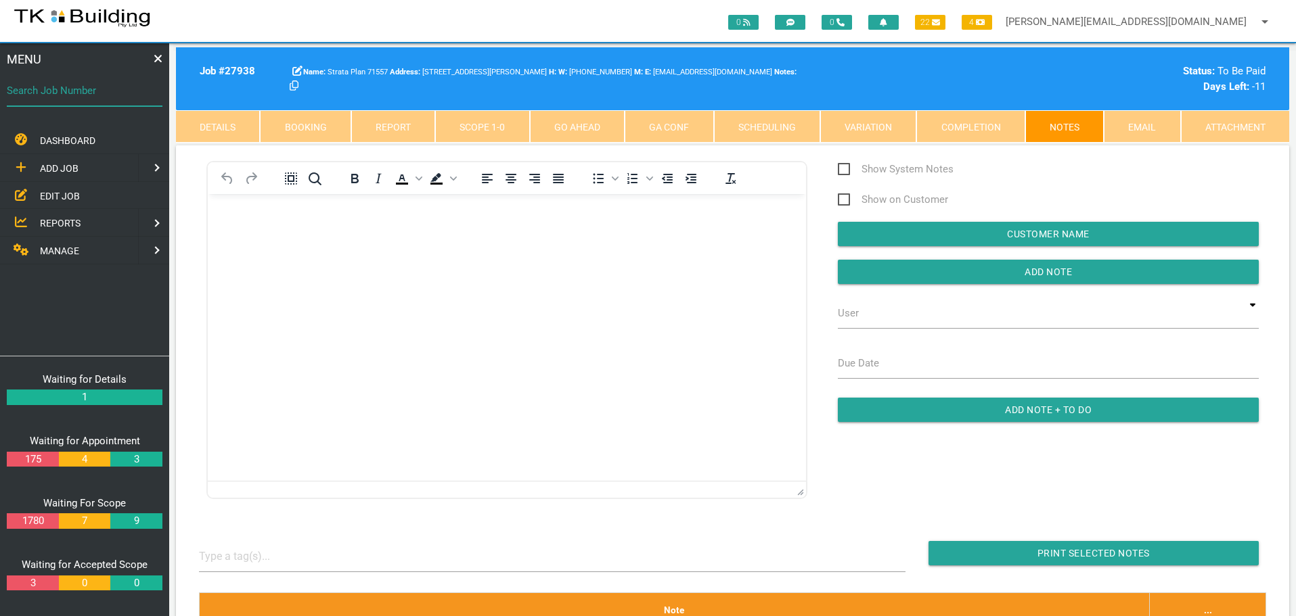
click at [88, 99] on input "Search Job Number" at bounding box center [85, 90] width 156 height 31
type input "27167"
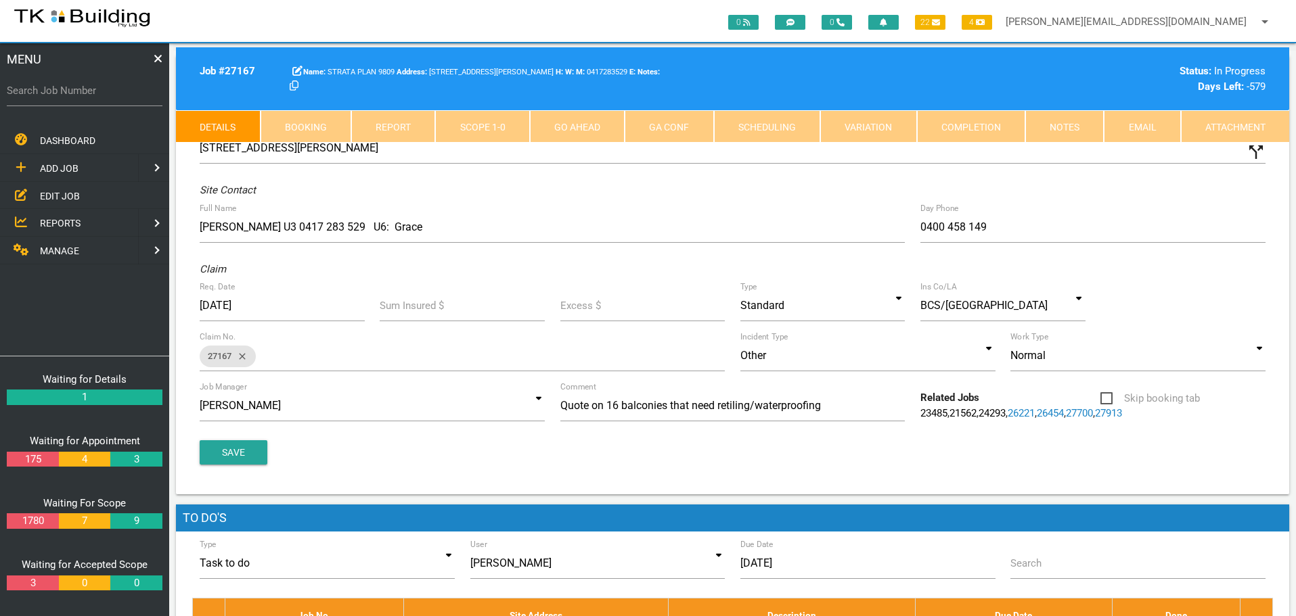
click at [1070, 126] on link "Notes" at bounding box center [1064, 126] width 78 height 32
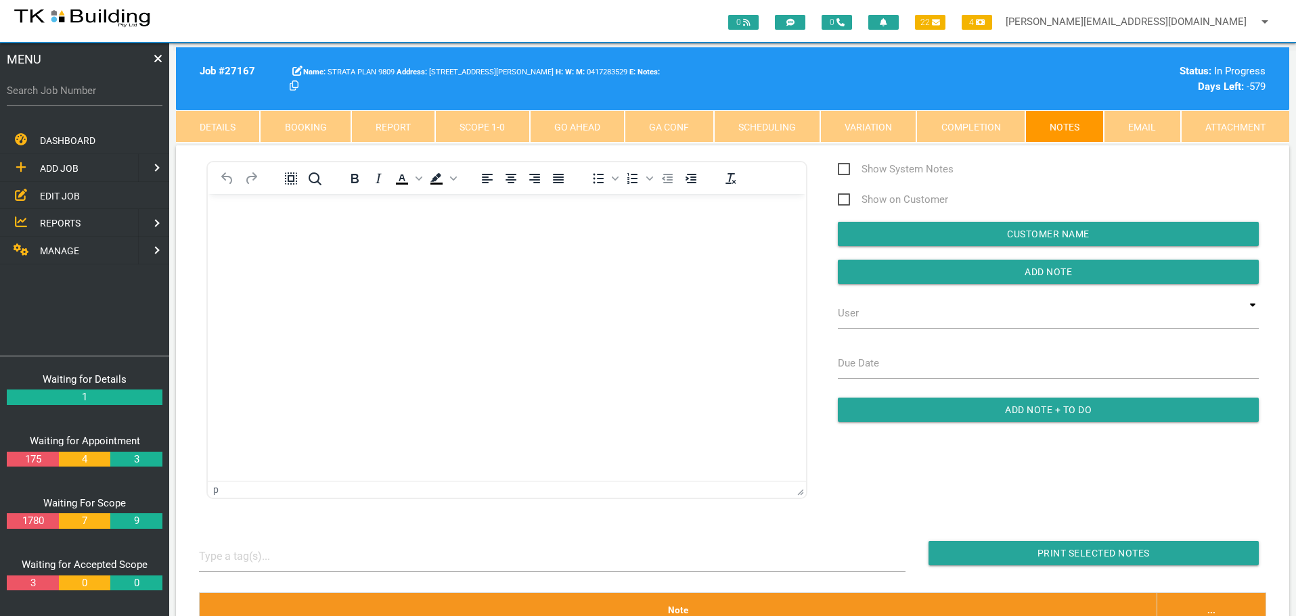
click at [288, 245] on body "Rich Text Area. Press ALT-0 for help." at bounding box center [507, 232] width 598 height 45
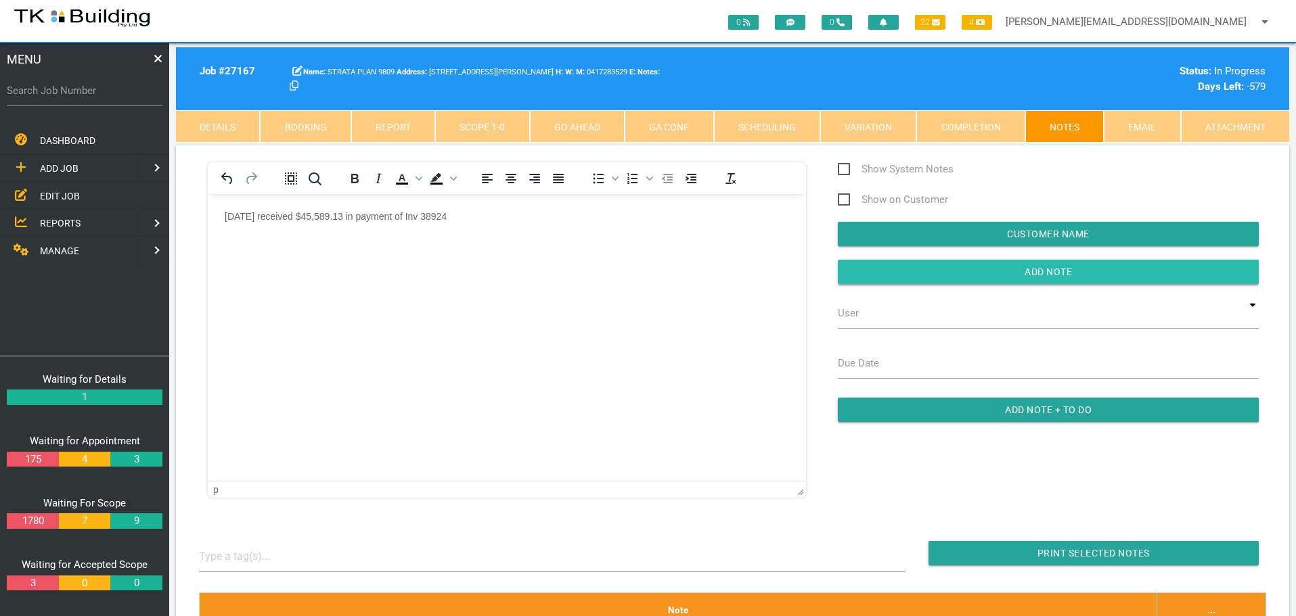
click at [928, 266] on input "button" at bounding box center [1048, 272] width 421 height 24
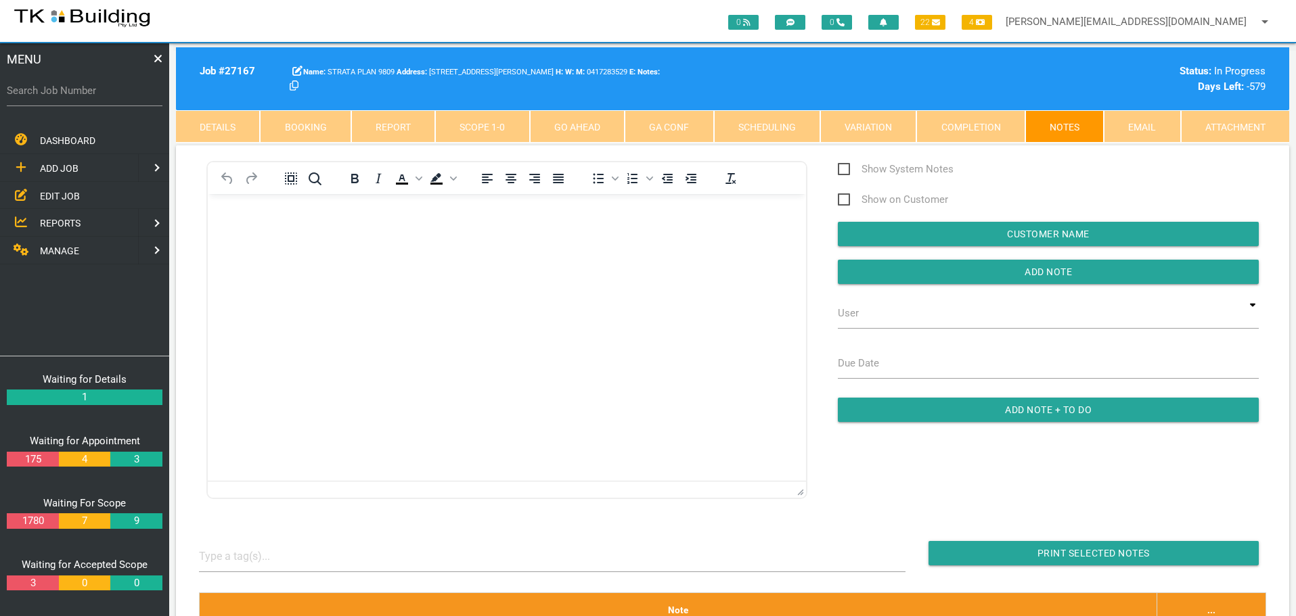
click at [59, 248] on span "MANAGE" at bounding box center [59, 251] width 39 height 11
click at [61, 191] on span "INSURANCE" at bounding box center [65, 195] width 51 height 11
click at [85, 220] on span "RECEIVE PAYMENT" at bounding box center [80, 222] width 81 height 11
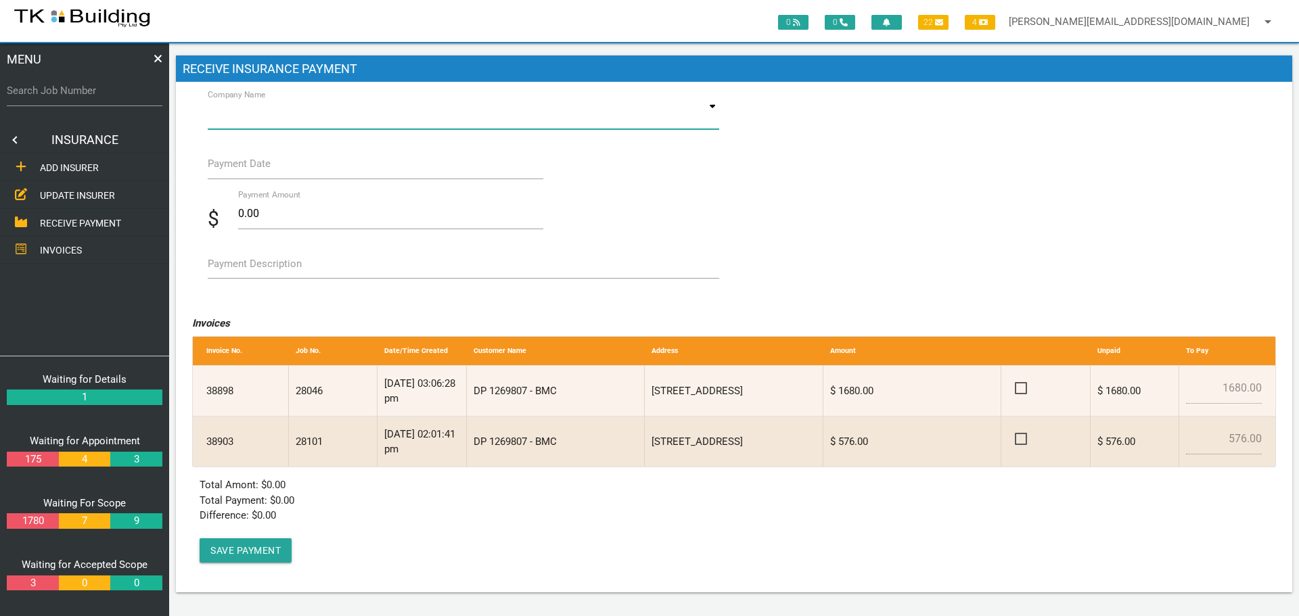
click at [335, 115] on input at bounding box center [463, 113] width 511 height 31
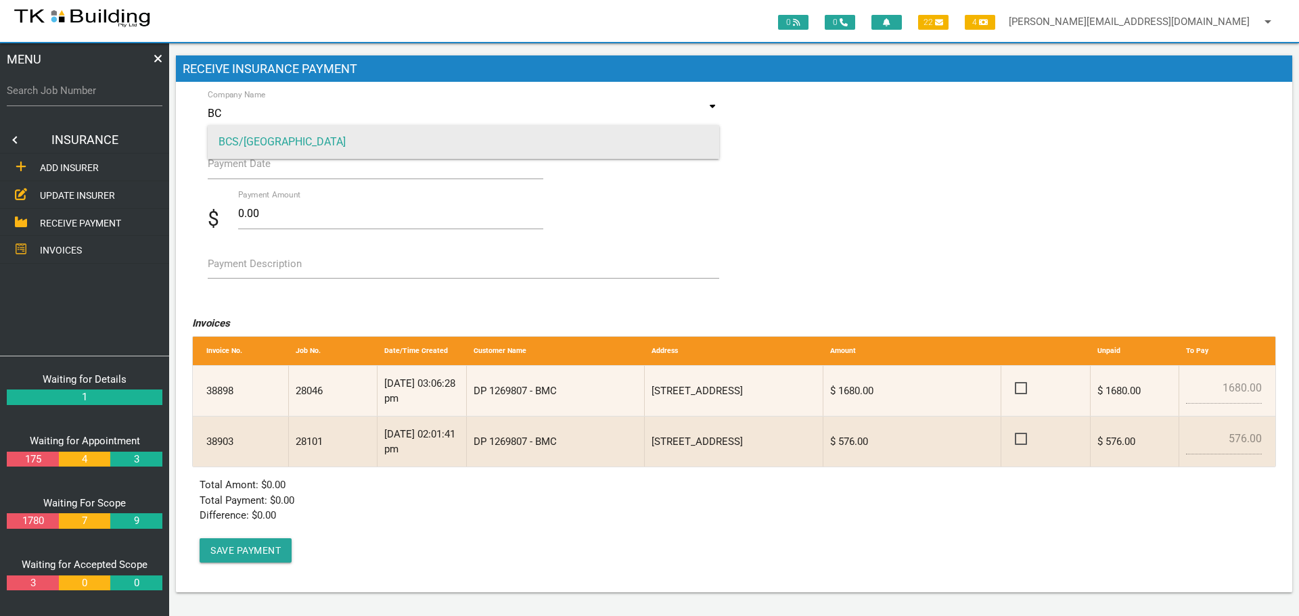
type input "BC"
click at [288, 142] on span "BCS/MONTEATH" at bounding box center [463, 142] width 511 height 34
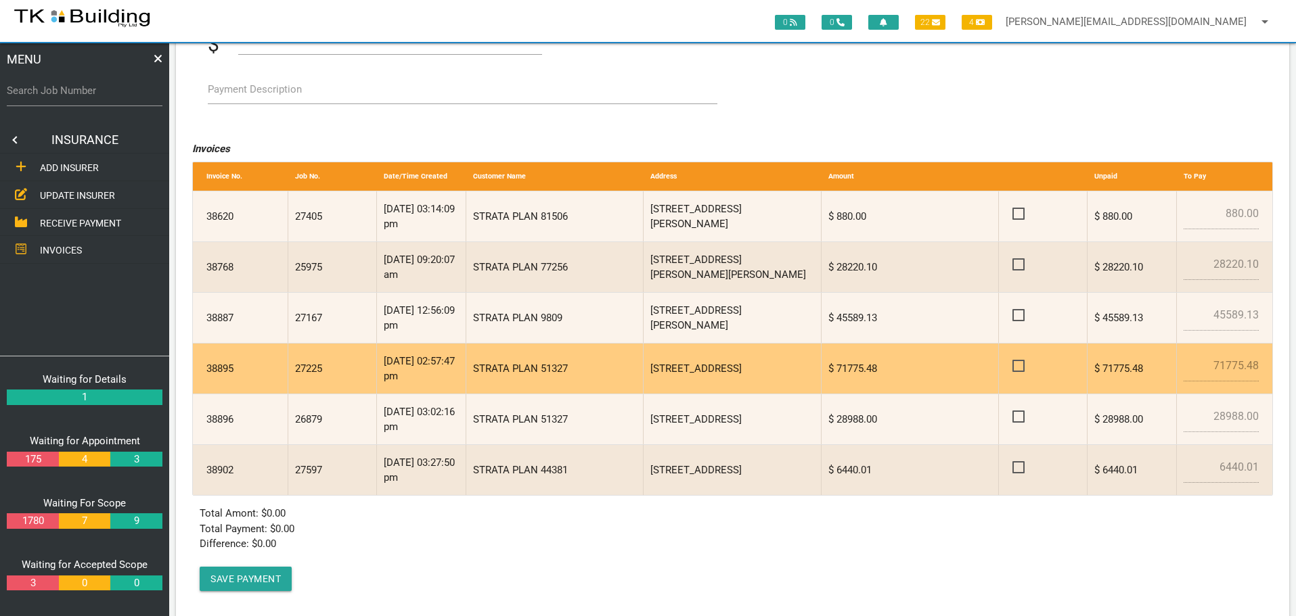
scroll to position [196, 0]
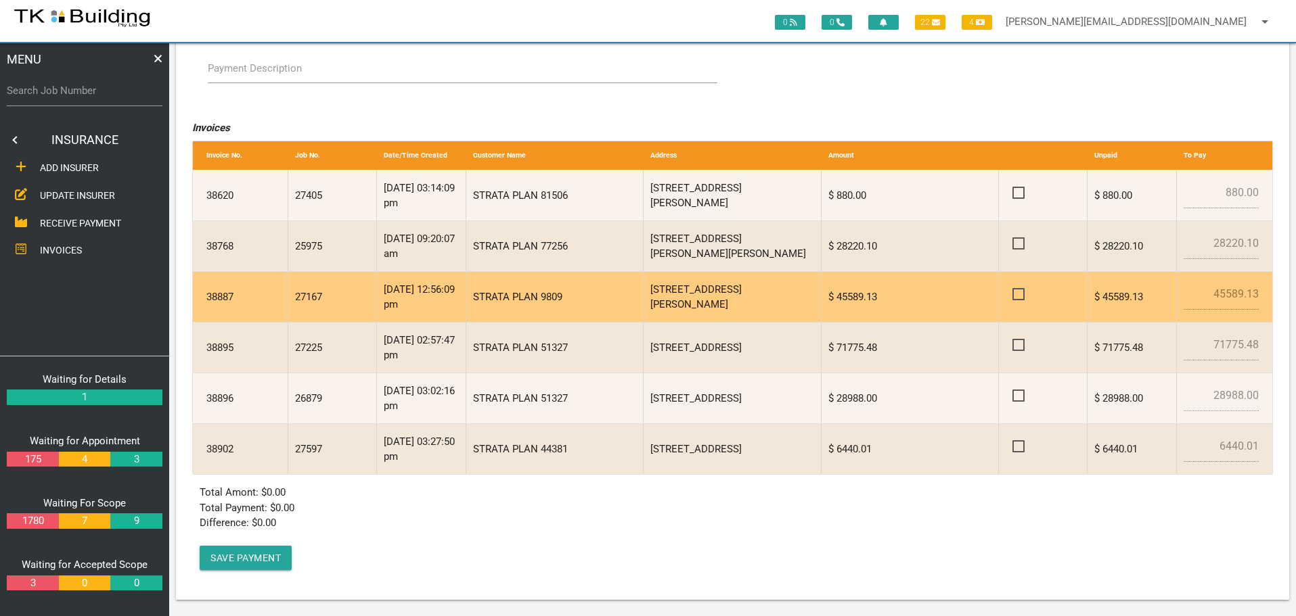
click at [1019, 295] on span at bounding box center [1024, 294] width 24 height 17
click at [1019, 295] on input "checkbox" at bounding box center [1016, 290] width 9 height 9
checkbox input "true"
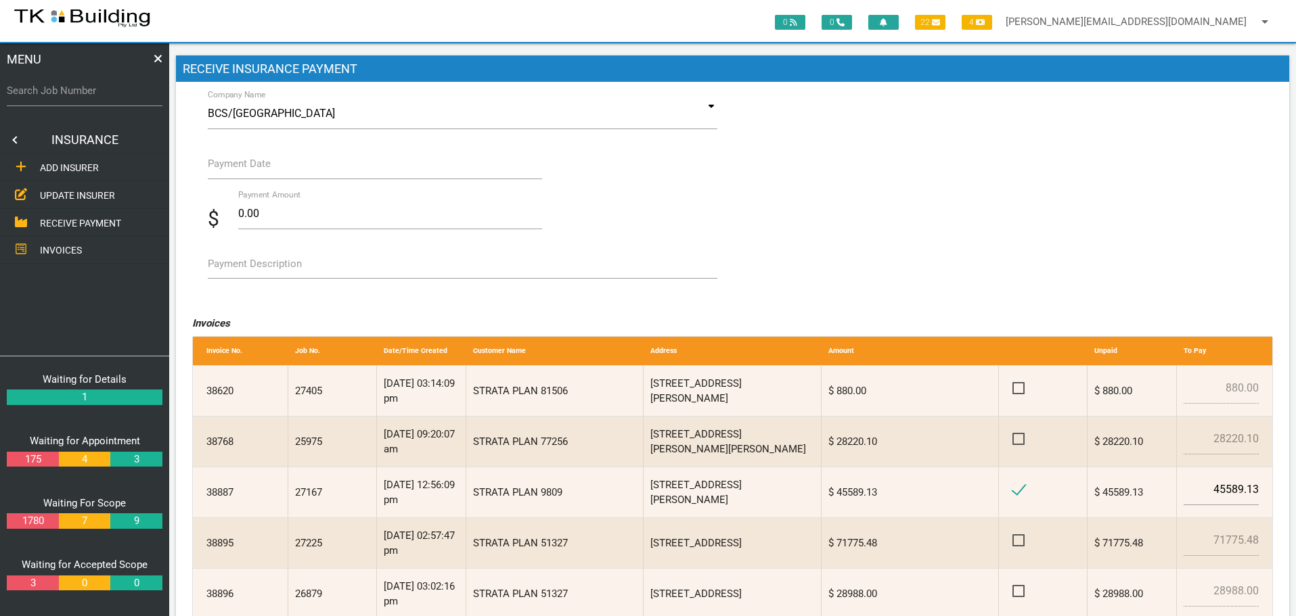
click at [235, 265] on label "Payment Description" at bounding box center [255, 264] width 94 height 16
click at [235, 265] on textarea "Payment Description" at bounding box center [463, 263] width 510 height 30
type textarea "Inv 38887"
click at [252, 170] on label "Payment Date" at bounding box center [239, 164] width 63 height 16
click at [252, 170] on input "Payment Date" at bounding box center [375, 163] width 335 height 31
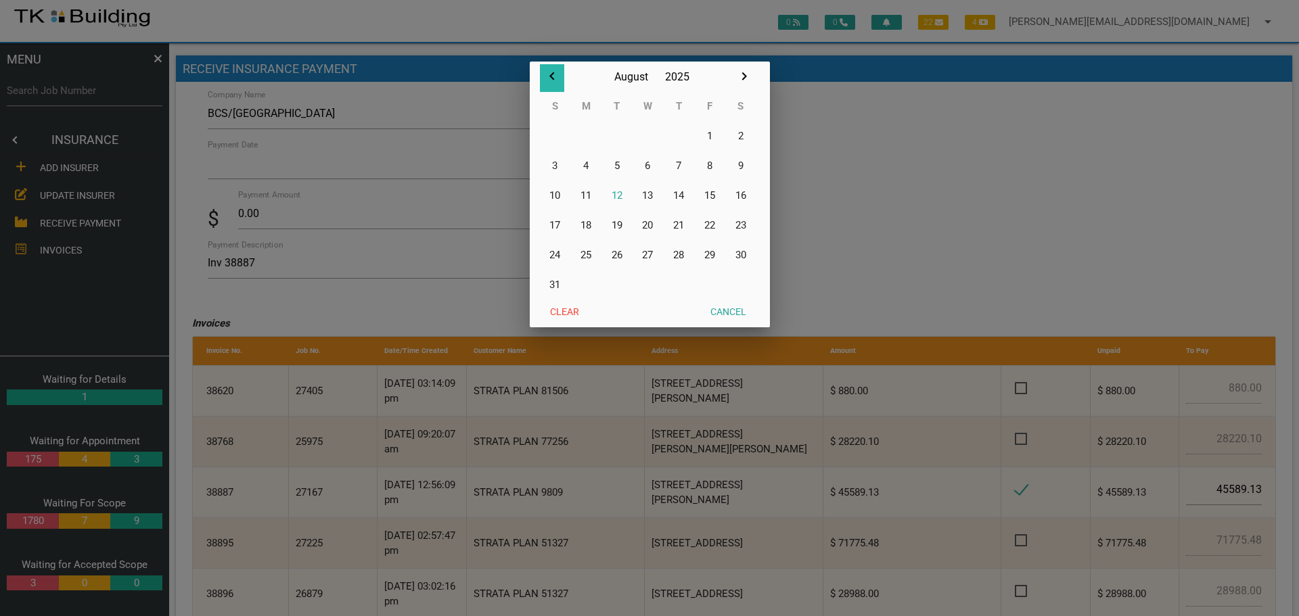
click at [552, 78] on icon "button" at bounding box center [552, 76] width 16 height 16
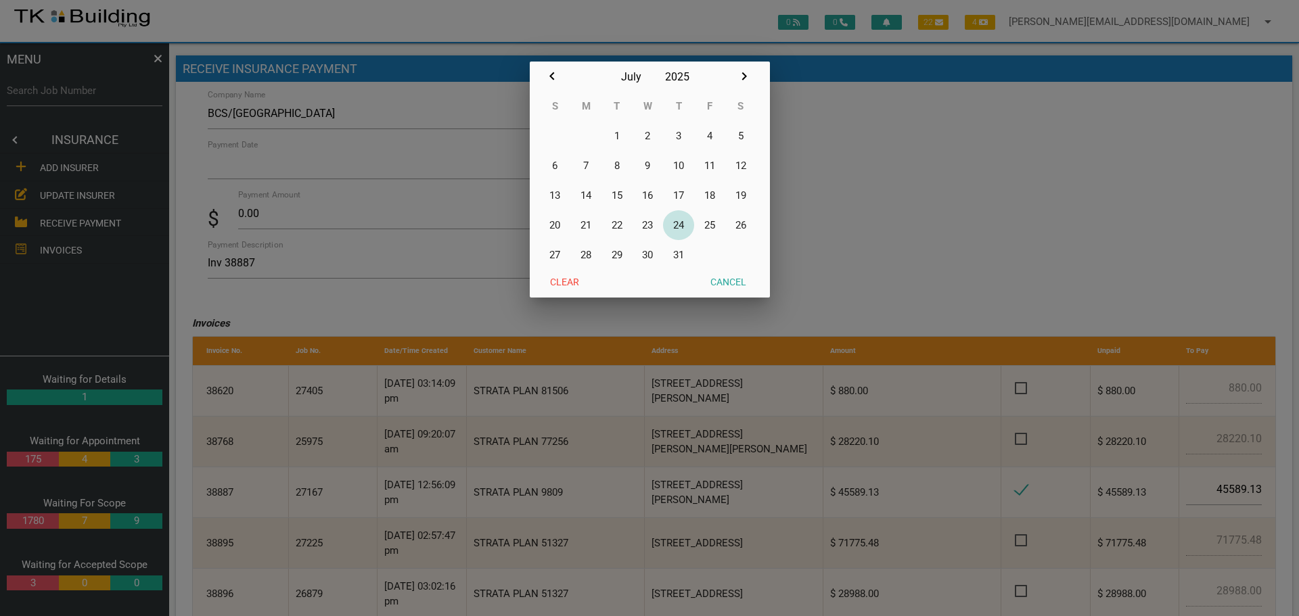
click at [678, 225] on button "24" at bounding box center [678, 225] width 31 height 30
type input "24/07/2025"
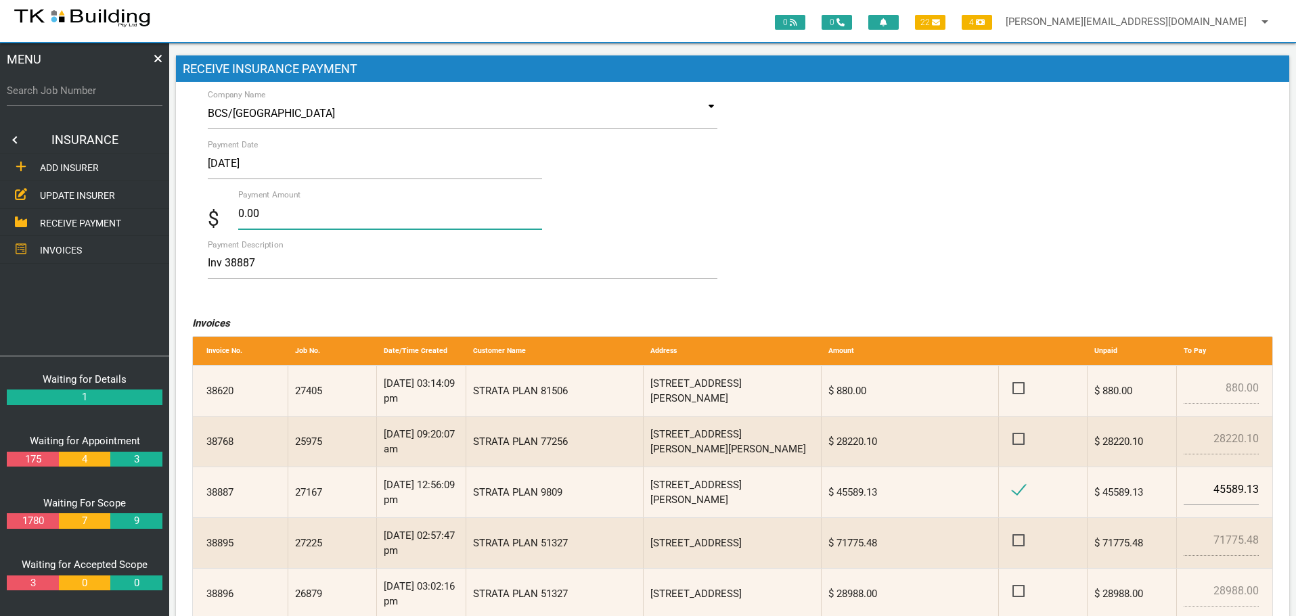
click at [273, 221] on input "0.00" at bounding box center [390, 213] width 304 height 31
type input "0"
type input "45589.13"
click at [339, 271] on textarea "Inv 38887" at bounding box center [463, 263] width 510 height 30
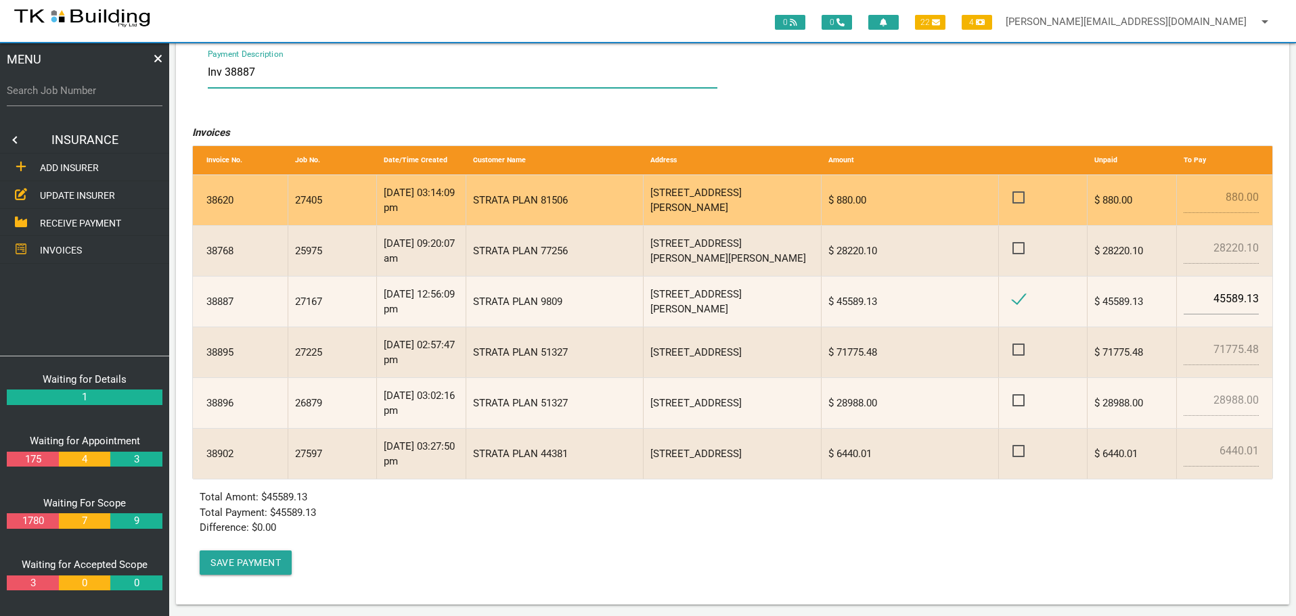
scroll to position [196, 0]
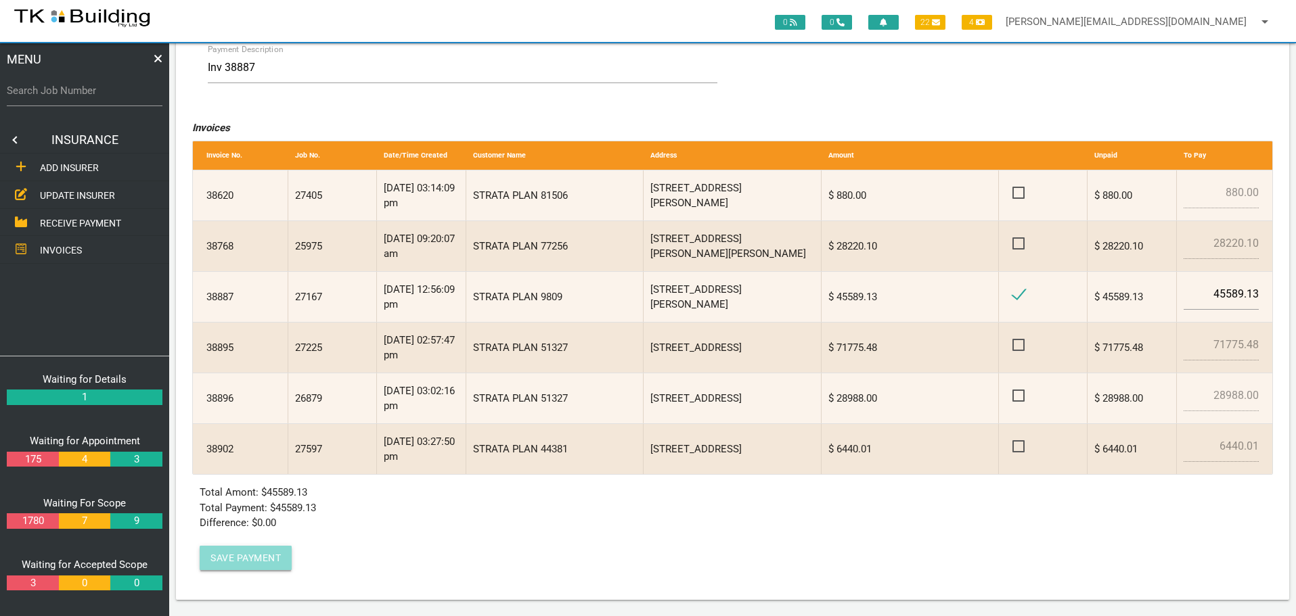
click at [241, 561] on button "Save Payment" at bounding box center [246, 558] width 92 height 24
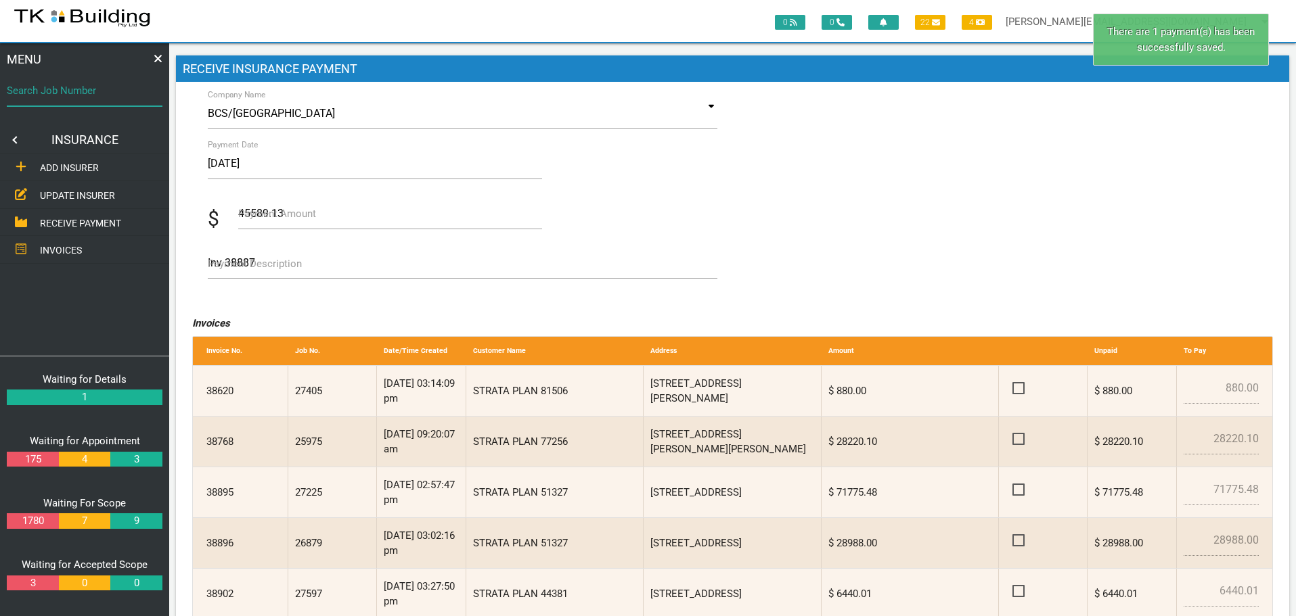
click at [55, 103] on input "Search Job Number" at bounding box center [85, 90] width 156 height 31
type input "27167"
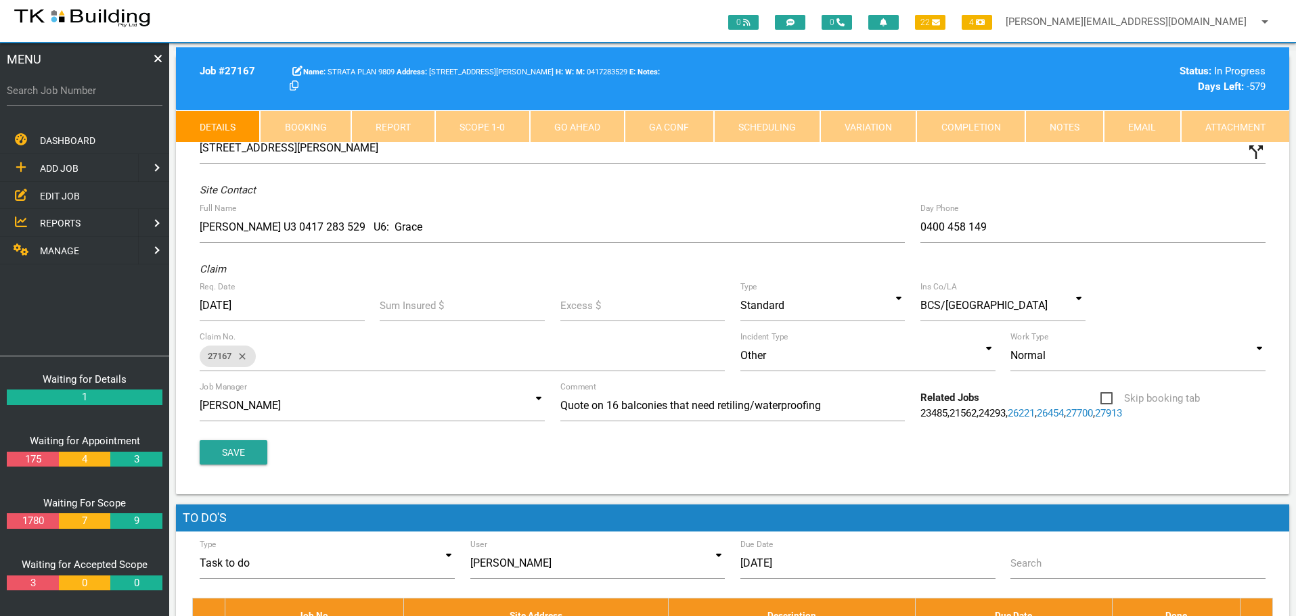
click at [1071, 127] on link "Notes" at bounding box center [1064, 126] width 78 height 32
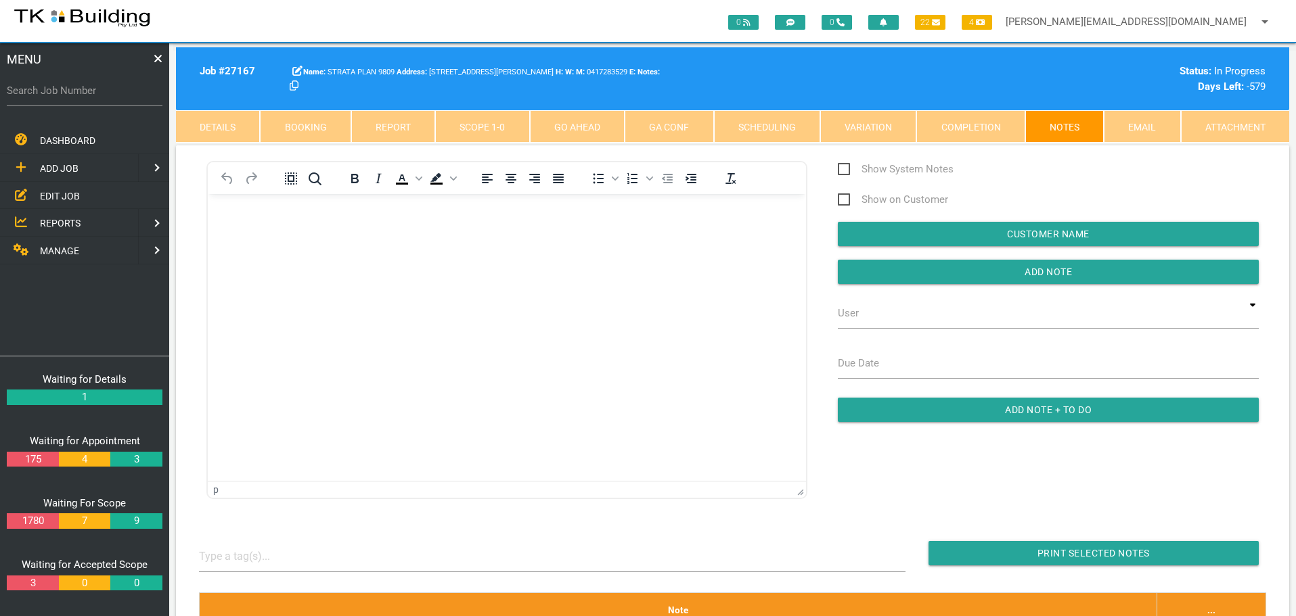
click at [992, 124] on link "Completion" at bounding box center [970, 126] width 108 height 32
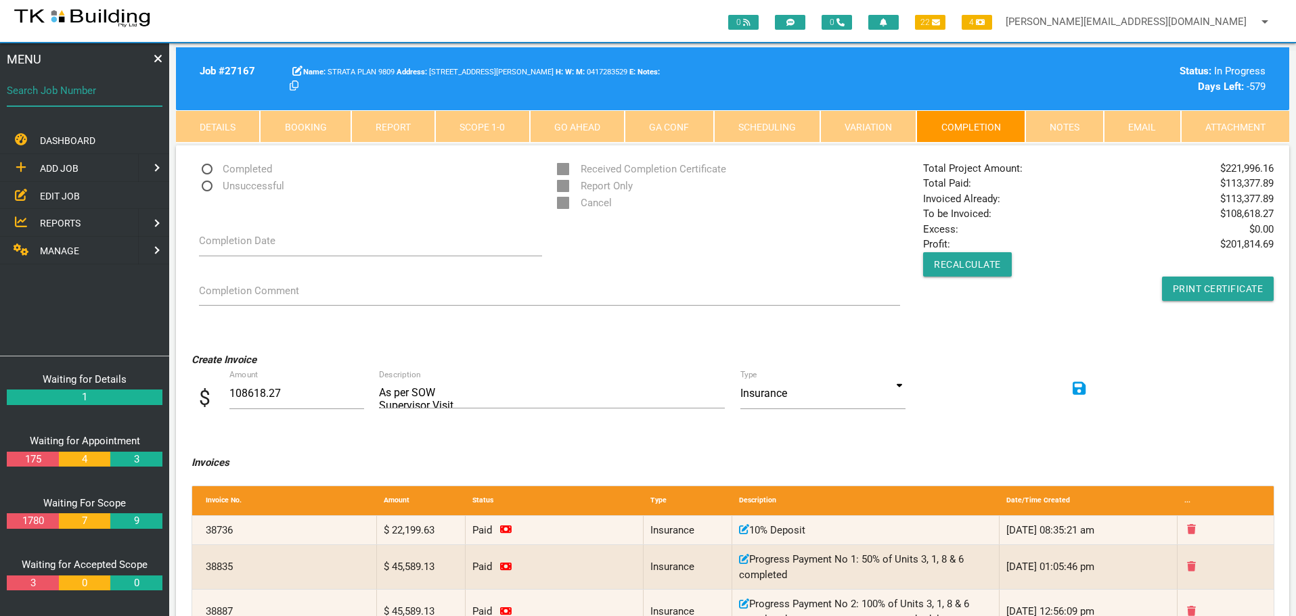
click at [104, 106] on input "Search Job Number" at bounding box center [85, 90] width 156 height 31
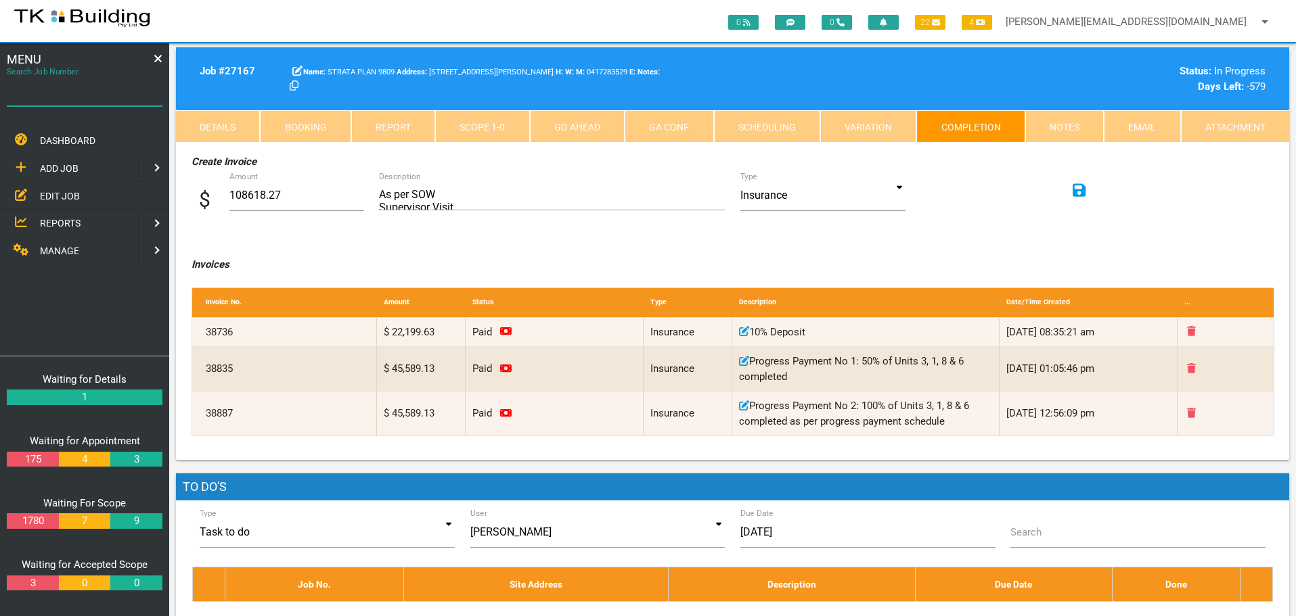
scroll to position [68, 0]
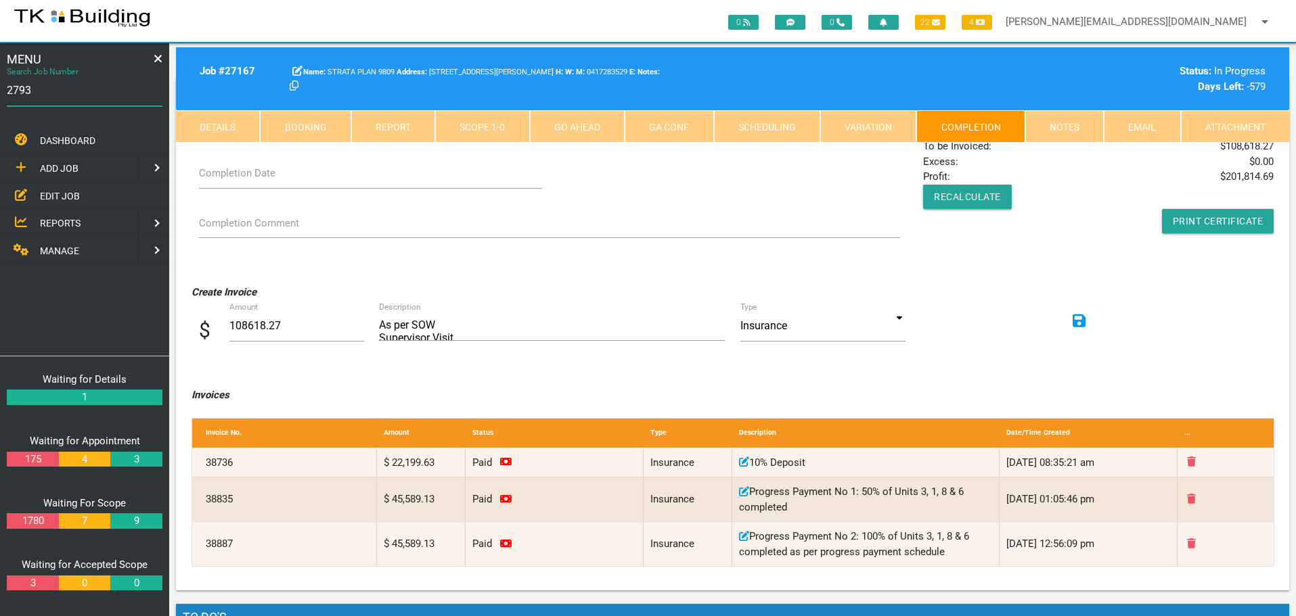
type input "27938"
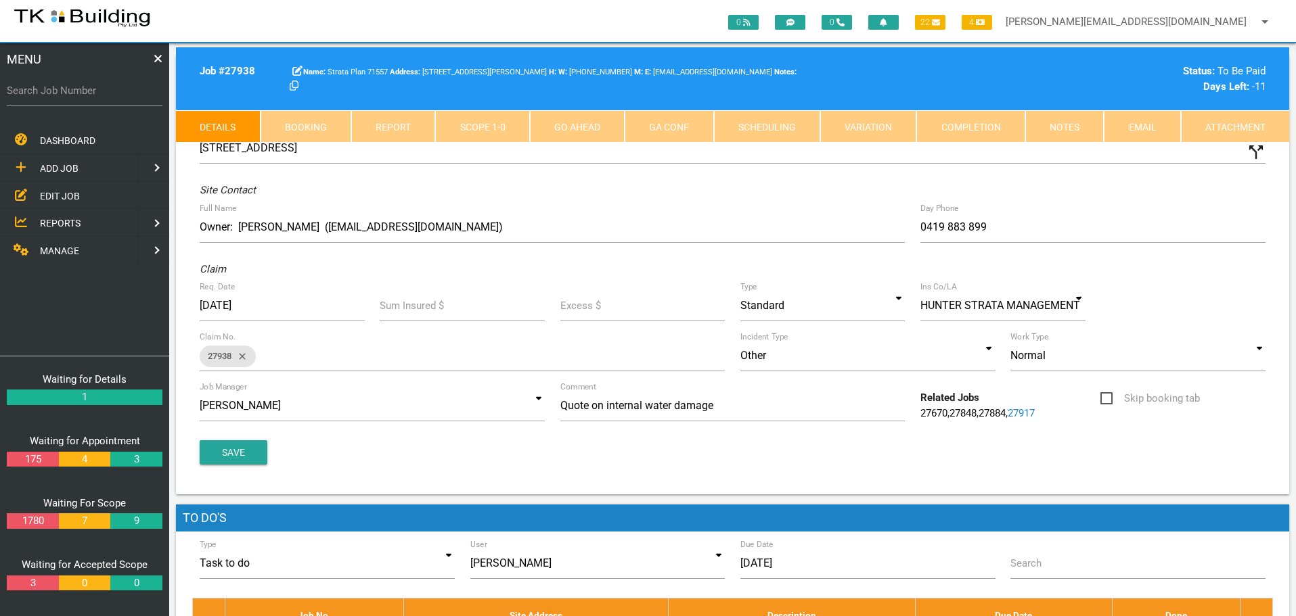
click at [1039, 124] on link "Notes" at bounding box center [1064, 126] width 78 height 32
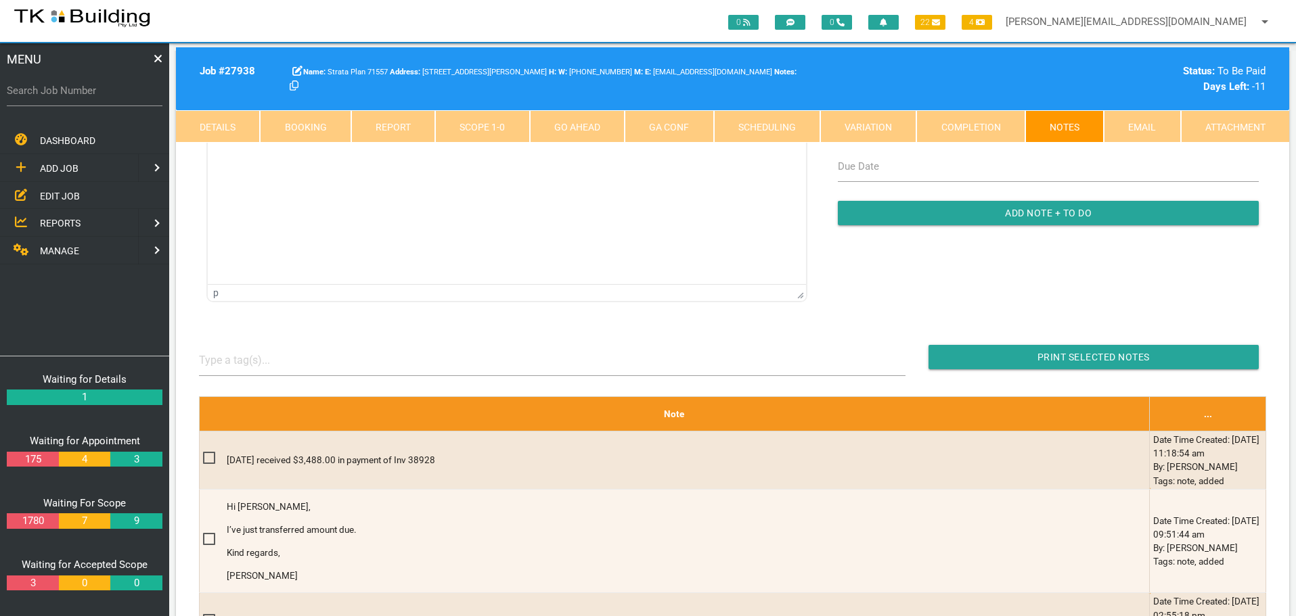
scroll to position [338, 0]
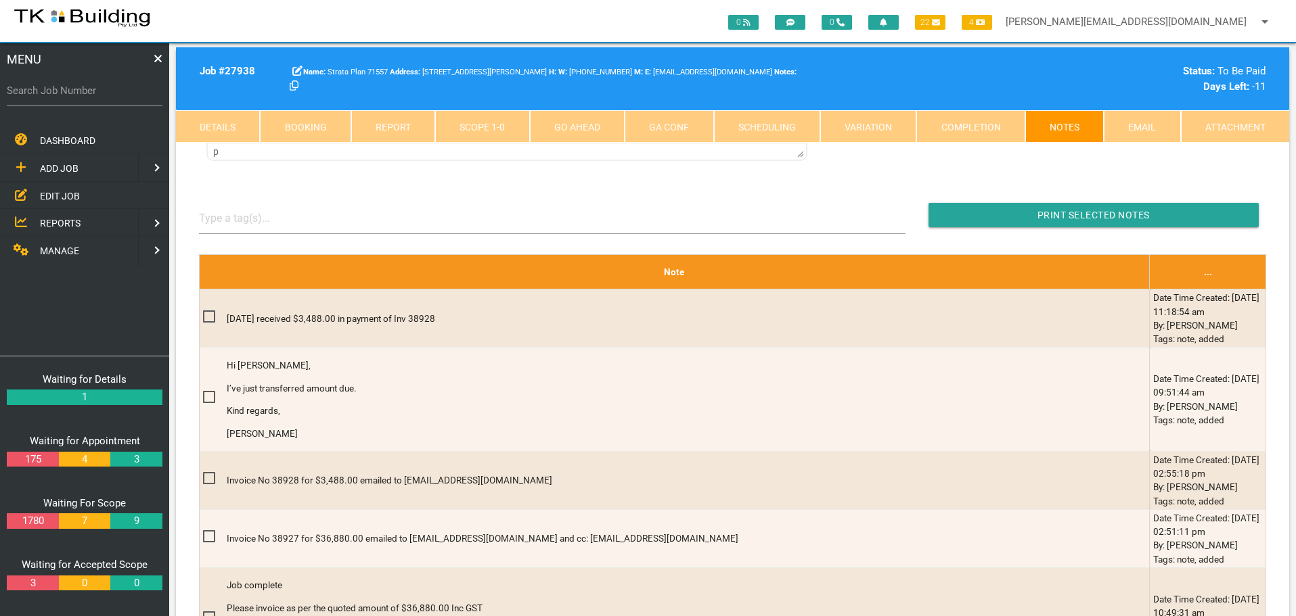
click at [51, 193] on span "EDIT JOB" at bounding box center [60, 195] width 40 height 11
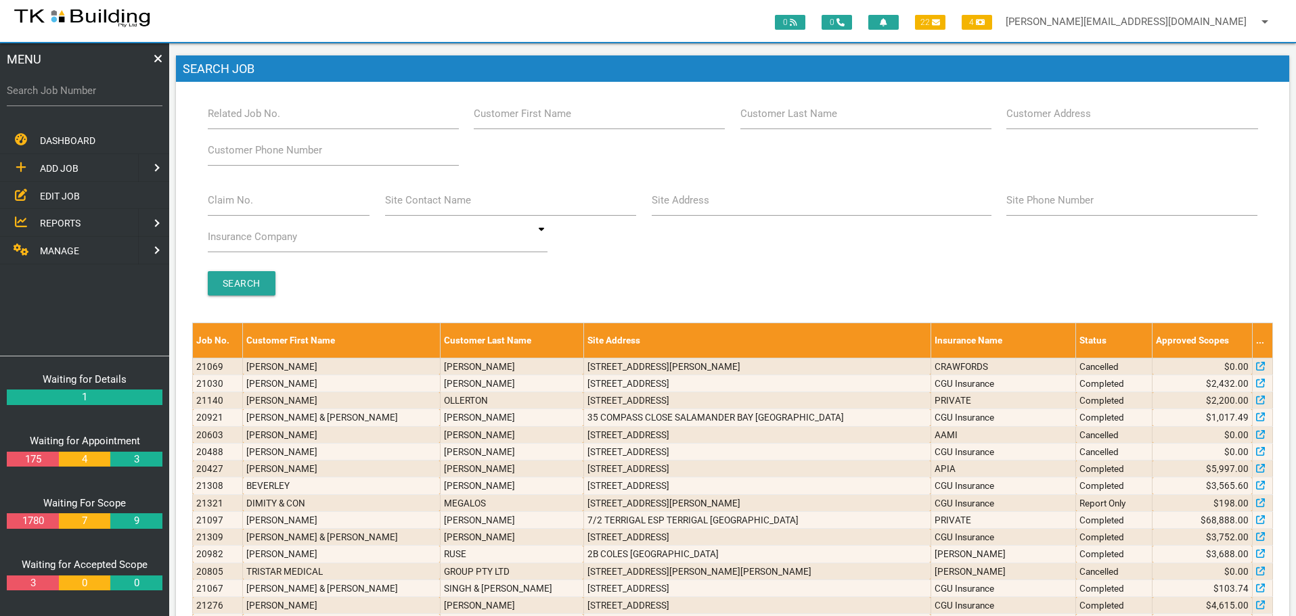
click at [762, 121] on label "Customer Last Name" at bounding box center [788, 114] width 97 height 16
click at [762, 121] on input "Customer Last Name" at bounding box center [865, 113] width 251 height 31
type input "52129"
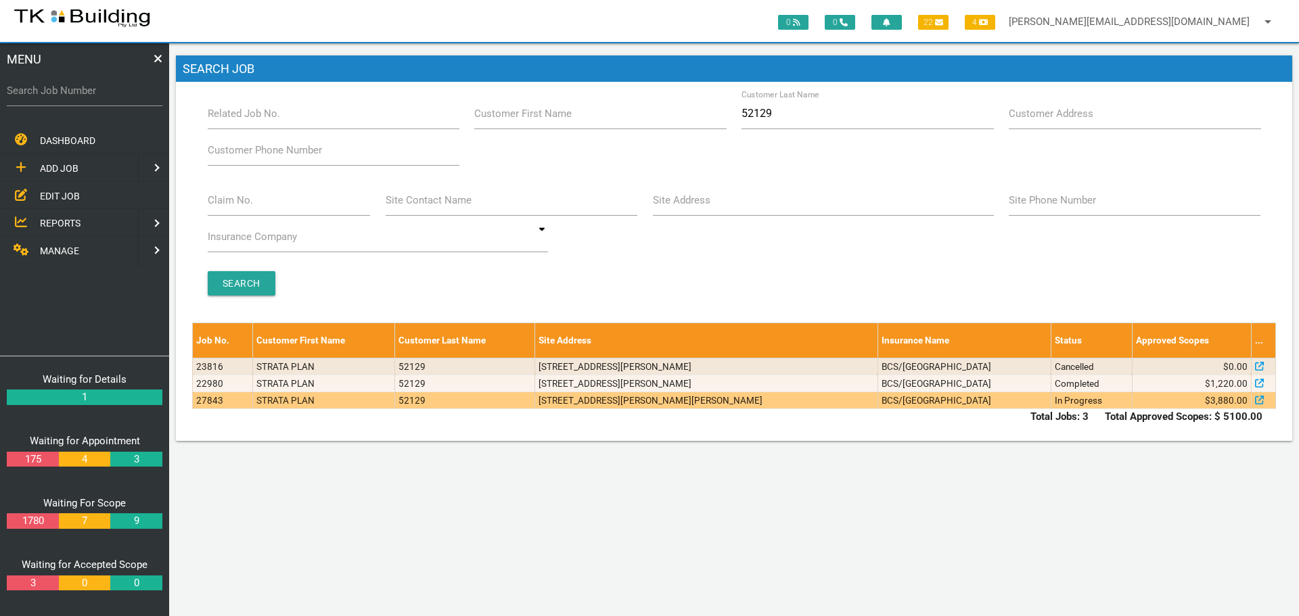
click at [705, 405] on td "1/2 Eva St, Hamilton NSW 2303, Australia" at bounding box center [706, 400] width 342 height 17
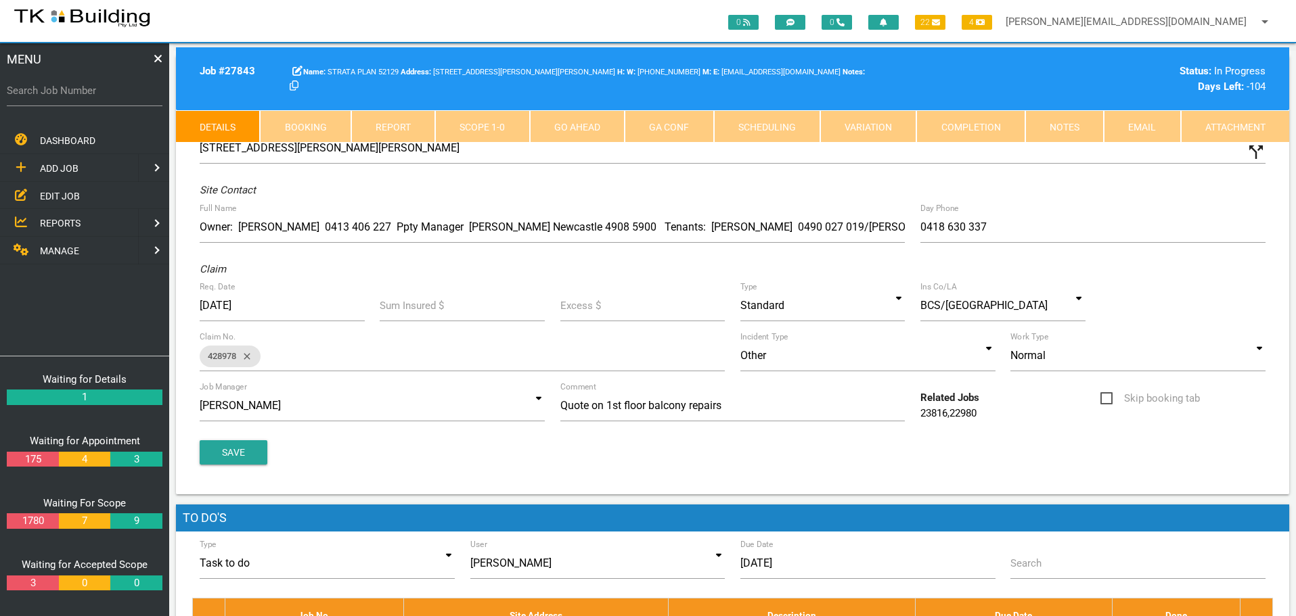
click at [1052, 122] on link "Notes" at bounding box center [1064, 126] width 78 height 32
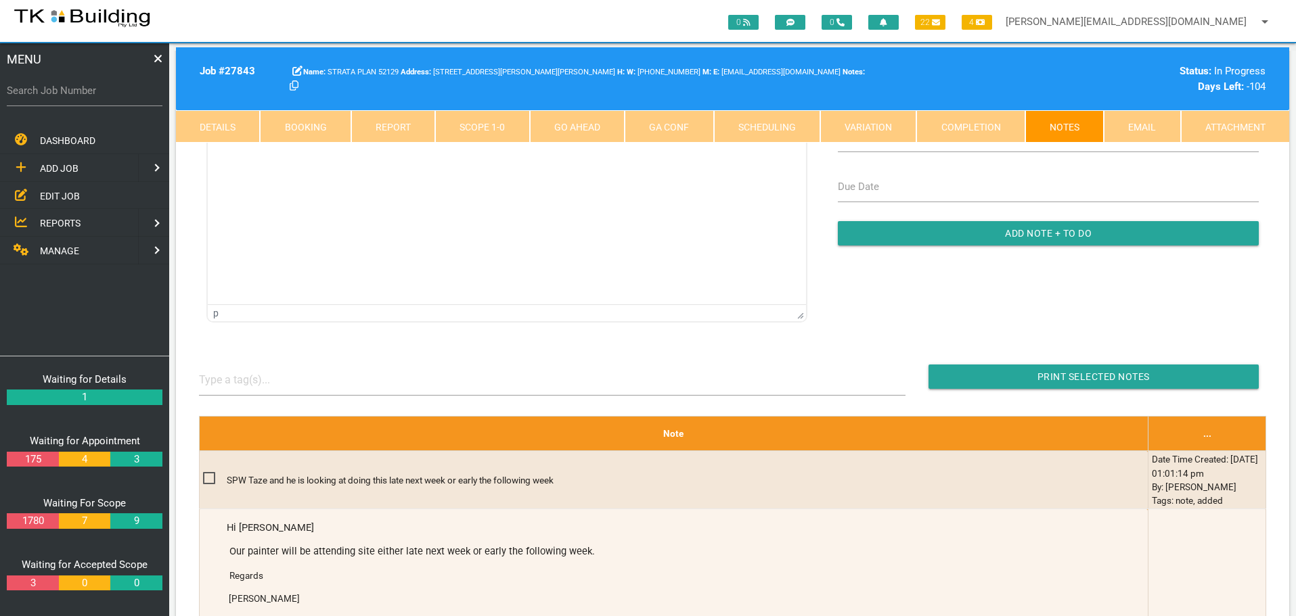
scroll to position [203, 0]
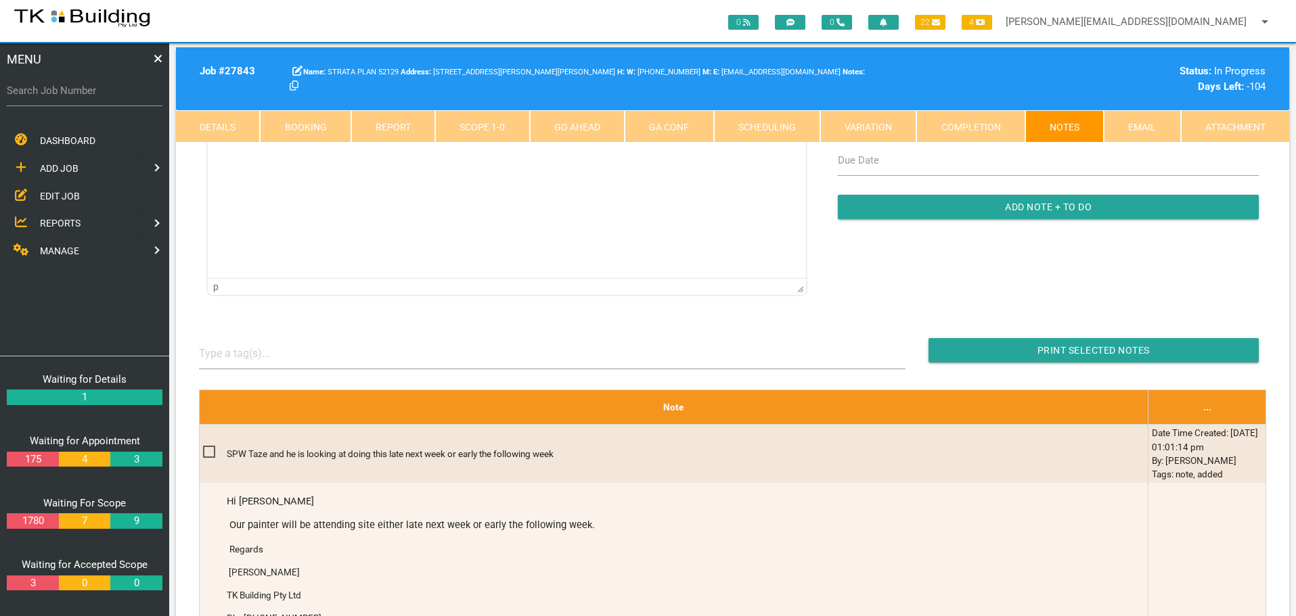
click at [506, 135] on link "Scope 1 - 0" at bounding box center [482, 126] width 94 height 32
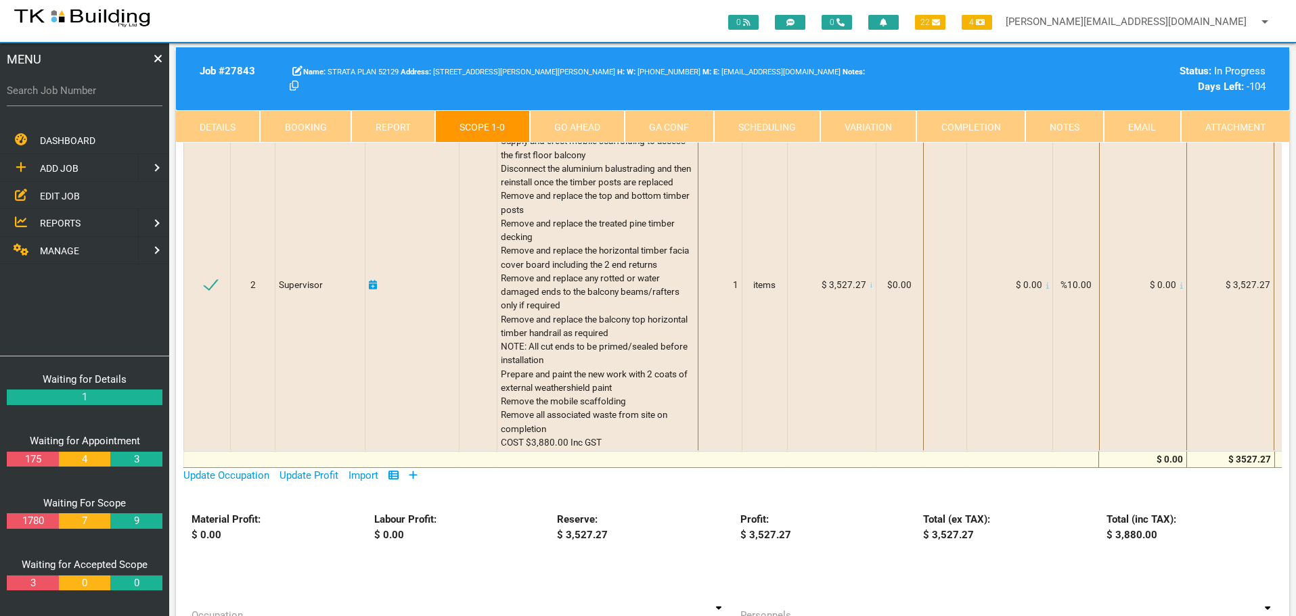
click at [1053, 123] on link "Notes" at bounding box center [1064, 126] width 78 height 32
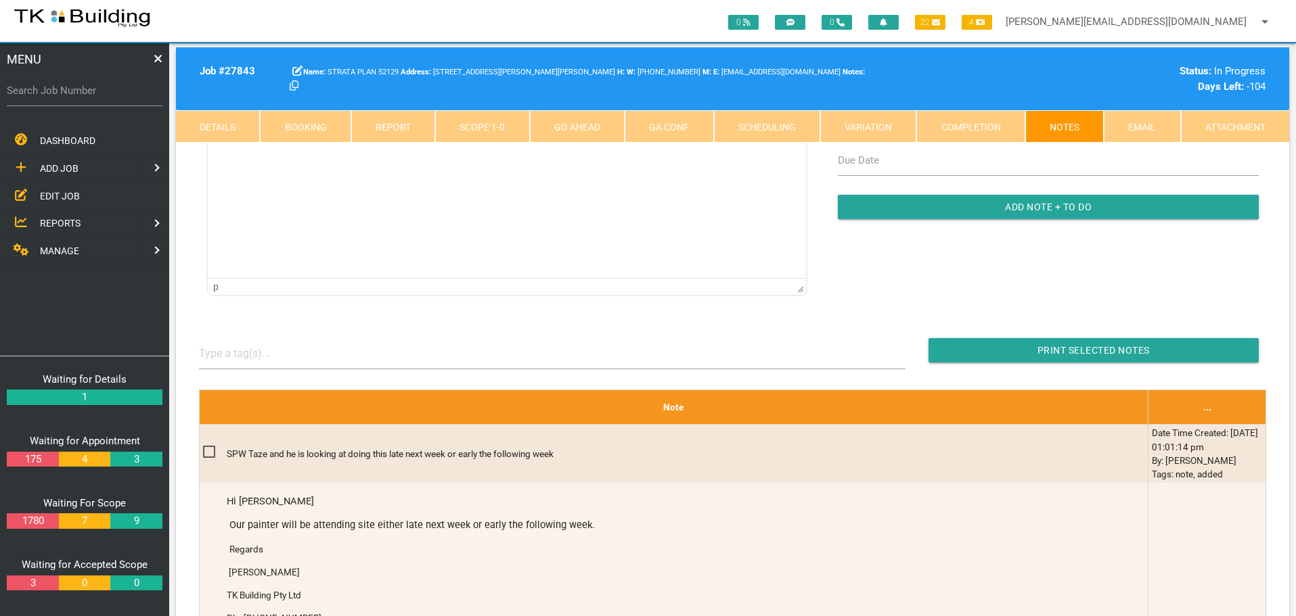
scroll to position [0, 0]
click at [503, 128] on link "Scope 1 - 0" at bounding box center [482, 126] width 94 height 32
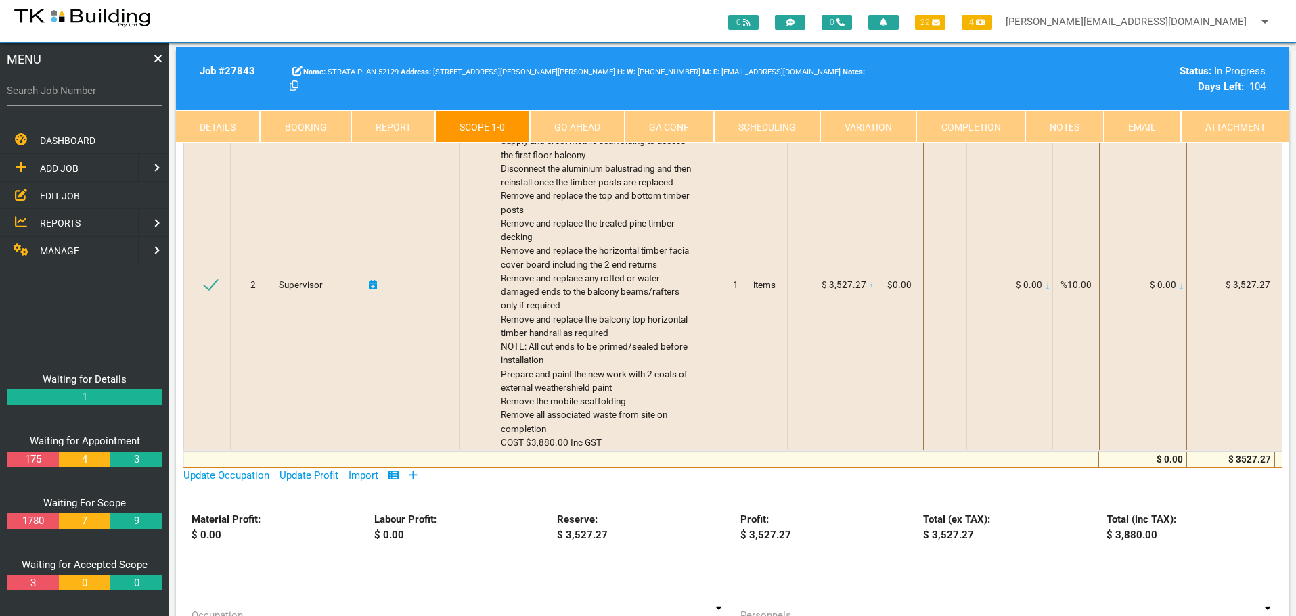
click at [187, 126] on link "Details" at bounding box center [218, 126] width 84 height 32
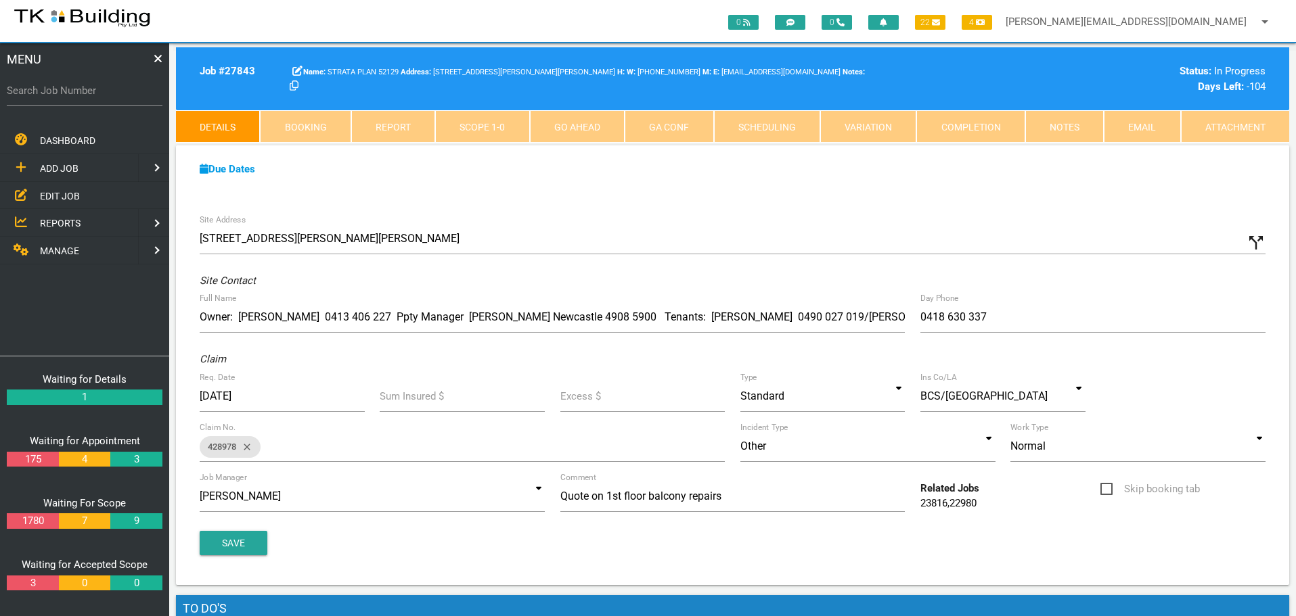
click at [491, 130] on link "Scope 1 - 0" at bounding box center [482, 126] width 94 height 32
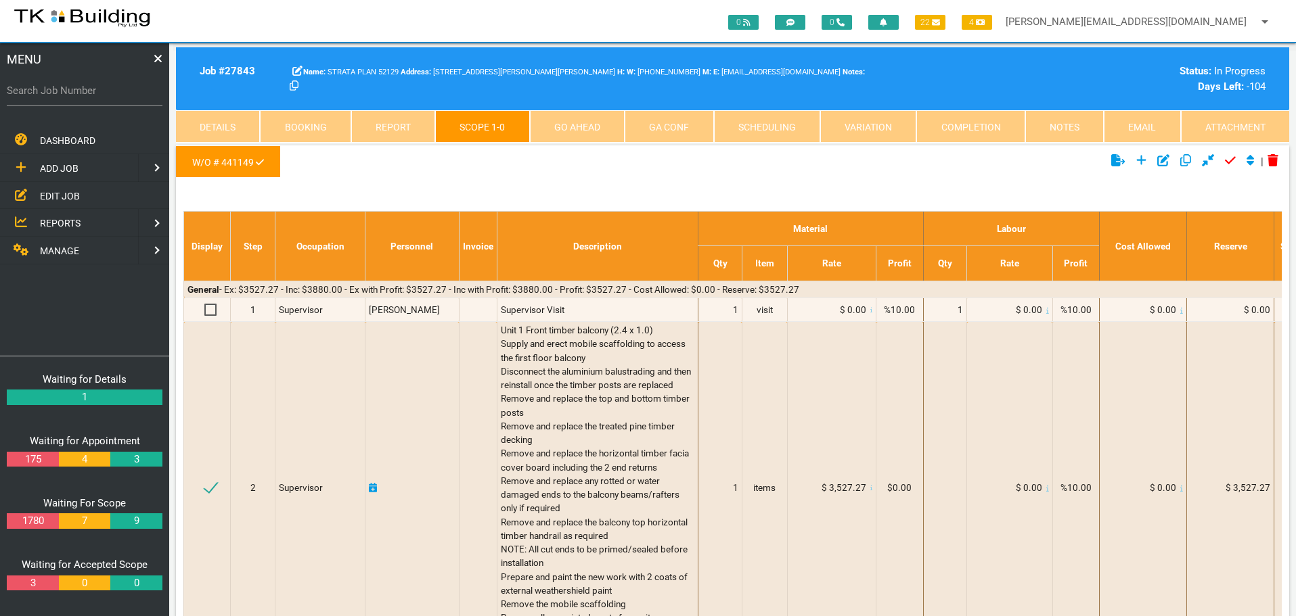
click at [1071, 121] on link "Notes" at bounding box center [1064, 126] width 78 height 32
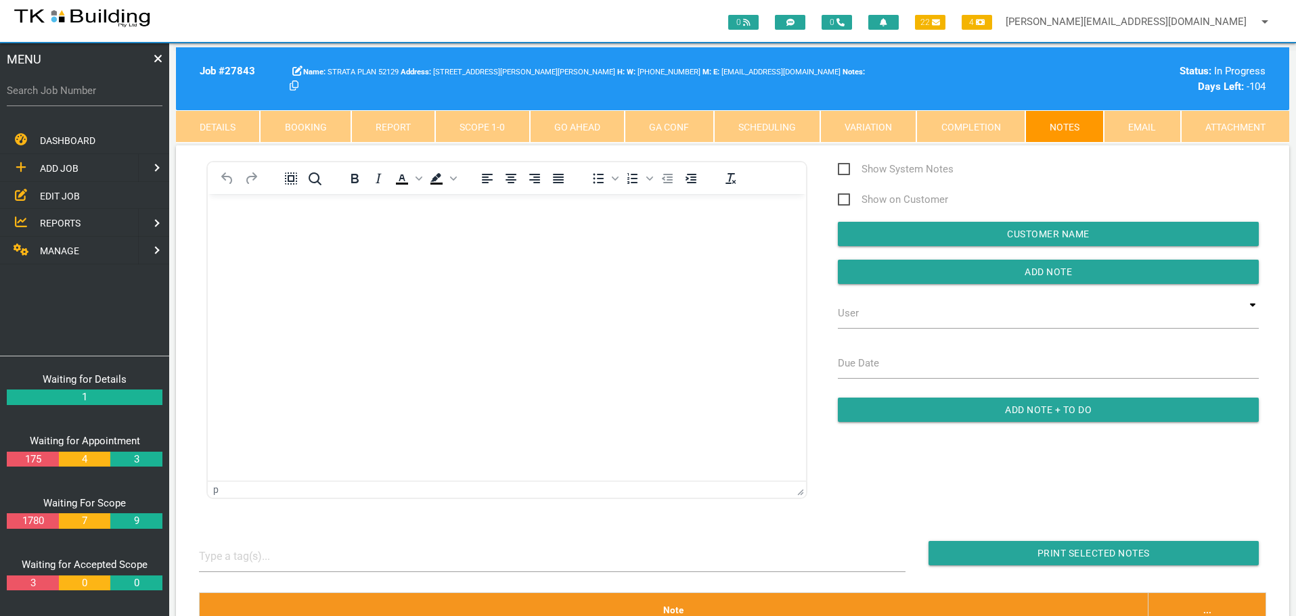
click at [254, 236] on body "Rich Text Area. Press ALT-0 for help." at bounding box center [507, 232] width 598 height 45
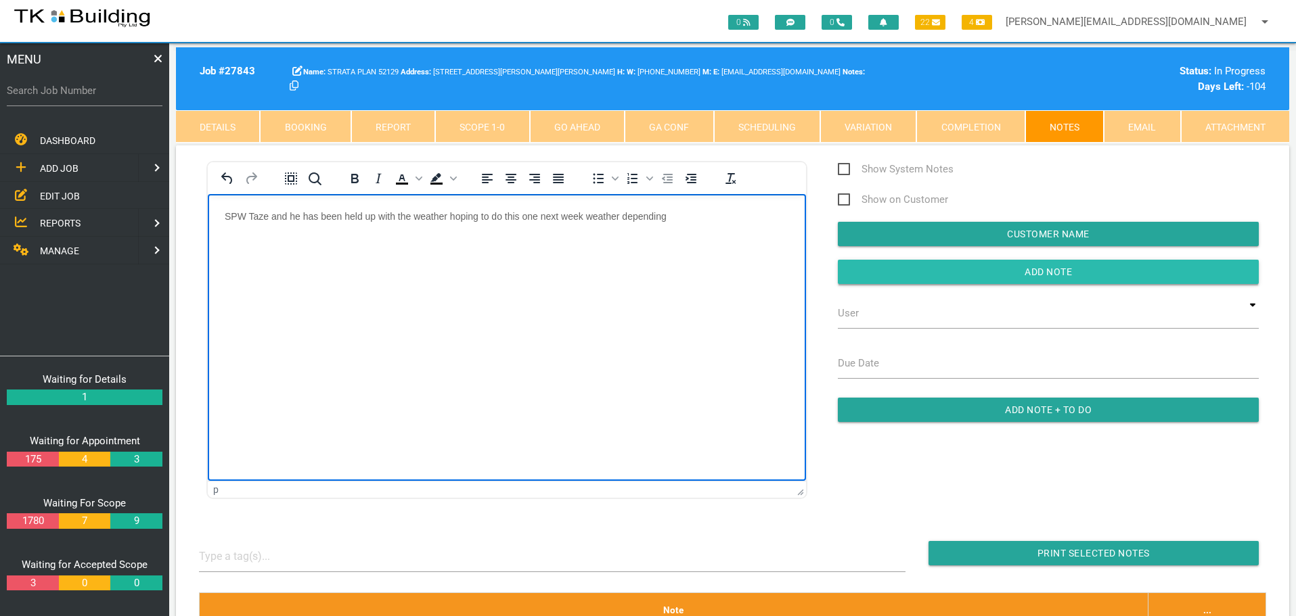
click at [900, 267] on input "Add Note" at bounding box center [1048, 272] width 421 height 24
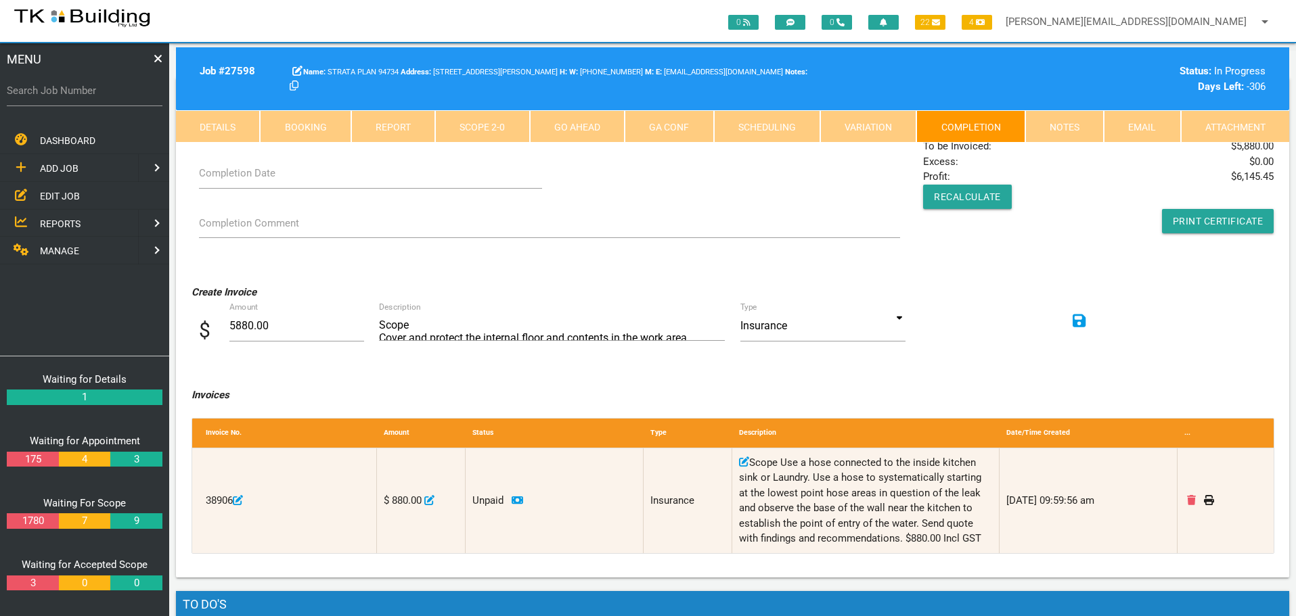
click at [58, 199] on span "EDIT JOB" at bounding box center [60, 195] width 40 height 11
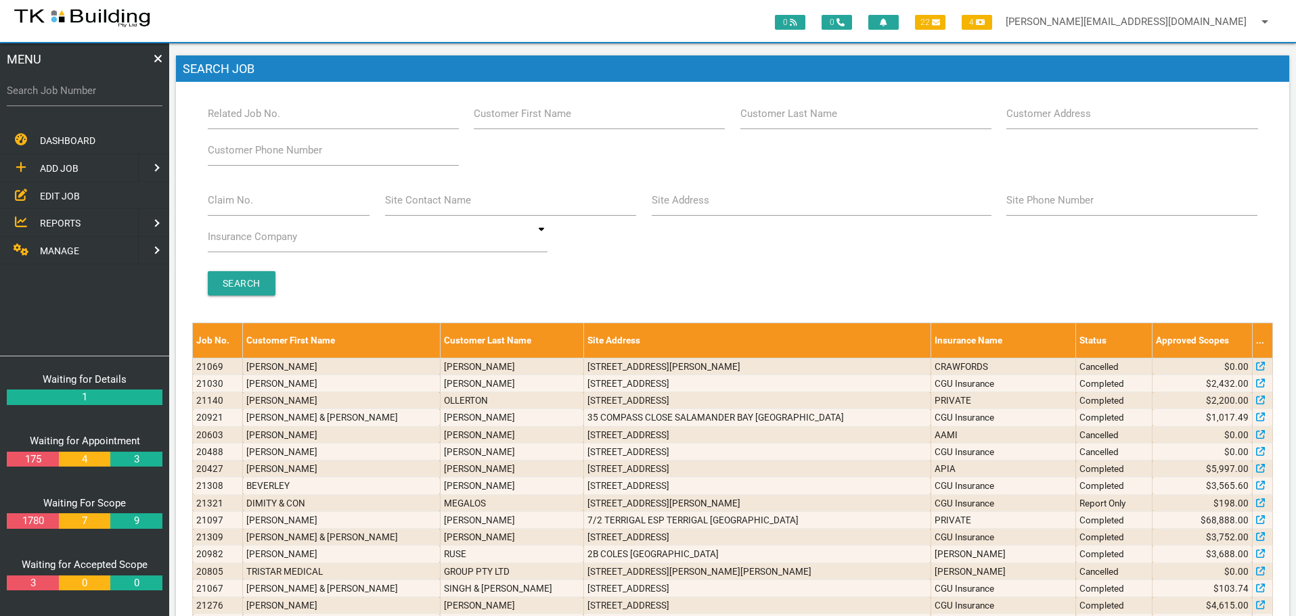
click at [698, 204] on label "Site Address" at bounding box center [680, 201] width 58 height 16
click at [698, 204] on input "Site Address" at bounding box center [821, 200] width 340 height 31
type input "9"
type input "8 cowper"
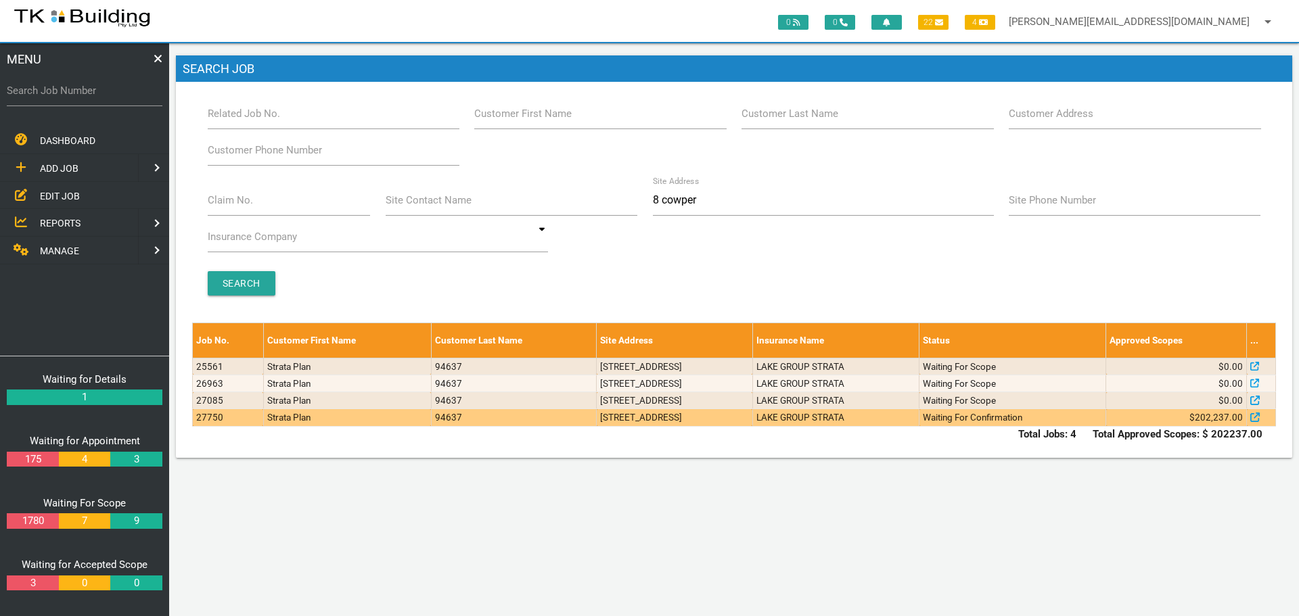
click at [753, 424] on td "[STREET_ADDRESS]" at bounding box center [675, 417] width 156 height 17
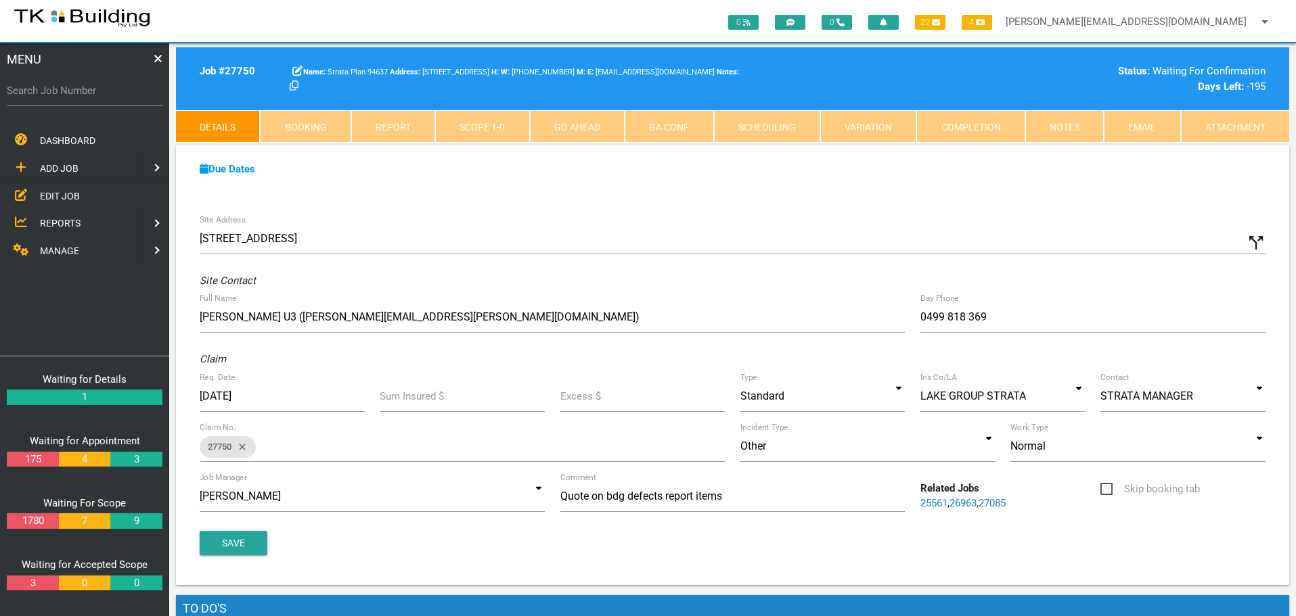
click at [1084, 123] on link "Notes" at bounding box center [1064, 126] width 78 height 32
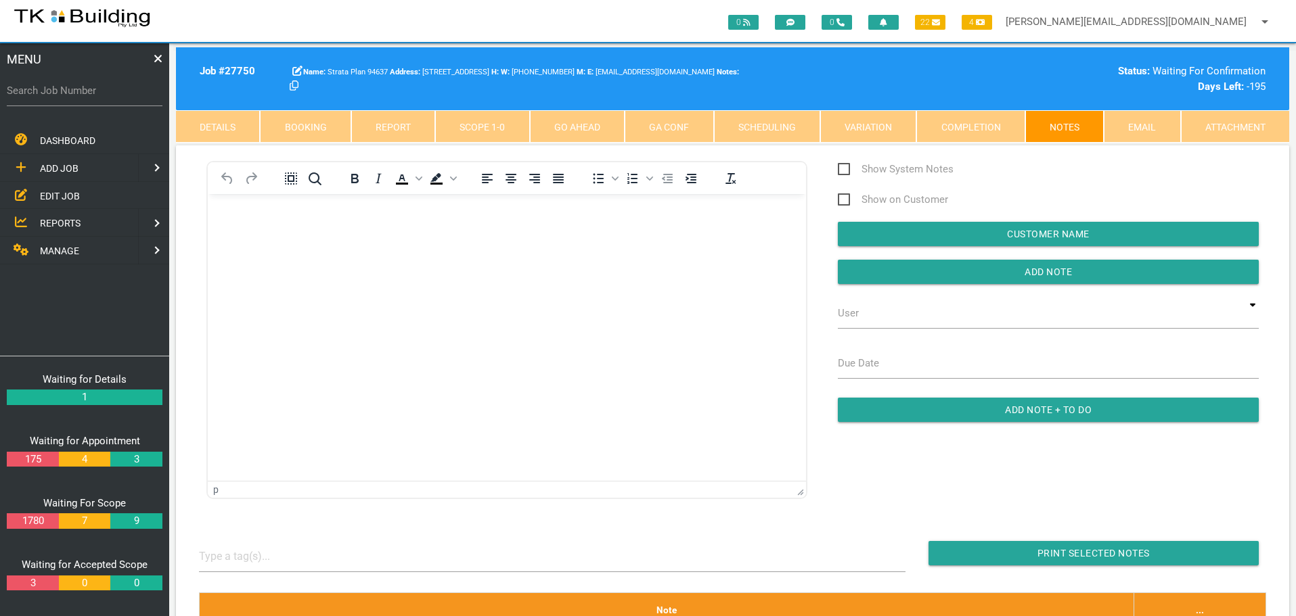
click at [239, 219] on p "Rich Text Area. Press ALT-0 for help." at bounding box center [507, 215] width 564 height 11
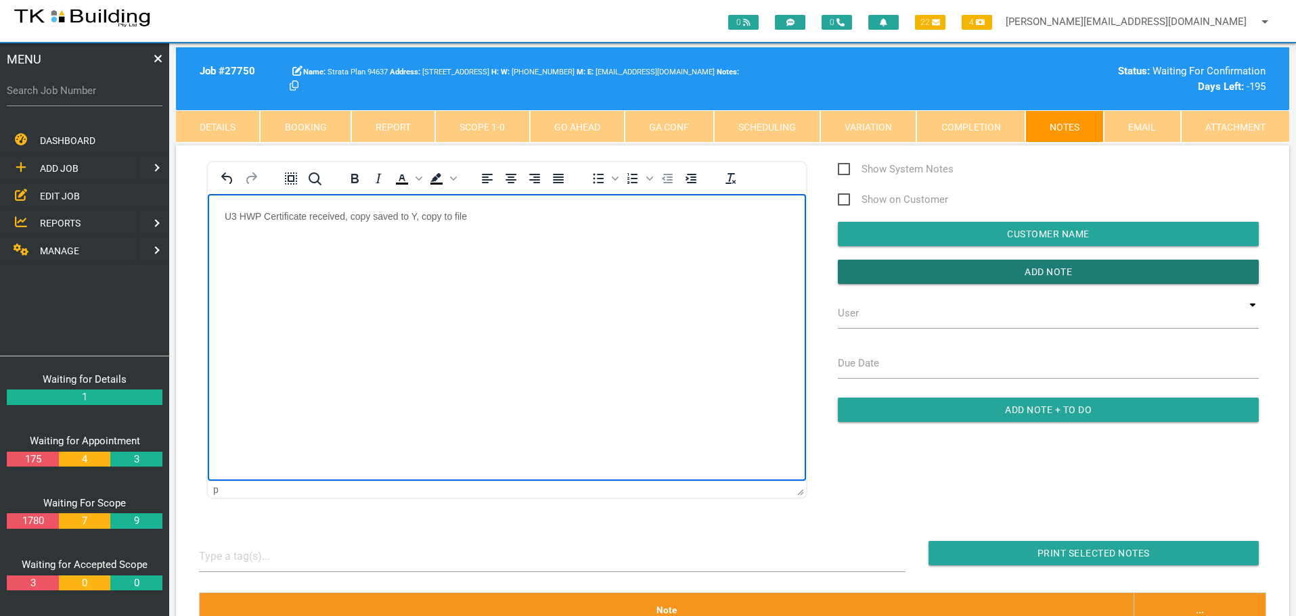
drag, startPoint x: 874, startPoint y: 272, endPoint x: 822, endPoint y: 288, distance: 54.6
click at [871, 273] on input "Add Note" at bounding box center [1048, 272] width 421 height 24
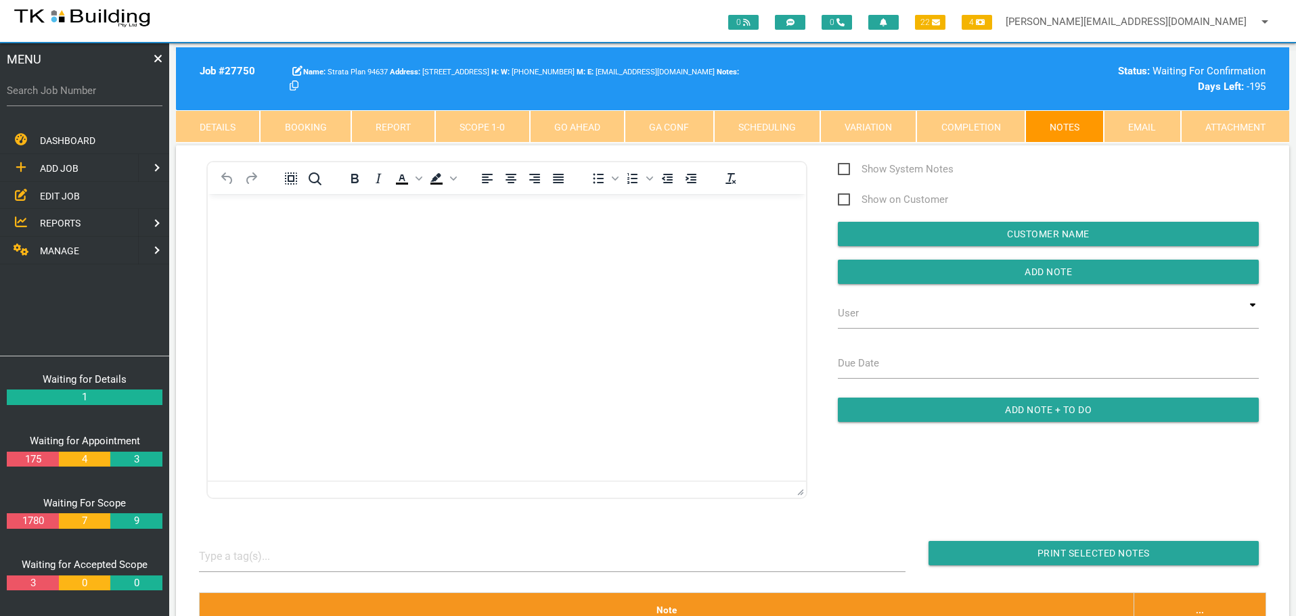
click at [68, 192] on span "EDIT JOB" at bounding box center [60, 195] width 40 height 11
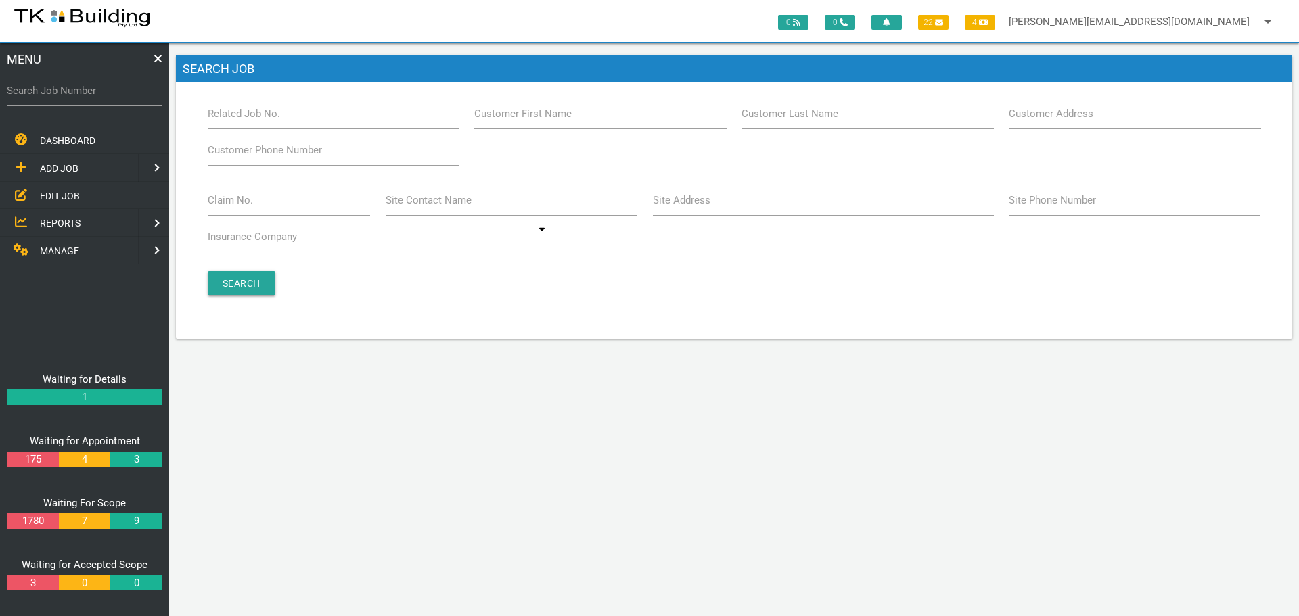
click at [769, 118] on label "Customer Last Name" at bounding box center [789, 114] width 97 height 16
click at [769, 118] on input "Customer Last Name" at bounding box center [867, 113] width 252 height 31
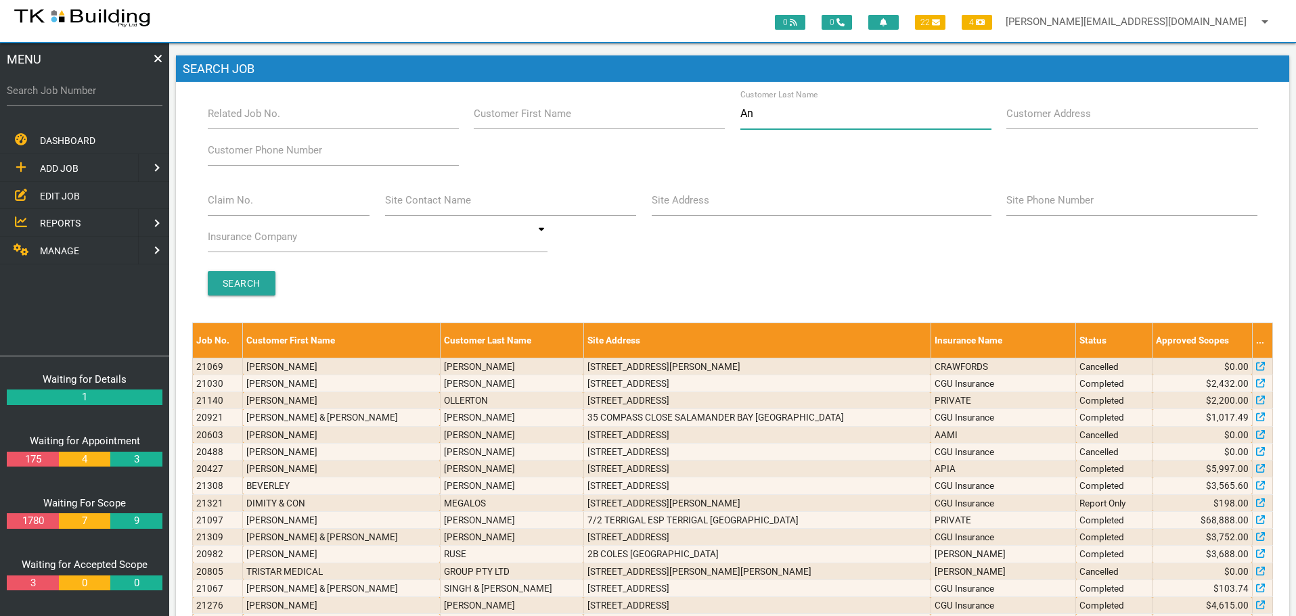
type input "A"
click at [692, 205] on label "Site Address" at bounding box center [680, 201] width 58 height 16
click at [692, 205] on input "Site Address" at bounding box center [821, 200] width 340 height 31
type input "90 [PERSON_NAME]"
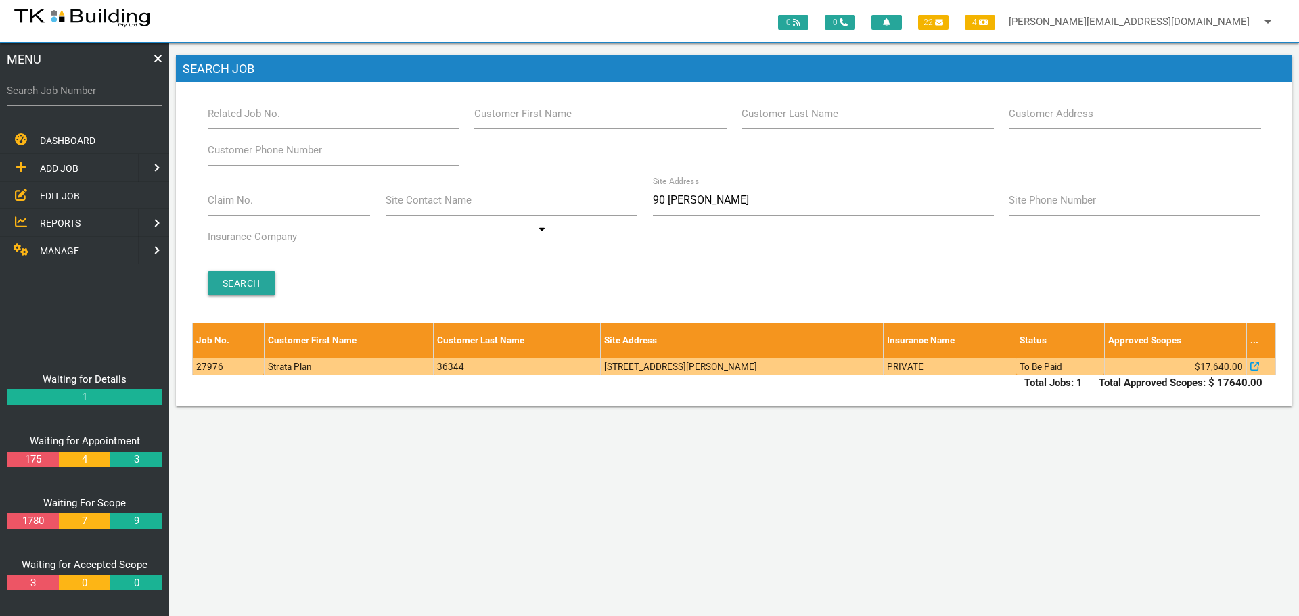
click at [800, 369] on td "[STREET_ADDRESS][PERSON_NAME]" at bounding box center [742, 366] width 283 height 17
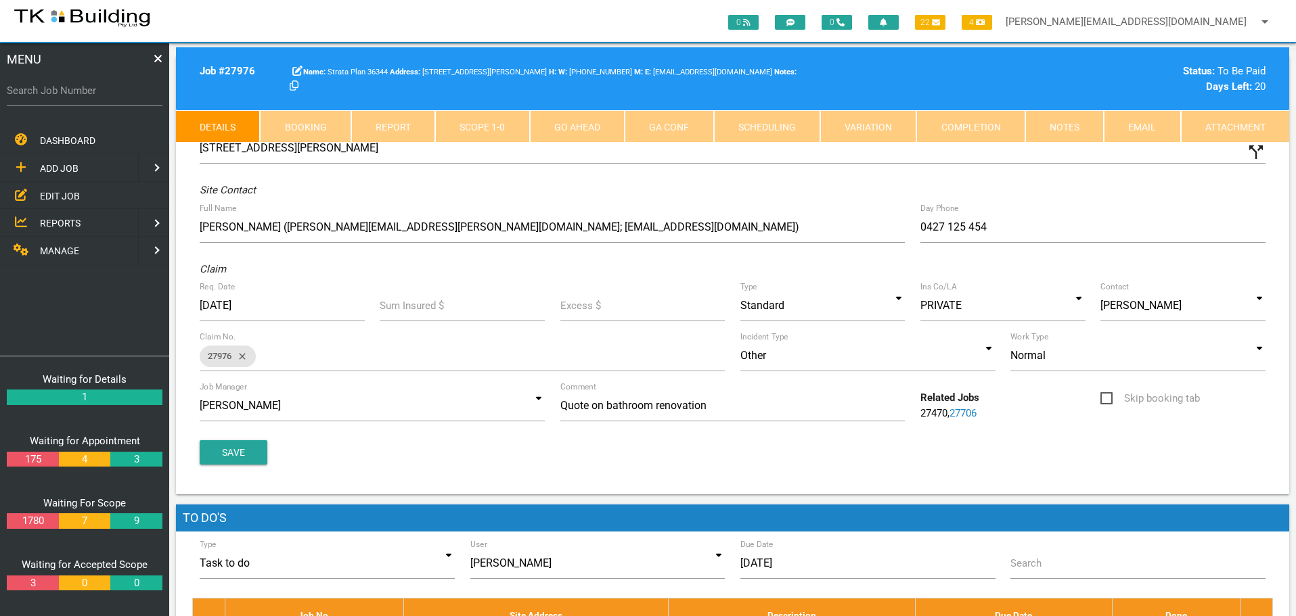
click at [1080, 131] on link "Notes" at bounding box center [1064, 126] width 78 height 32
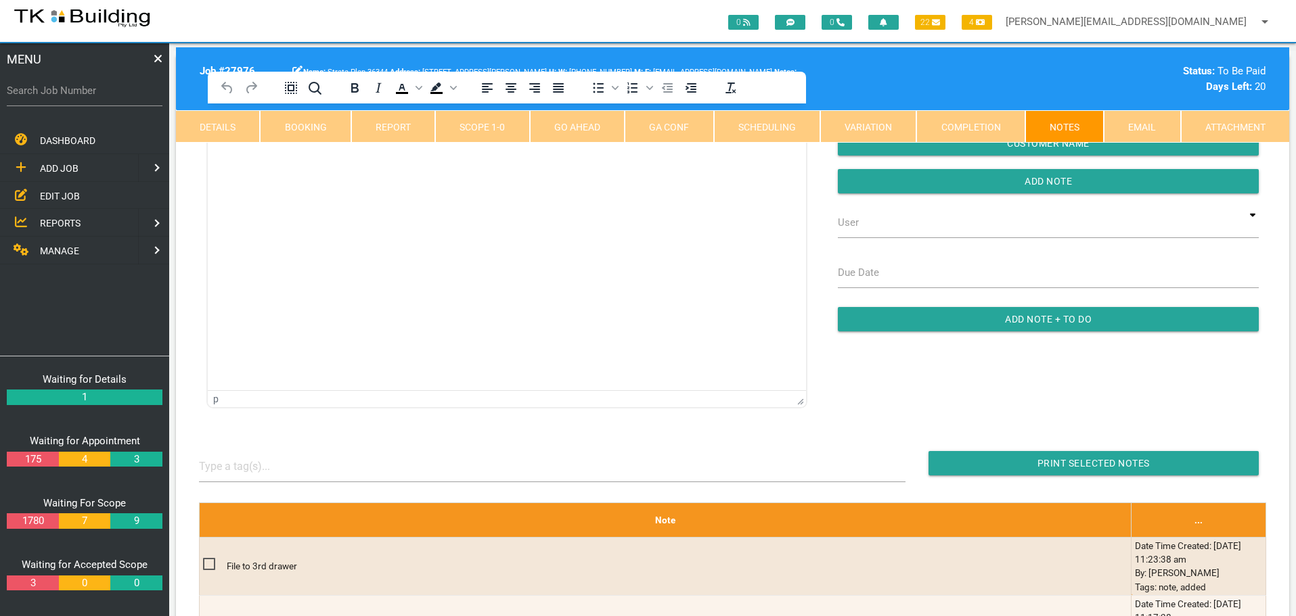
click at [282, 165] on html at bounding box center [507, 135] width 598 height 62
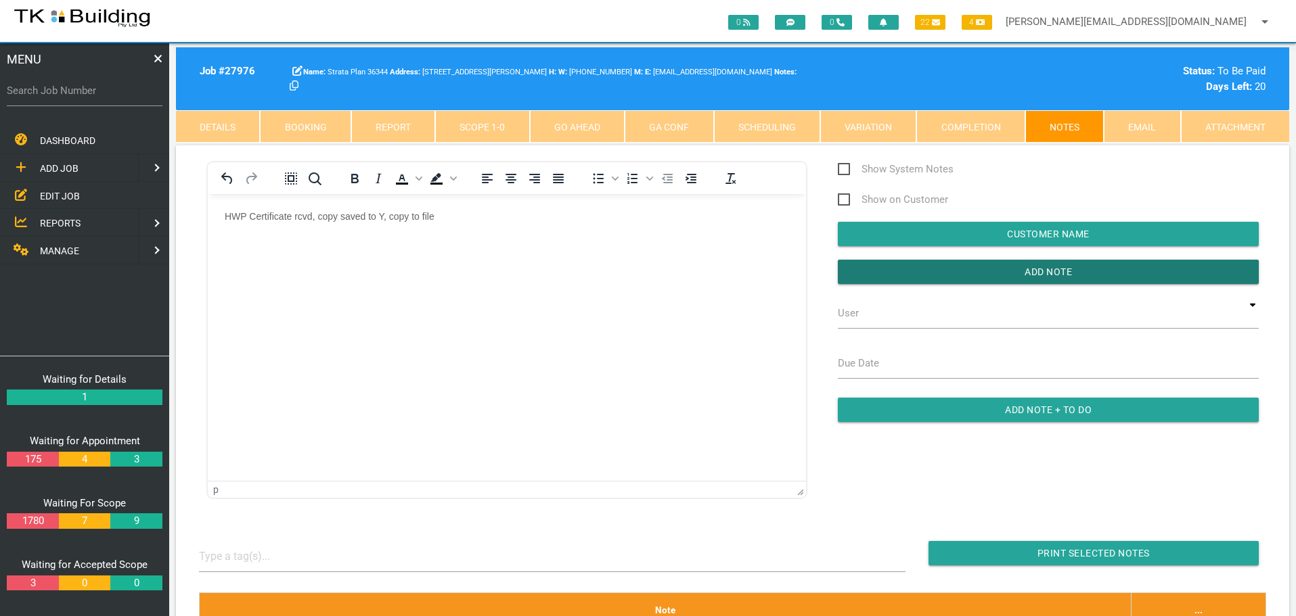
drag, startPoint x: 865, startPoint y: 271, endPoint x: 819, endPoint y: 278, distance: 47.2
click at [858, 275] on input "button" at bounding box center [1048, 272] width 421 height 24
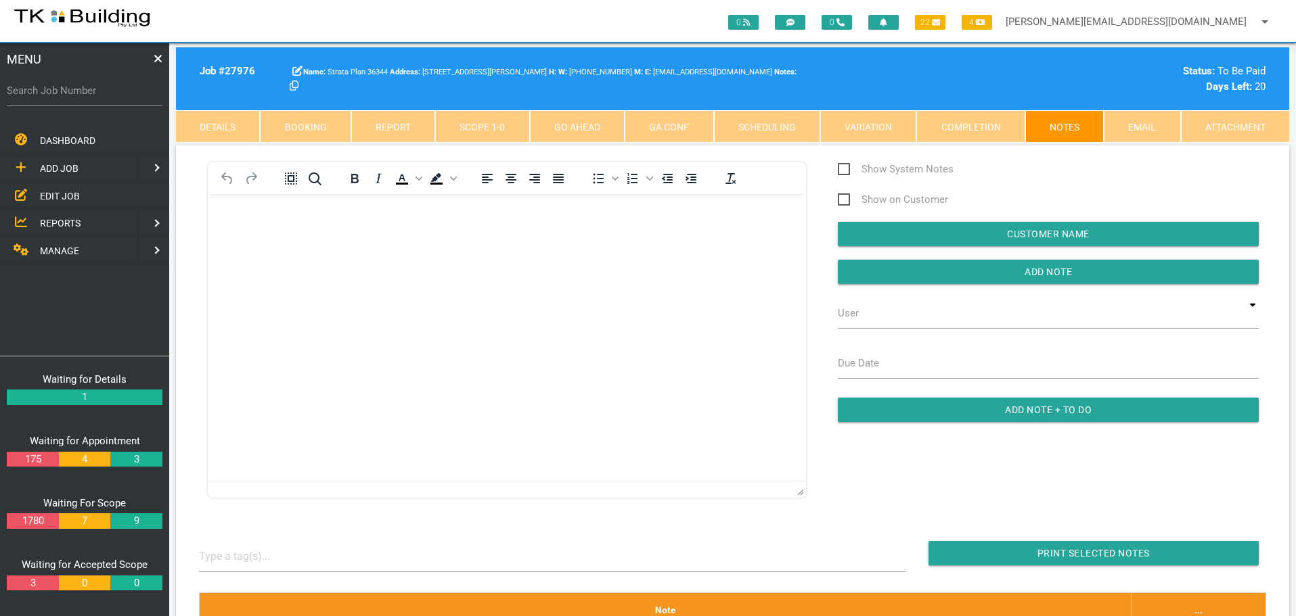
click at [239, 127] on link "Details" at bounding box center [218, 126] width 84 height 32
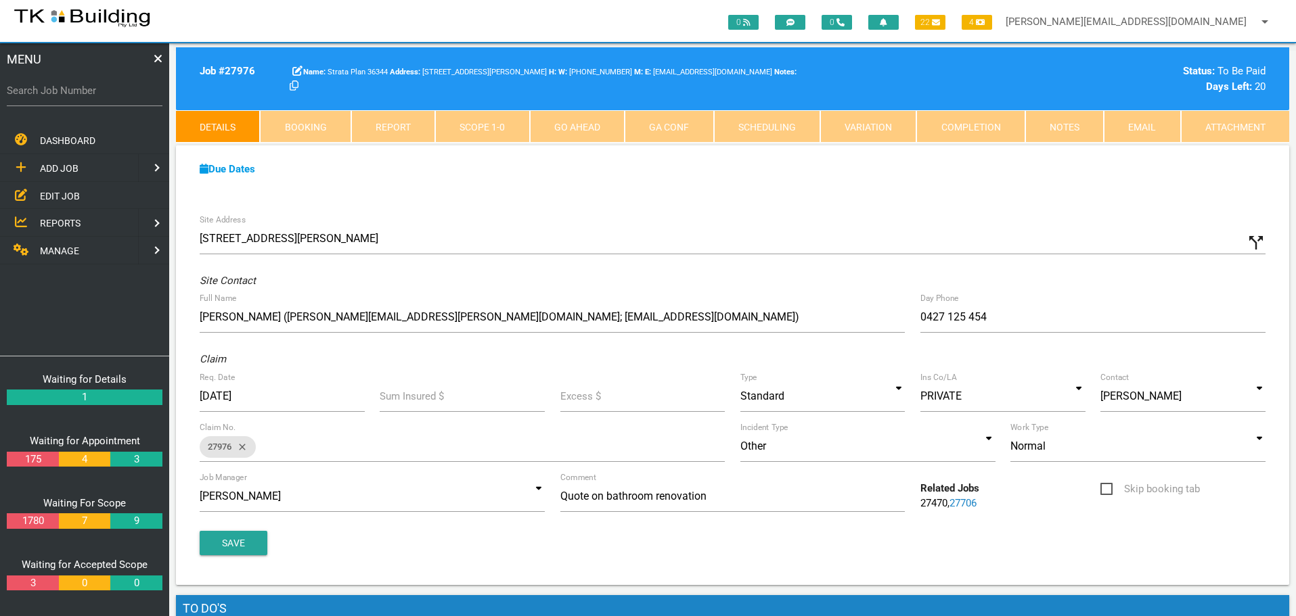
click at [1065, 126] on link "Notes" at bounding box center [1064, 126] width 78 height 32
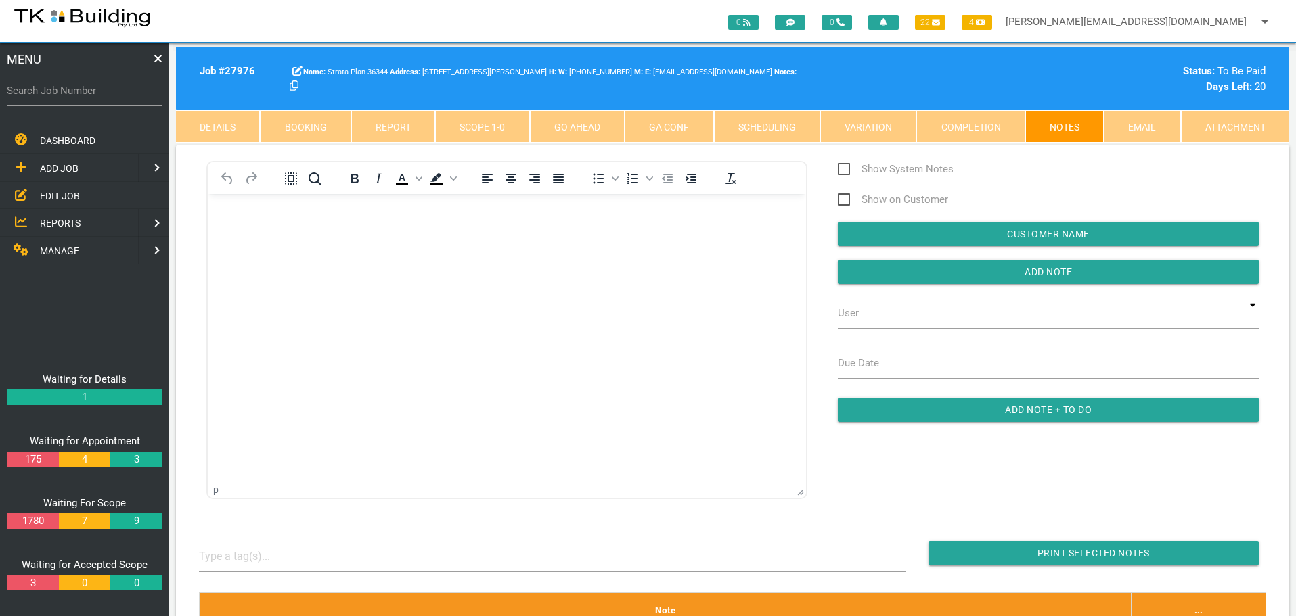
click at [250, 220] on p "Rich Text Area. Press ALT-0 for help." at bounding box center [507, 215] width 564 height 11
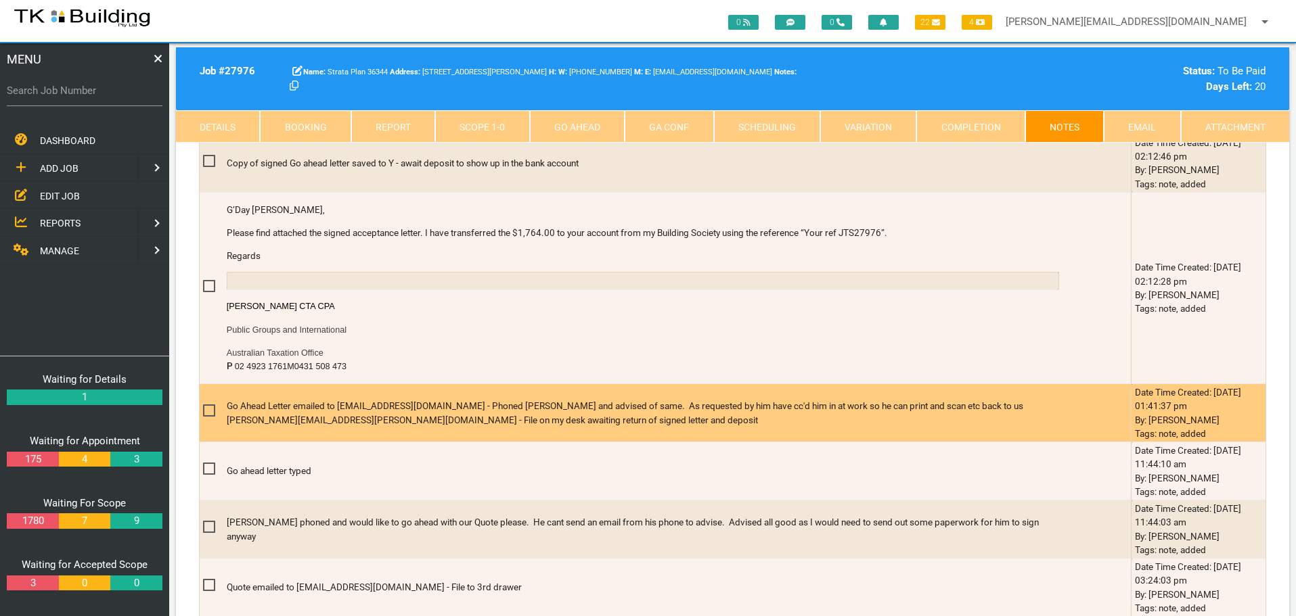
scroll to position [1353, 0]
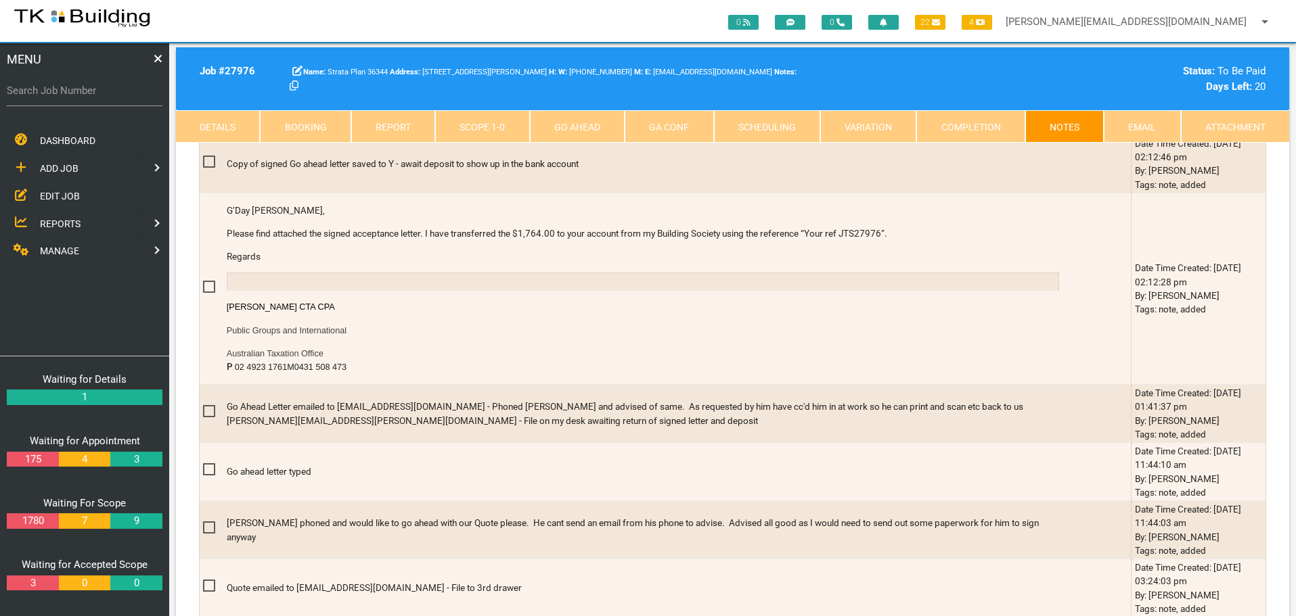
drag, startPoint x: 0, startPoint y: 0, endPoint x: 49, endPoint y: 95, distance: 107.1
click at [49, 95] on label "Search Job Number" at bounding box center [85, 91] width 156 height 16
click at [49, 95] on input "Search Job Number" at bounding box center [85, 90] width 156 height 31
type input "25975"
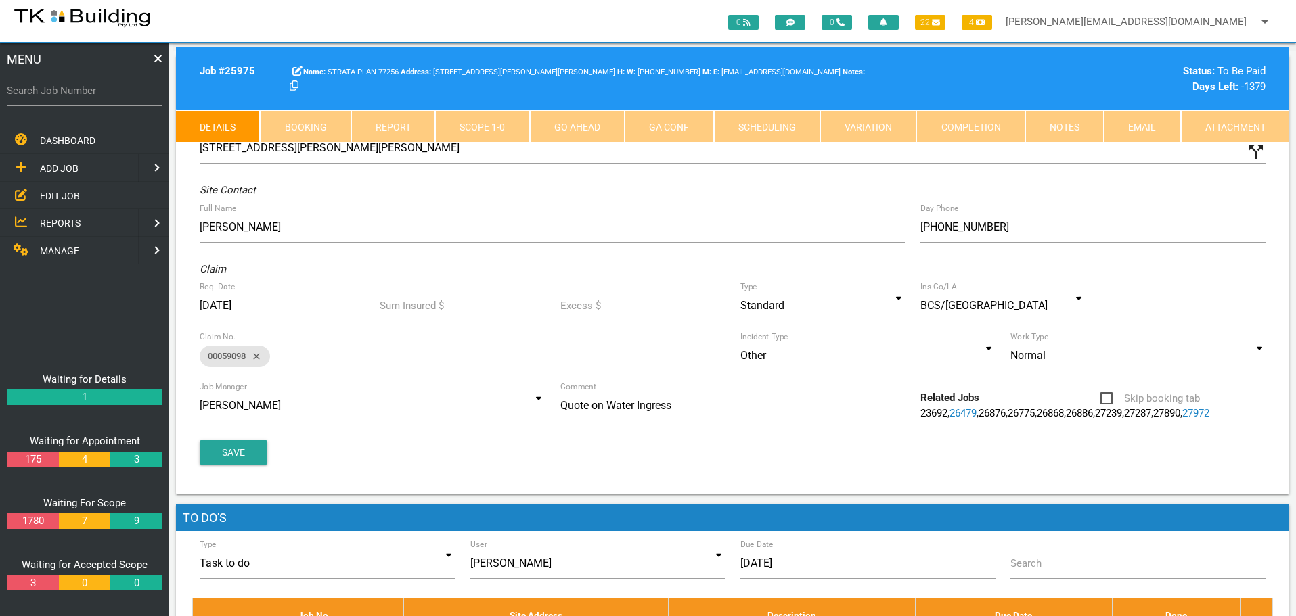
click at [505, 129] on link "Scope 1 - 0" at bounding box center [482, 126] width 94 height 32
